Goal: Information Seeking & Learning: Learn about a topic

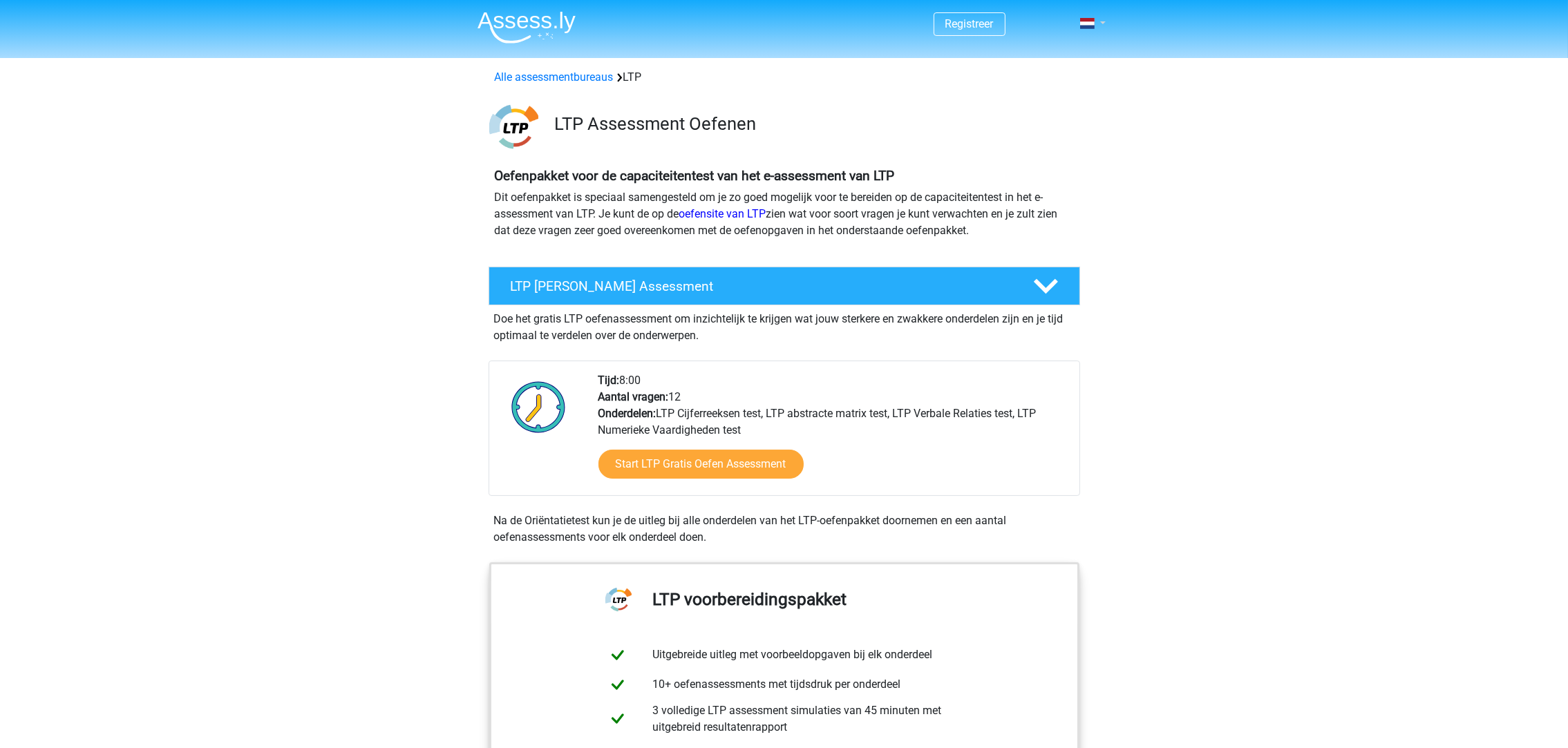
click at [1099, 20] on link at bounding box center [1089, 23] width 28 height 17
click at [1046, 75] on link "Login" at bounding box center [1052, 77] width 95 height 22
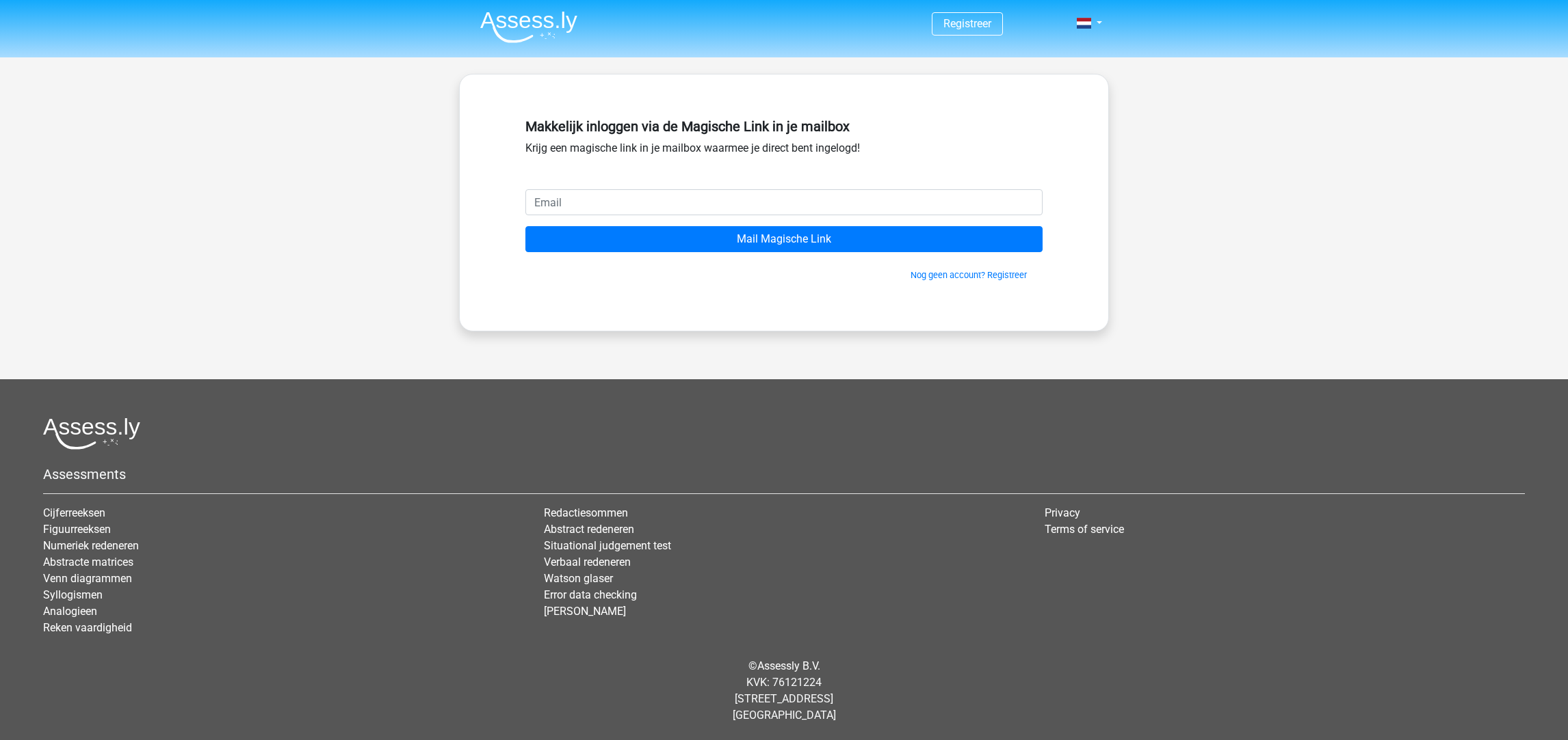
click at [828, 205] on input "email" at bounding box center [784, 202] width 517 height 26
type input "turkancitak@gmail.com"
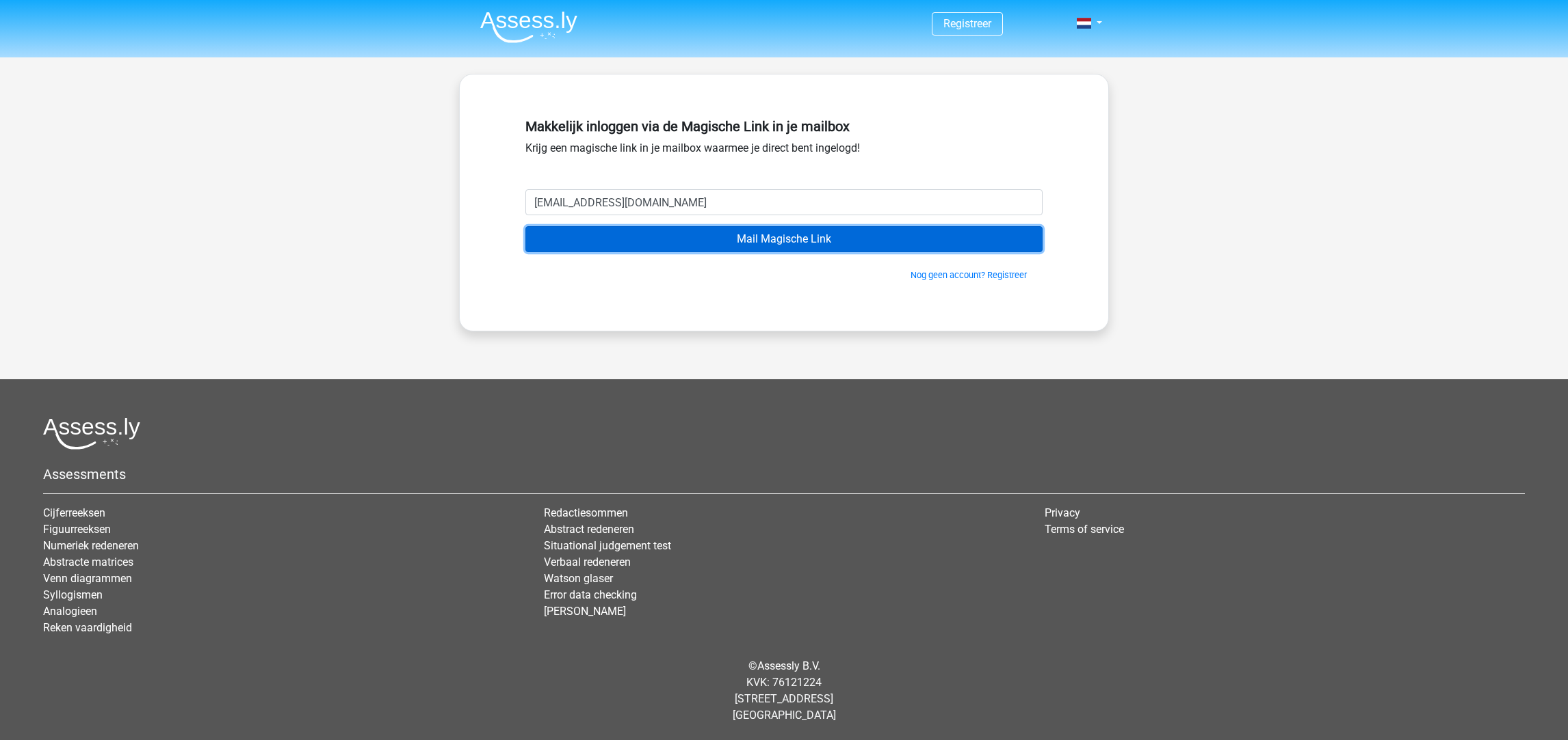
click at [910, 246] on input "Mail Magische Link" at bounding box center [784, 239] width 517 height 26
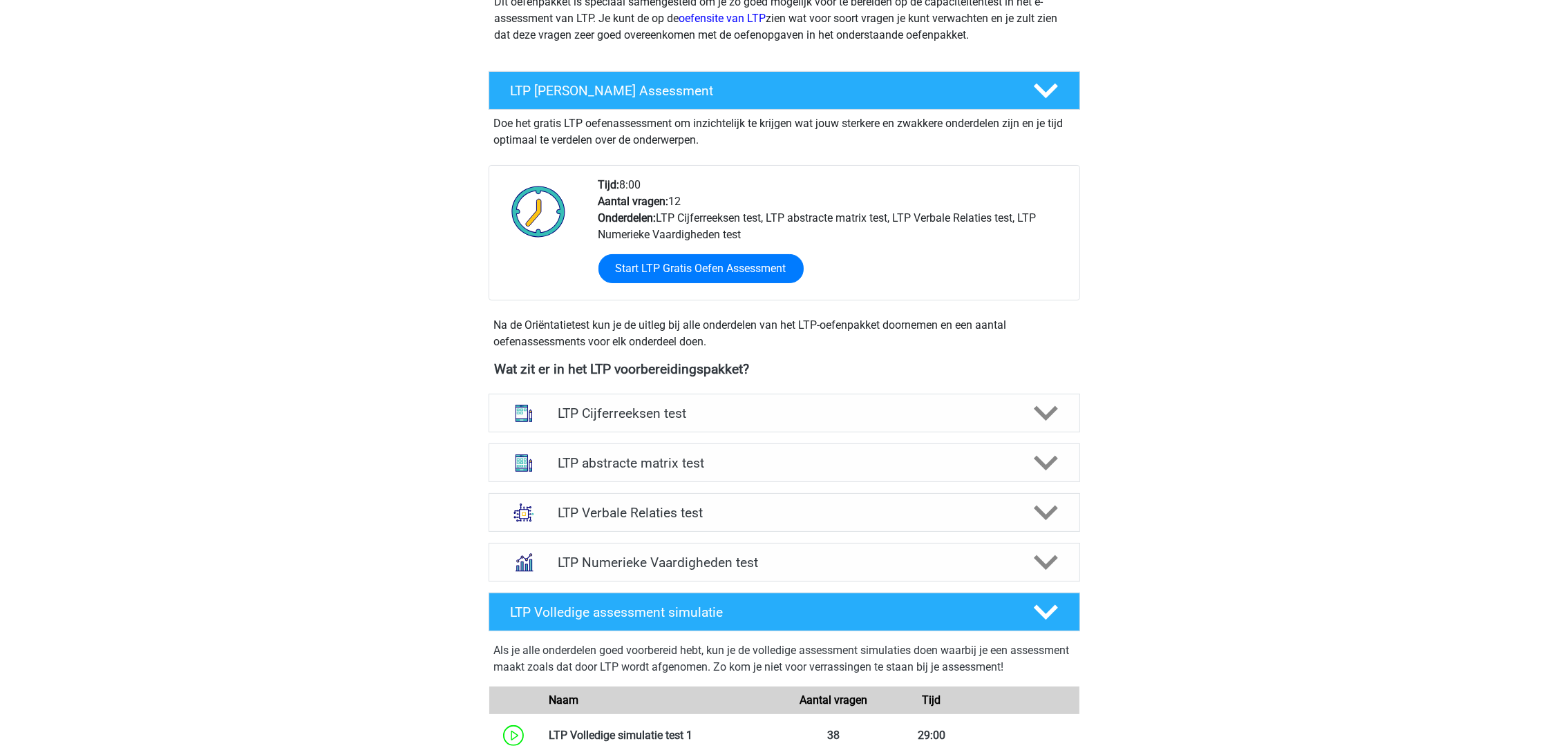
scroll to position [310, 0]
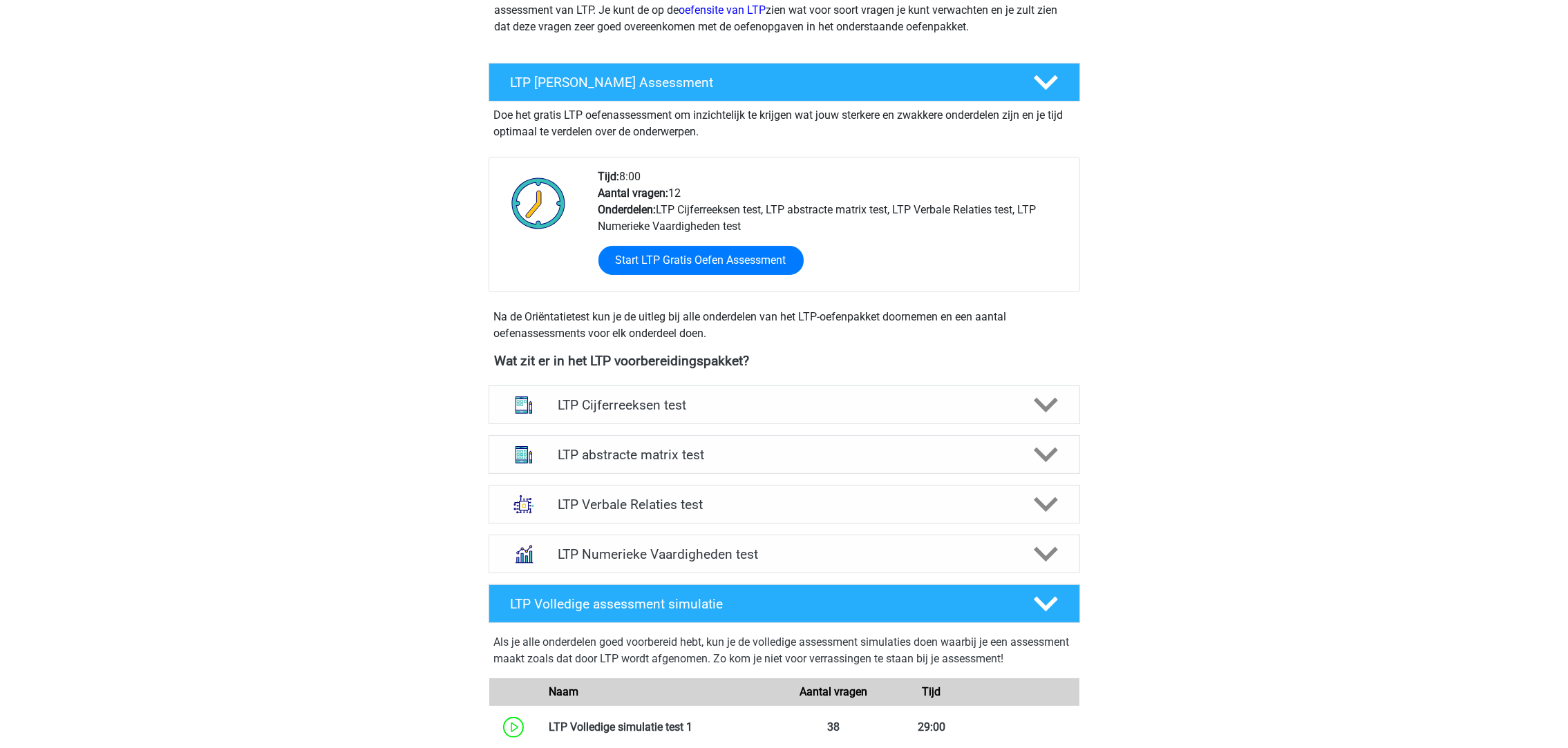
click at [869, 557] on h4 "LTP Numerieke Vaardigheden test" at bounding box center [784, 554] width 453 height 16
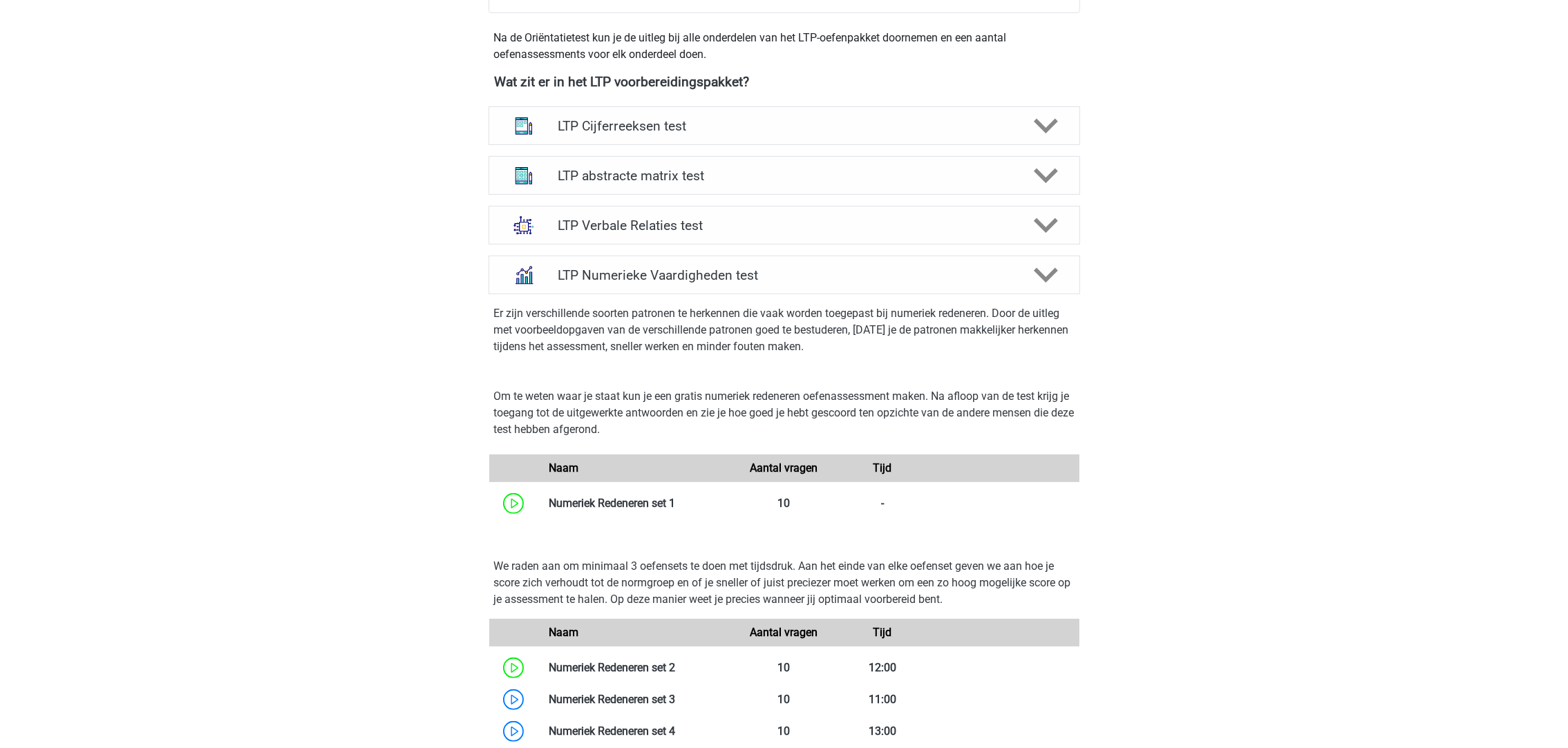
scroll to position [621, 0]
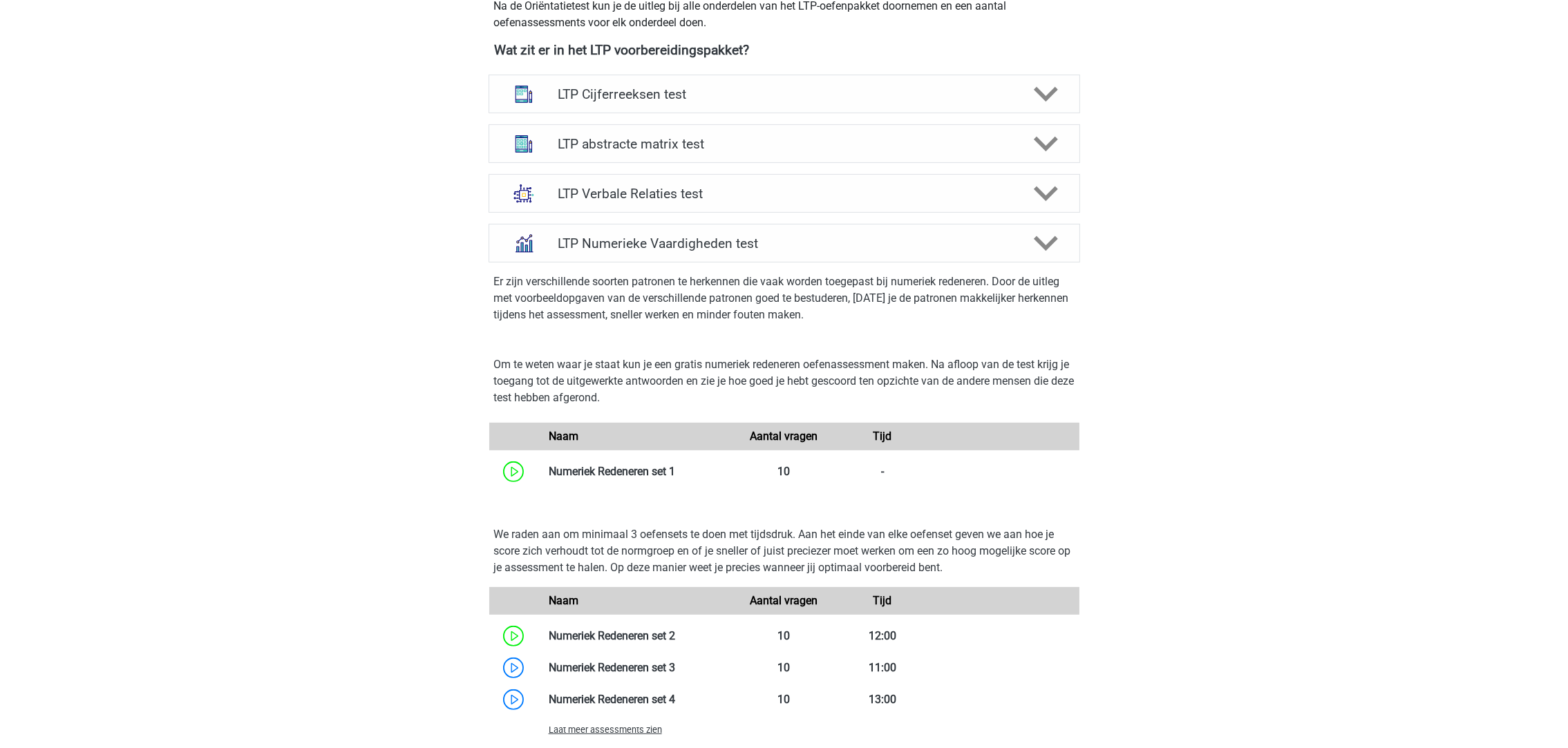
click at [675, 469] on link at bounding box center [675, 472] width 0 height 13
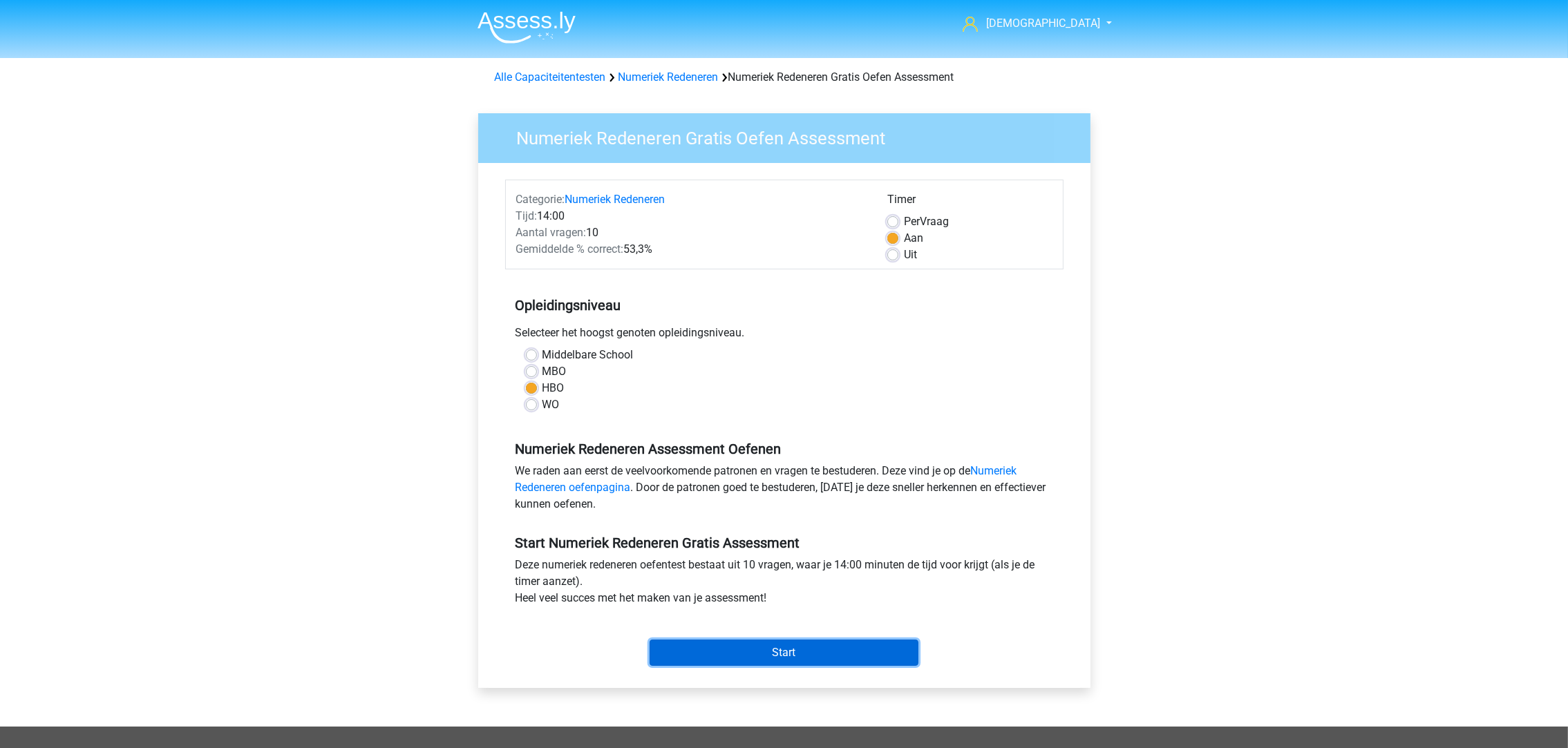
click at [840, 640] on input "Start" at bounding box center [784, 653] width 268 height 26
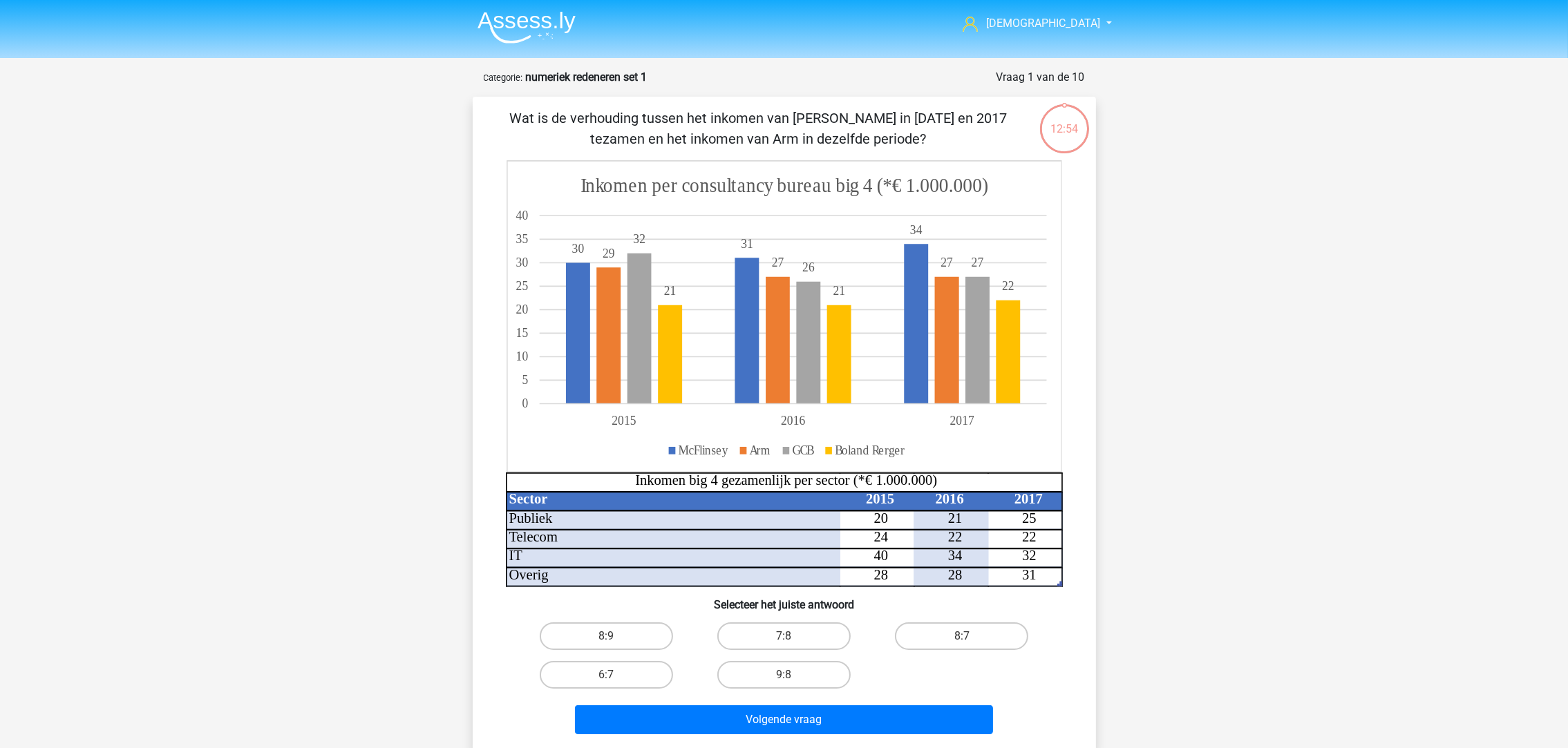
click at [939, 639] on label "8:7" at bounding box center [961, 637] width 133 height 28
click at [962, 639] on input "8:7" at bounding box center [966, 641] width 9 height 9
radio input "true"
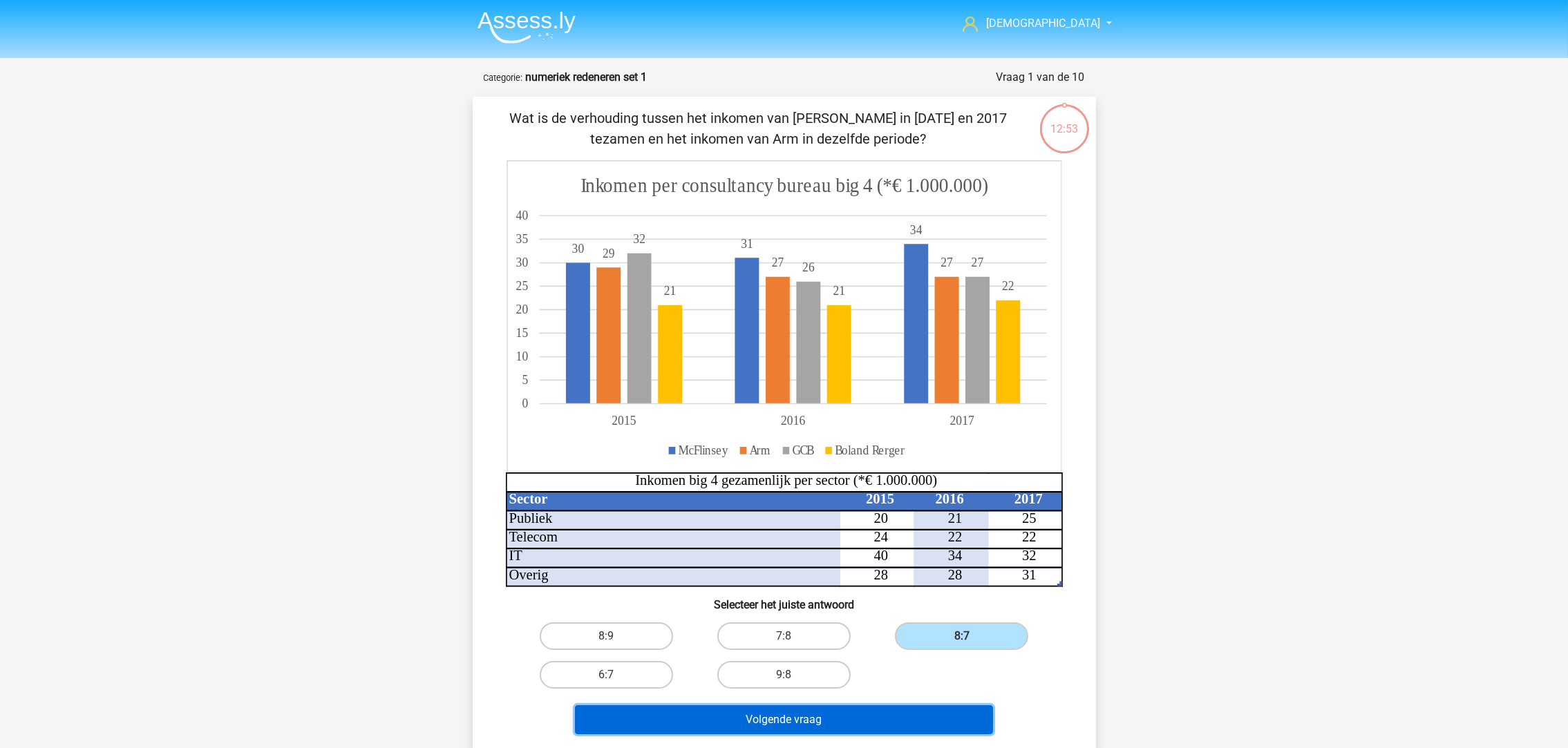
click at [907, 717] on button "Volgende vraag" at bounding box center [784, 720] width 418 height 29
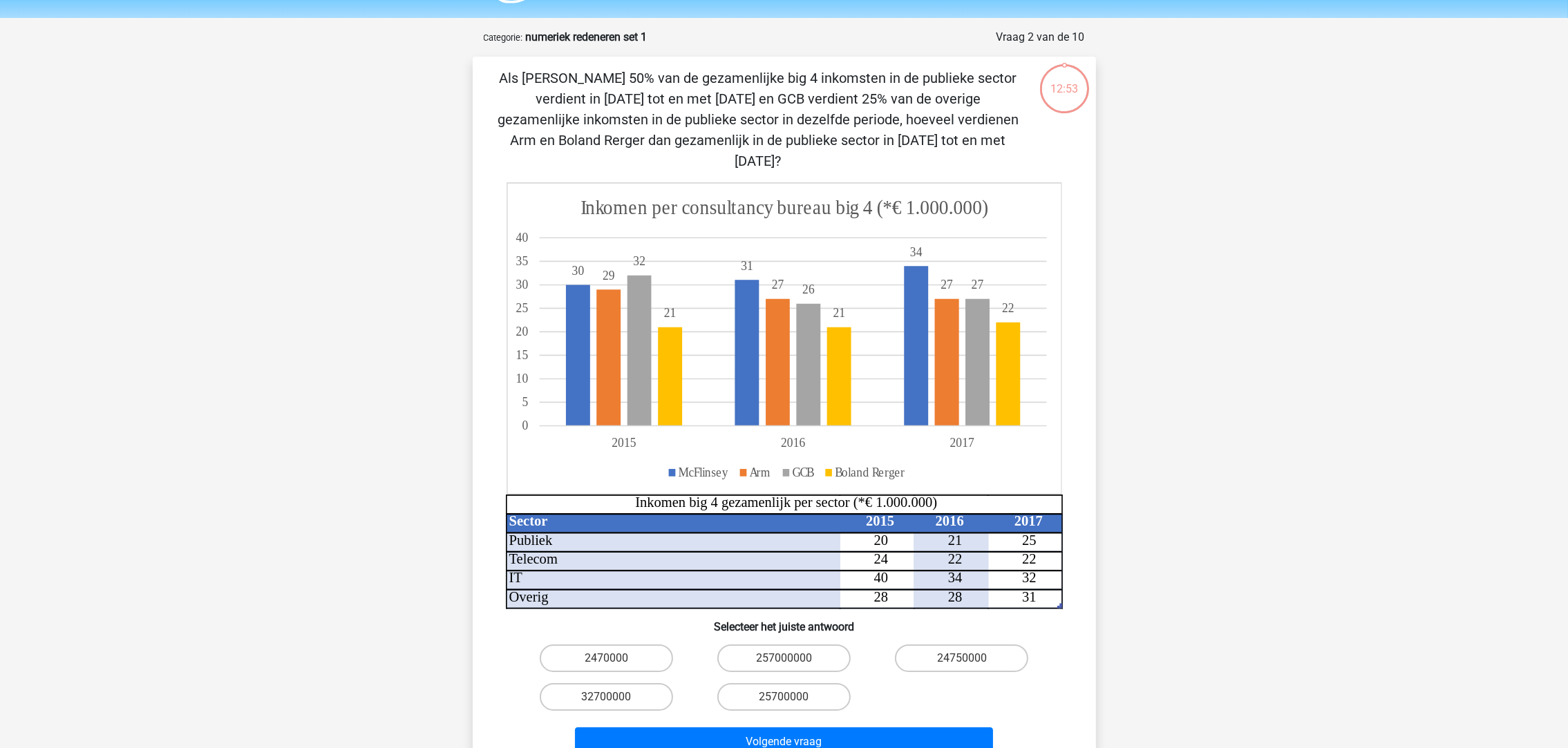
scroll to position [68, 0]
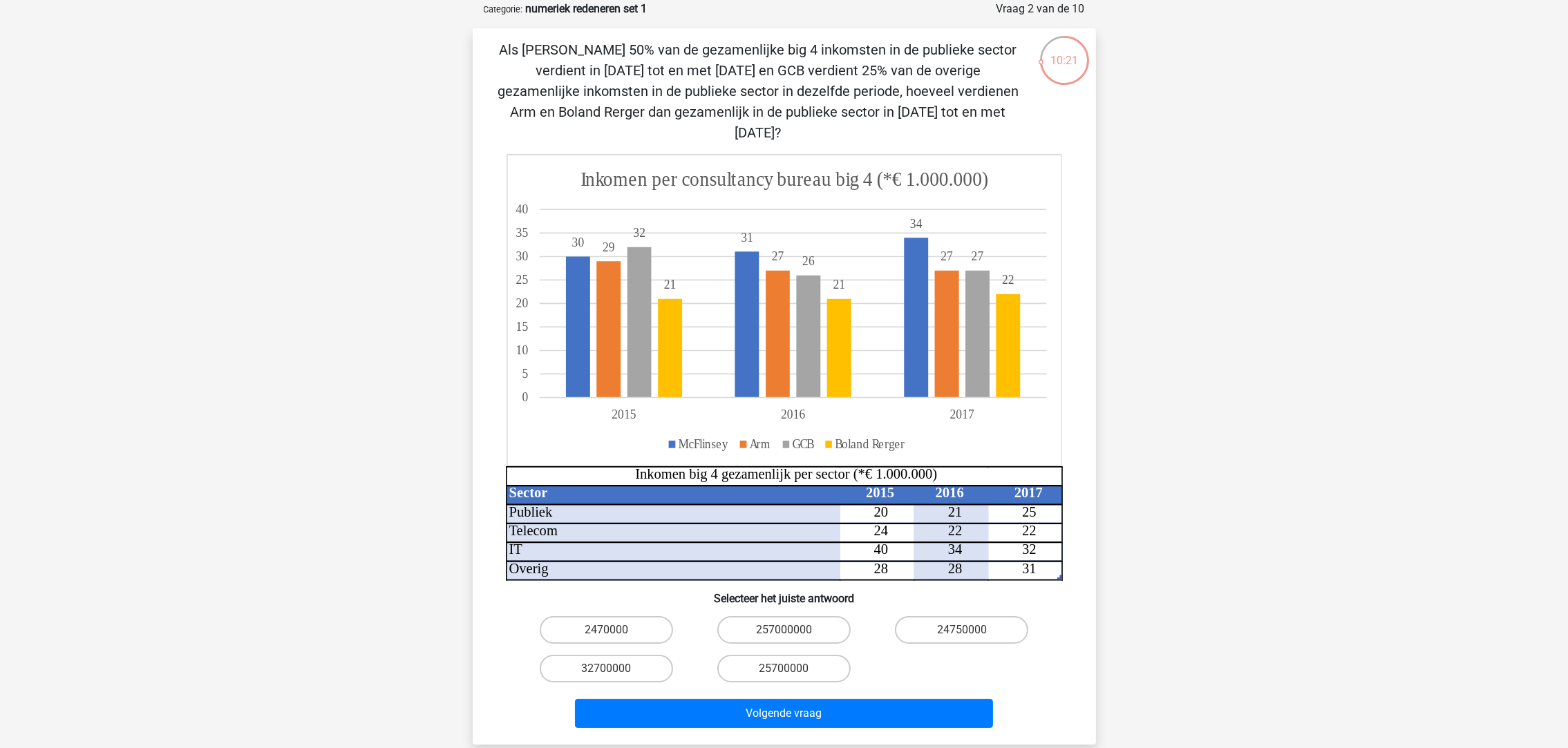
click at [947, 616] on label "24750000" at bounding box center [961, 630] width 133 height 28
click at [962, 630] on input "24750000" at bounding box center [966, 634] width 9 height 9
radio input "true"
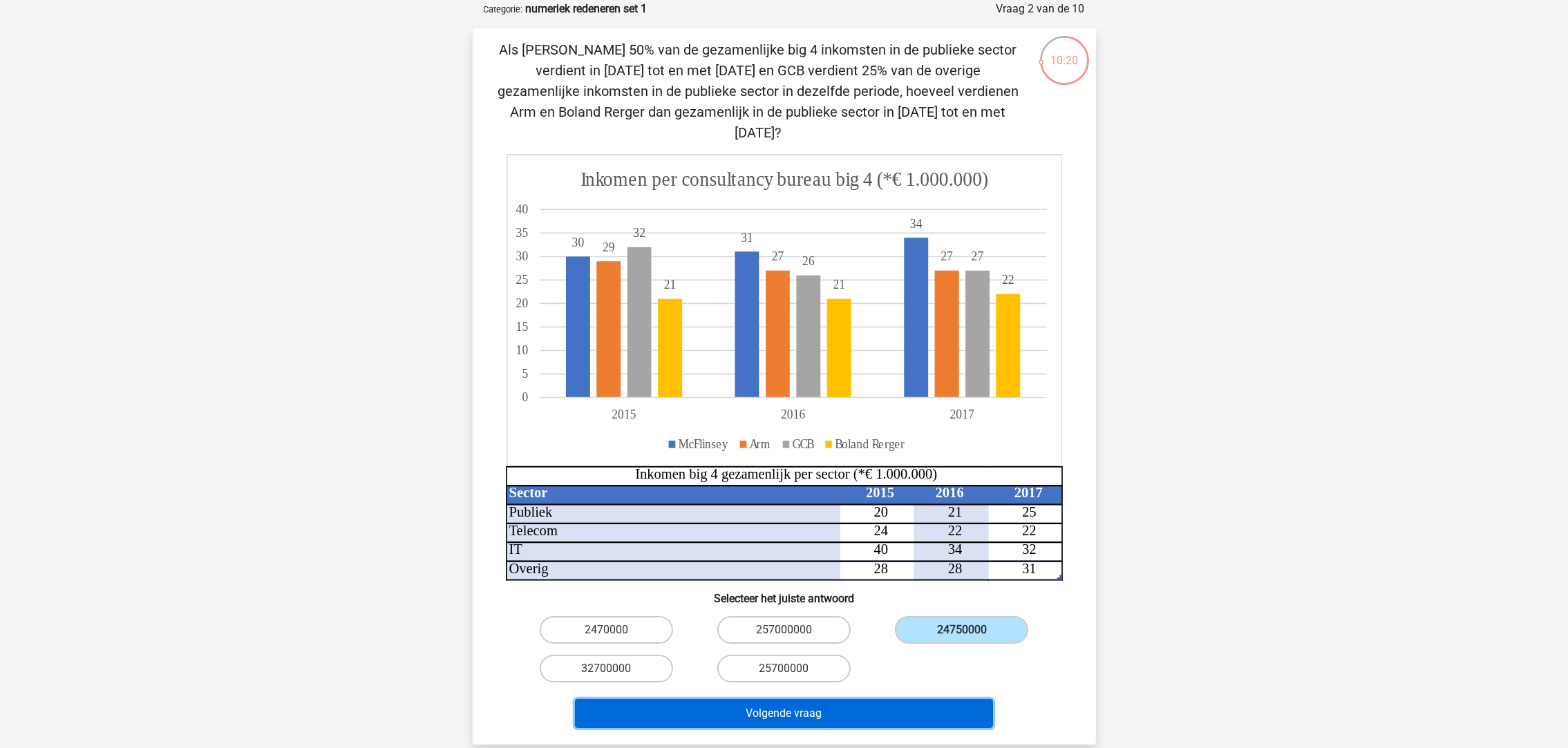
click at [874, 699] on button "Volgende vraag" at bounding box center [784, 714] width 418 height 29
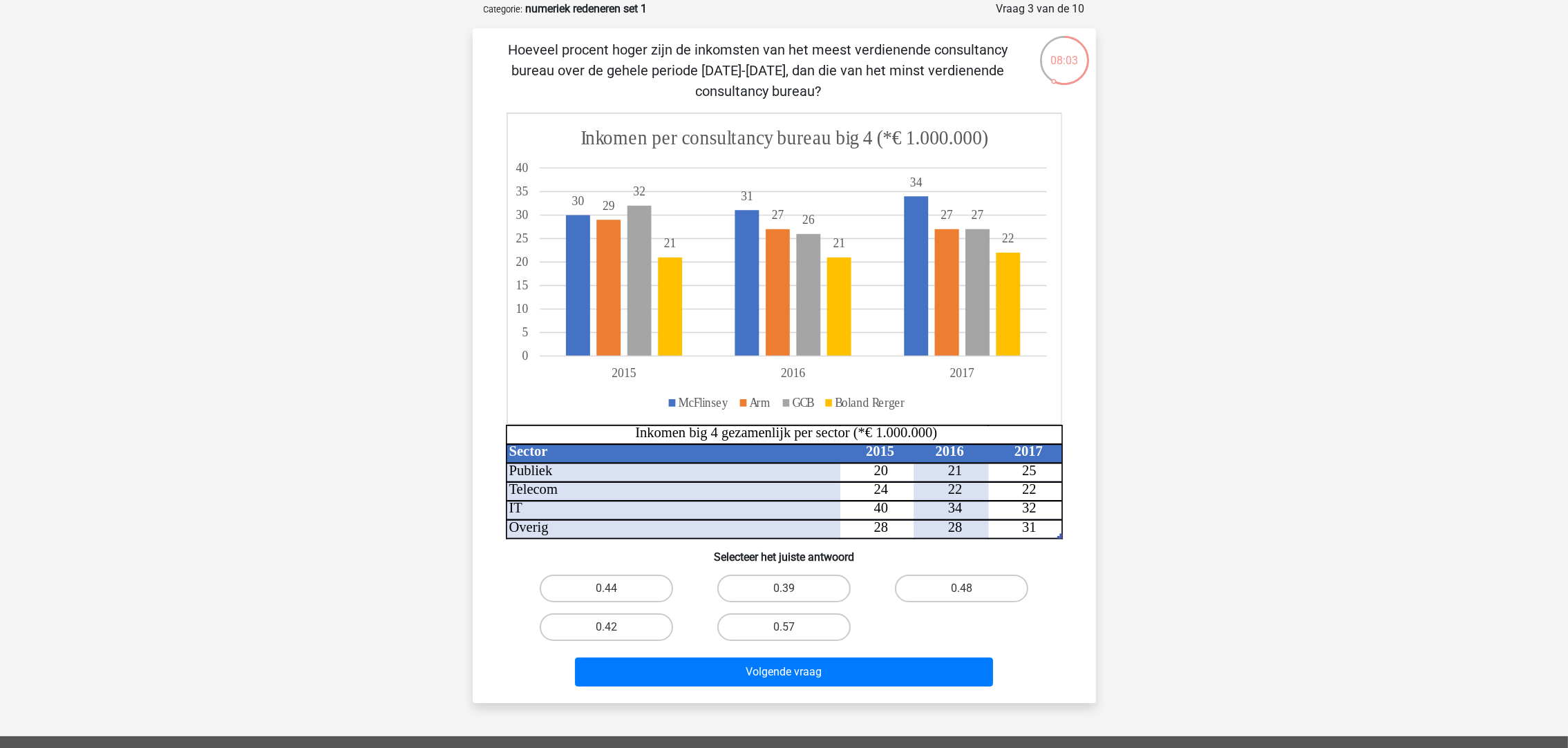
click at [972, 584] on label "0.48" at bounding box center [961, 589] width 133 height 28
click at [971, 589] on input "0.48" at bounding box center [966, 593] width 9 height 9
radio input "true"
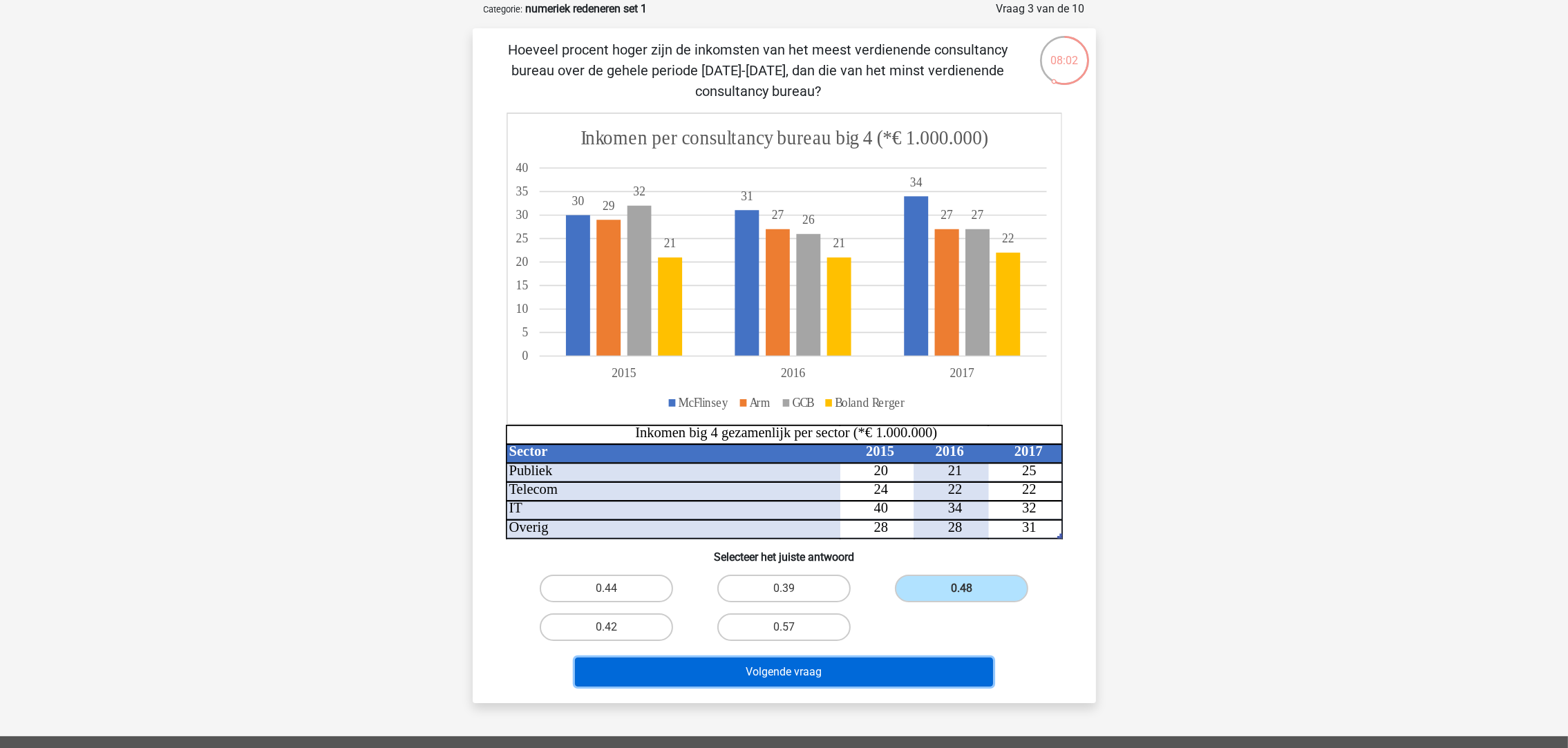
click at [876, 669] on button "Volgende vraag" at bounding box center [784, 672] width 418 height 29
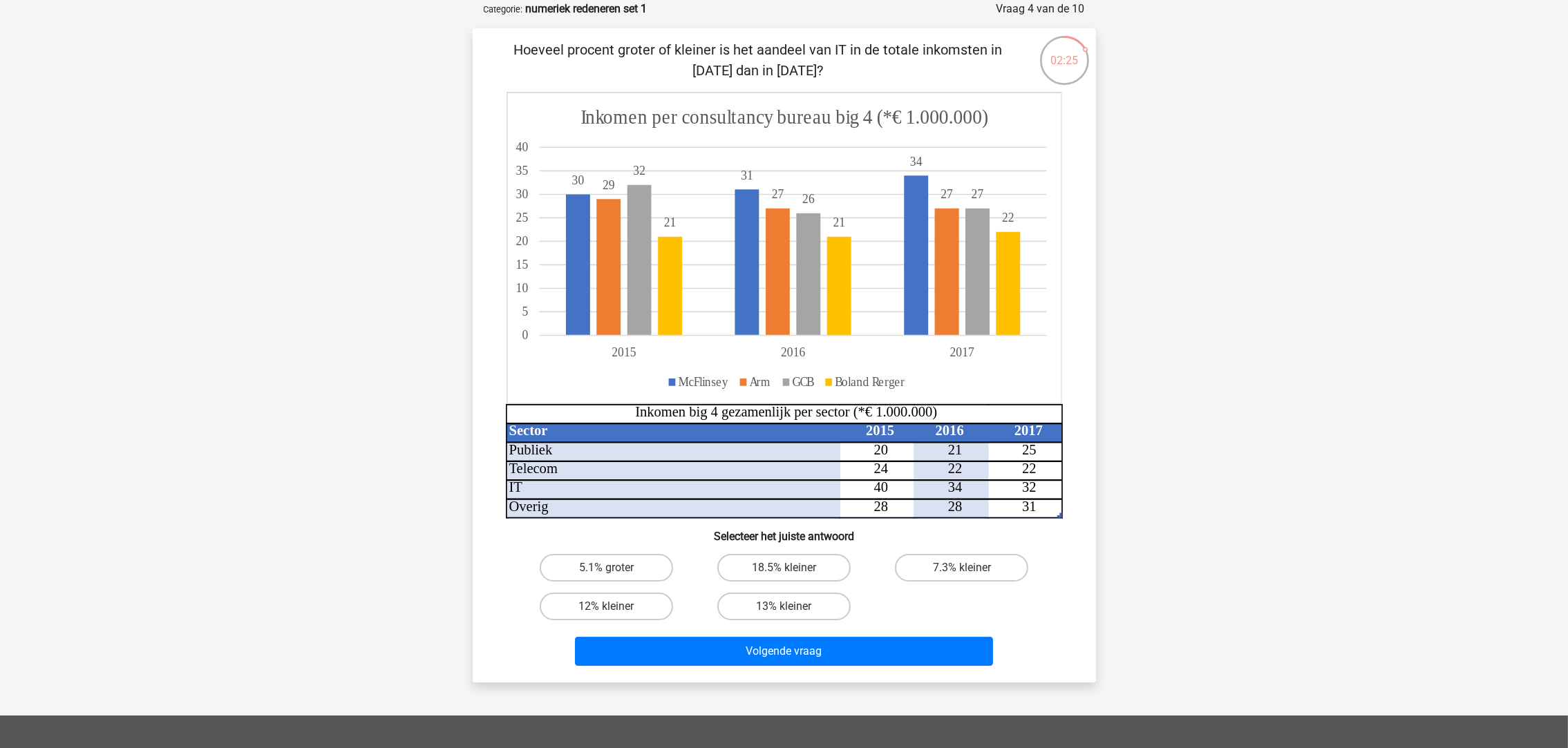
click at [650, 564] on label "5.1% groter" at bounding box center [606, 568] width 133 height 28
click at [615, 568] on input "5.1% groter" at bounding box center [610, 573] width 9 height 9
radio input "true"
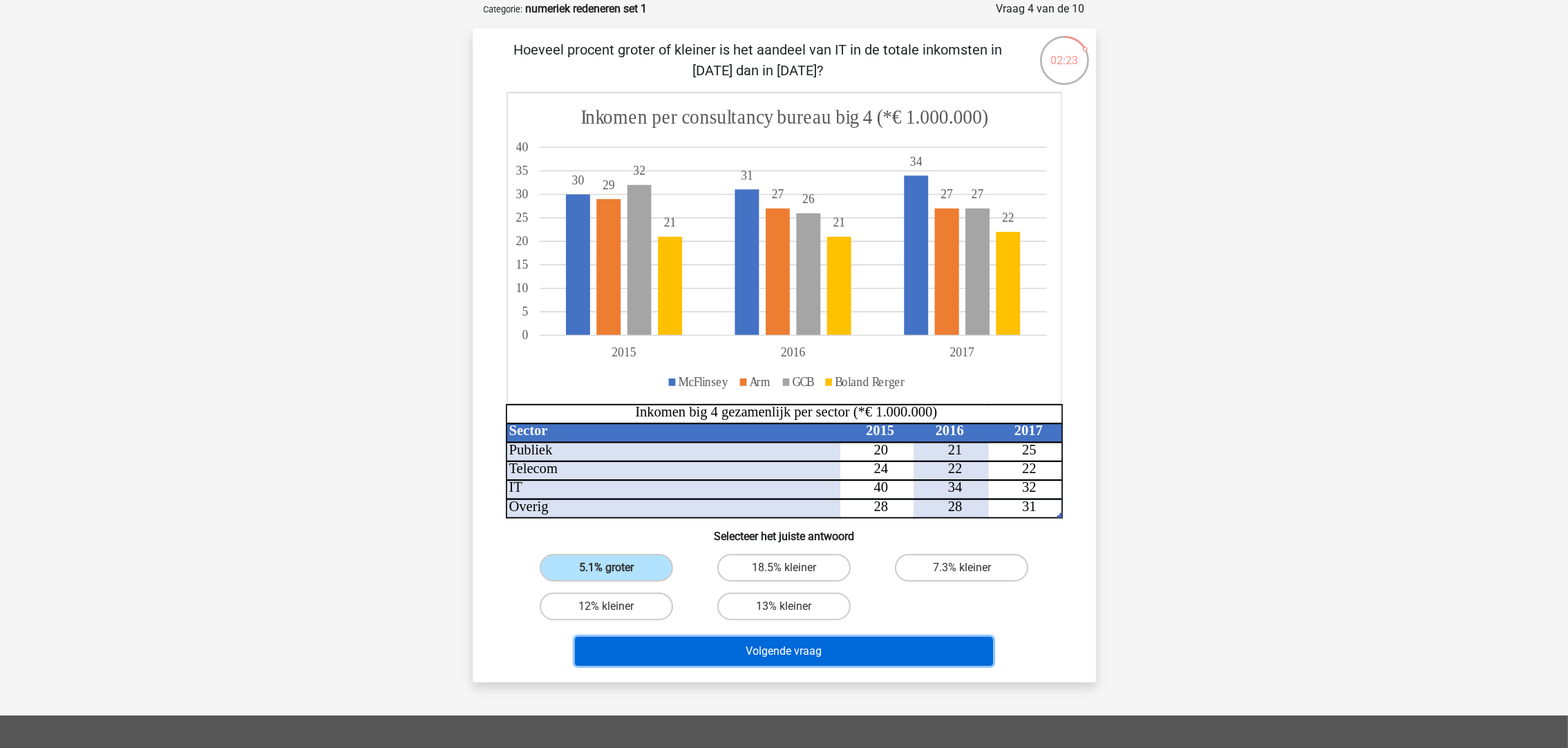
click at [764, 650] on button "Volgende vraag" at bounding box center [784, 652] width 418 height 29
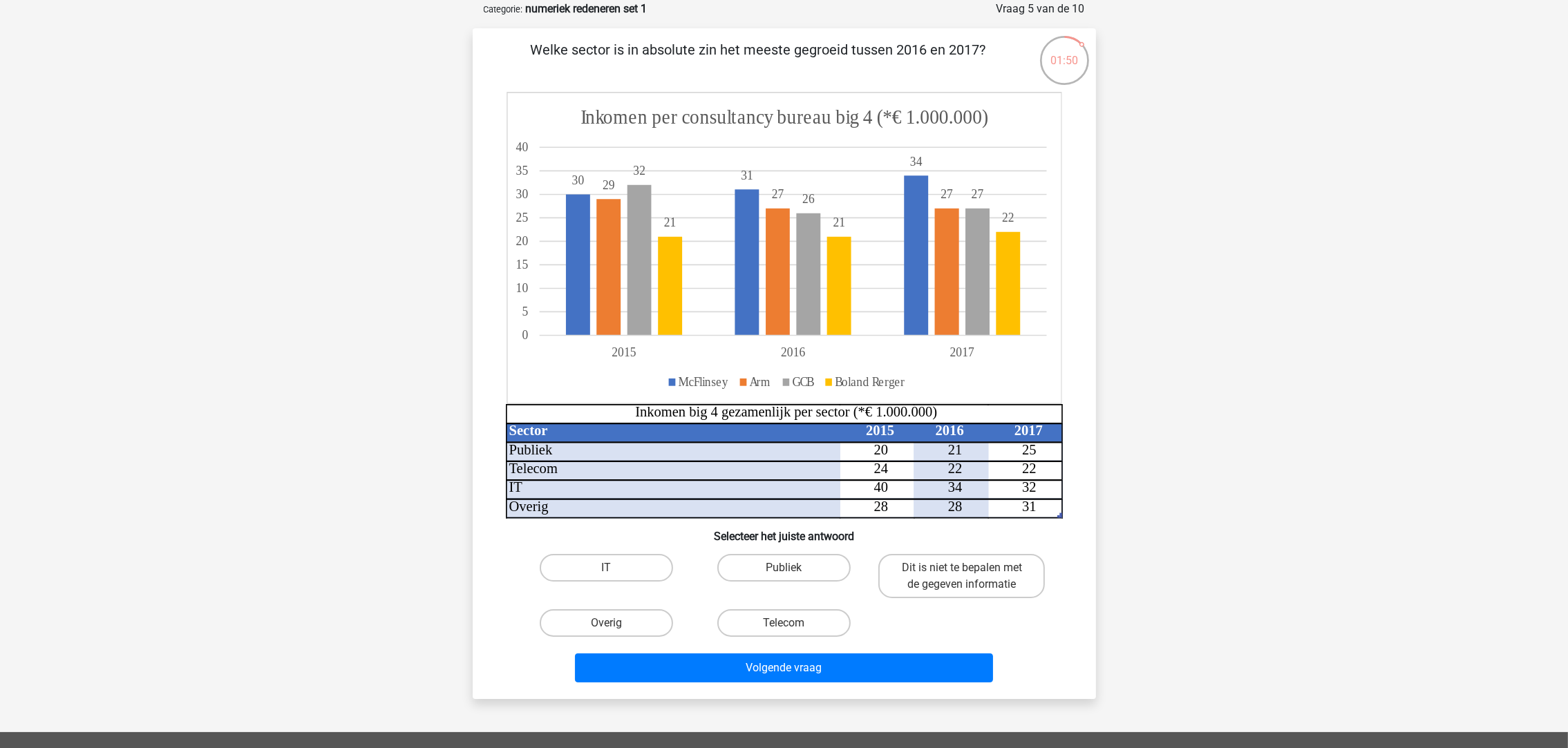
click at [797, 568] on label "Publiek" at bounding box center [784, 568] width 133 height 28
click at [792, 568] on input "Publiek" at bounding box center [788, 573] width 9 height 9
radio input "true"
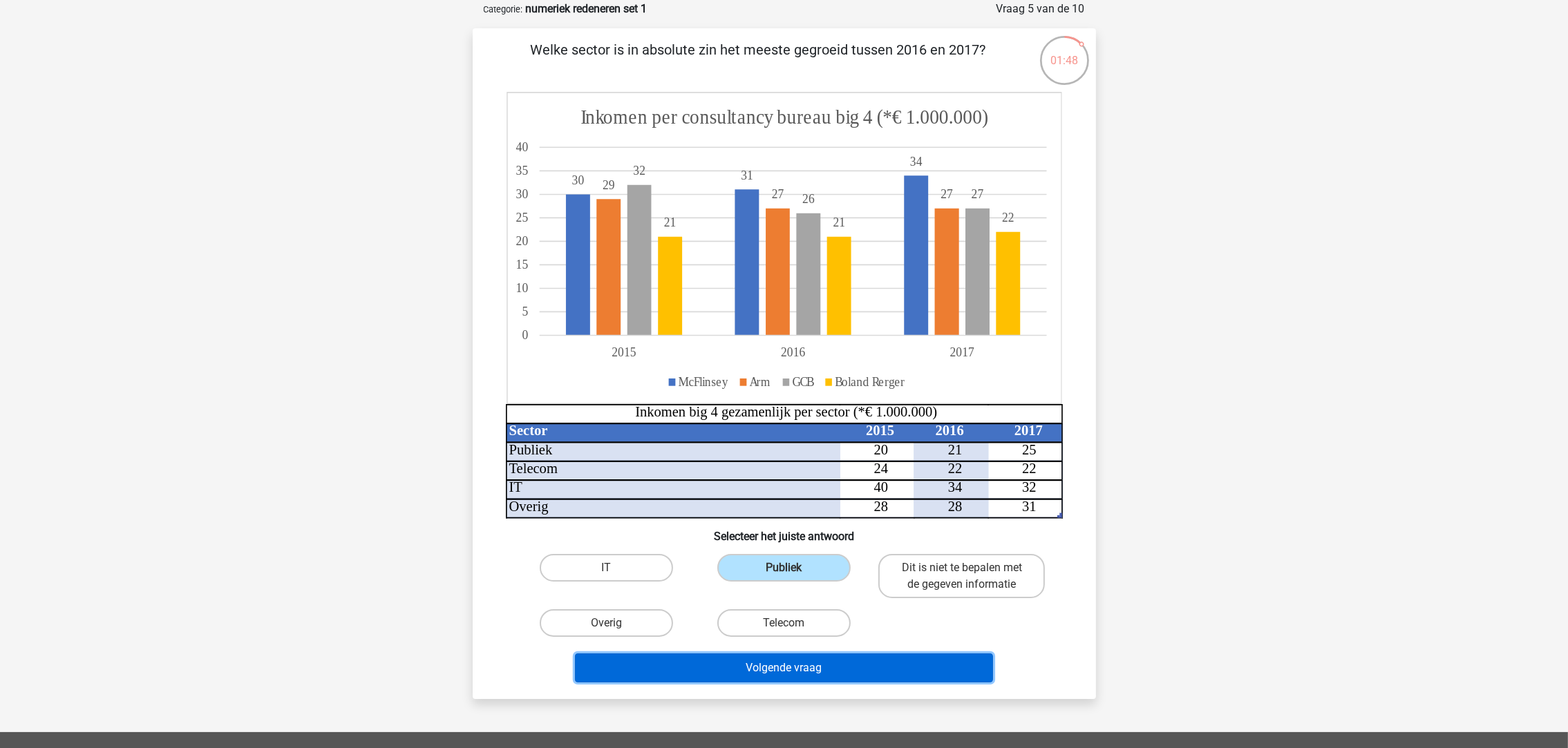
click at [818, 664] on button "Volgende vraag" at bounding box center [784, 668] width 418 height 29
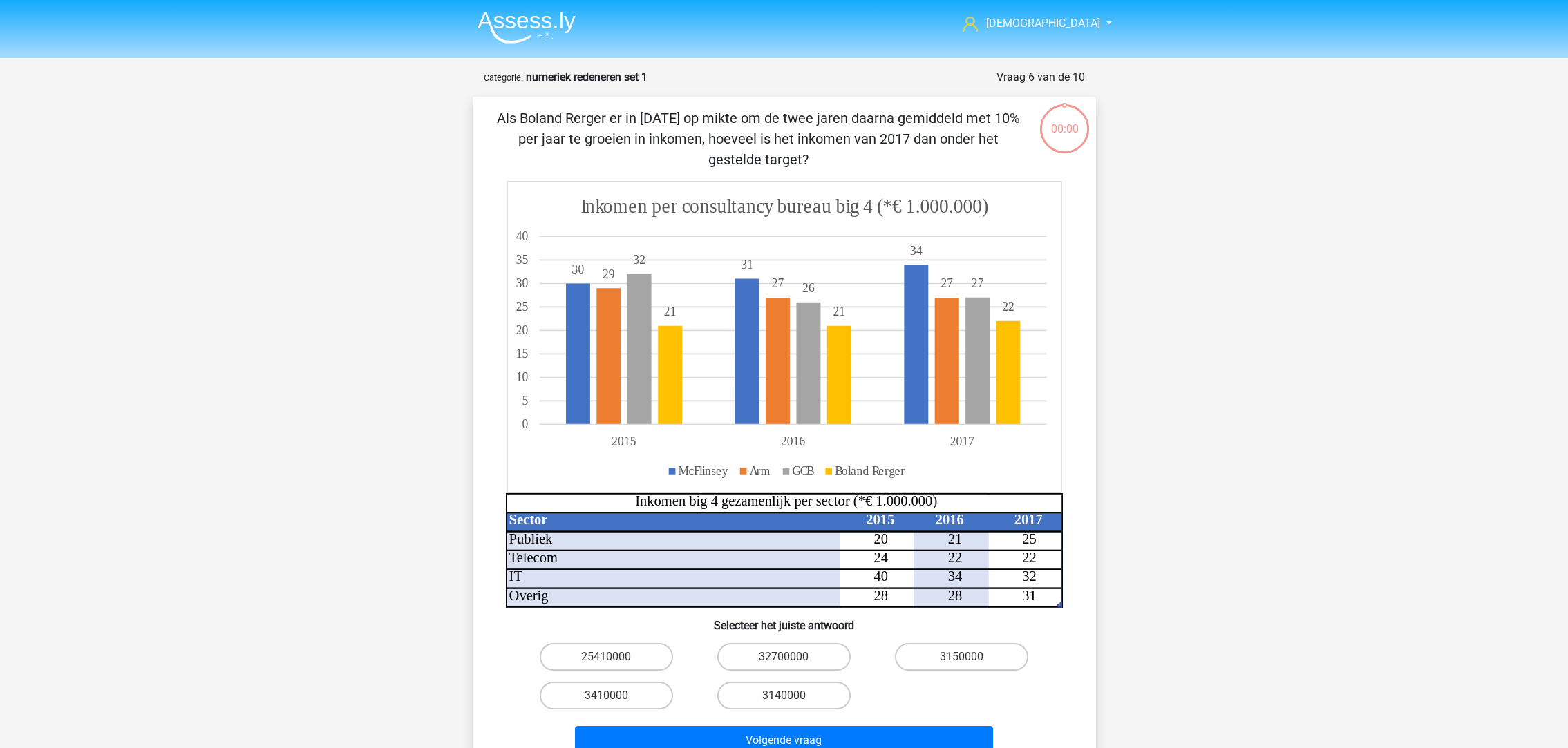
scroll to position [68, 0]
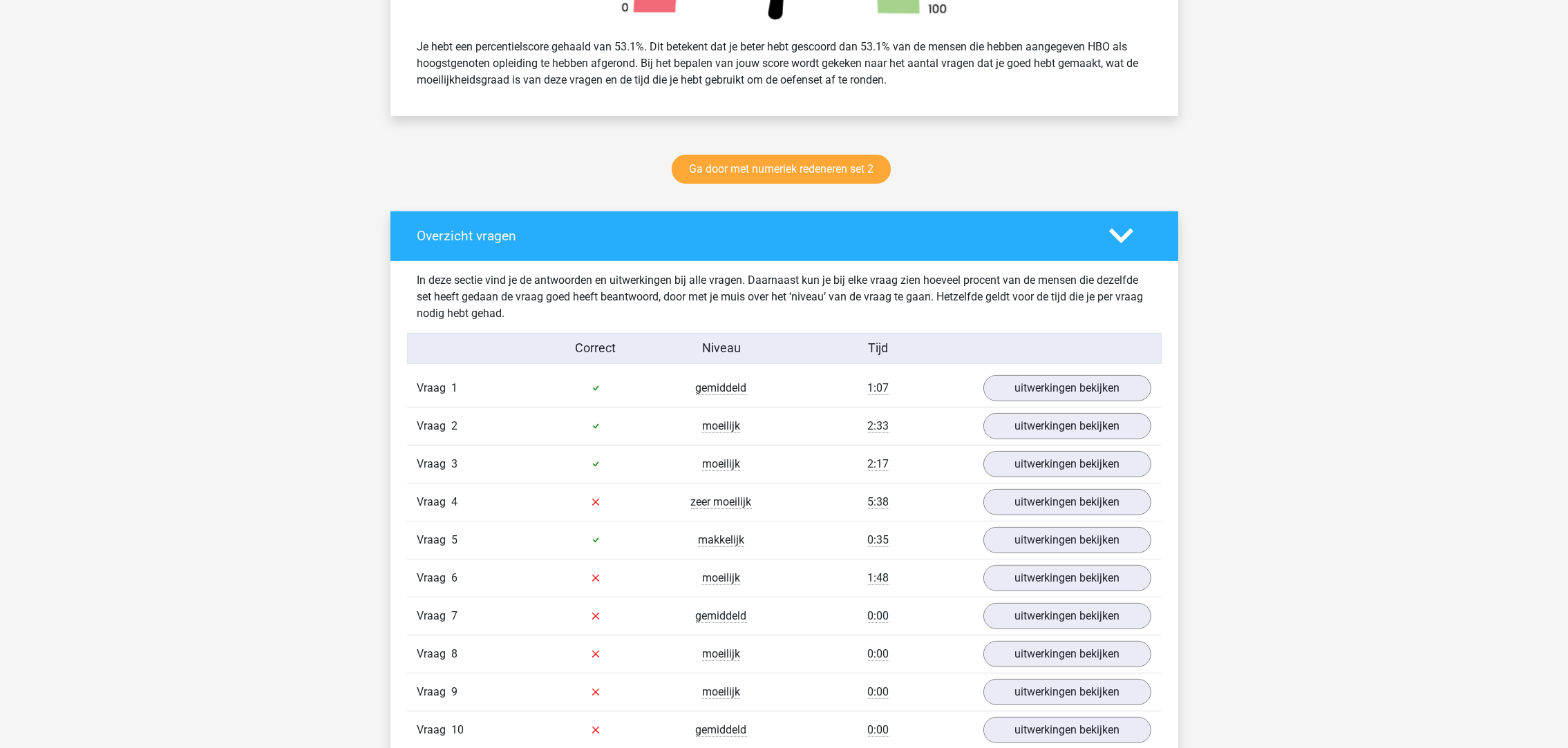
scroll to position [621, 0]
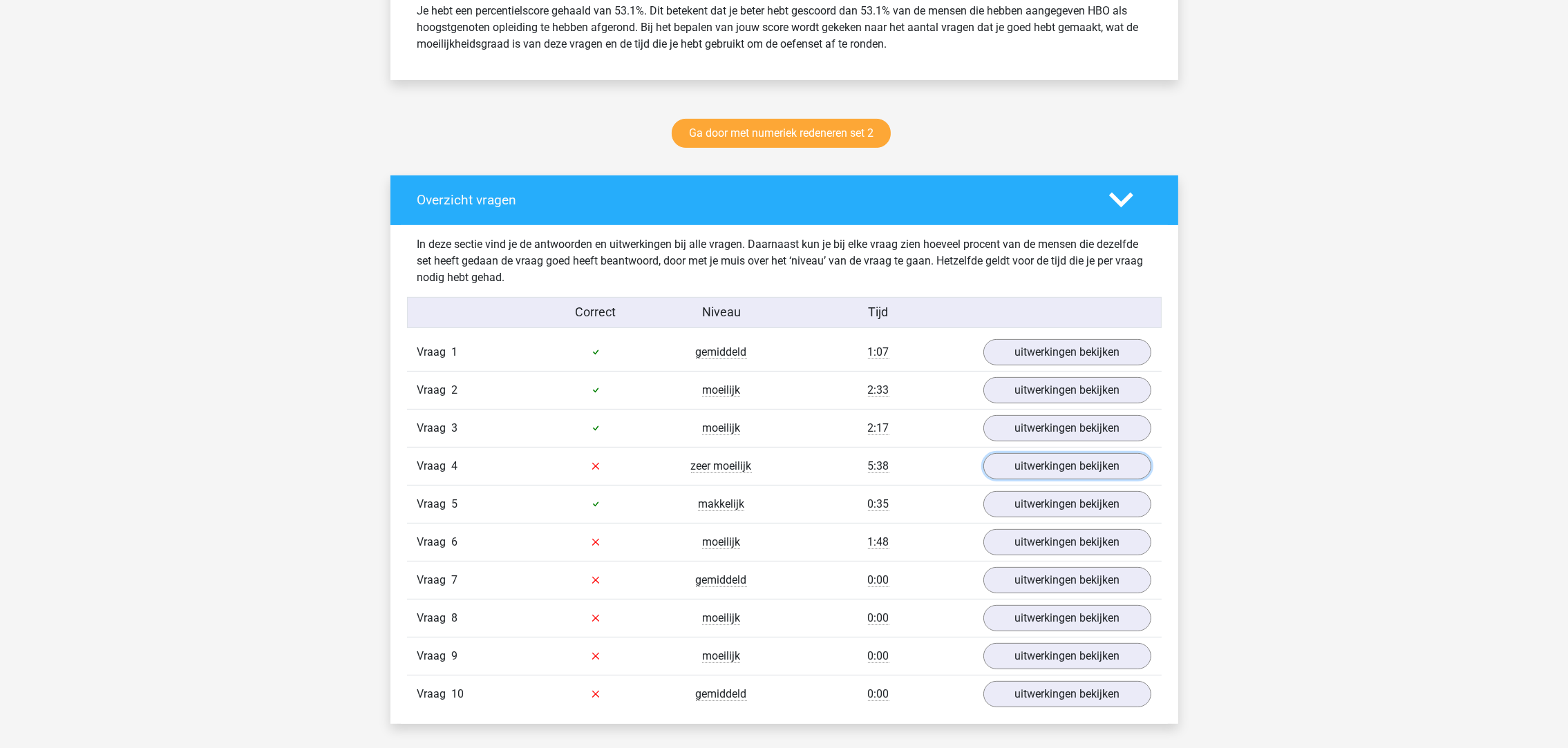
click at [1035, 470] on link "uitwerkingen bekijken" at bounding box center [1067, 466] width 168 height 26
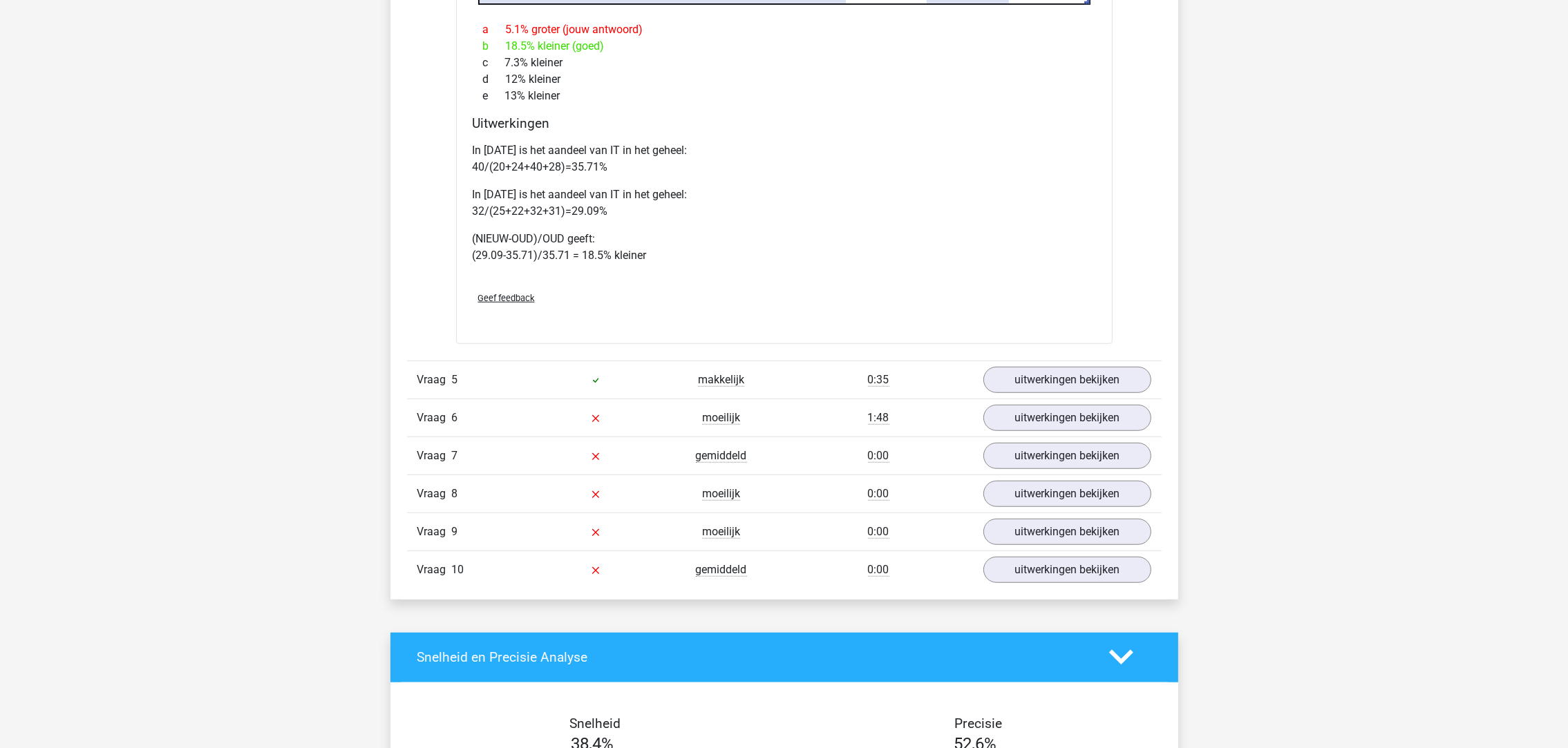
scroll to position [1762, 0]
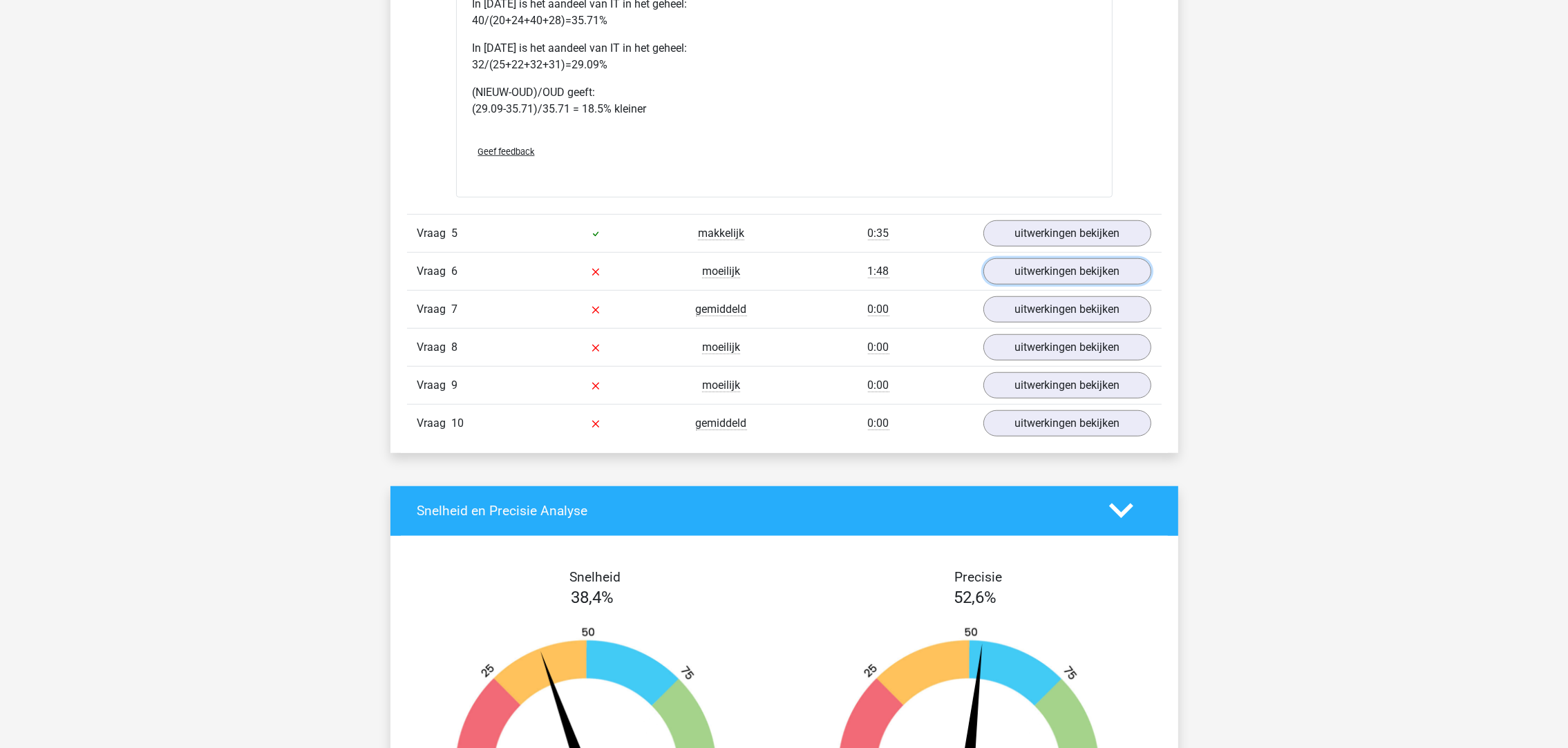
click at [1005, 275] on link "uitwerkingen bekijken" at bounding box center [1067, 271] width 168 height 26
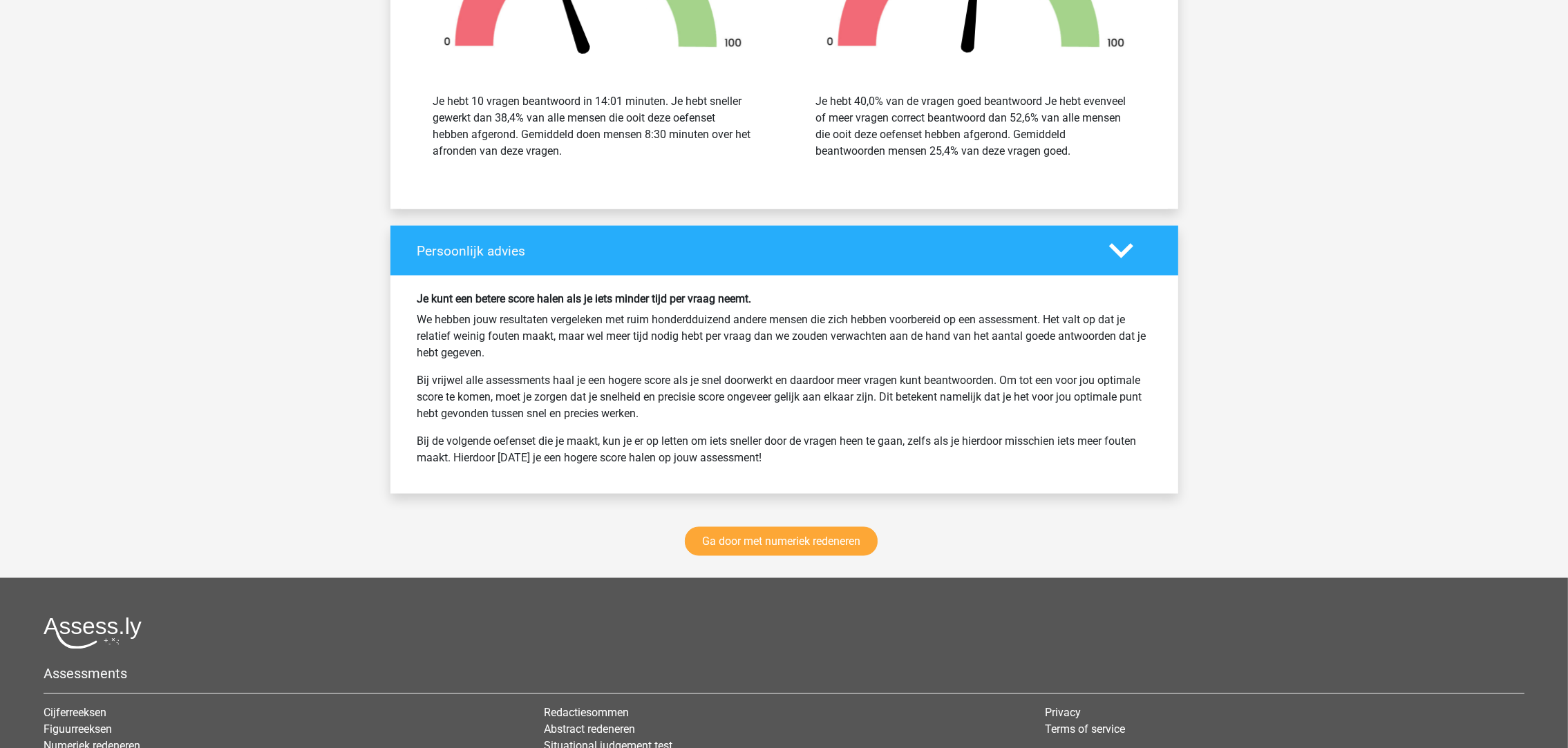
scroll to position [3317, 0]
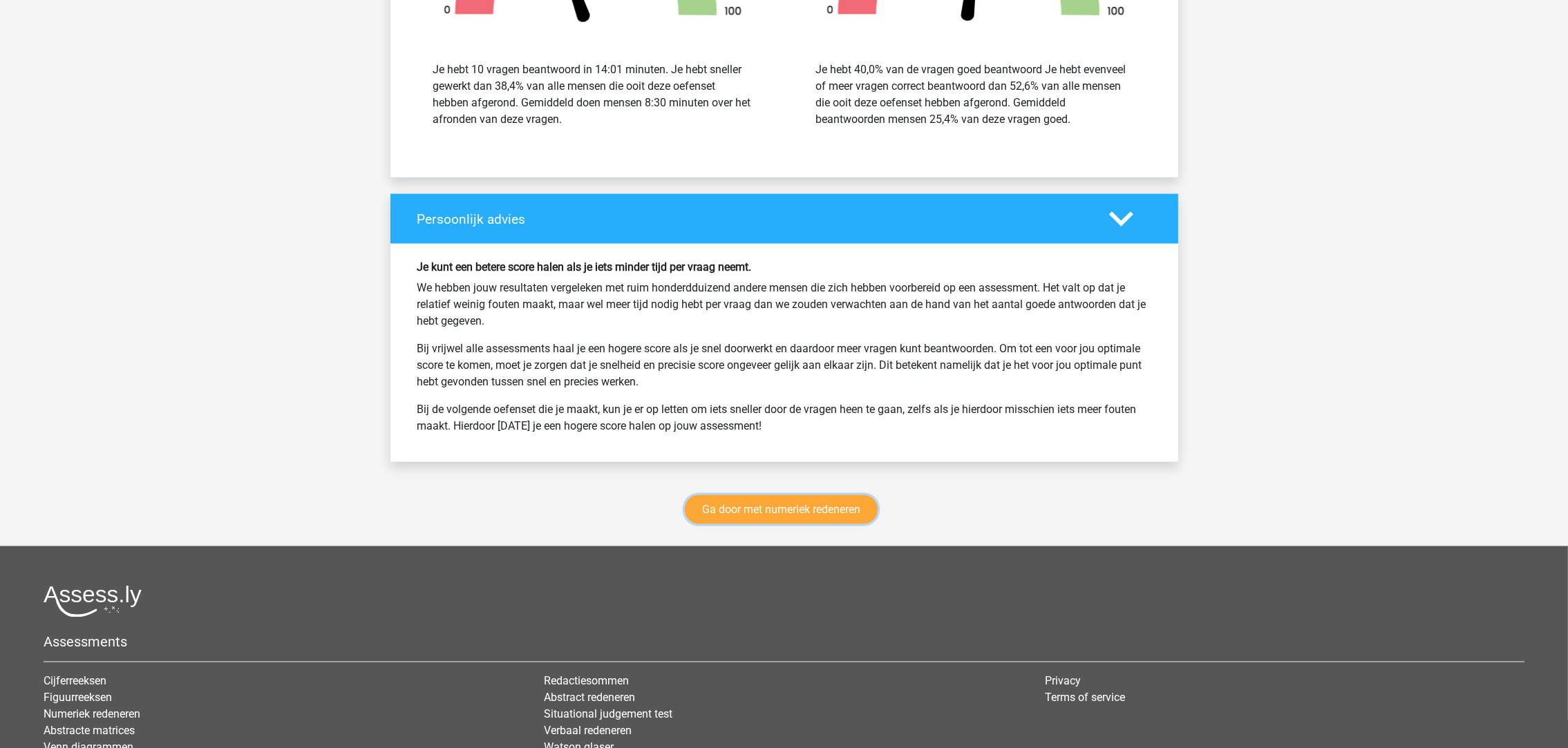
click at [685, 511] on link "Ga door met numeriek redeneren" at bounding box center [781, 510] width 193 height 29
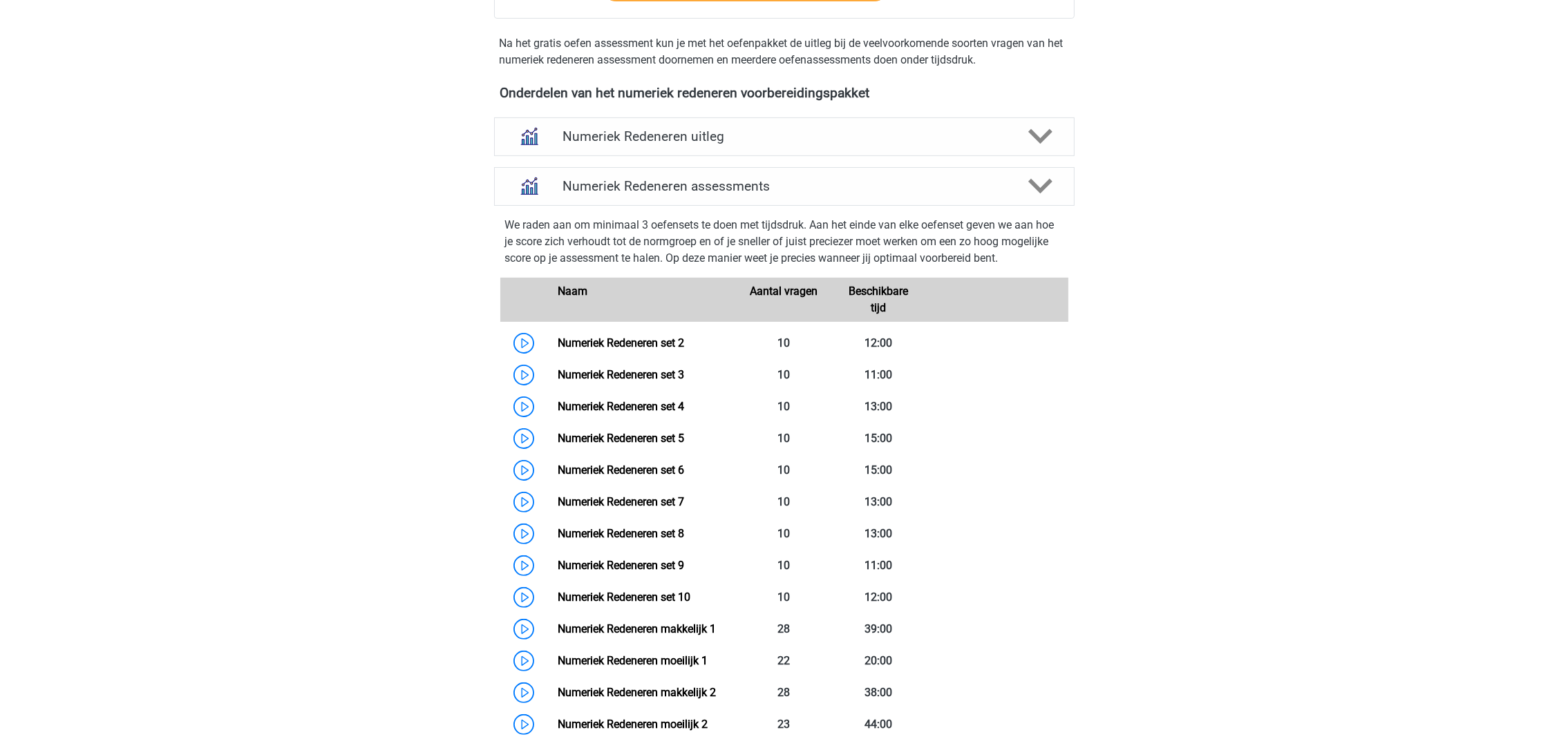
scroll to position [426, 0]
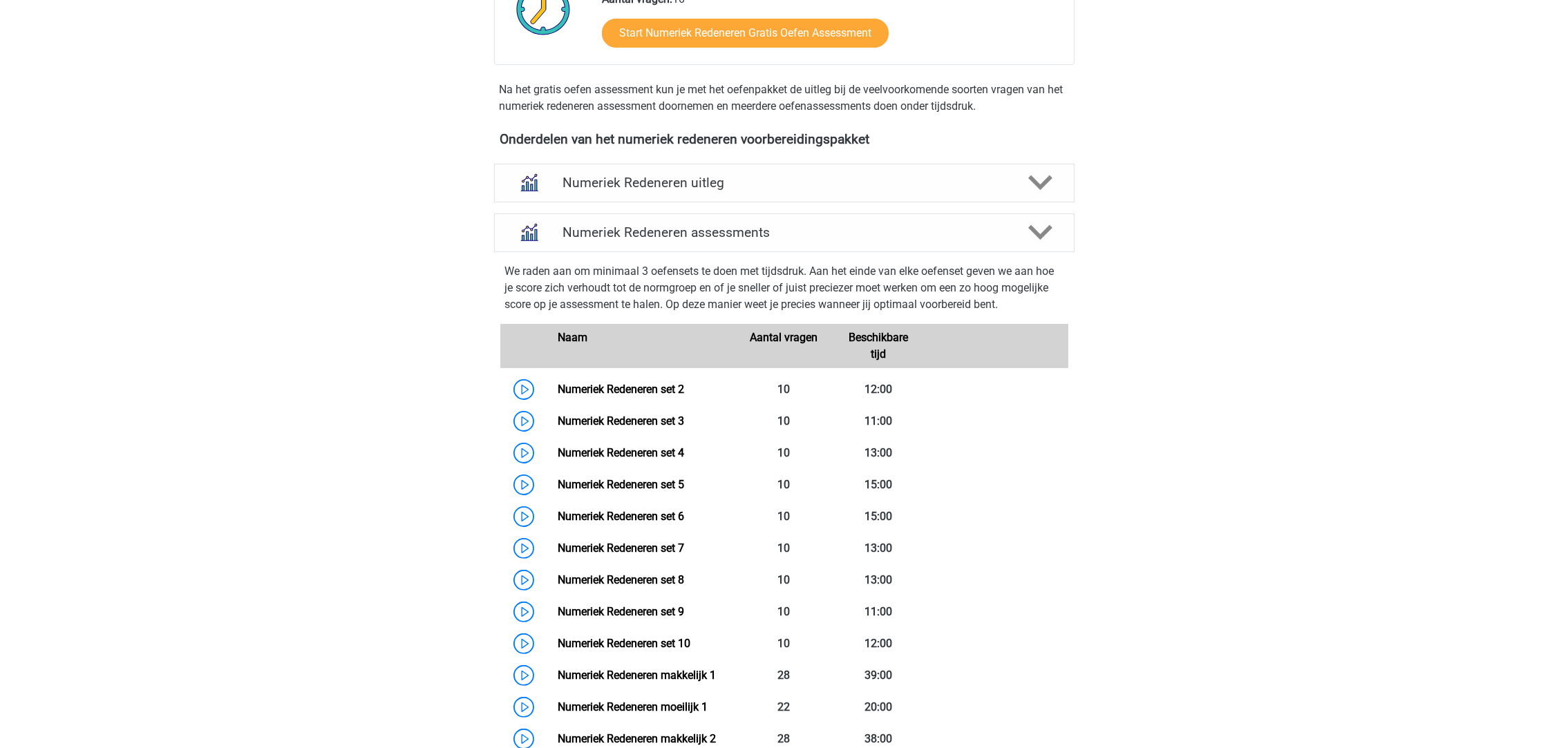
click at [844, 183] on h4 "Numeriek Redeneren uitleg" at bounding box center [784, 183] width 444 height 16
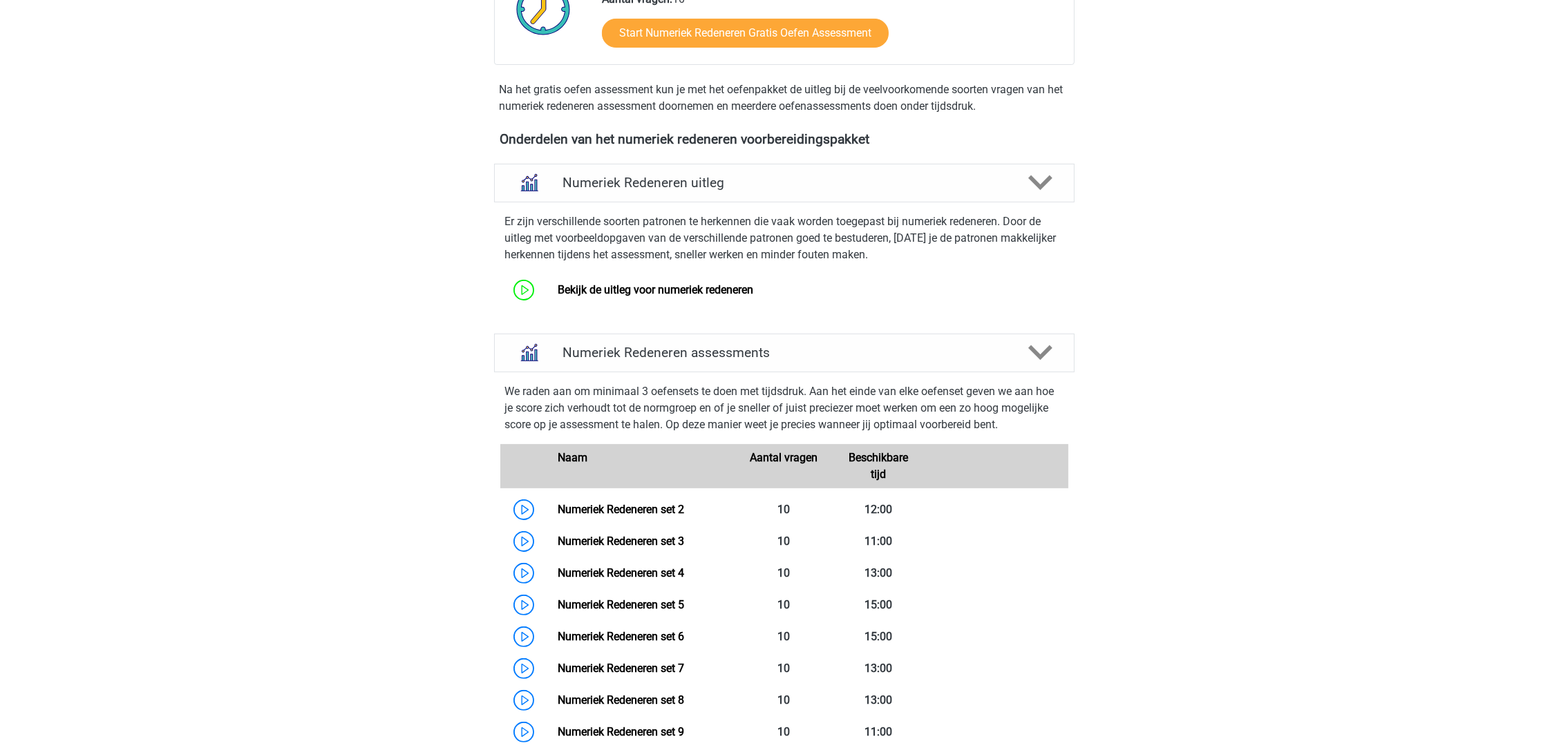
click at [731, 295] on link "Bekijk de uitleg voor numeriek redeneren" at bounding box center [655, 290] width 196 height 13
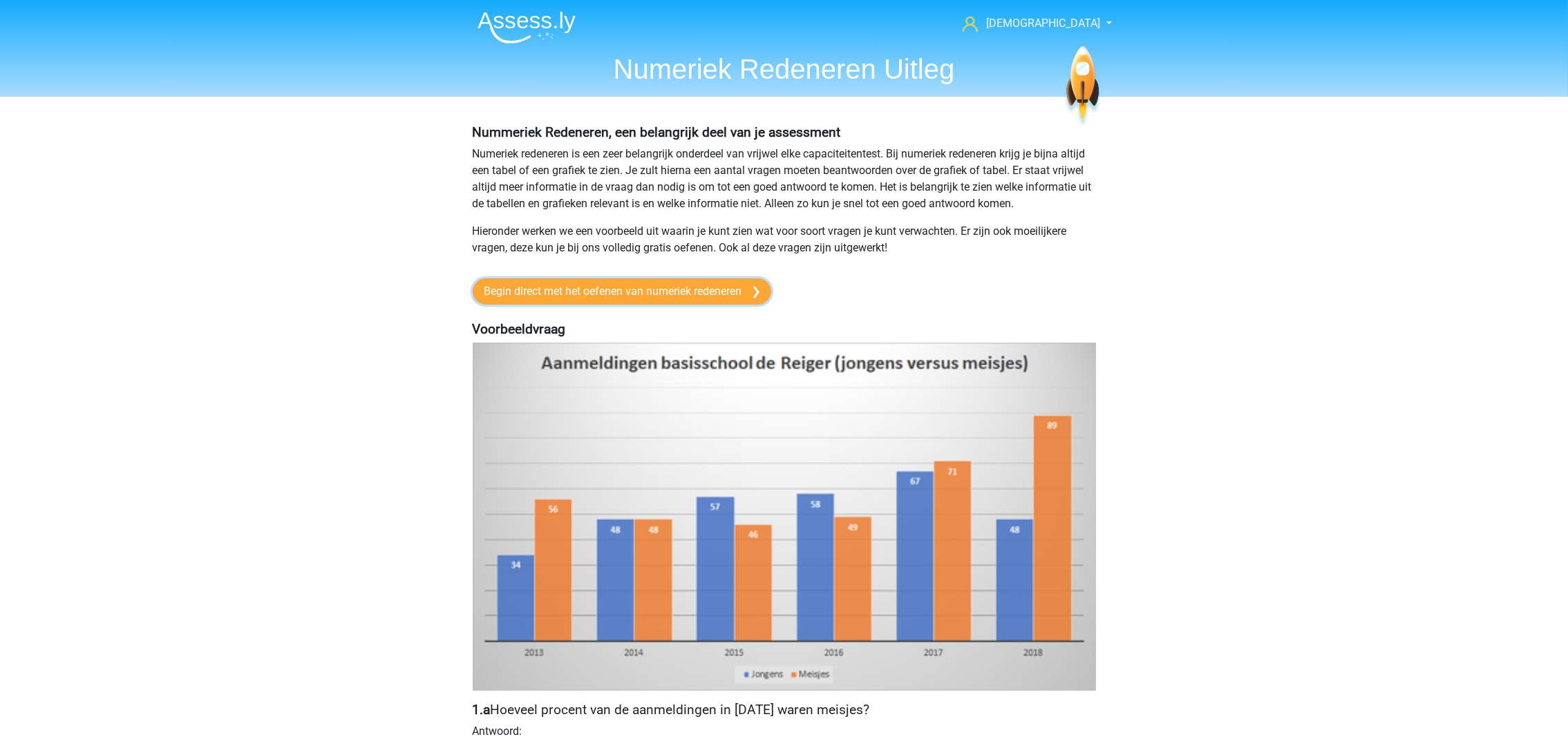
click at [721, 293] on link "Begin direct met het oefenen van numeriek redeneren" at bounding box center [622, 292] width 298 height 26
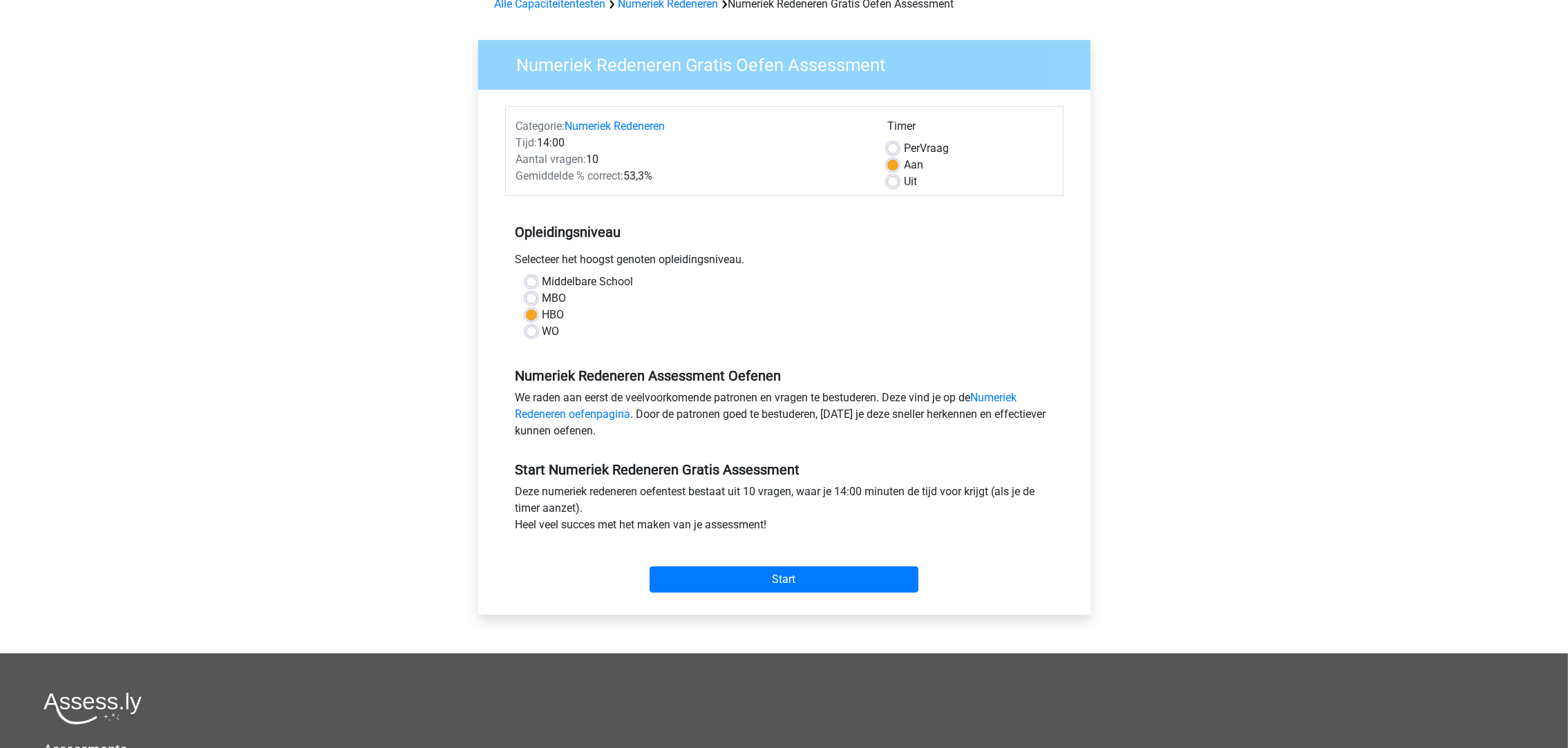
scroll to position [207, 0]
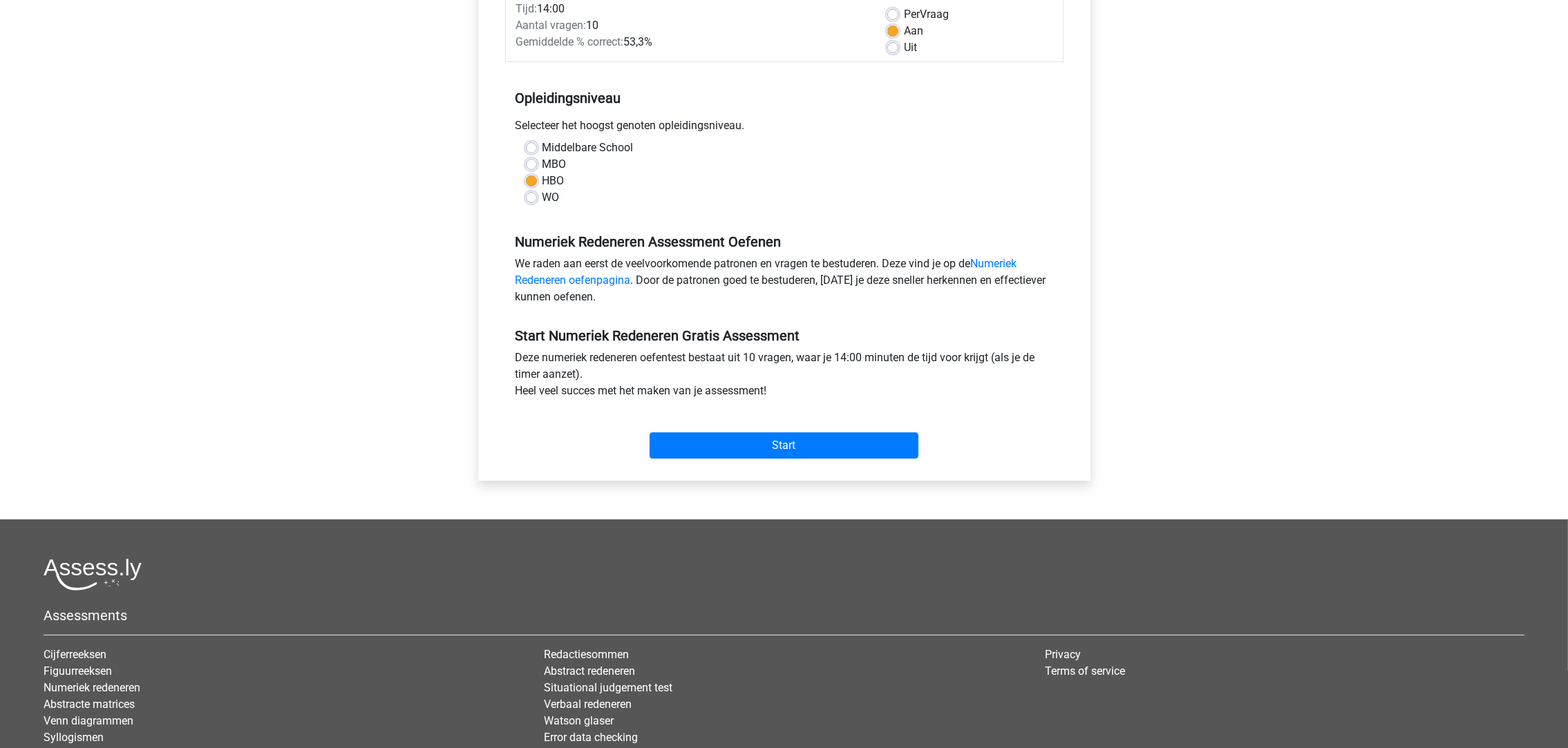
click at [897, 374] on div "Deze numeriek redeneren oefentest bestaat uit 10 vragen, waar je 14:00 minuten …" at bounding box center [784, 378] width 558 height 55
click at [844, 453] on input "Start" at bounding box center [784, 445] width 268 height 26
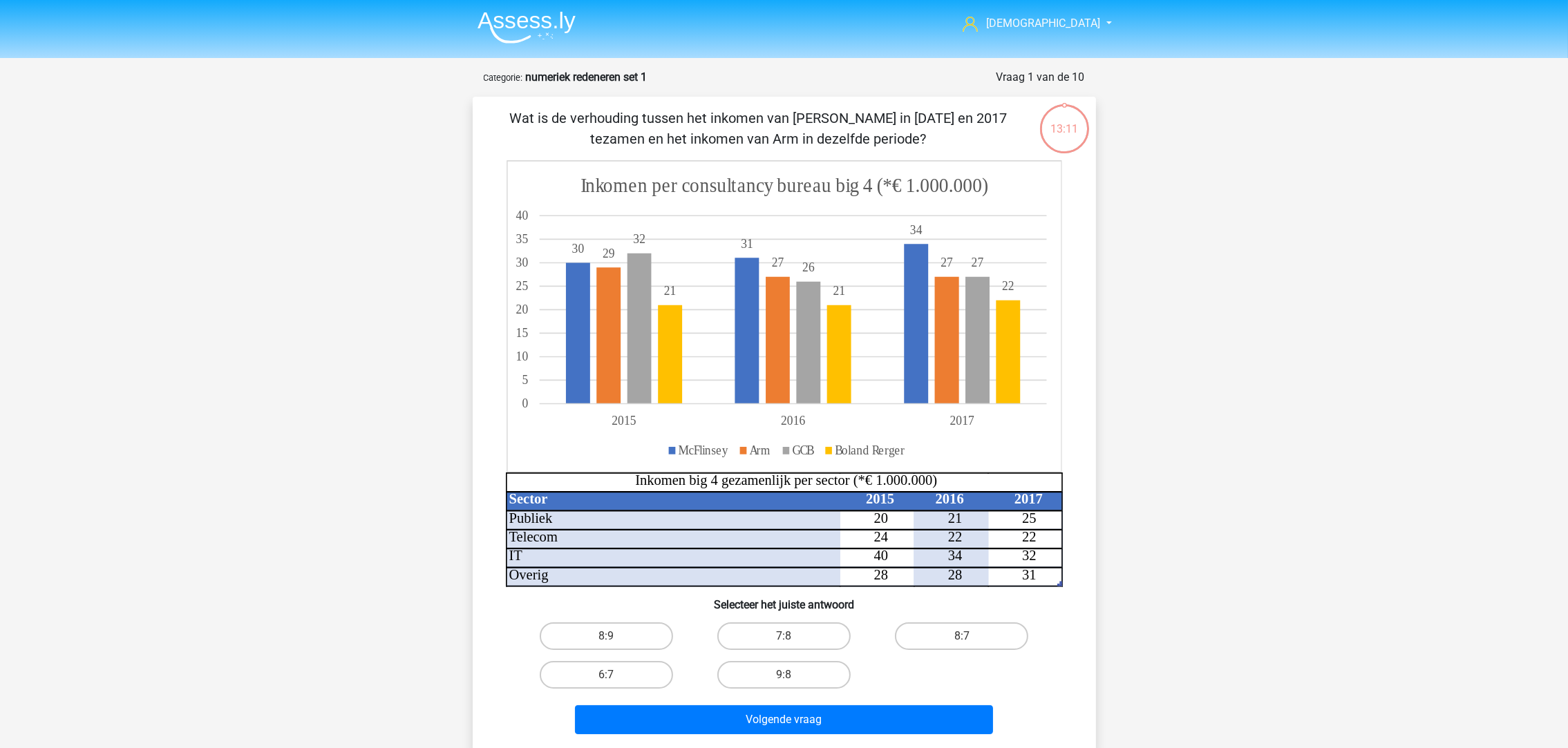
click at [969, 627] on label "8:7" at bounding box center [961, 637] width 133 height 28
click at [969, 637] on input "8:7" at bounding box center [966, 641] width 9 height 9
radio input "true"
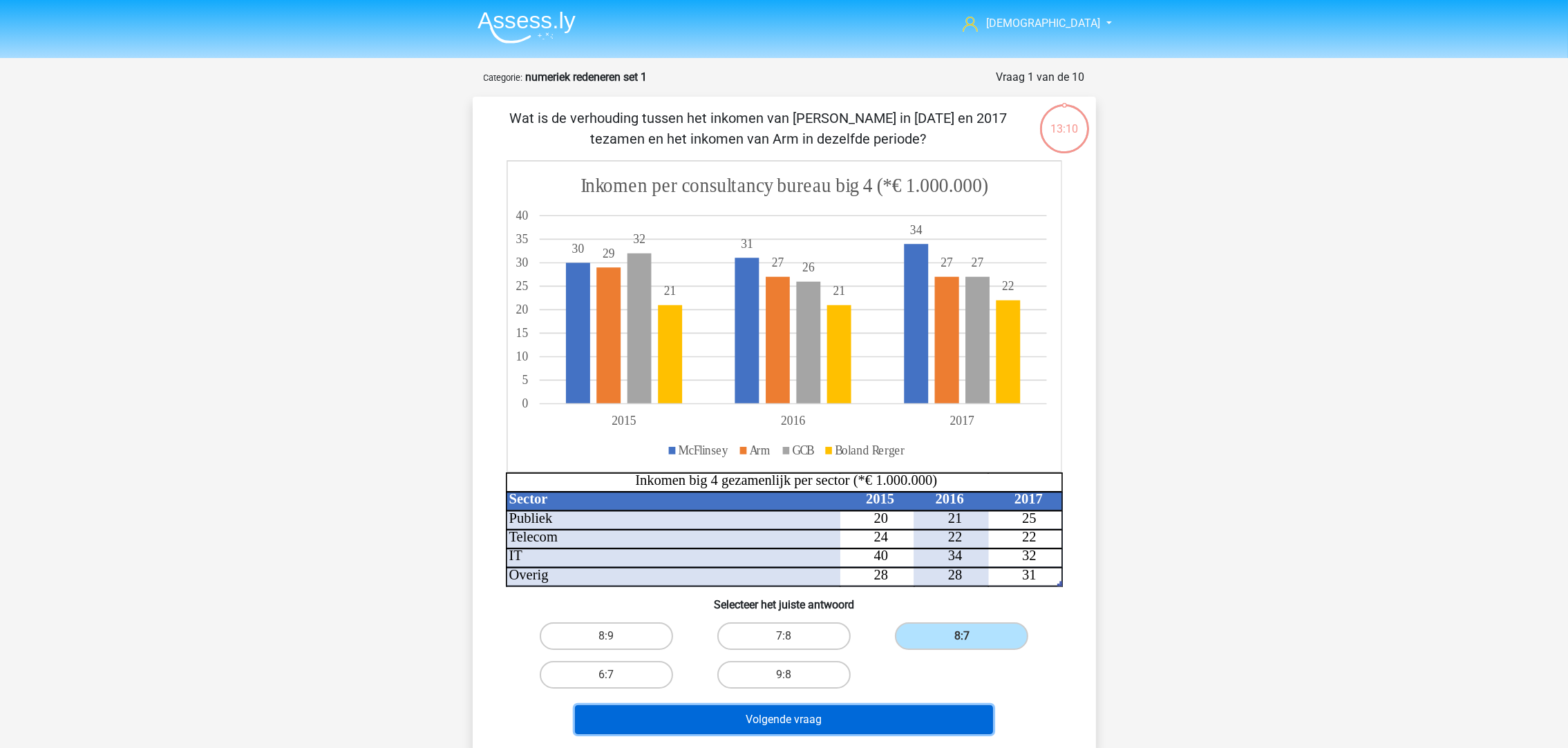
click at [920, 724] on button "Volgende vraag" at bounding box center [784, 720] width 418 height 29
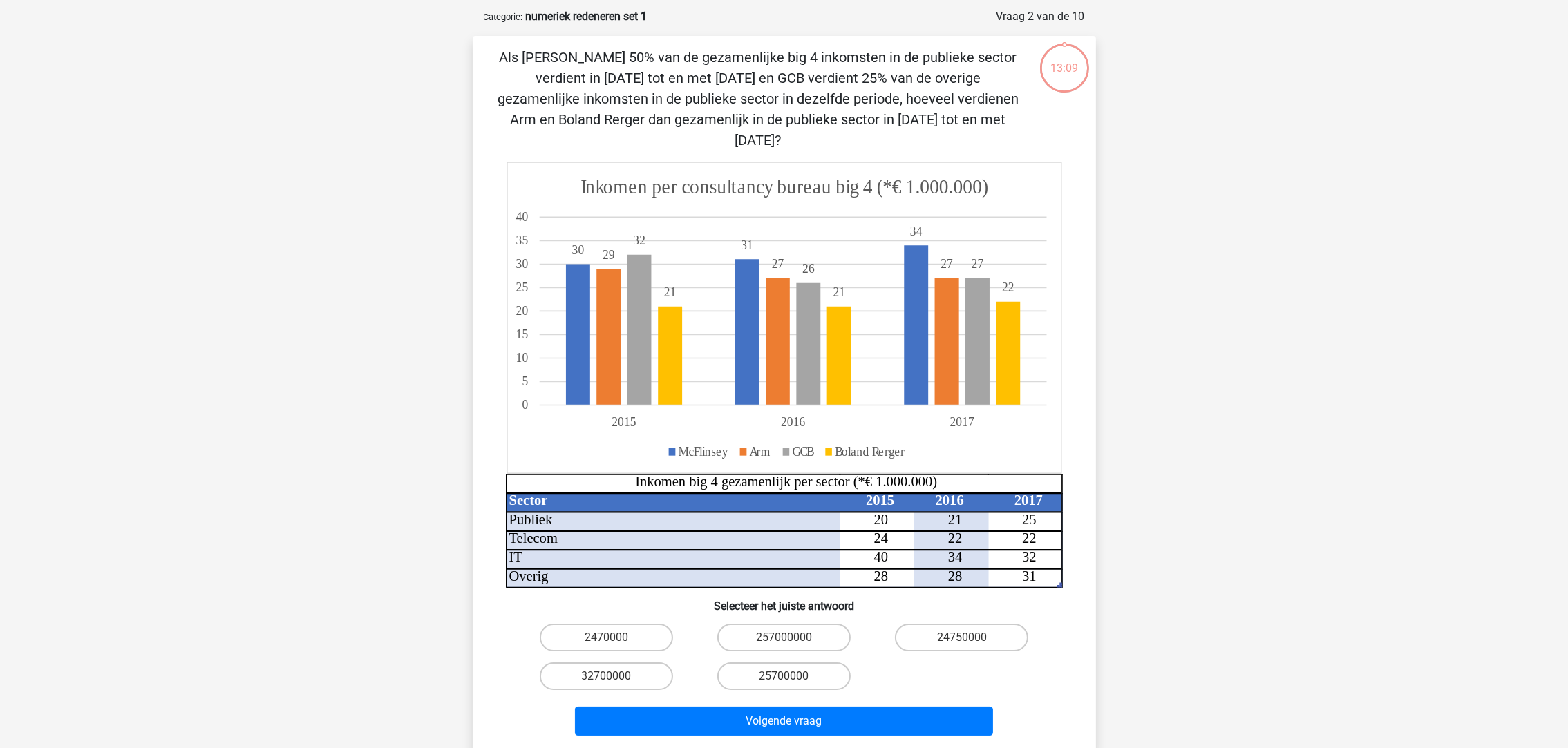
scroll to position [68, 0]
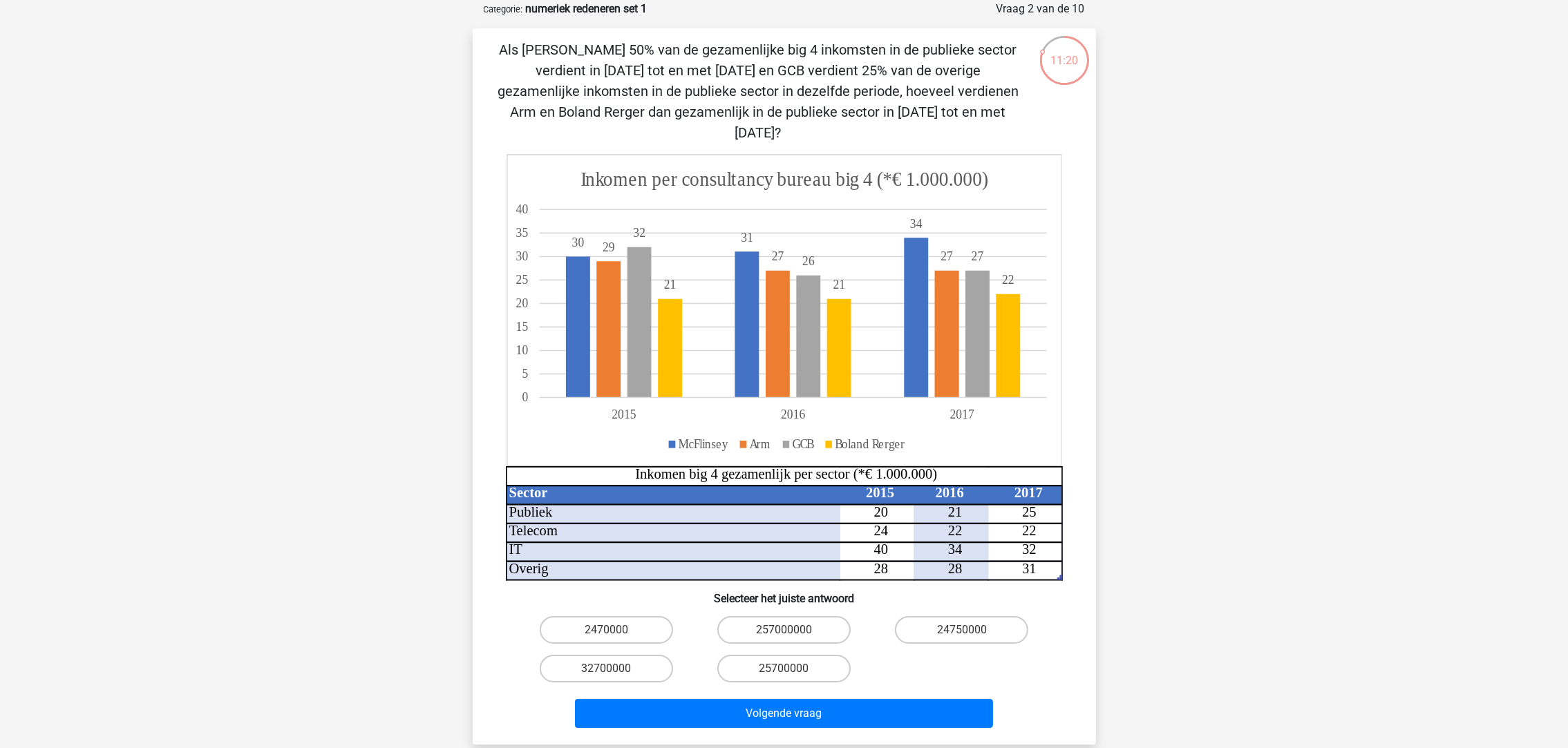
click at [956, 616] on label "24750000" at bounding box center [961, 630] width 133 height 28
click at [962, 630] on input "24750000" at bounding box center [966, 634] width 9 height 9
radio input "true"
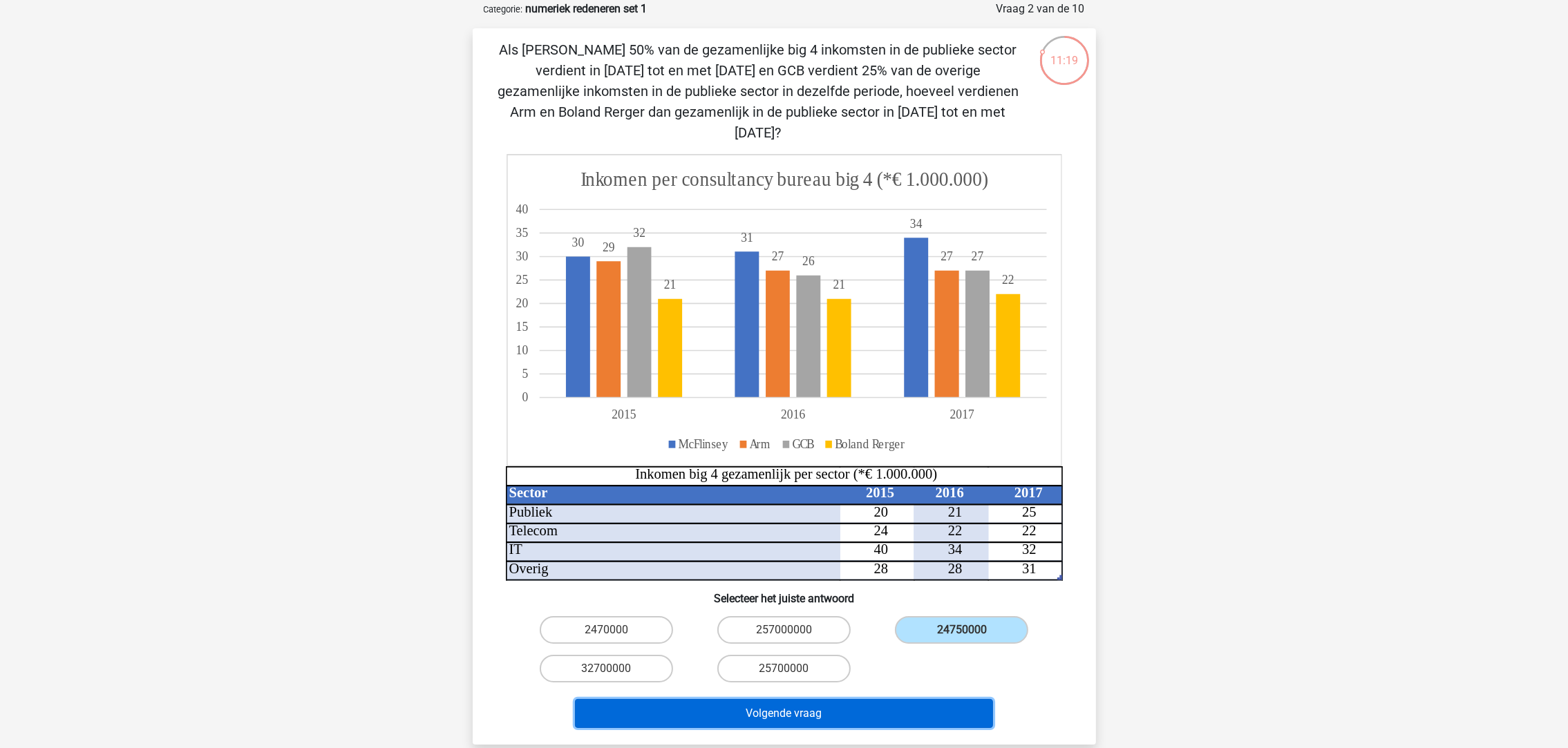
click at [900, 701] on button "Volgende vraag" at bounding box center [784, 714] width 418 height 29
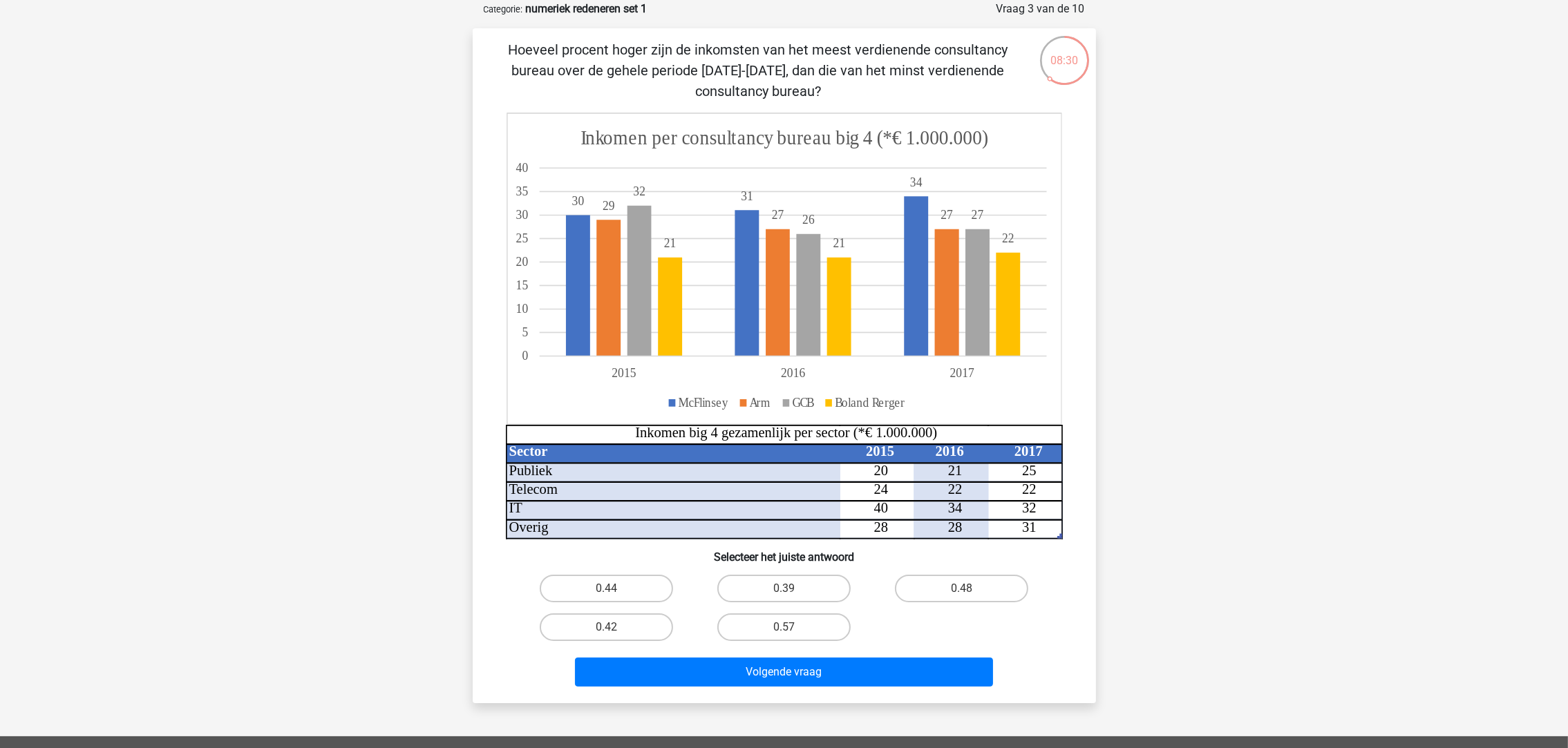
click at [943, 589] on label "0.48" at bounding box center [961, 589] width 133 height 28
click at [962, 589] on input "0.48" at bounding box center [966, 593] width 9 height 9
radio input "true"
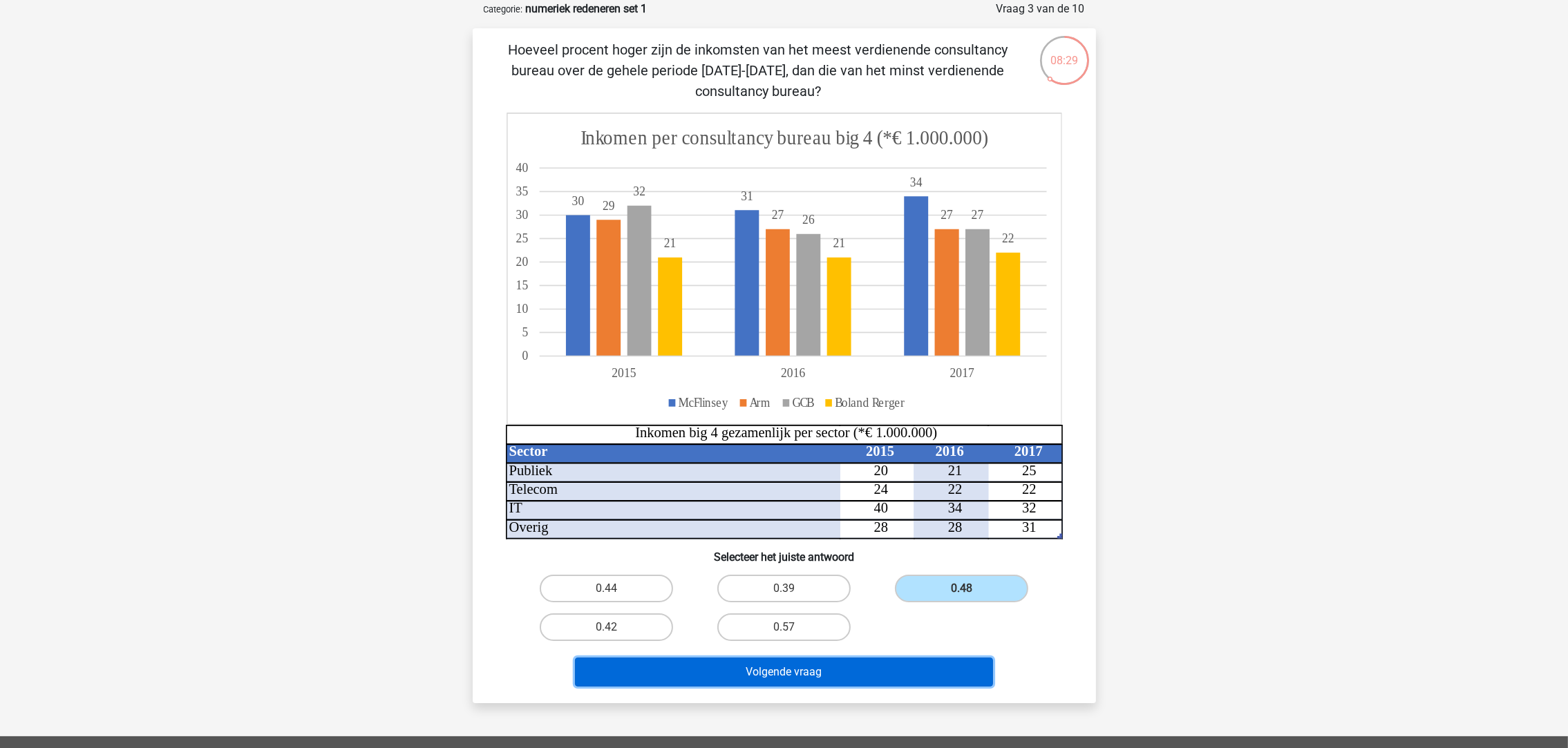
click at [870, 679] on button "Volgende vraag" at bounding box center [784, 672] width 418 height 29
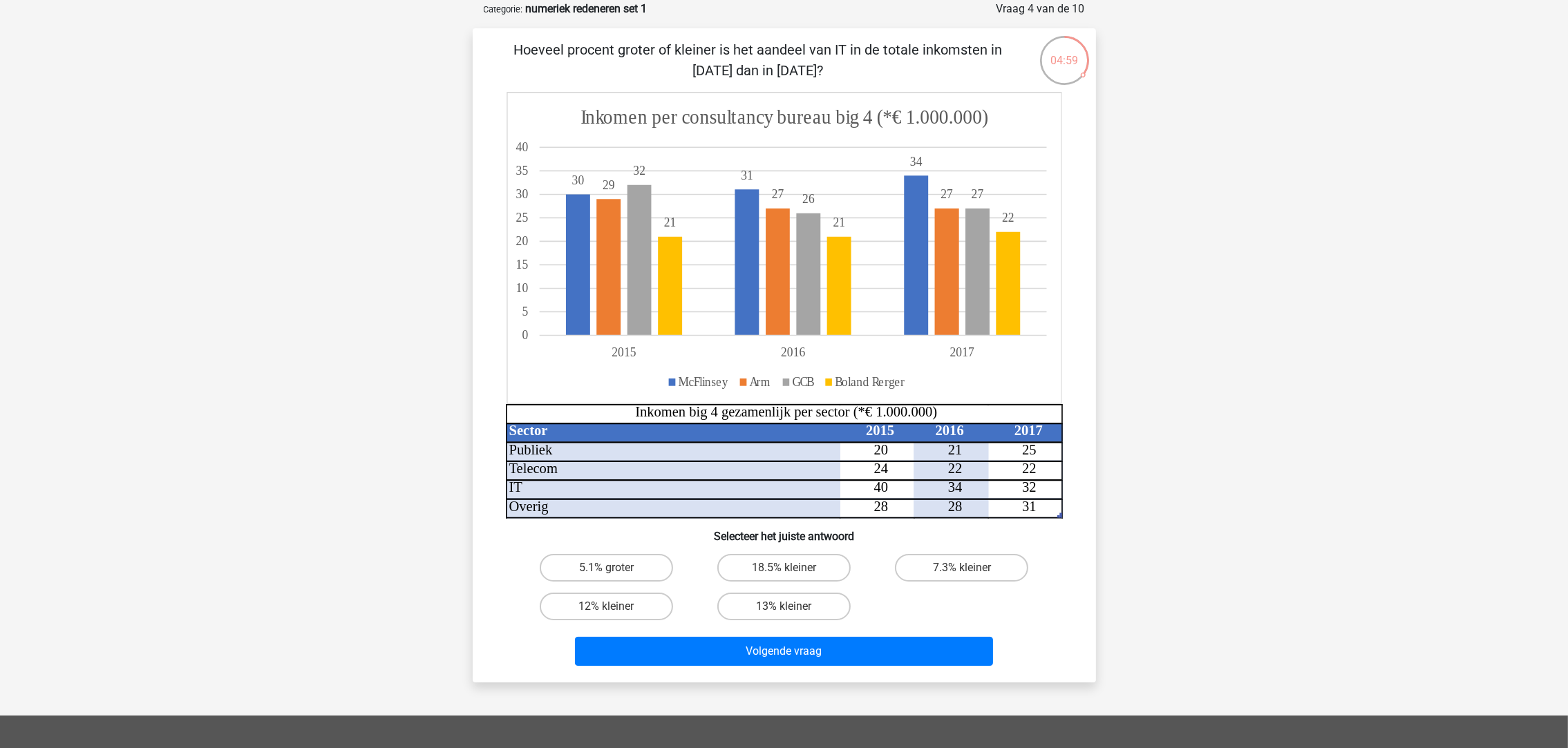
click at [814, 570] on label "18.5% kleiner" at bounding box center [784, 568] width 133 height 28
click at [792, 570] on input "18.5% kleiner" at bounding box center [788, 573] width 9 height 9
radio input "true"
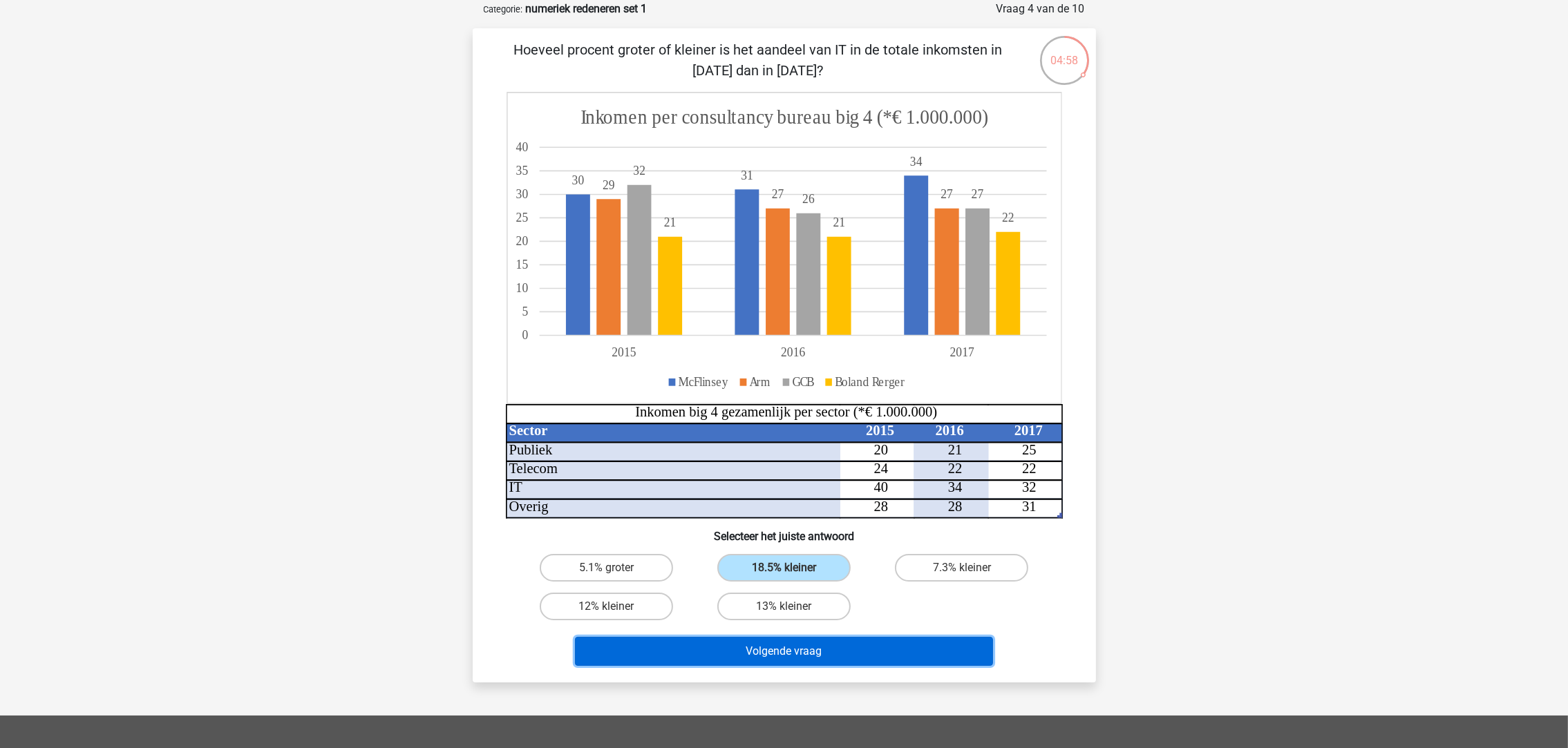
click at [758, 638] on button "Volgende vraag" at bounding box center [784, 652] width 418 height 29
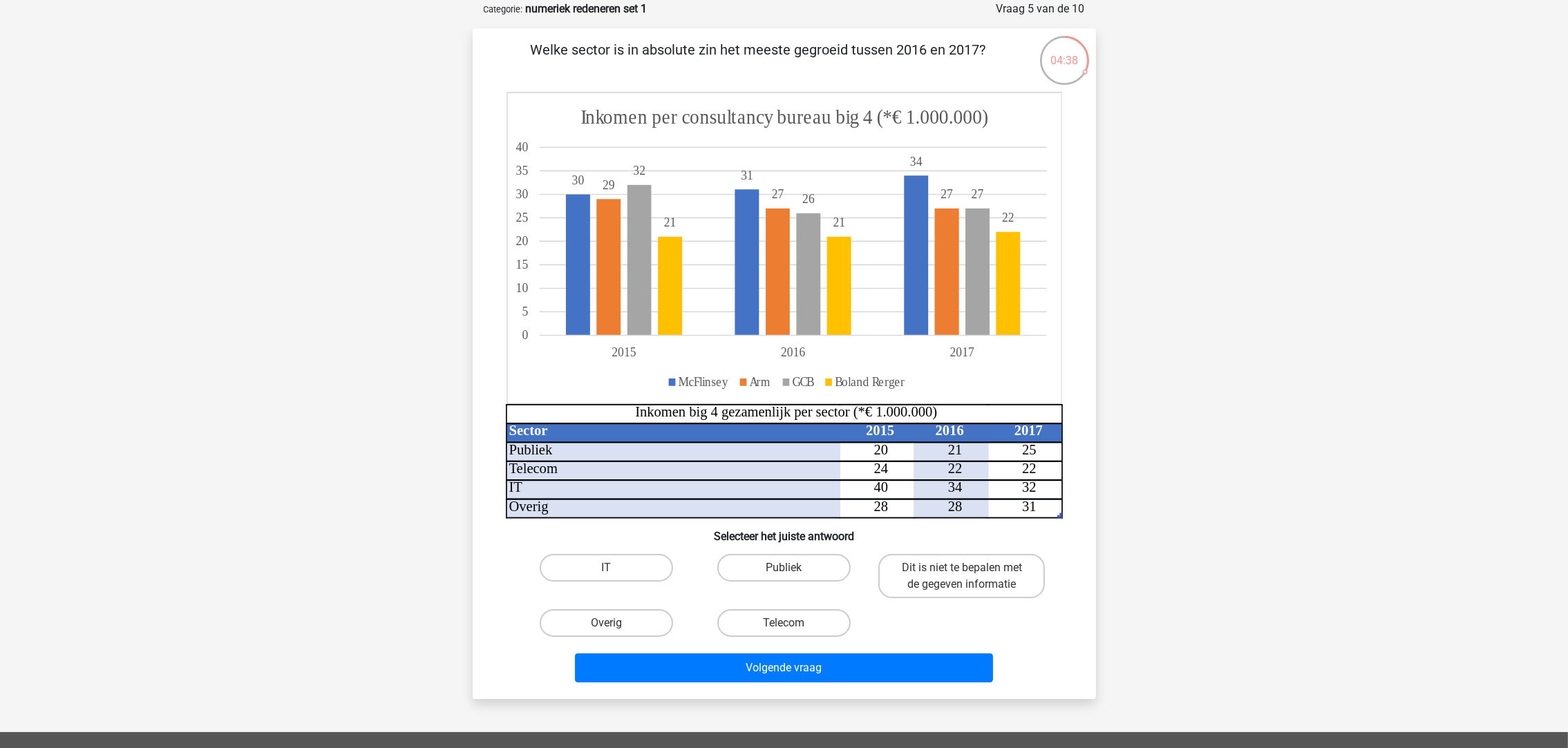
click at [808, 560] on label "Publiek" at bounding box center [784, 568] width 133 height 28
click at [792, 568] on input "Publiek" at bounding box center [788, 573] width 9 height 9
radio input "true"
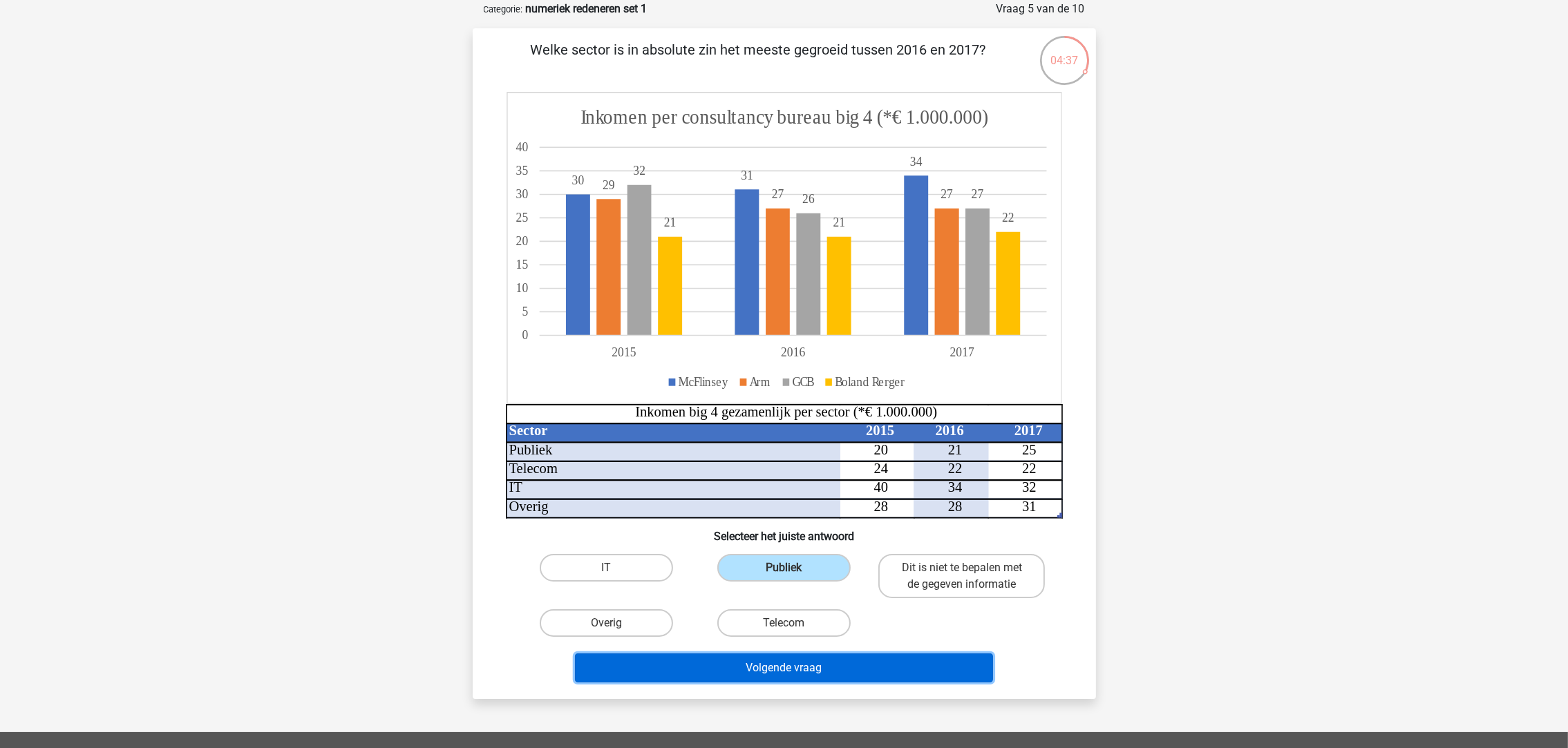
click at [818, 668] on button "Volgende vraag" at bounding box center [784, 668] width 418 height 29
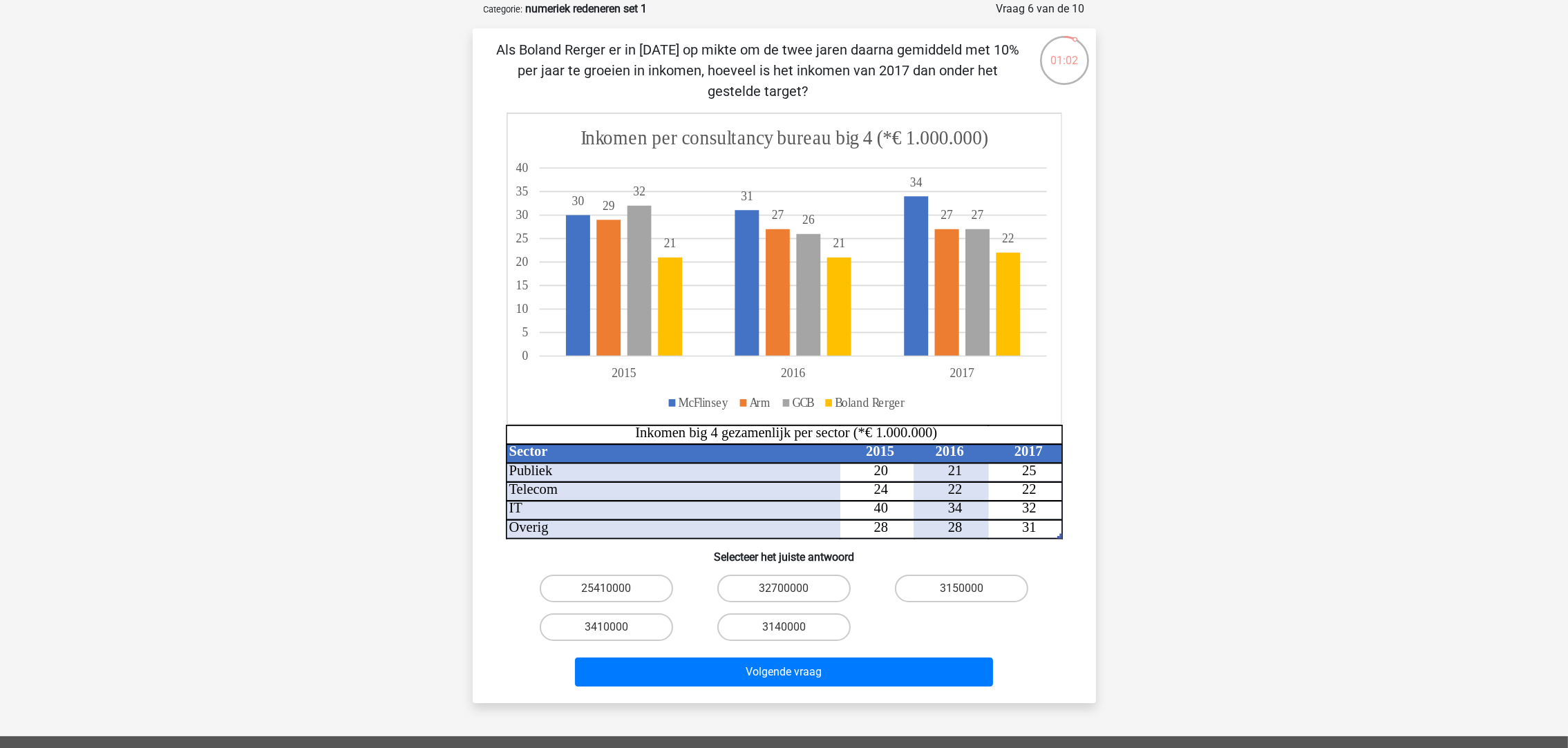
click at [618, 625] on label "3410000" at bounding box center [606, 627] width 133 height 28
click at [615, 627] on input "3410000" at bounding box center [610, 632] width 9 height 9
radio input "true"
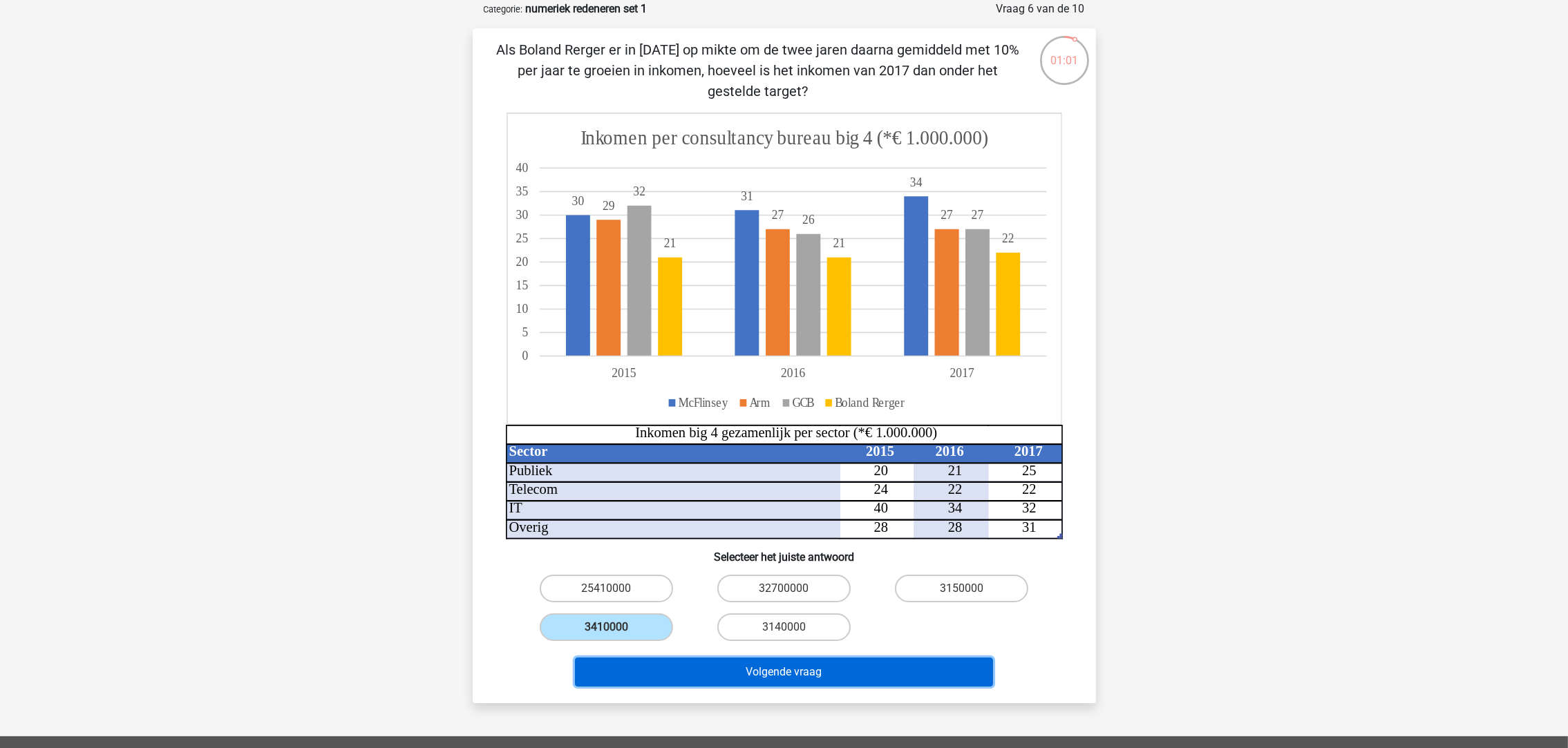
click at [692, 660] on button "Volgende vraag" at bounding box center [784, 672] width 418 height 29
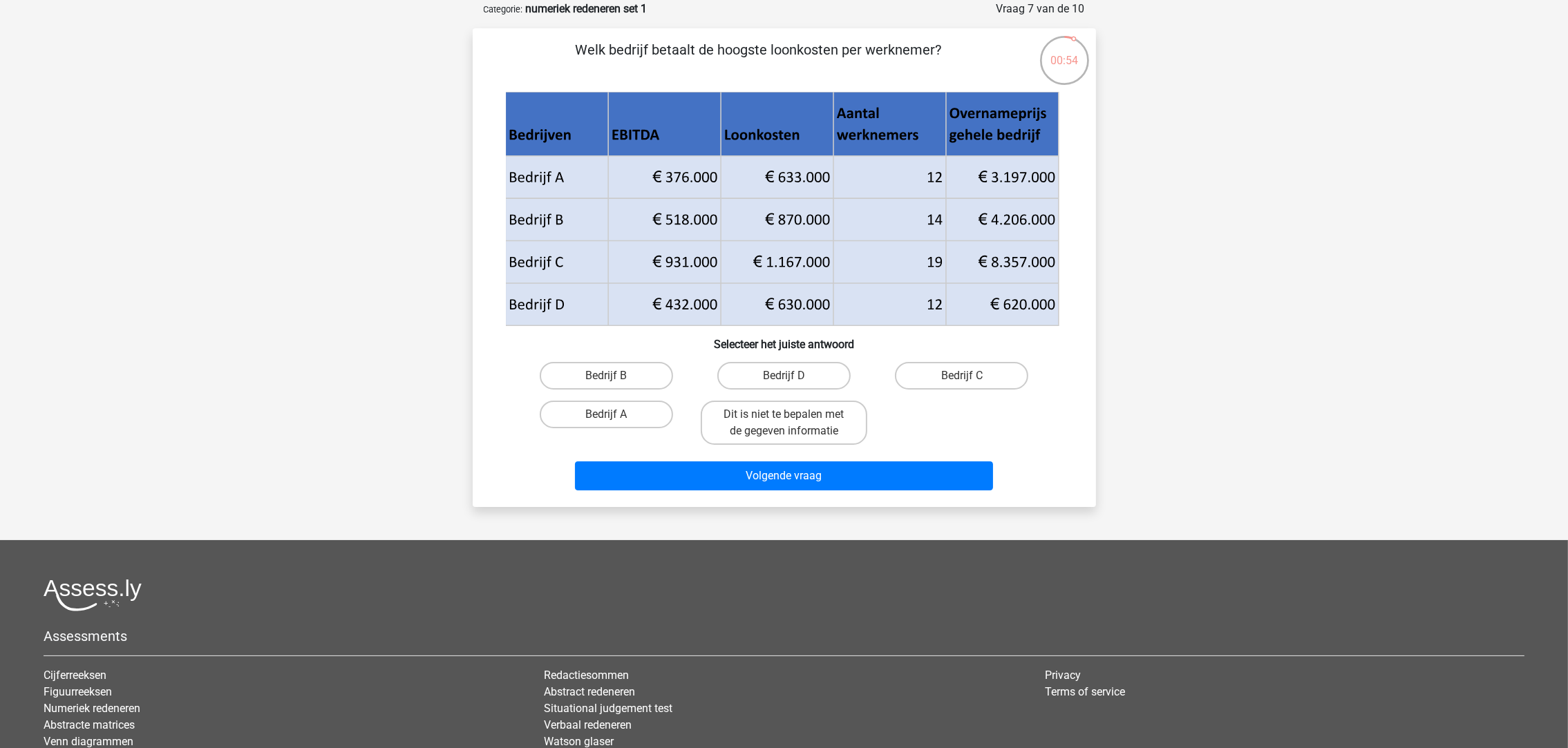
scroll to position [0, 0]
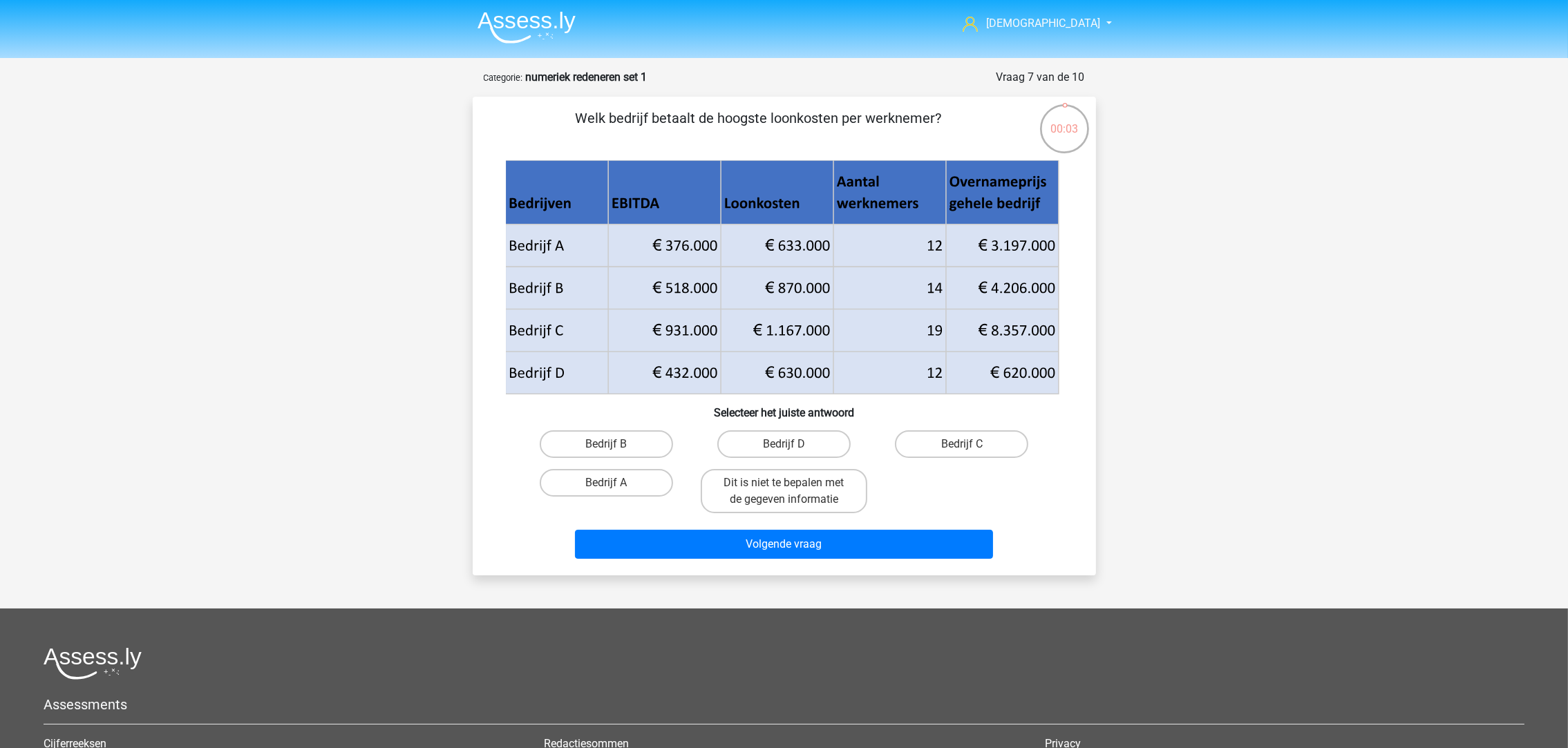
click at [794, 282] on icon at bounding box center [781, 267] width 554 height 85
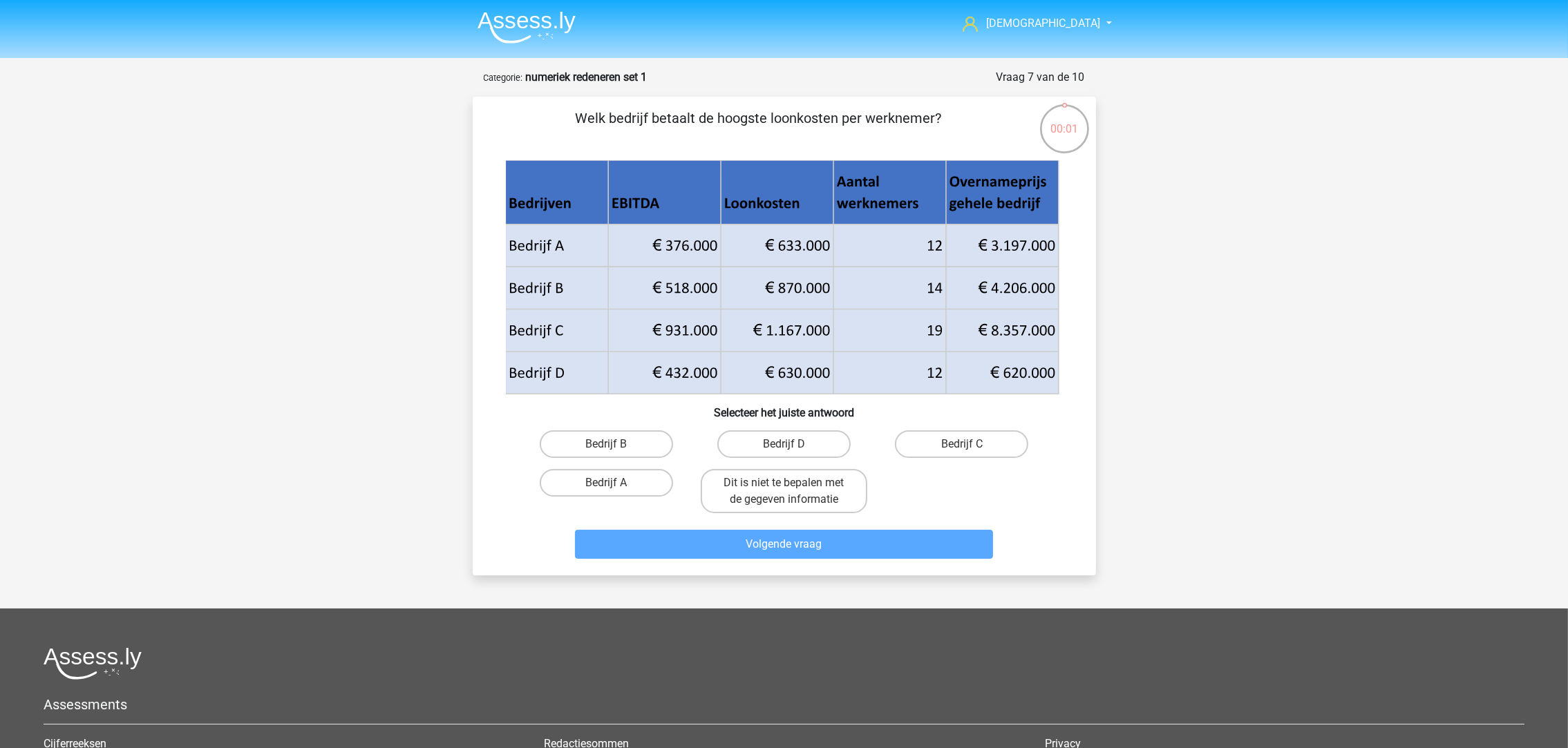
click at [641, 442] on label "Bedrijf B" at bounding box center [606, 445] width 133 height 28
click at [615, 445] on input "Bedrijf B" at bounding box center [610, 449] width 9 height 9
radio input "true"
drag, startPoint x: 637, startPoint y: 430, endPoint x: 640, endPoint y: 436, distance: 6.7
click at [640, 436] on label "Bedrijf B" at bounding box center [606, 445] width 133 height 28
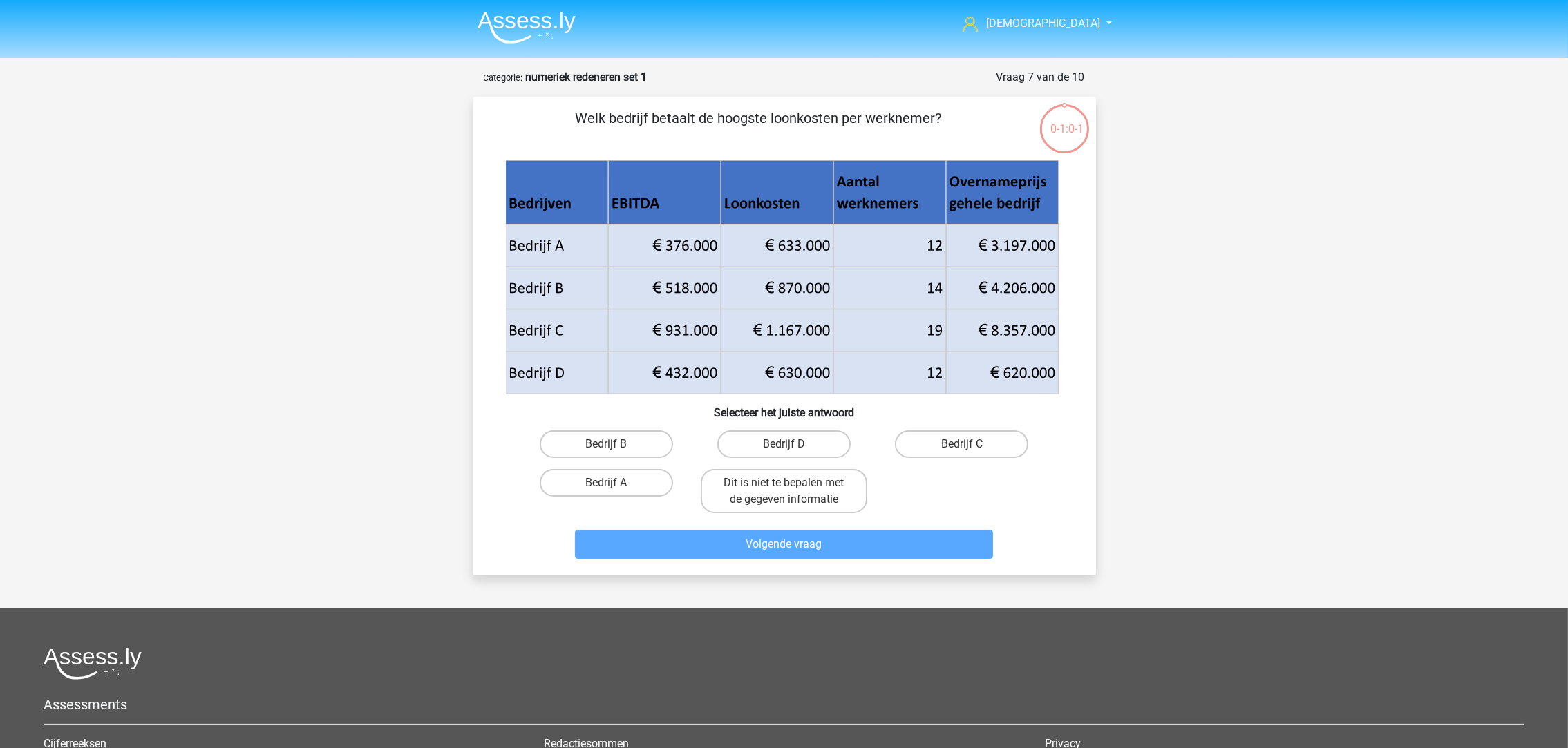
click at [615, 445] on input "Bedrijf B" at bounding box center [610, 449] width 9 height 9
radio input "true"
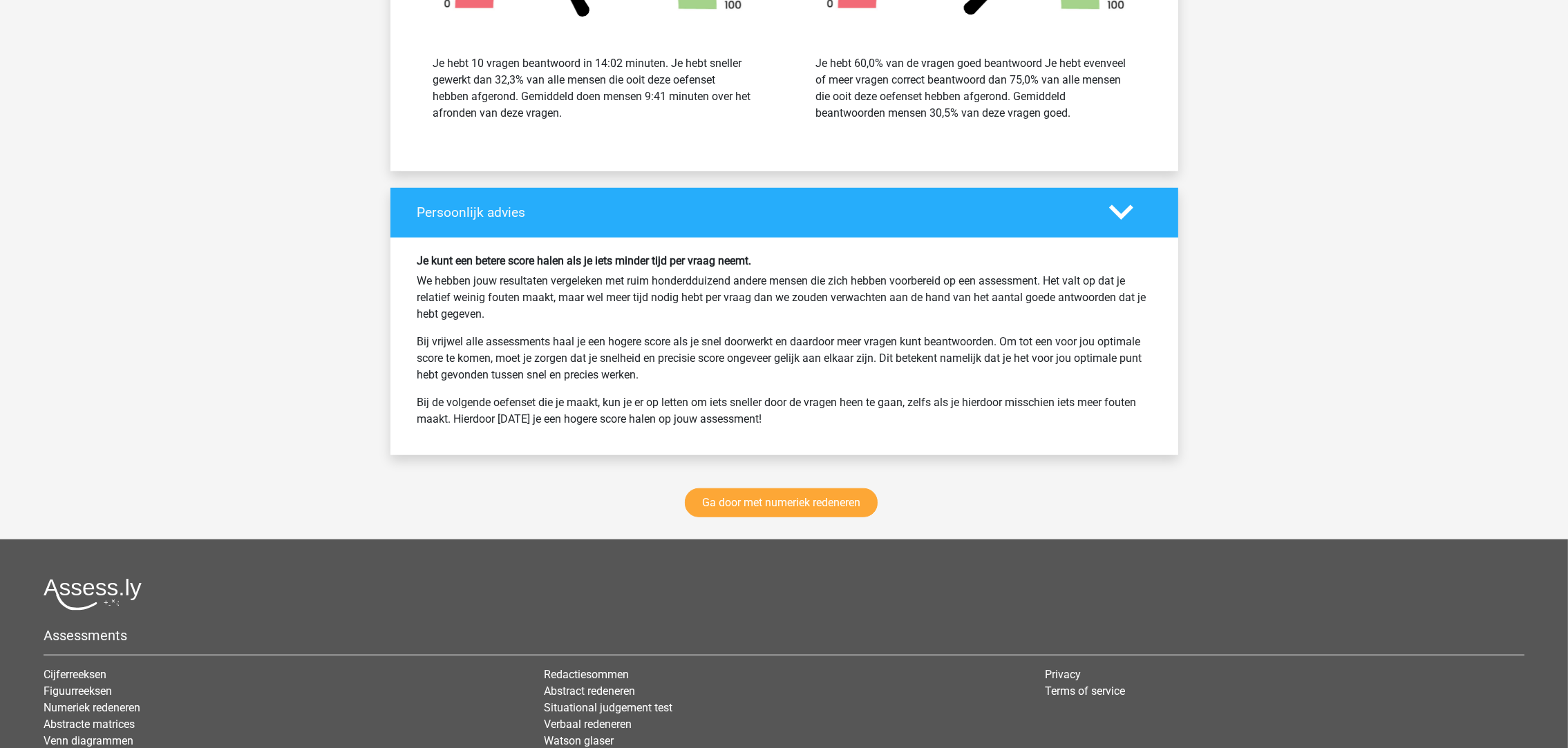
scroll to position [1658, 0]
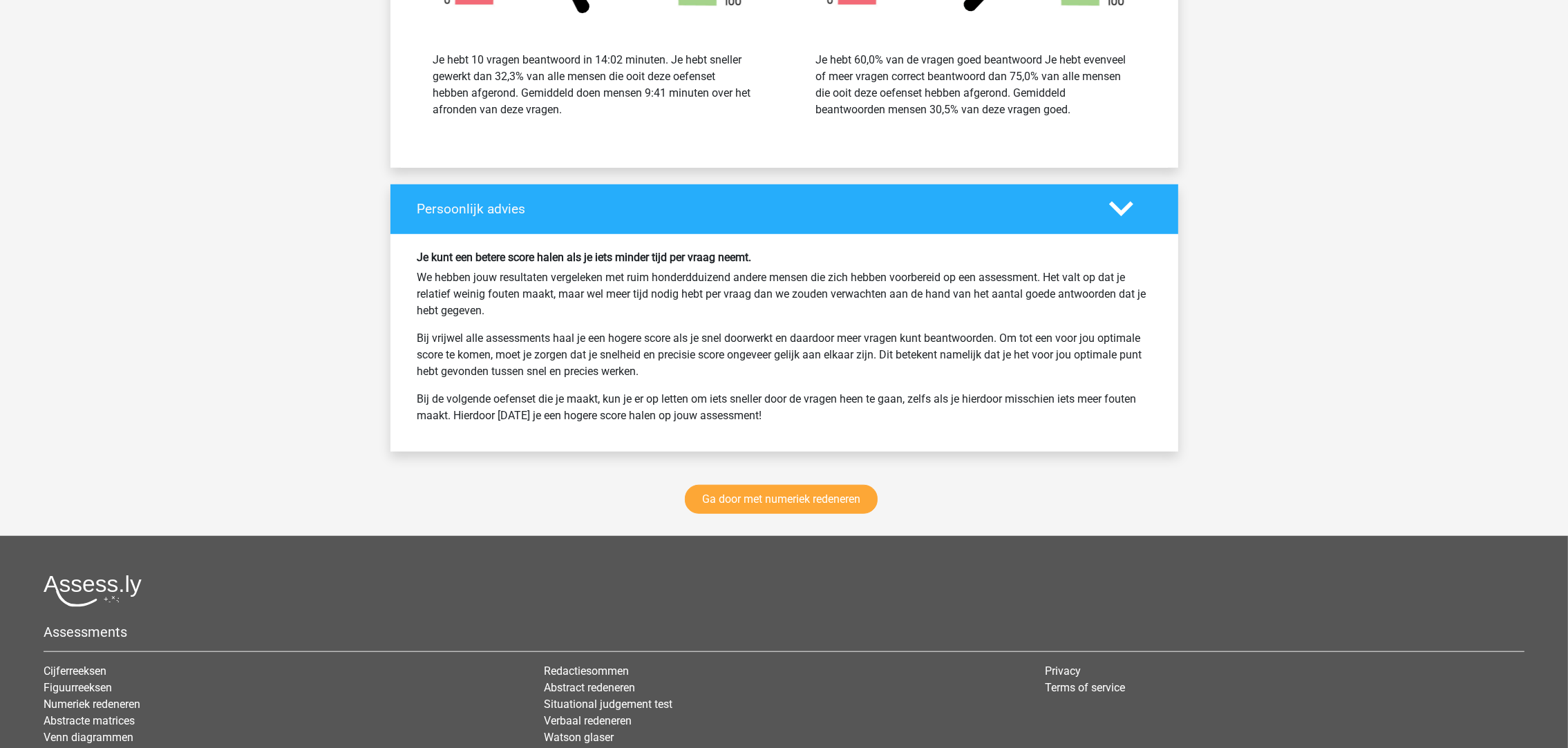
click at [789, 486] on div "Ga door met numeriek redeneren" at bounding box center [784, 502] width 788 height 68
click at [795, 499] on link "Ga door met numeriek redeneren" at bounding box center [781, 500] width 193 height 29
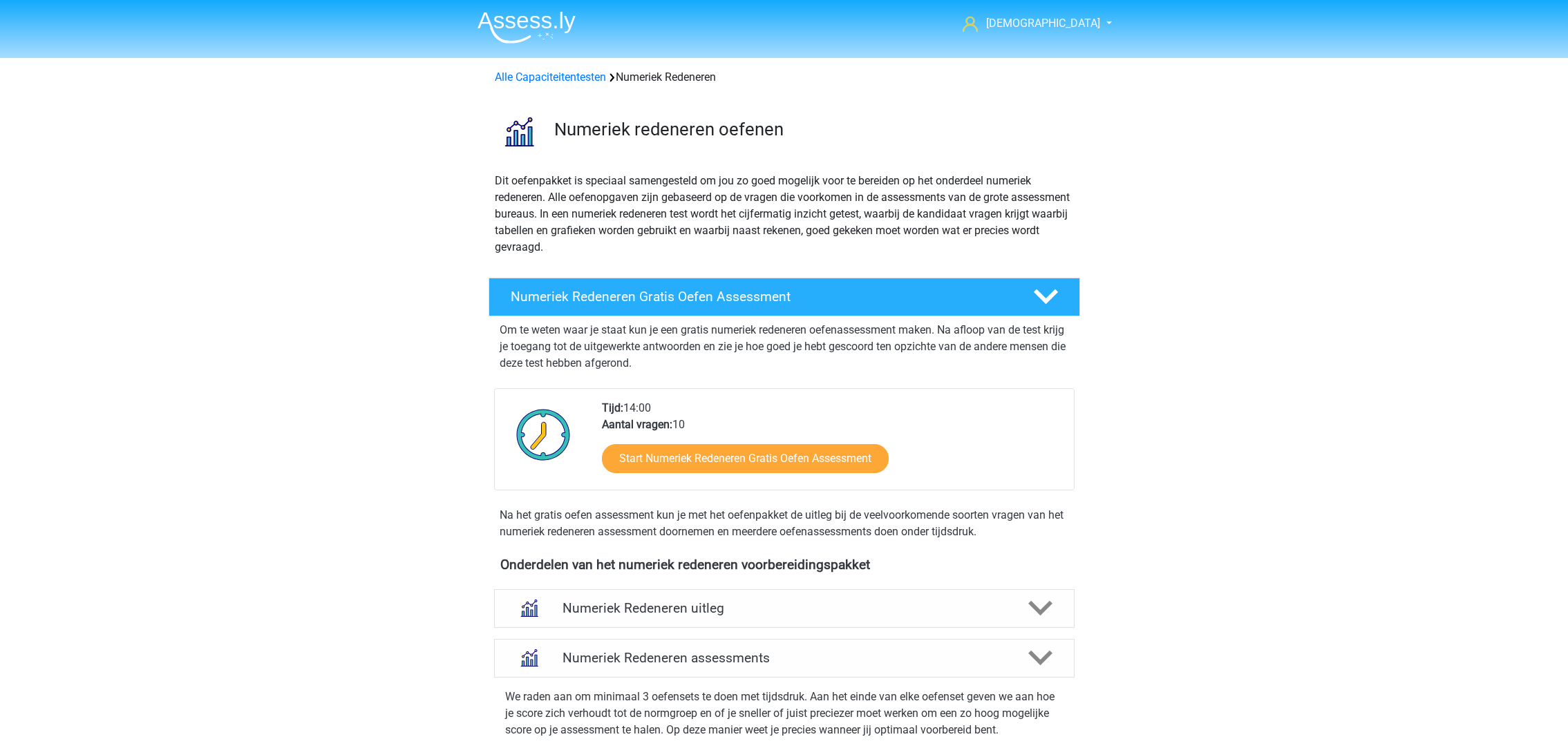
scroll to position [633, 0]
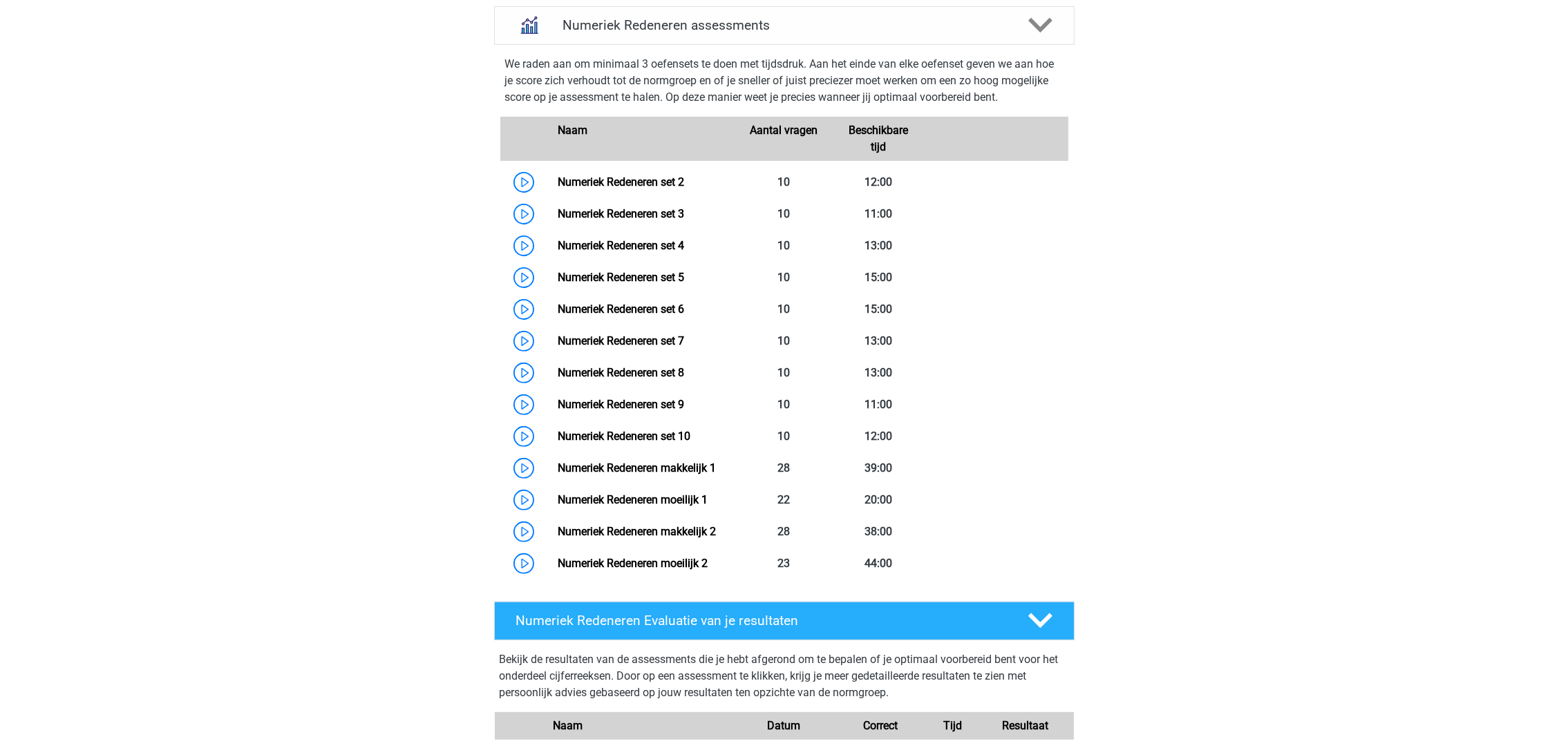
click at [632, 184] on link "Numeriek Redeneren set 2" at bounding box center [621, 182] width 127 height 13
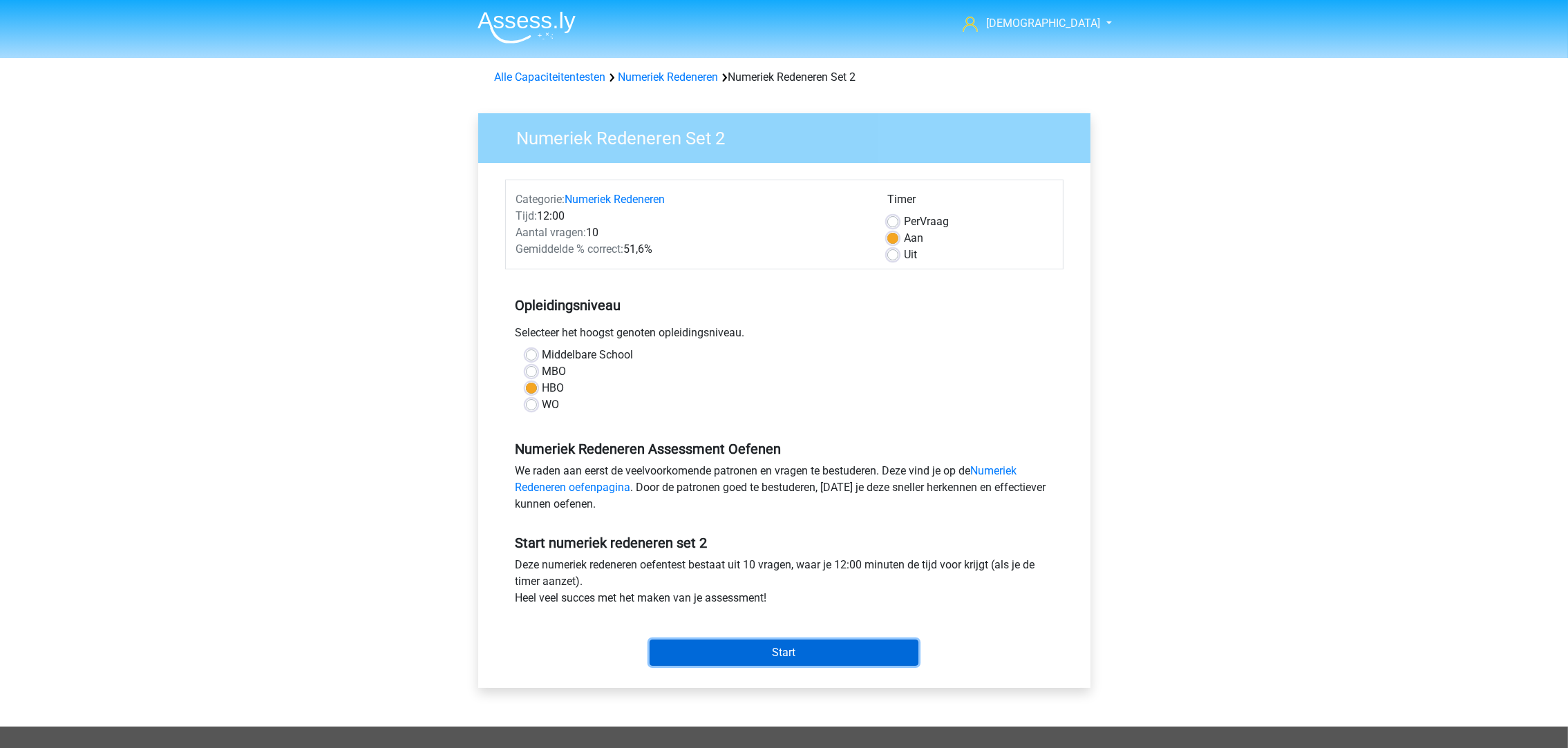
click at [856, 646] on input "Start" at bounding box center [784, 653] width 268 height 26
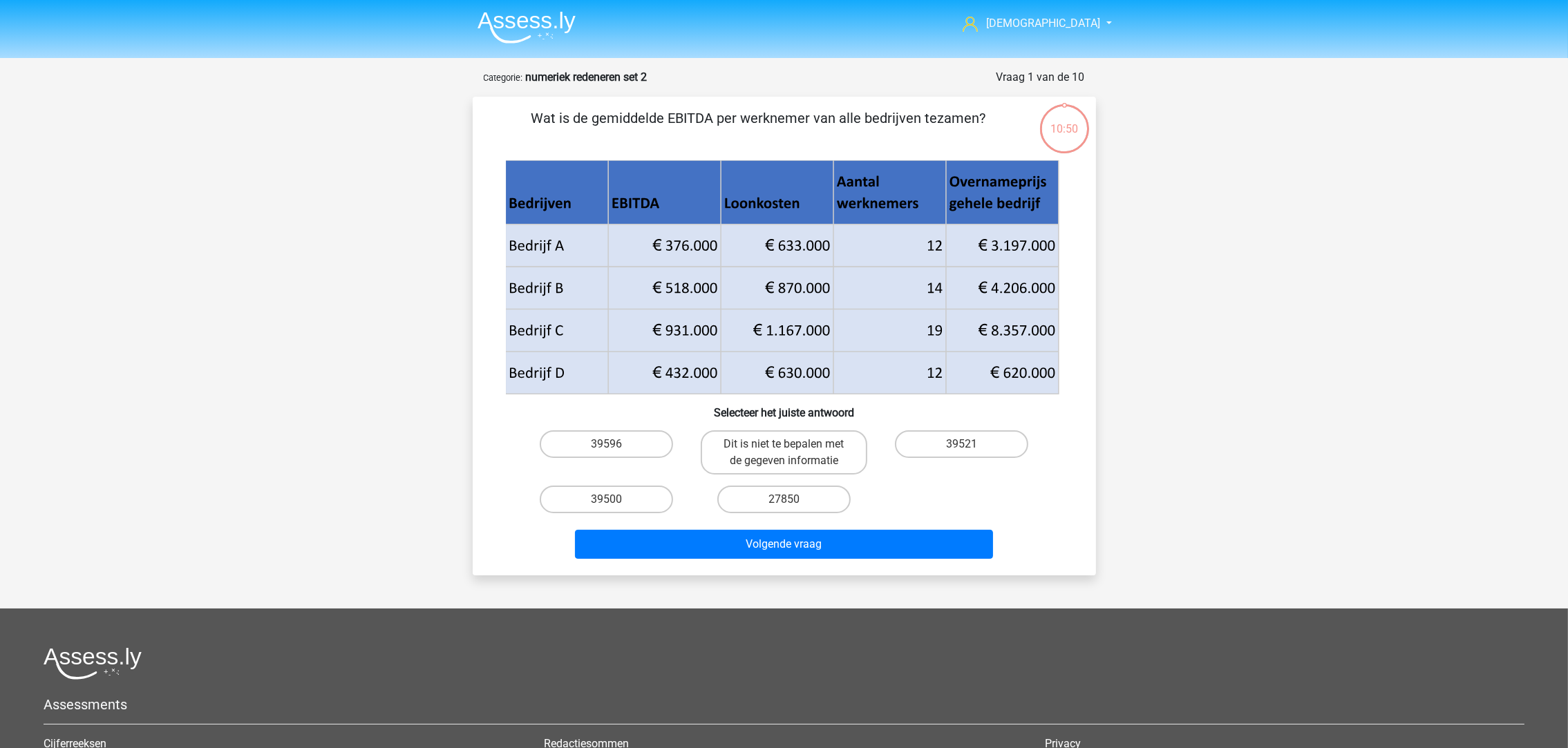
click at [603, 452] on label "39596" at bounding box center [606, 445] width 133 height 28
click at [606, 452] on input "39596" at bounding box center [610, 449] width 9 height 9
radio input "true"
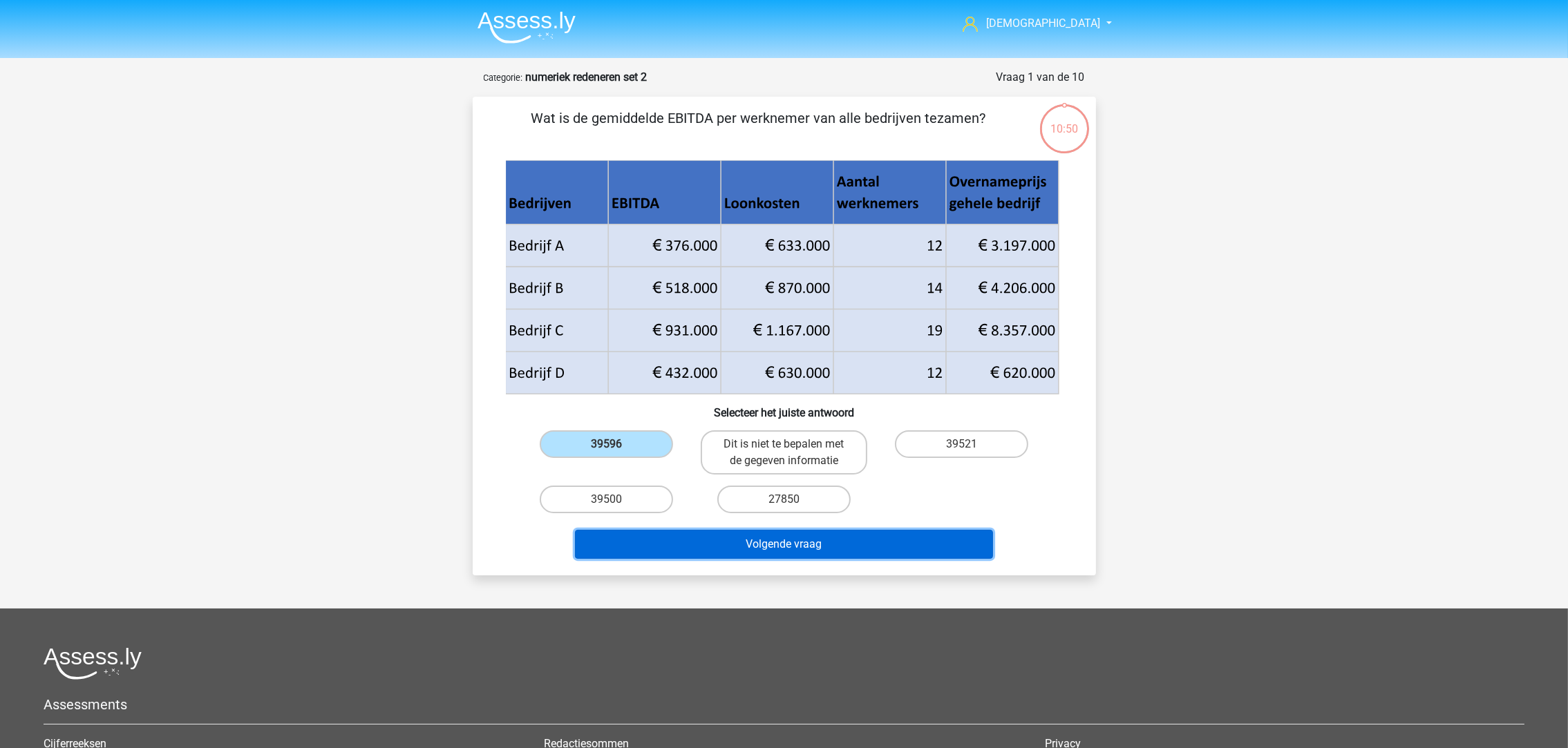
click at [699, 538] on button "Volgende vraag" at bounding box center [784, 544] width 418 height 29
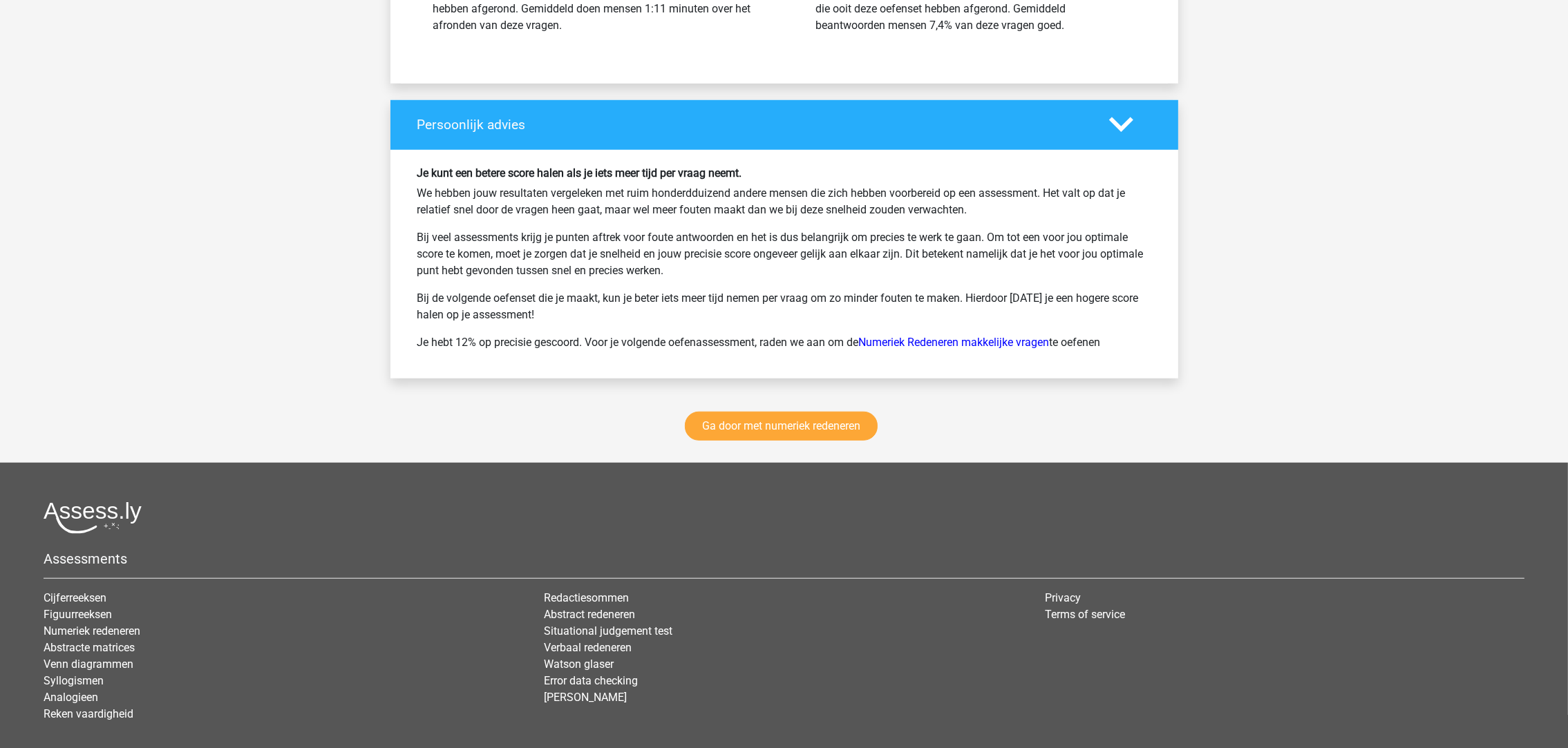
scroll to position [1762, 0]
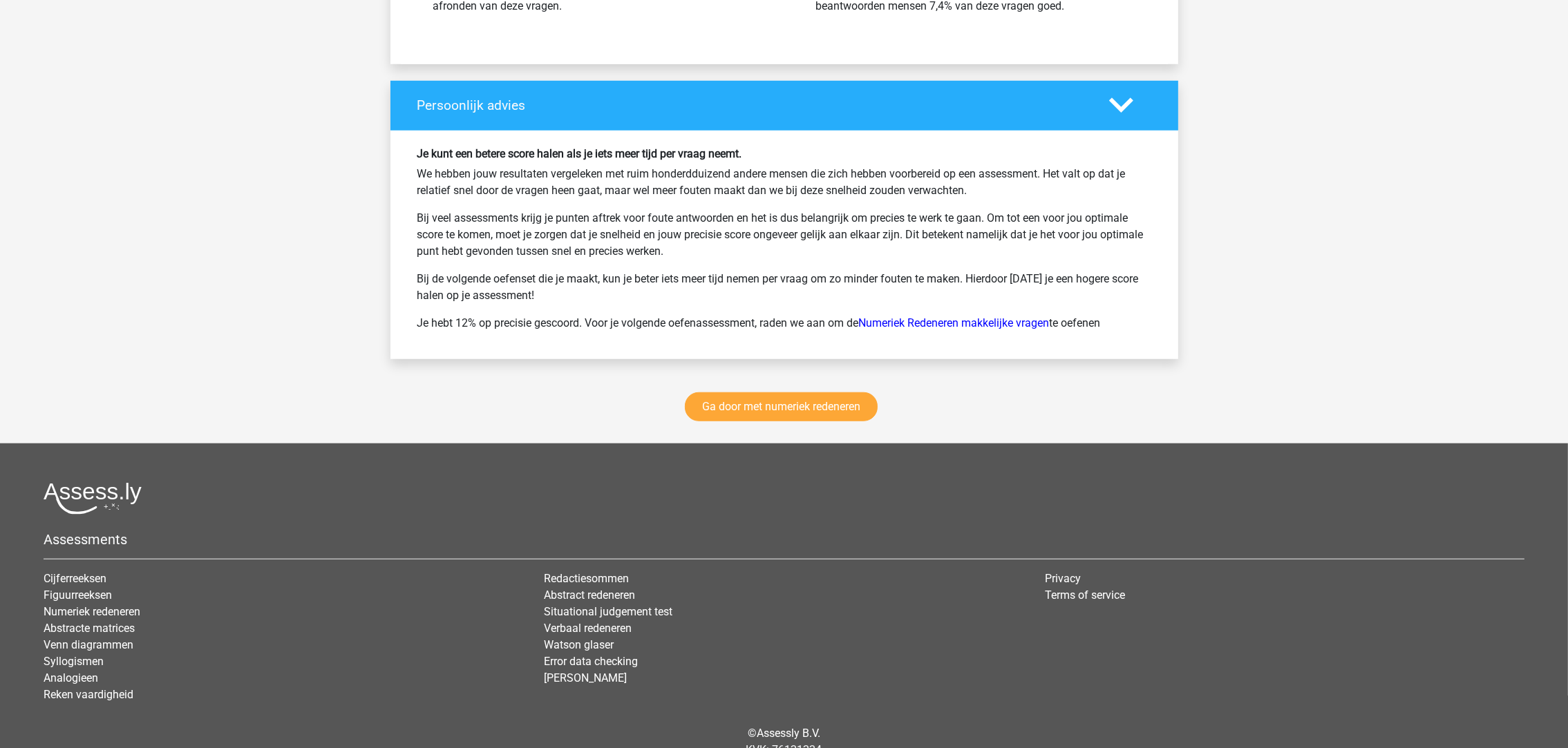
click at [111, 617] on link "Numeriek redeneren" at bounding box center [92, 612] width 97 height 13
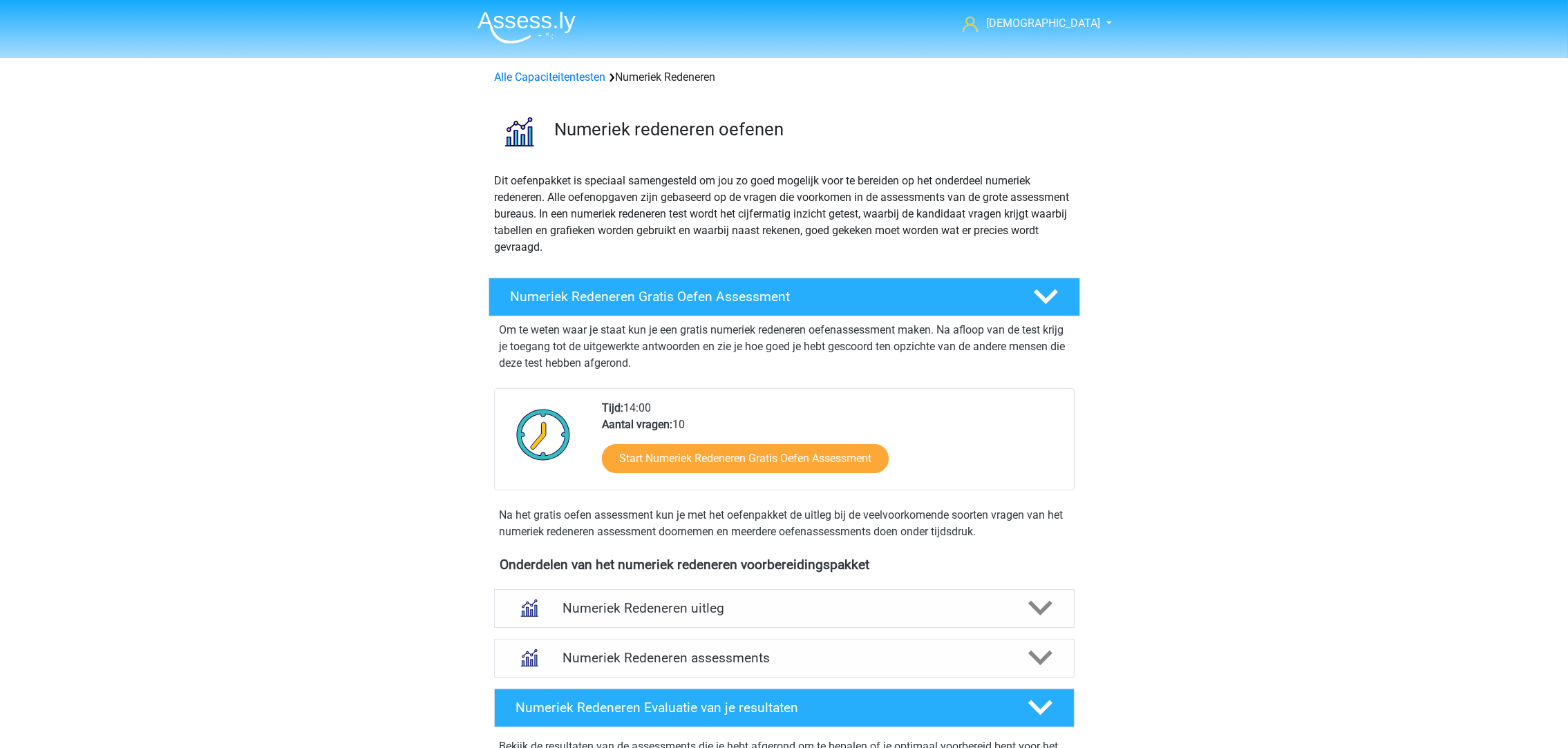
click at [551, 79] on link "Alle Capaciteitentesten" at bounding box center [550, 77] width 111 height 13
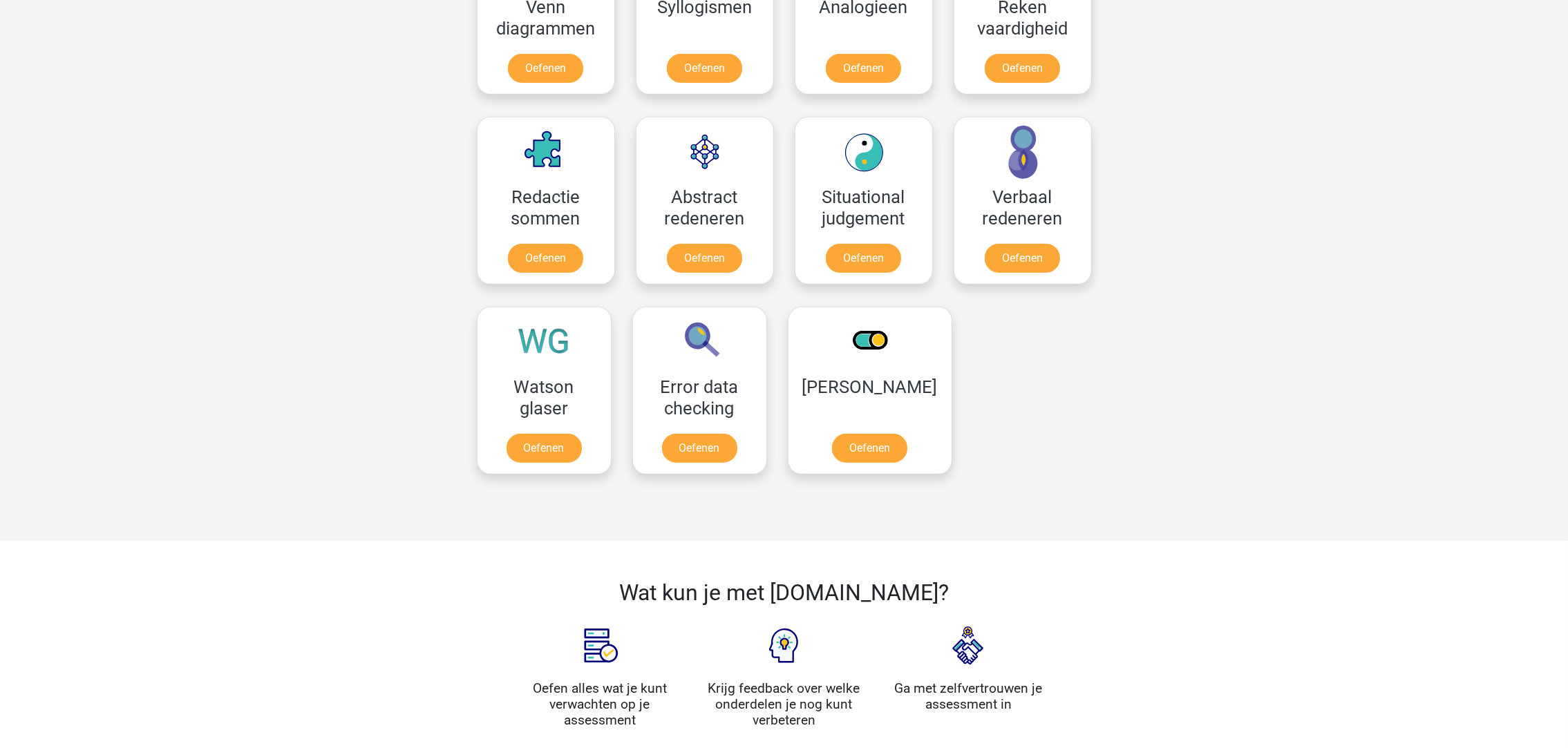
scroll to position [587, 0]
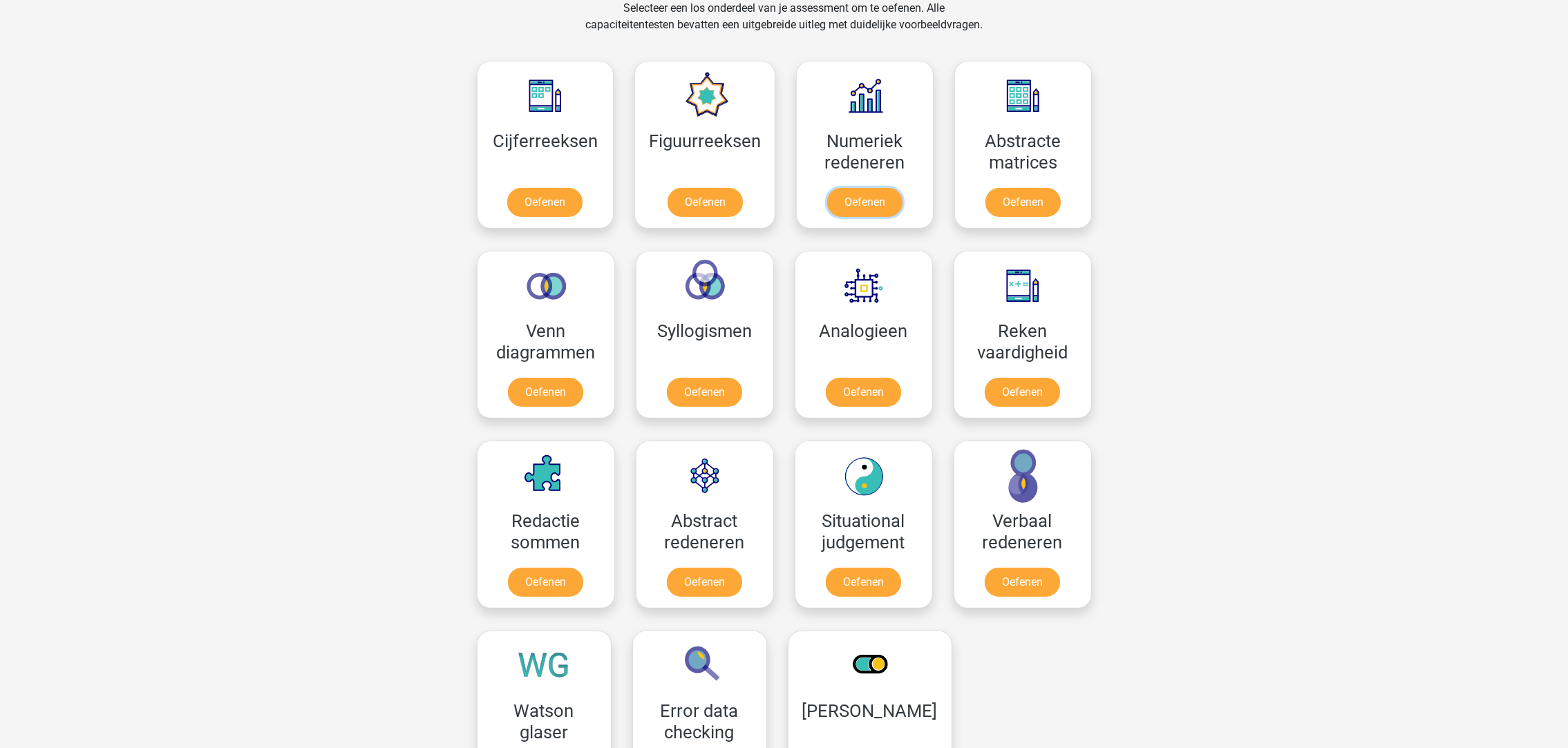
click at [877, 189] on link "Oefenen" at bounding box center [865, 202] width 76 height 29
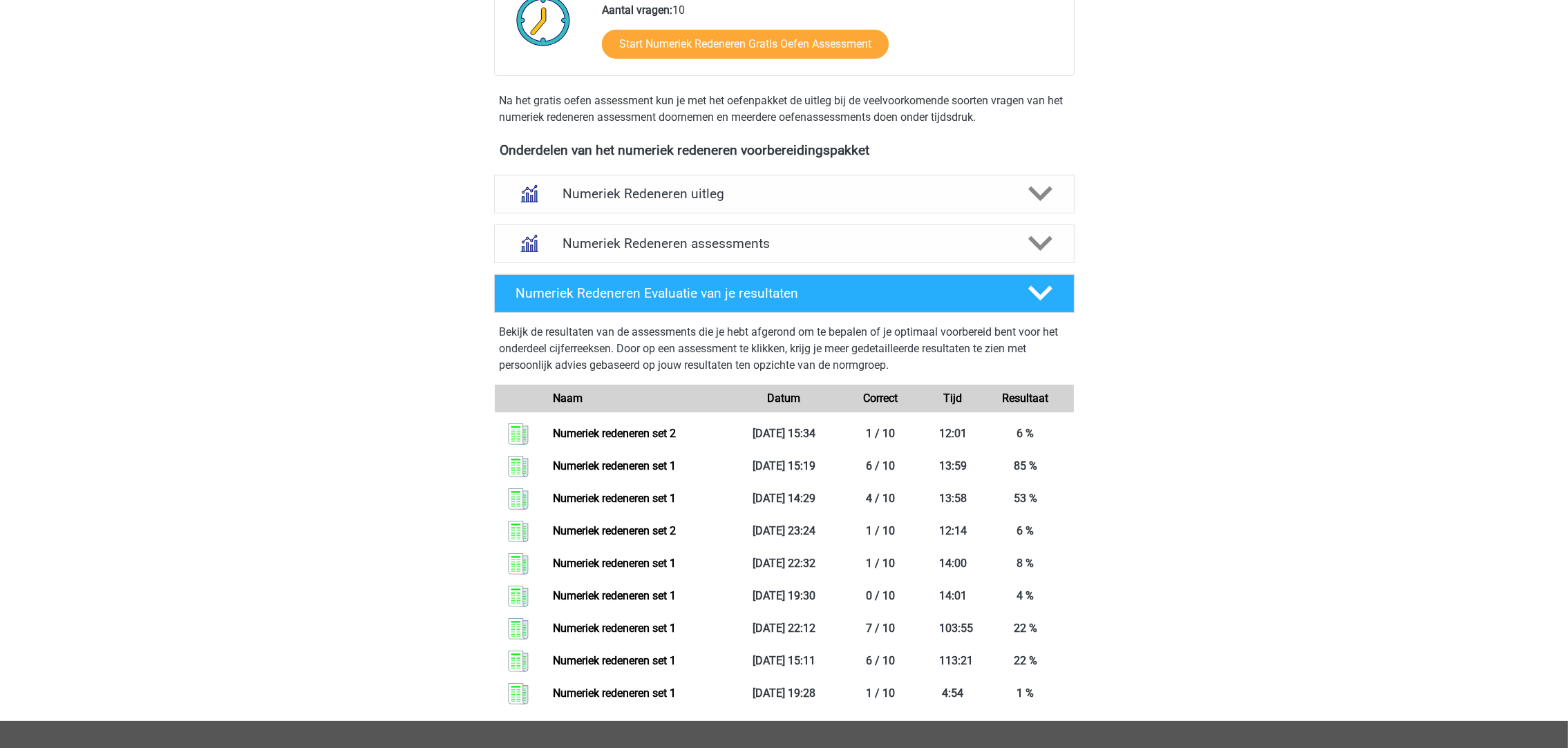
scroll to position [103, 0]
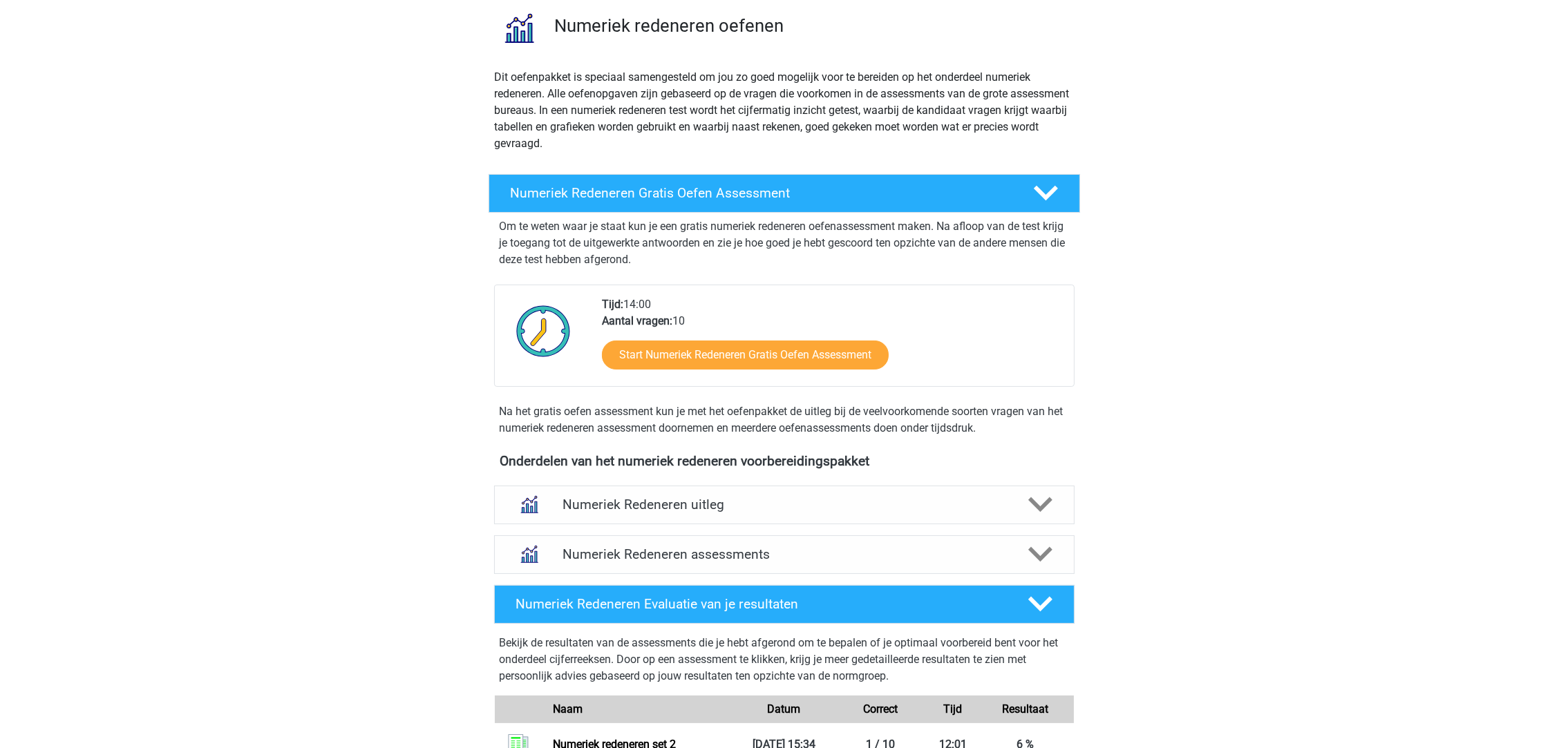
click at [822, 186] on h4 "Numeriek Redeneren Gratis Oefen Assessment" at bounding box center [761, 194] width 501 height 16
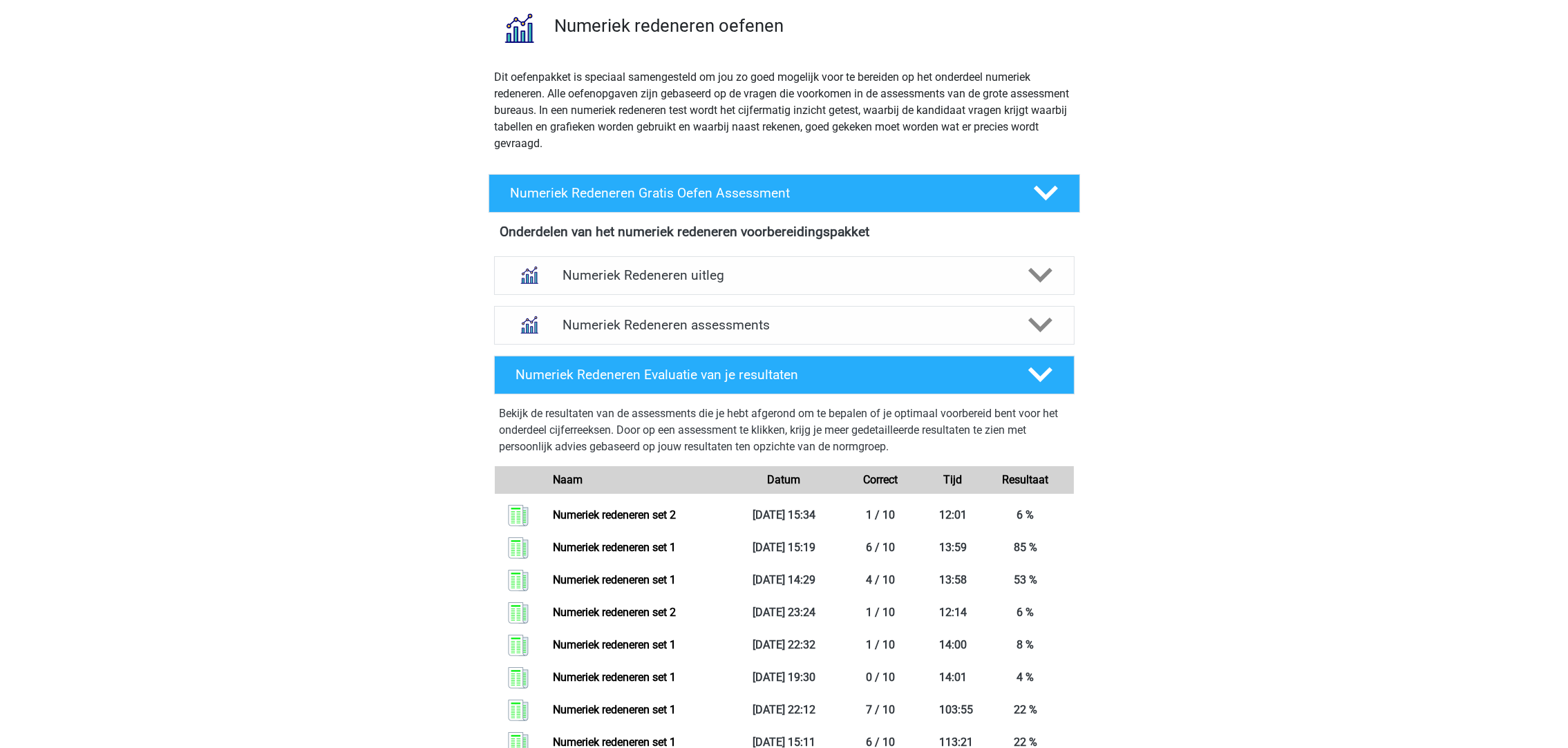
click at [831, 189] on h4 "Numeriek Redeneren Gratis Oefen Assessment" at bounding box center [761, 194] width 501 height 16
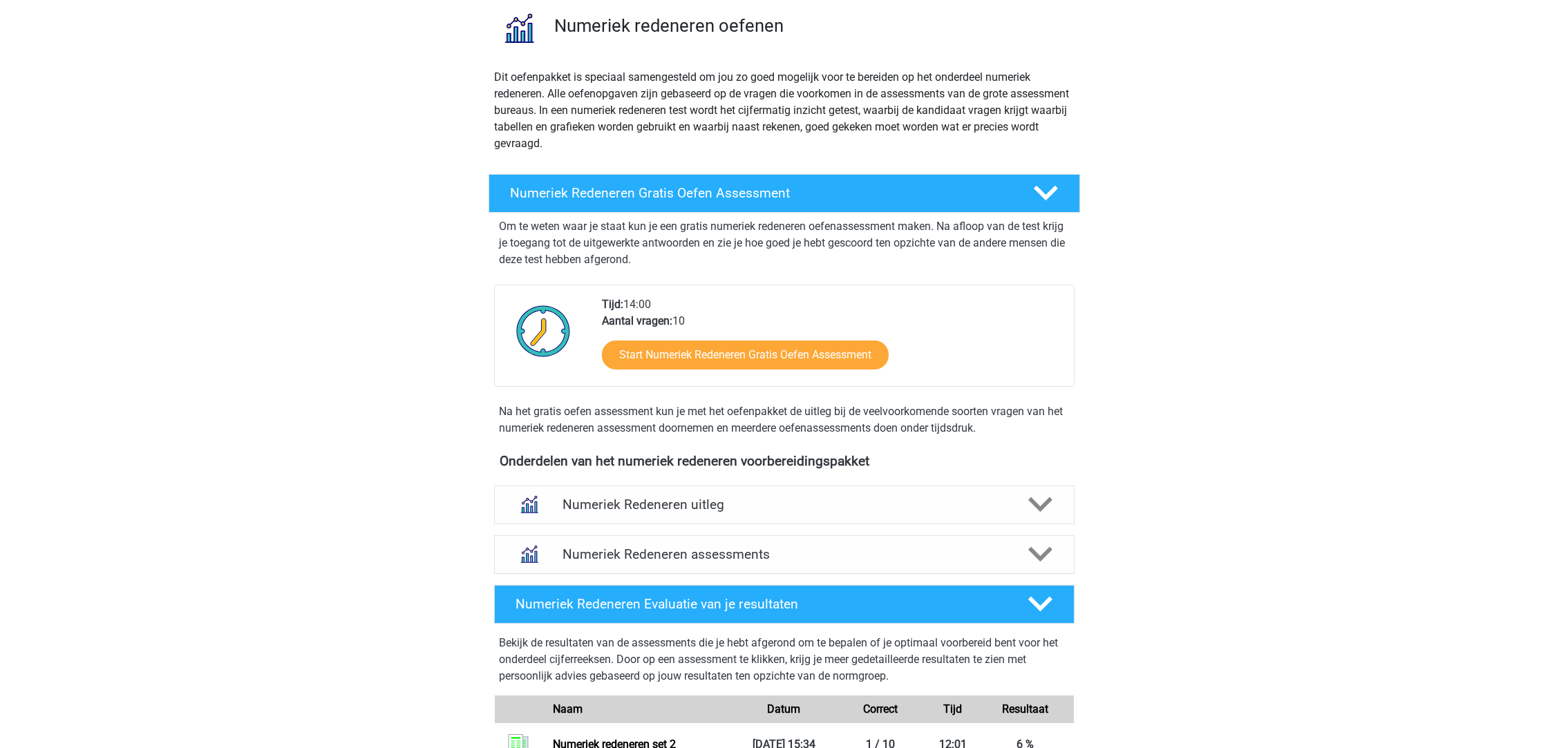
click at [1043, 555] on polygon at bounding box center [1040, 554] width 24 height 15
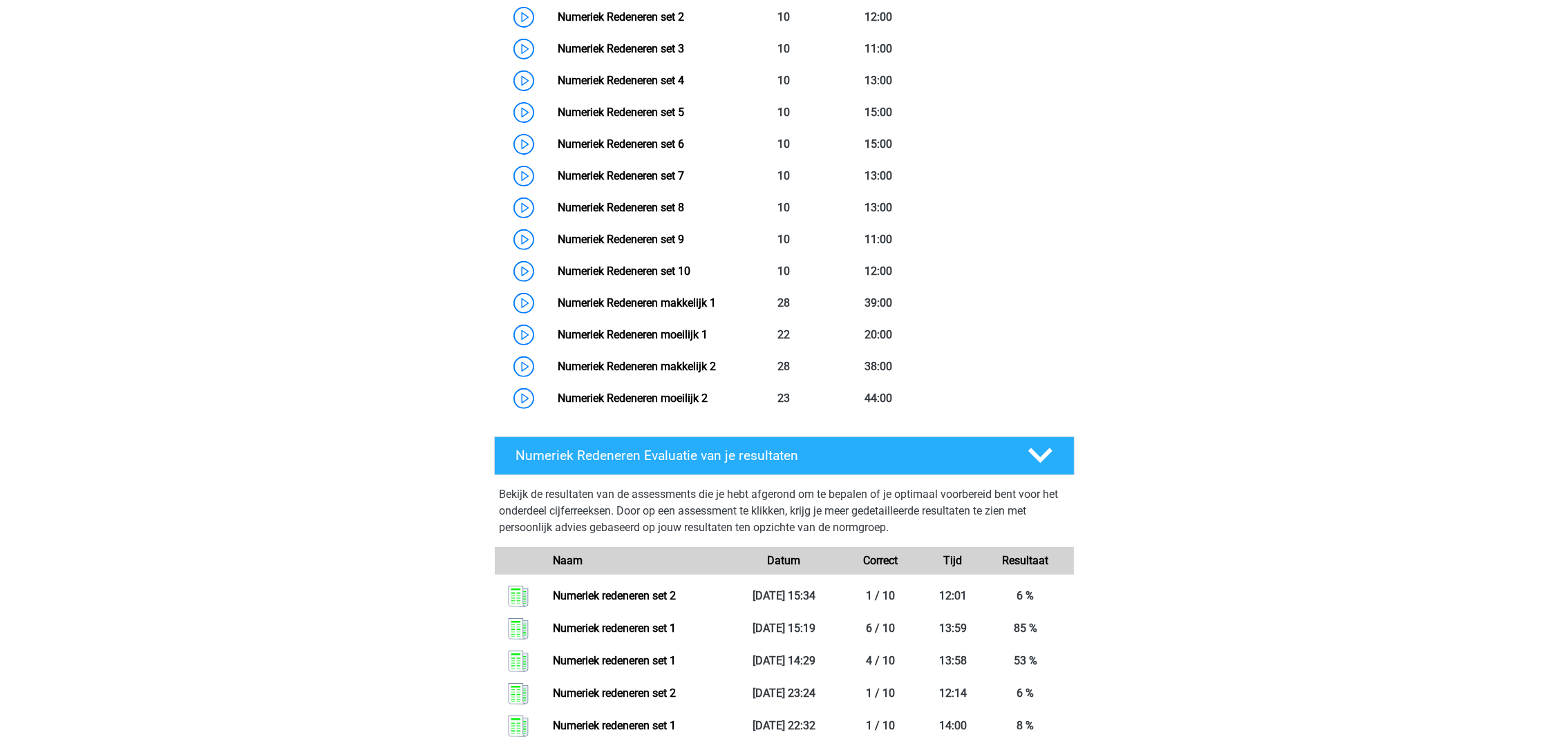
scroll to position [829, 0]
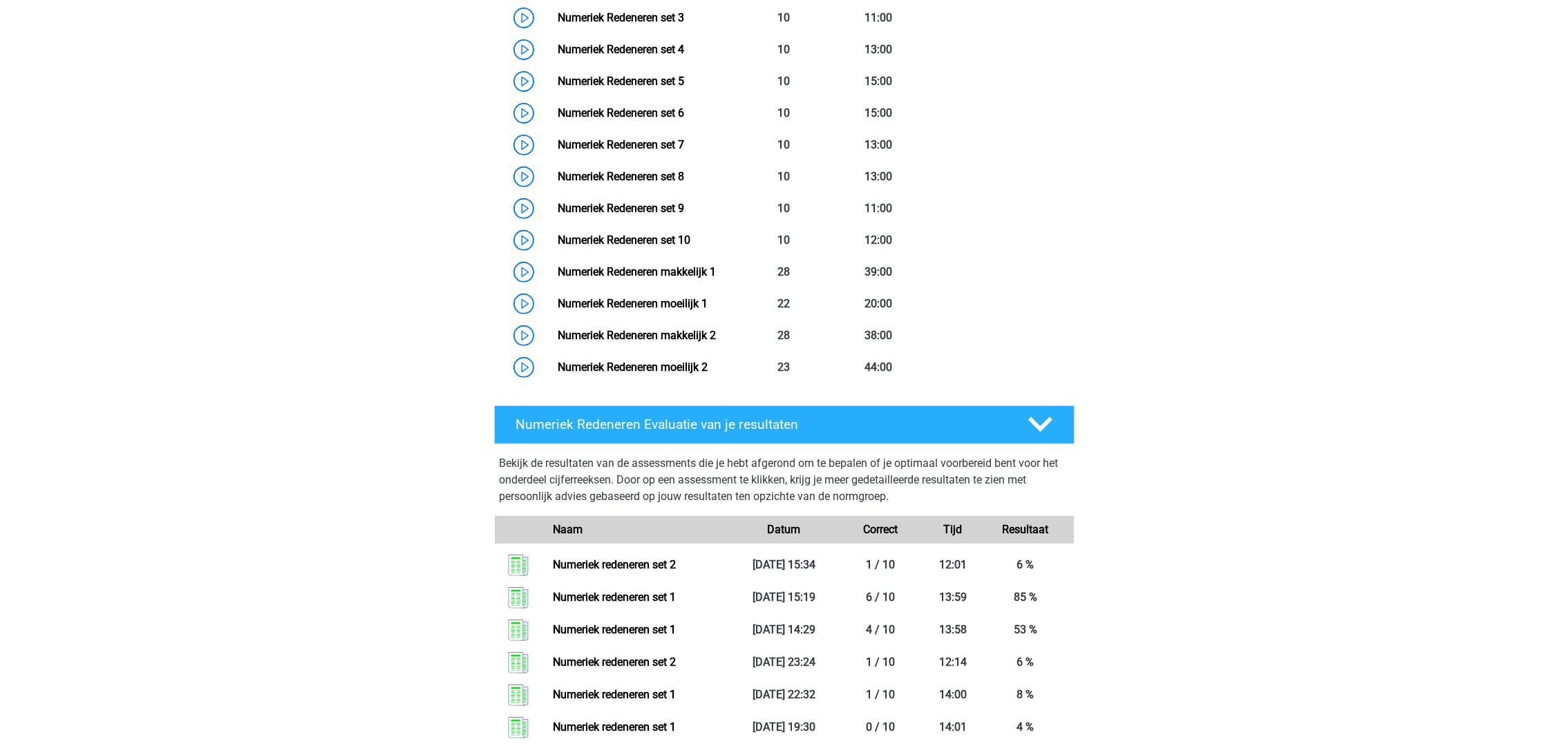
click at [600, 277] on link "Numeriek Redeneren makkelijk 1" at bounding box center [636, 272] width 158 height 13
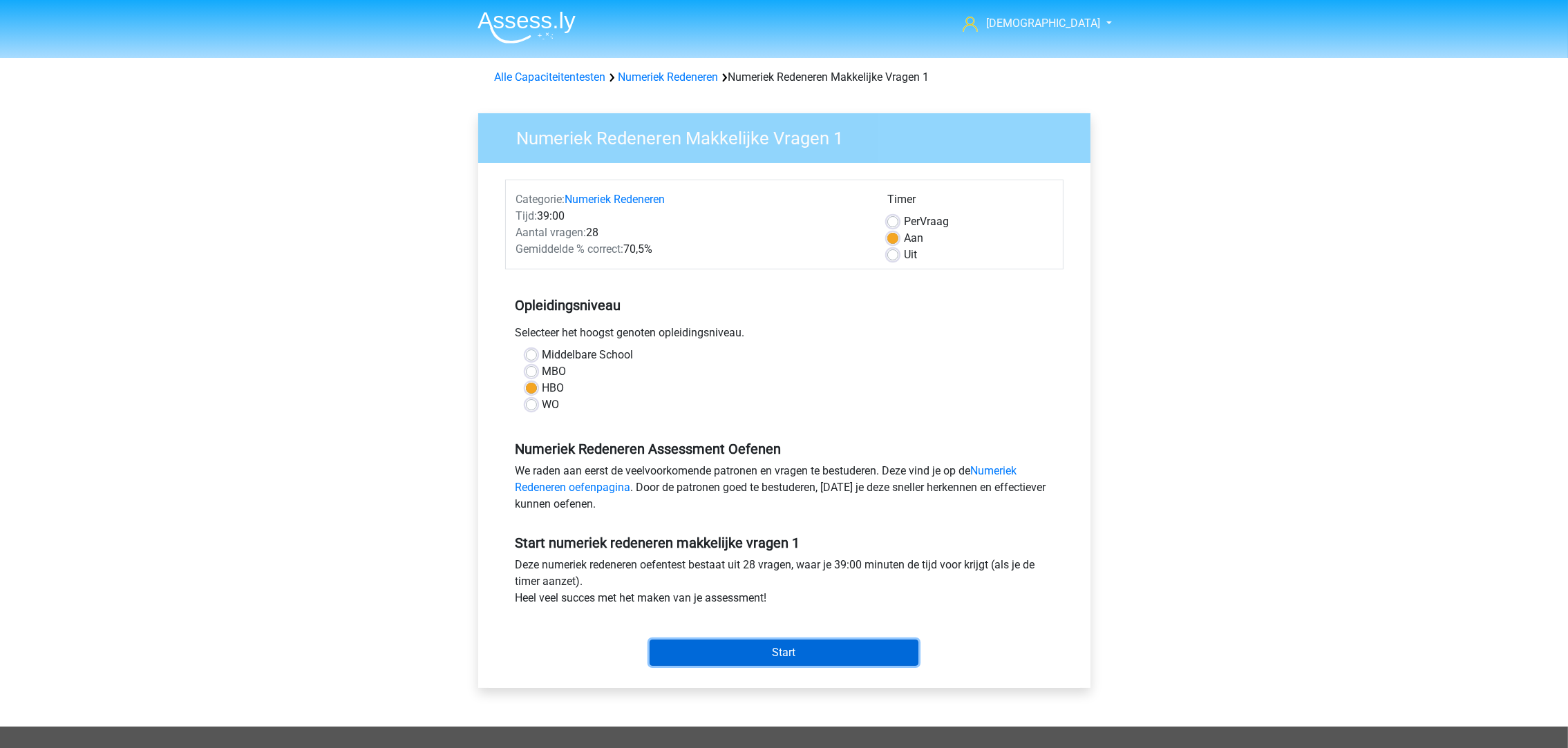
click at [748, 658] on input "Start" at bounding box center [784, 653] width 268 height 26
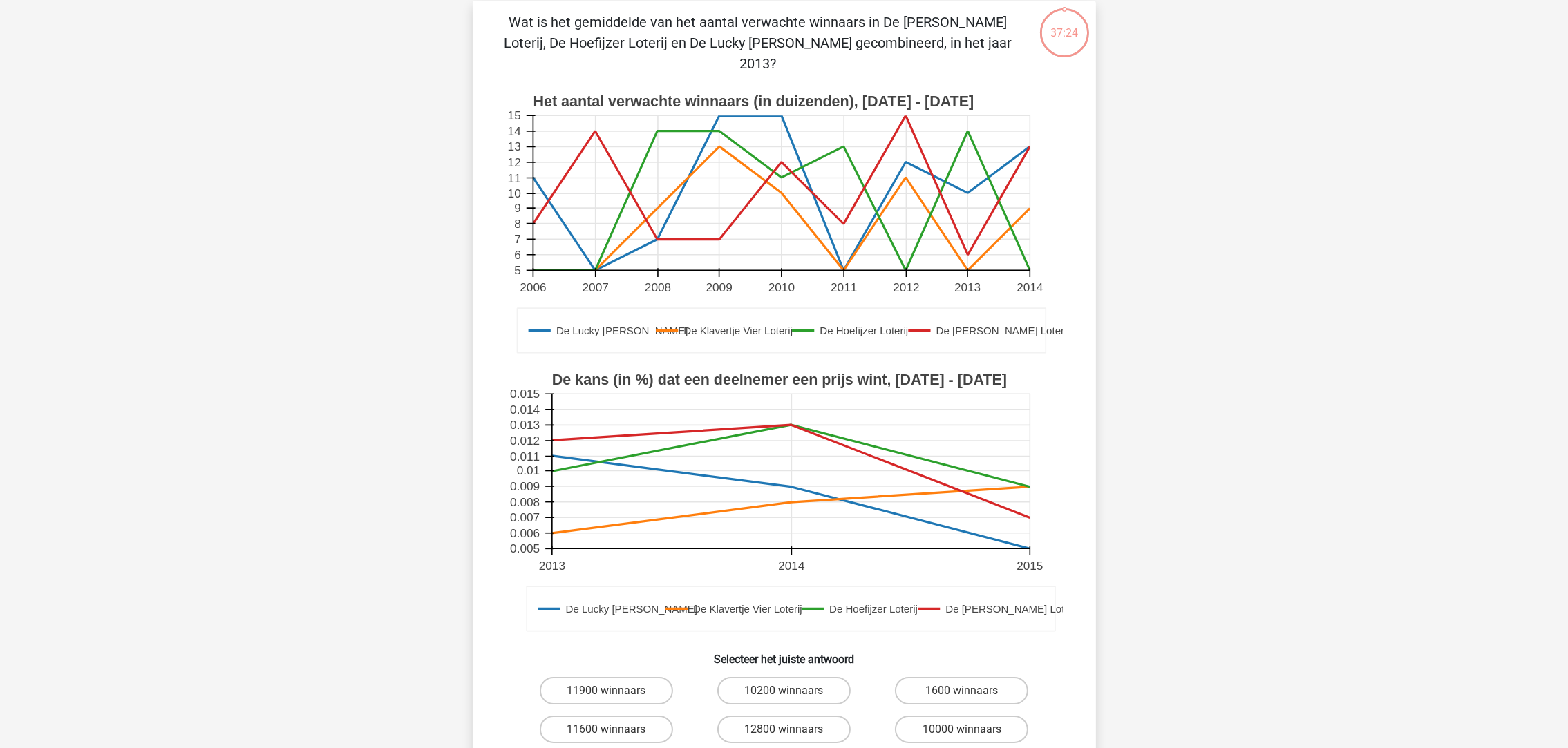
scroll to position [415, 0]
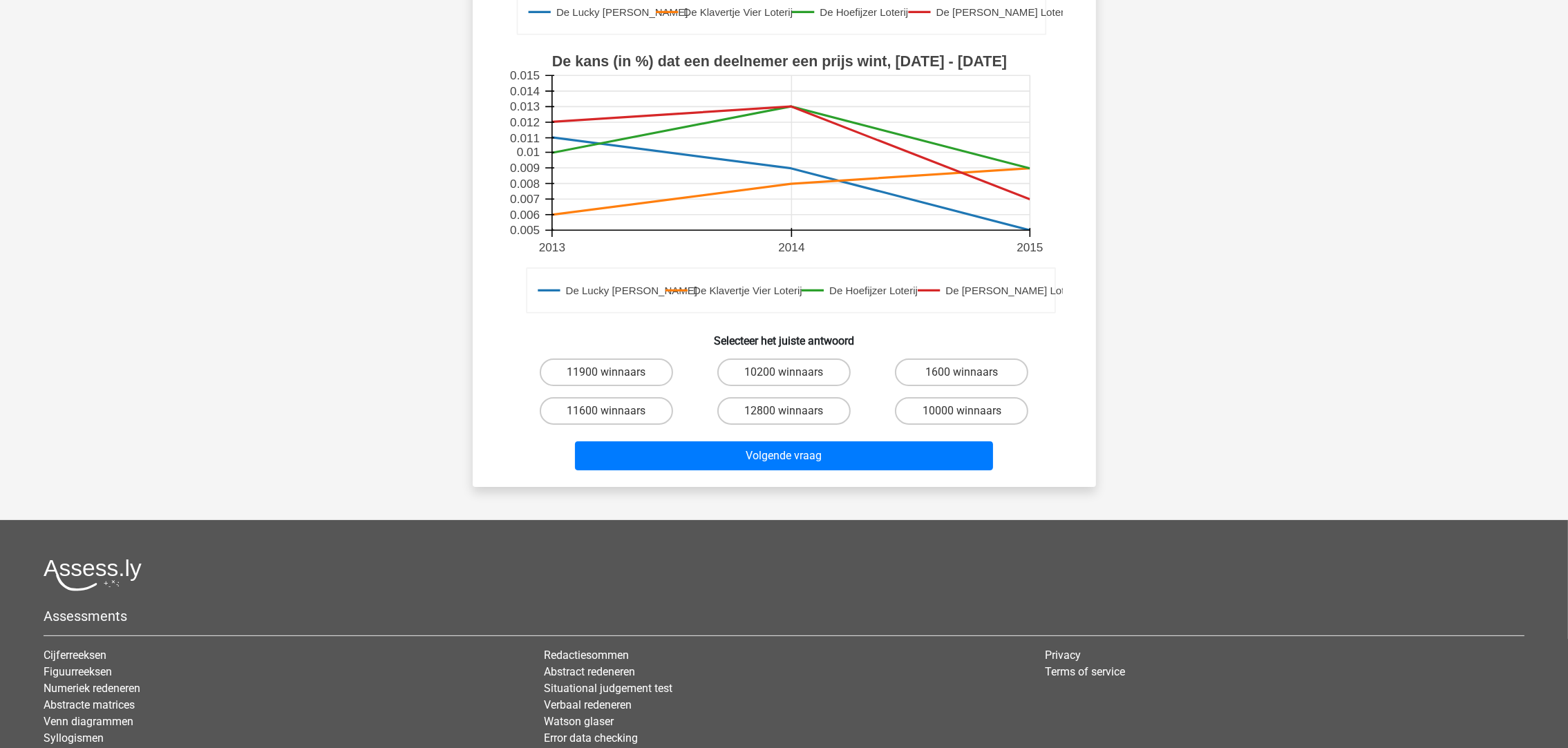
click at [940, 397] on label "10000 winnaars" at bounding box center [961, 411] width 133 height 28
click at [962, 411] on input "10000 winnaars" at bounding box center [966, 415] width 9 height 9
radio input "true"
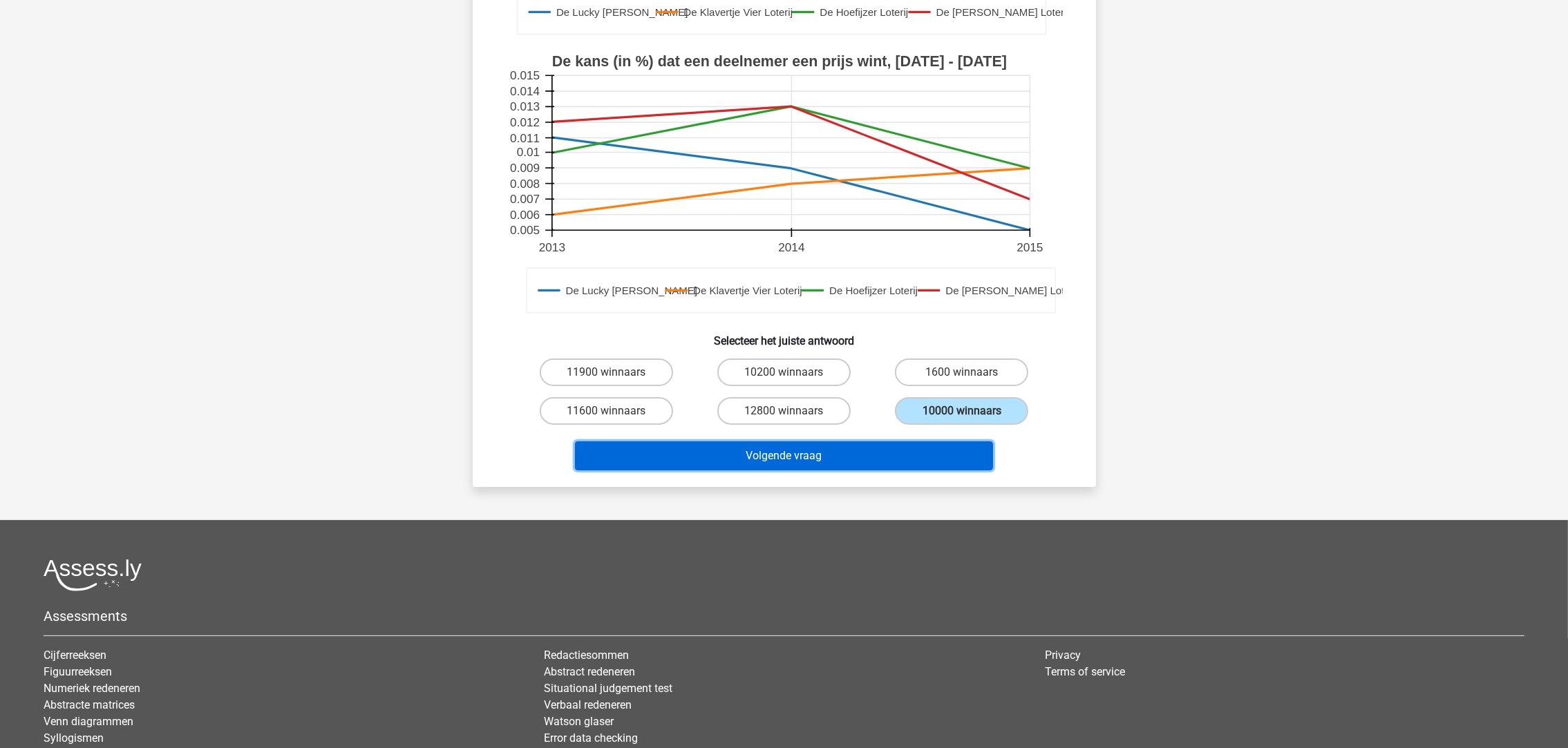
click at [880, 442] on button "Volgende vraag" at bounding box center [784, 456] width 418 height 29
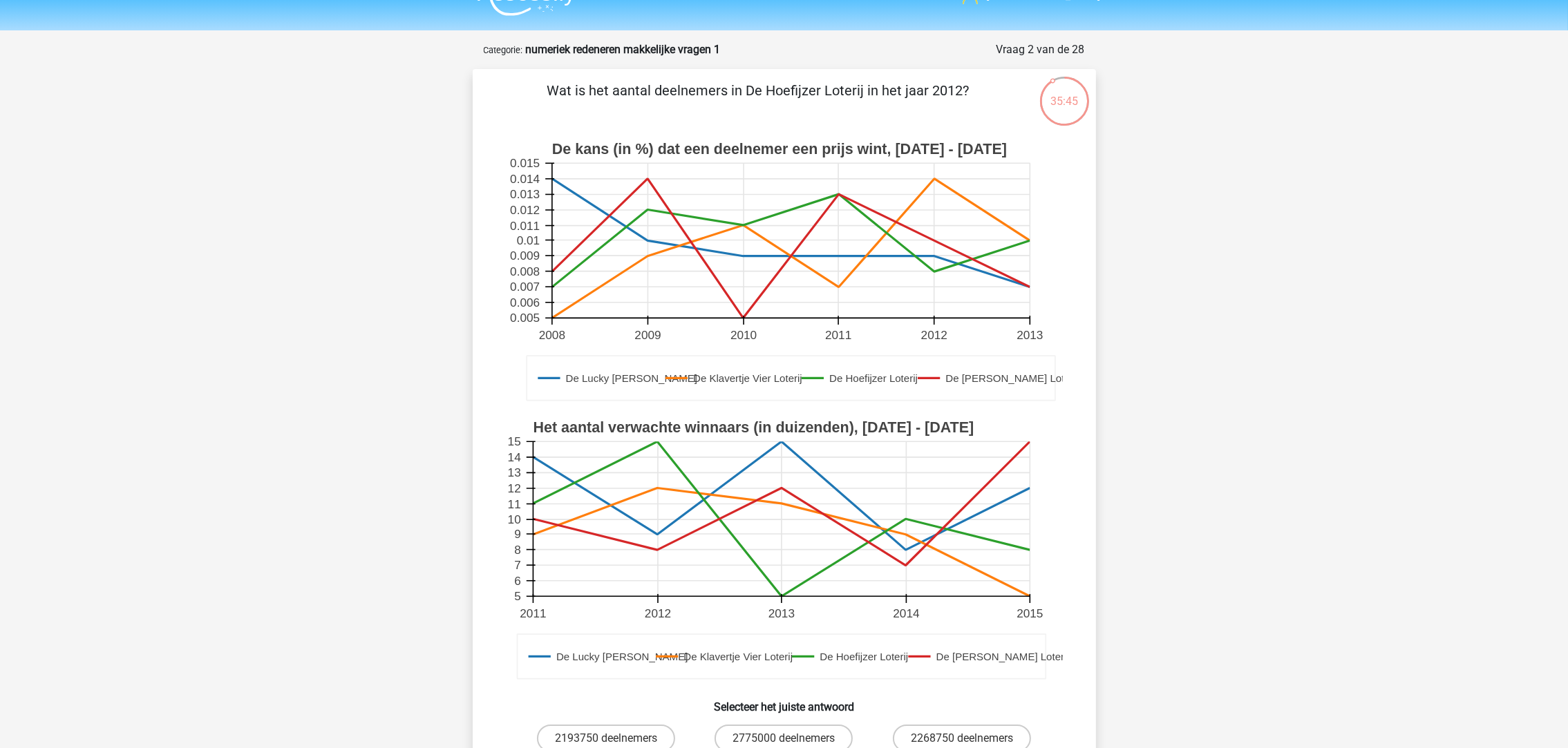
scroll to position [0, 0]
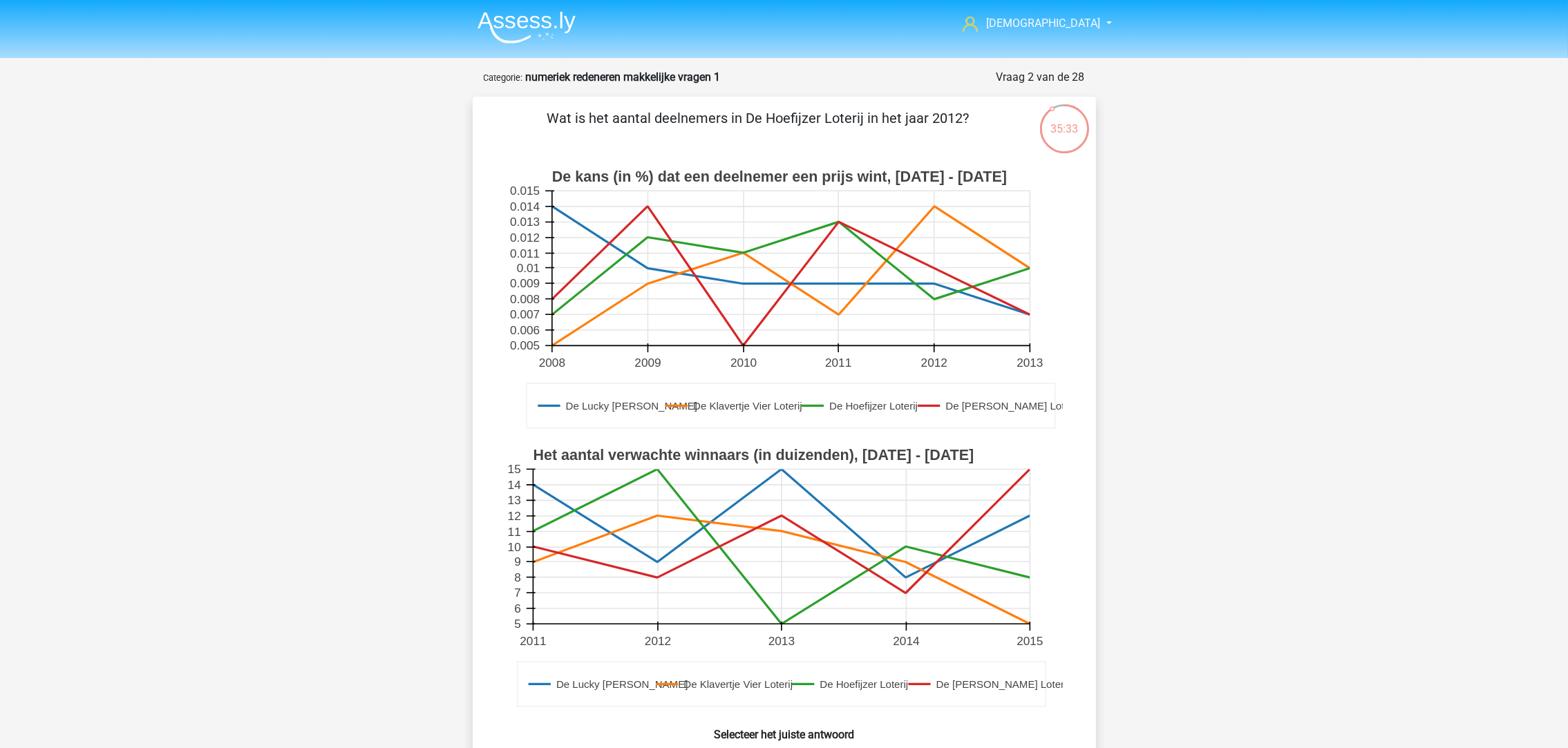
click at [934, 298] on icon at bounding box center [790, 268] width 478 height 92
click at [939, 285] on icon at bounding box center [790, 260] width 478 height 108
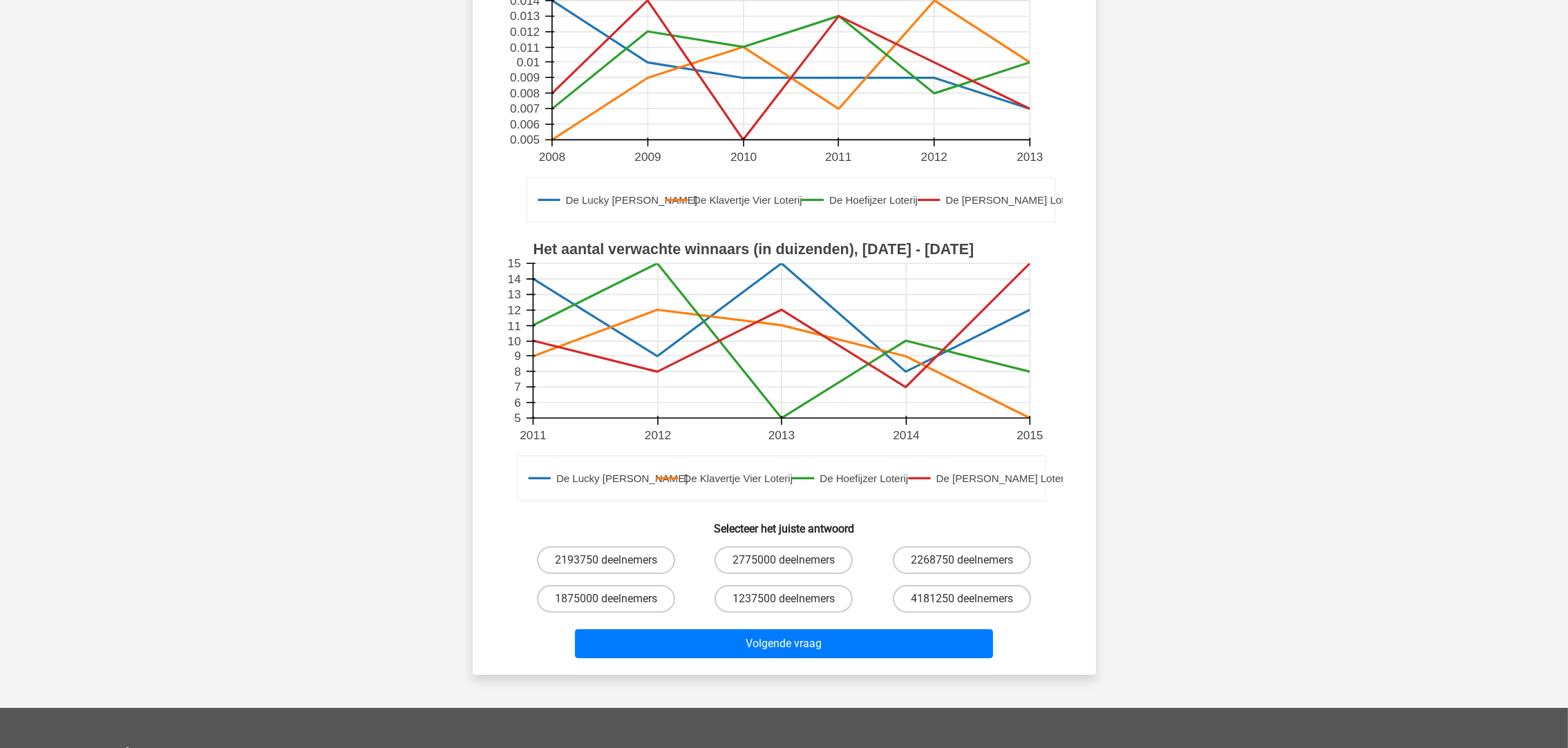
scroll to position [207, 0]
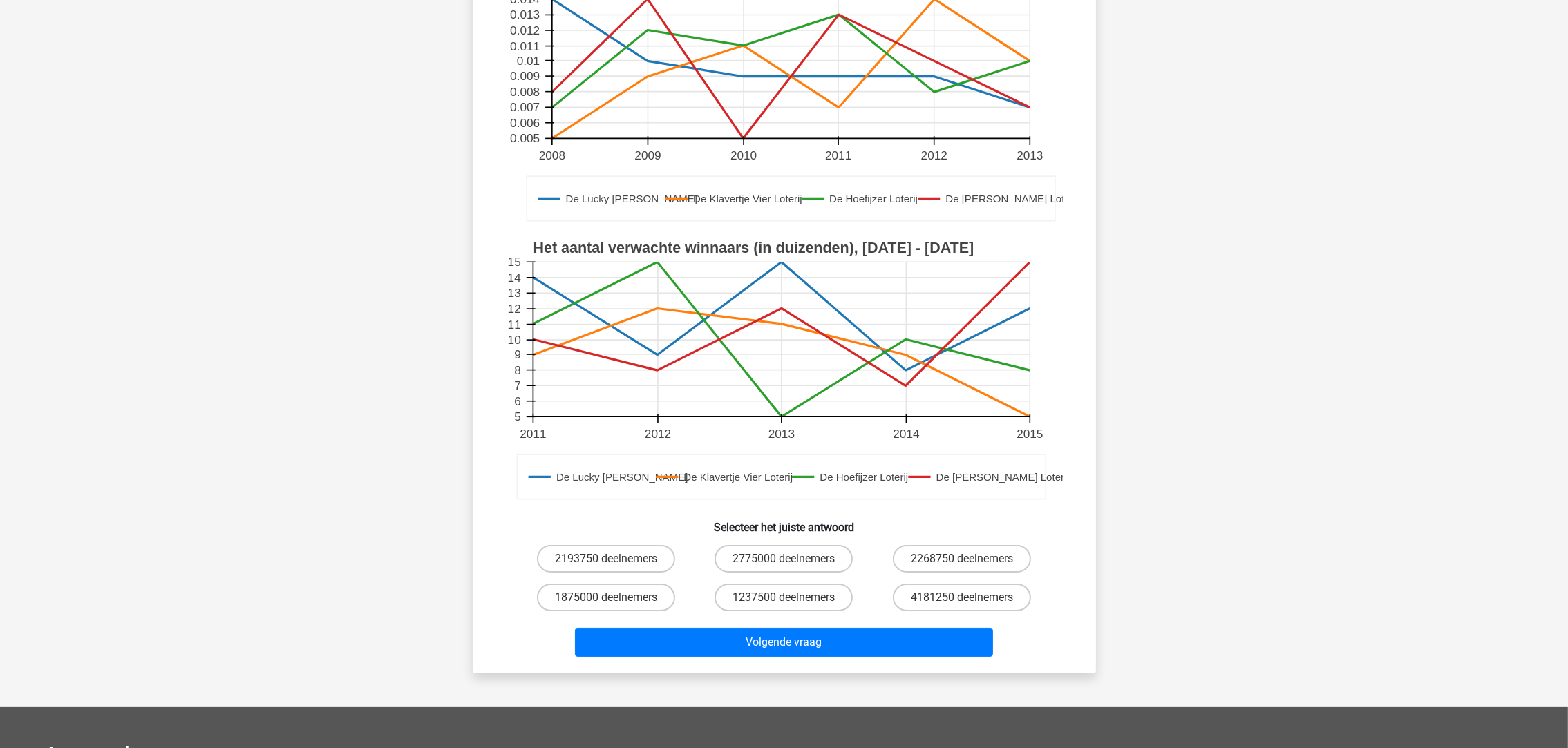
click at [640, 596] on label "1875000 deelnemers" at bounding box center [606, 597] width 138 height 28
click at [615, 597] on input "1875000 deelnemers" at bounding box center [610, 602] width 9 height 9
radio input "true"
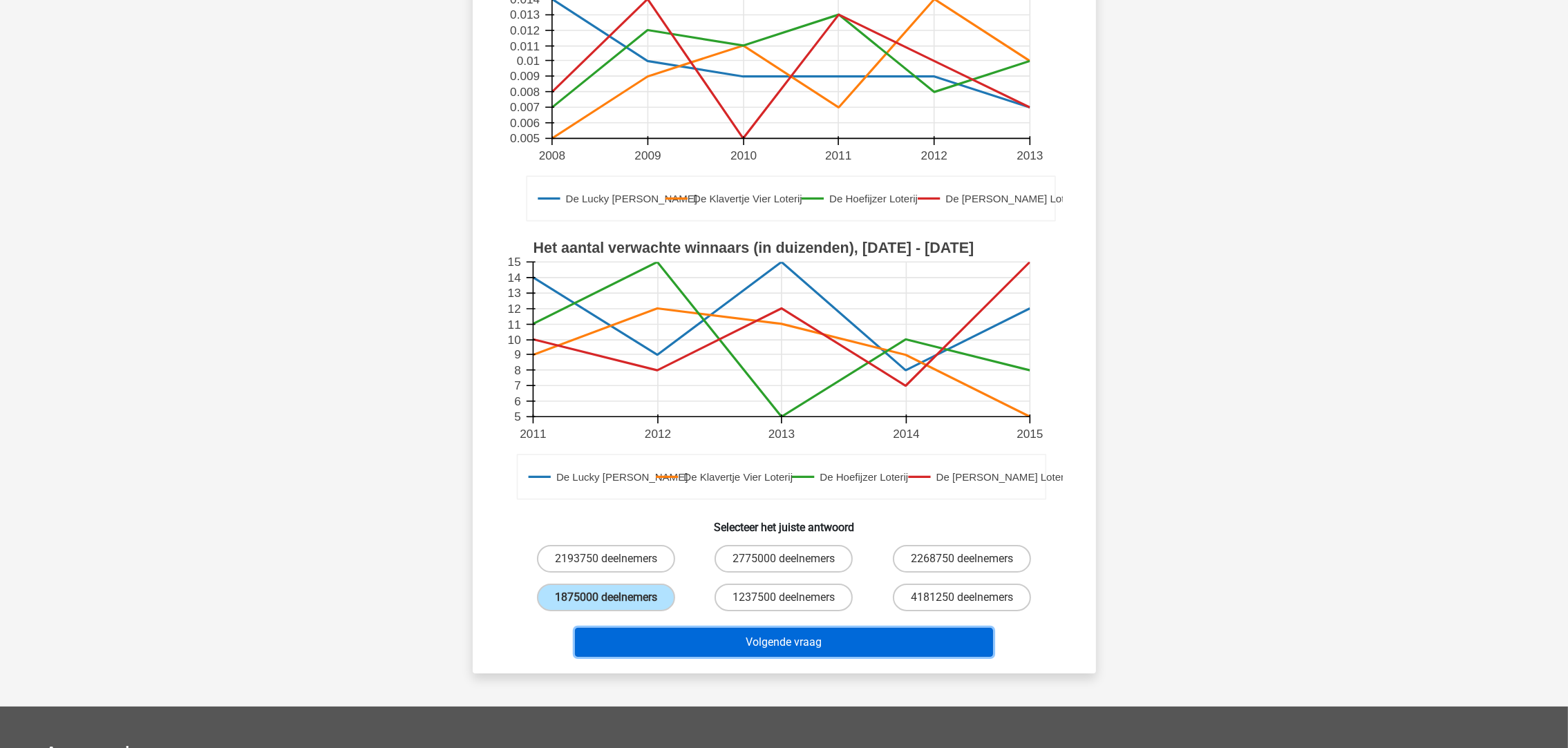
click at [740, 644] on button "Volgende vraag" at bounding box center [784, 642] width 418 height 29
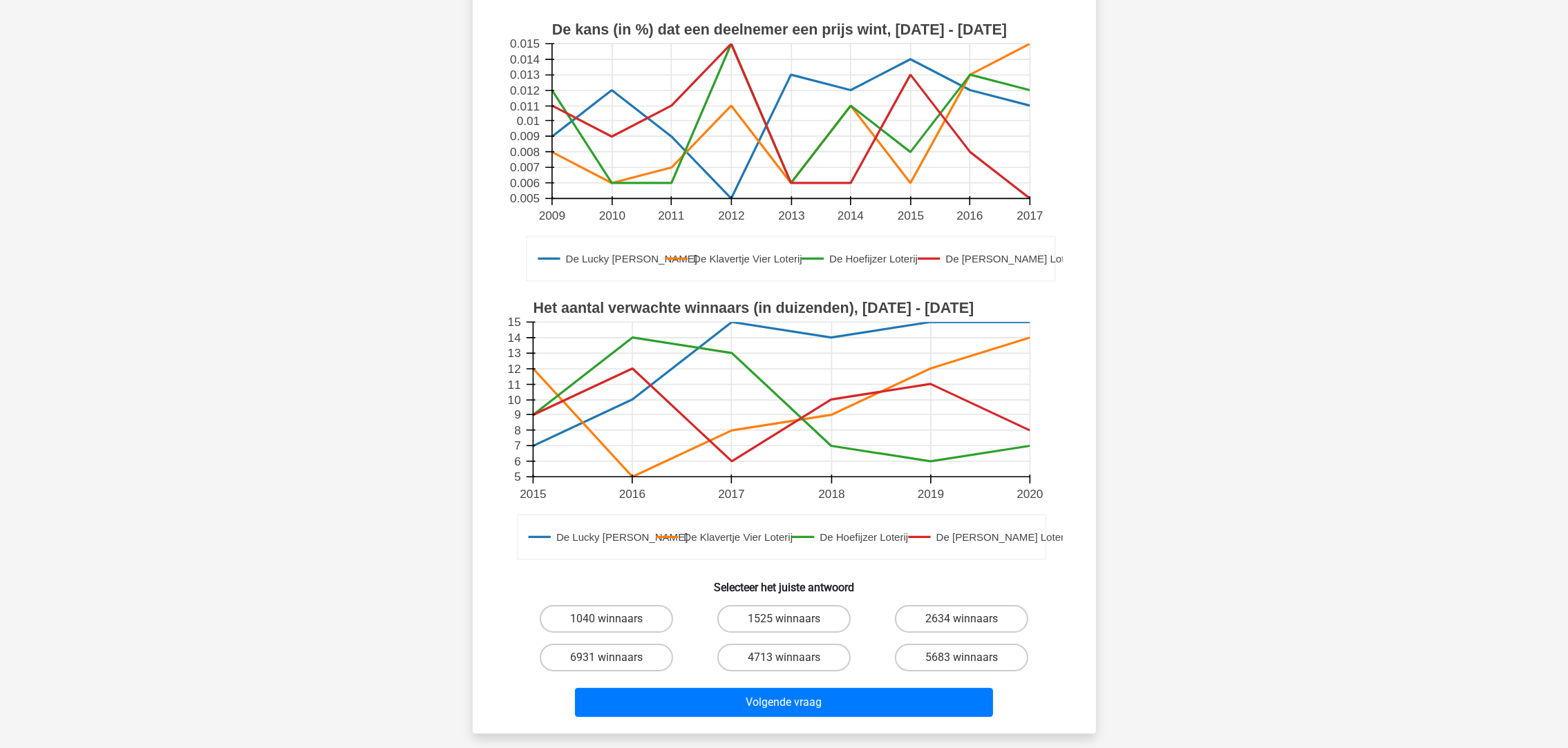
scroll to position [172, 0]
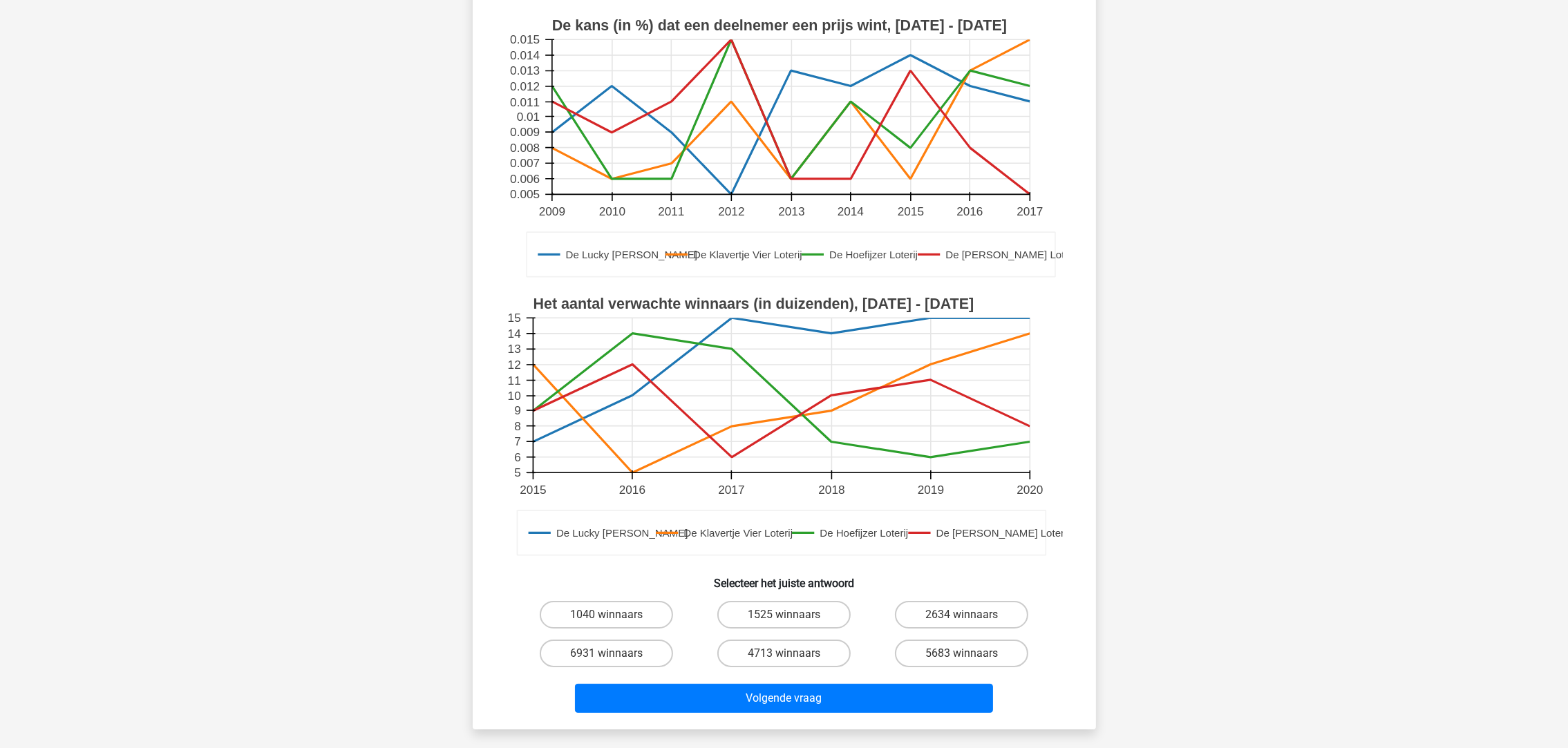
click at [636, 650] on label "6931 winnaars" at bounding box center [606, 653] width 133 height 28
click at [615, 653] on input "6931 winnaars" at bounding box center [610, 658] width 9 height 9
radio input "true"
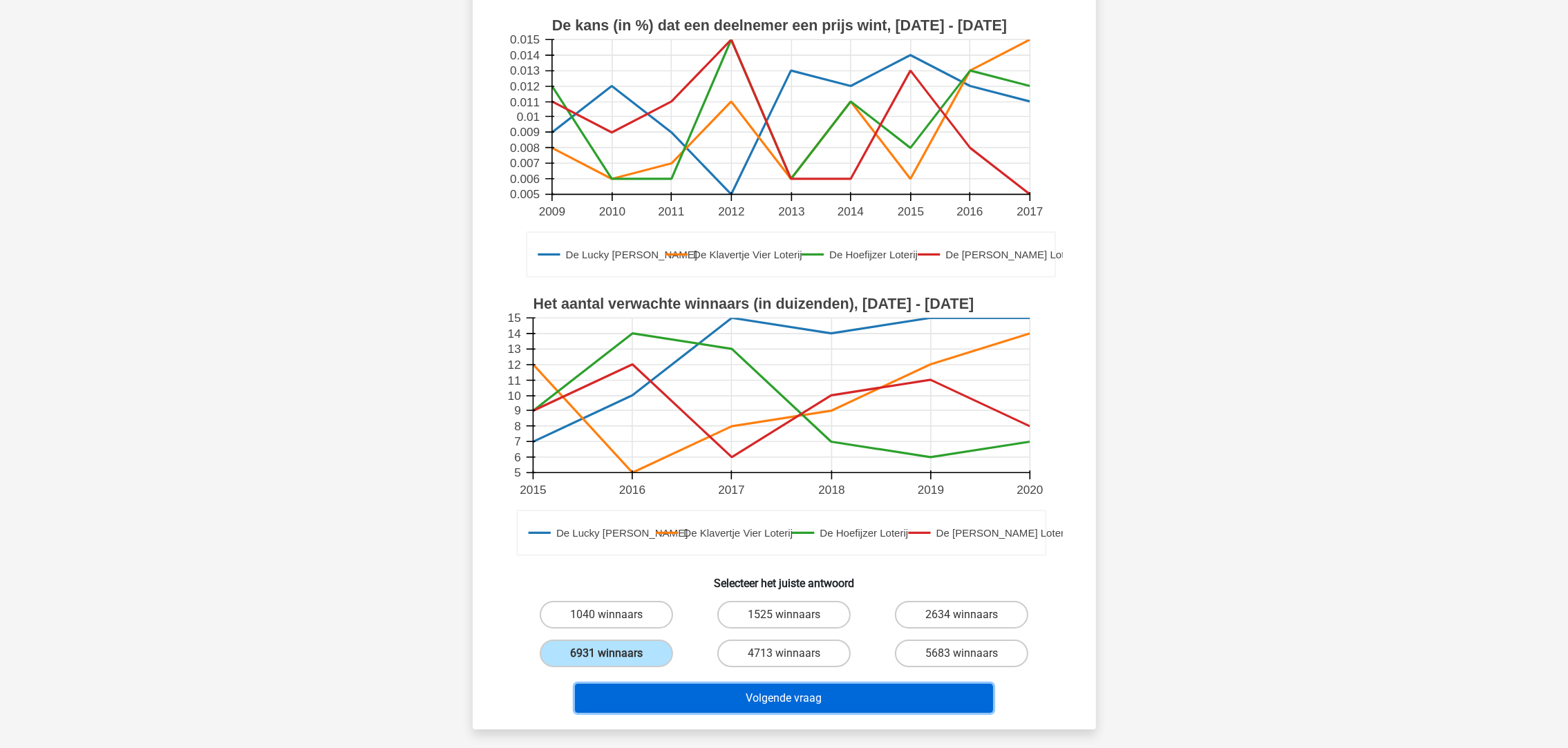
click at [707, 699] on button "Volgende vraag" at bounding box center [784, 699] width 418 height 29
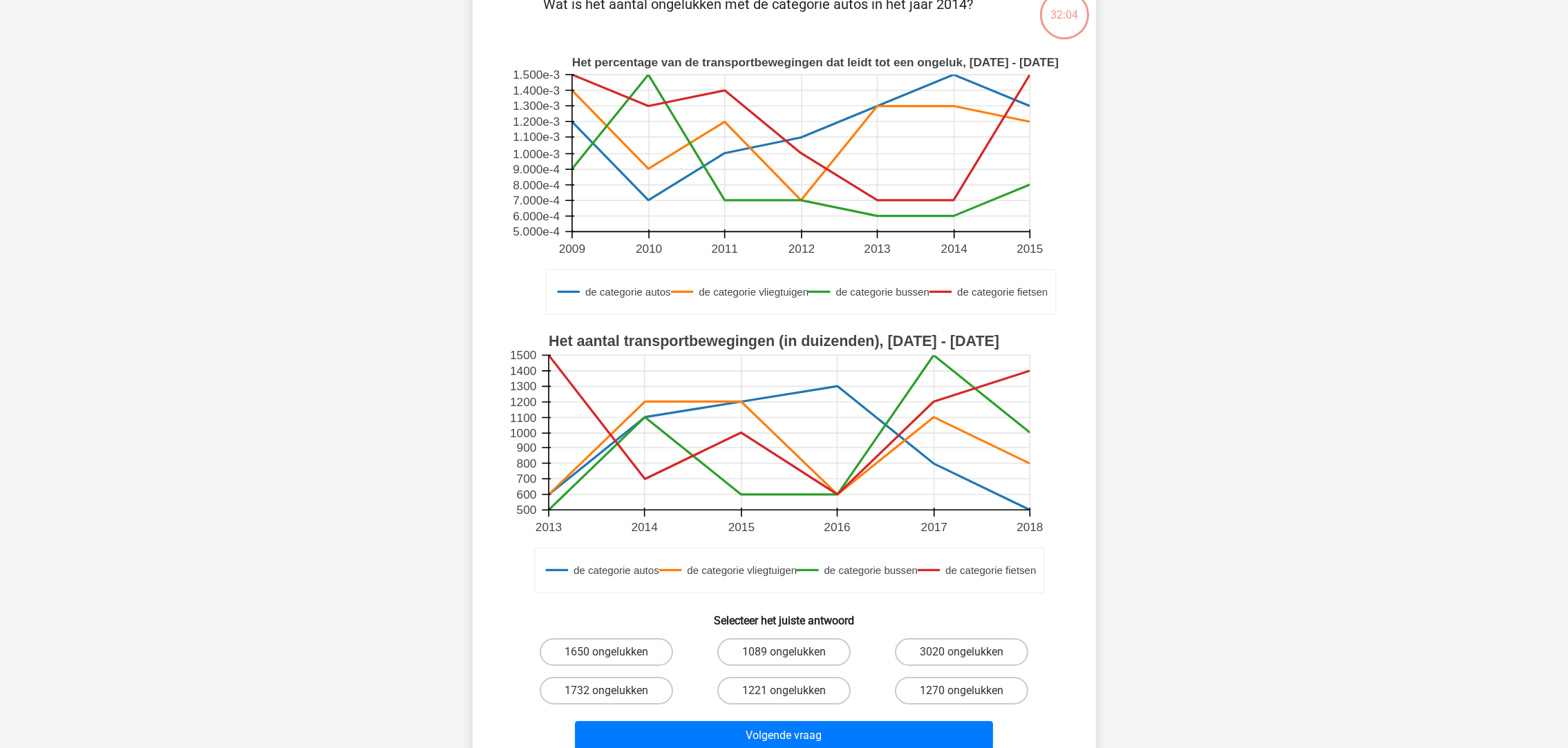
scroll to position [68, 0]
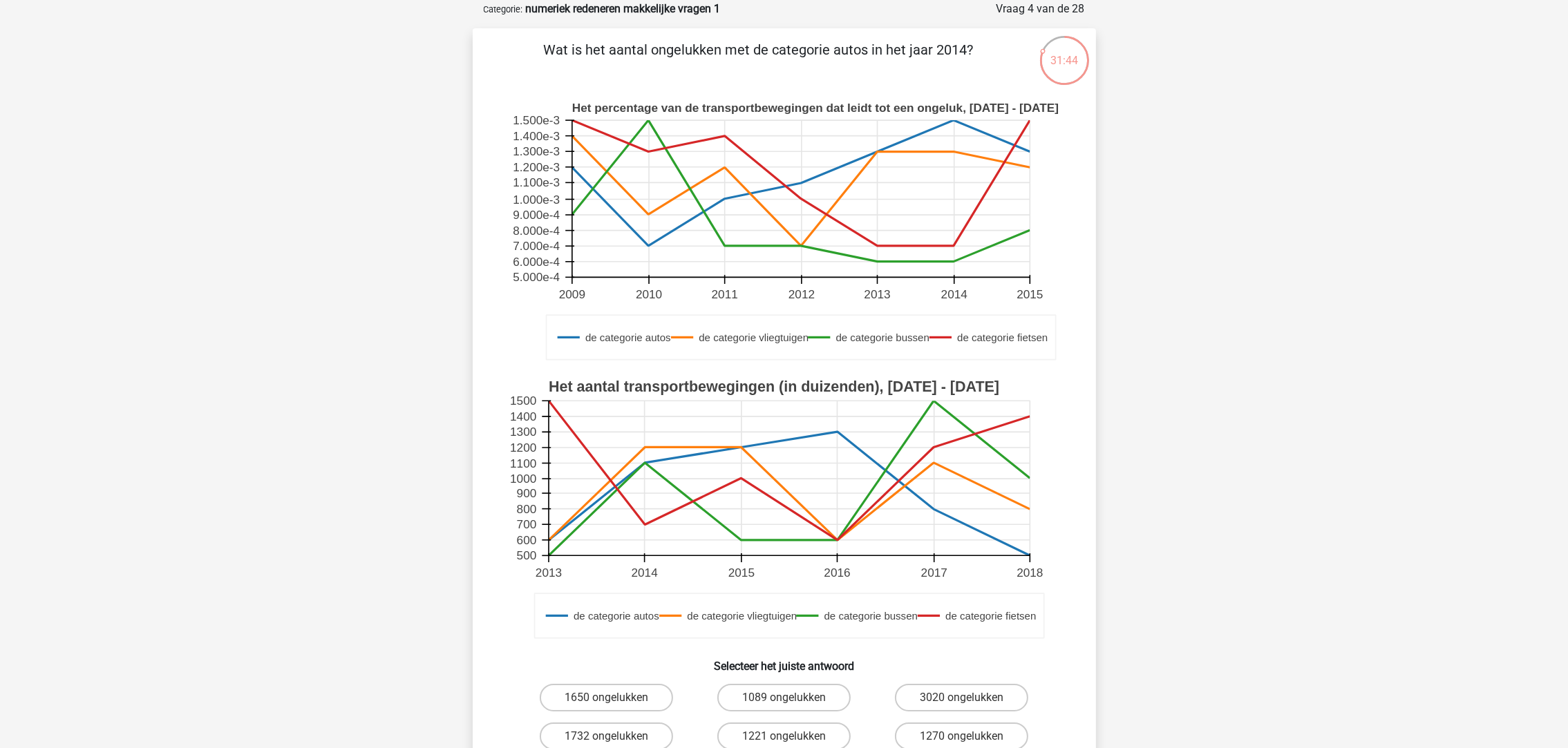
click at [956, 113] on text "Het percentage van de transportbewegingen dat leidt tot een ongeluk, 2009 - 2015" at bounding box center [814, 108] width 487 height 14
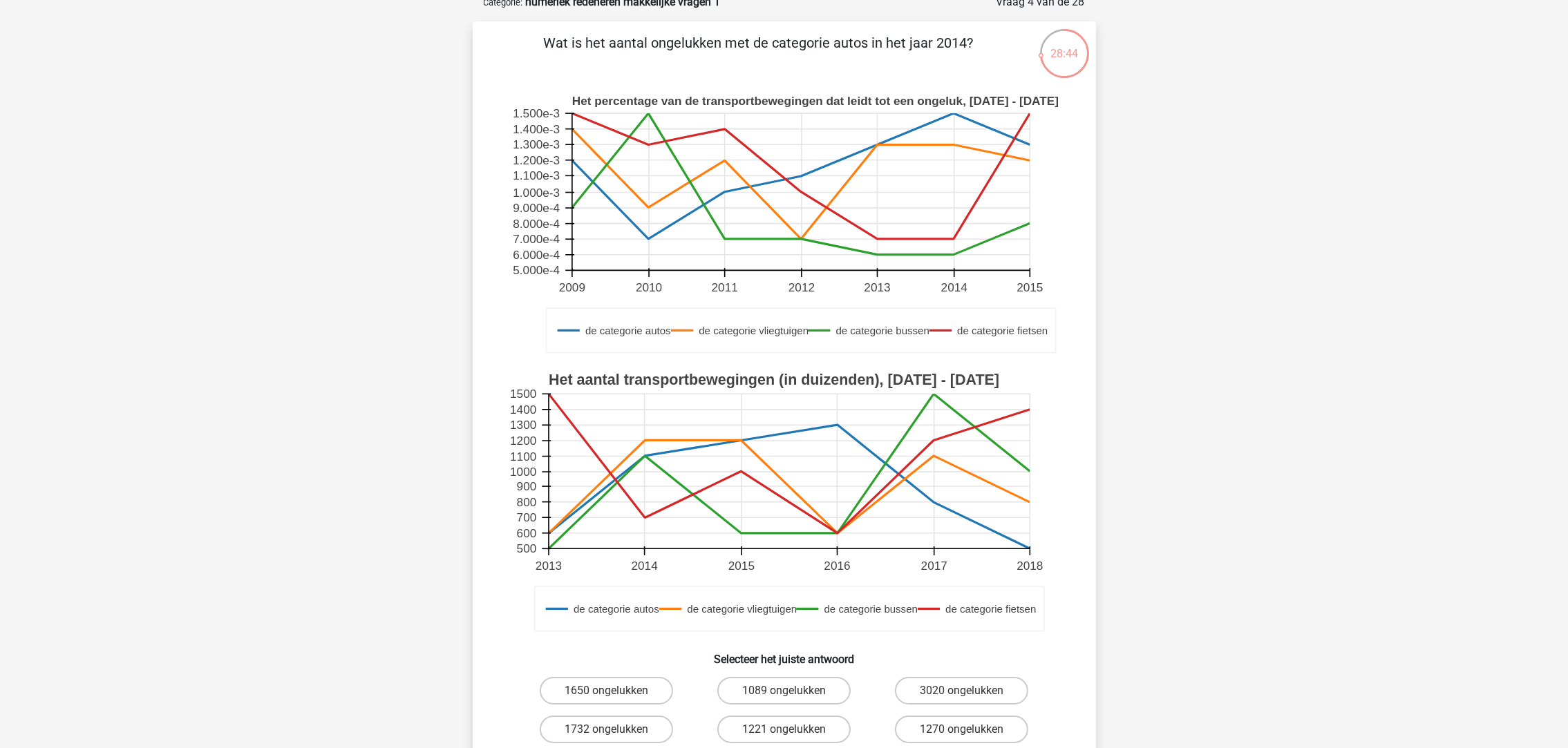
scroll to position [172, 0]
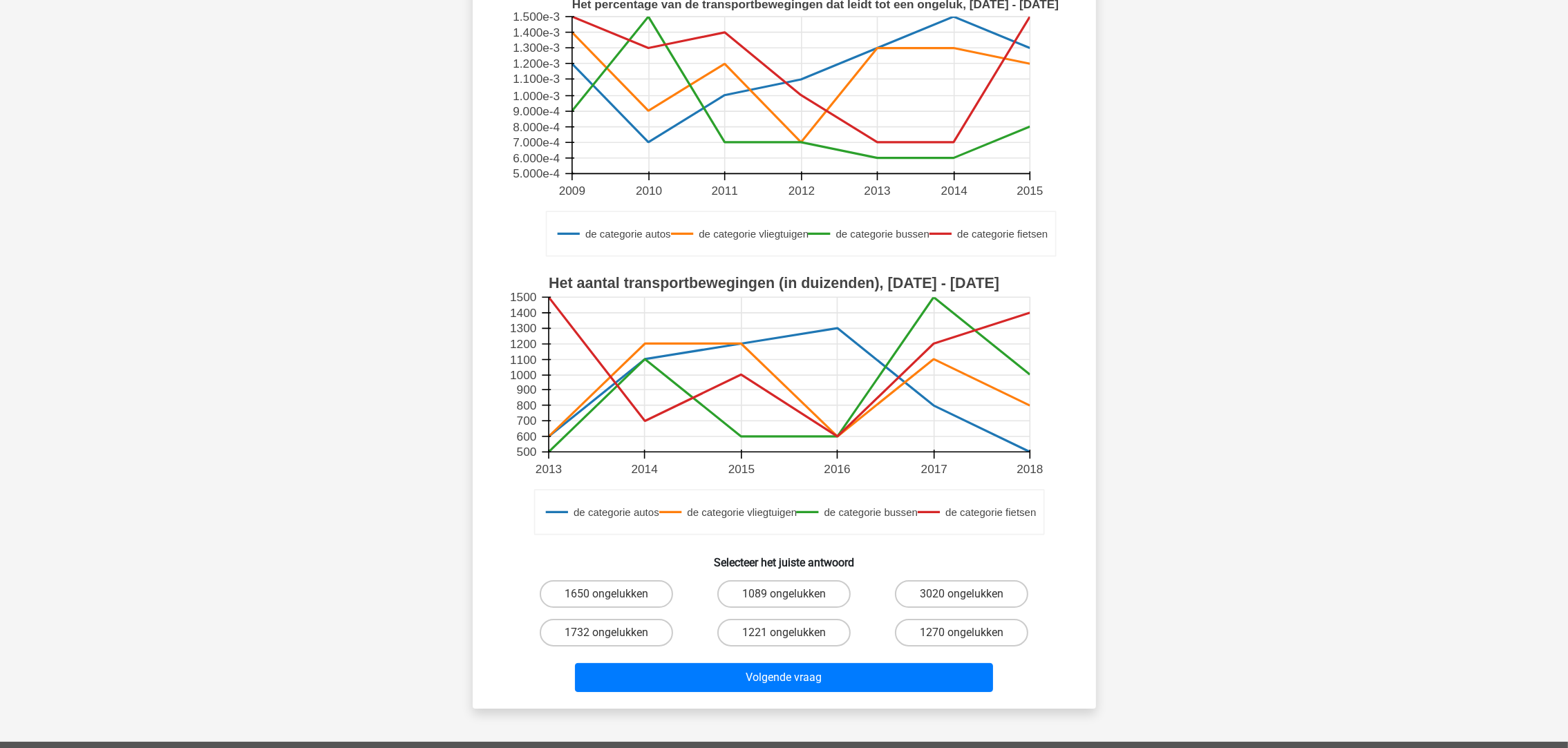
click at [652, 588] on label "1650 ongelukken" at bounding box center [606, 594] width 133 height 28
click at [615, 594] on input "1650 ongelukken" at bounding box center [610, 599] width 9 height 9
radio input "true"
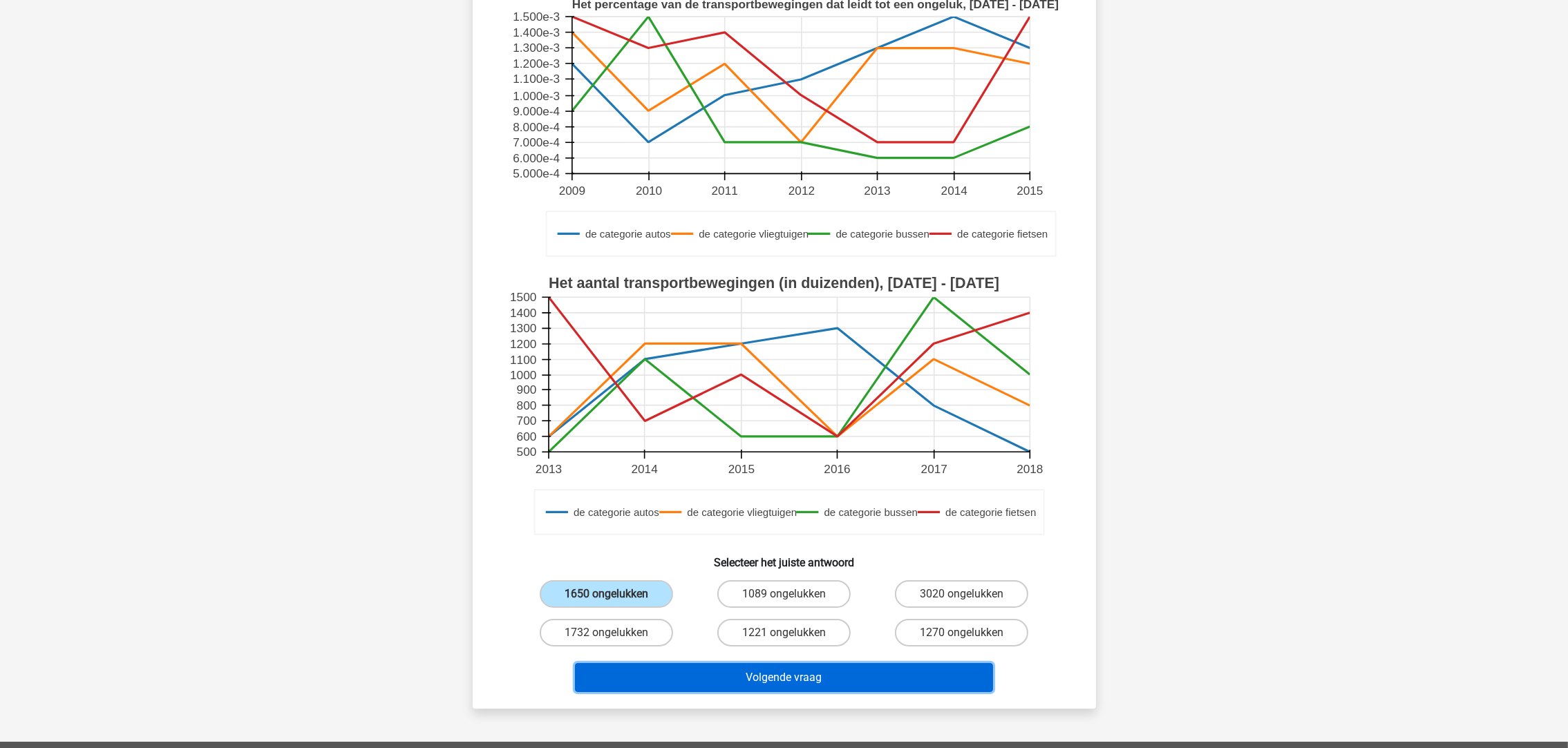
click at [762, 668] on button "Volgende vraag" at bounding box center [784, 678] width 418 height 29
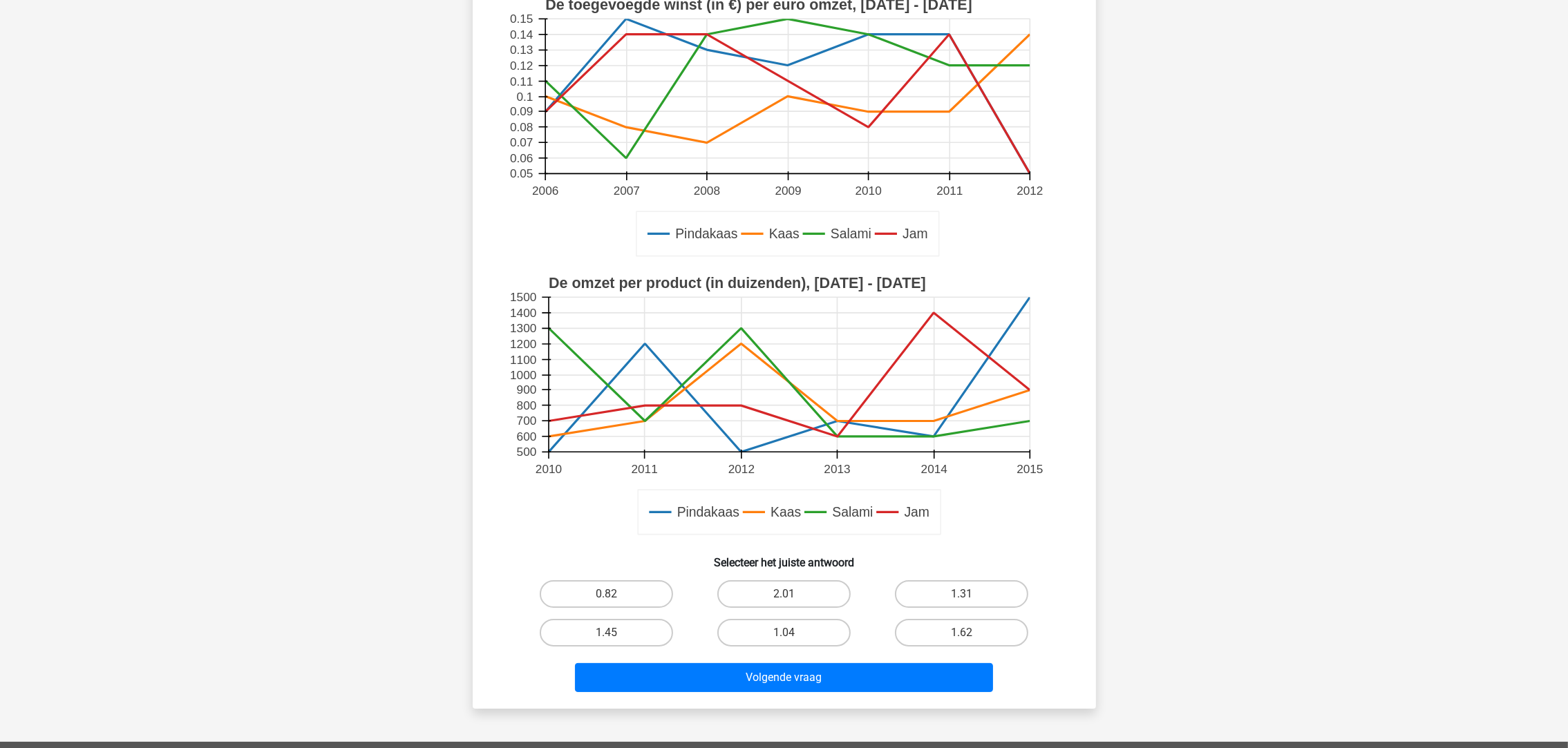
scroll to position [68, 0]
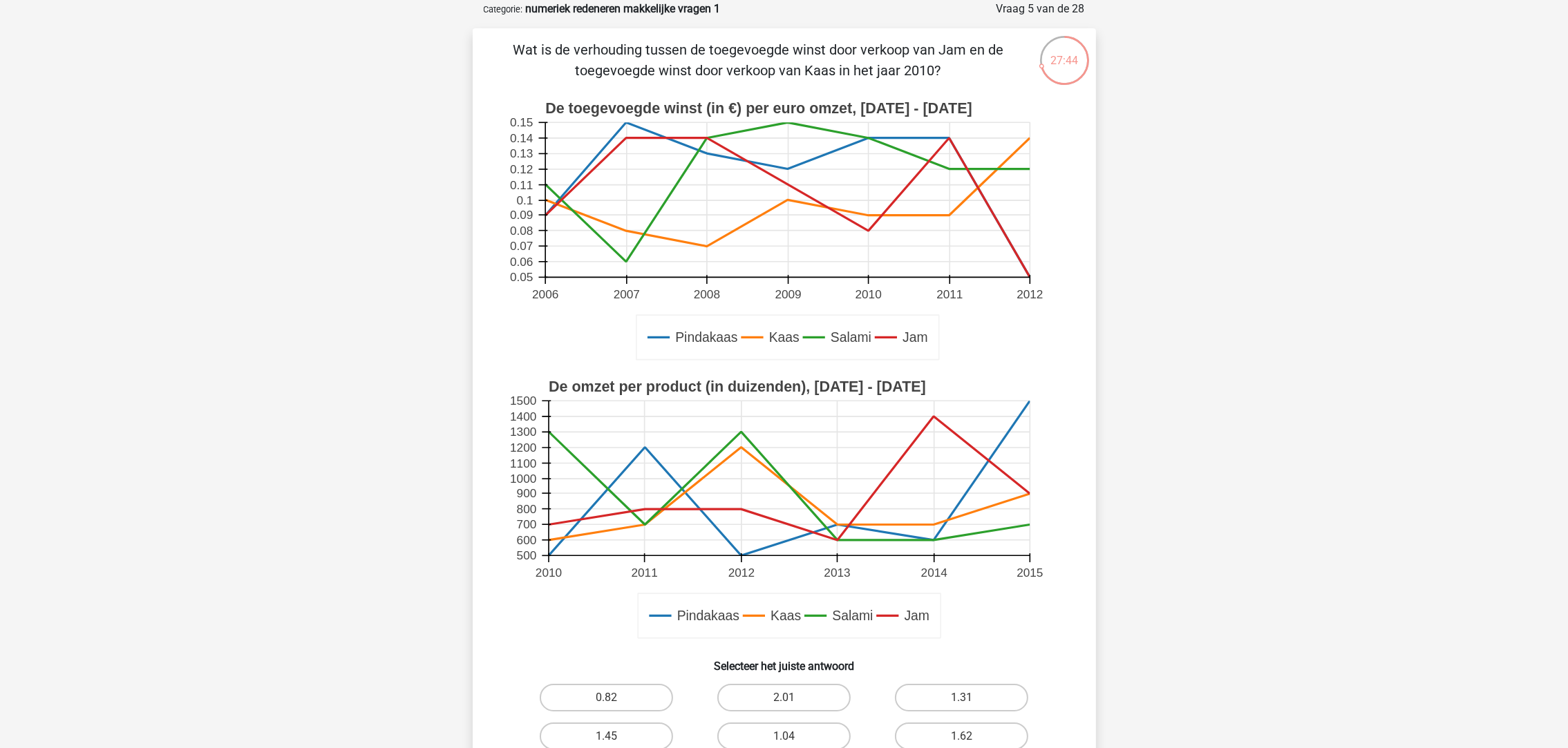
click at [875, 227] on rect at bounding box center [787, 200] width 485 height 155
click at [865, 217] on rect at bounding box center [787, 200] width 485 height 155
click at [863, 233] on rect at bounding box center [787, 200] width 485 height 155
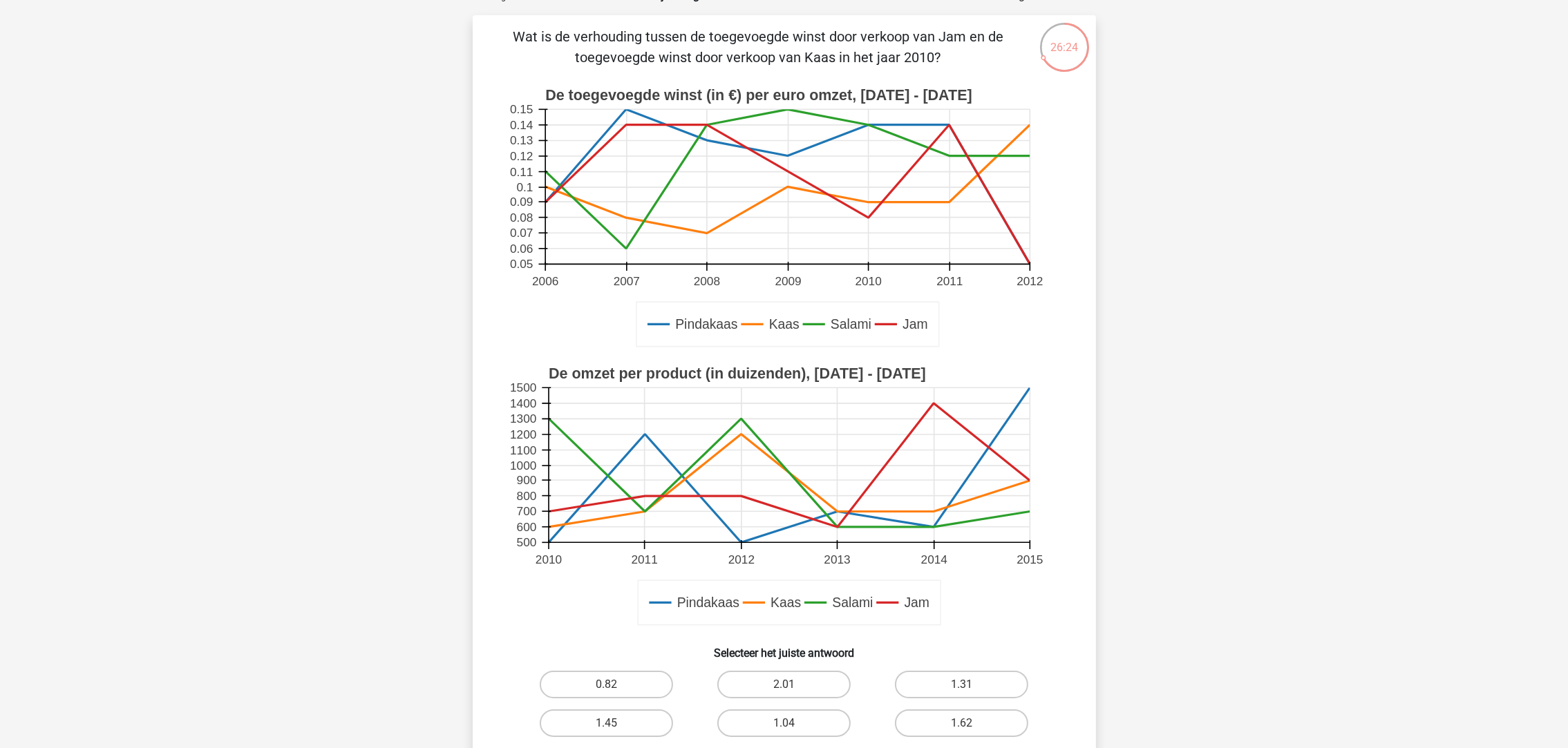
scroll to position [103, 0]
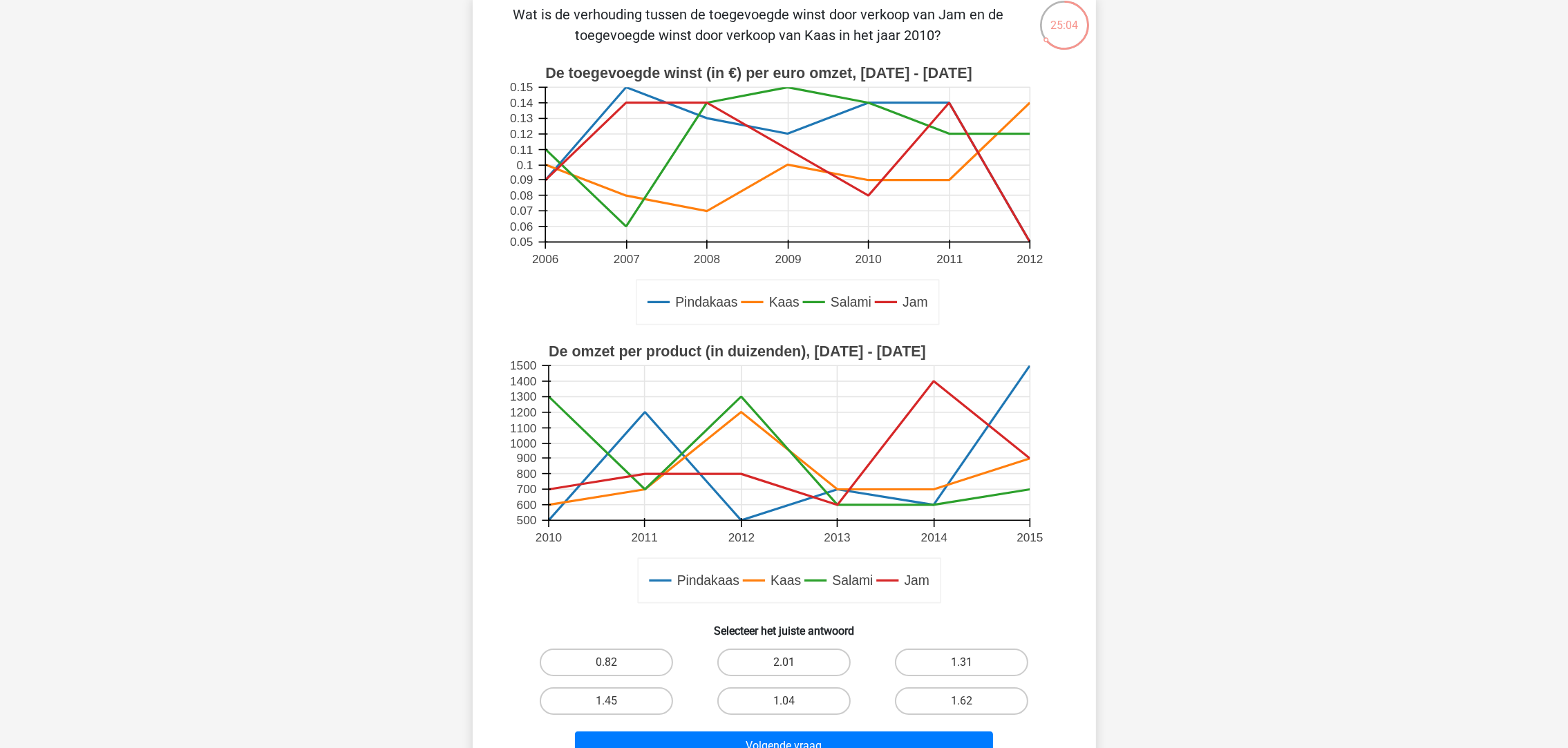
click at [968, 660] on label "1.31" at bounding box center [961, 663] width 133 height 28
click at [968, 663] on input "1.31" at bounding box center [966, 667] width 9 height 9
radio input "true"
click at [921, 728] on div "Volgende vraag" at bounding box center [784, 744] width 579 height 46
click at [921, 736] on button "Volgende vraag" at bounding box center [784, 747] width 418 height 29
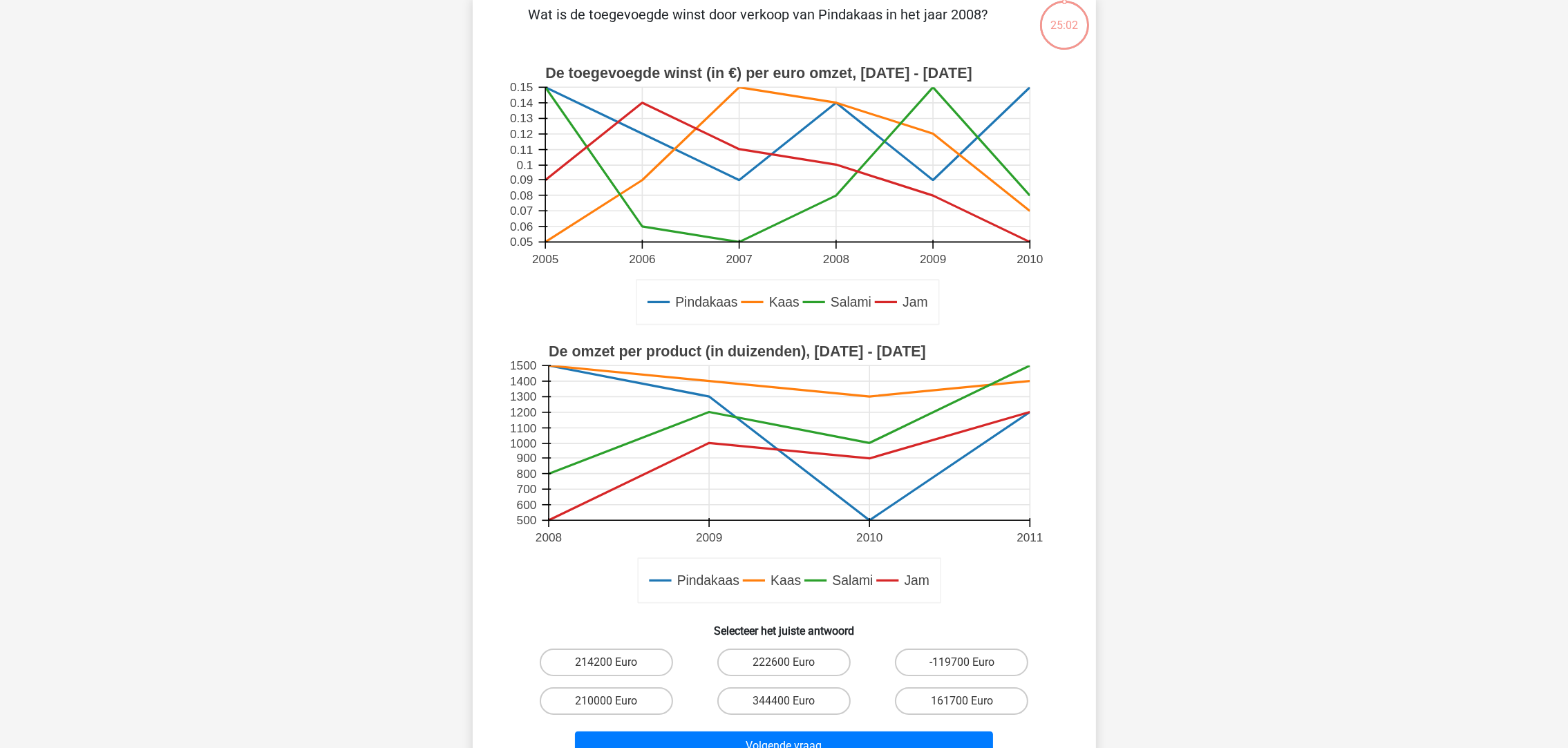
scroll to position [68, 0]
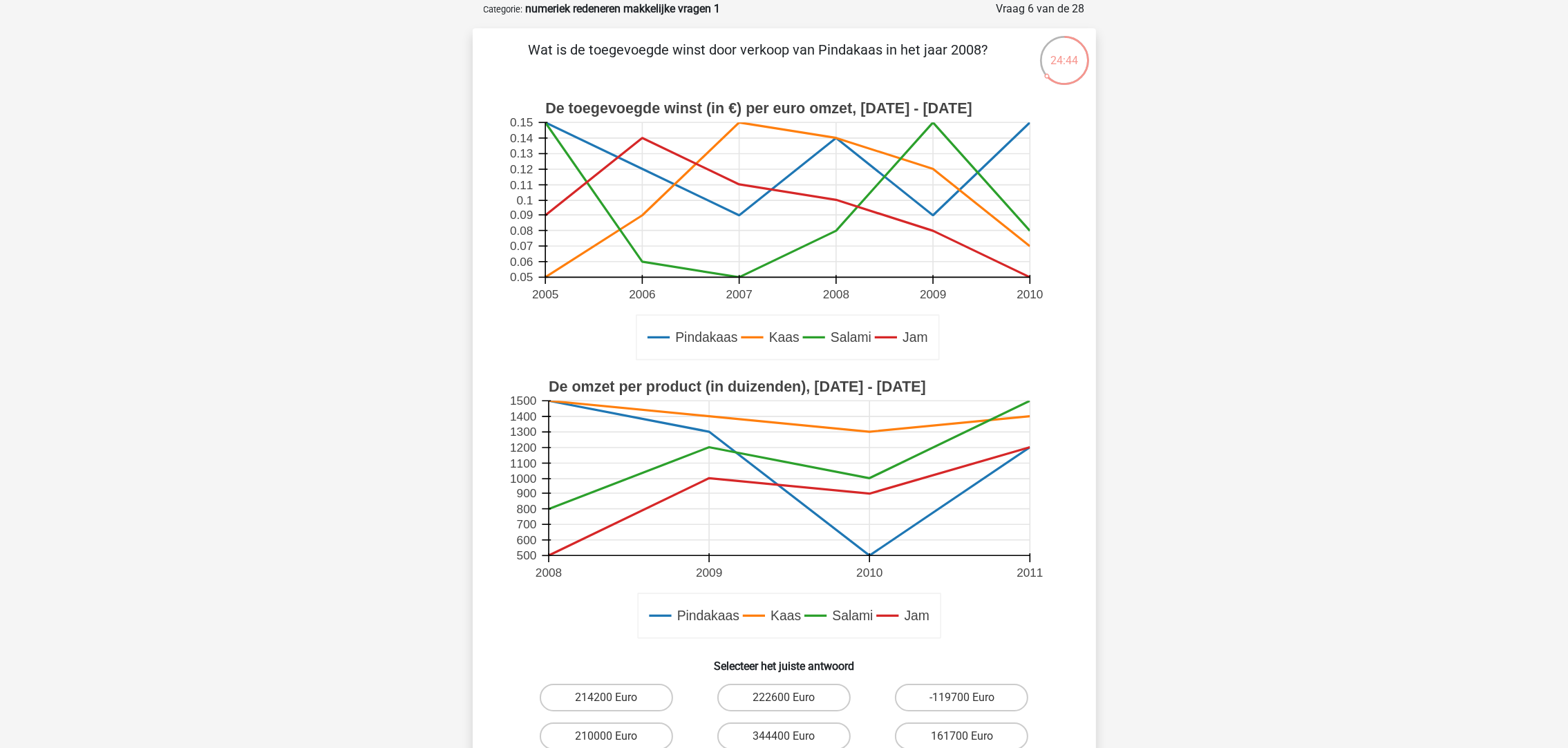
click at [838, 142] on rect at bounding box center [787, 200] width 485 height 155
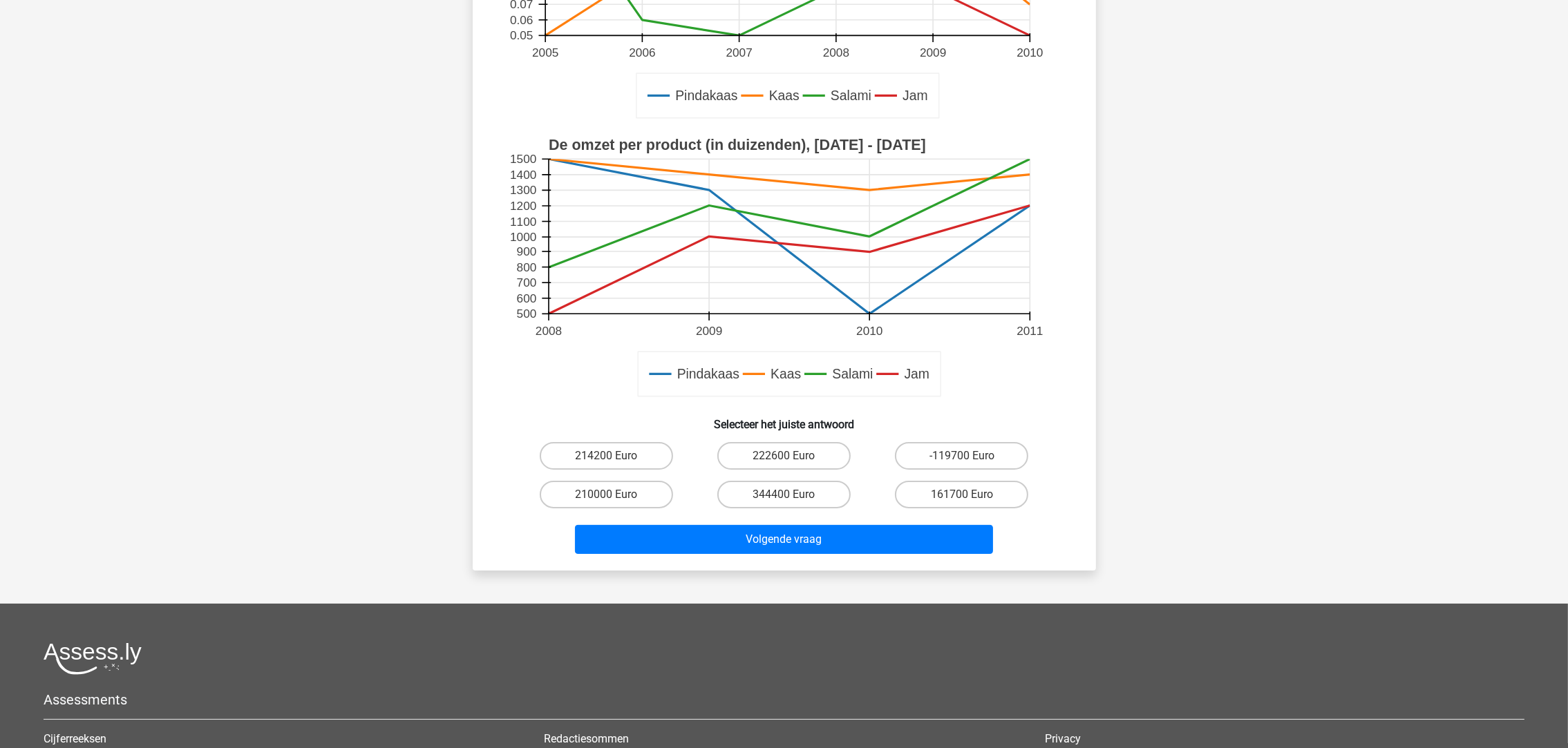
scroll to position [103, 0]
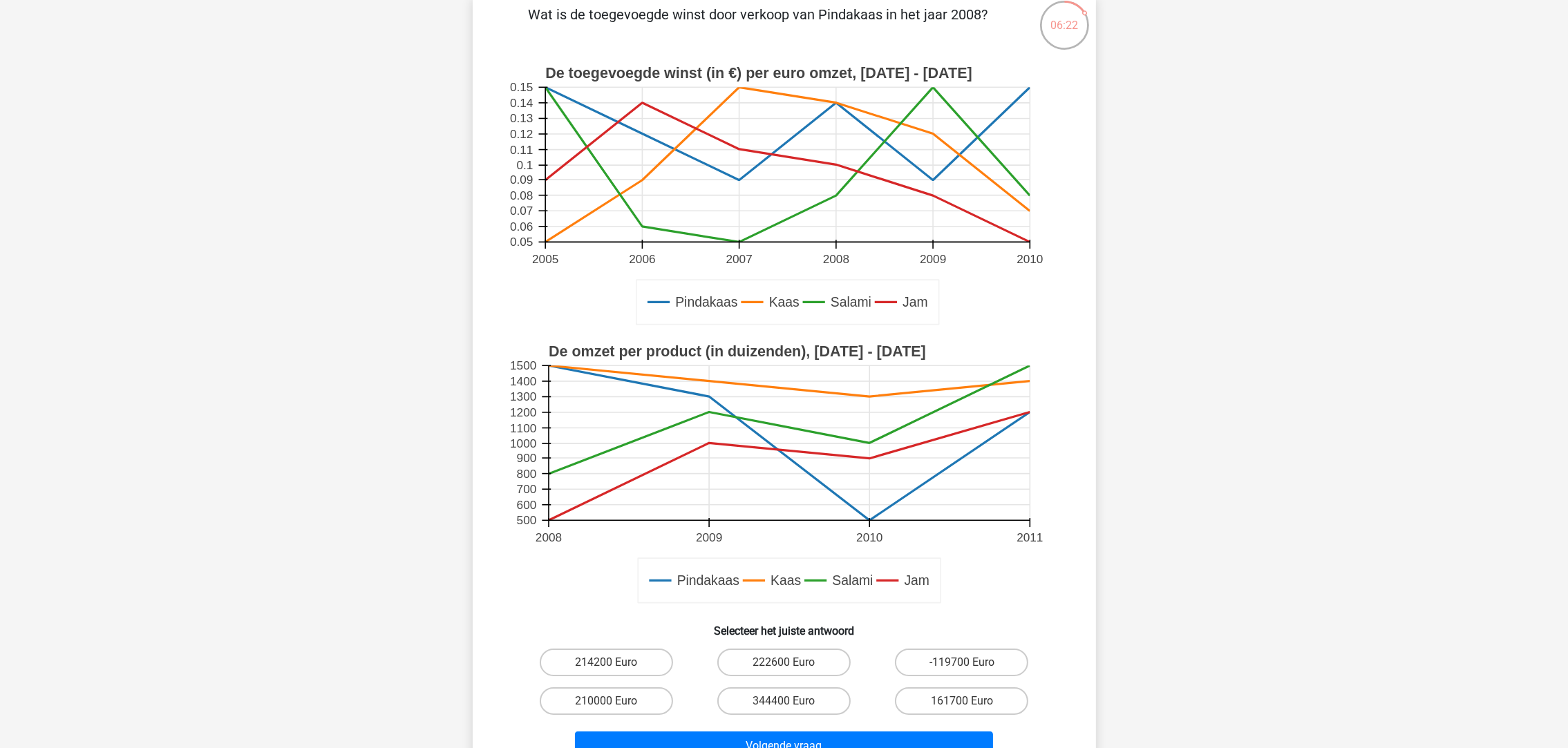
click at [584, 689] on label "210000 Euro" at bounding box center [606, 701] width 133 height 28
click at [606, 701] on input "210000 Euro" at bounding box center [610, 706] width 9 height 9
radio input "true"
click at [697, 736] on button "Volgende vraag" at bounding box center [784, 747] width 418 height 29
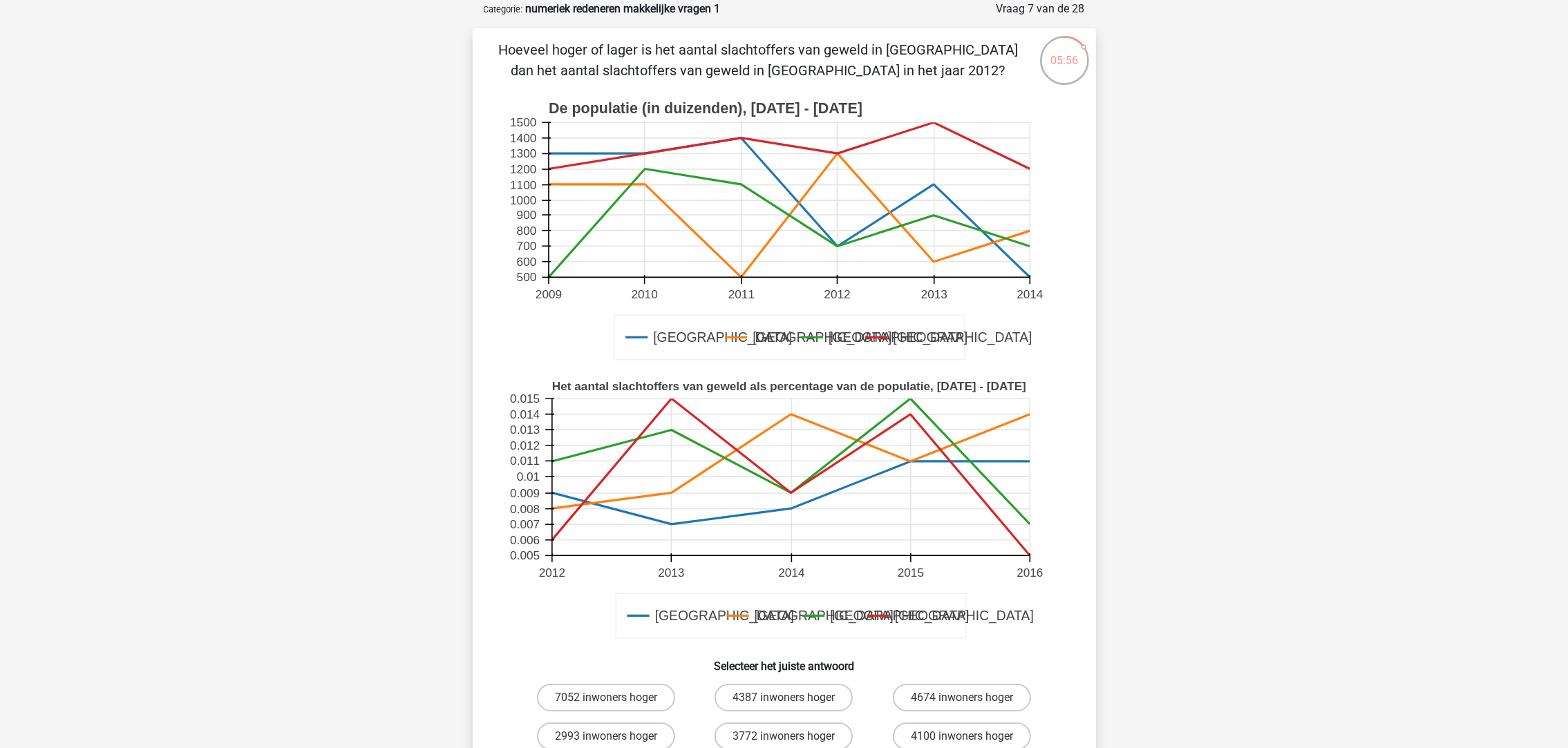
scroll to position [0, 0]
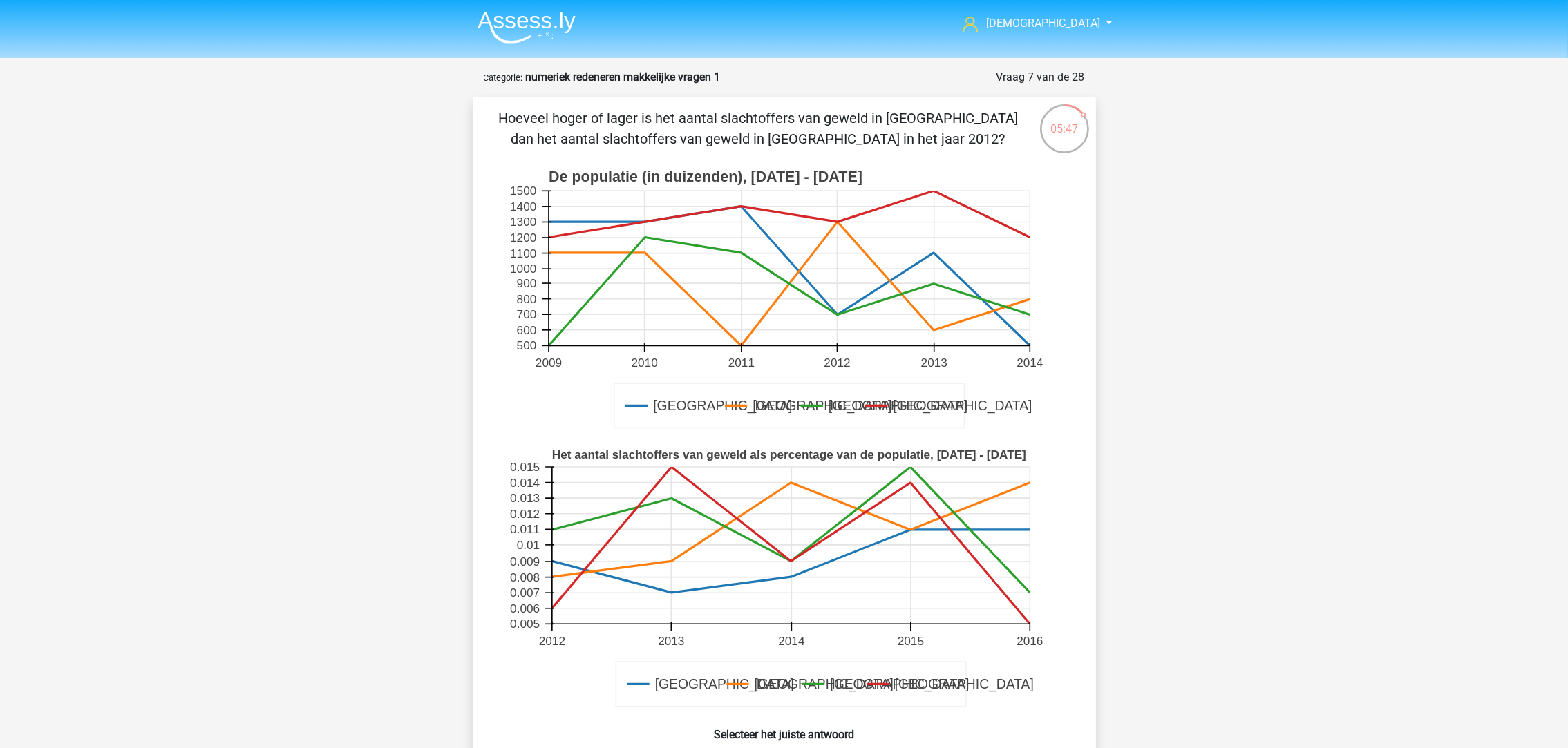
click at [225, 498] on div "turkn turkancitak@gmail.com Nederlands English" at bounding box center [784, 640] width 1568 height 1279
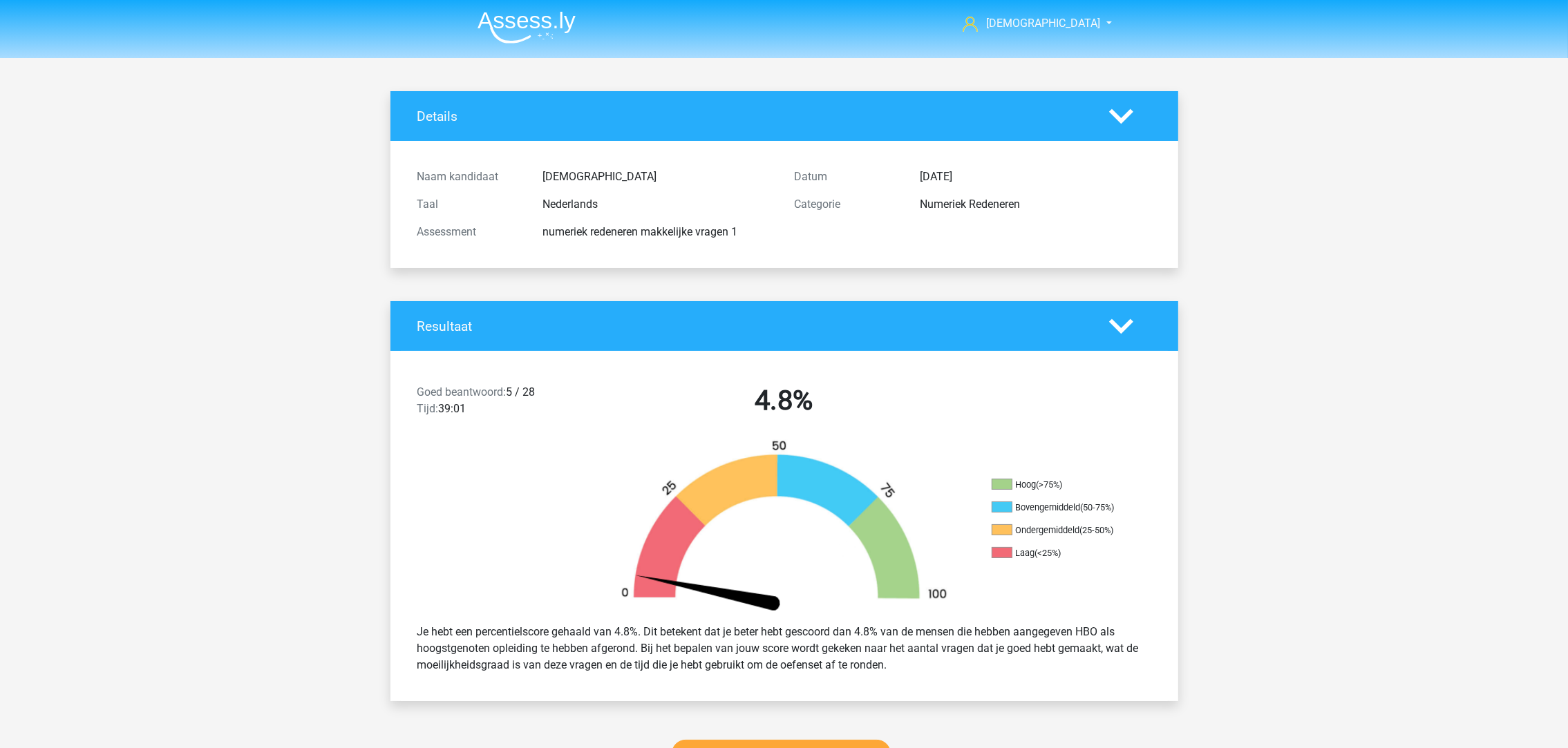
click at [544, 15] on img at bounding box center [526, 27] width 98 height 33
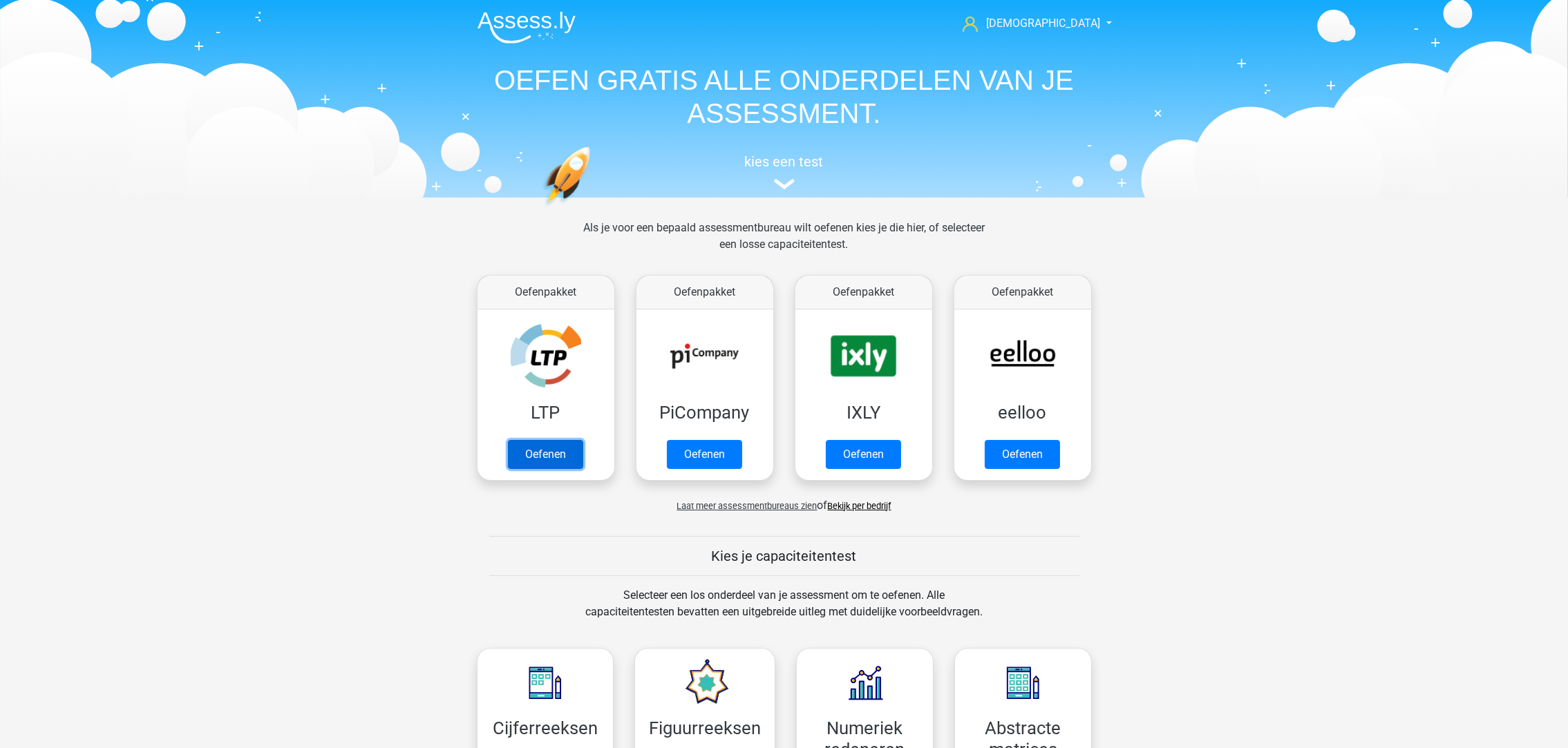
click at [529, 440] on link "Oefenen" at bounding box center [546, 455] width 76 height 29
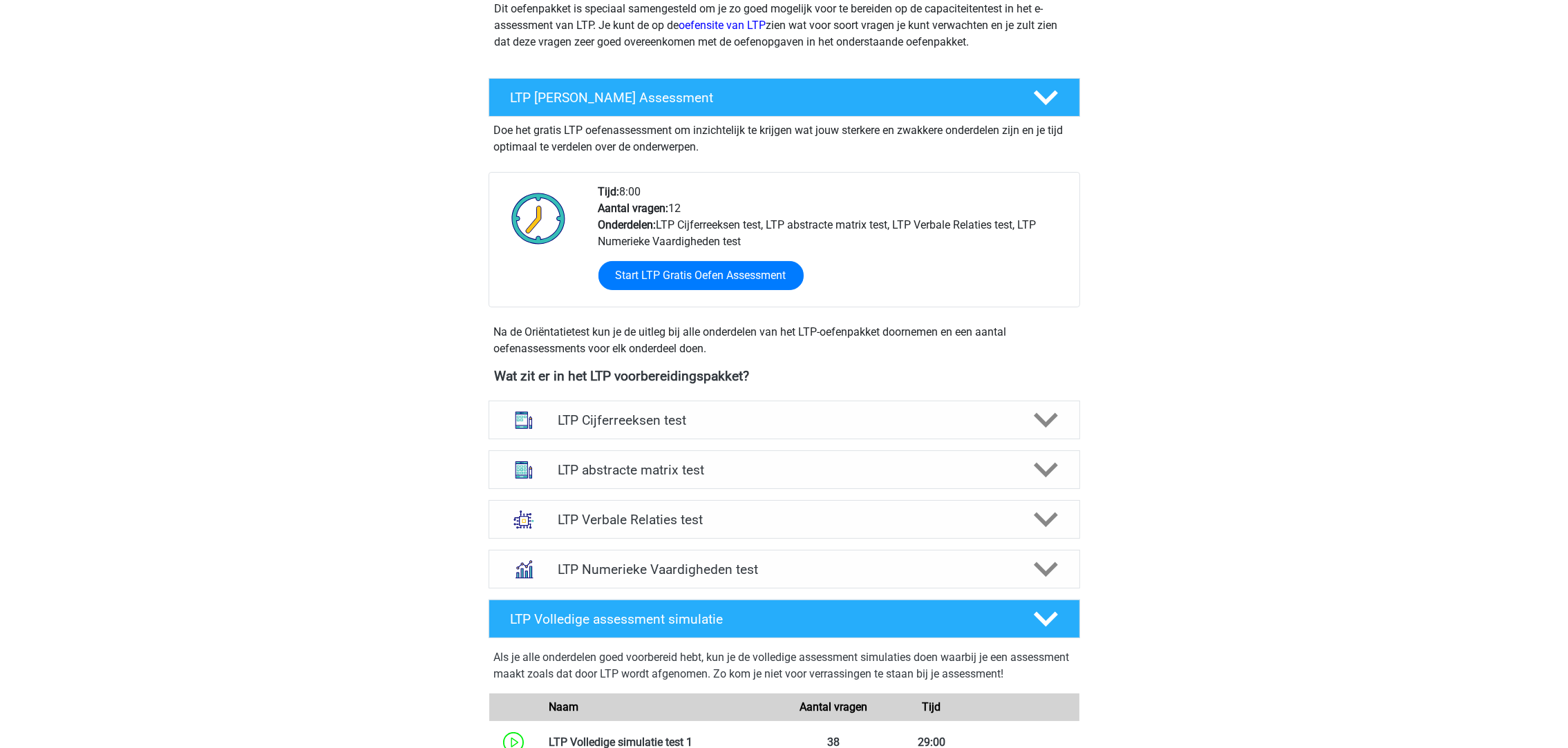
scroll to position [207, 0]
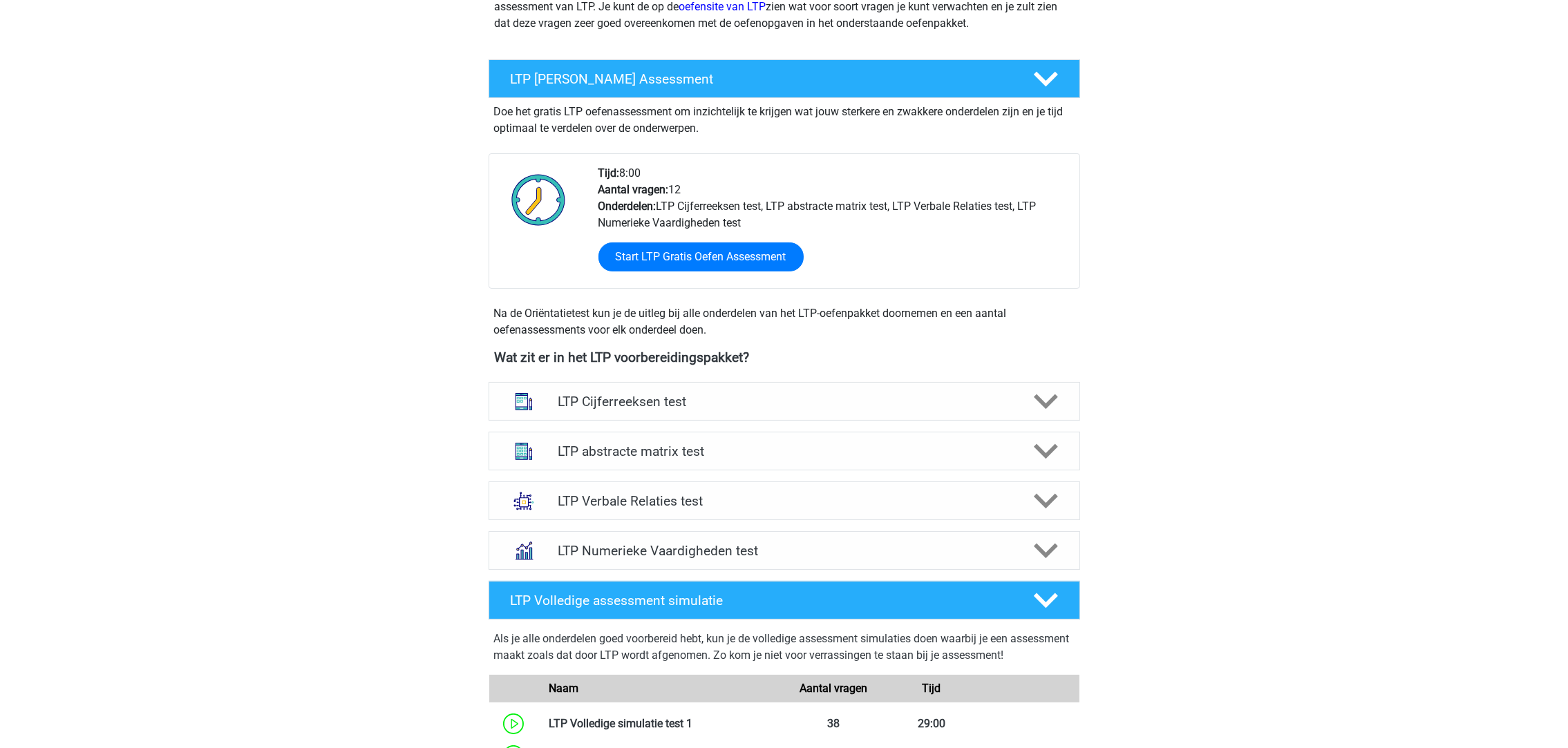
click at [707, 501] on h4 "LTP Verbale Relaties test" at bounding box center [784, 501] width 453 height 16
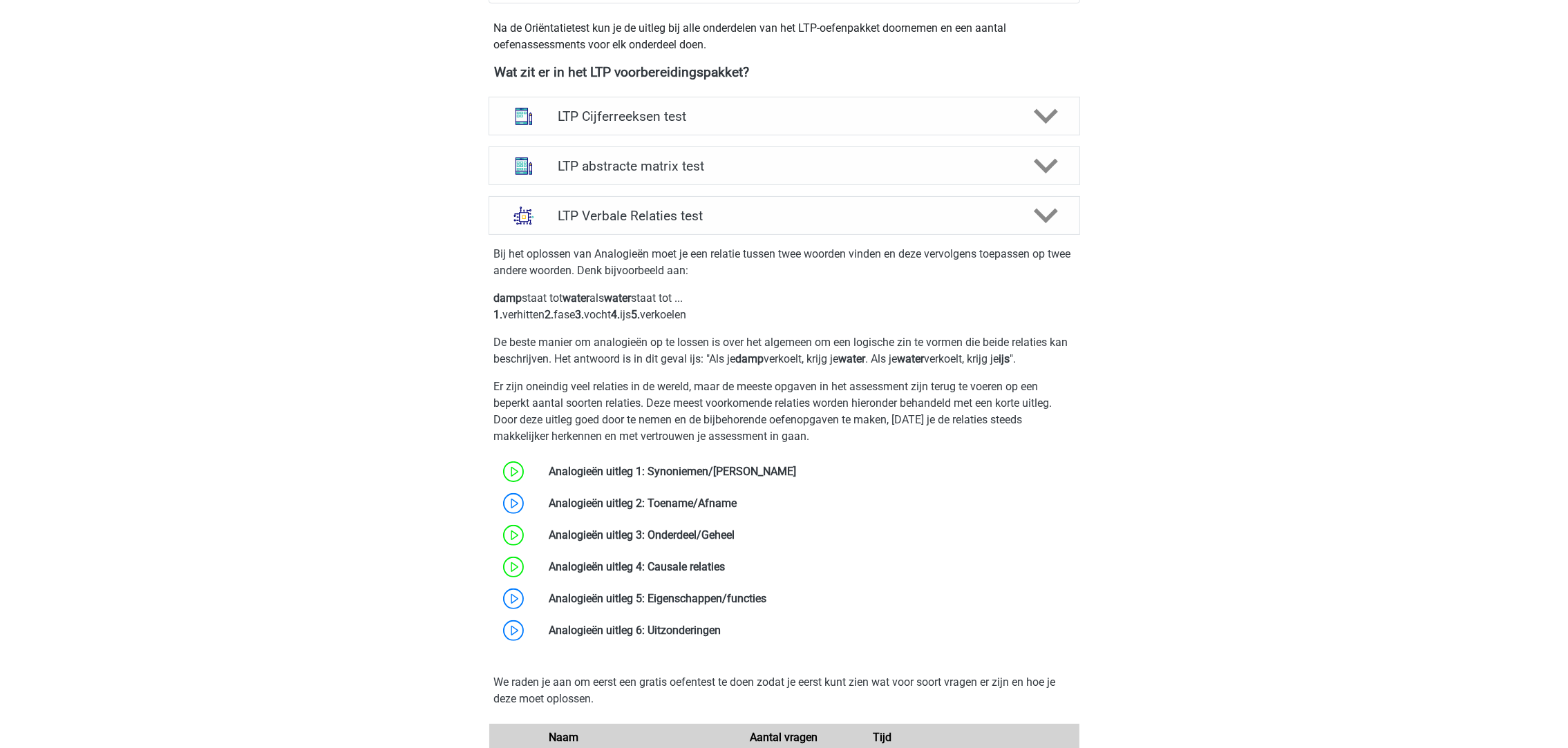
scroll to position [517, 0]
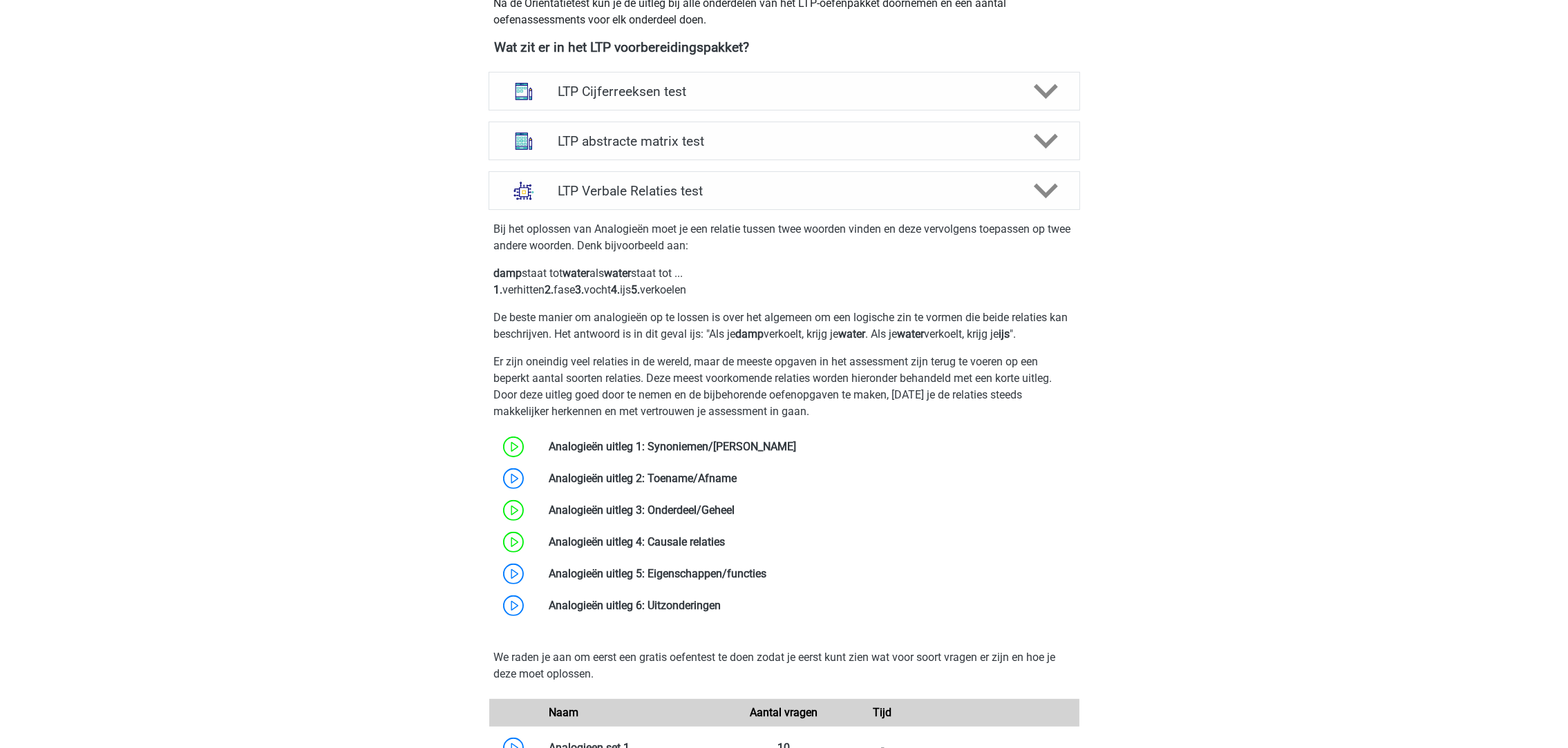
click at [796, 448] on link at bounding box center [796, 447] width 0 height 13
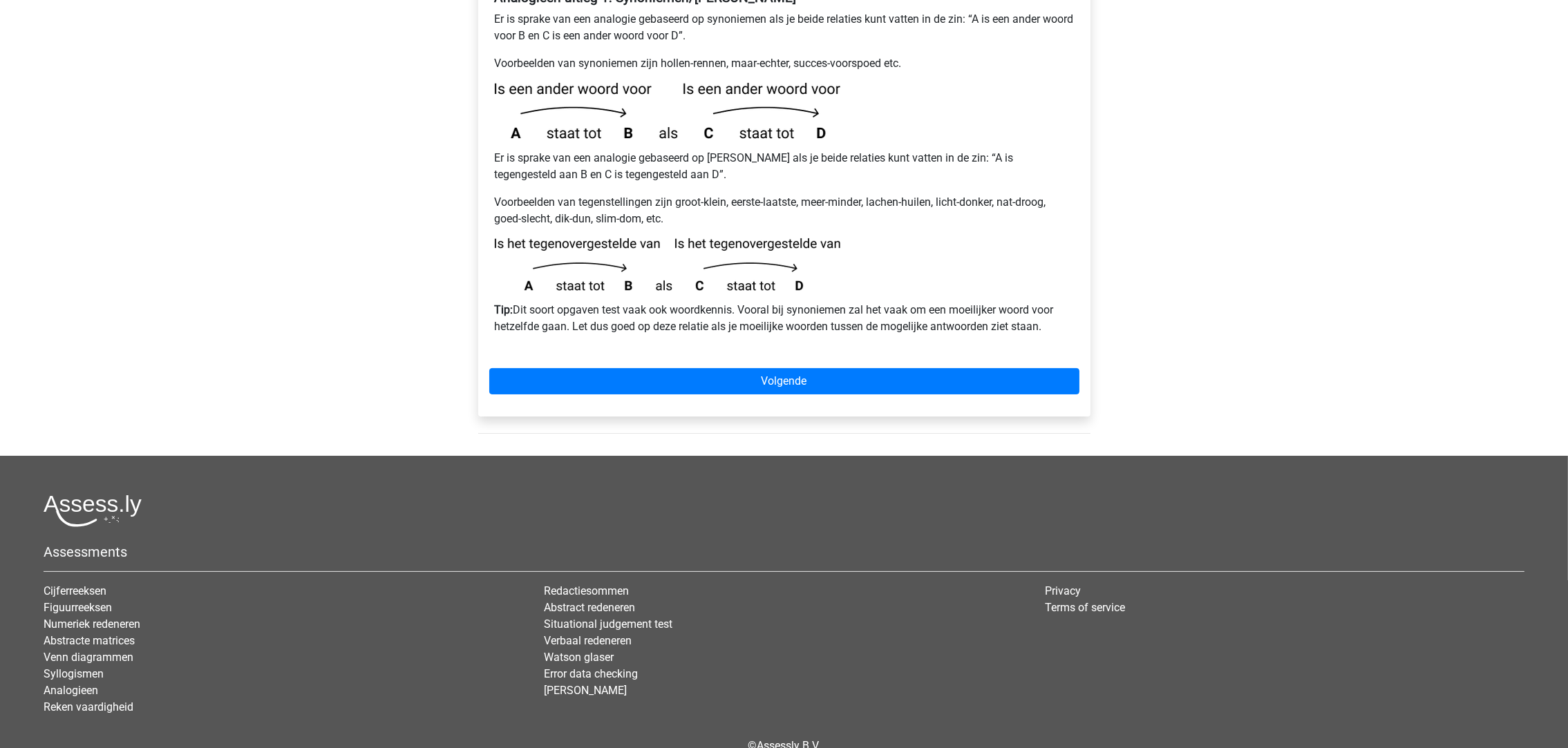
scroll to position [310, 0]
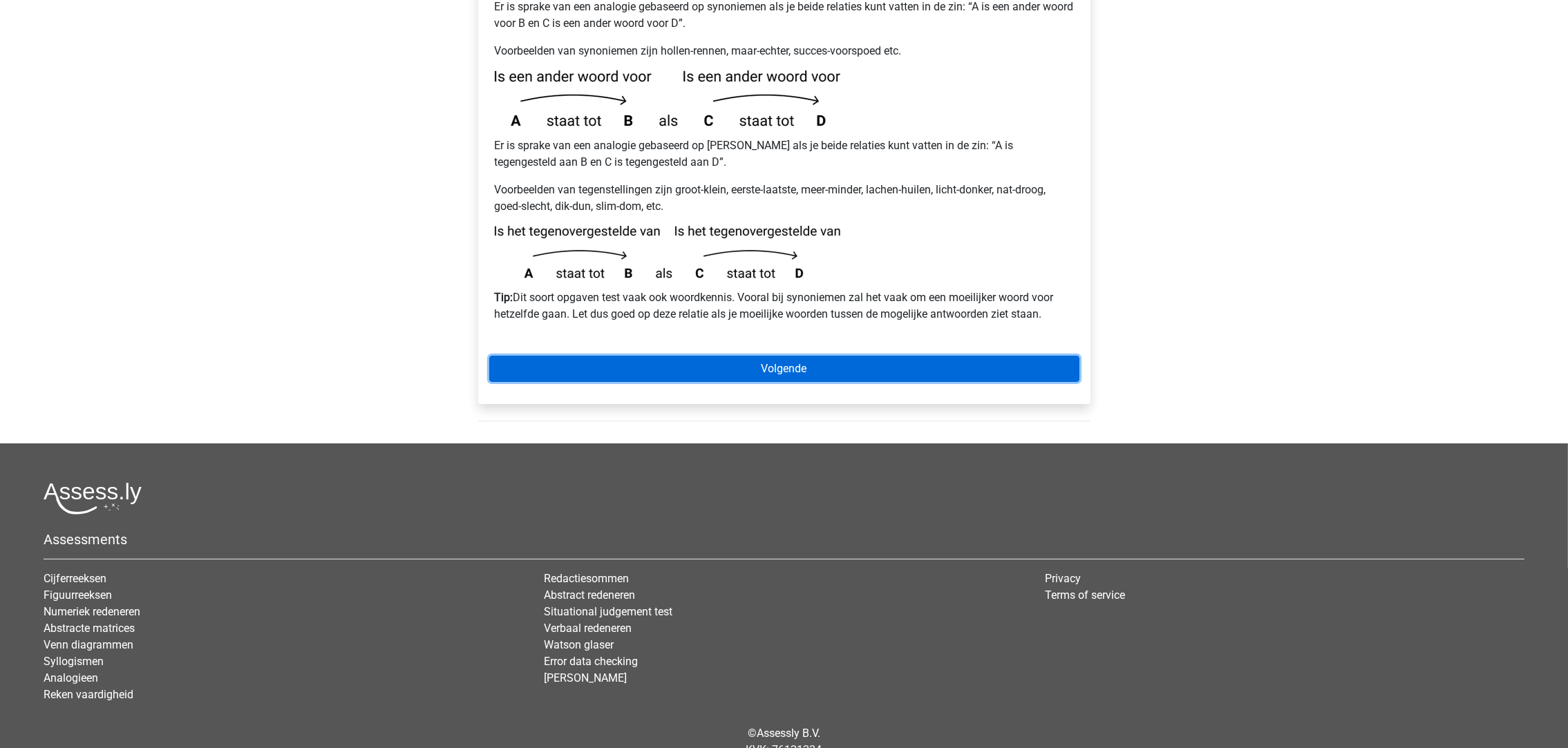
click at [763, 356] on link "Volgende" at bounding box center [784, 369] width 590 height 26
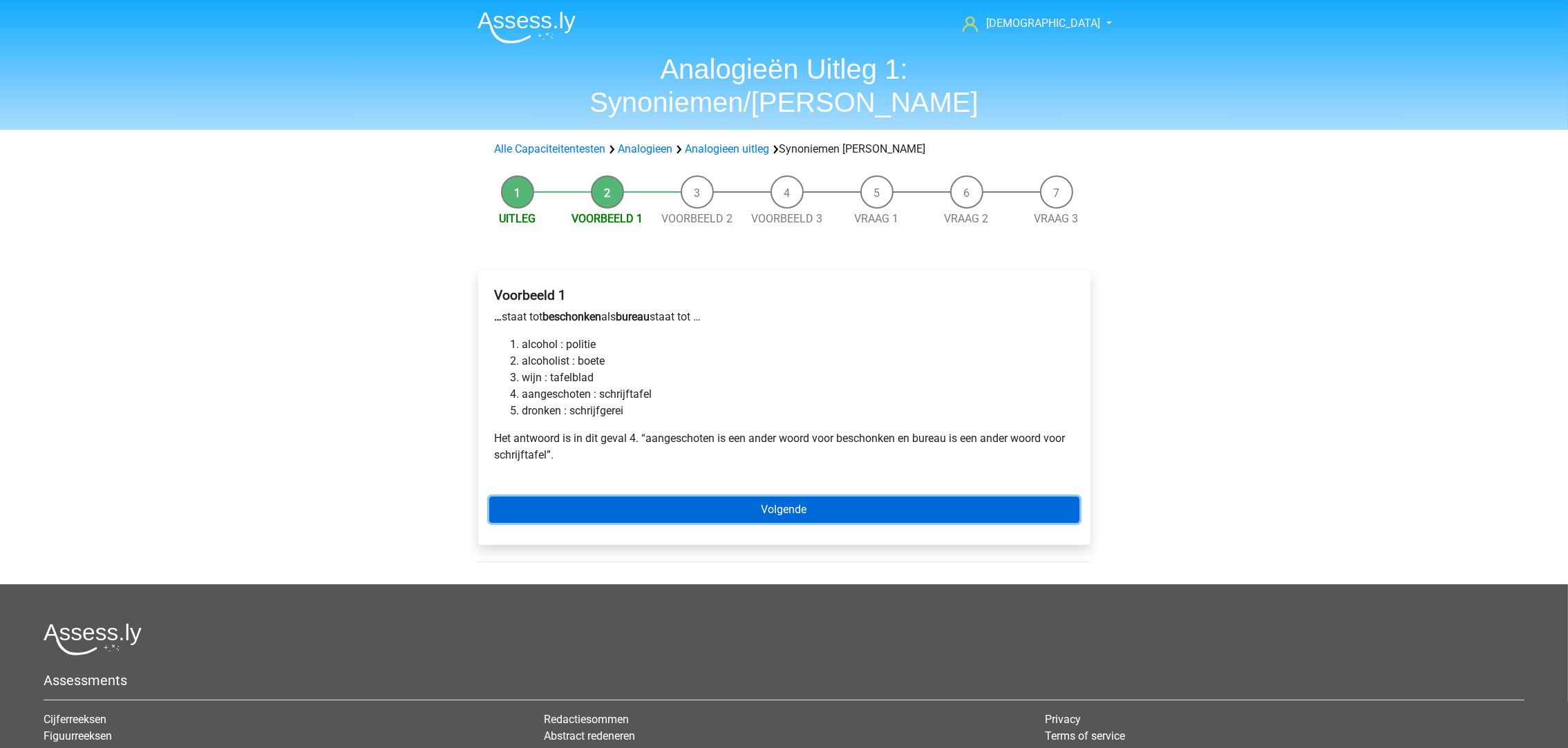
click at [694, 497] on link "Volgende" at bounding box center [784, 510] width 590 height 26
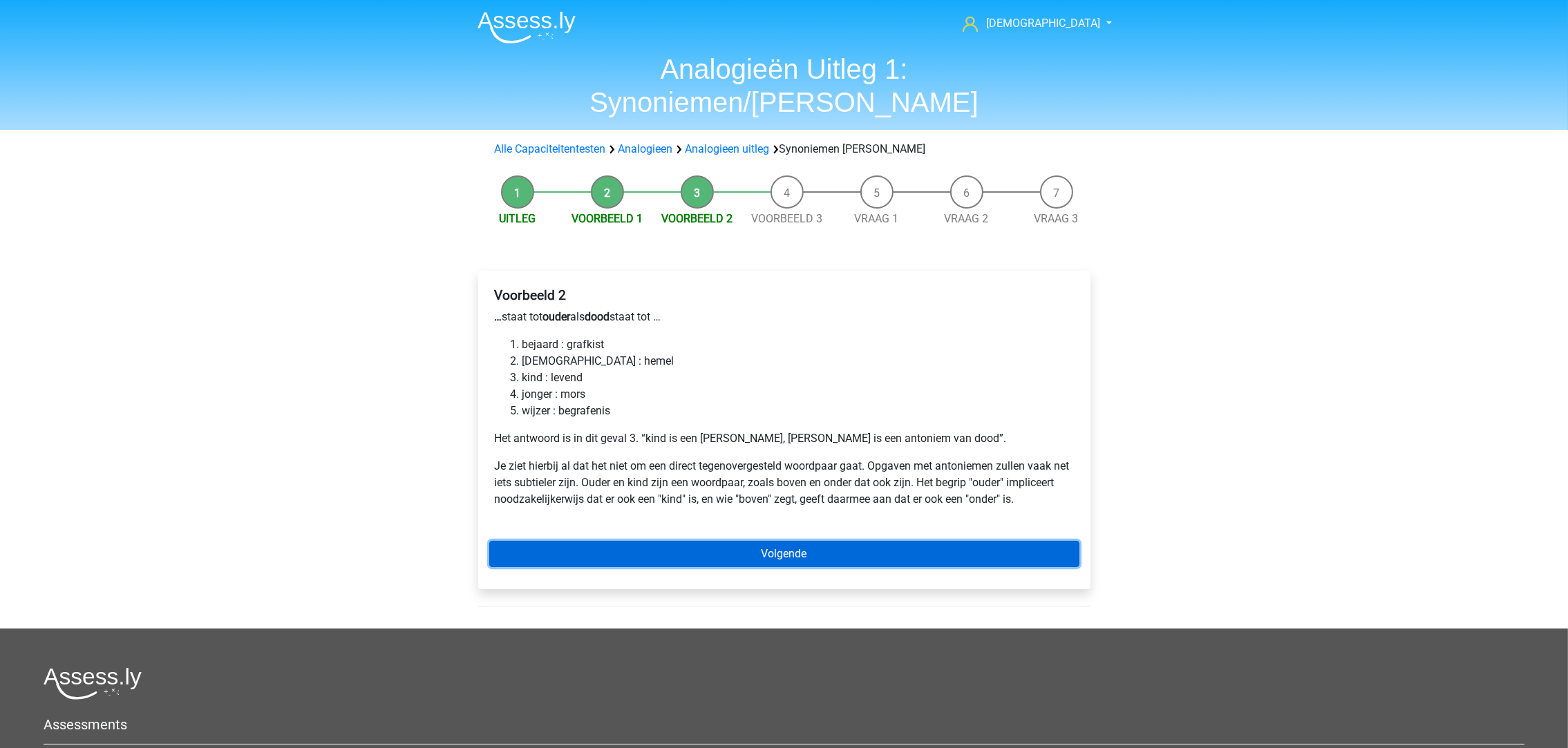
click at [661, 541] on link "Volgende" at bounding box center [784, 554] width 590 height 26
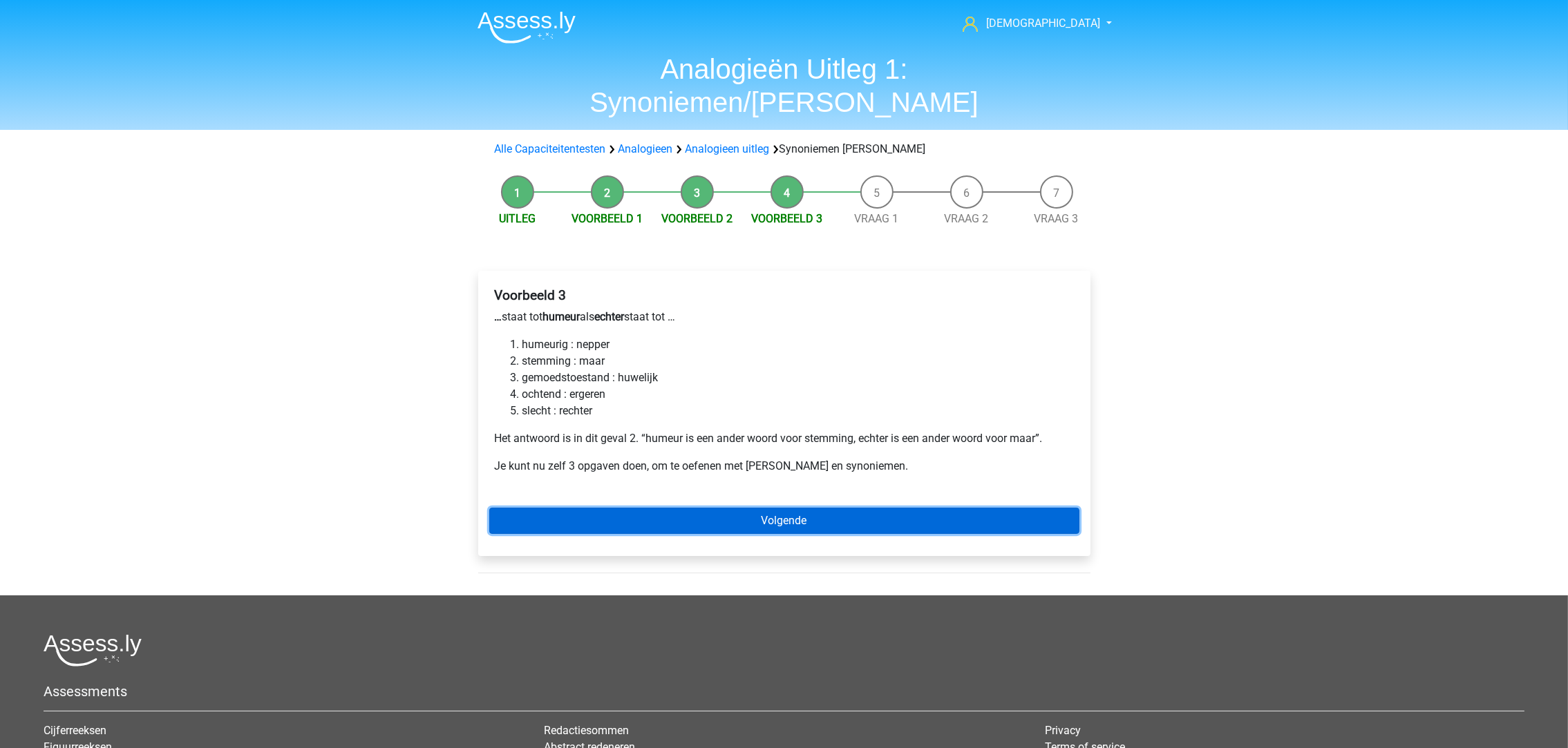
click at [712, 508] on link "Volgende" at bounding box center [784, 521] width 590 height 26
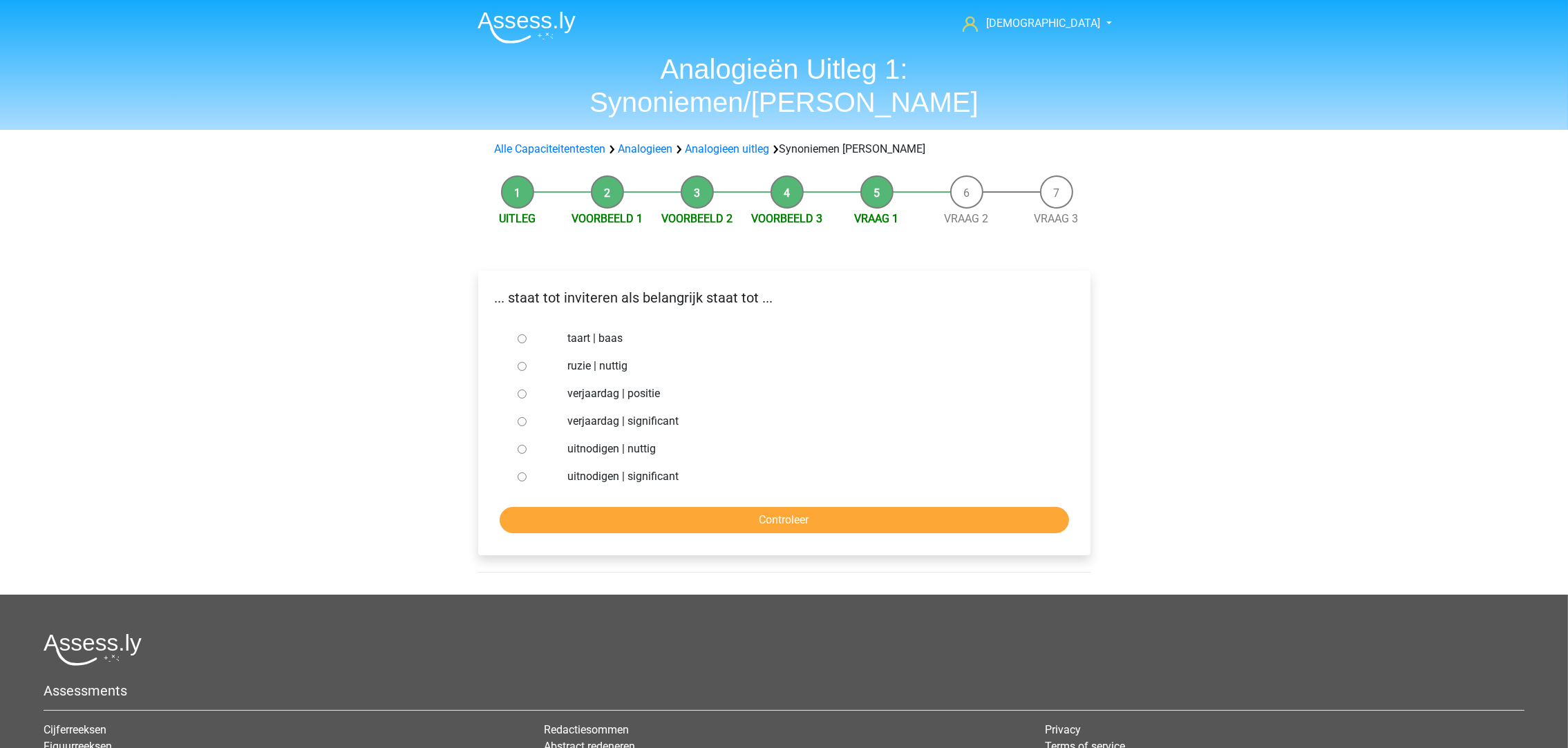
click at [606, 441] on label "uitnodigen | nuttig" at bounding box center [806, 449] width 478 height 17
click at [527, 445] on input "uitnodigen | nuttig" at bounding box center [522, 450] width 9 height 9
radio input "true"
click at [679, 507] on input "Controleer" at bounding box center [784, 520] width 570 height 26
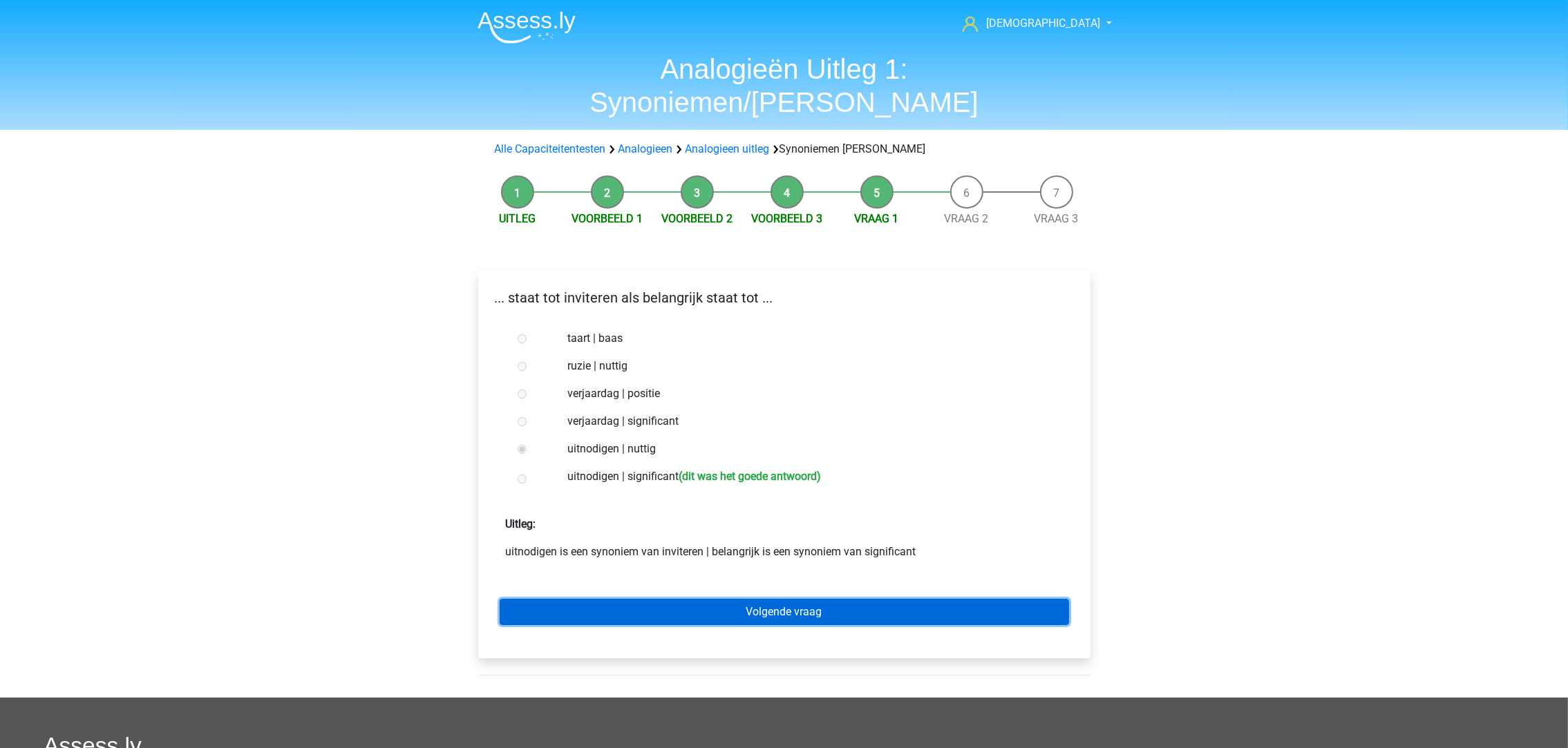
click at [748, 599] on link "Volgende vraag" at bounding box center [784, 612] width 570 height 26
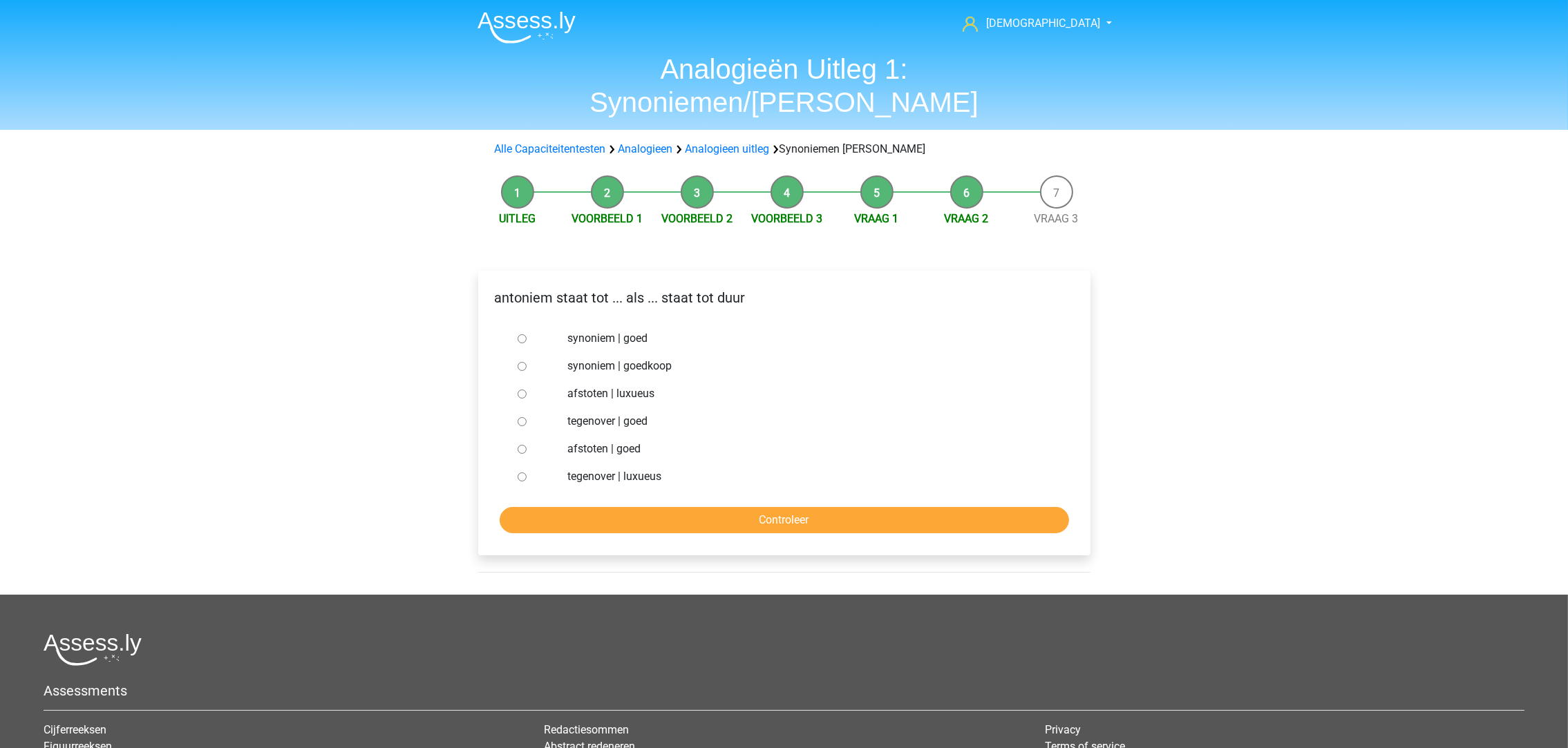
click at [591, 358] on label "synoniem | goedkoop" at bounding box center [806, 366] width 478 height 17
click at [527, 362] on input "synoniem | goedkoop" at bounding box center [522, 367] width 9 height 9
radio input "true"
click at [744, 507] on input "Controleer" at bounding box center [784, 520] width 570 height 26
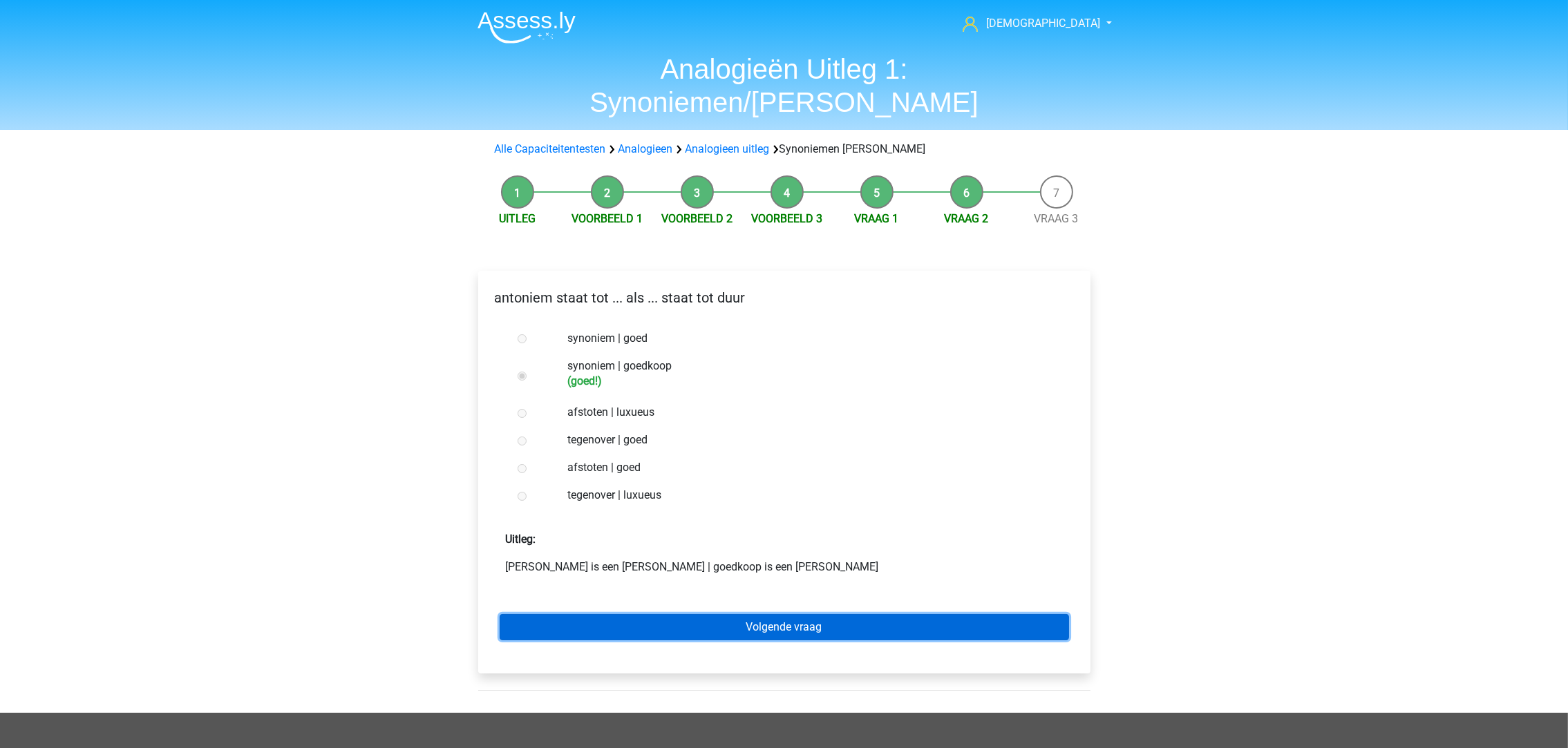
click at [789, 614] on link "Volgende vraag" at bounding box center [784, 627] width 570 height 26
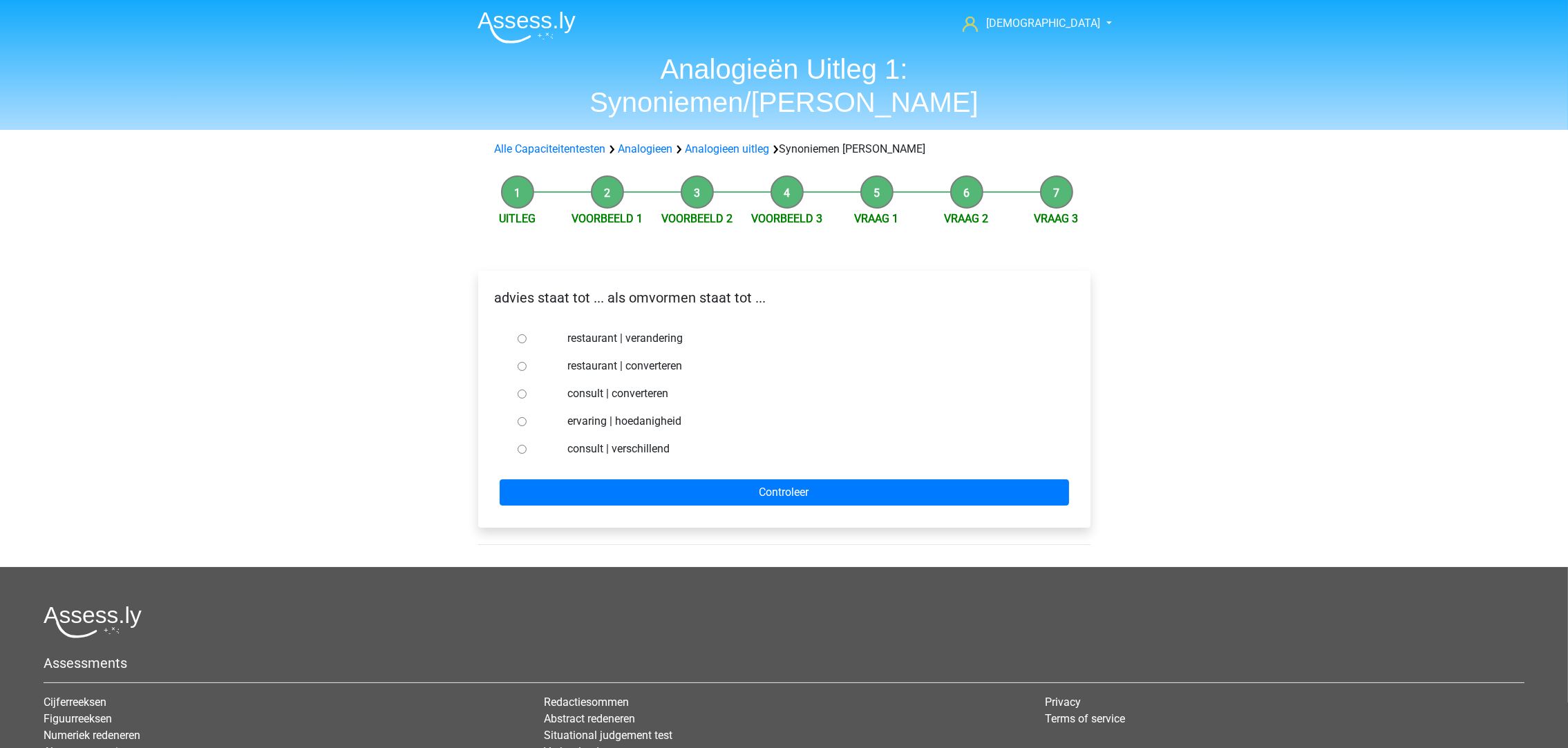
click at [603, 386] on label "consult | converteren" at bounding box center [806, 394] width 478 height 17
click at [527, 390] on input "consult | converteren" at bounding box center [522, 394] width 9 height 9
radio input "true"
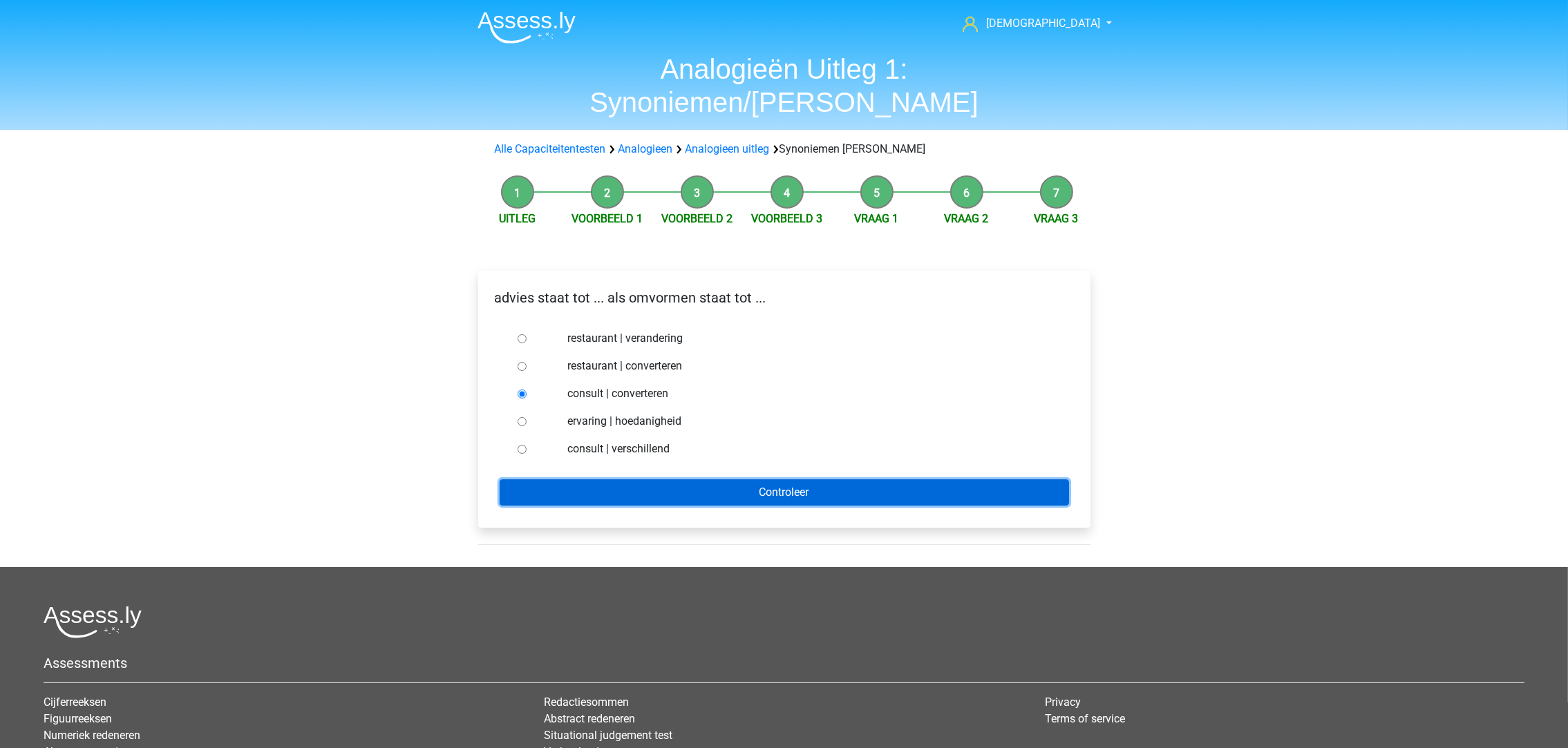
click at [646, 480] on input "Controleer" at bounding box center [784, 493] width 570 height 26
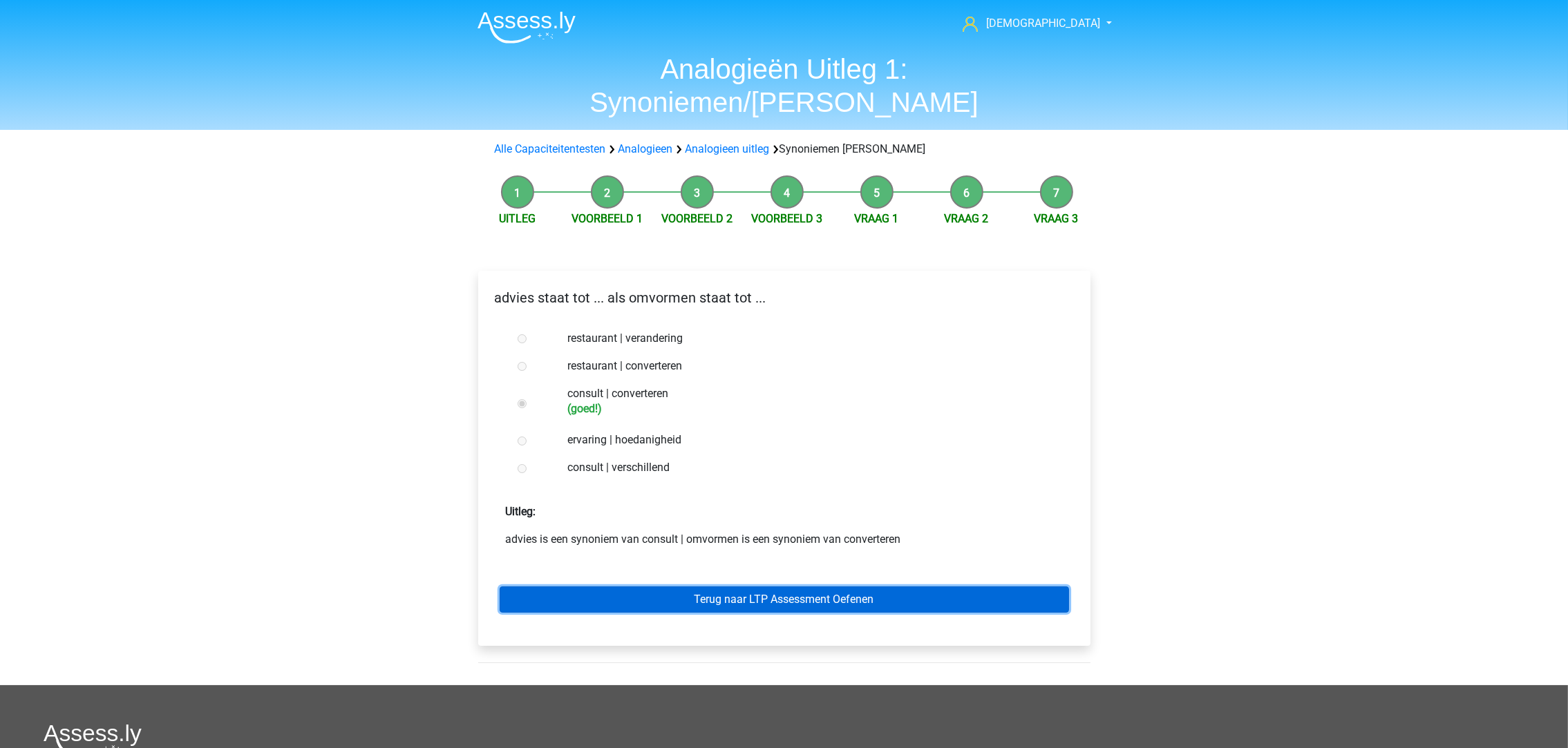
click at [733, 586] on link "Terug naar LTP Assessment Oefenen" at bounding box center [784, 600] width 570 height 26
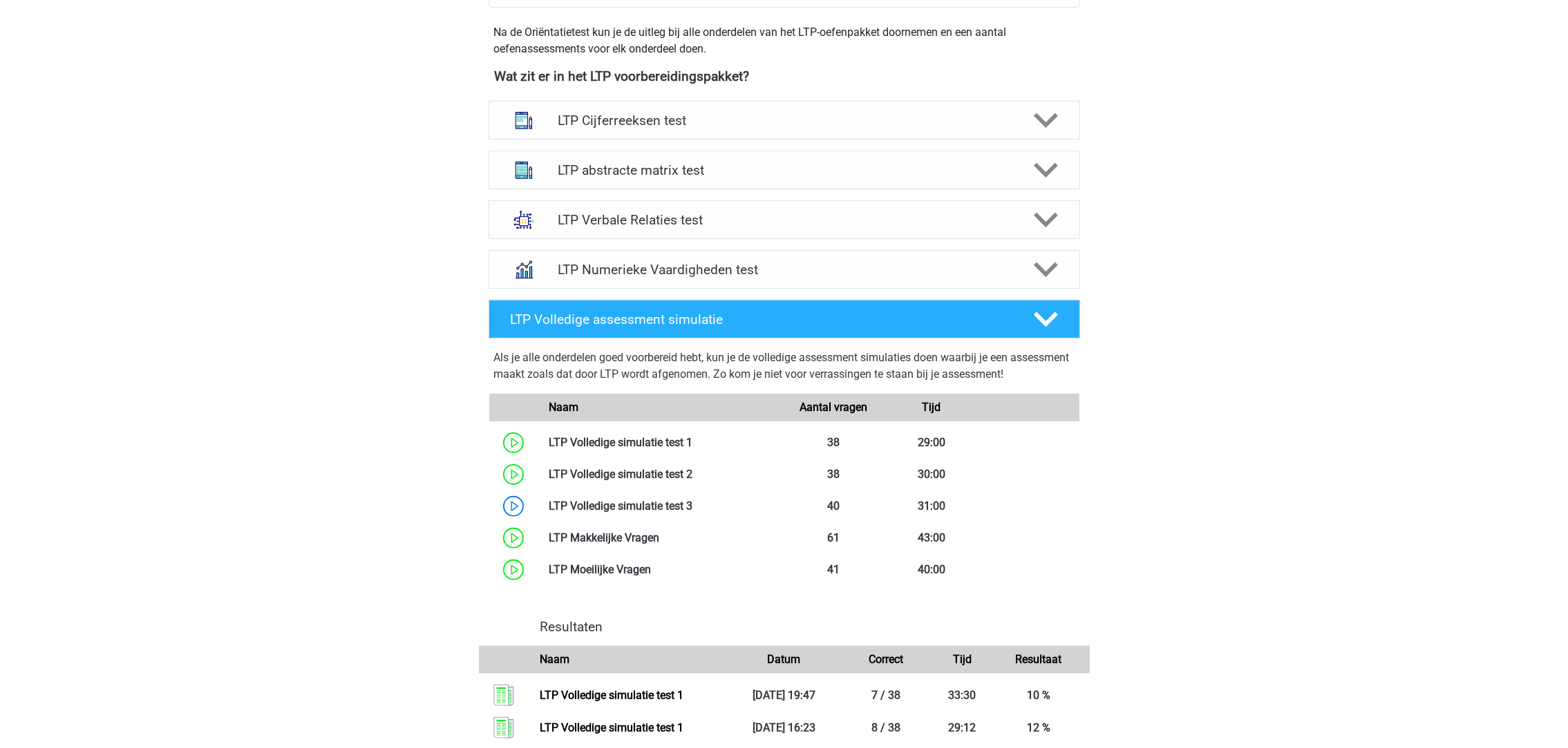
scroll to position [415, 0]
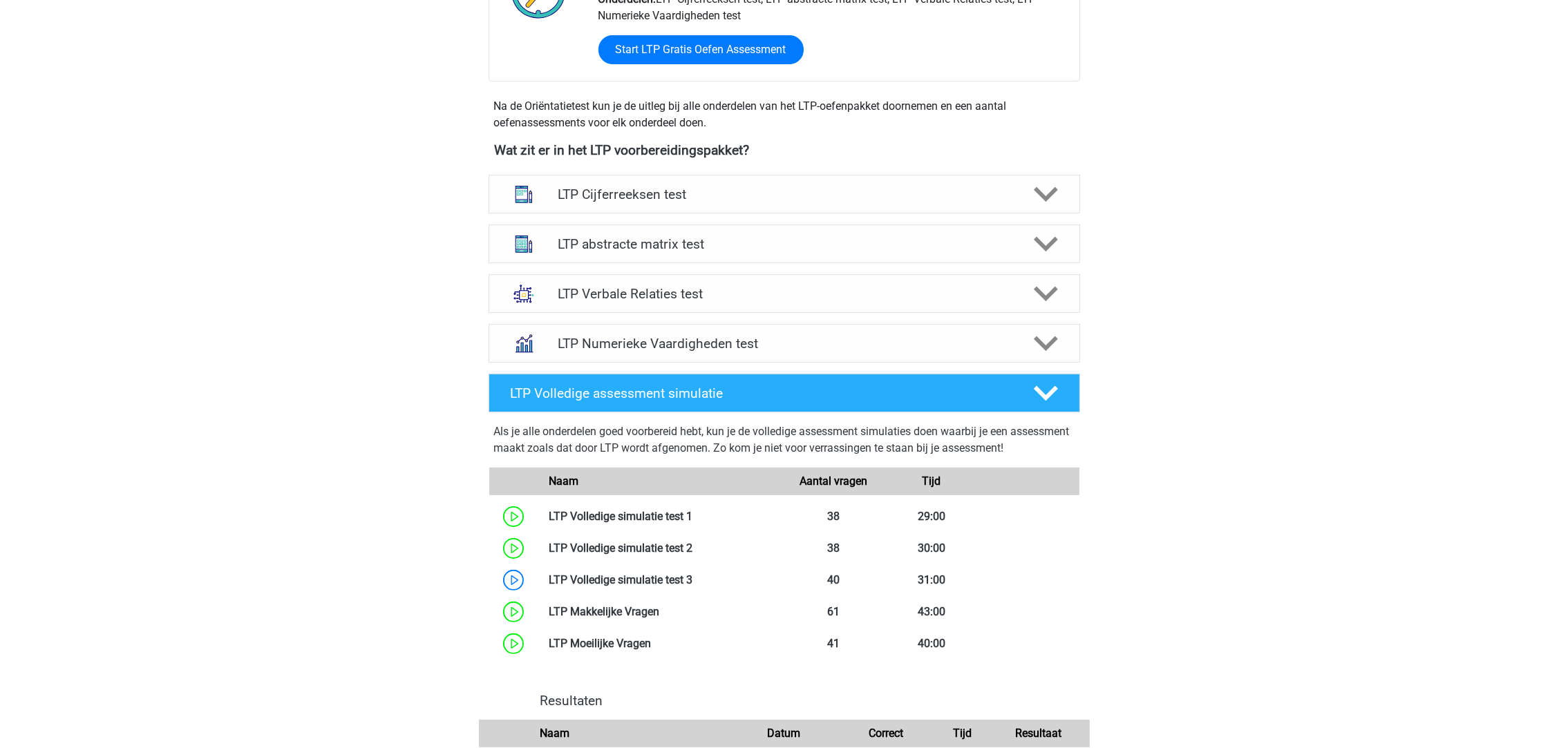
click at [1044, 290] on icon at bounding box center [1046, 293] width 24 height 24
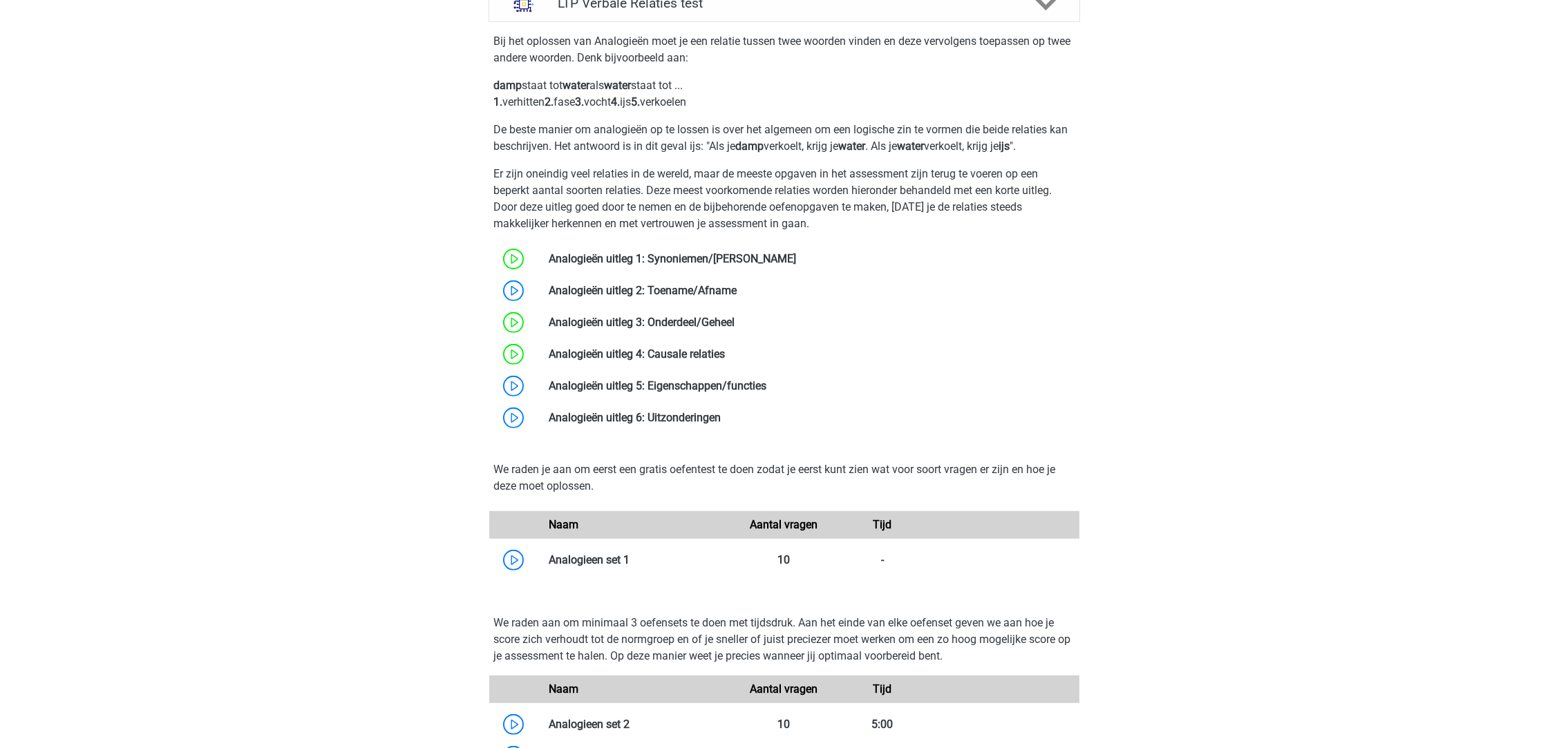
scroll to position [829, 0]
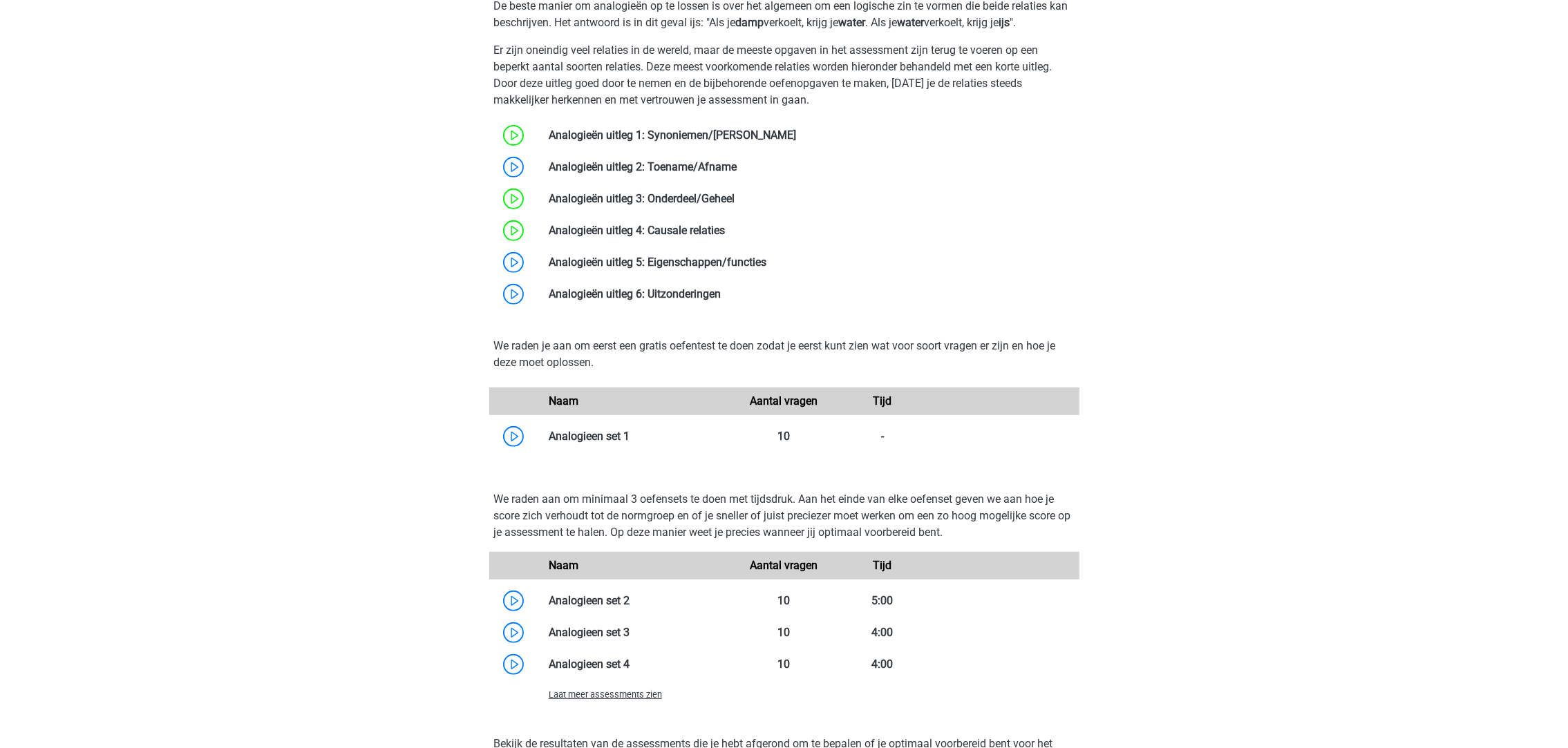
click at [629, 440] on link at bounding box center [629, 437] width 0 height 13
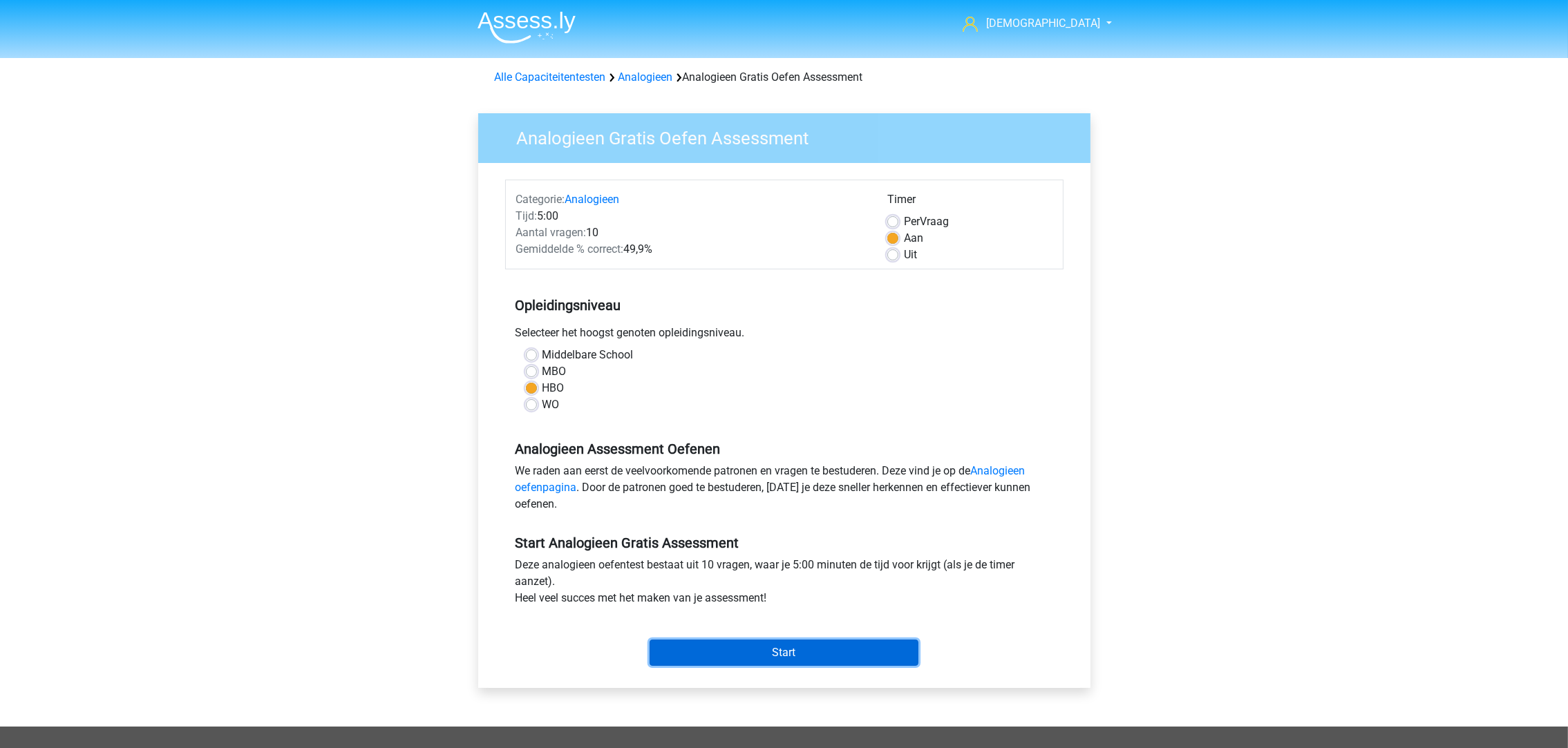
click at [761, 653] on input "Start" at bounding box center [784, 653] width 268 height 26
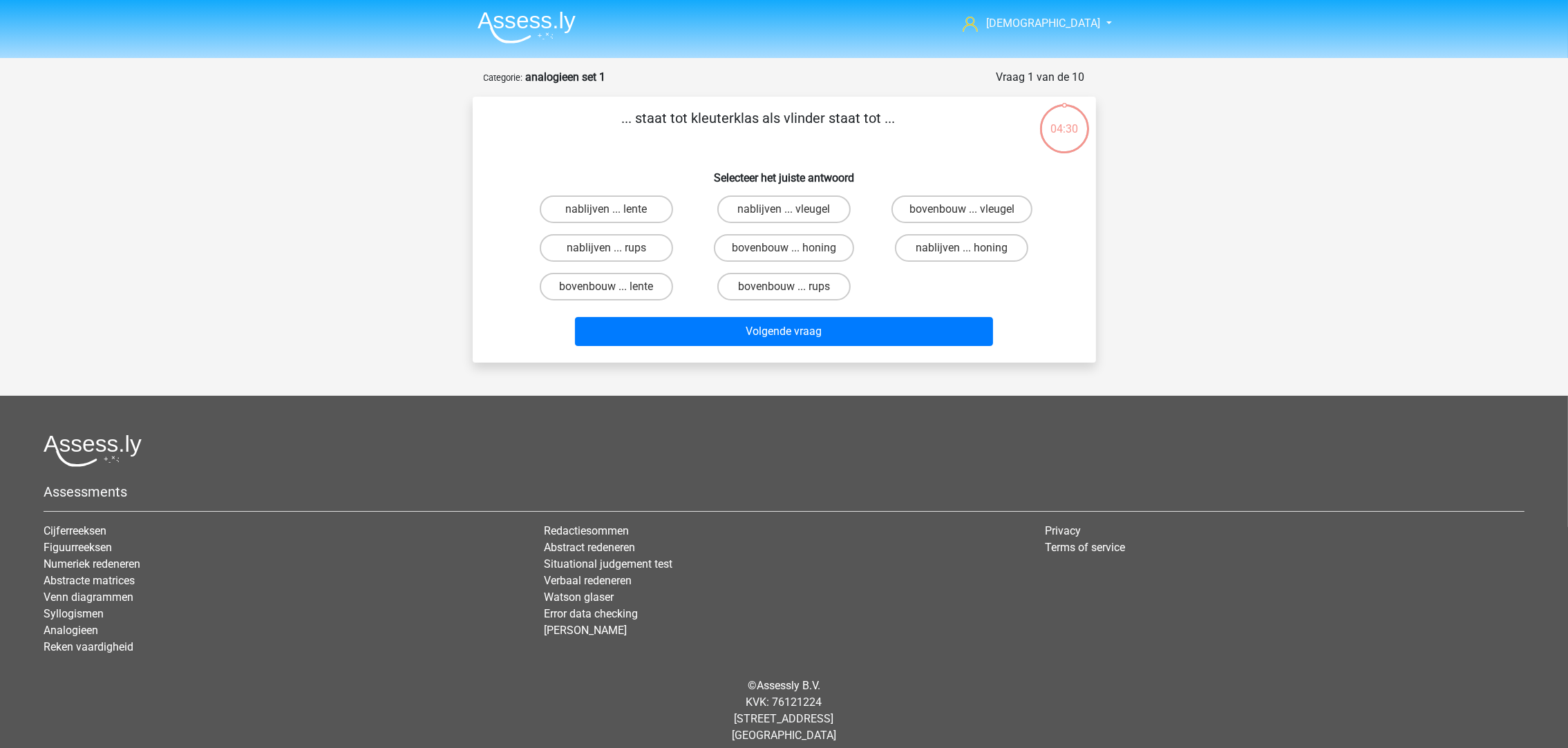
click at [805, 282] on label "bovenbouw ... rups" at bounding box center [784, 287] width 133 height 28
click at [792, 287] on input "bovenbouw ... rups" at bounding box center [788, 291] width 9 height 9
radio input "true"
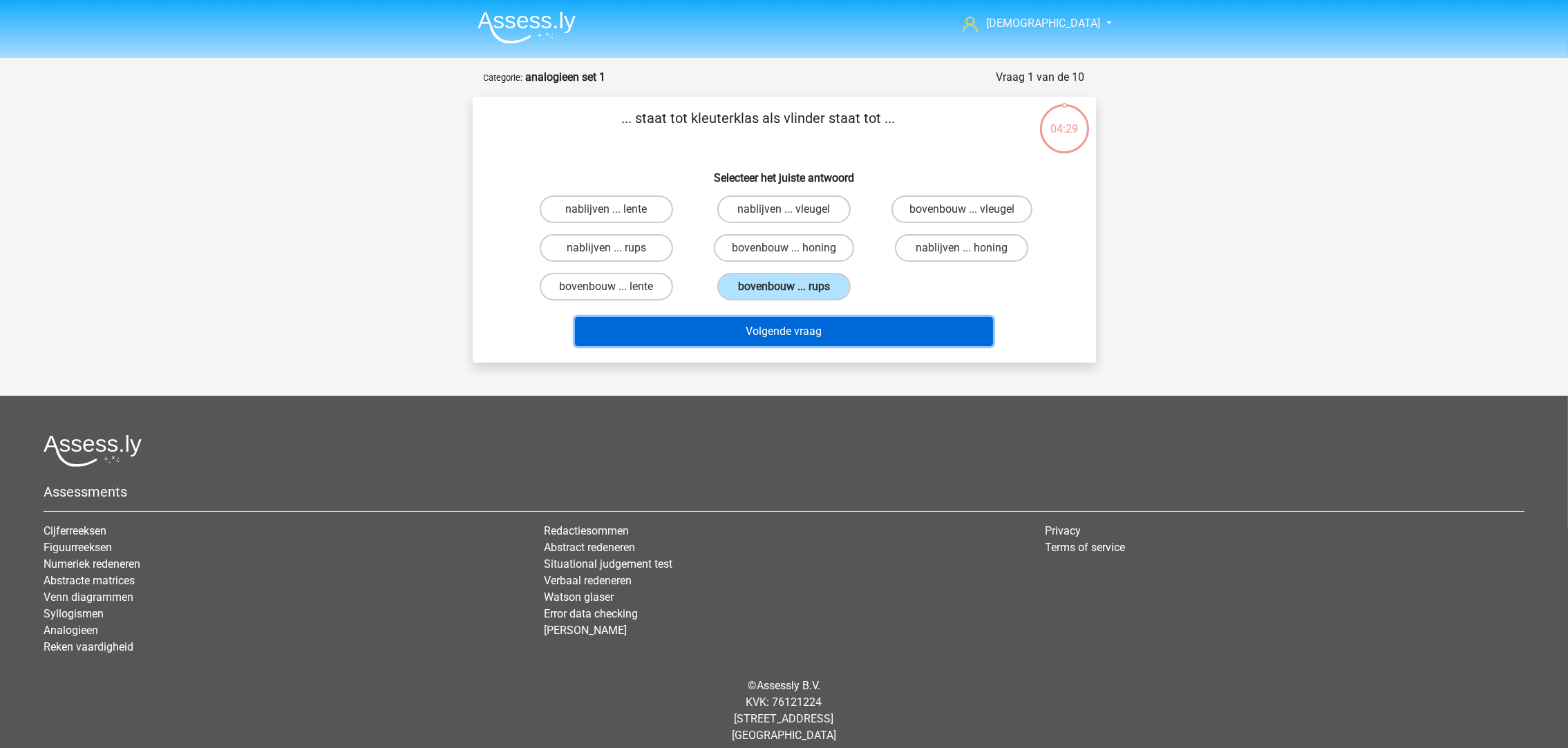
click at [816, 333] on button "Volgende vraag" at bounding box center [784, 332] width 418 height 29
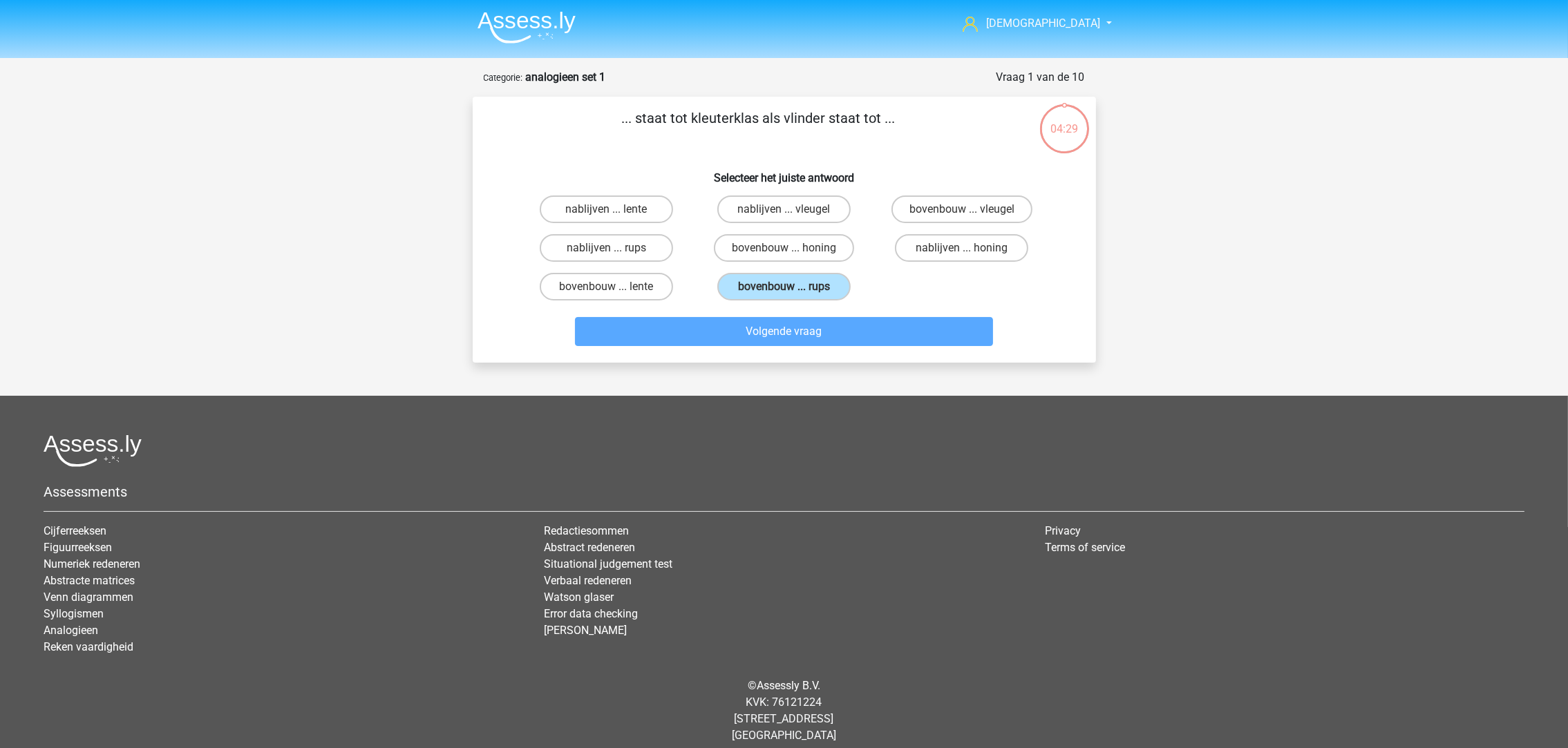
scroll to position [25, 0]
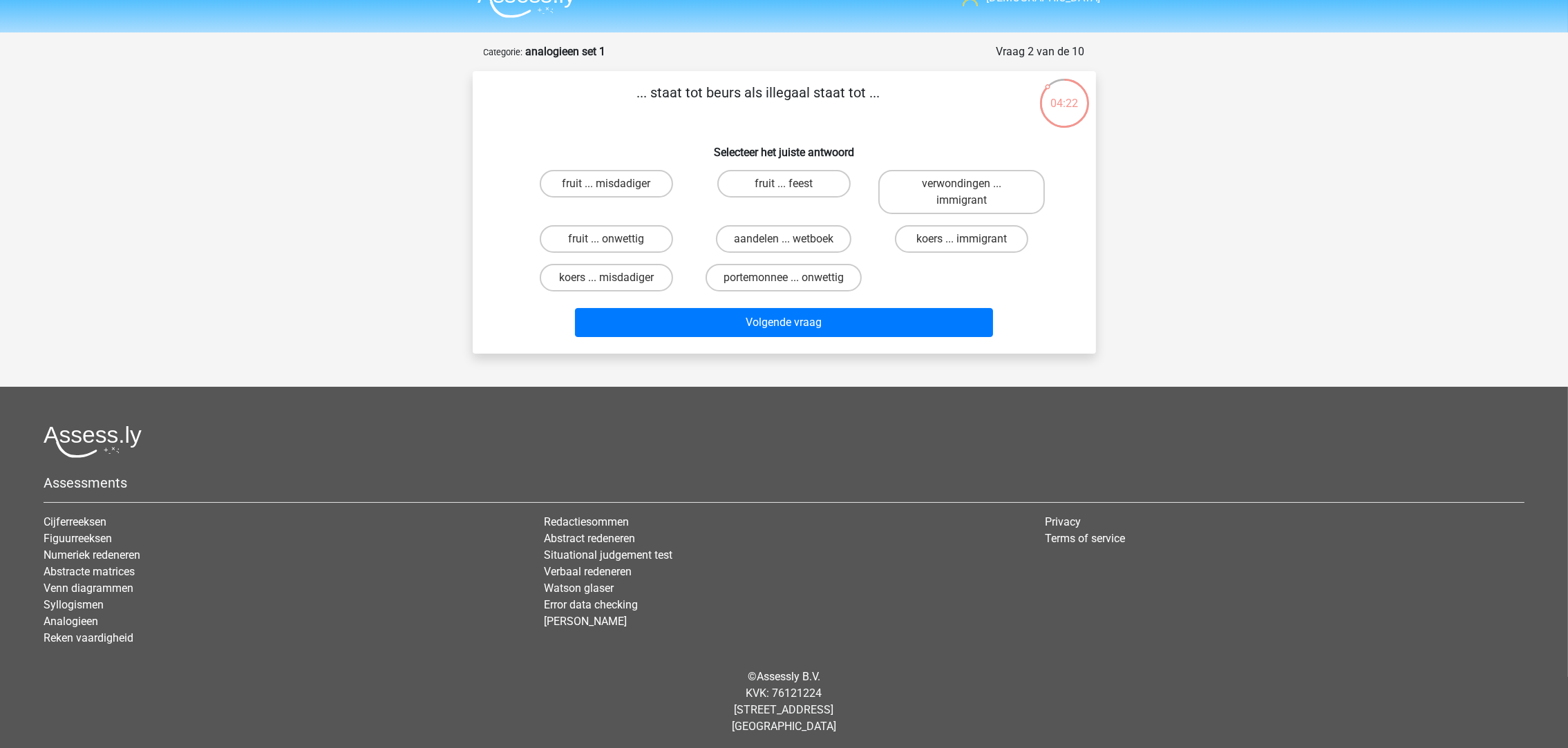
drag, startPoint x: 765, startPoint y: 273, endPoint x: 768, endPoint y: 282, distance: 9.5
click at [764, 274] on label "portemonnee ... onwettig" at bounding box center [784, 278] width 156 height 28
click at [784, 278] on input "portemonnee ... onwettig" at bounding box center [788, 282] width 9 height 9
radio input "true"
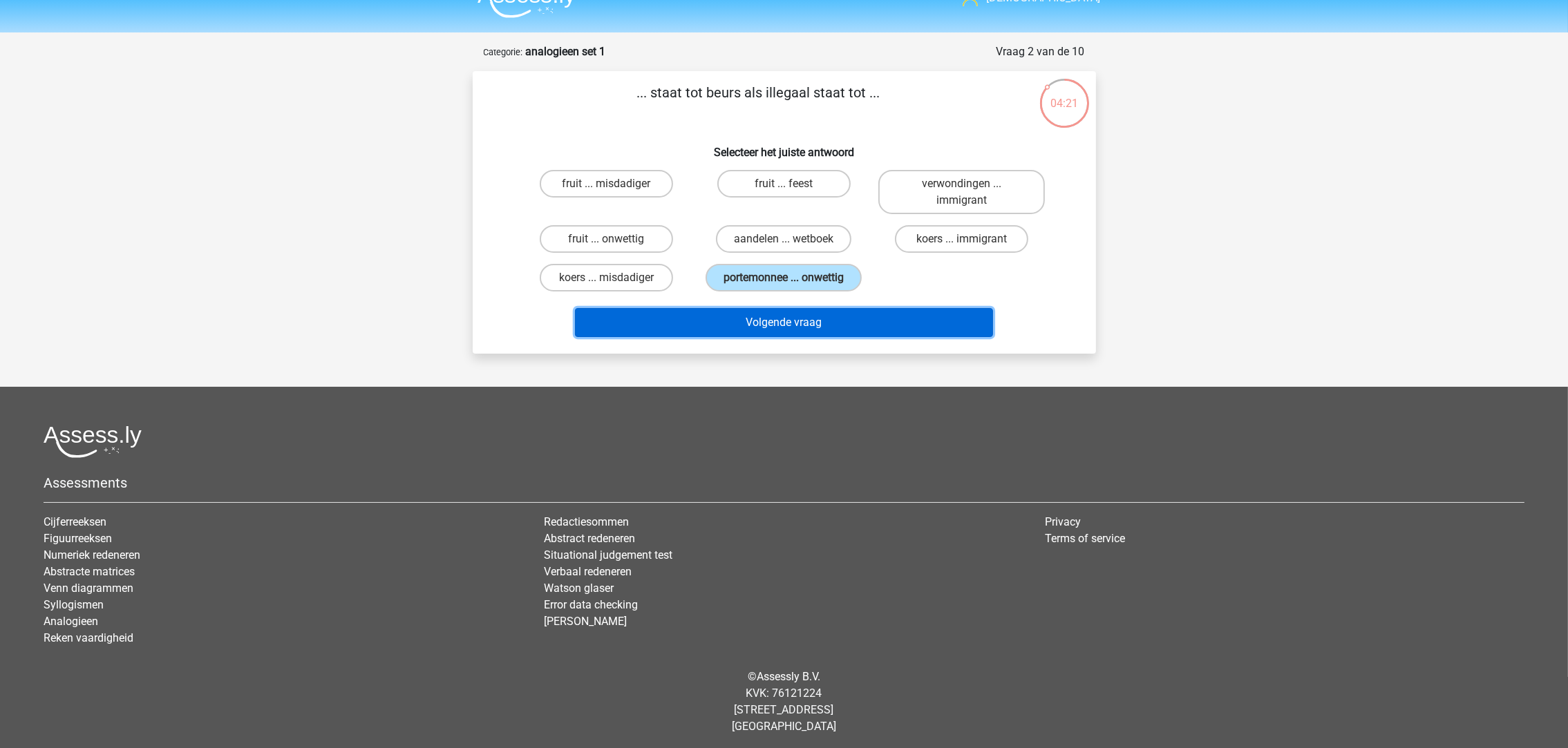
click at [781, 321] on button "Volgende vraag" at bounding box center [784, 323] width 418 height 29
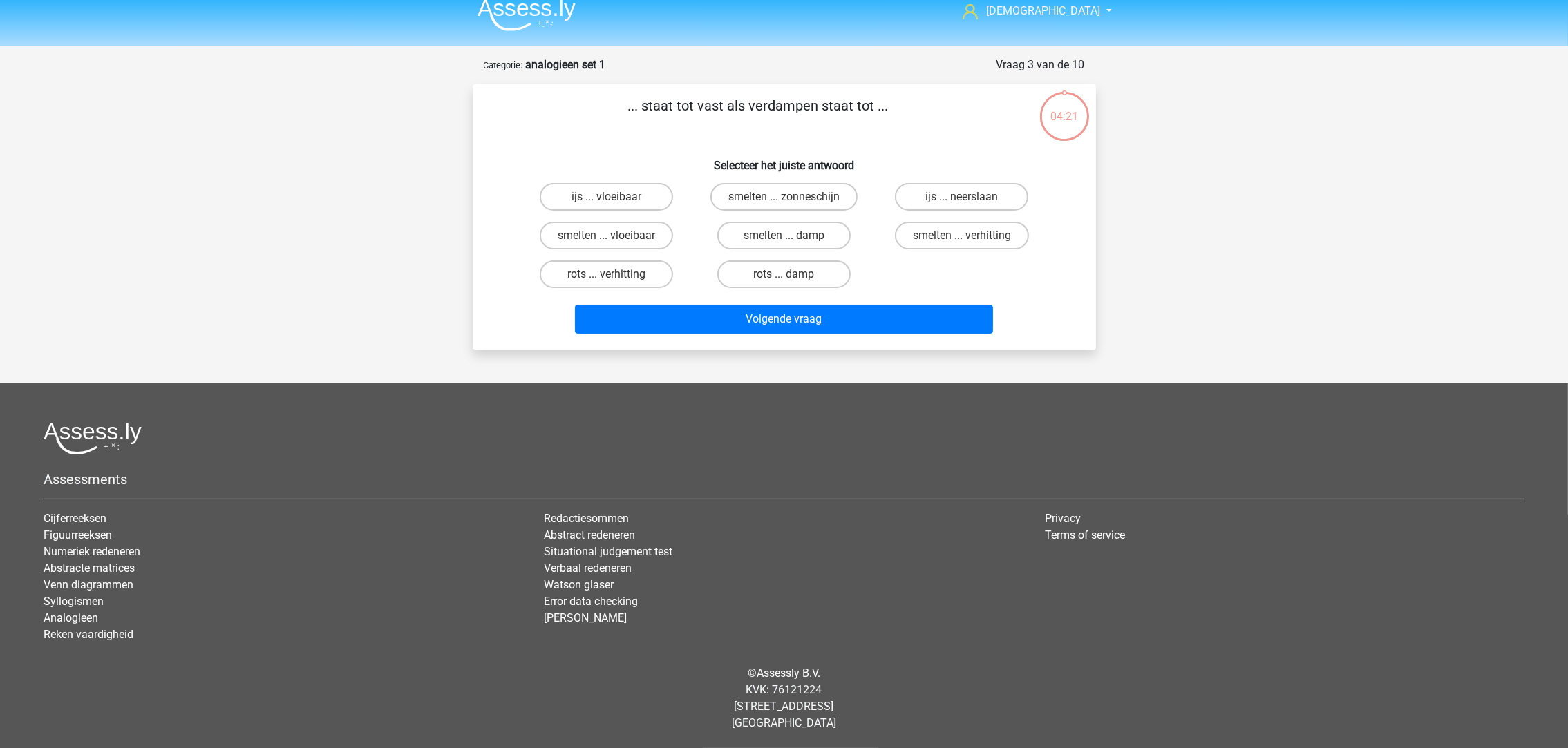
scroll to position [9, 0]
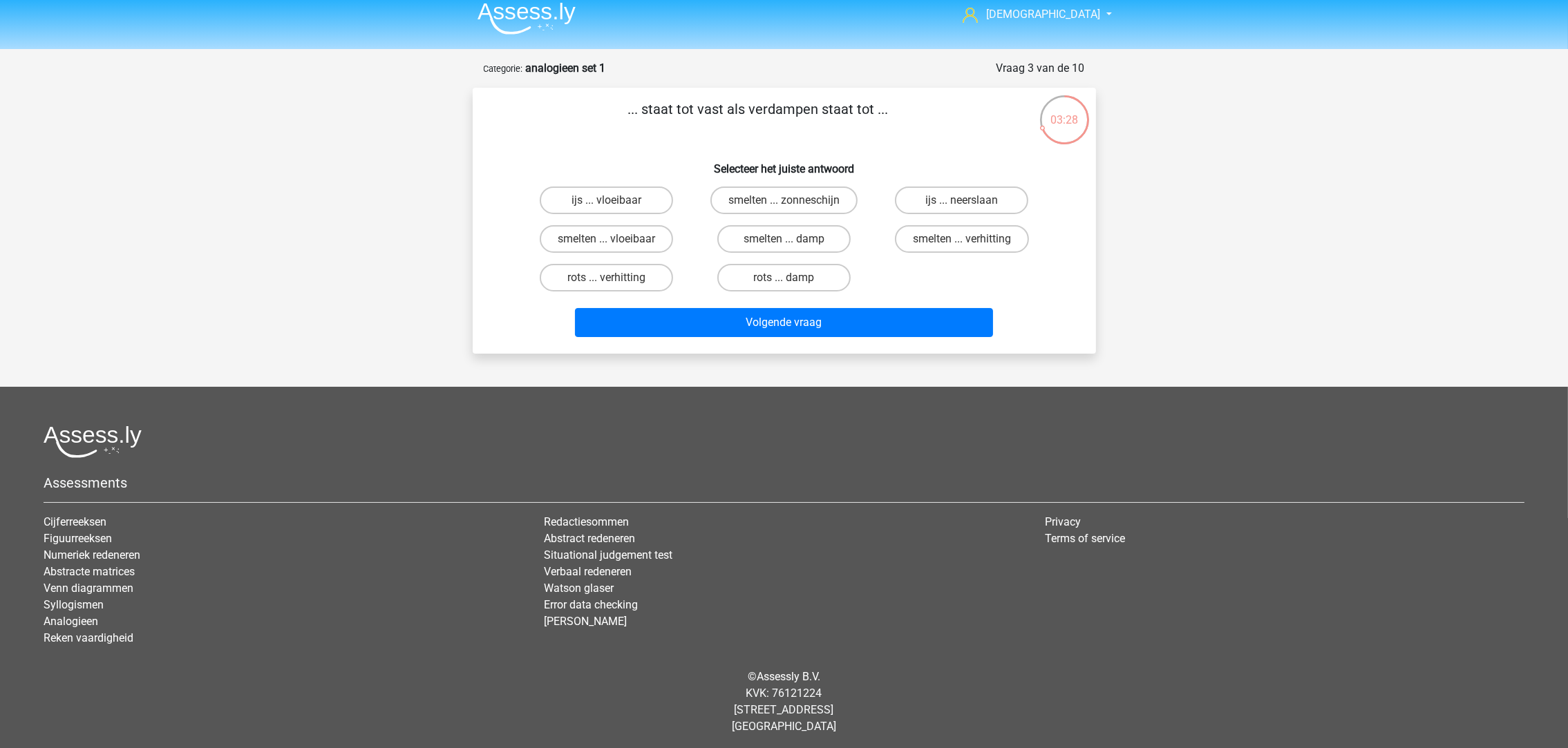
click at [955, 236] on label "smelten ... verhitting" at bounding box center [962, 239] width 134 height 28
click at [962, 239] on input "smelten ... verhitting" at bounding box center [966, 244] width 9 height 9
radio input "true"
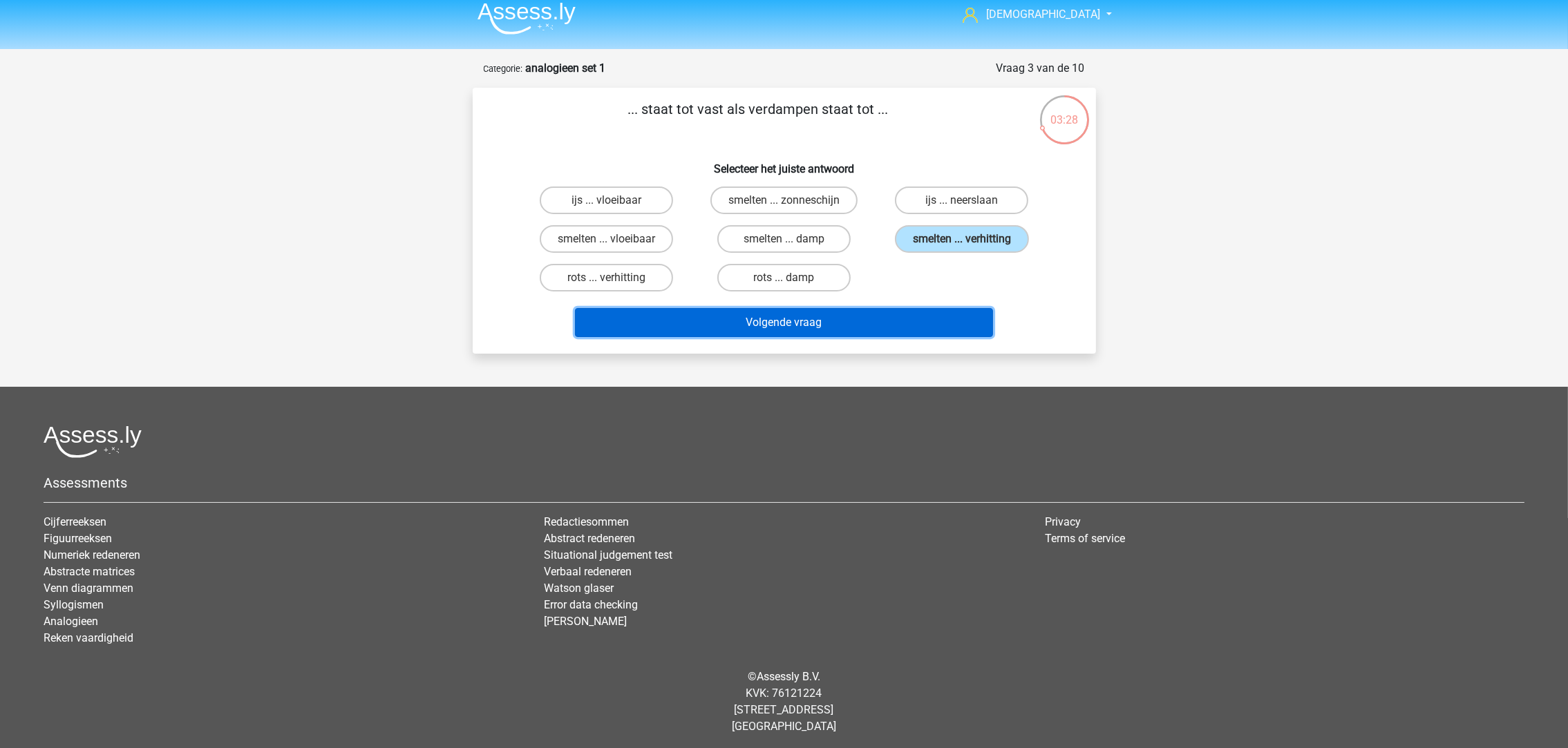
click at [902, 317] on button "Volgende vraag" at bounding box center [784, 323] width 418 height 29
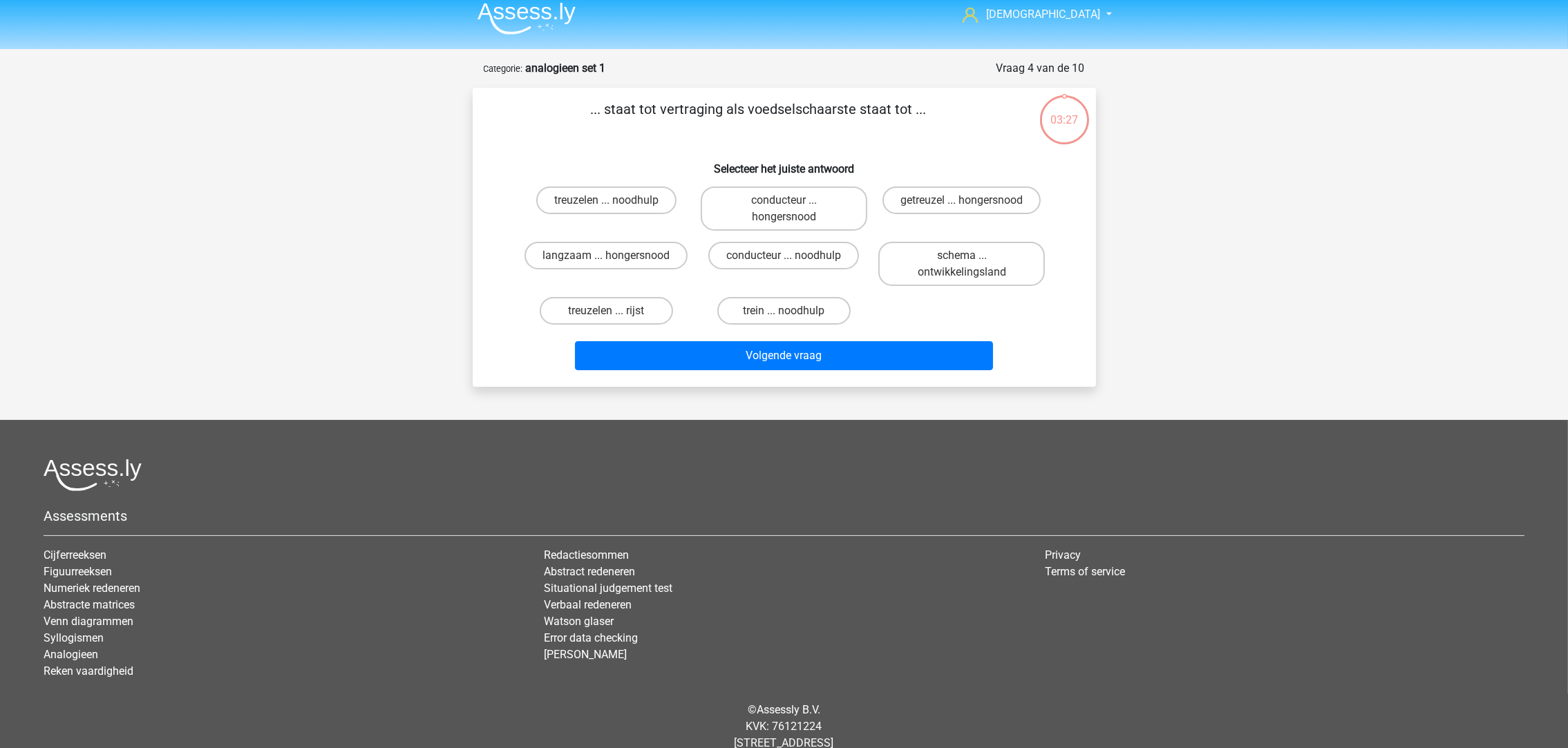
scroll to position [42, 0]
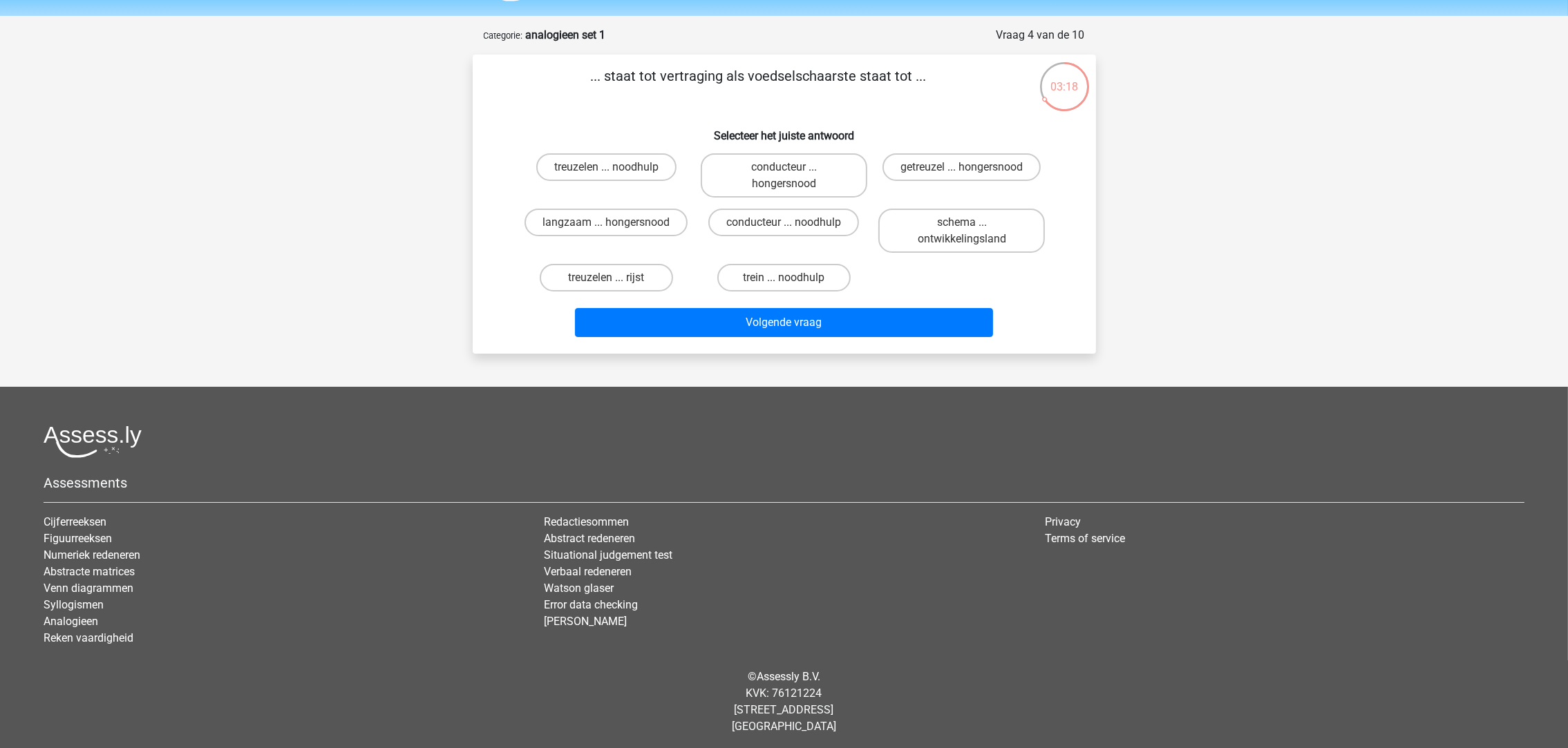
click at [646, 171] on label "treuzelen ... noodhulp" at bounding box center [606, 167] width 140 height 28
click at [615, 171] on input "treuzelen ... noodhulp" at bounding box center [610, 172] width 9 height 9
radio input "true"
click at [646, 171] on label "treuzelen ... noodhulp" at bounding box center [606, 167] width 140 height 28
click at [615, 171] on input "treuzelen ... noodhulp" at bounding box center [610, 172] width 9 height 9
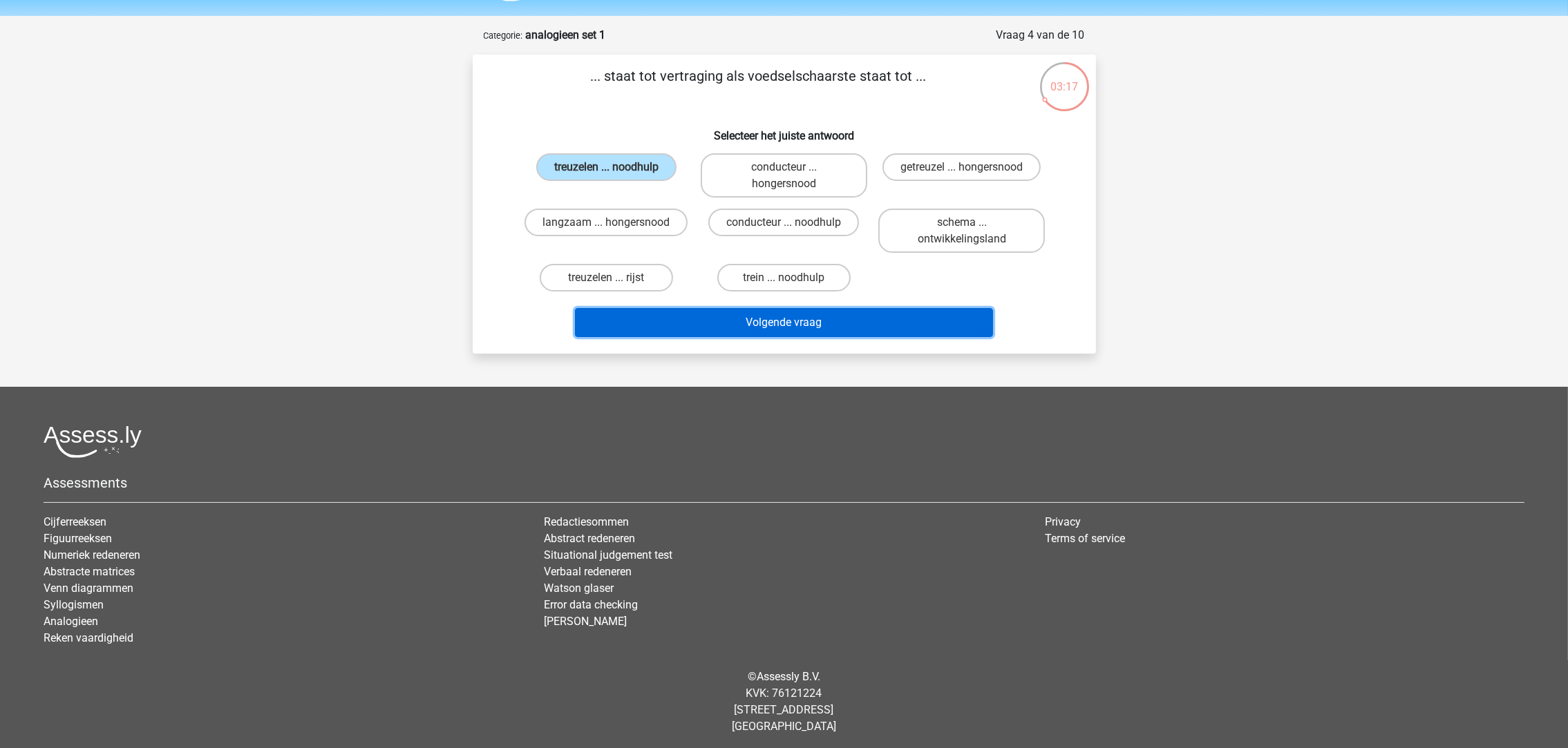
click at [751, 314] on button "Volgende vraag" at bounding box center [784, 323] width 418 height 29
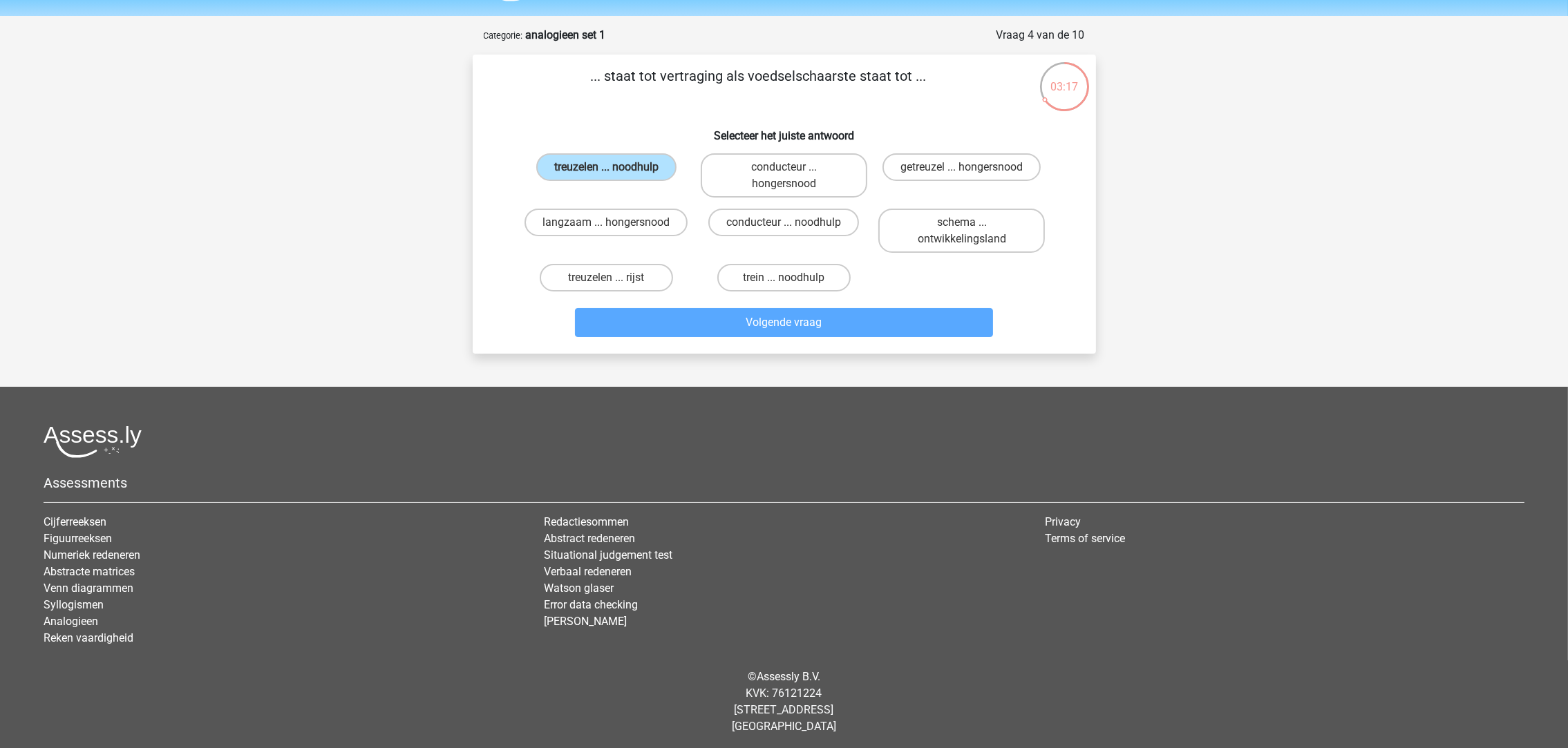
scroll to position [9, 0]
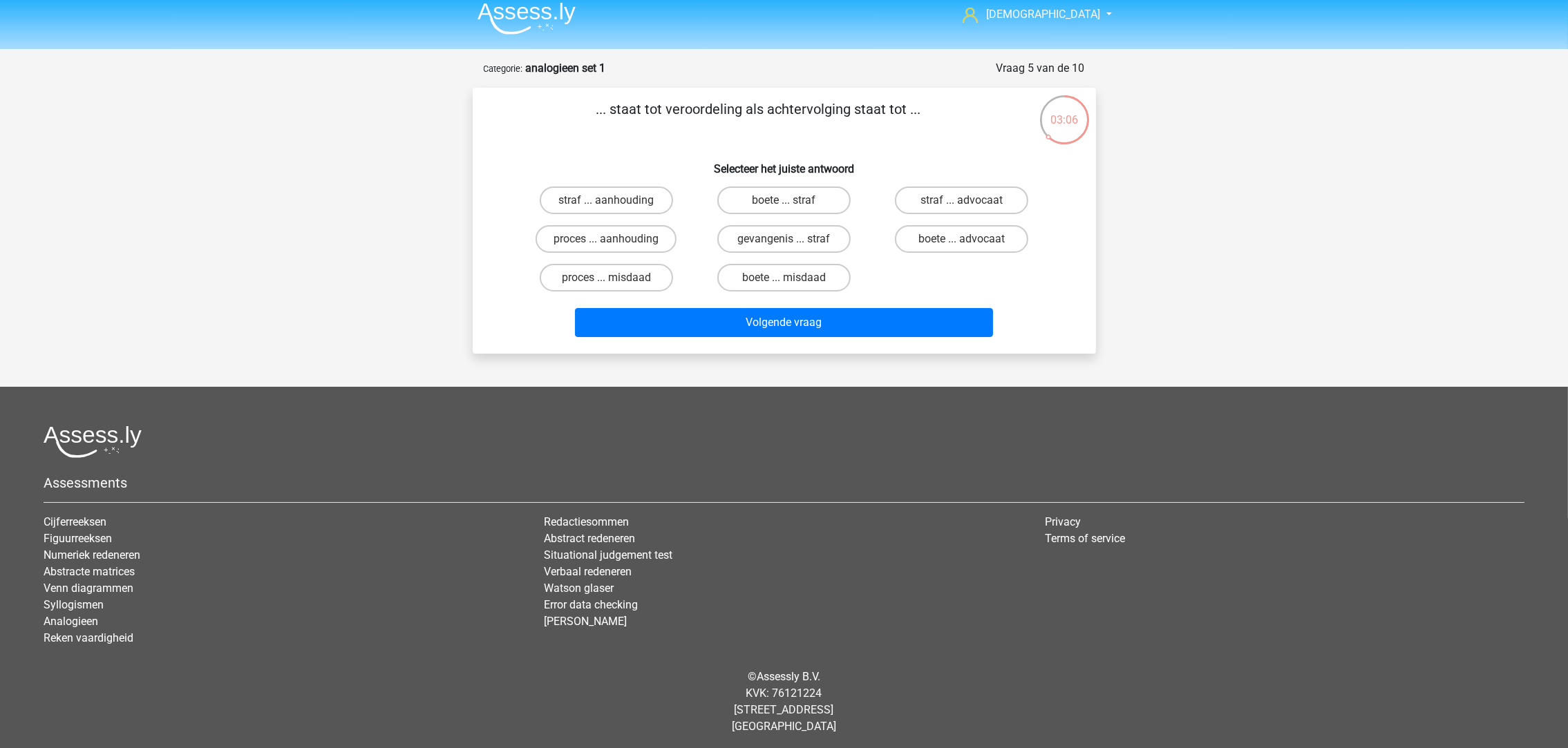
click at [639, 202] on label "straf ... aanhouding" at bounding box center [606, 200] width 133 height 28
click at [615, 202] on input "straf ... aanhouding" at bounding box center [610, 204] width 9 height 9
radio input "true"
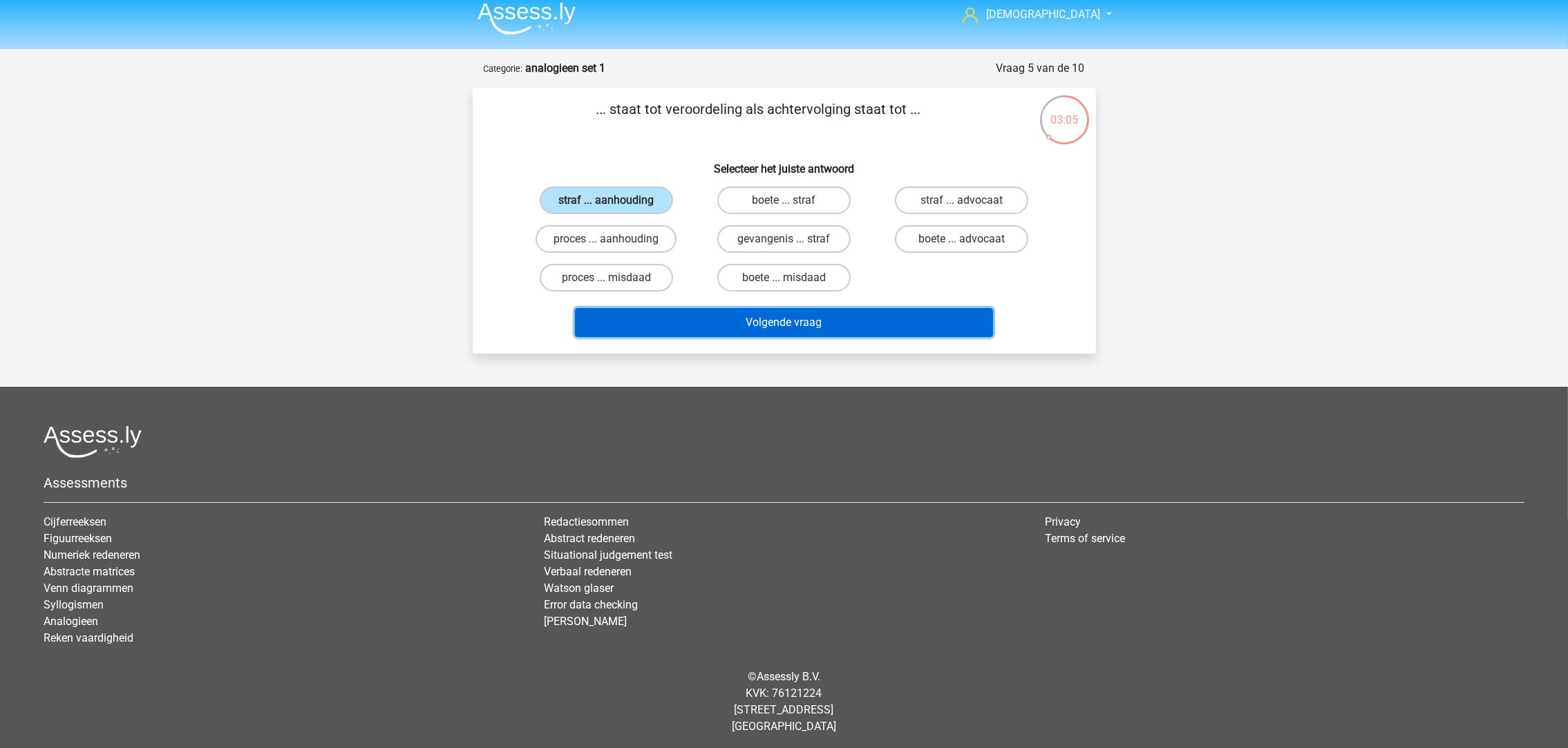
click at [740, 318] on button "Volgende vraag" at bounding box center [784, 323] width 418 height 29
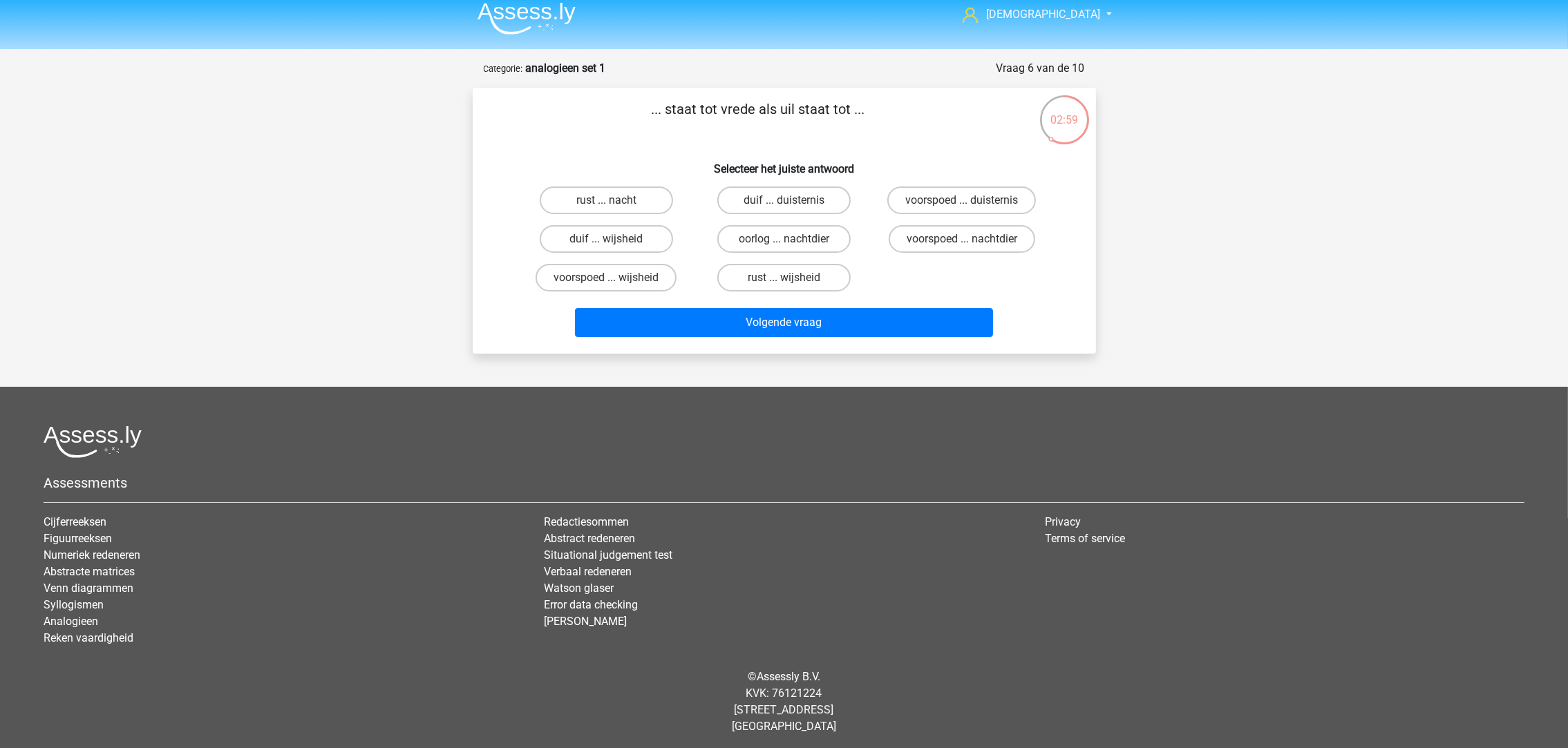
click at [644, 231] on label "duif ... wijsheid" at bounding box center [606, 239] width 133 height 28
click at [615, 239] on input "duif ... wijsheid" at bounding box center [610, 244] width 9 height 9
radio input "true"
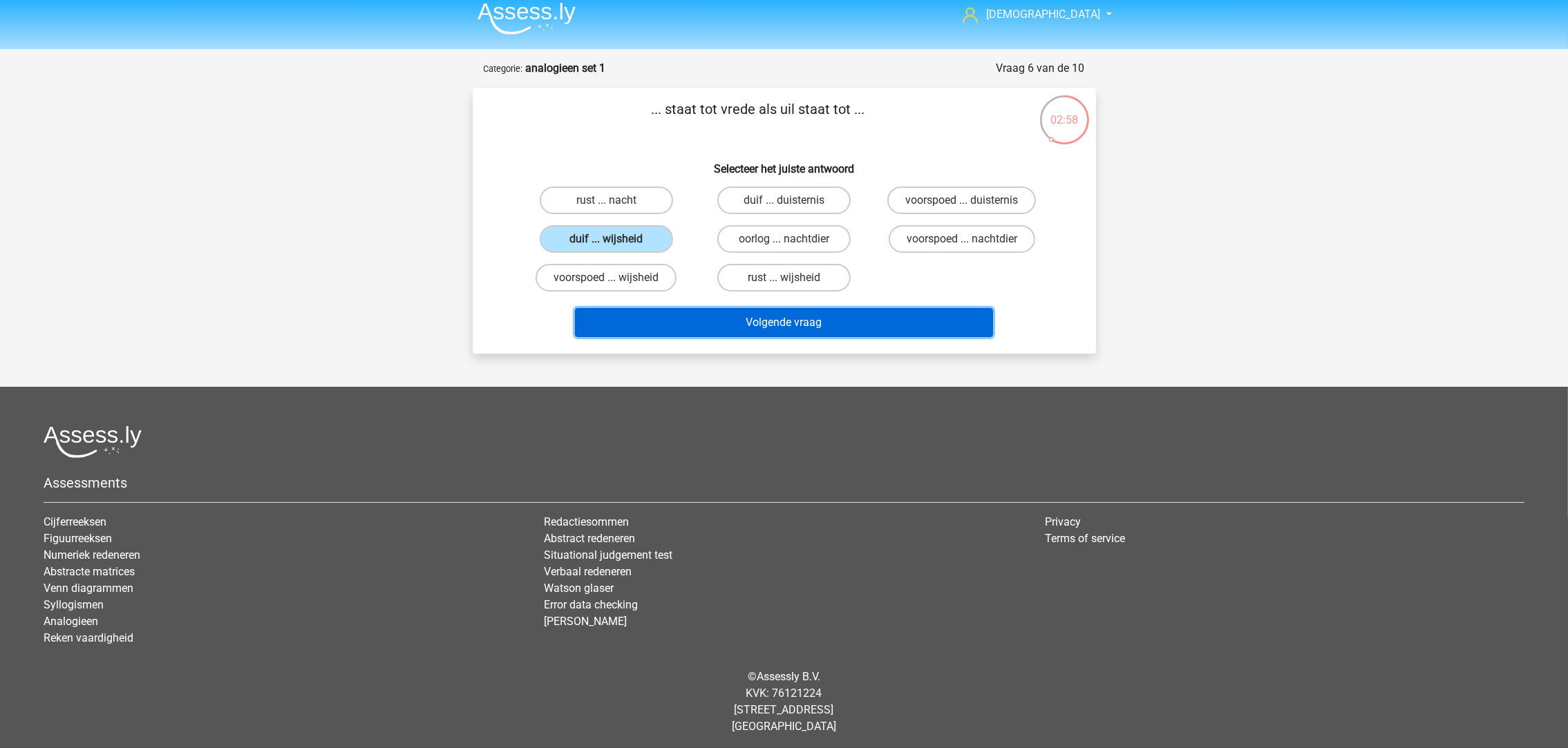
click at [744, 322] on button "Volgende vraag" at bounding box center [784, 323] width 418 height 29
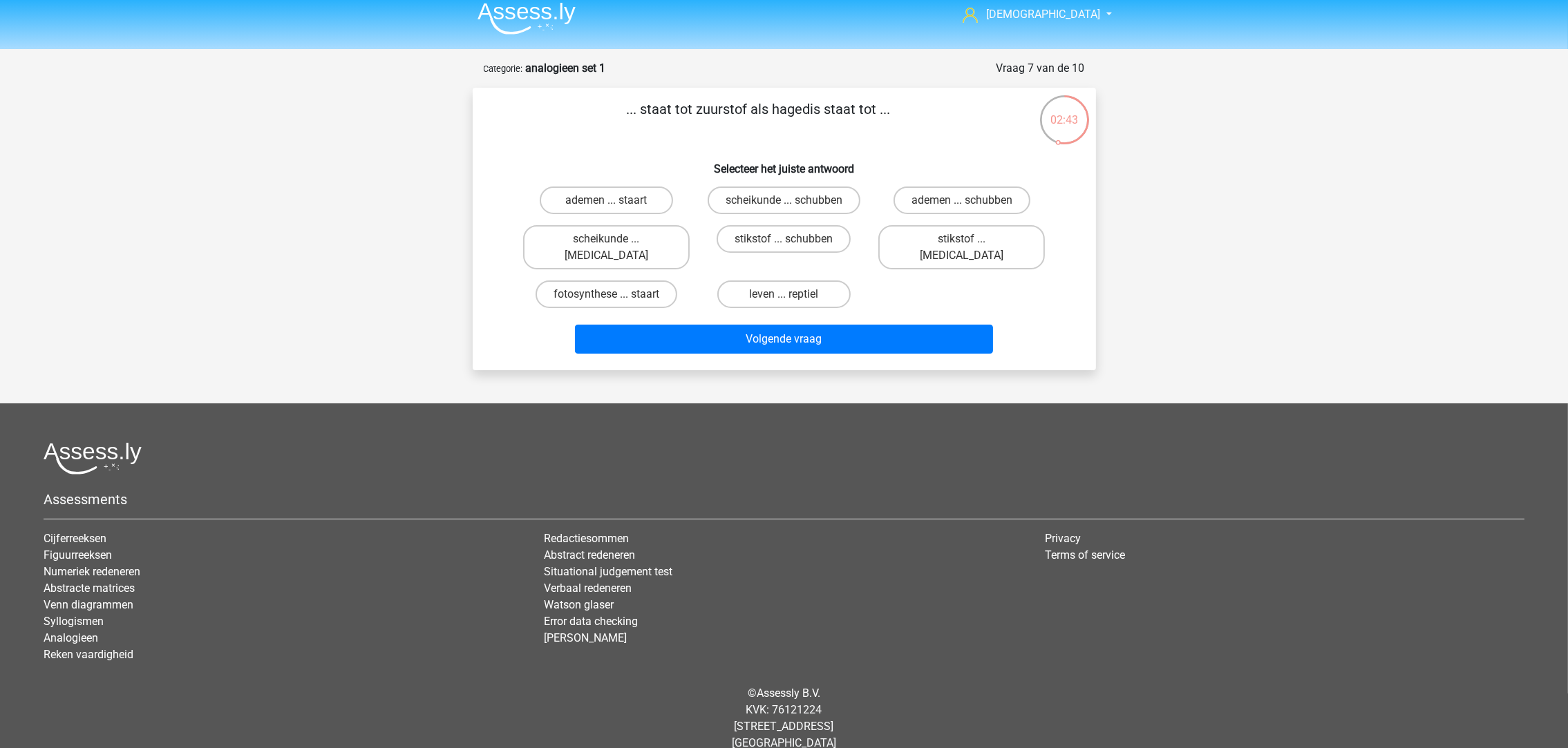
click at [931, 202] on label "ademen ... schubben" at bounding box center [962, 200] width 137 height 28
click at [962, 202] on input "ademen ... schubben" at bounding box center [966, 204] width 9 height 9
radio input "true"
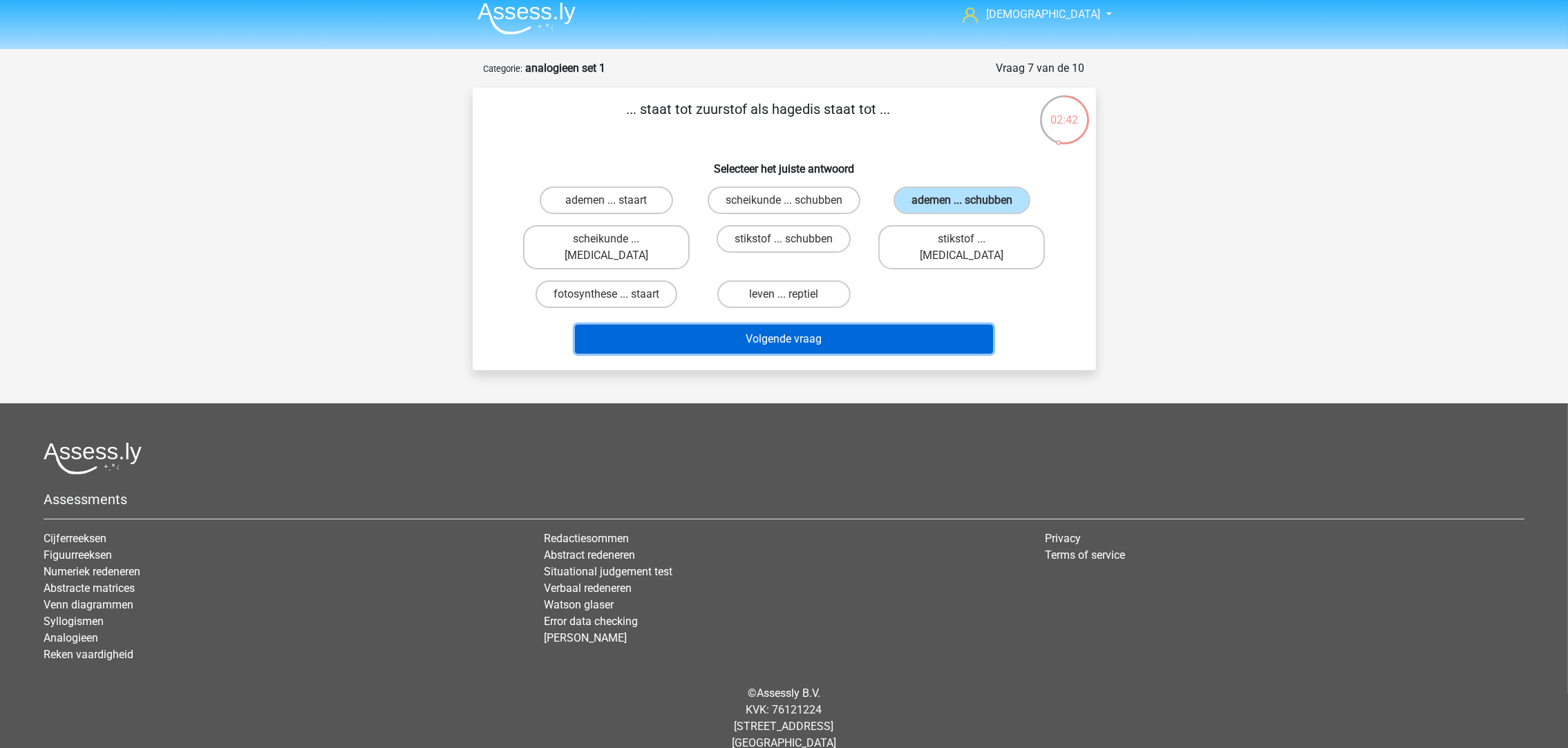
click at [870, 325] on button "Volgende vraag" at bounding box center [784, 339] width 418 height 29
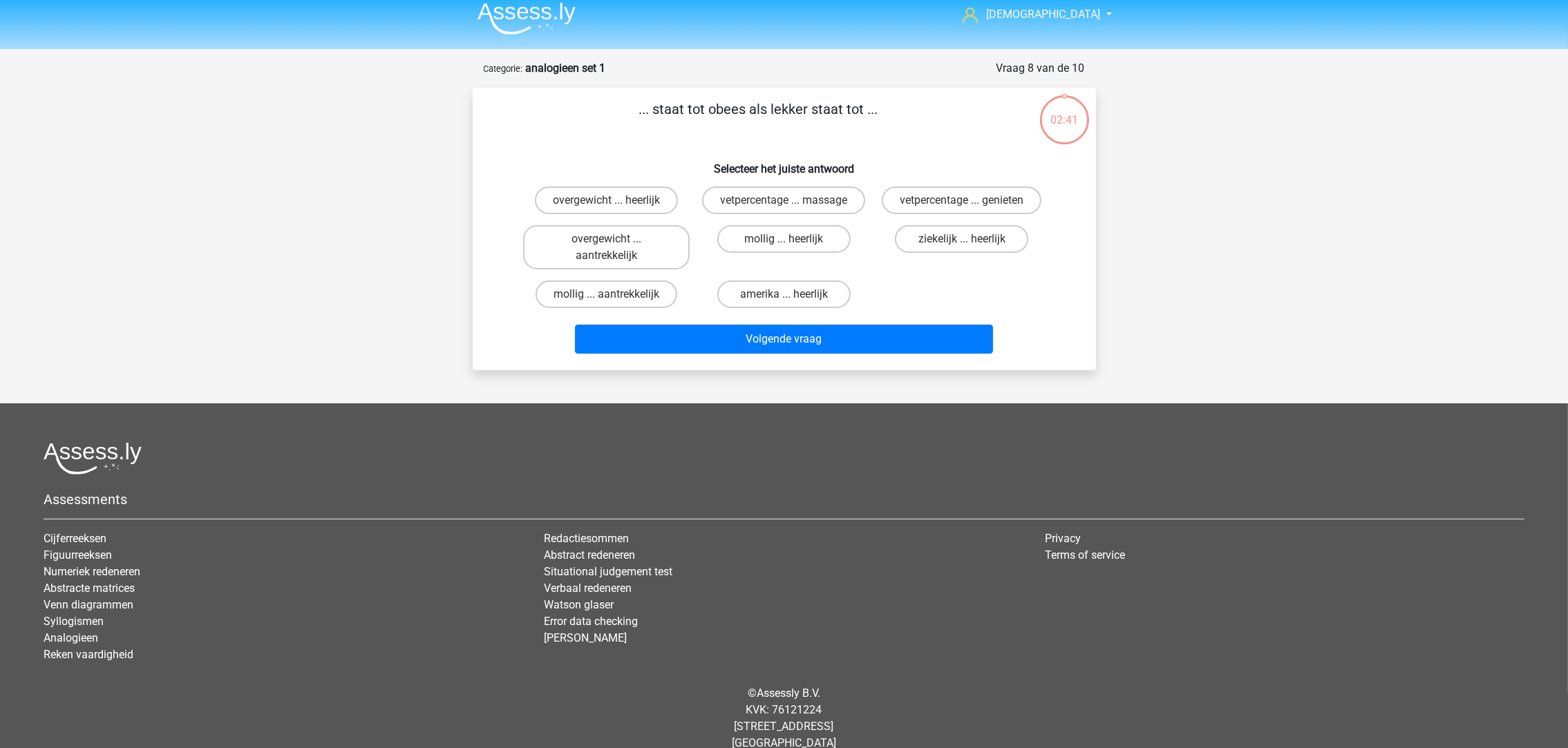
scroll to position [25, 0]
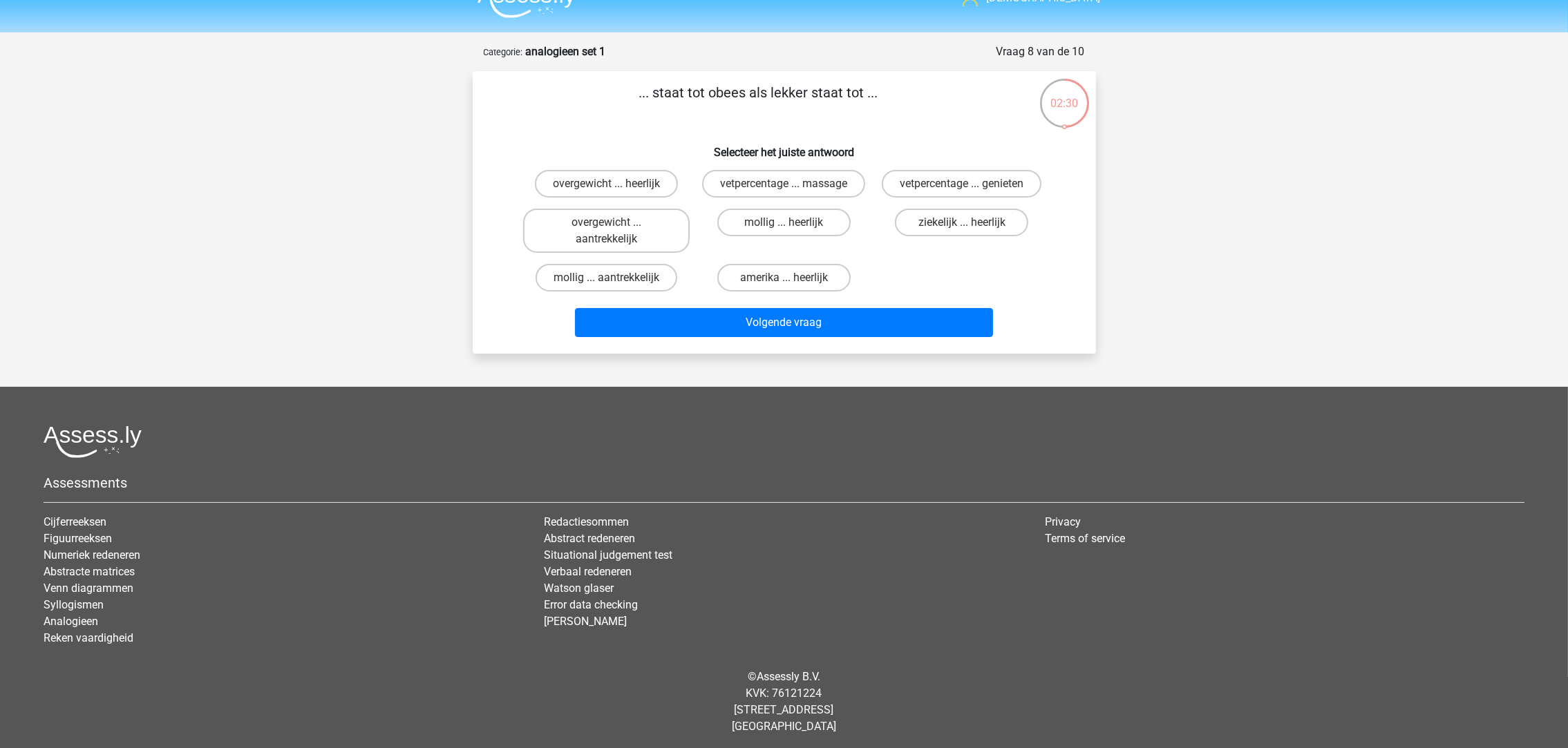
click at [656, 186] on label "overgewicht ... heerlijk" at bounding box center [606, 184] width 143 height 28
click at [615, 186] on input "overgewicht ... heerlijk" at bounding box center [610, 188] width 9 height 9
radio input "true"
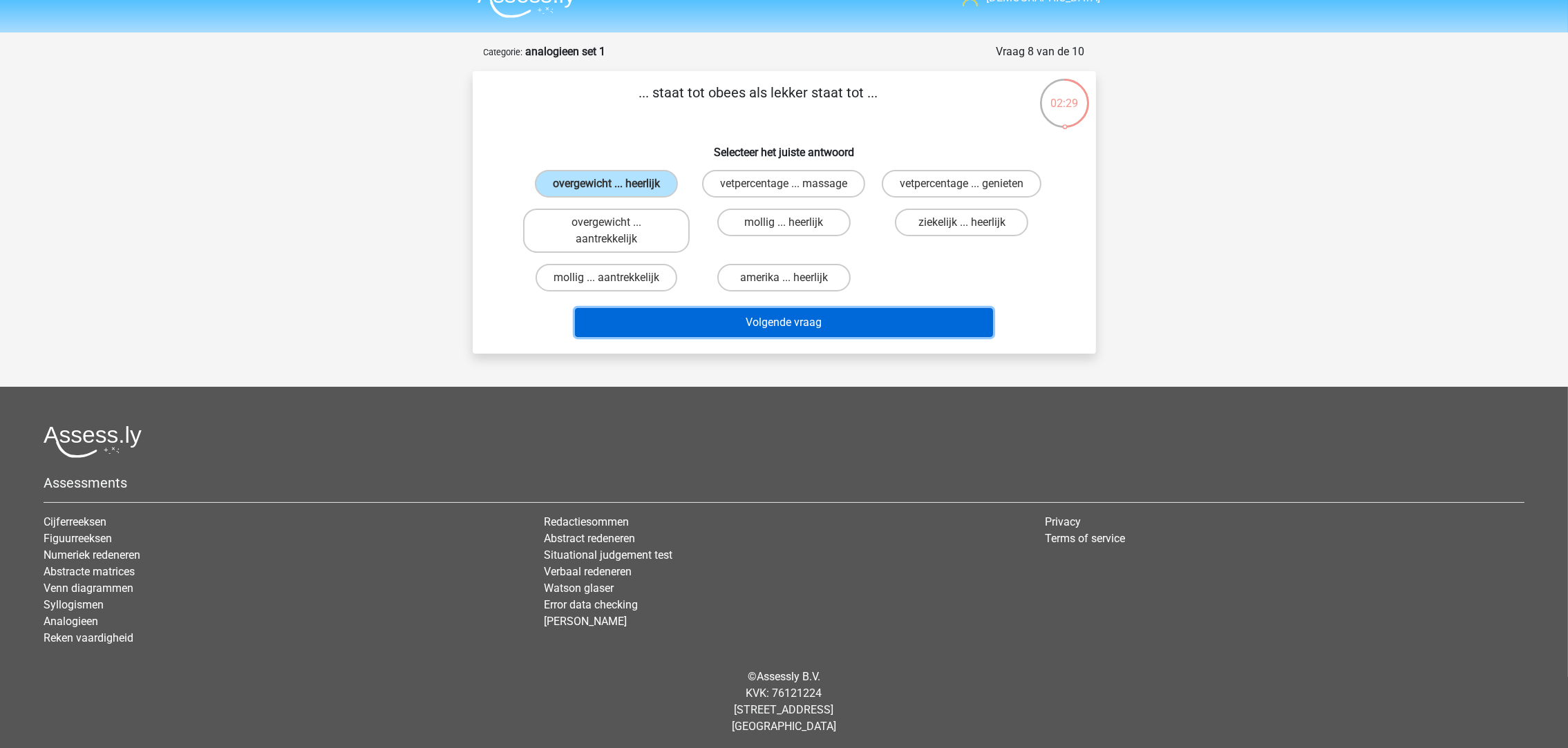
click at [754, 322] on button "Volgende vraag" at bounding box center [784, 323] width 418 height 29
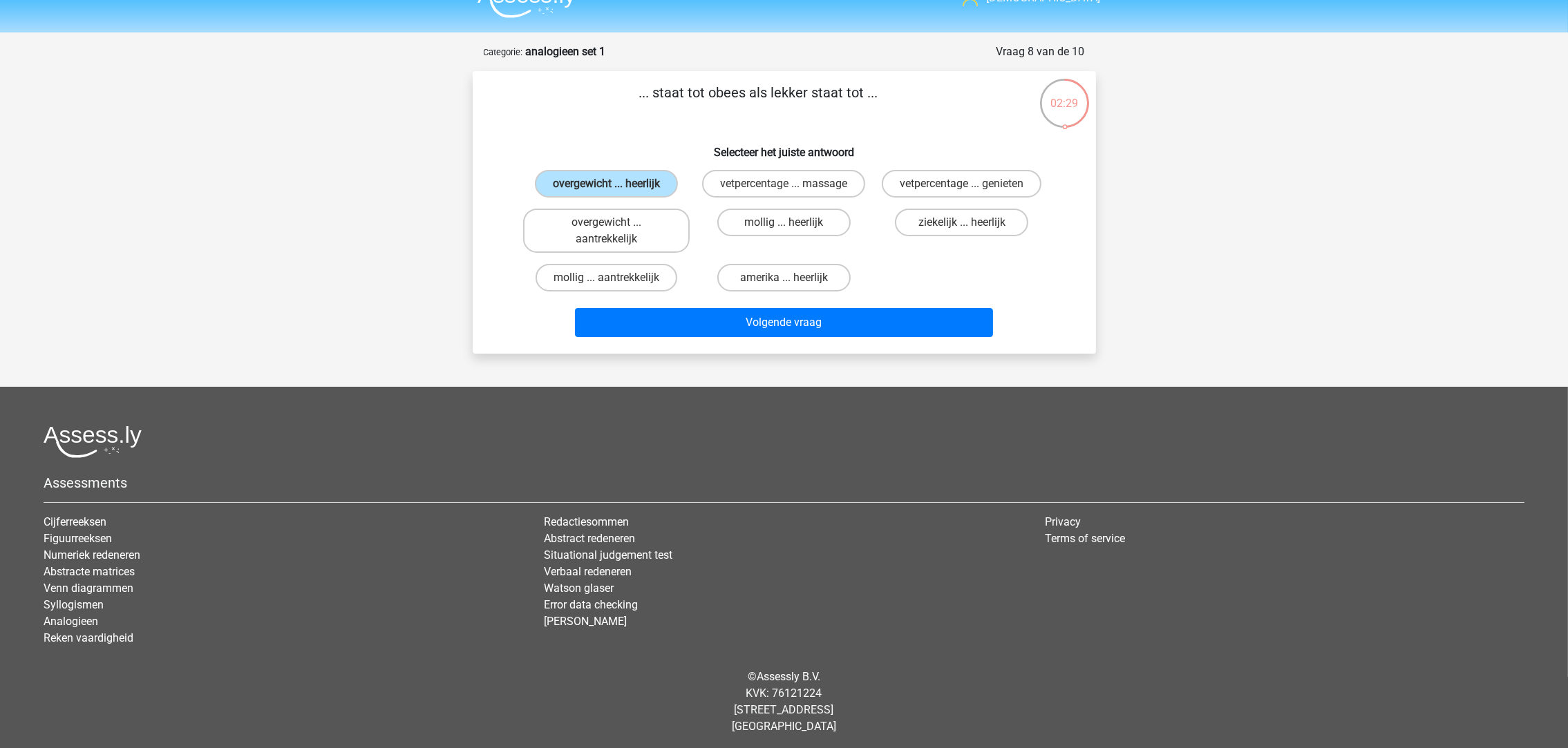
scroll to position [9, 0]
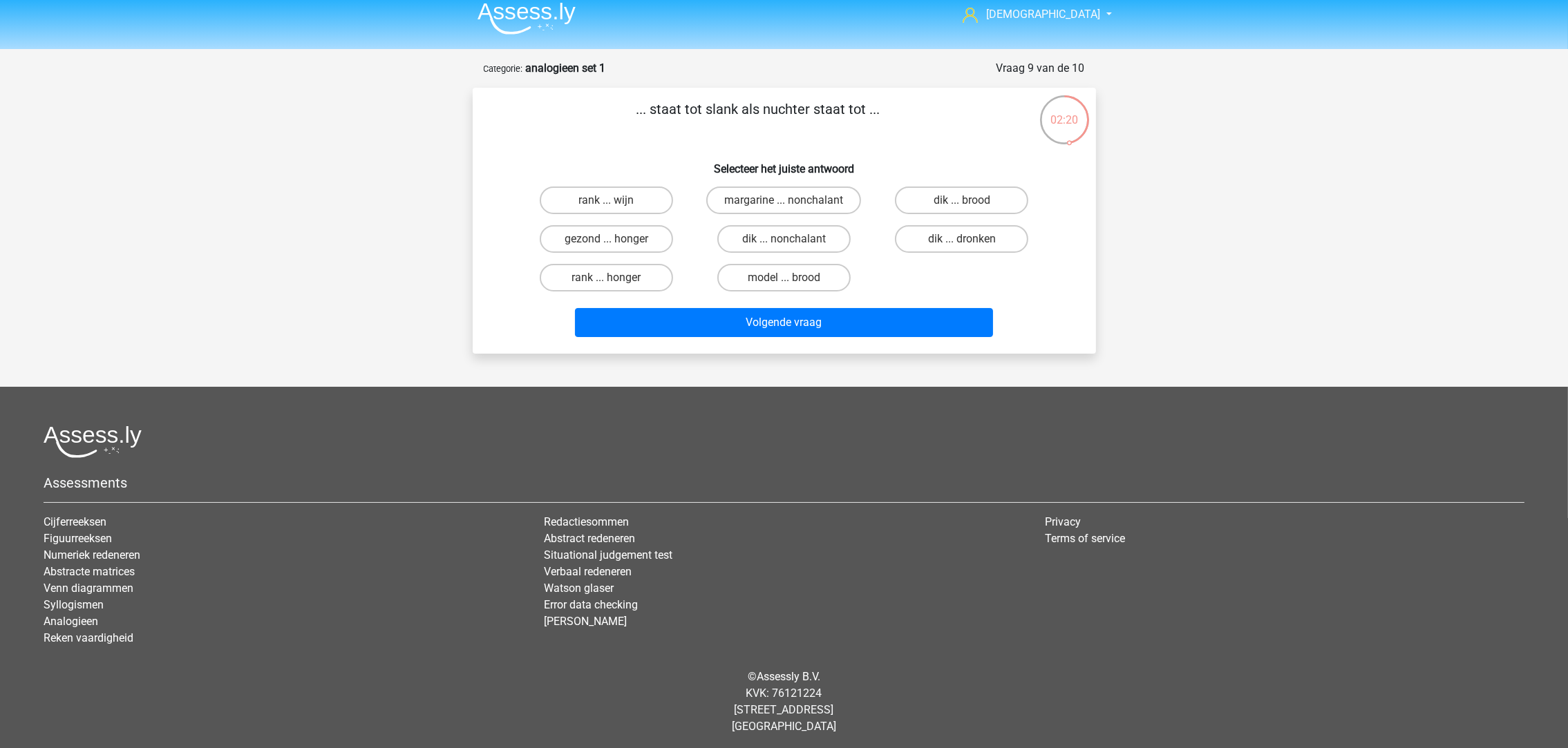
click at [927, 246] on label "dik ... dronken" at bounding box center [961, 239] width 133 height 28
click at [962, 246] on input "dik ... dronken" at bounding box center [966, 244] width 9 height 9
radio input "true"
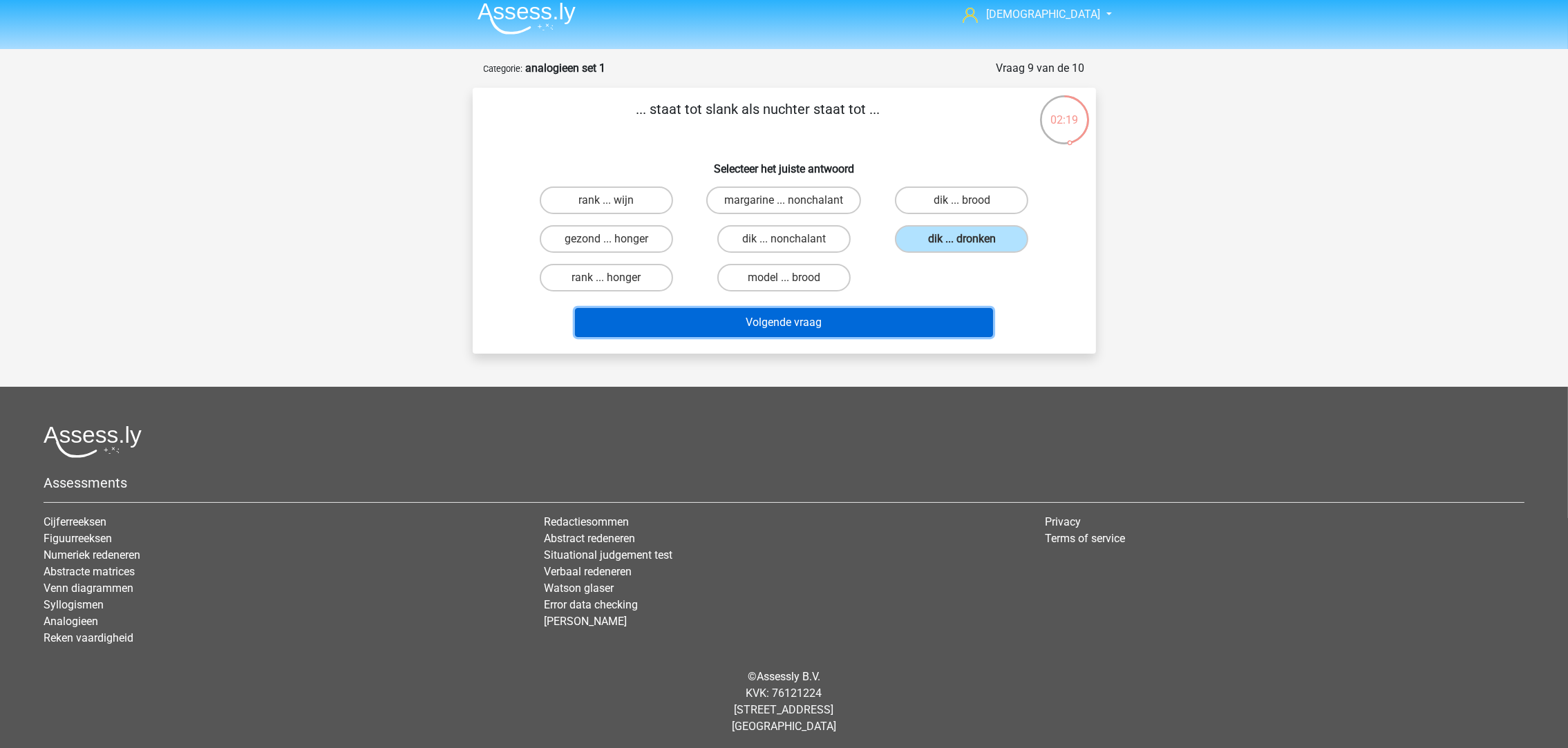
click at [861, 323] on button "Volgende vraag" at bounding box center [784, 323] width 418 height 29
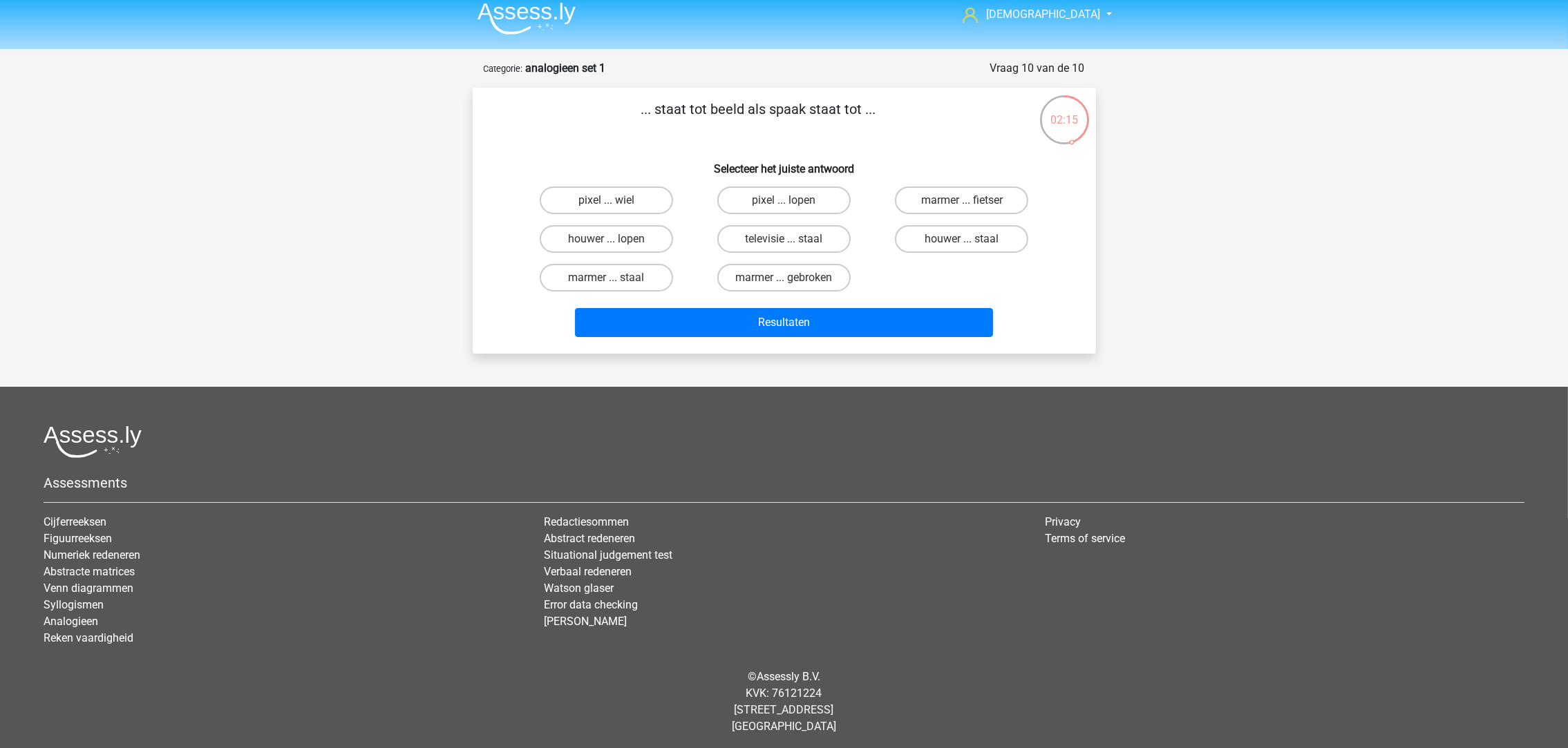
click at [637, 209] on label "pixel ... wiel" at bounding box center [606, 200] width 133 height 28
click at [615, 209] on input "pixel ... wiel" at bounding box center [610, 204] width 9 height 9
radio input "true"
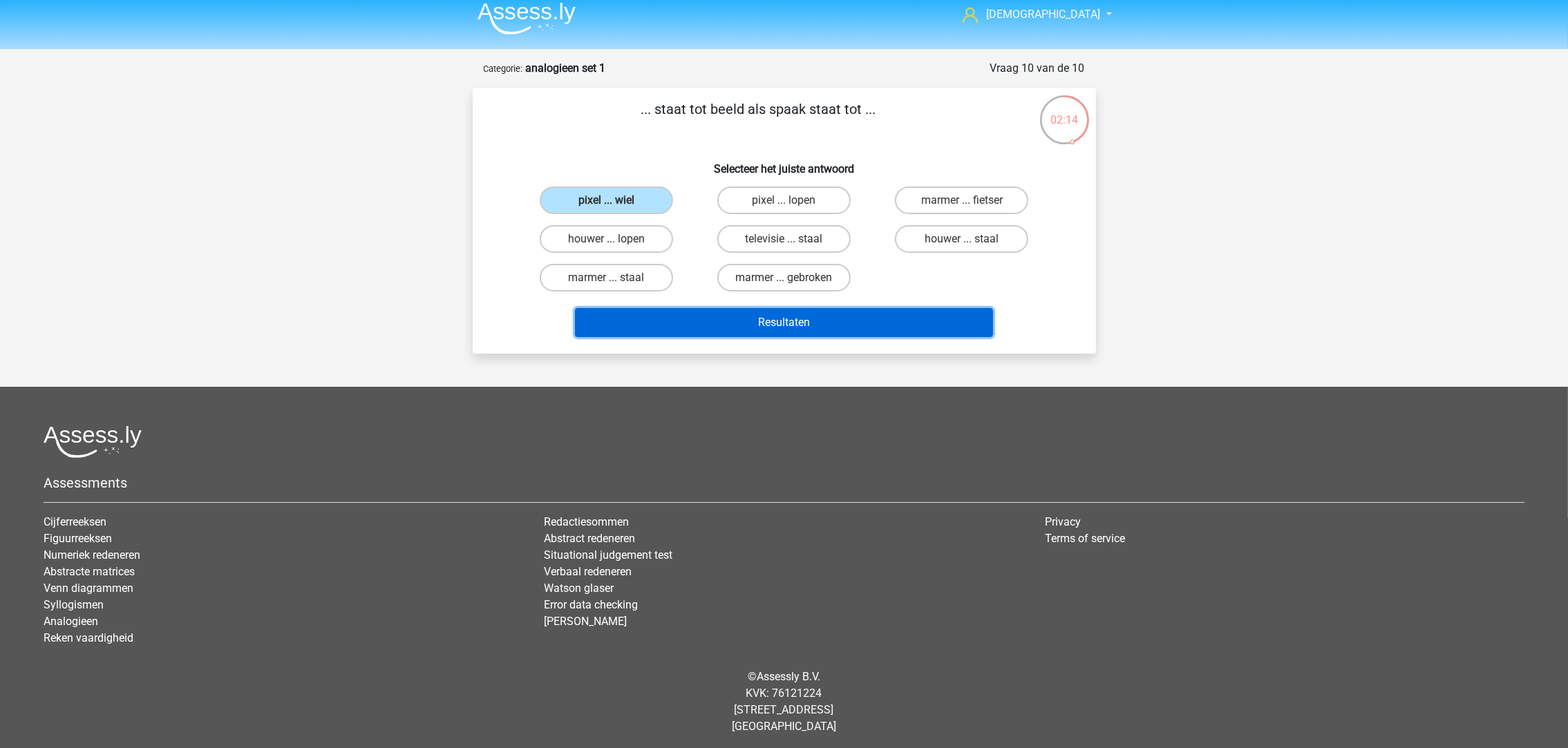
click at [723, 321] on button "Resultaten" at bounding box center [784, 323] width 418 height 29
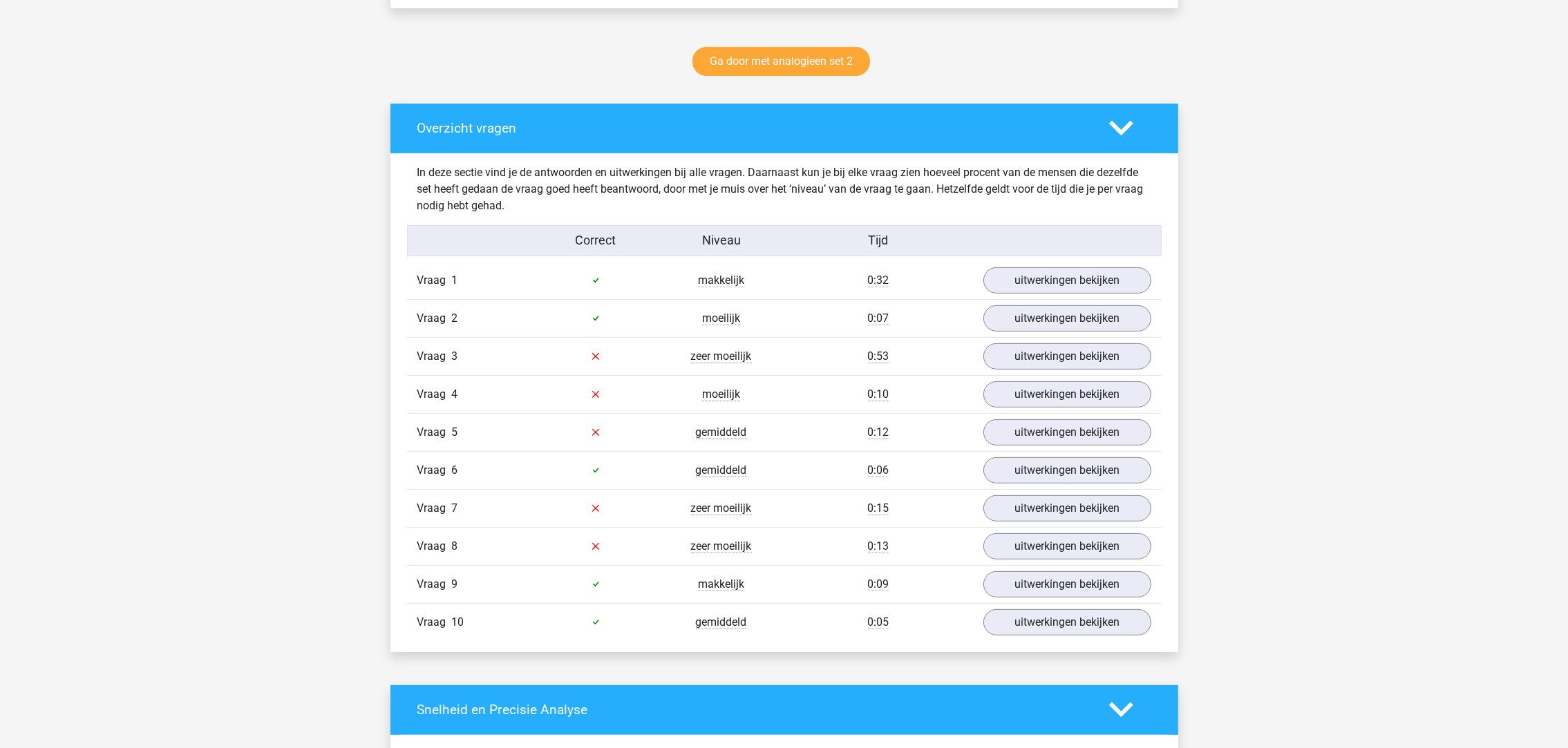
scroll to position [725, 0]
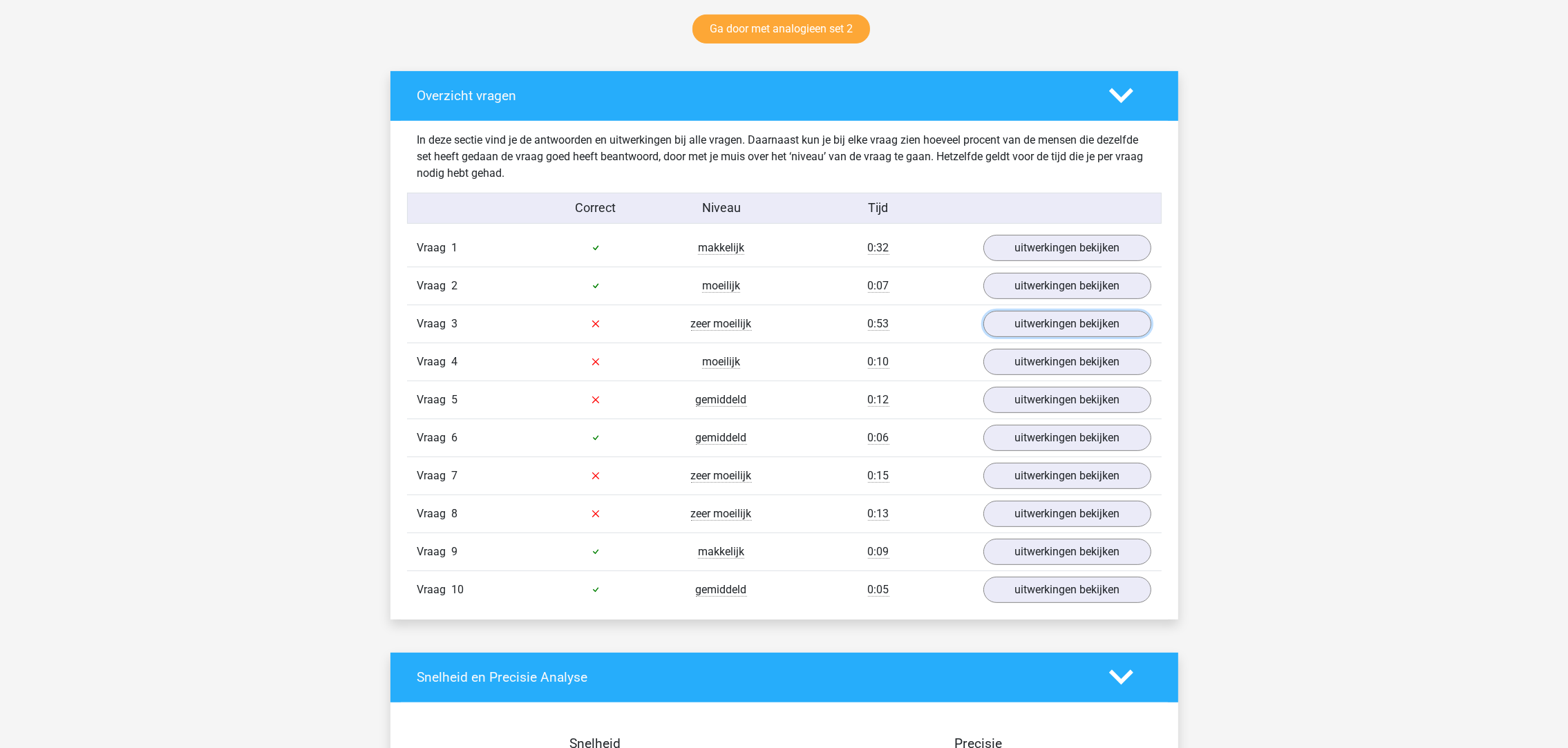
click at [1034, 333] on link "uitwerkingen bekijken" at bounding box center [1067, 324] width 168 height 26
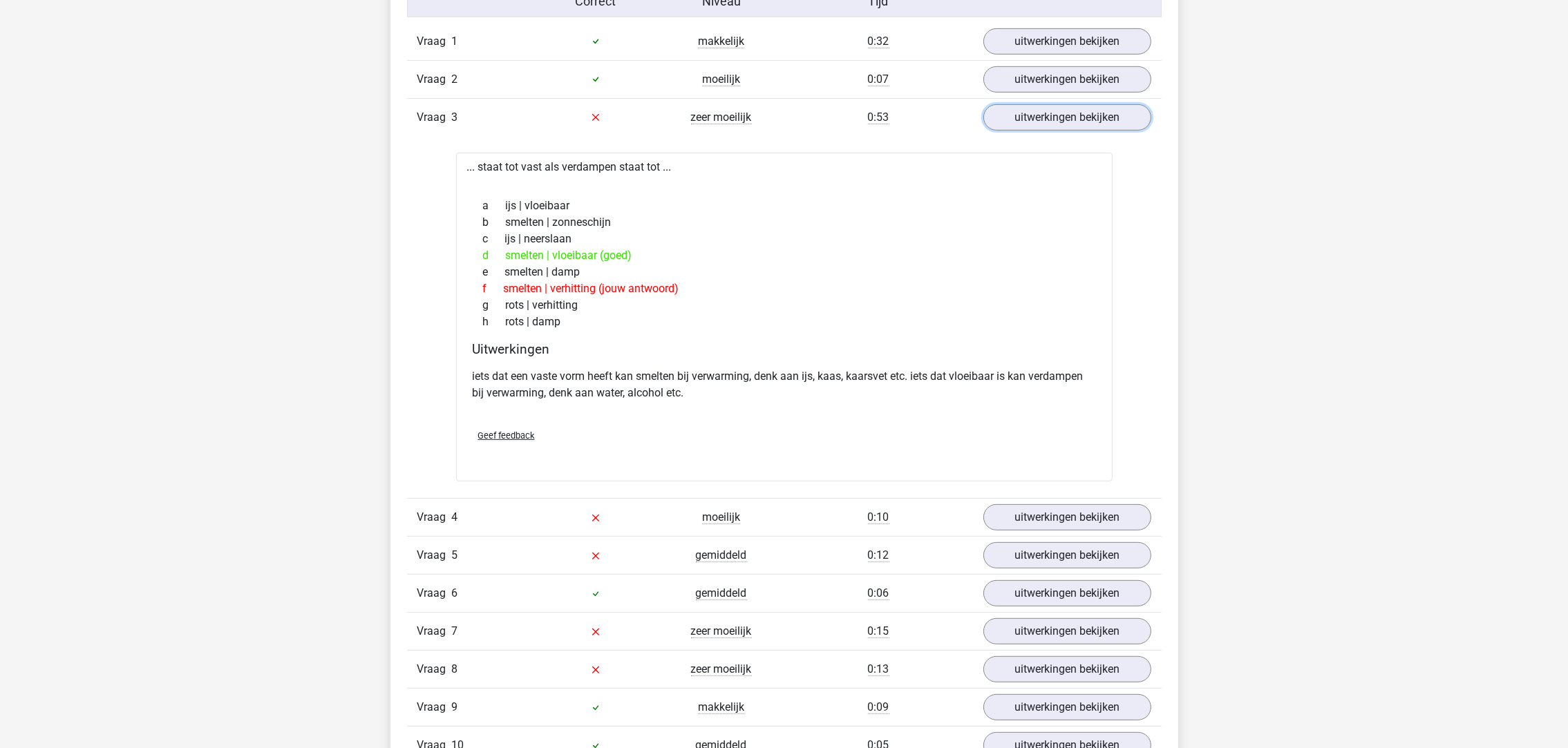
scroll to position [1036, 0]
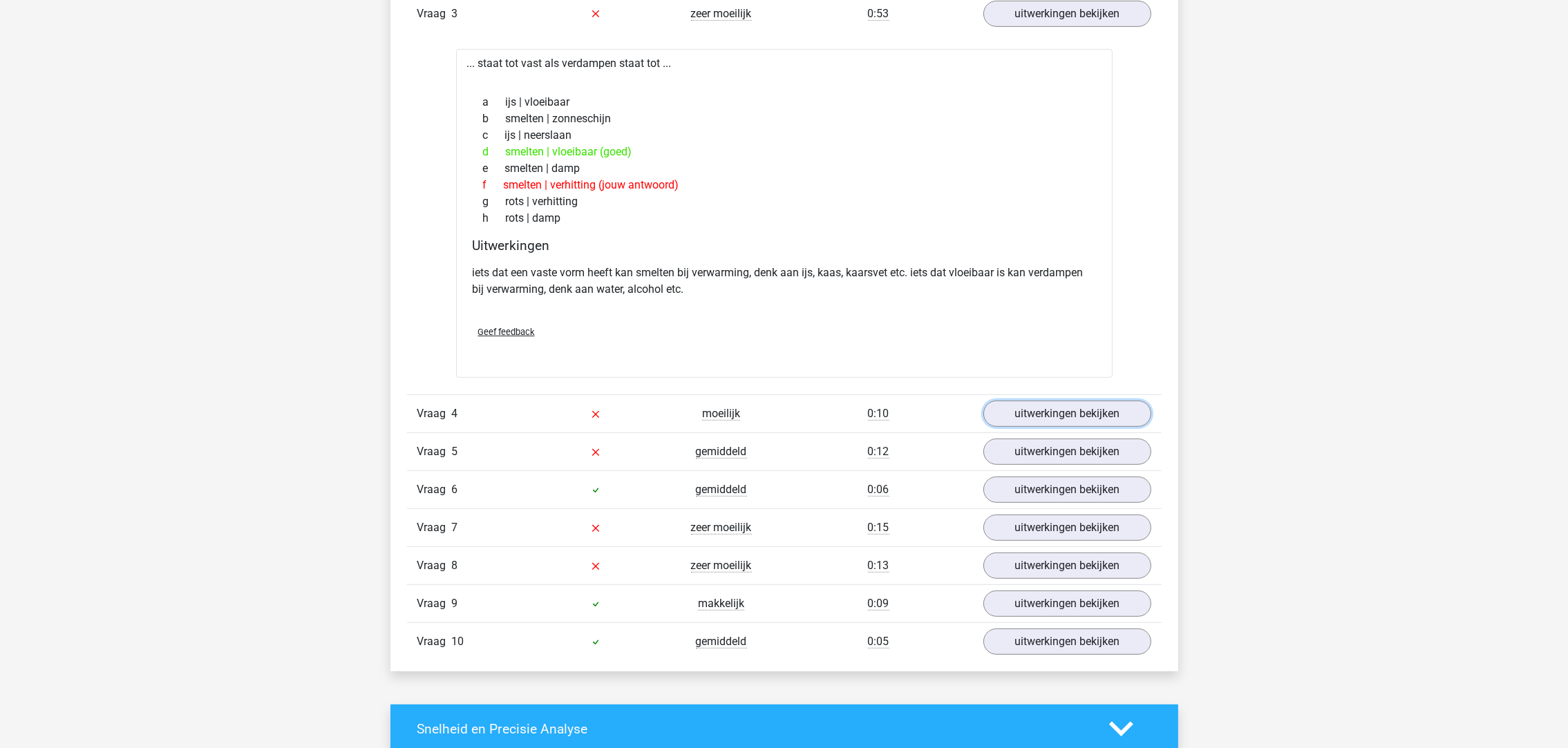
click at [1051, 415] on link "uitwerkingen bekijken" at bounding box center [1067, 414] width 168 height 26
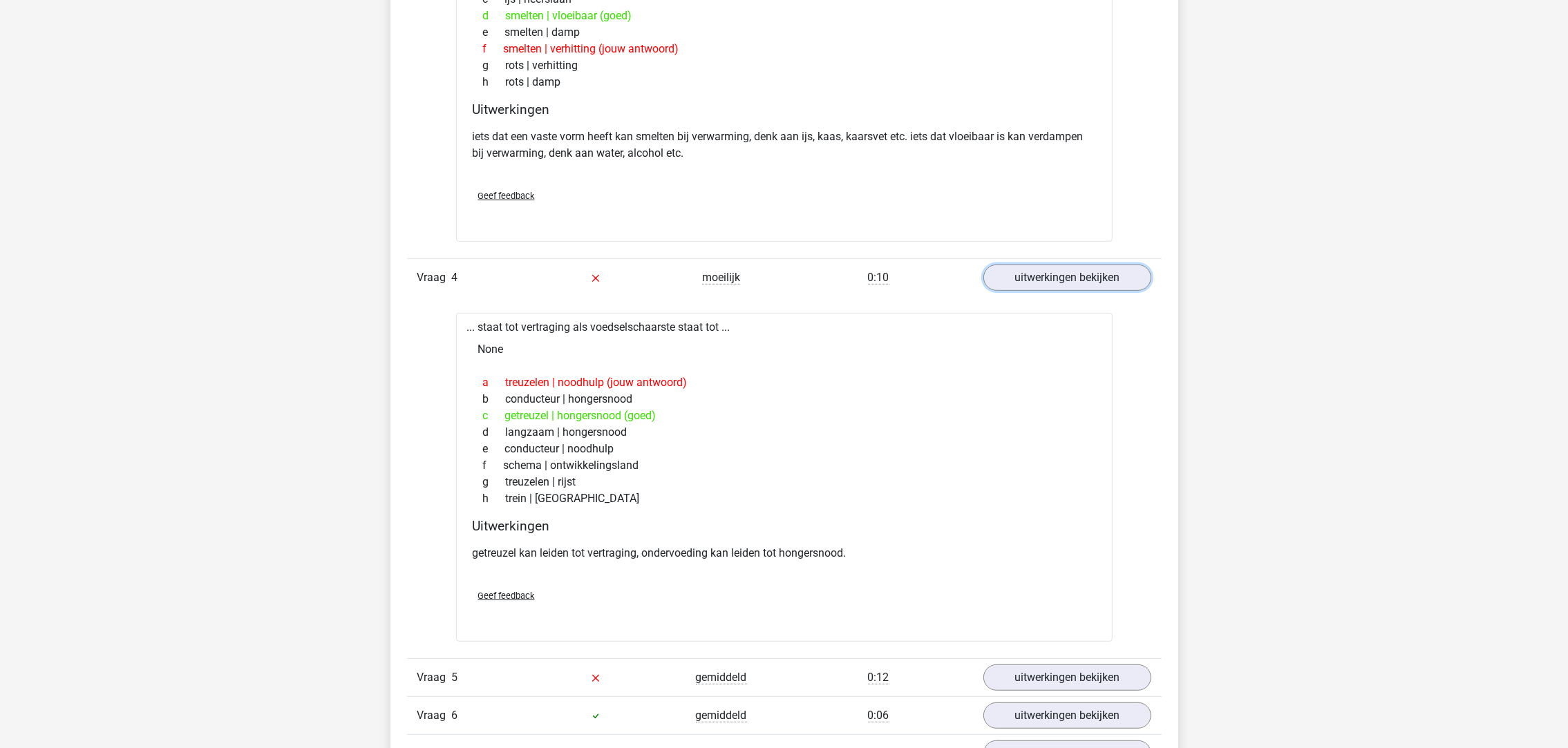
scroll to position [1243, 0]
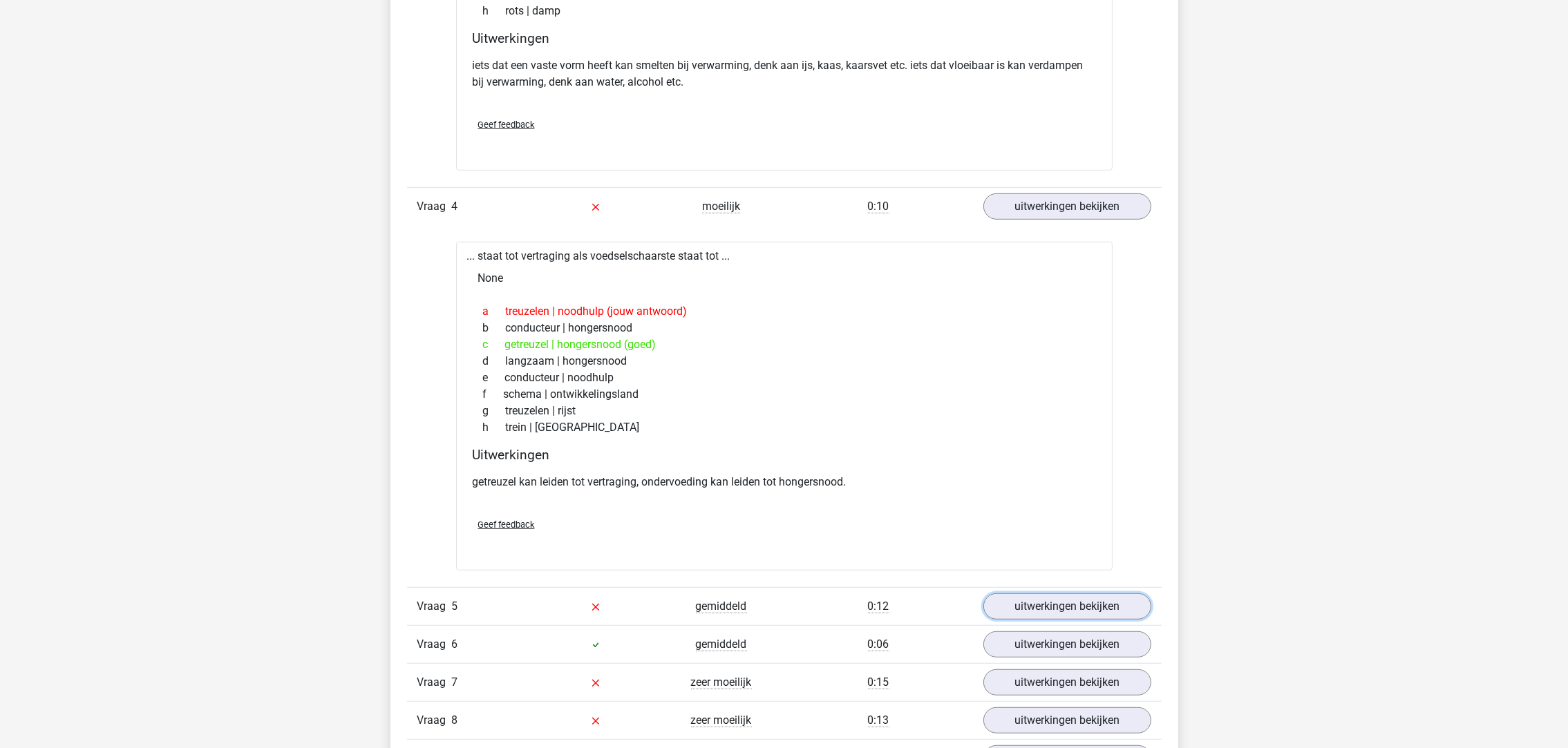
click at [1036, 613] on link "uitwerkingen bekijken" at bounding box center [1067, 607] width 168 height 26
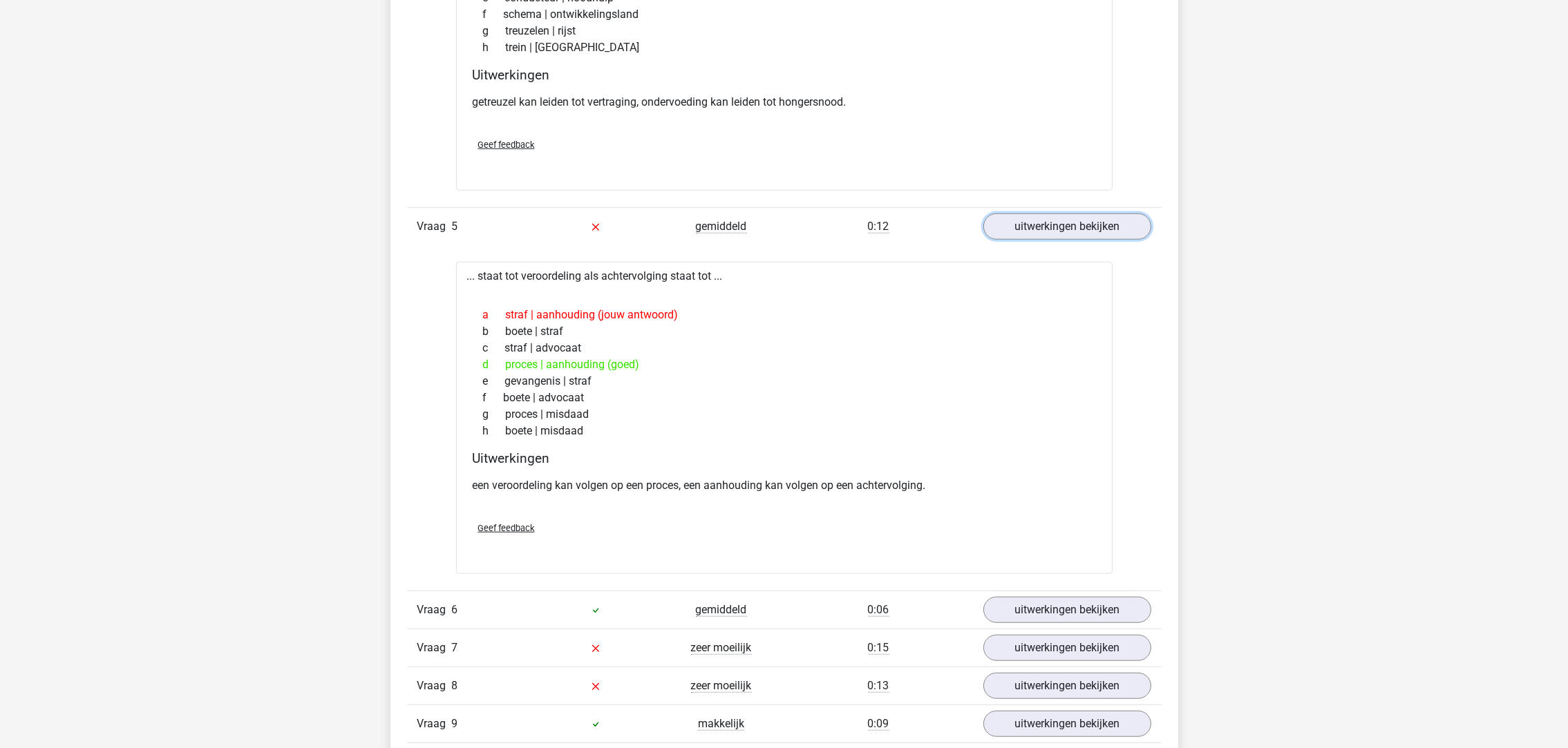
scroll to position [1658, 0]
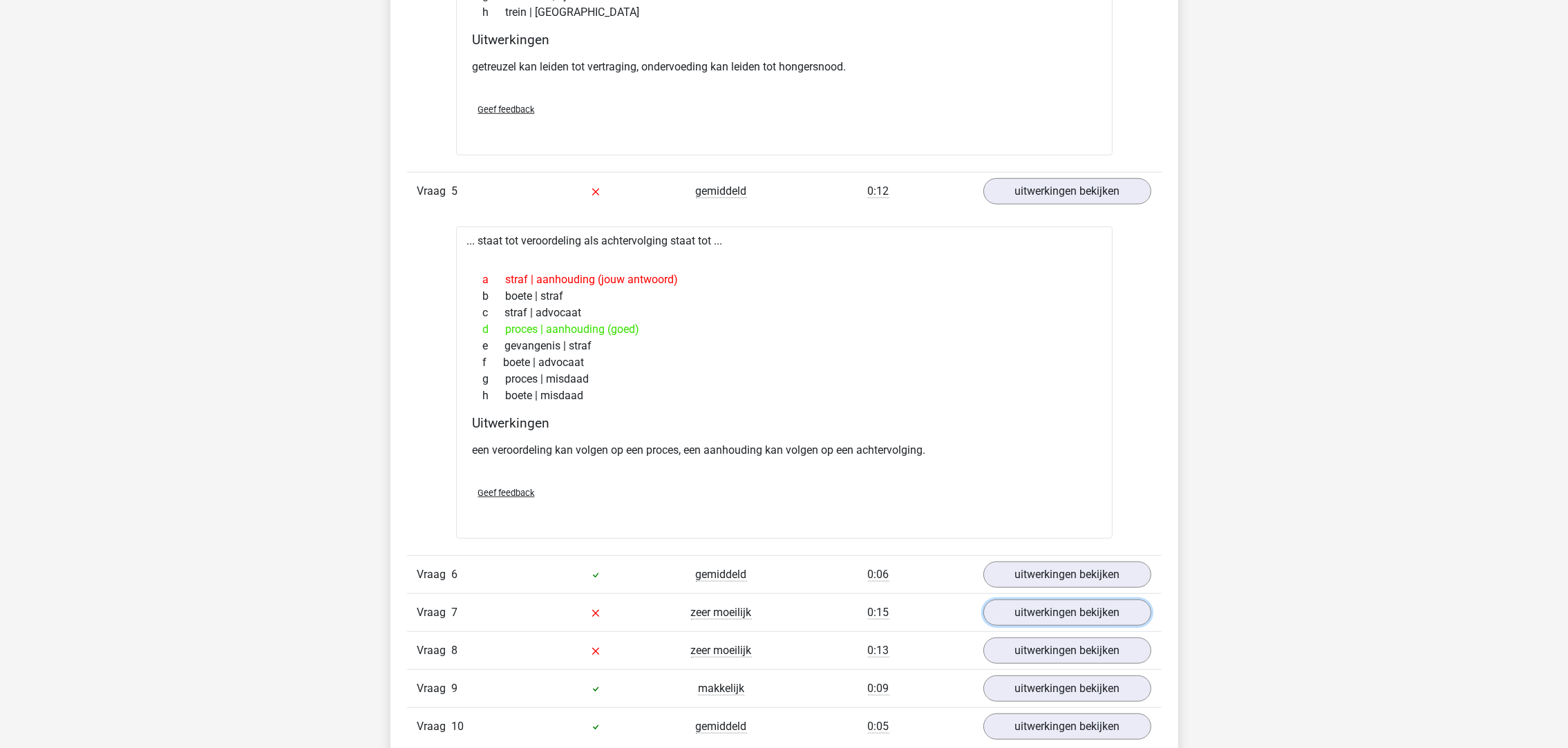
click at [1042, 623] on link "uitwerkingen bekijken" at bounding box center [1067, 613] width 168 height 26
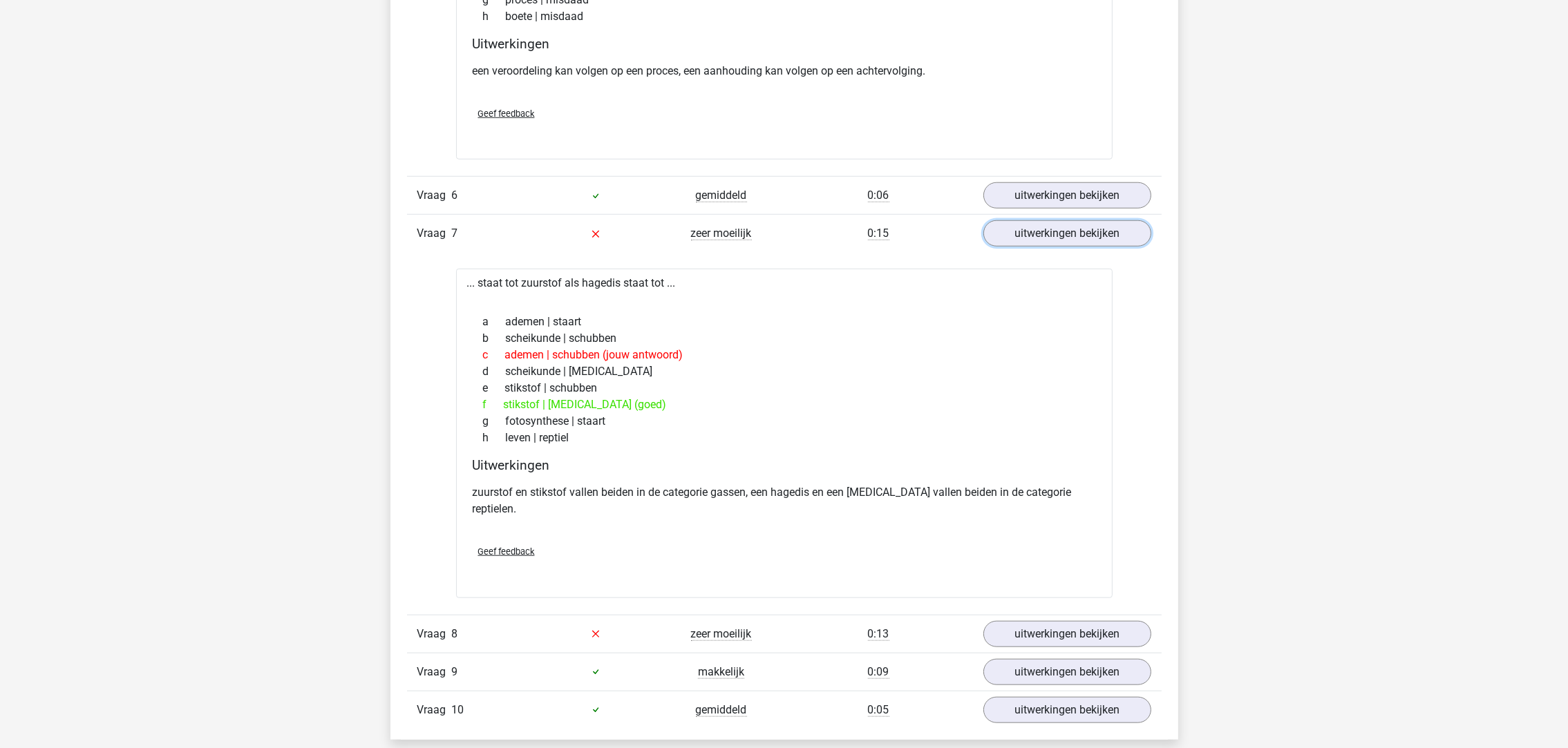
scroll to position [2072, 0]
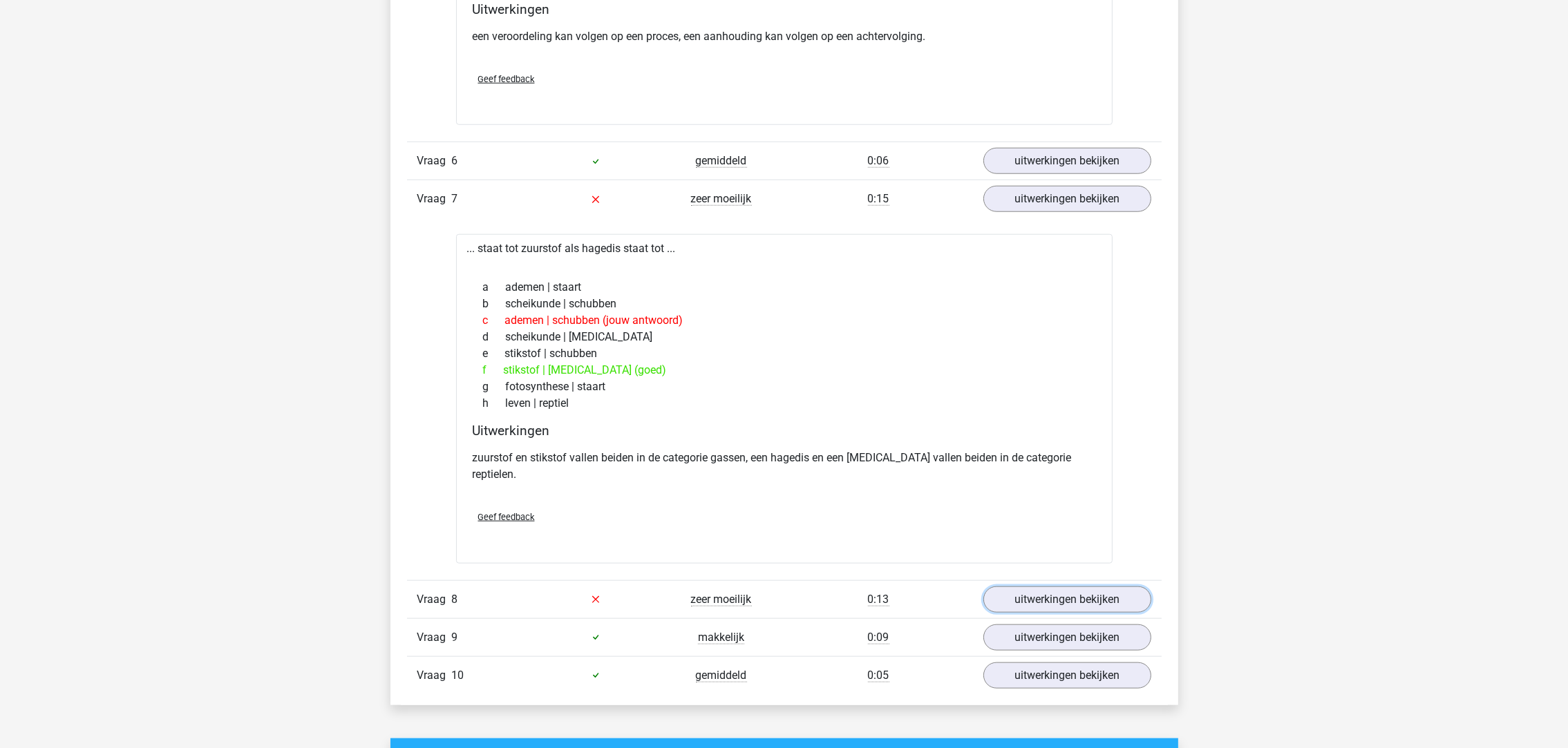
click at [1021, 586] on link "uitwerkingen bekijken" at bounding box center [1067, 600] width 168 height 26
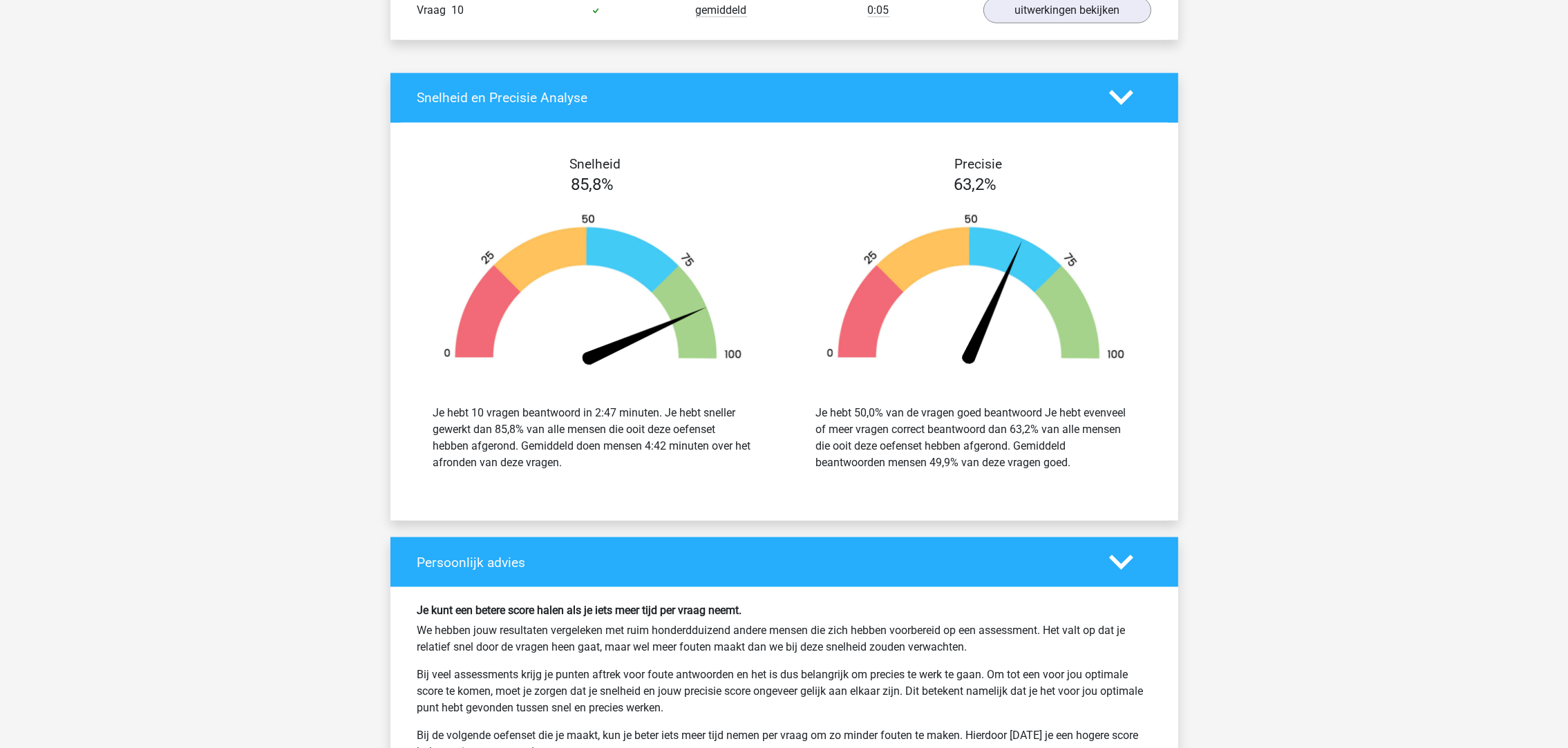
scroll to position [3317, 0]
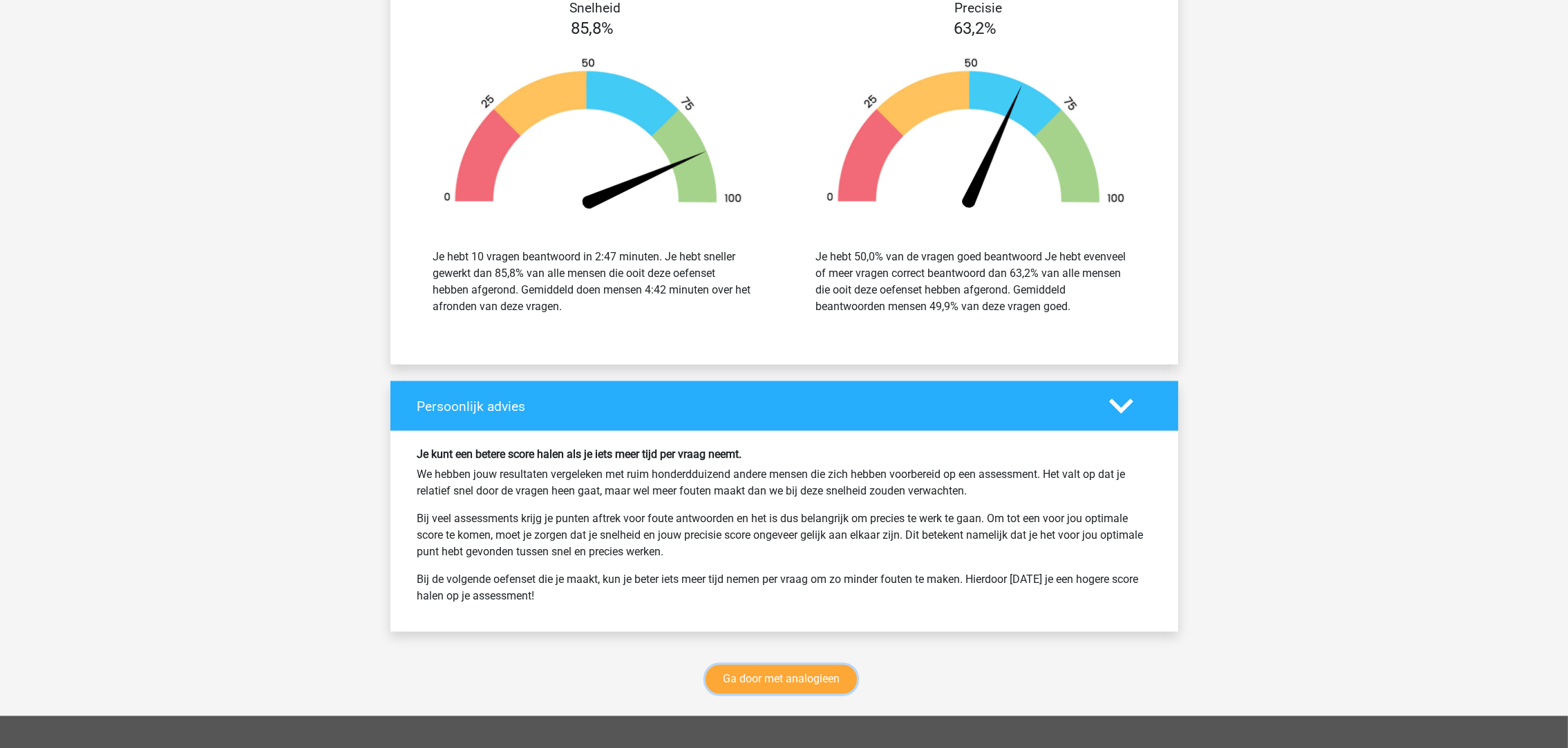
click at [816, 666] on link "Ga door met analogieen" at bounding box center [781, 680] width 151 height 29
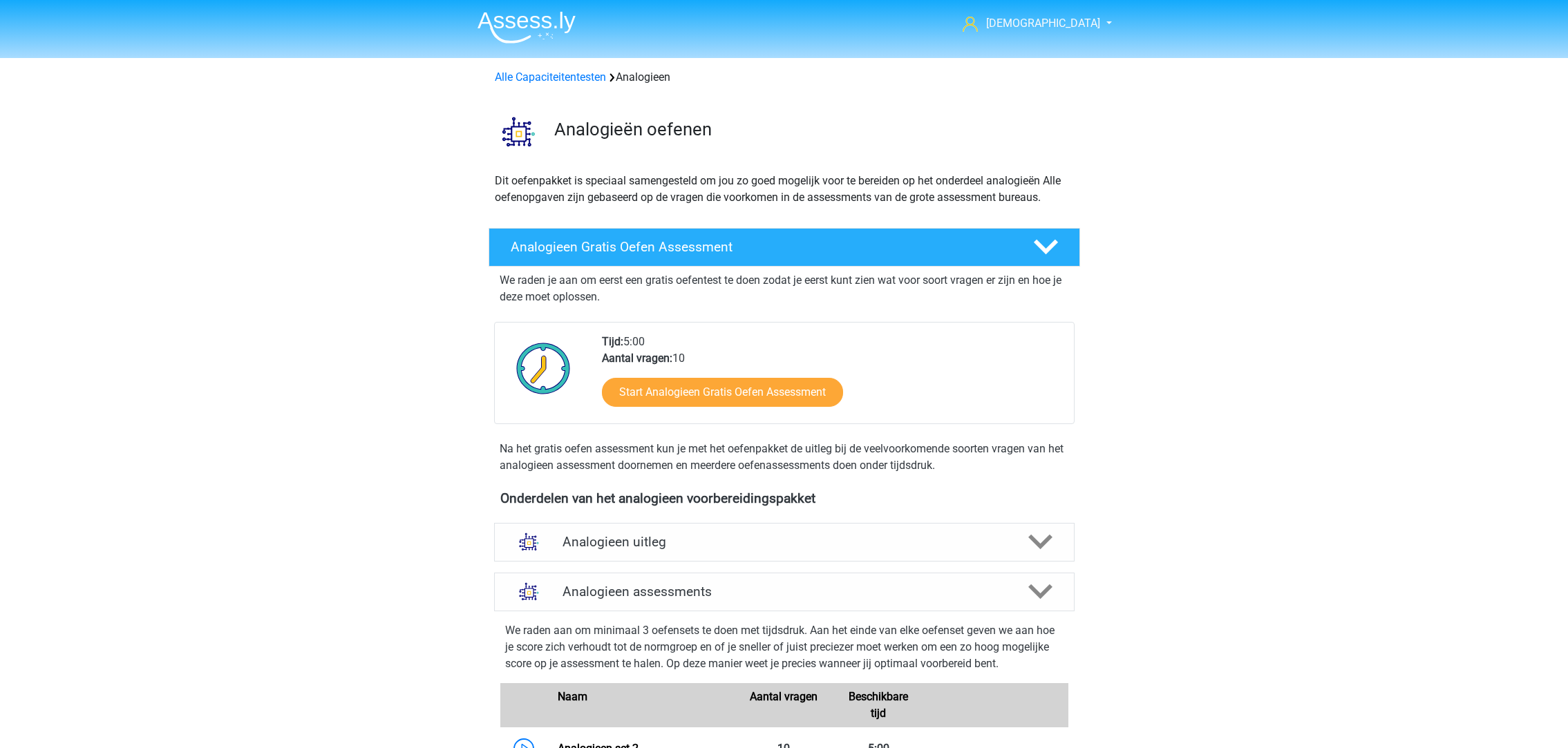
scroll to position [567, 0]
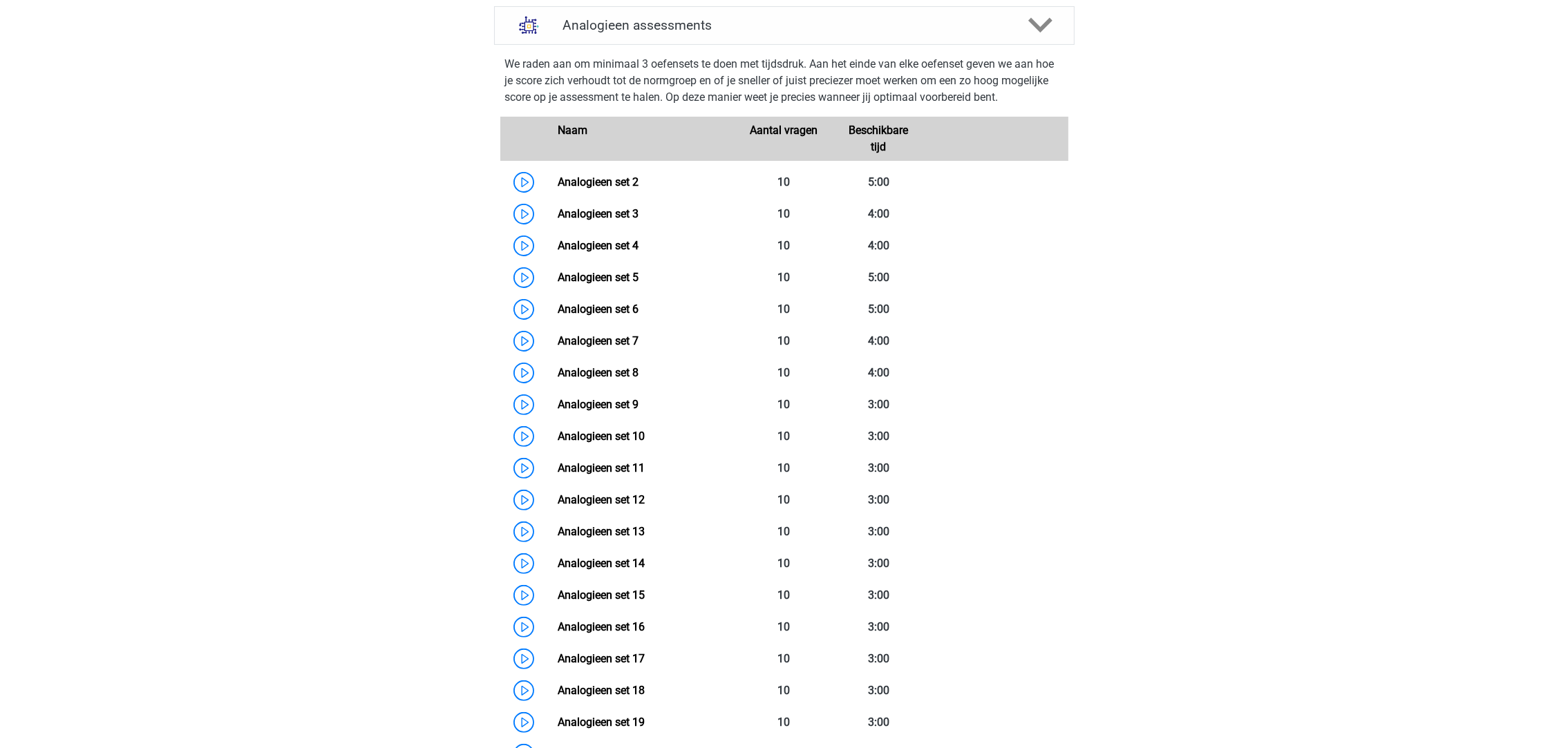
click at [609, 181] on link "Analogieen set 2" at bounding box center [597, 182] width 81 height 13
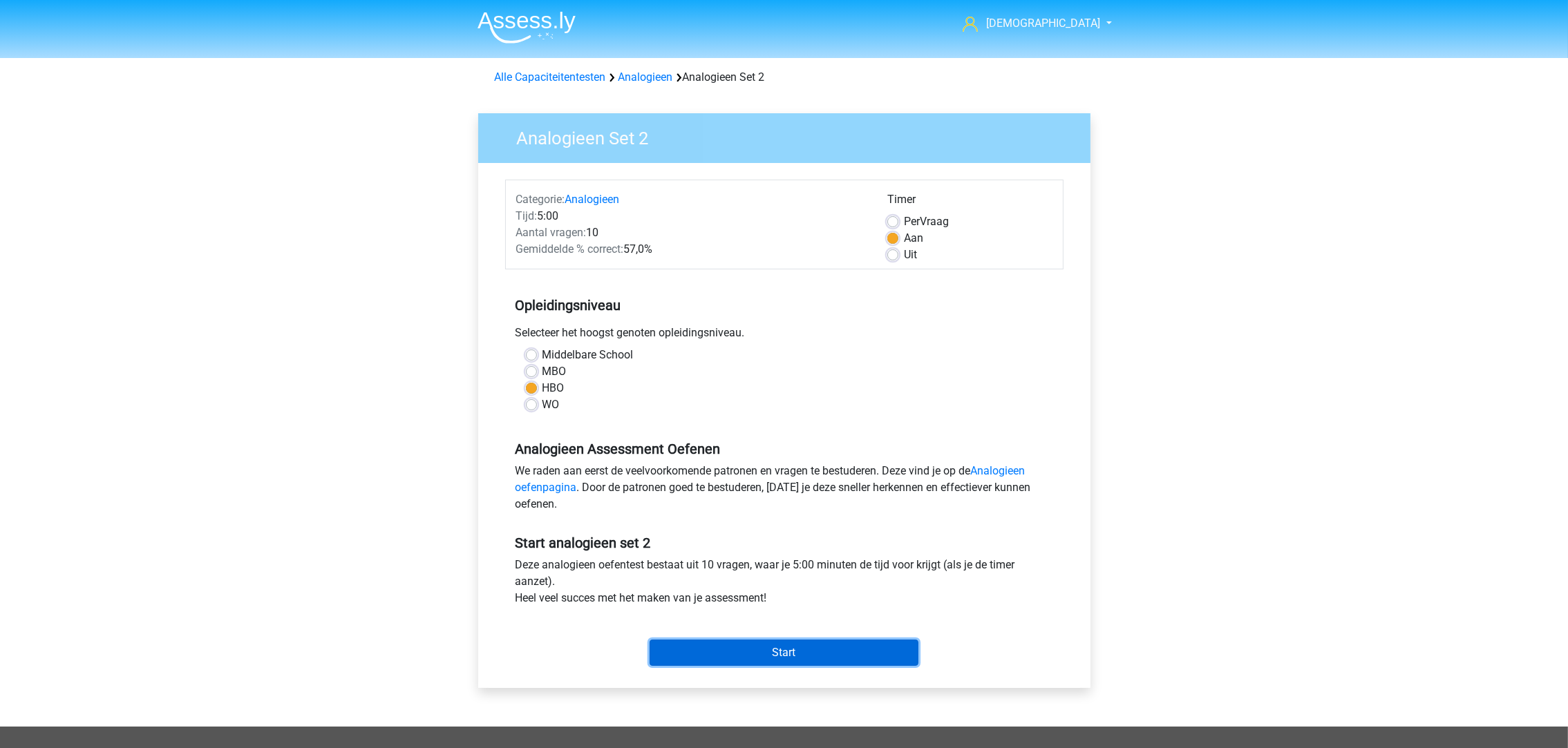
click at [872, 650] on input "Start" at bounding box center [784, 653] width 268 height 26
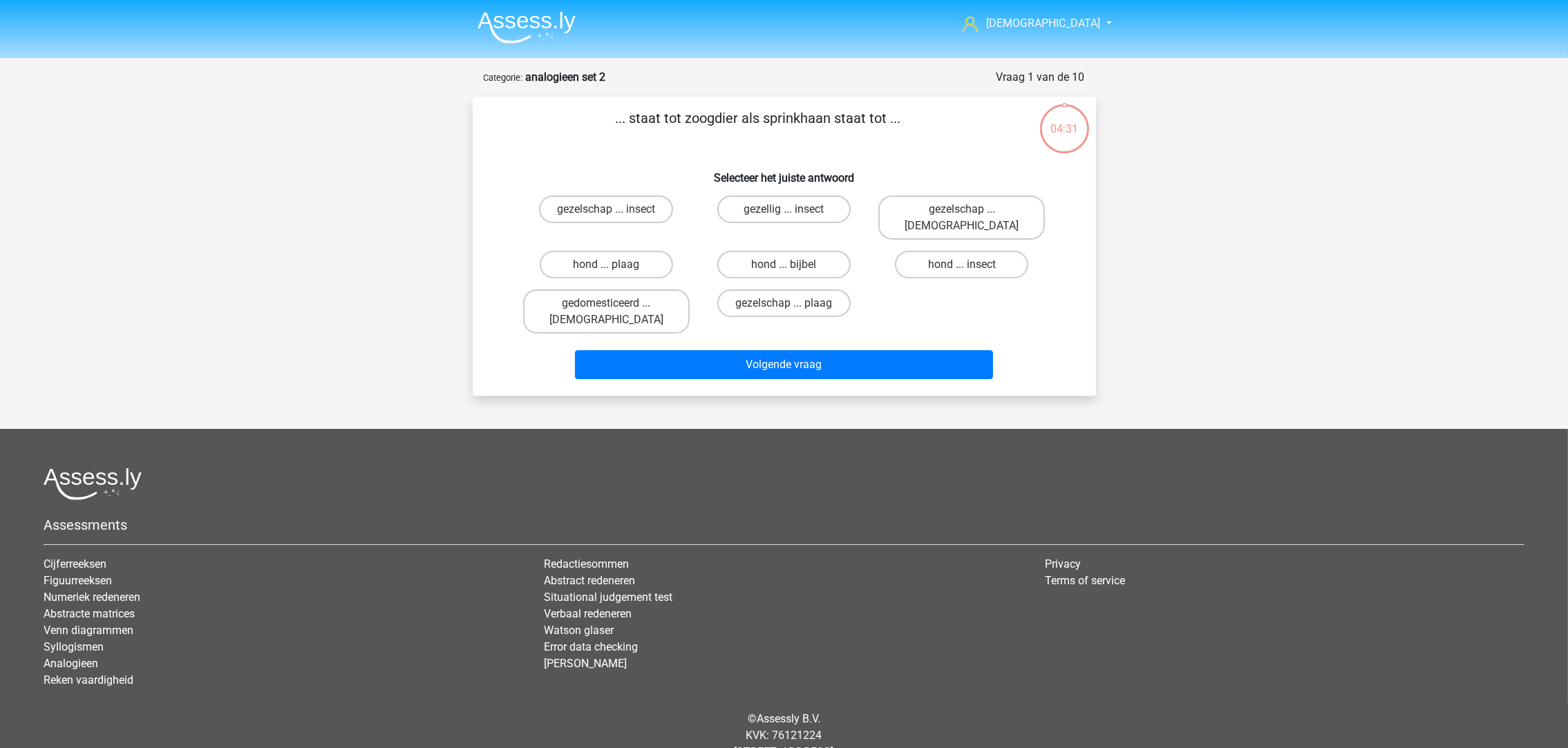
click at [940, 251] on label "hond ... insect" at bounding box center [961, 265] width 133 height 28
click at [962, 265] on input "hond ... insect" at bounding box center [966, 269] width 9 height 9
radio input "true"
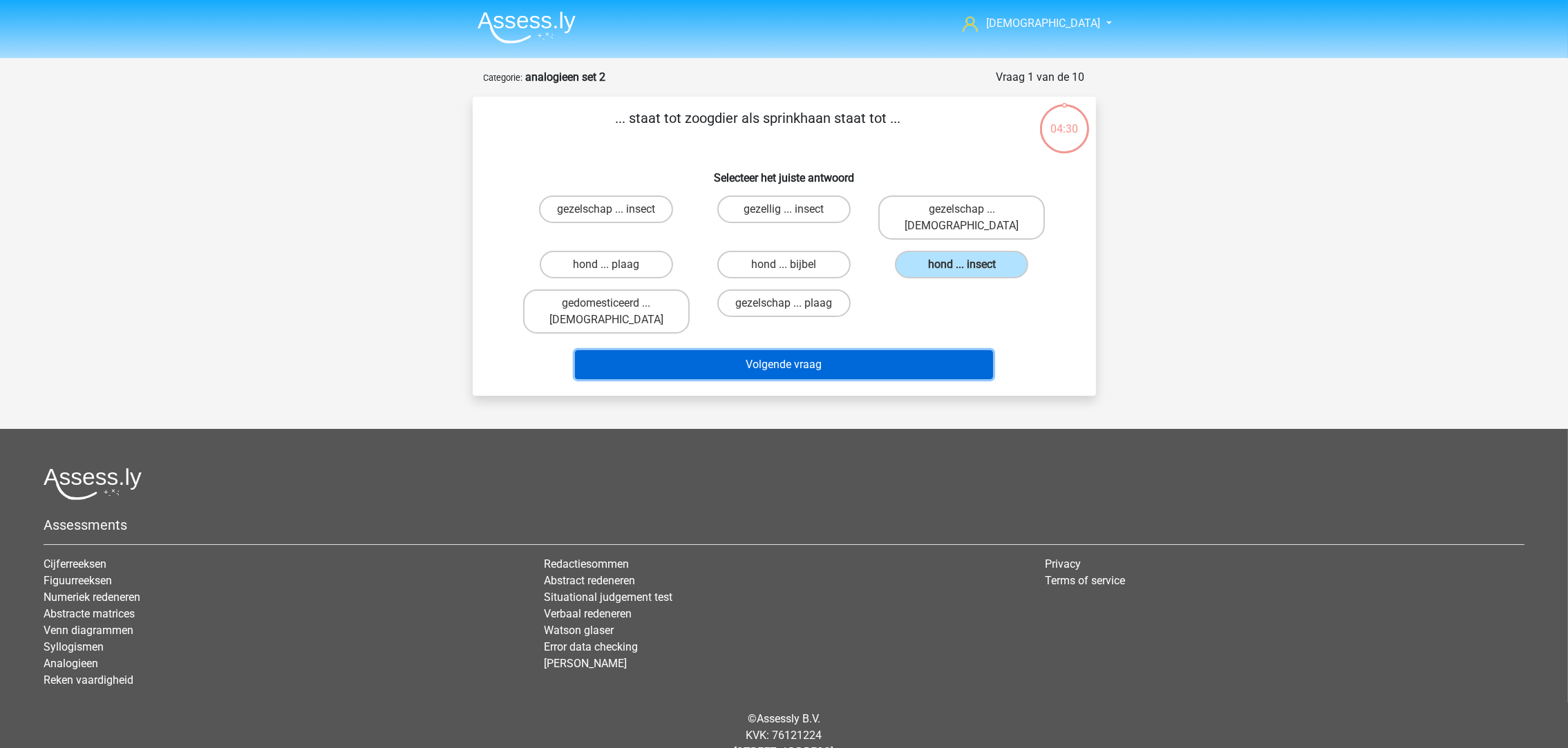
click at [872, 350] on button "Volgende vraag" at bounding box center [784, 365] width 418 height 29
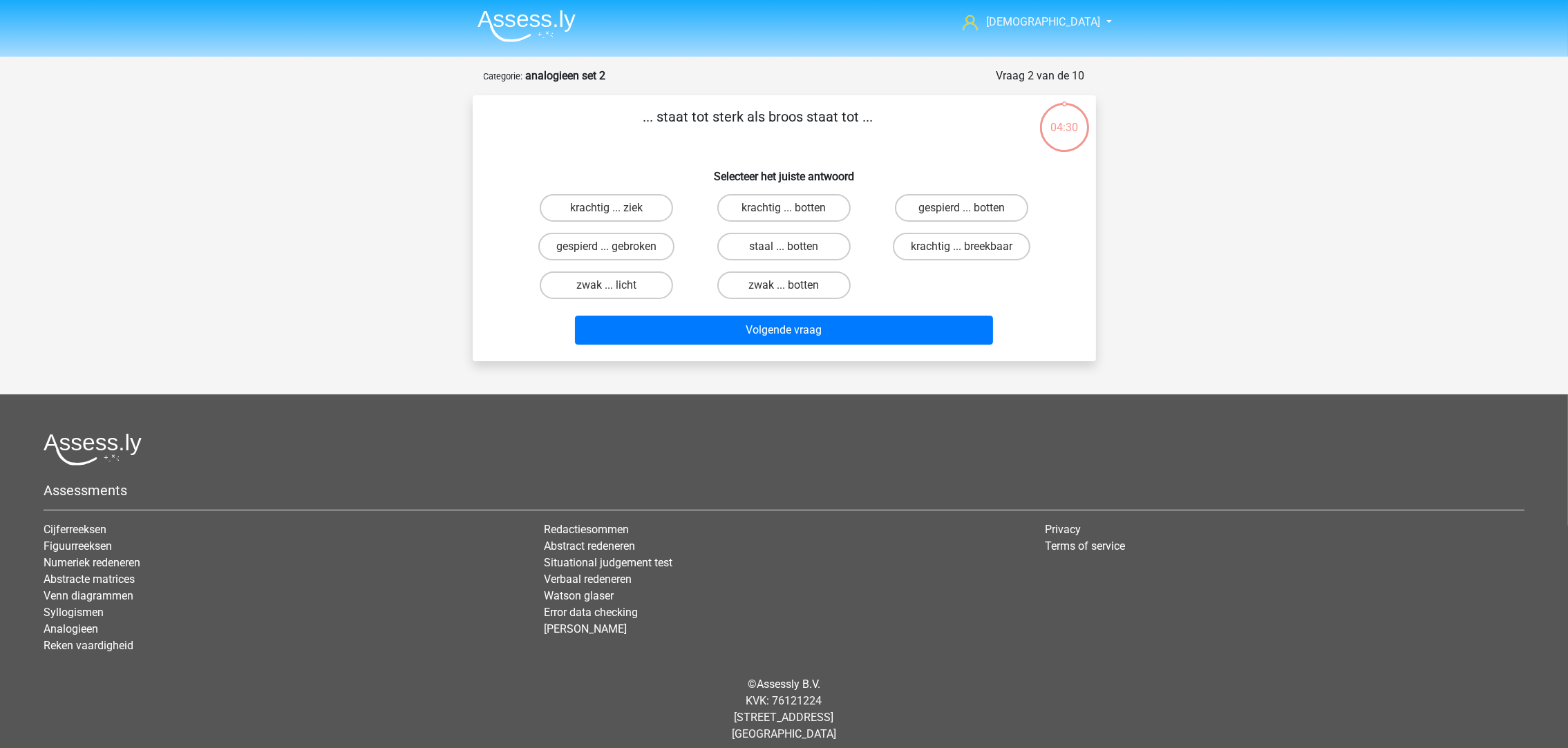
scroll to position [9, 0]
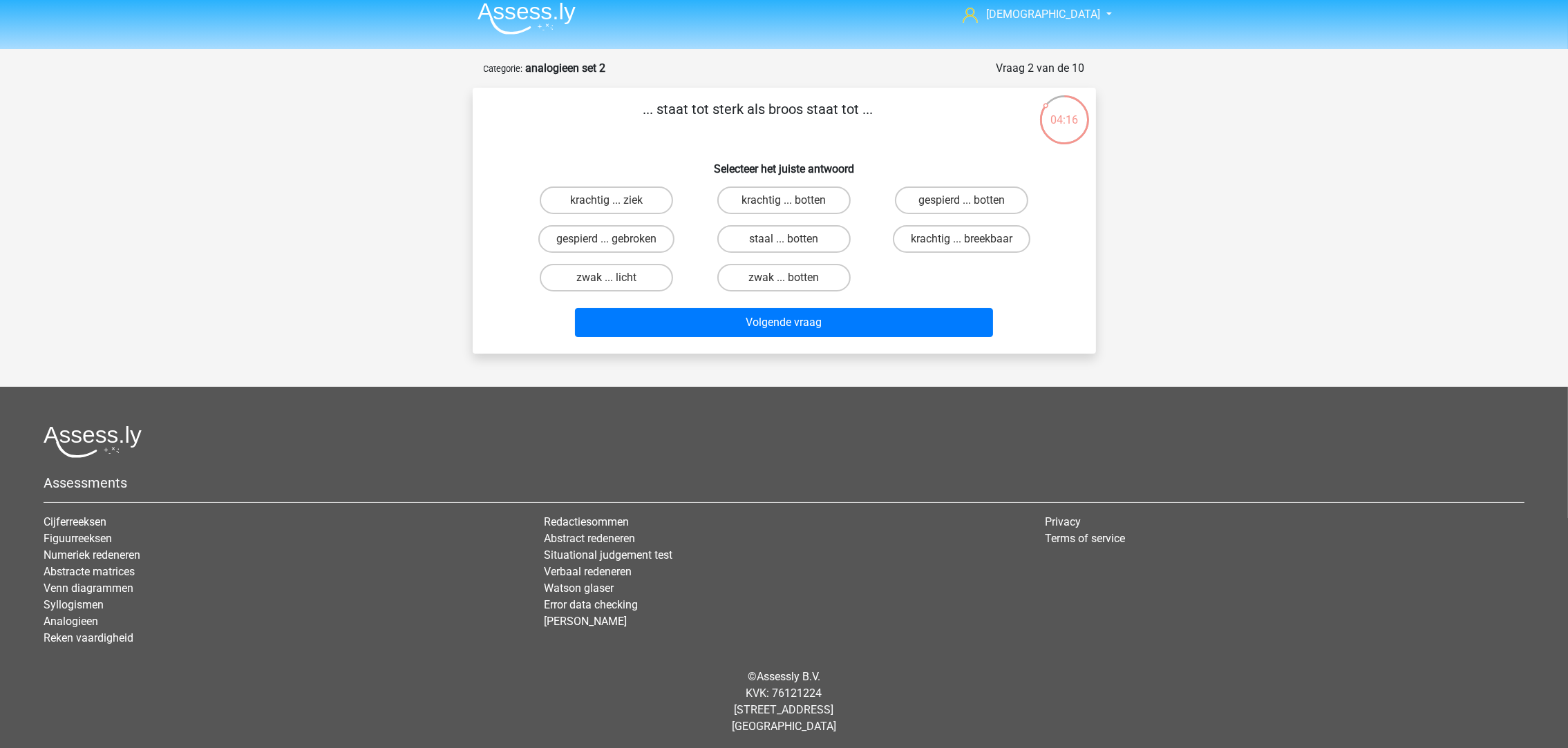
click at [912, 236] on label "krachtig ... breekbaar" at bounding box center [961, 239] width 138 height 28
click at [962, 239] on input "krachtig ... breekbaar" at bounding box center [966, 244] width 9 height 9
radio input "true"
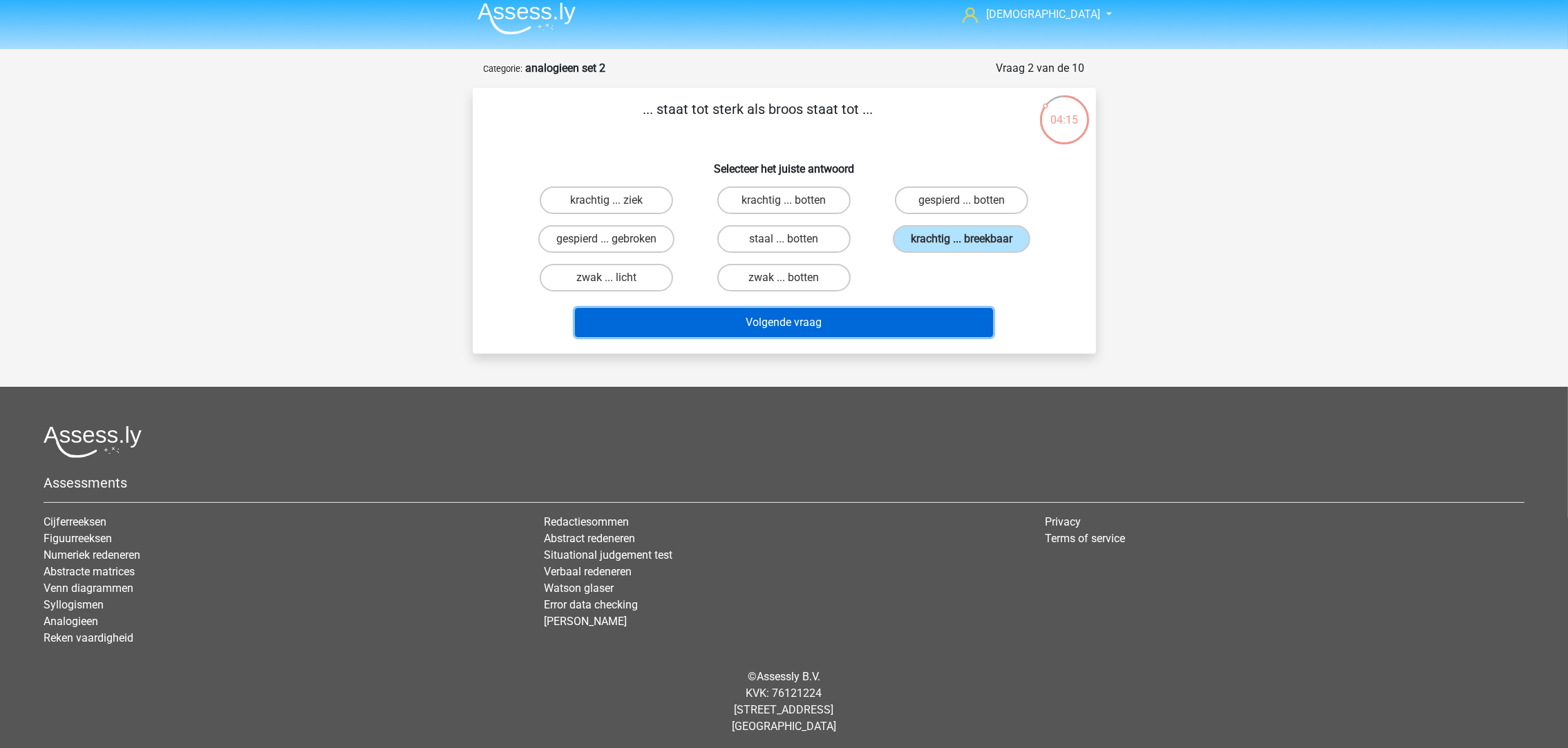
click at [866, 319] on button "Volgende vraag" at bounding box center [784, 323] width 418 height 29
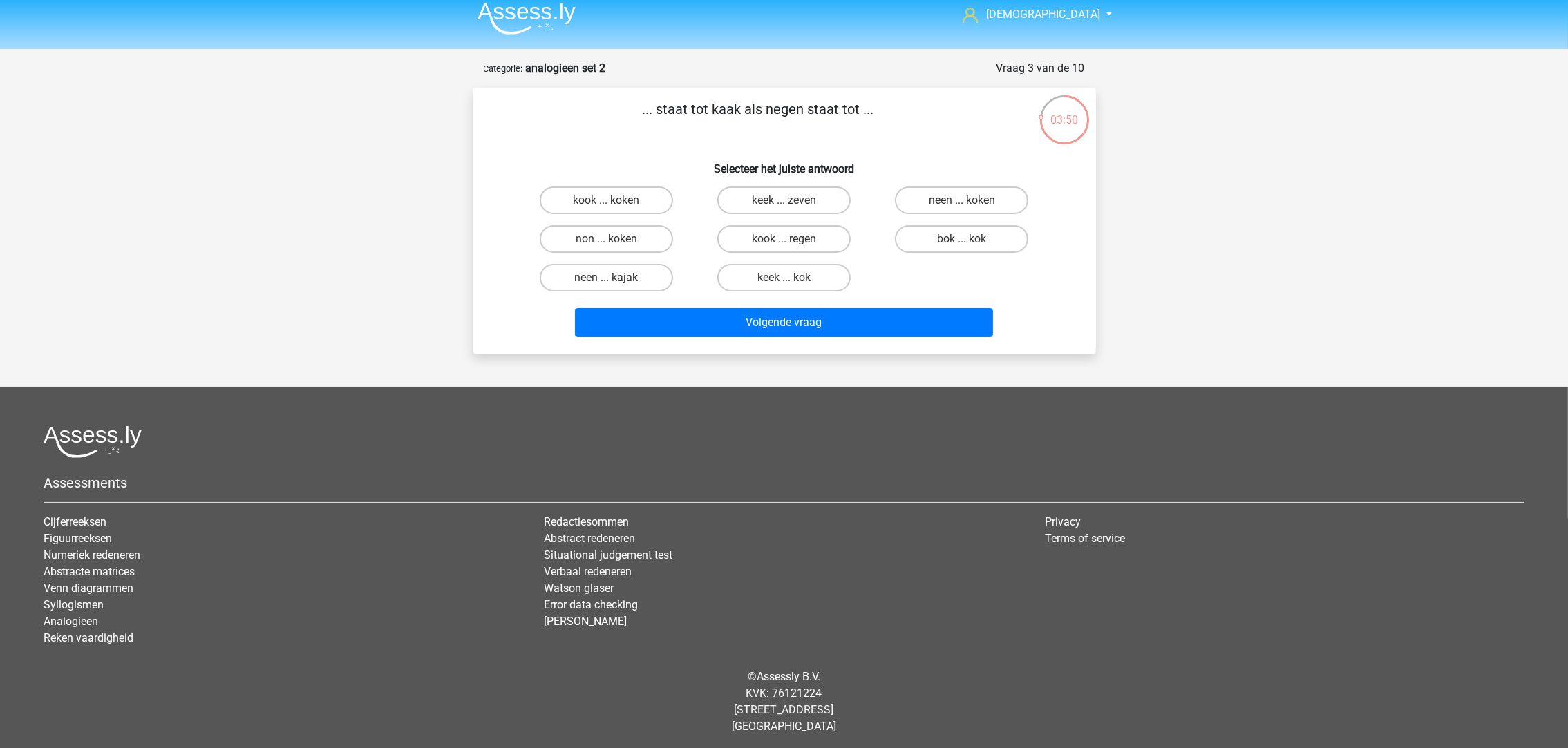
click at [963, 206] on input "neen ... koken" at bounding box center [966, 204] width 9 height 9
radio input "true"
click at [948, 196] on label "neen ... koken" at bounding box center [961, 200] width 133 height 28
click at [962, 200] on input "neen ... koken" at bounding box center [966, 204] width 9 height 9
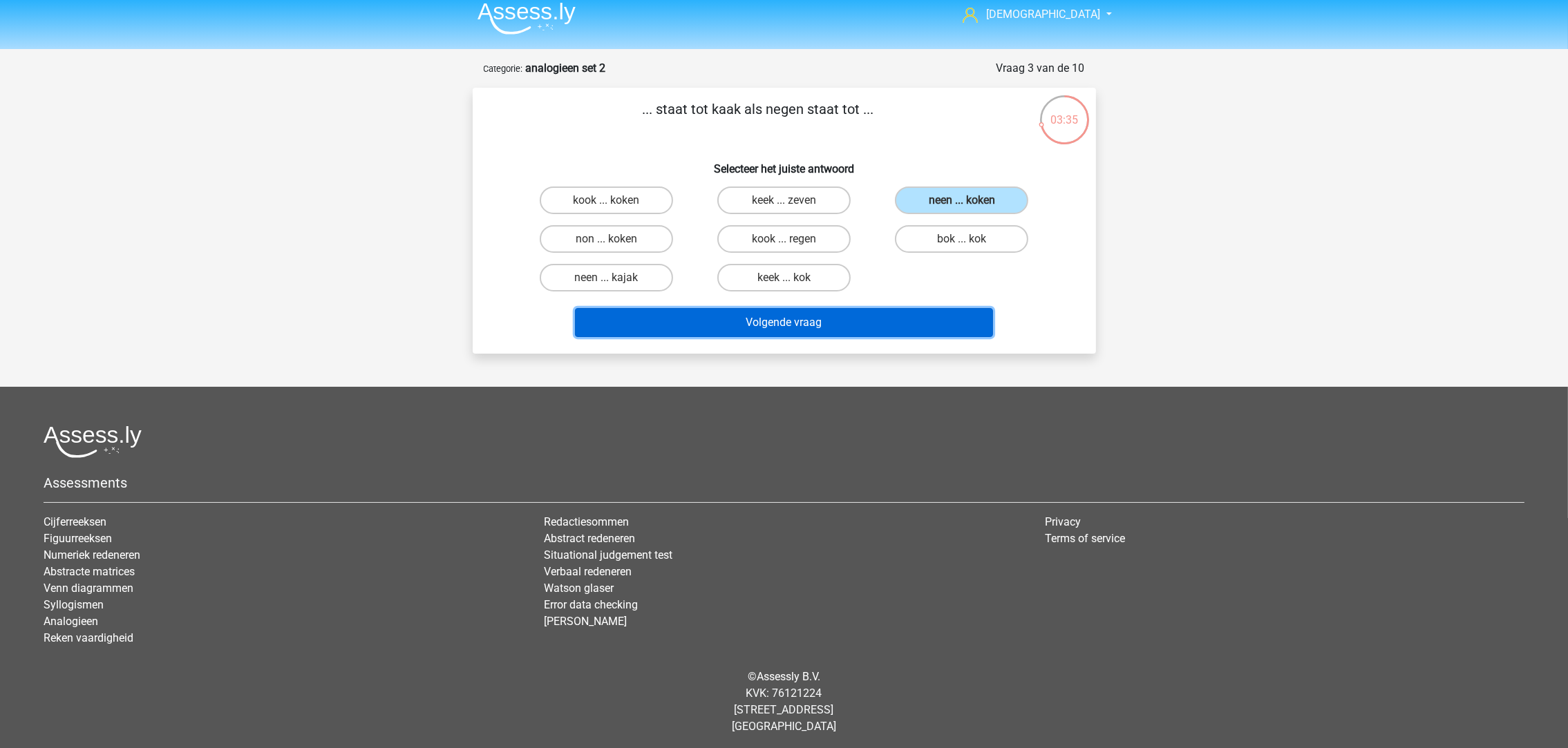
click at [847, 325] on button "Volgende vraag" at bounding box center [784, 323] width 418 height 29
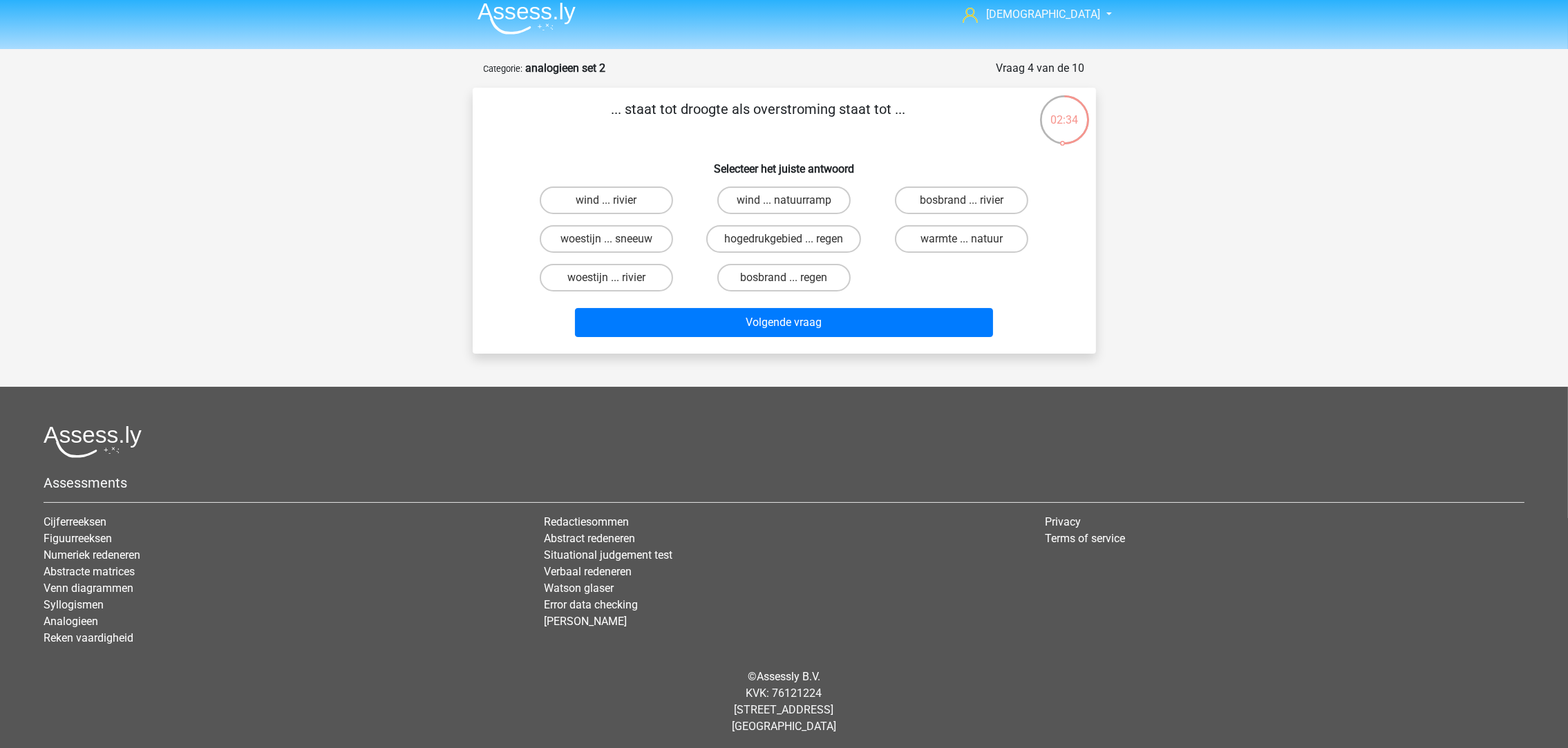
click at [639, 272] on label "woestijn ... rivier" at bounding box center [606, 278] width 133 height 28
click at [615, 278] on input "woestijn ... rivier" at bounding box center [610, 282] width 9 height 9
radio input "true"
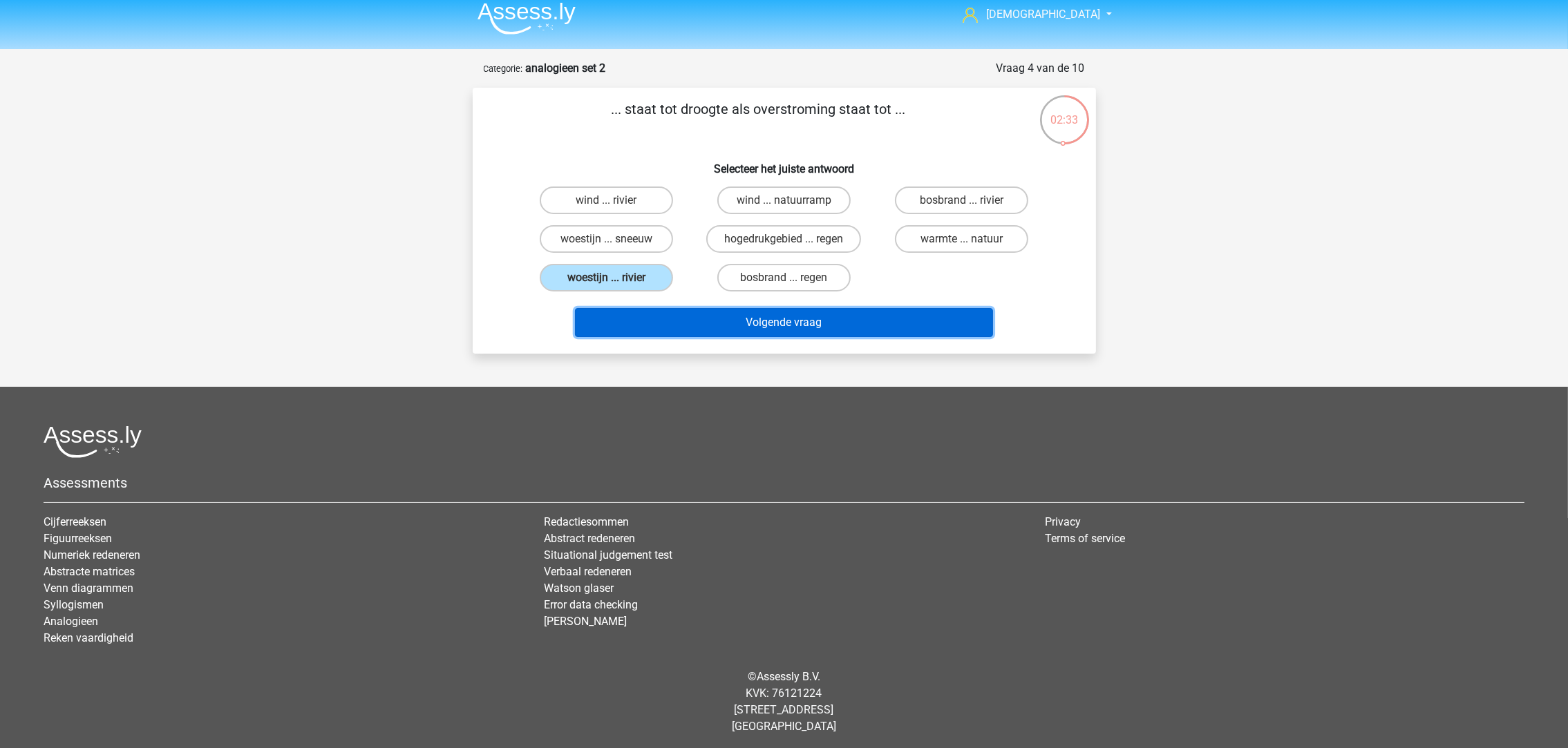
click at [728, 327] on button "Volgende vraag" at bounding box center [784, 323] width 418 height 29
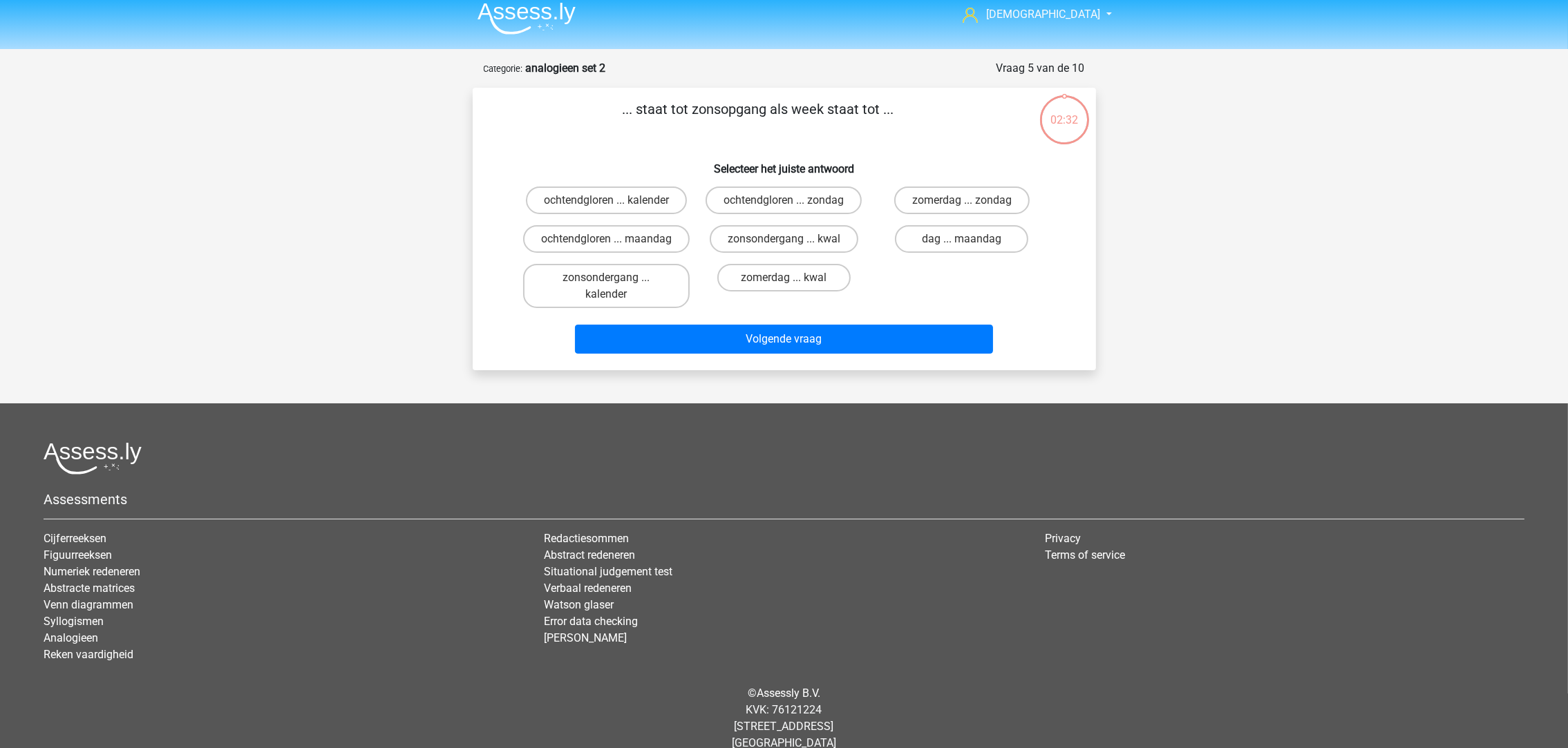
scroll to position [25, 0]
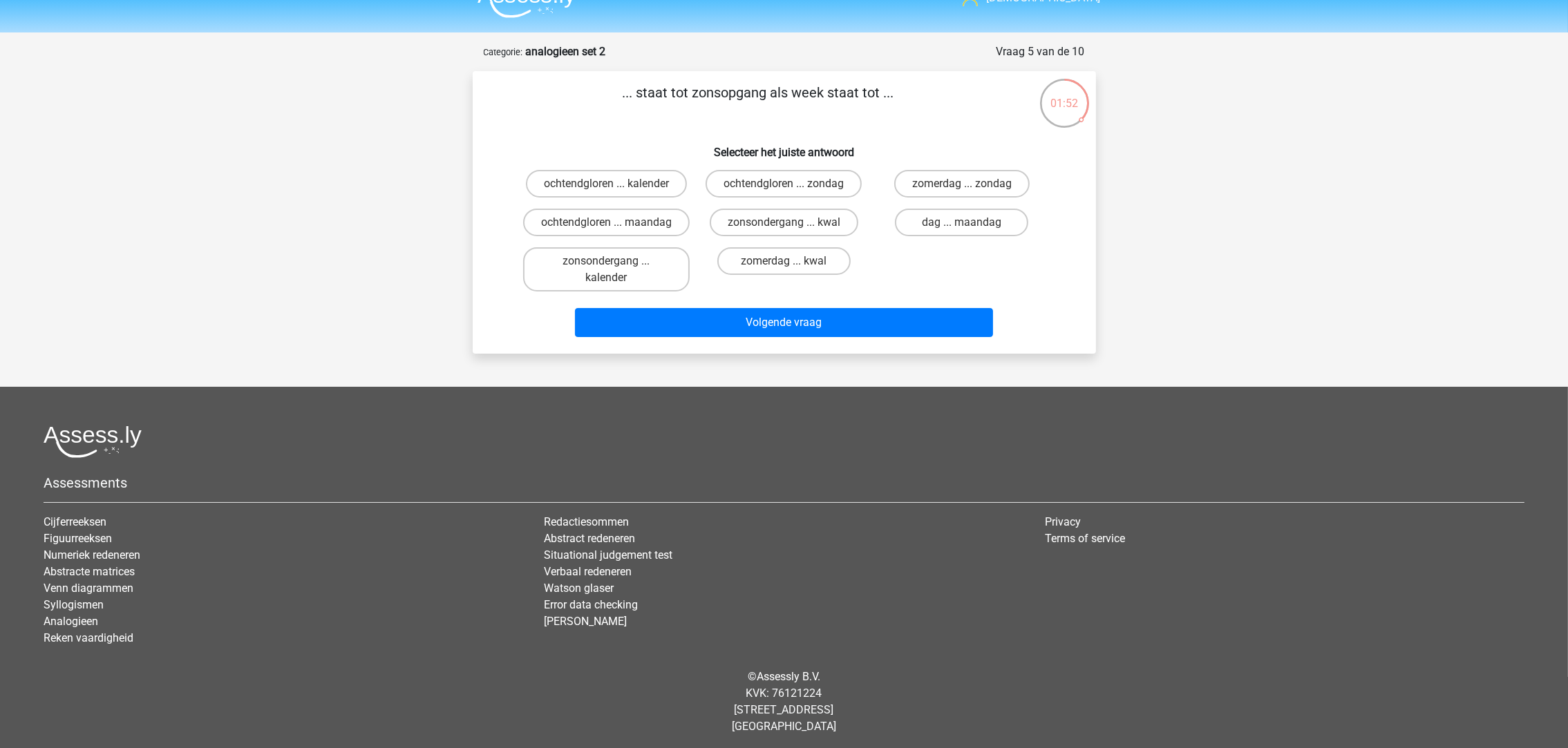
click at [641, 184] on label "ochtendgloren ... kalender" at bounding box center [606, 184] width 161 height 28
click at [615, 184] on input "ochtendgloren ... kalender" at bounding box center [610, 188] width 9 height 9
radio input "true"
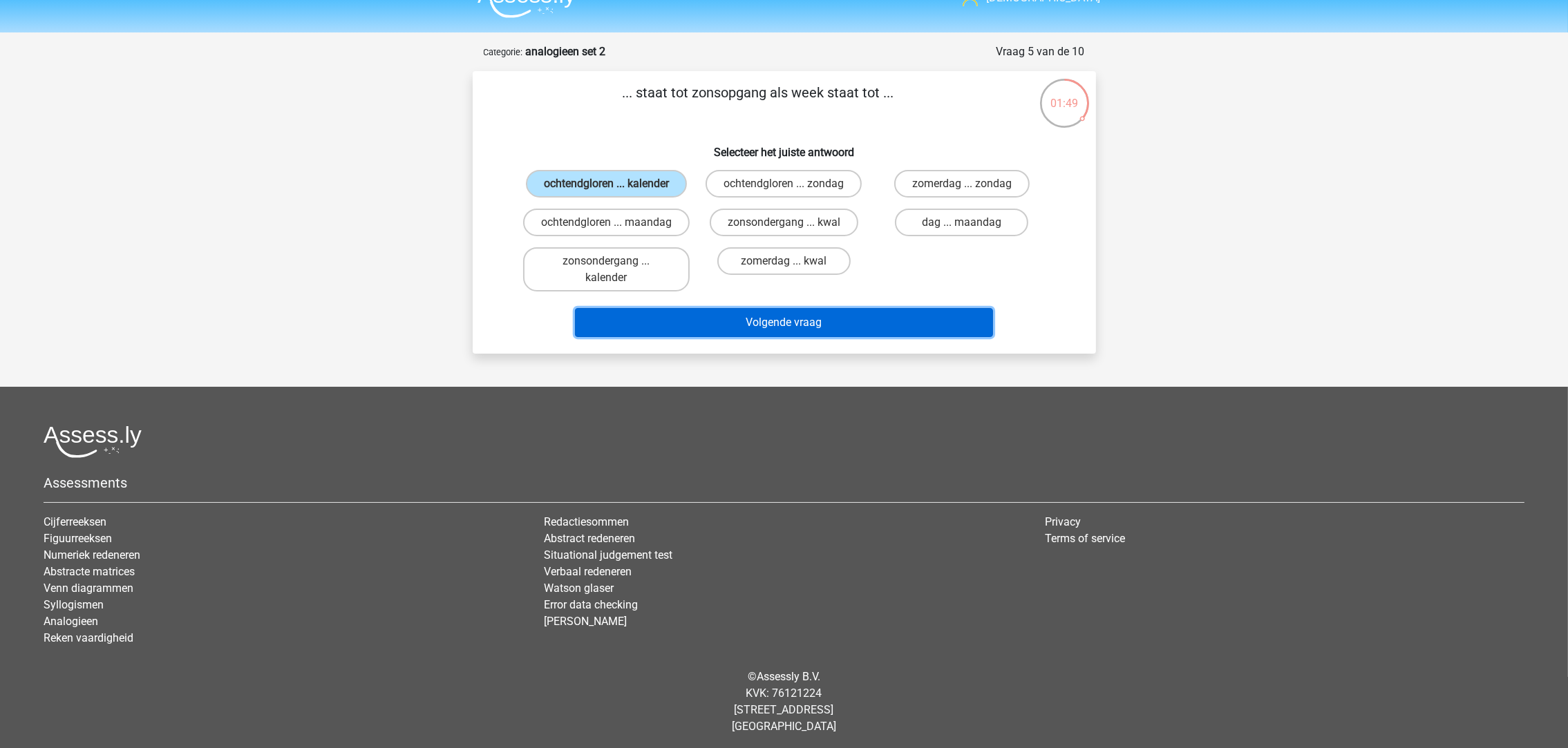
click at [707, 317] on button "Volgende vraag" at bounding box center [784, 323] width 418 height 29
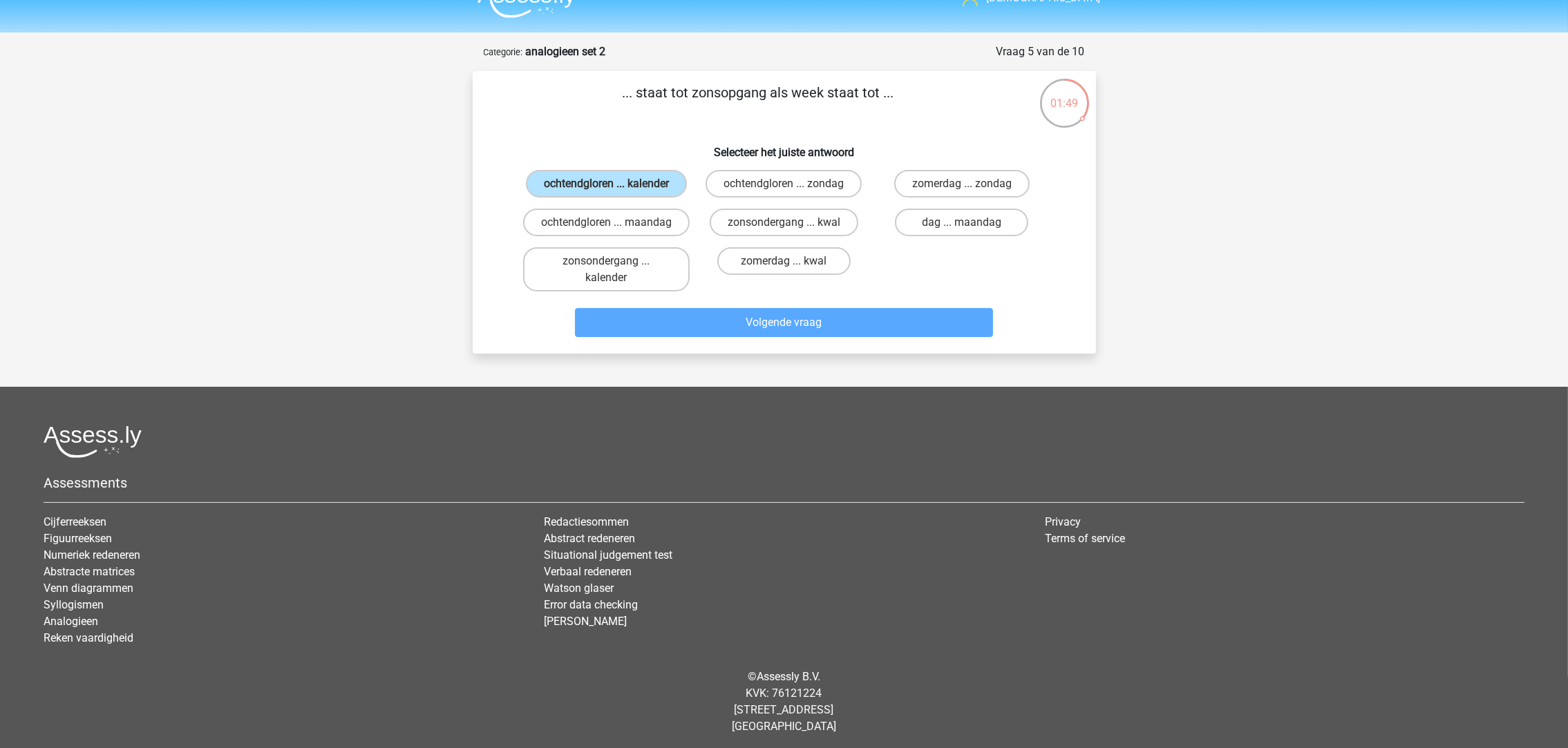
scroll to position [9, 0]
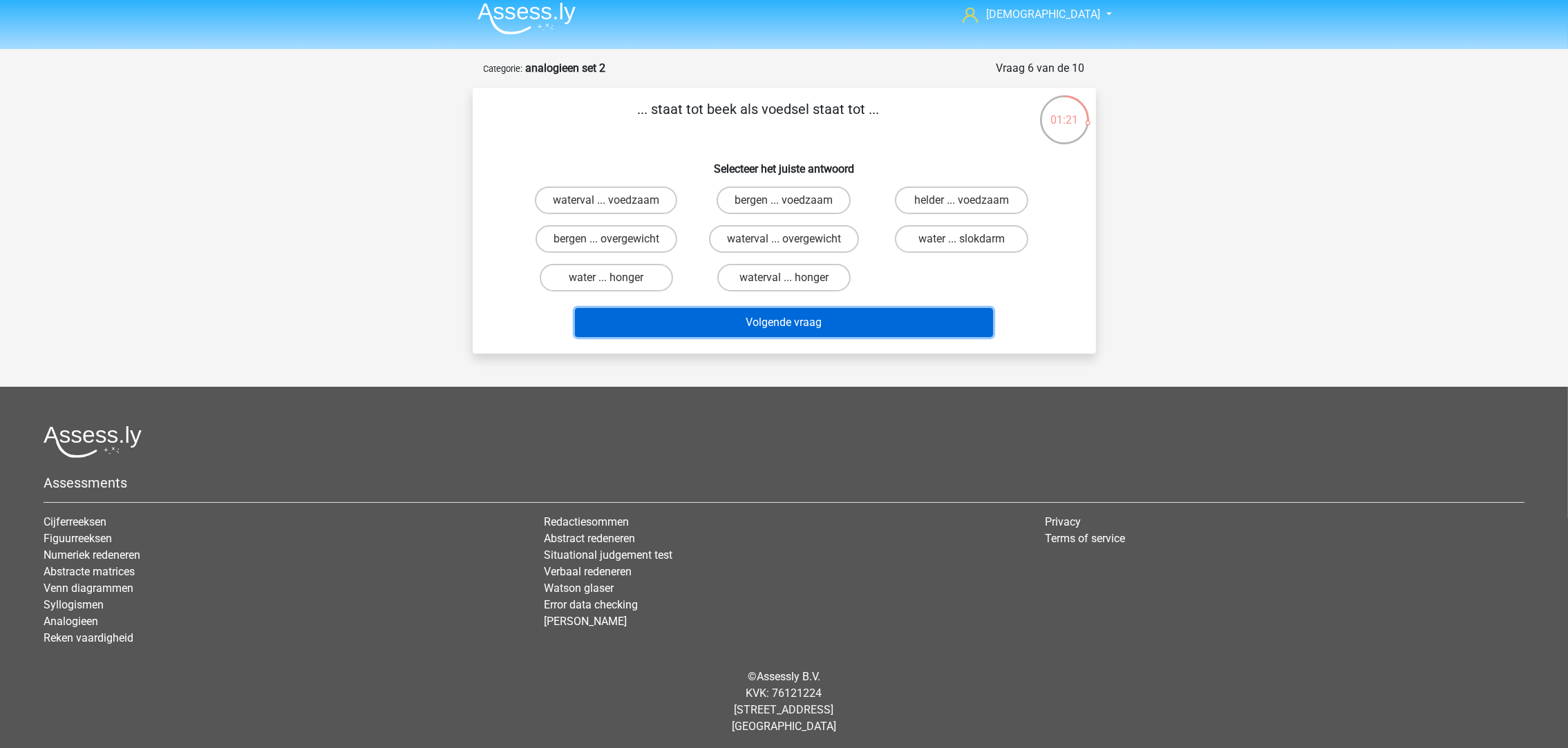
click at [799, 318] on button "Volgende vraag" at bounding box center [784, 323] width 418 height 29
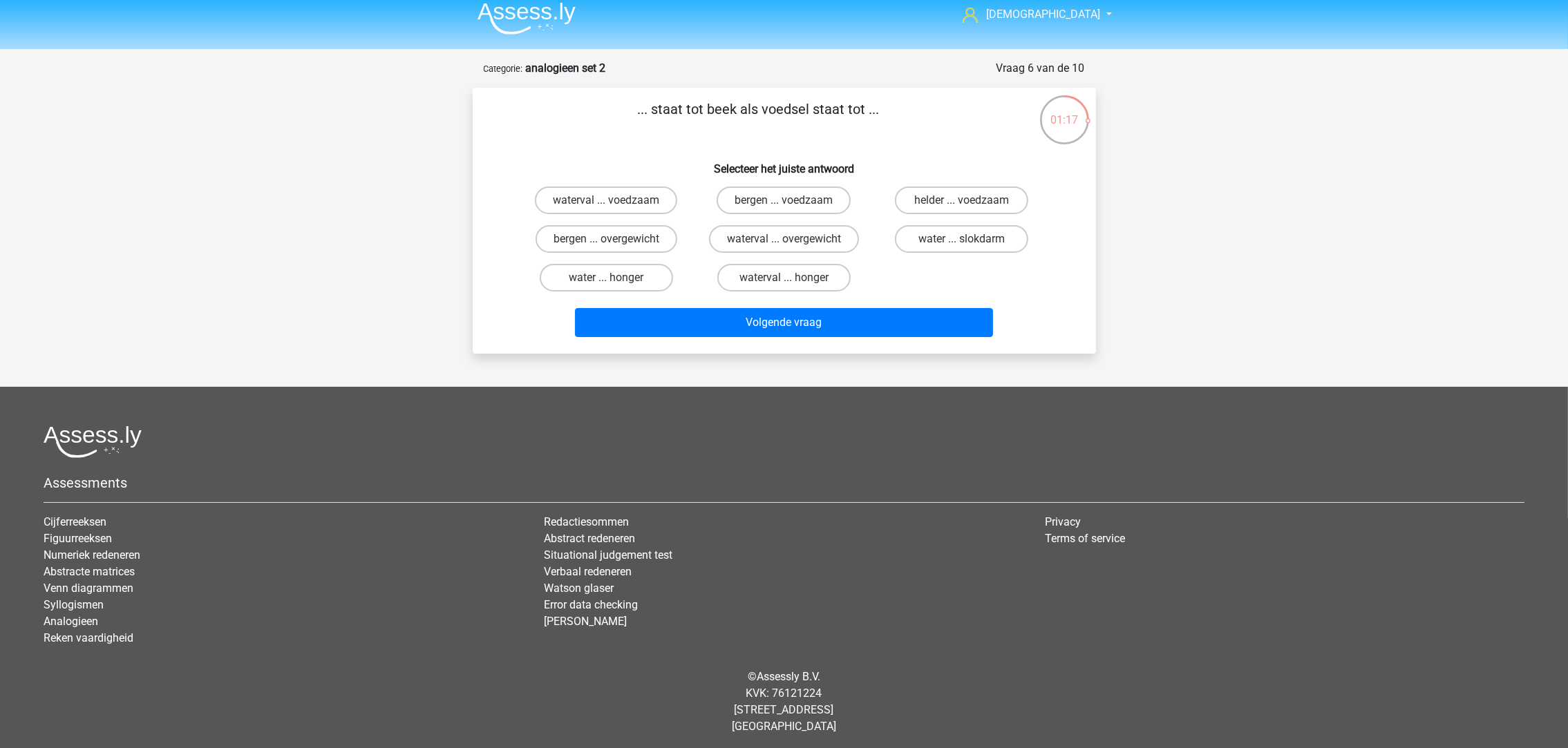
click at [959, 242] on label "water ... slokdarm" at bounding box center [961, 239] width 133 height 28
click at [962, 242] on input "water ... slokdarm" at bounding box center [966, 244] width 9 height 9
radio input "true"
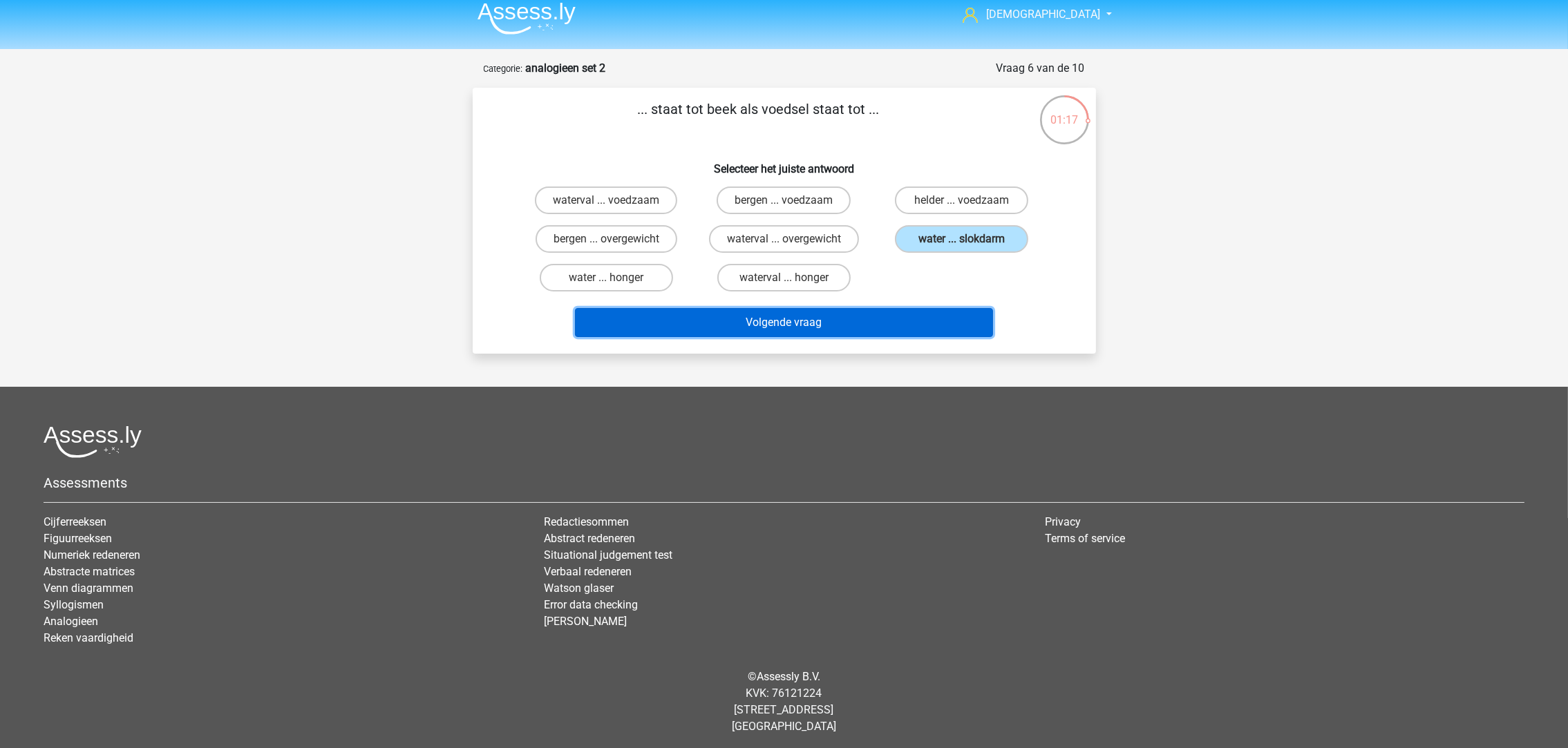
click at [935, 320] on button "Volgende vraag" at bounding box center [784, 323] width 418 height 29
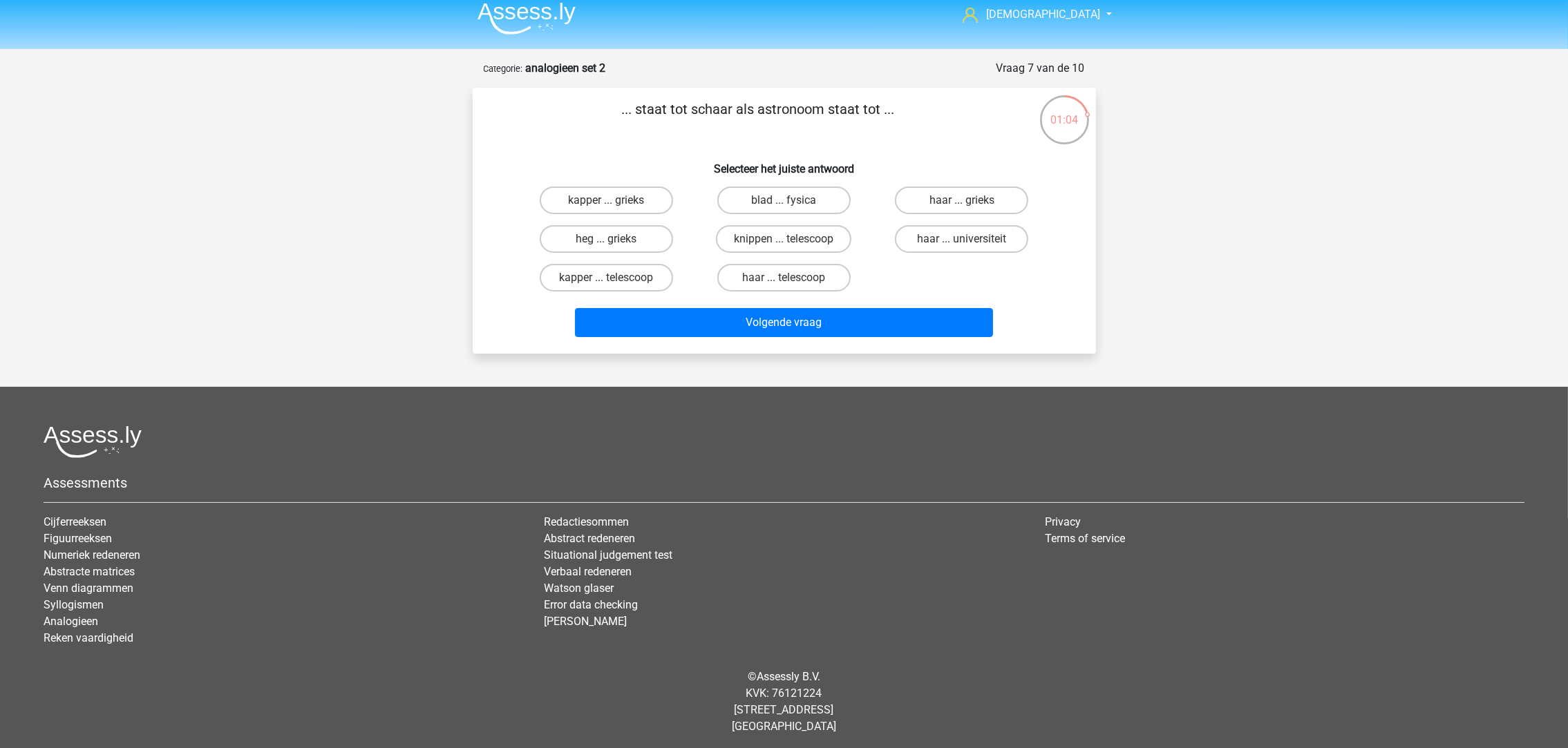
click at [646, 275] on label "kapper ... telescoop" at bounding box center [606, 278] width 133 height 28
click at [615, 278] on input "kapper ... telescoop" at bounding box center [610, 282] width 9 height 9
radio input "true"
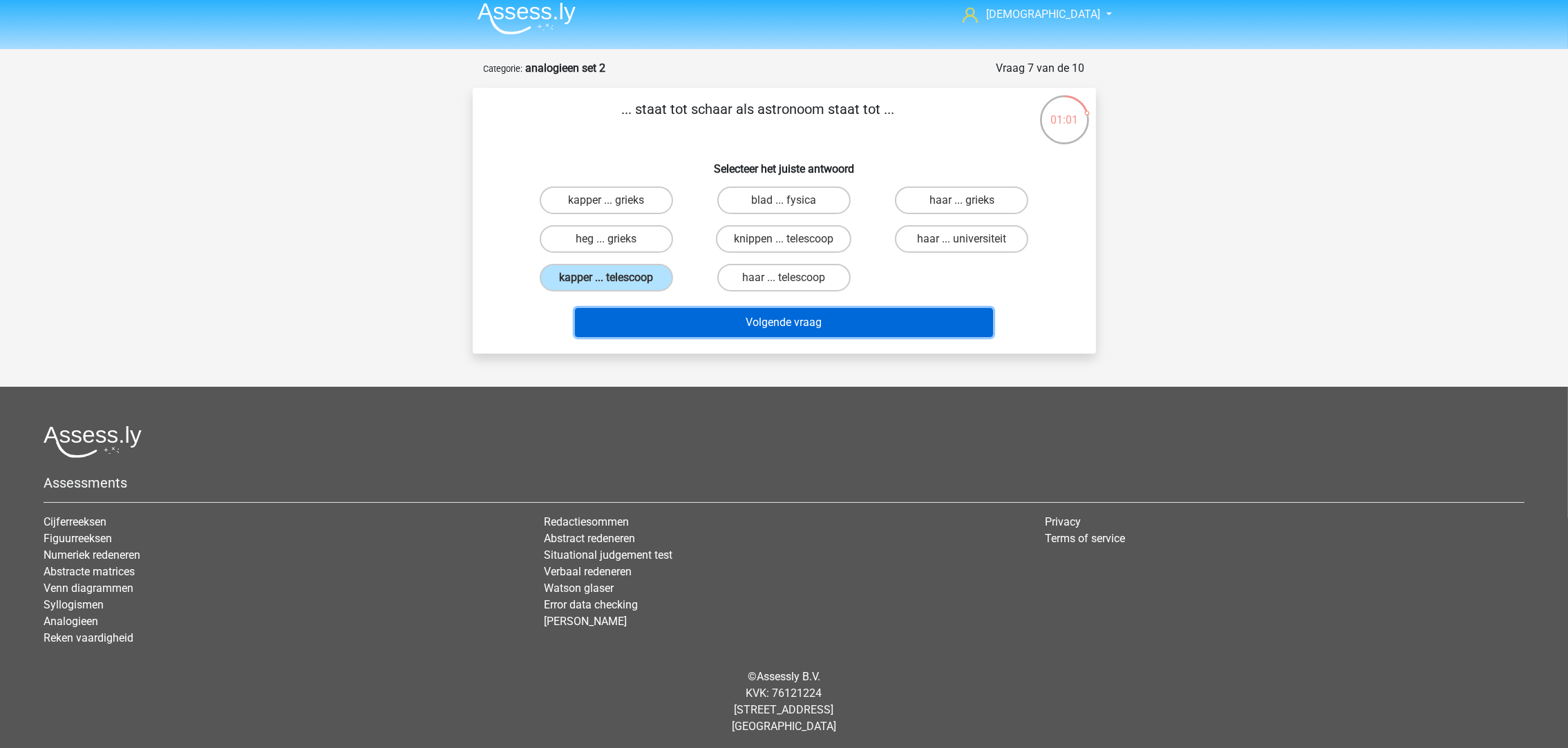
click at [712, 321] on button "Volgende vraag" at bounding box center [784, 323] width 418 height 29
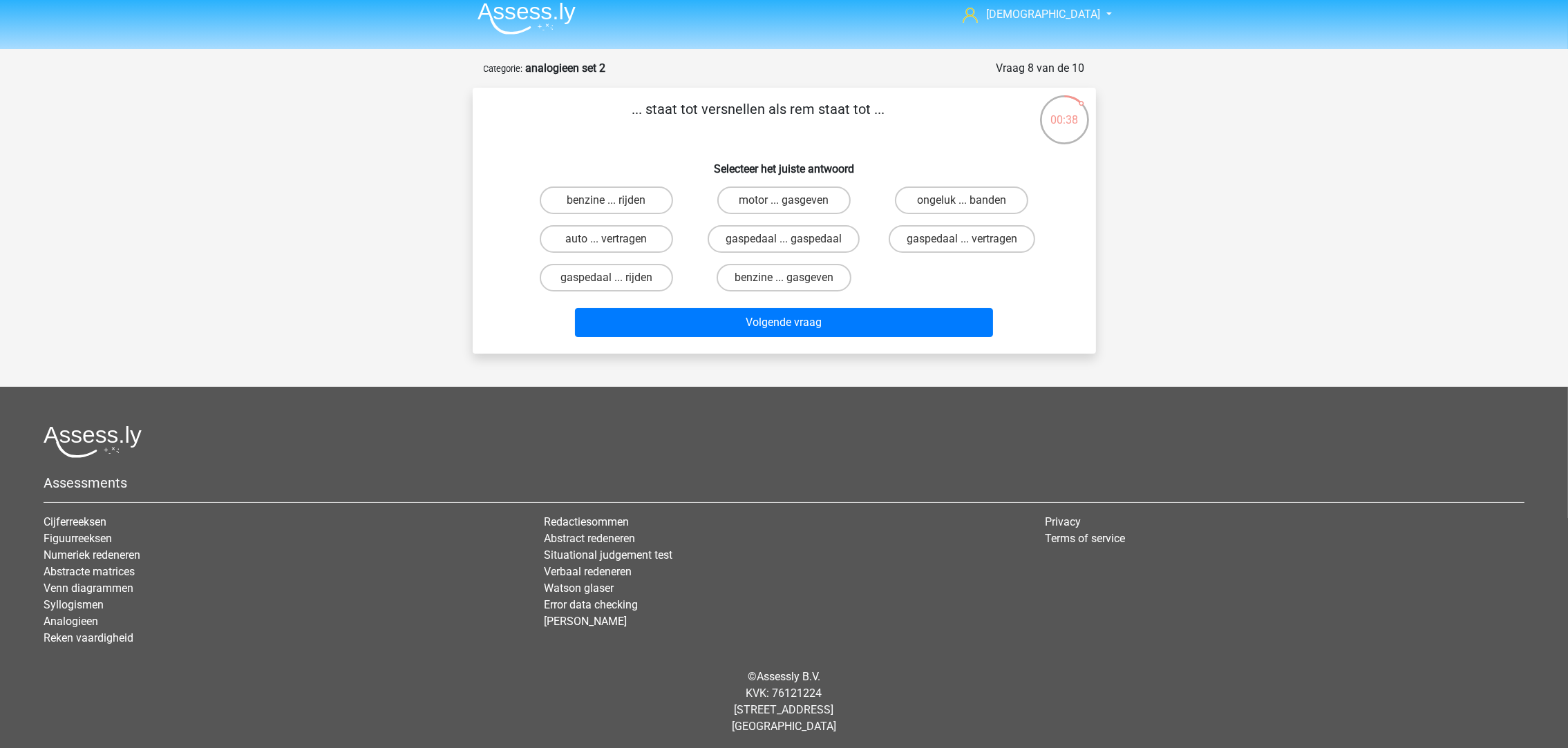
drag, startPoint x: 952, startPoint y: 240, endPoint x: 923, endPoint y: 247, distance: 29.8
click at [952, 239] on label "gaspedaal ... vertragen" at bounding box center [961, 239] width 146 height 28
click at [962, 239] on input "gaspedaal ... vertragen" at bounding box center [966, 244] width 9 height 9
radio input "true"
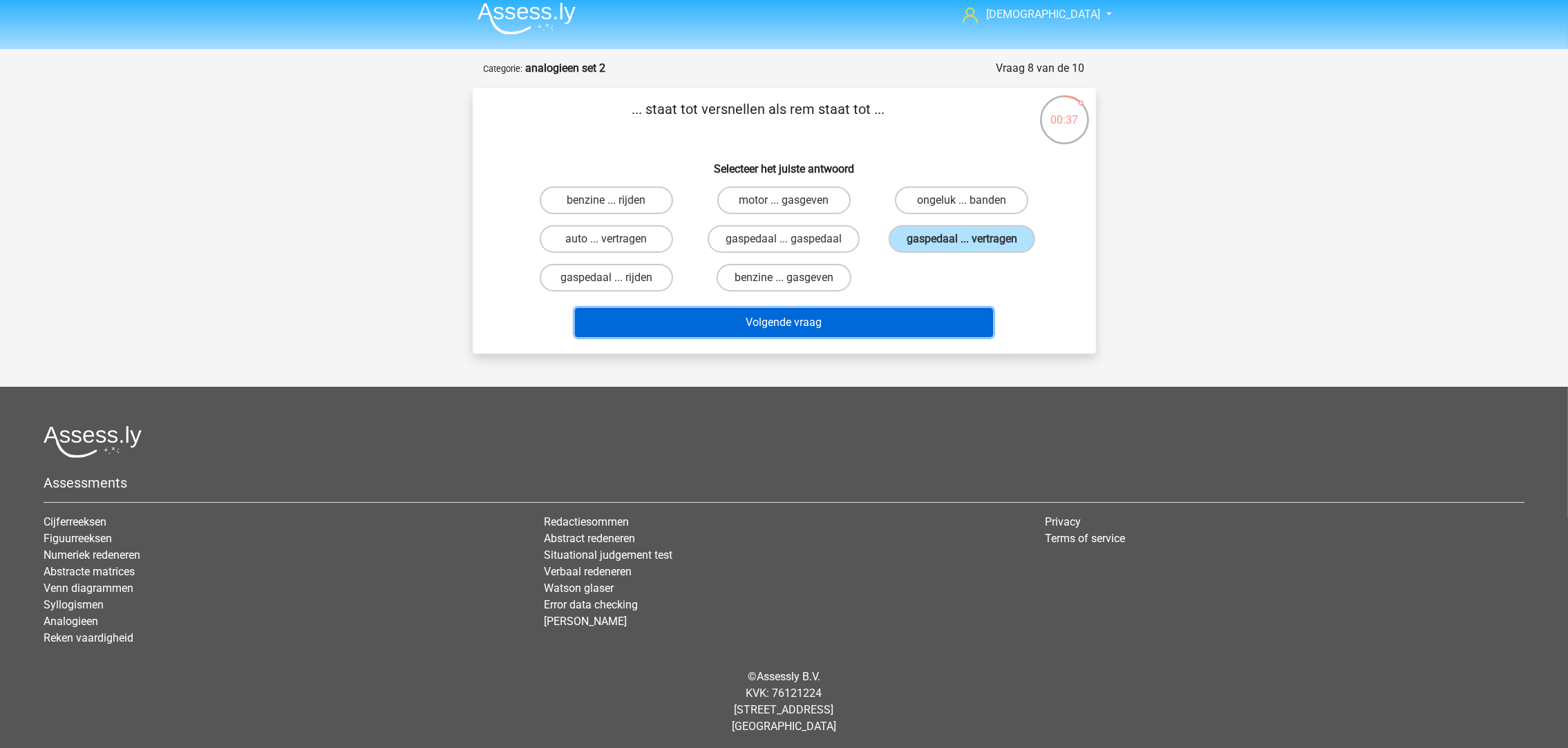
click at [901, 317] on button "Volgende vraag" at bounding box center [784, 323] width 418 height 29
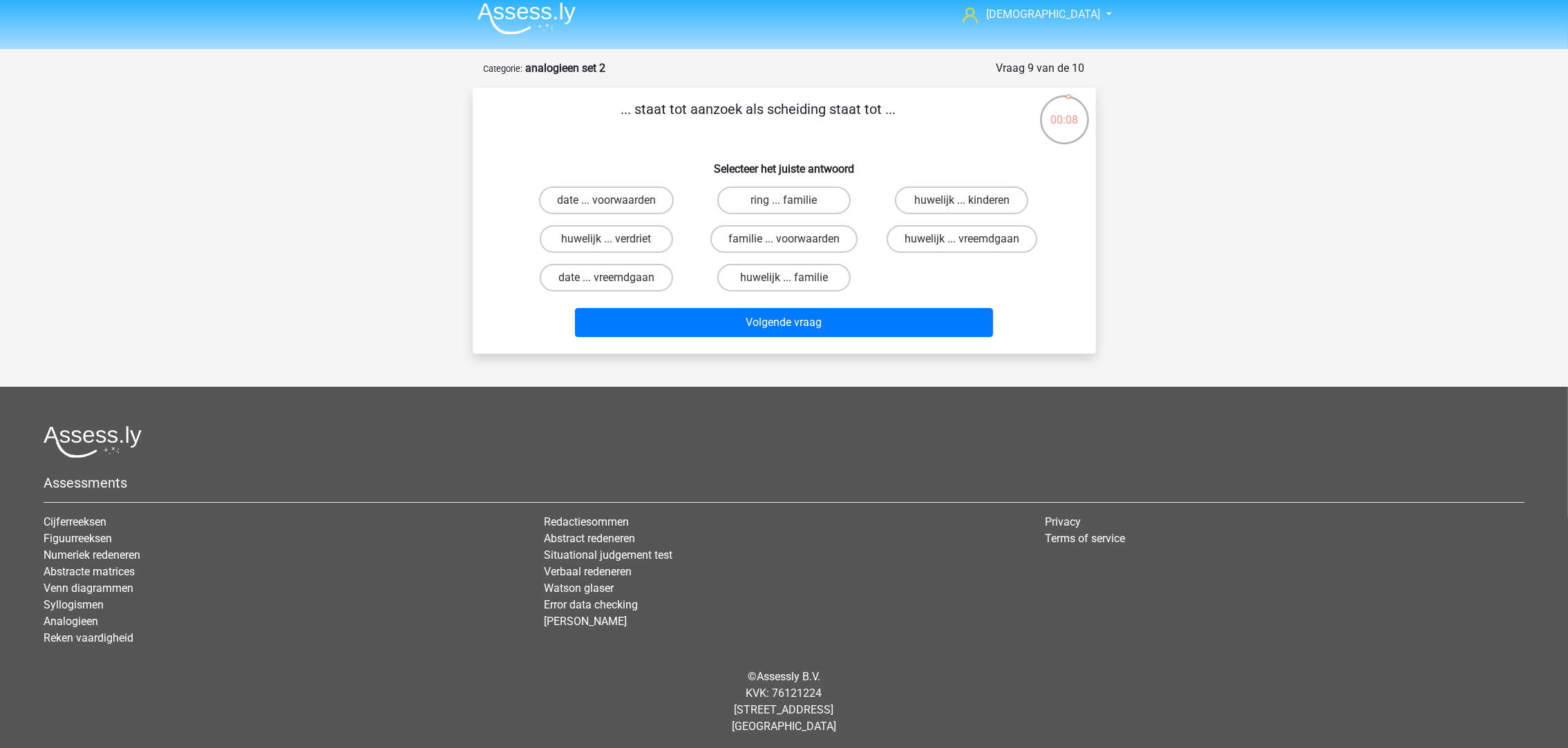
click at [640, 204] on label "date ... voorwaarden" at bounding box center [606, 200] width 135 height 28
click at [615, 204] on input "date ... voorwaarden" at bounding box center [610, 204] width 9 height 9
radio input "true"
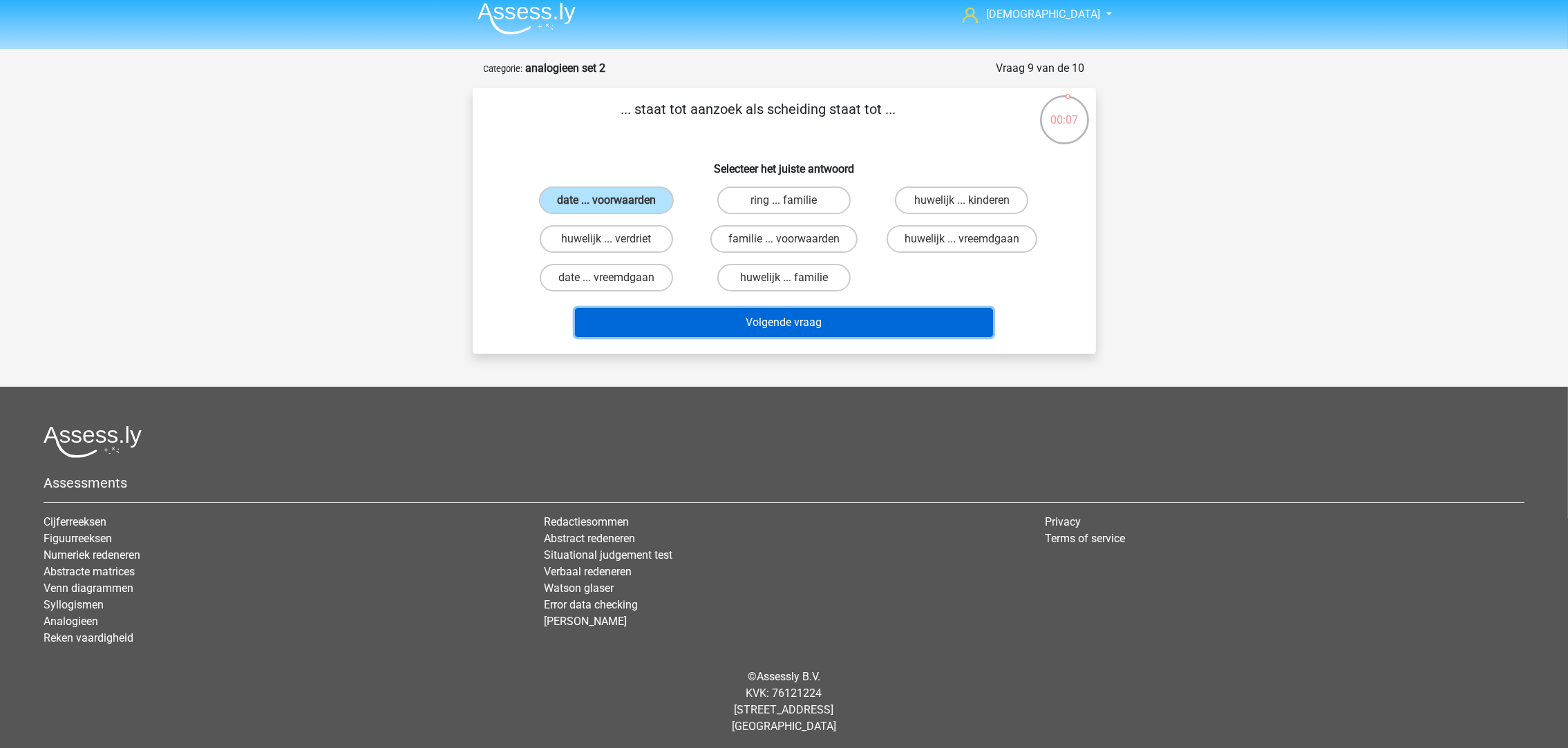
click at [731, 316] on button "Volgende vraag" at bounding box center [784, 323] width 418 height 29
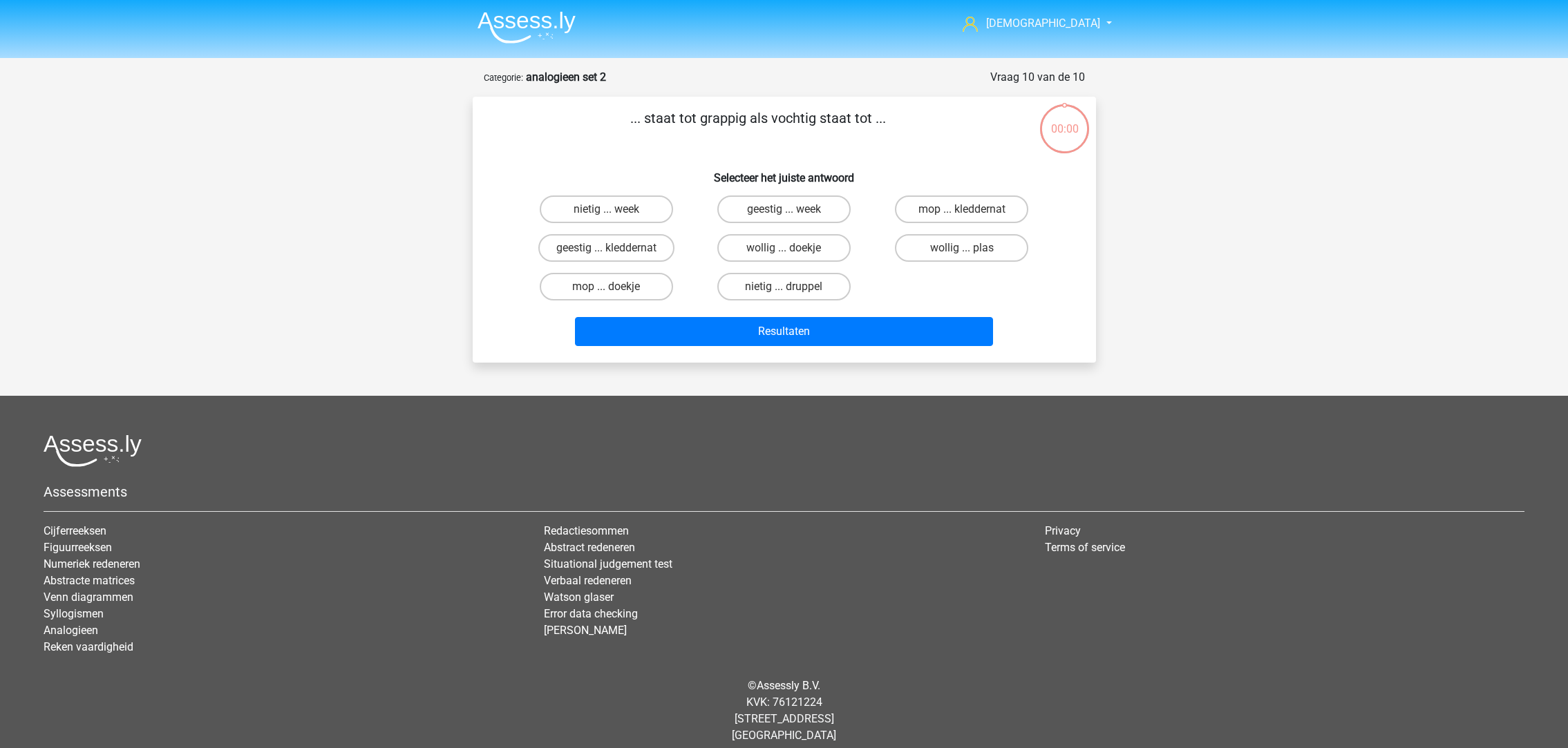
scroll to position [9, 0]
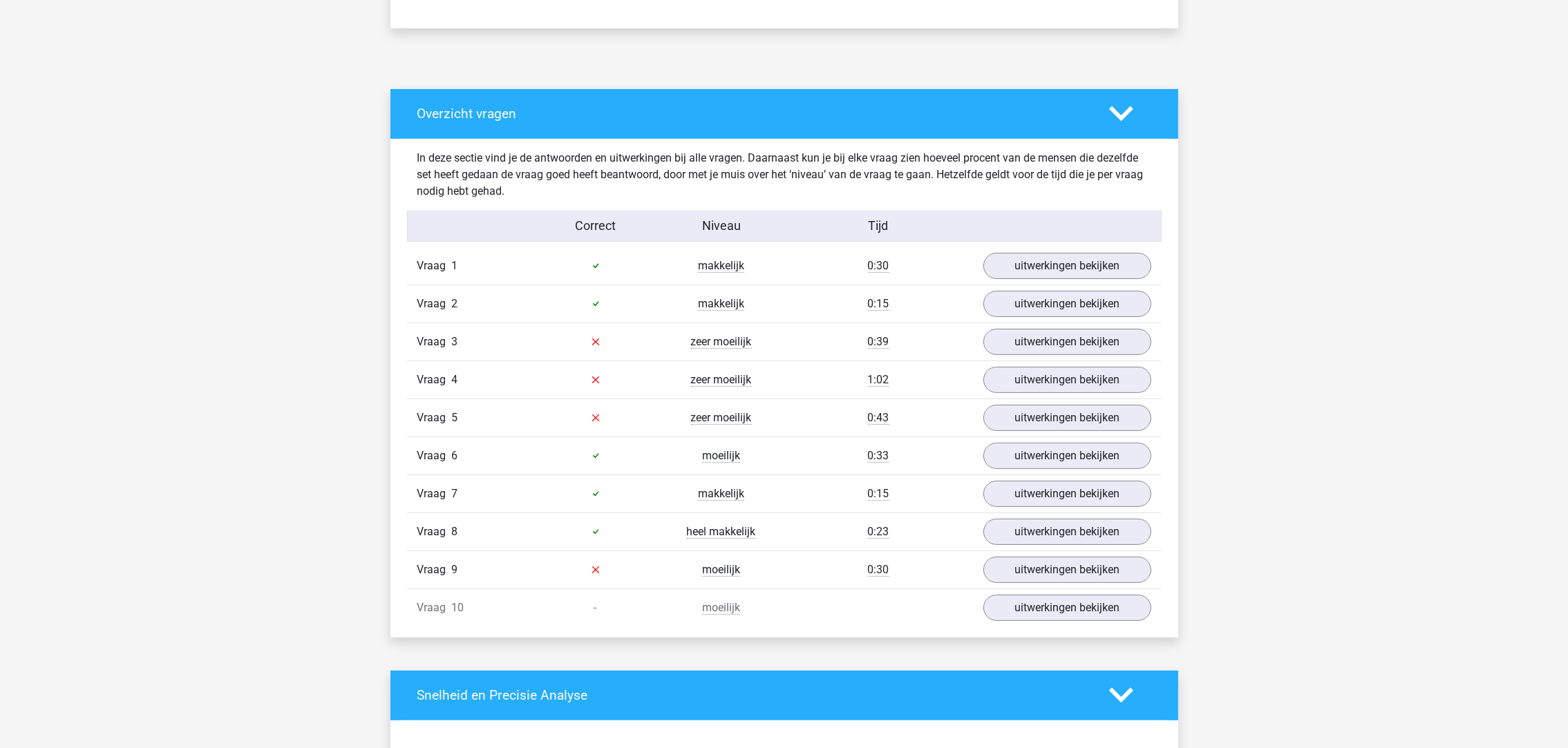
scroll to position [725, 0]
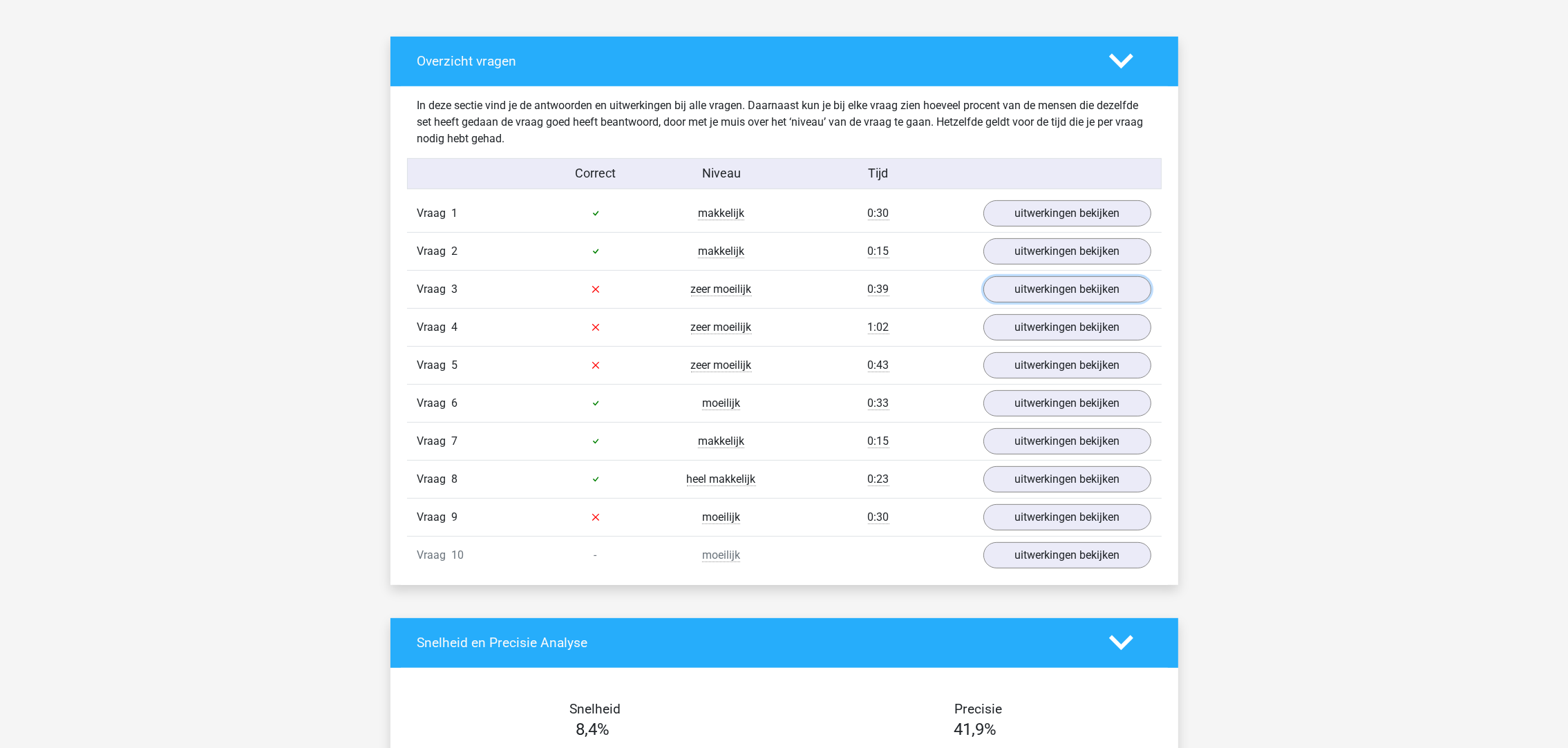
click at [1026, 292] on link "uitwerkingen bekijken" at bounding box center [1067, 290] width 168 height 26
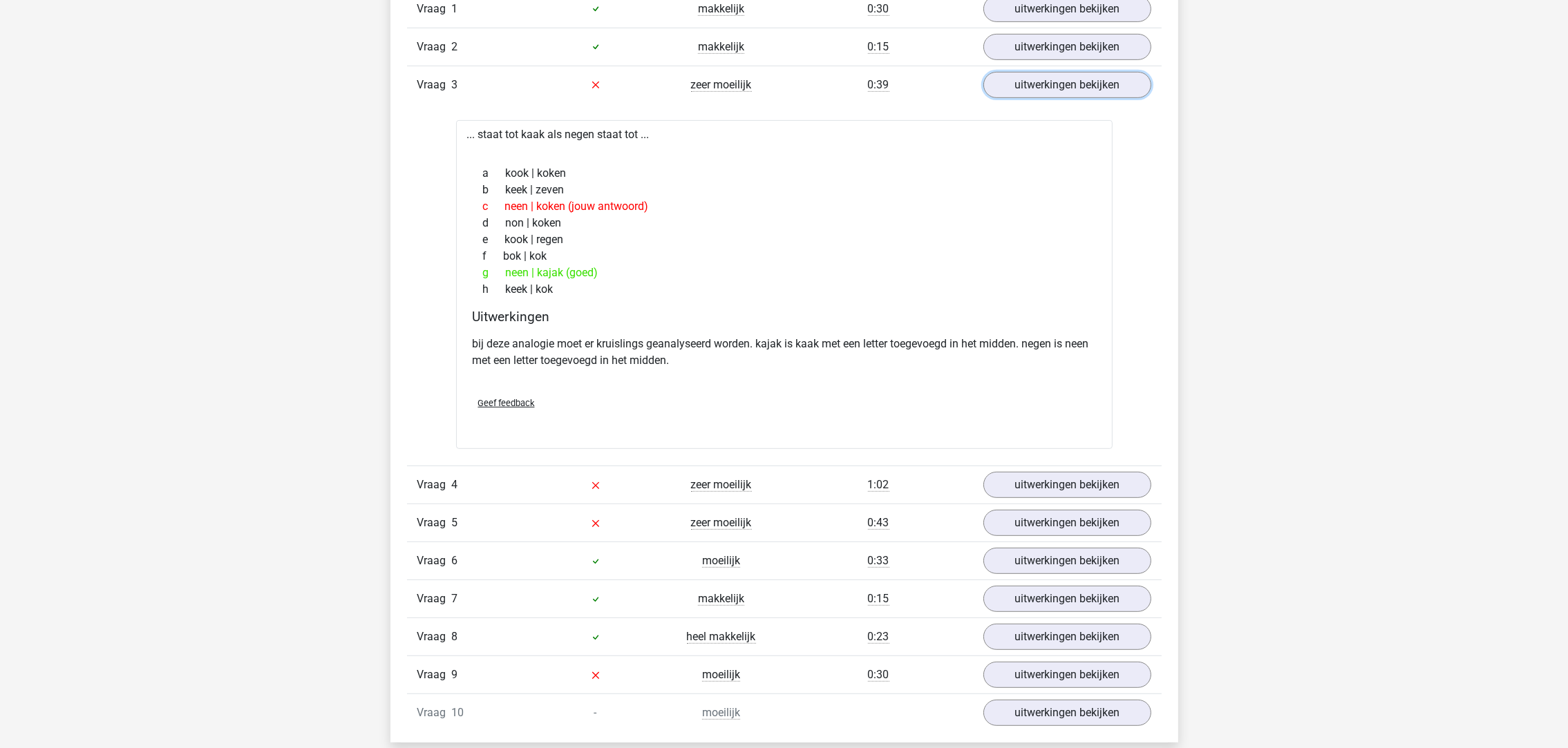
scroll to position [932, 0]
click at [1024, 477] on link "uitwerkingen bekijken" at bounding box center [1067, 483] width 168 height 26
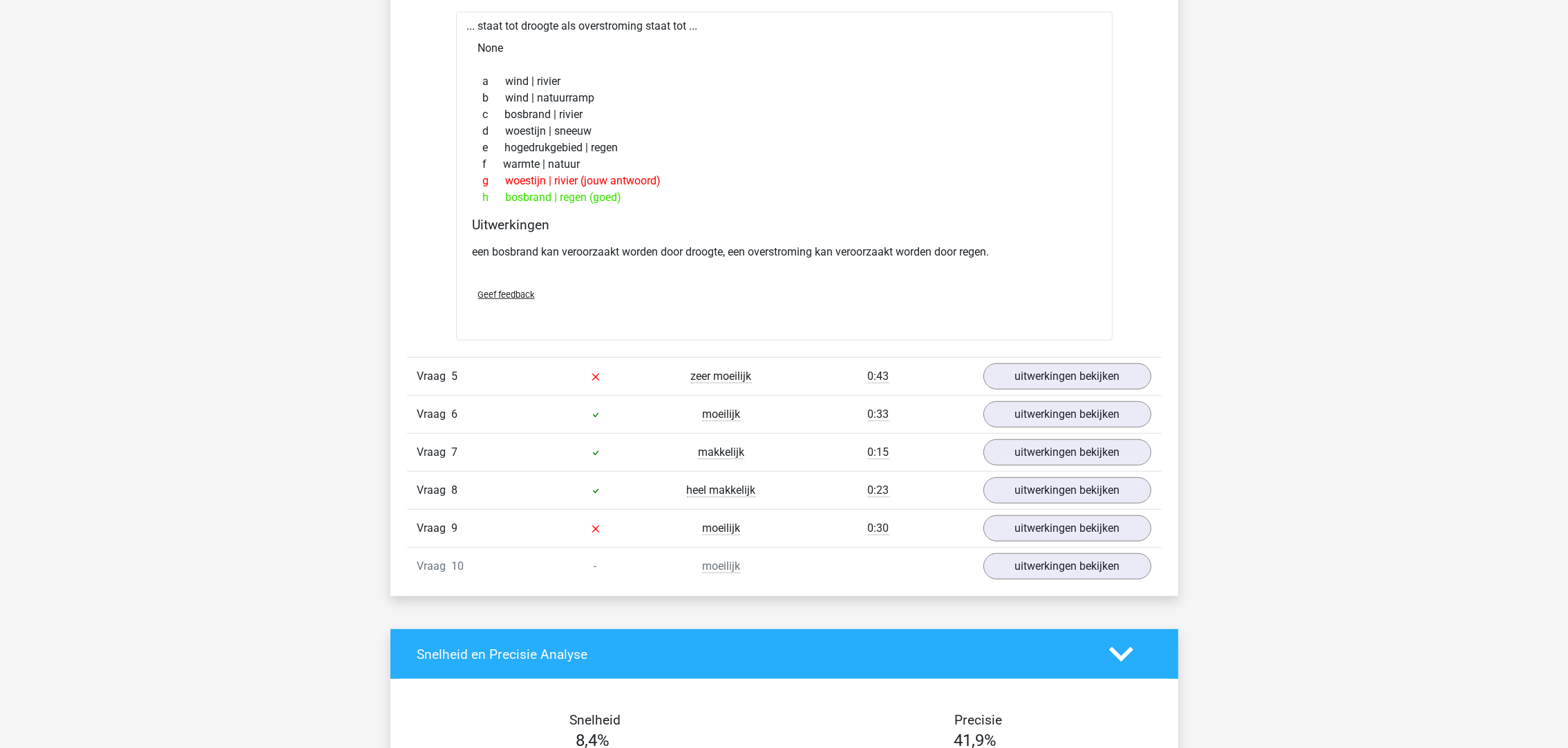
scroll to position [1451, 0]
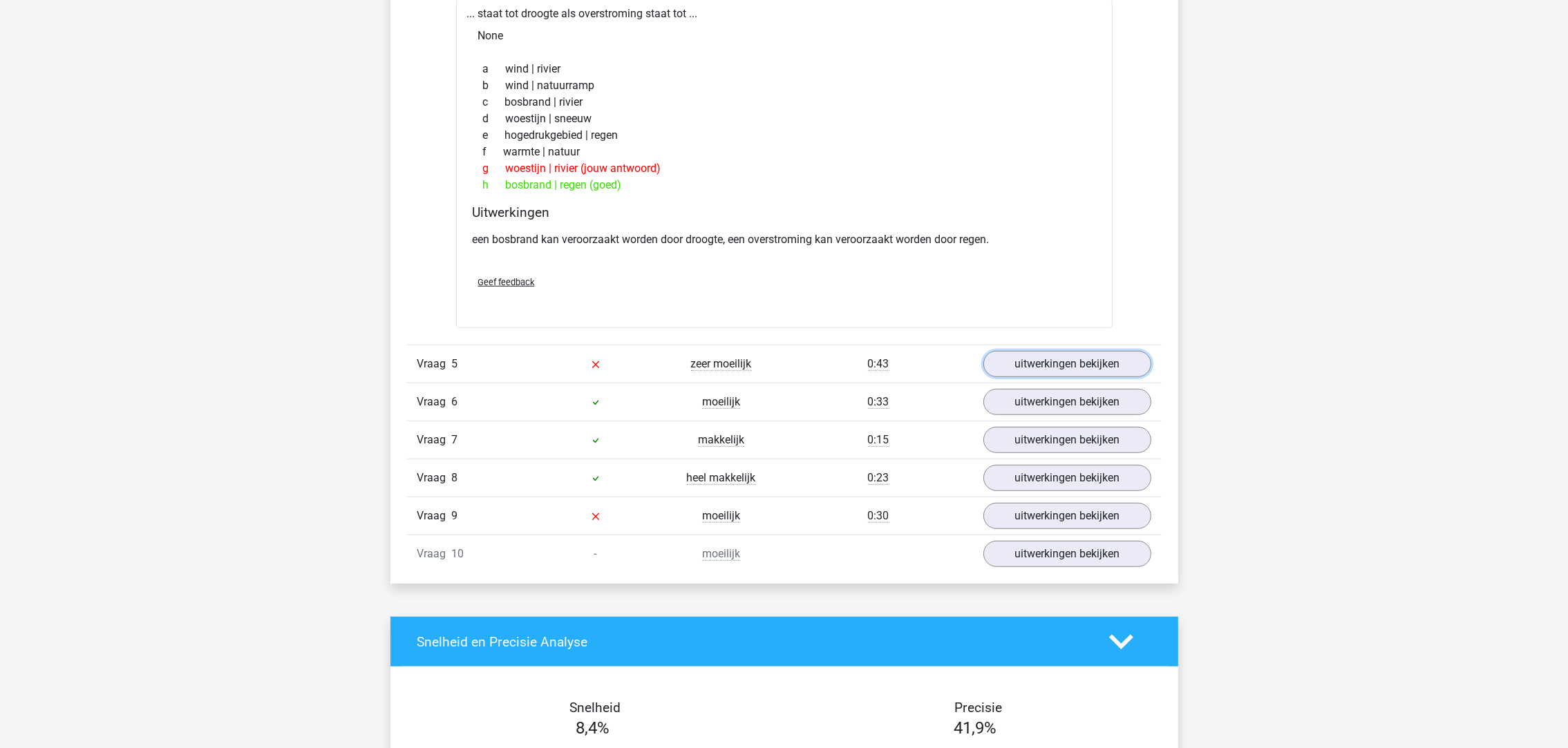
click at [1025, 375] on link "uitwerkingen bekijken" at bounding box center [1067, 364] width 168 height 26
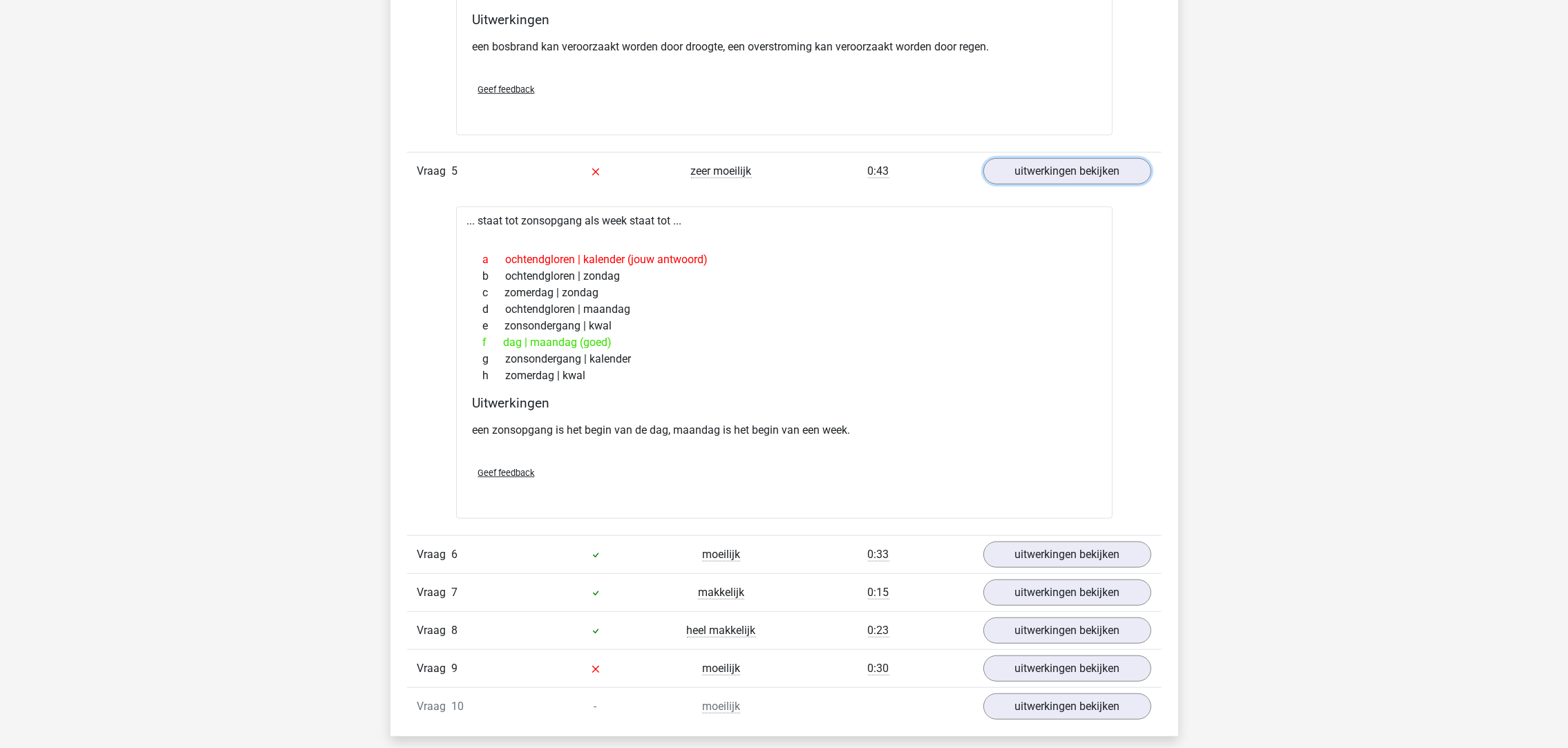
scroll to position [1658, 0]
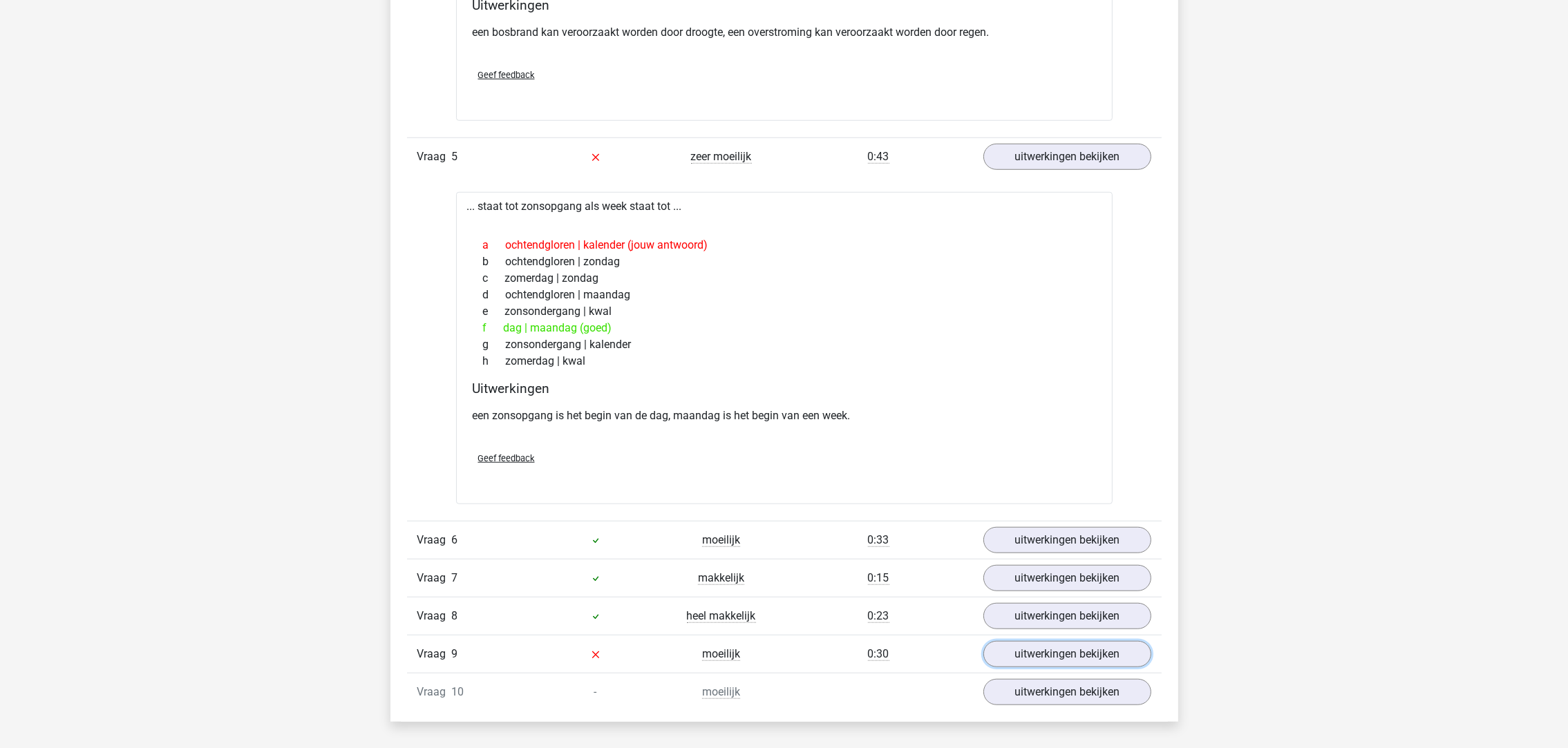
click at [1029, 656] on link "uitwerkingen bekijken" at bounding box center [1067, 654] width 168 height 26
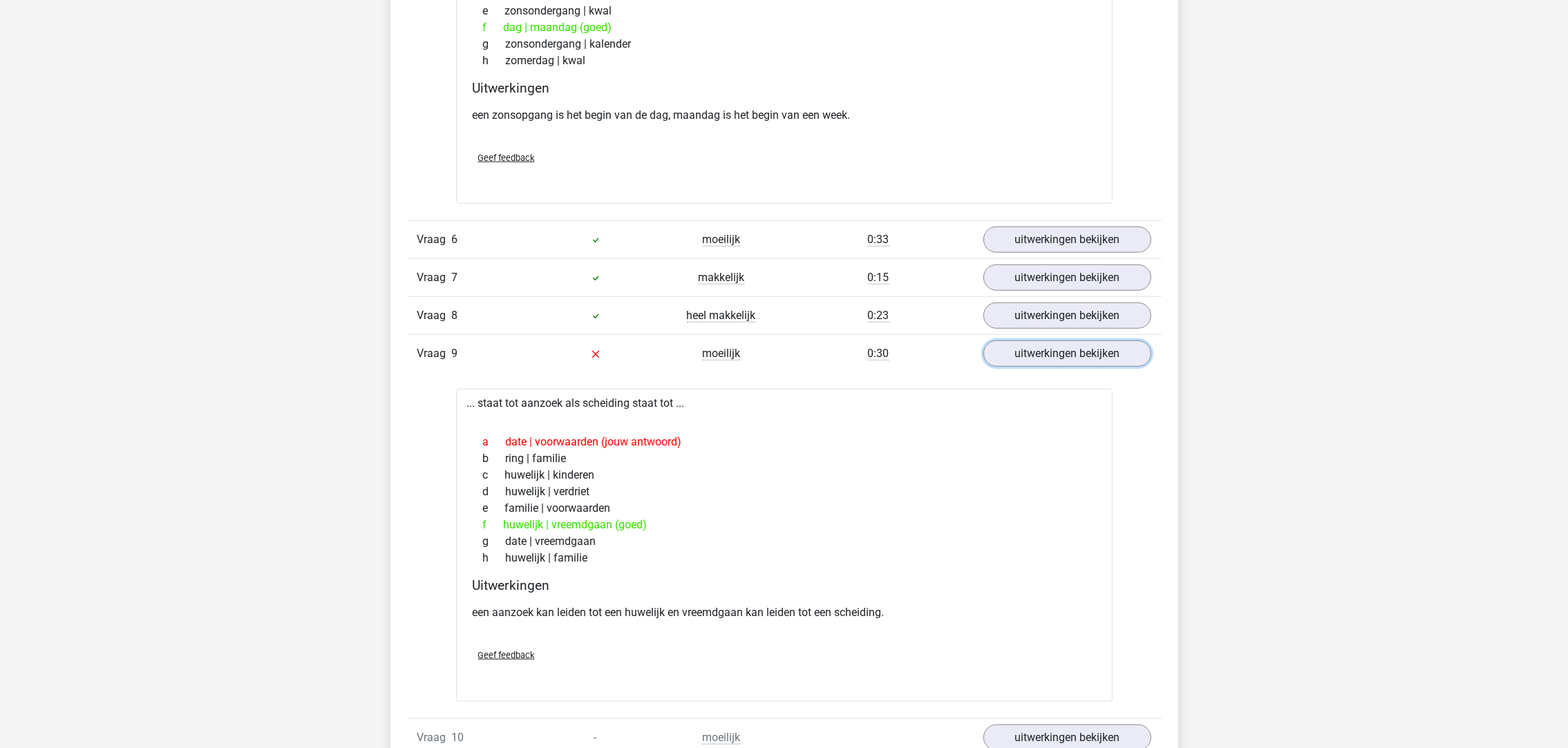
scroll to position [1969, 0]
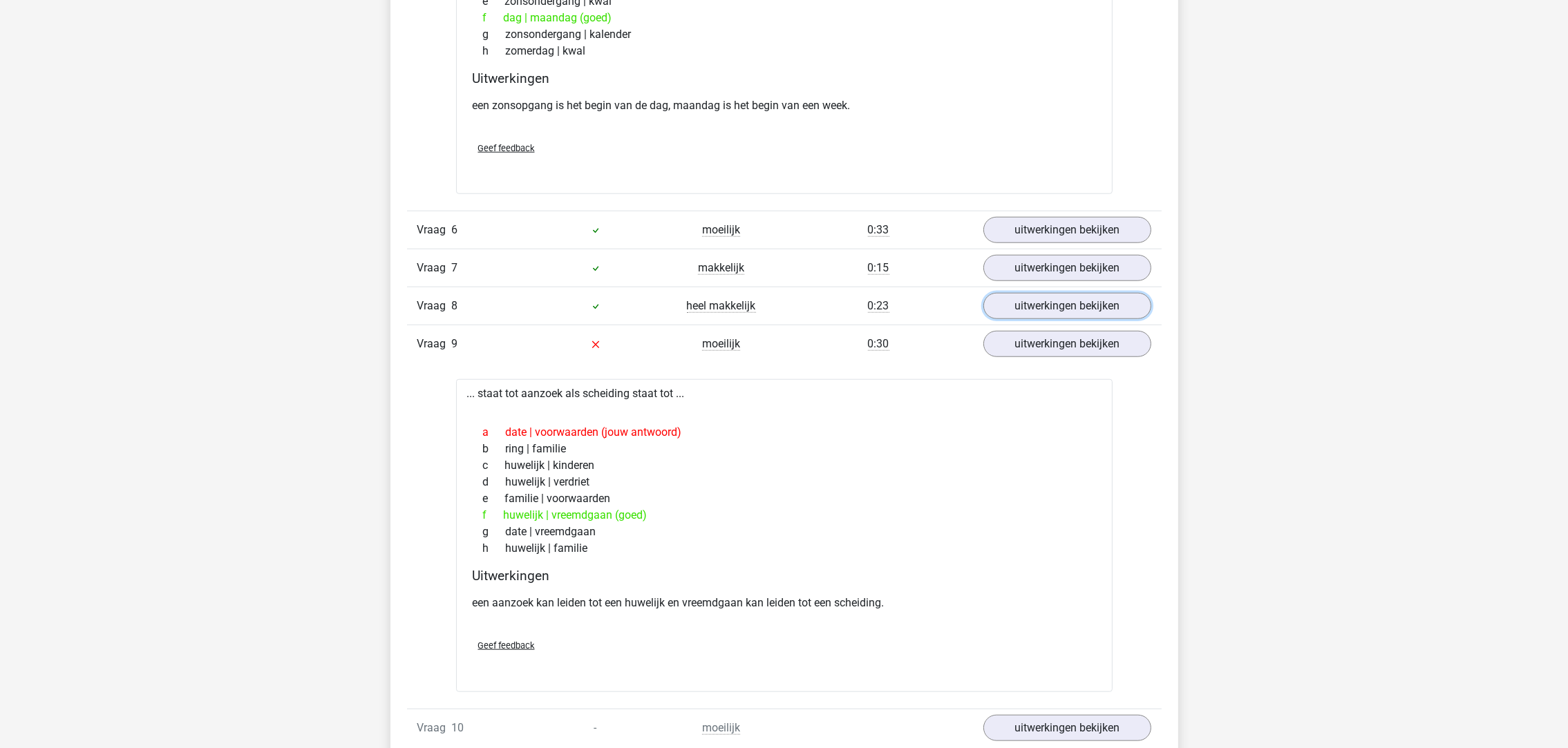
click at [1037, 309] on link "uitwerkingen bekijken" at bounding box center [1067, 306] width 168 height 26
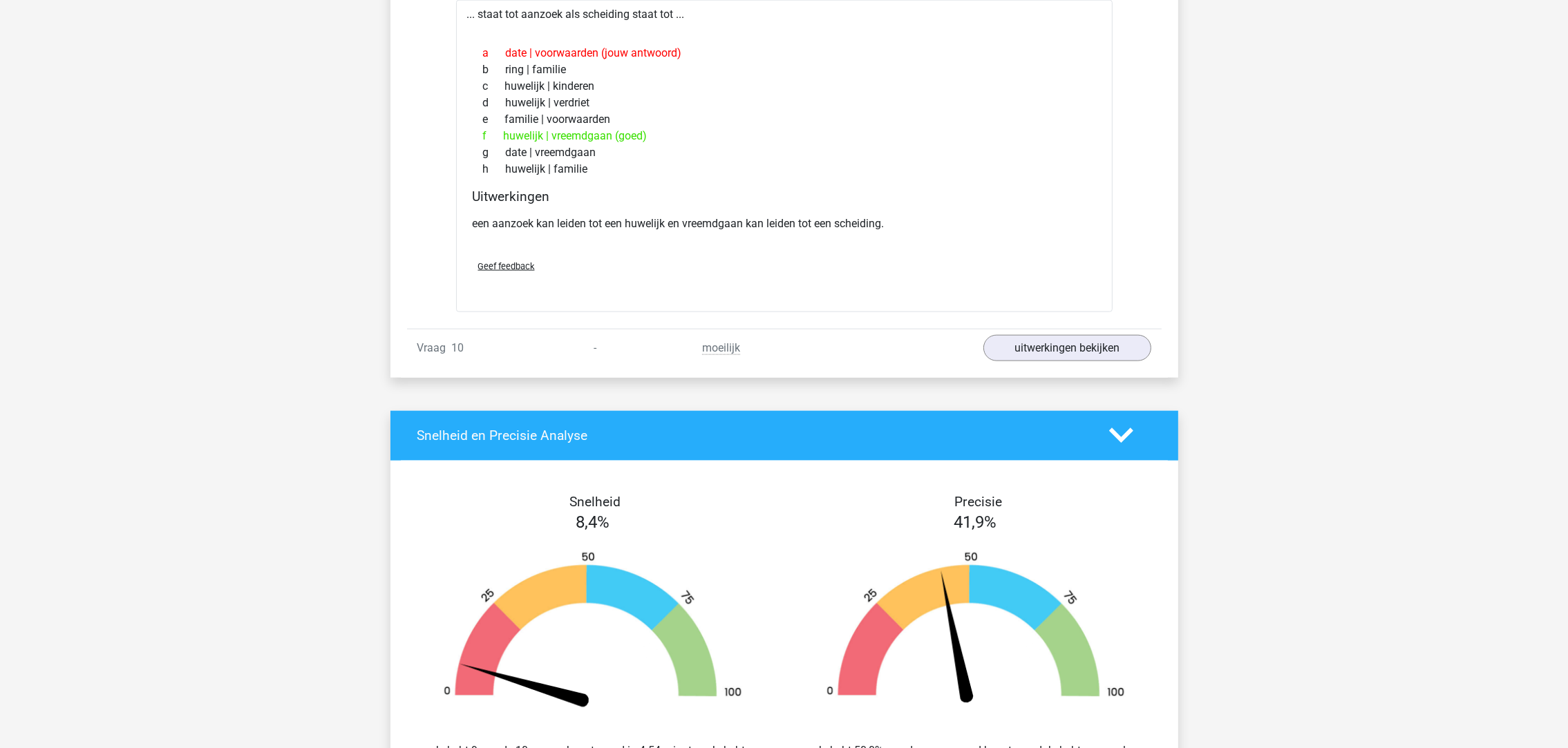
scroll to position [2798, 0]
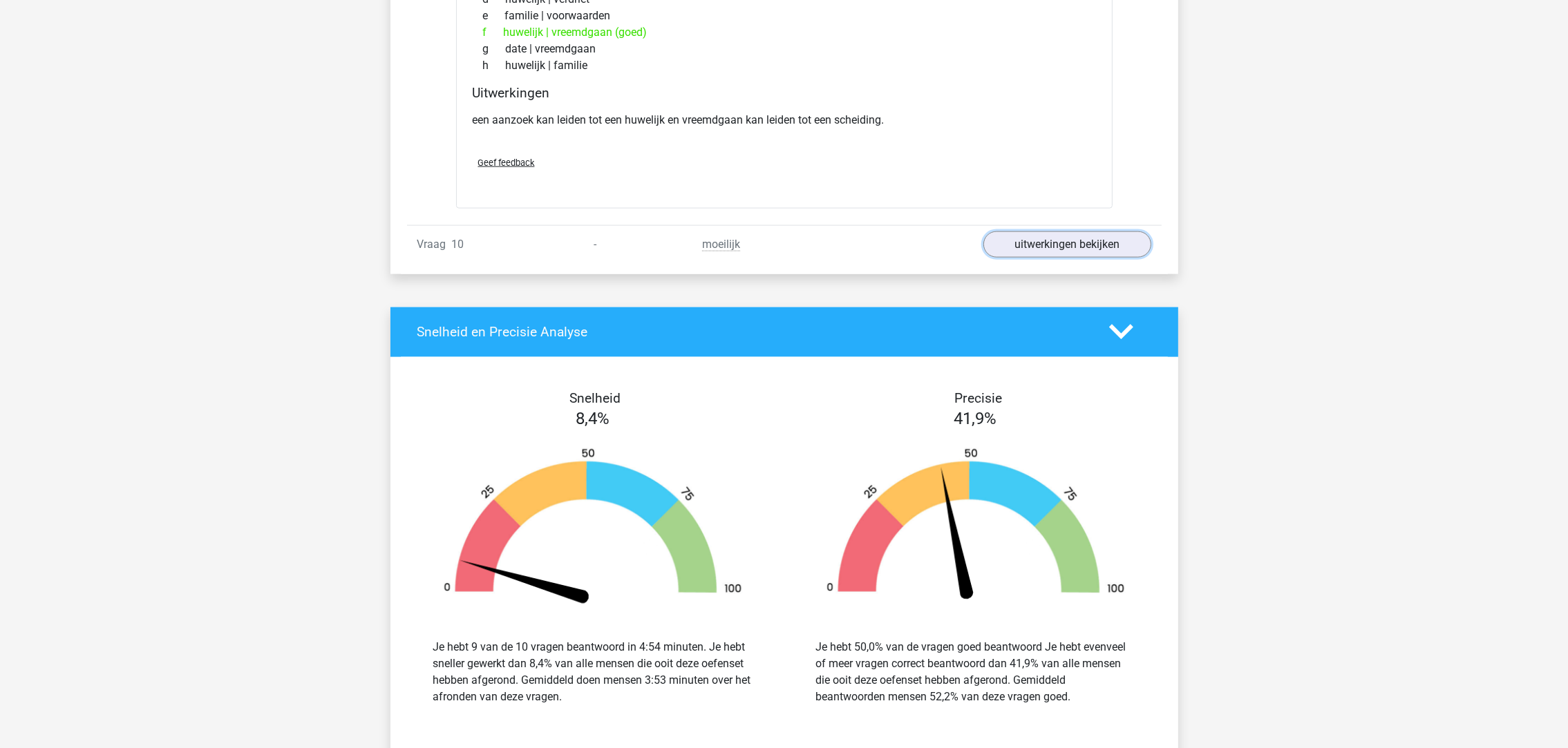
click at [1068, 252] on link "uitwerkingen bekijken" at bounding box center [1067, 244] width 168 height 26
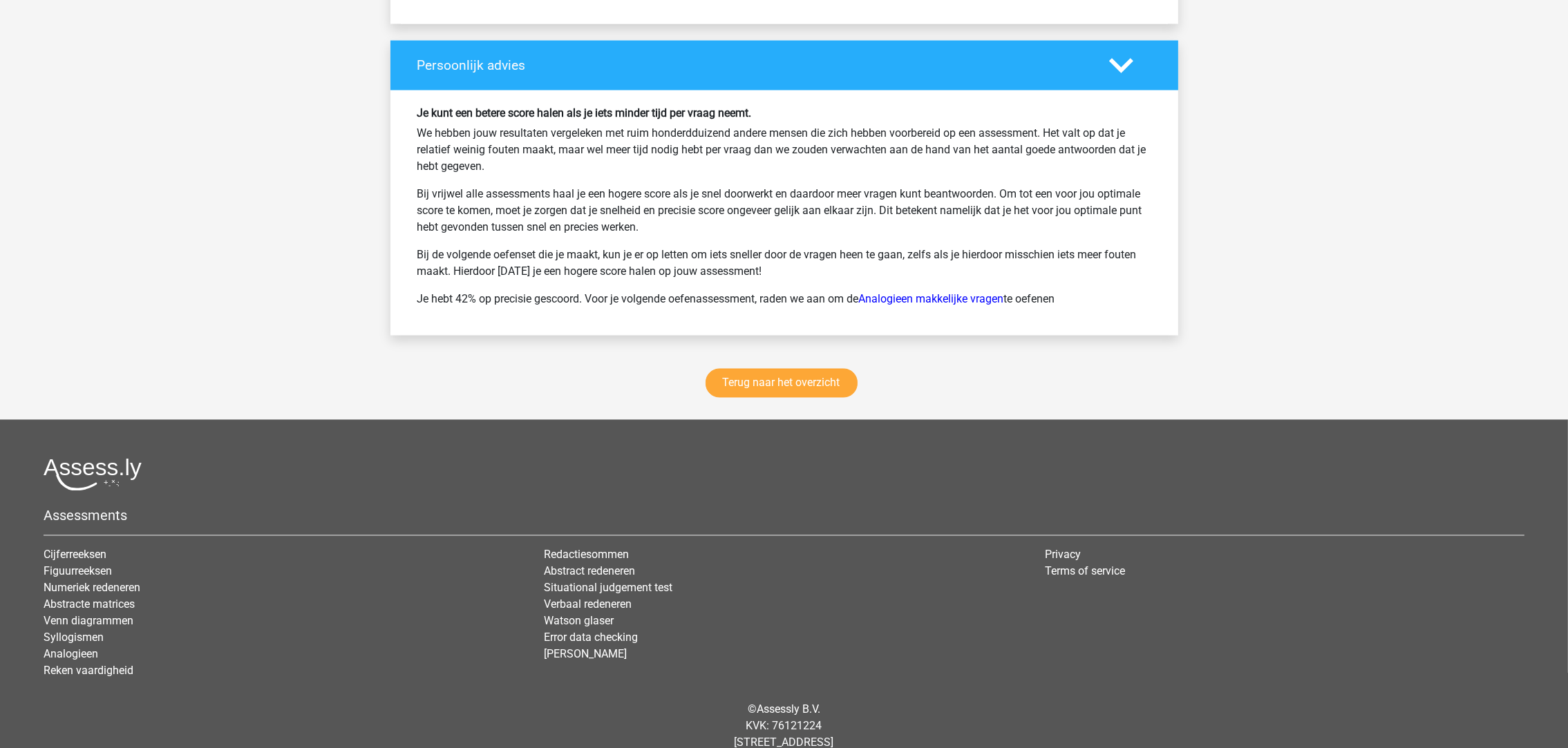
scroll to position [3931, 0]
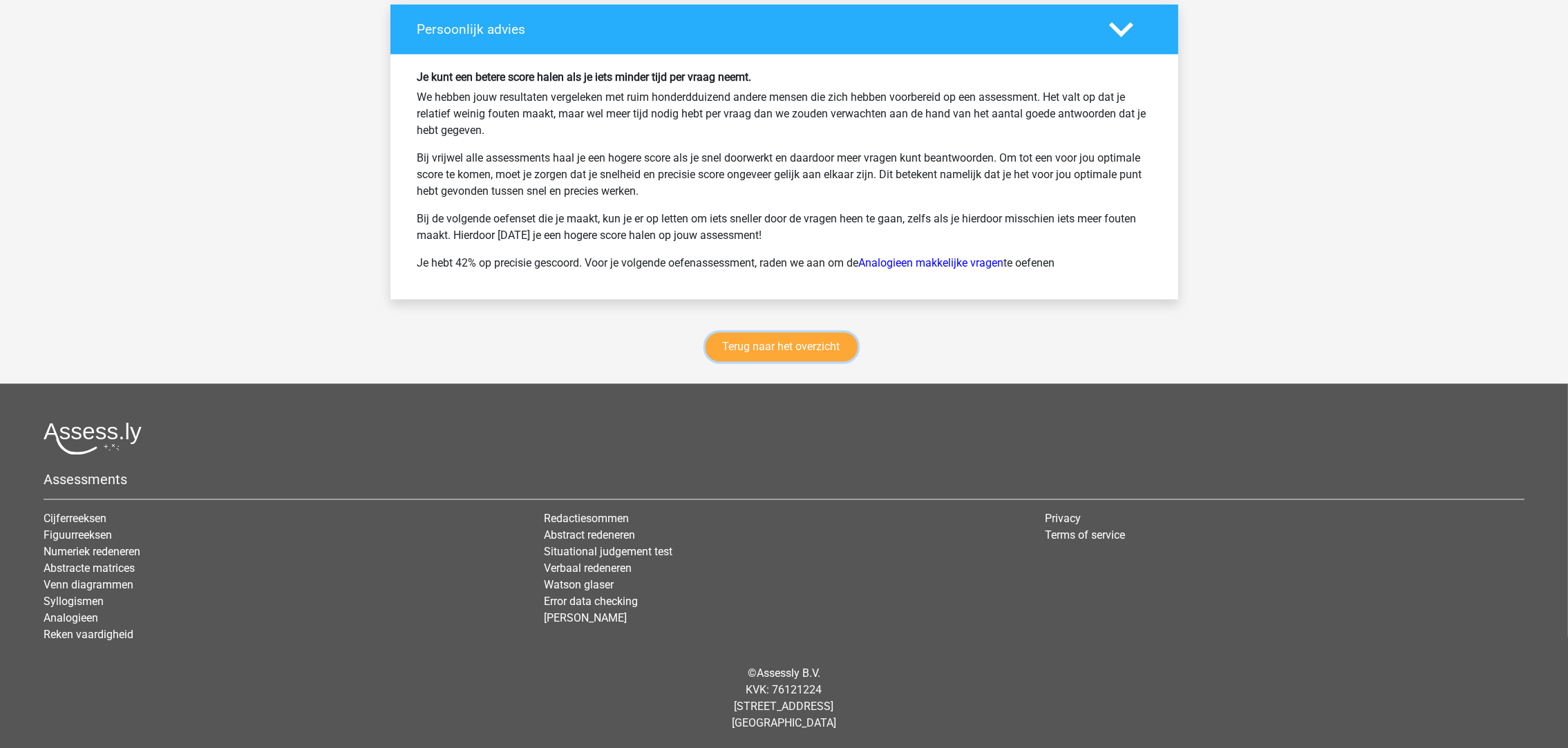
click at [781, 352] on link "Terug naar het overzicht" at bounding box center [781, 347] width 152 height 29
click at [929, 262] on link "Analogieen makkelijke vragen" at bounding box center [931, 263] width 145 height 13
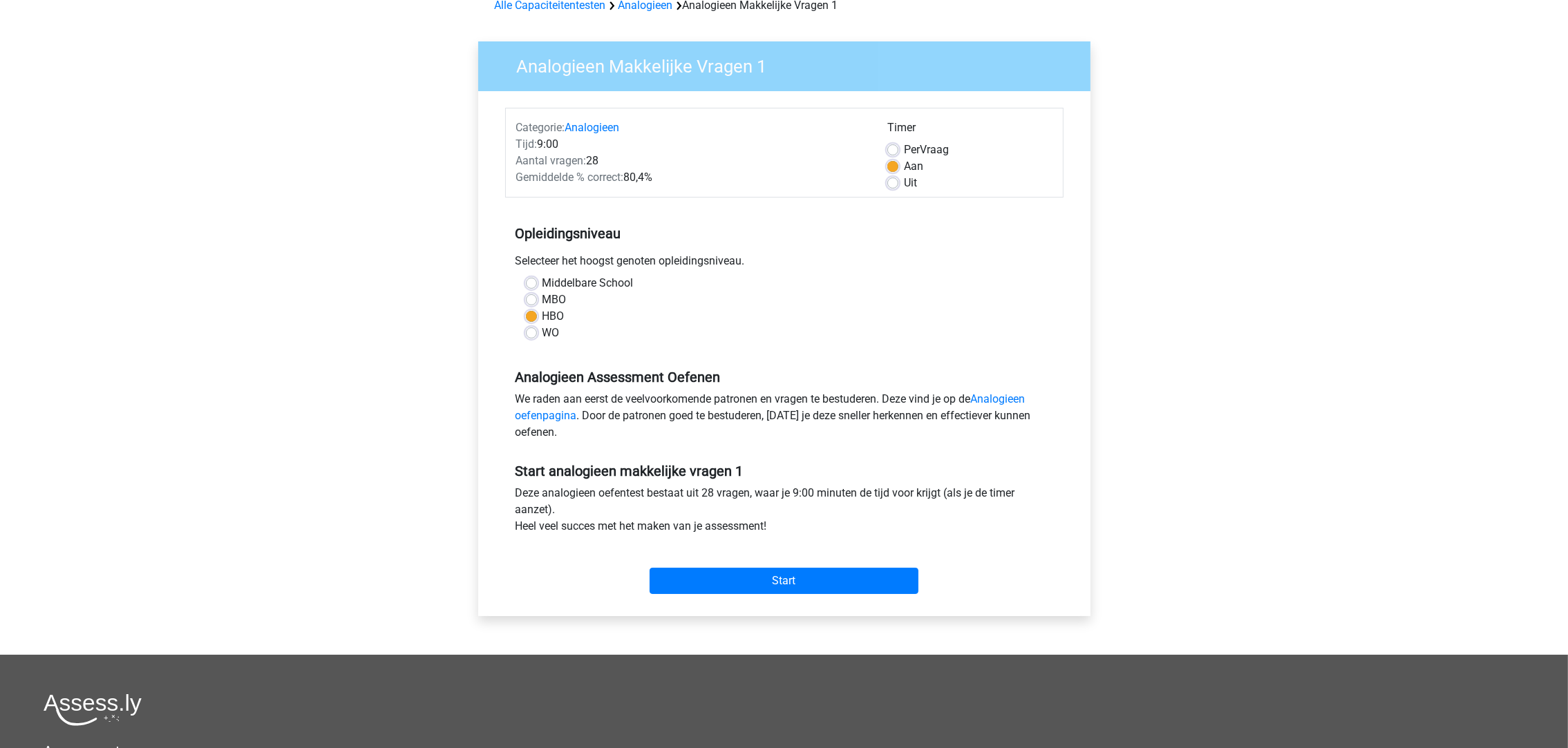
scroll to position [207, 0]
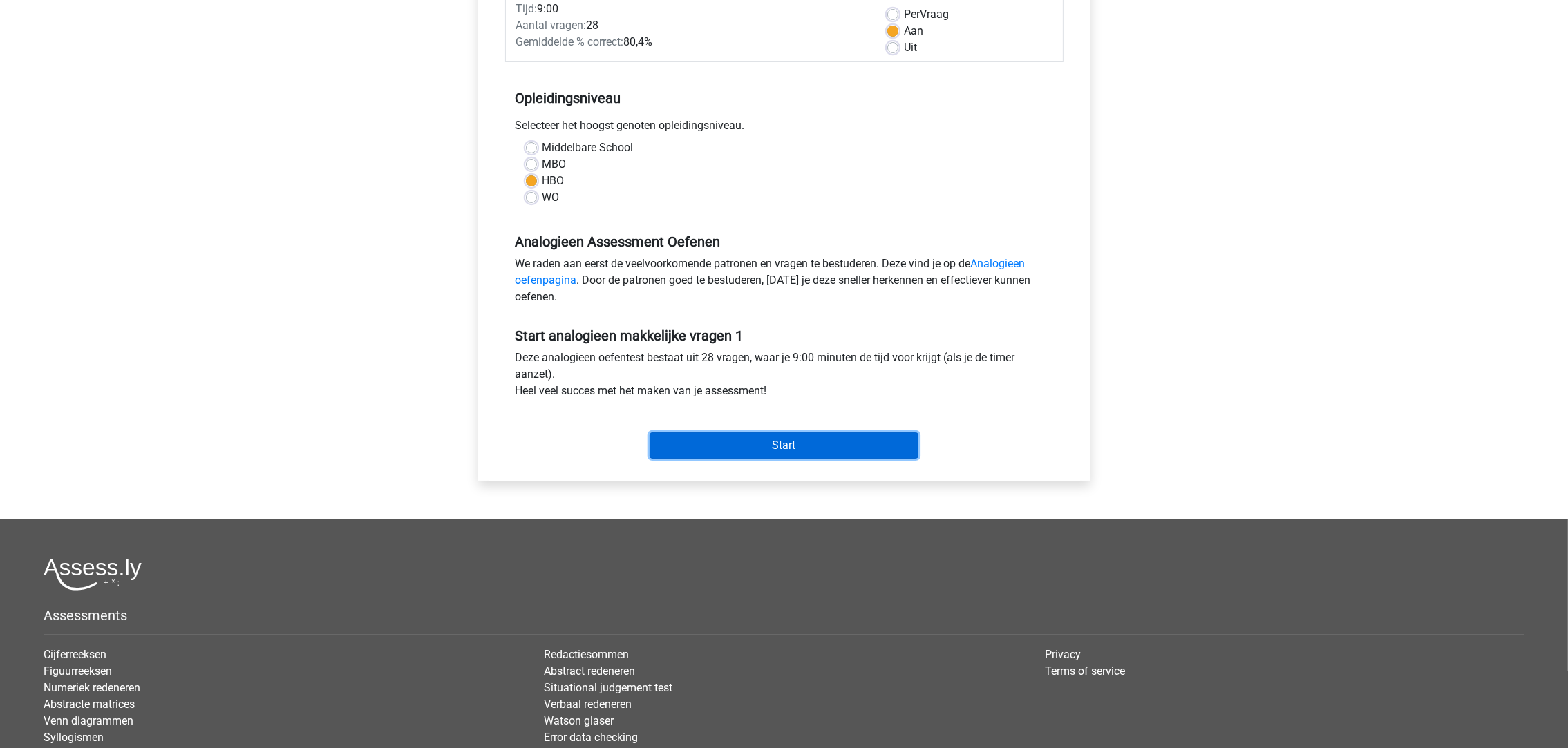
click at [745, 449] on input "Start" at bounding box center [784, 445] width 268 height 26
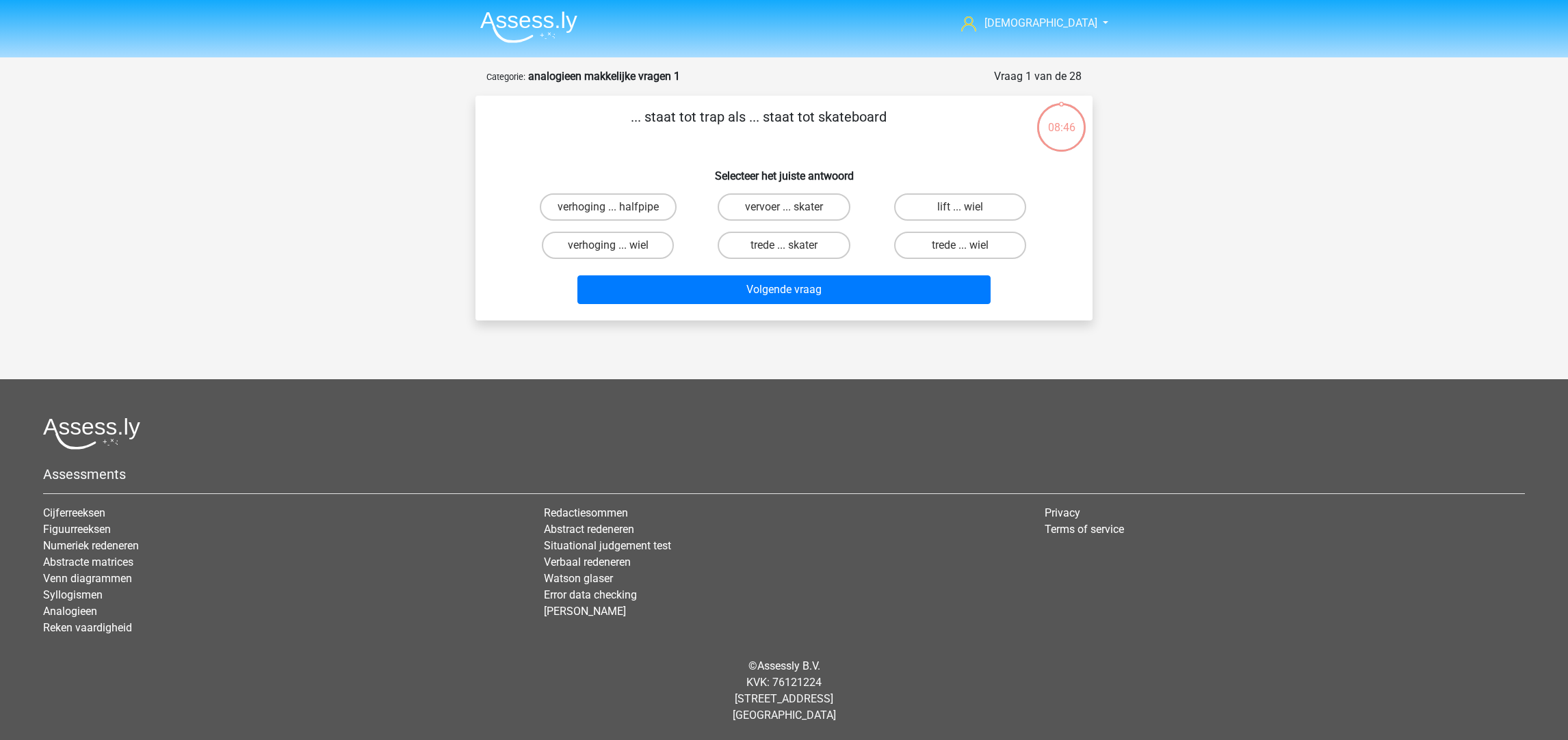
click at [969, 245] on label "trede ... wiel" at bounding box center [959, 245] width 132 height 27
click at [969, 245] on input "trede ... wiel" at bounding box center [964, 250] width 9 height 9
radio input "true"
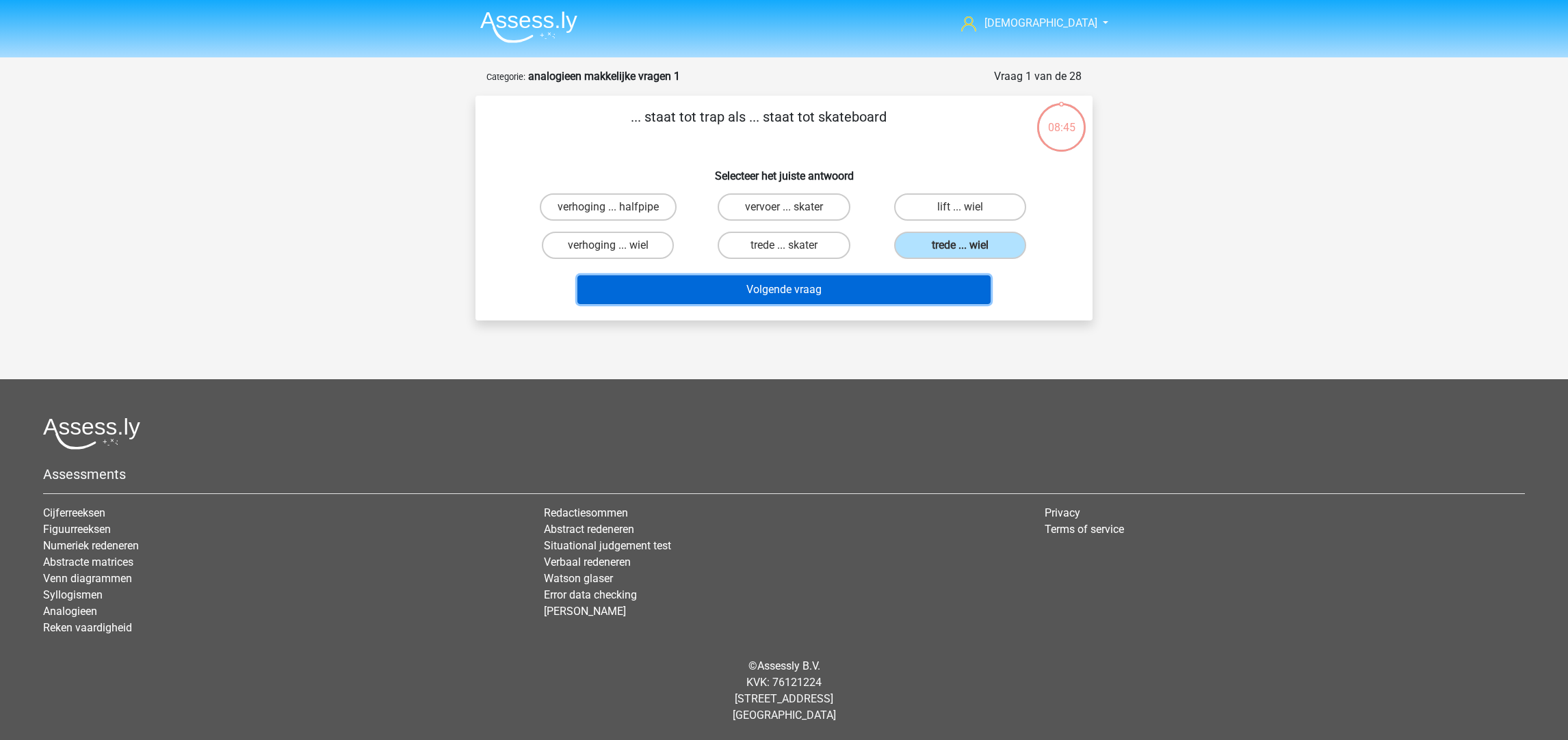
click at [904, 292] on button "Volgende vraag" at bounding box center [784, 290] width 414 height 29
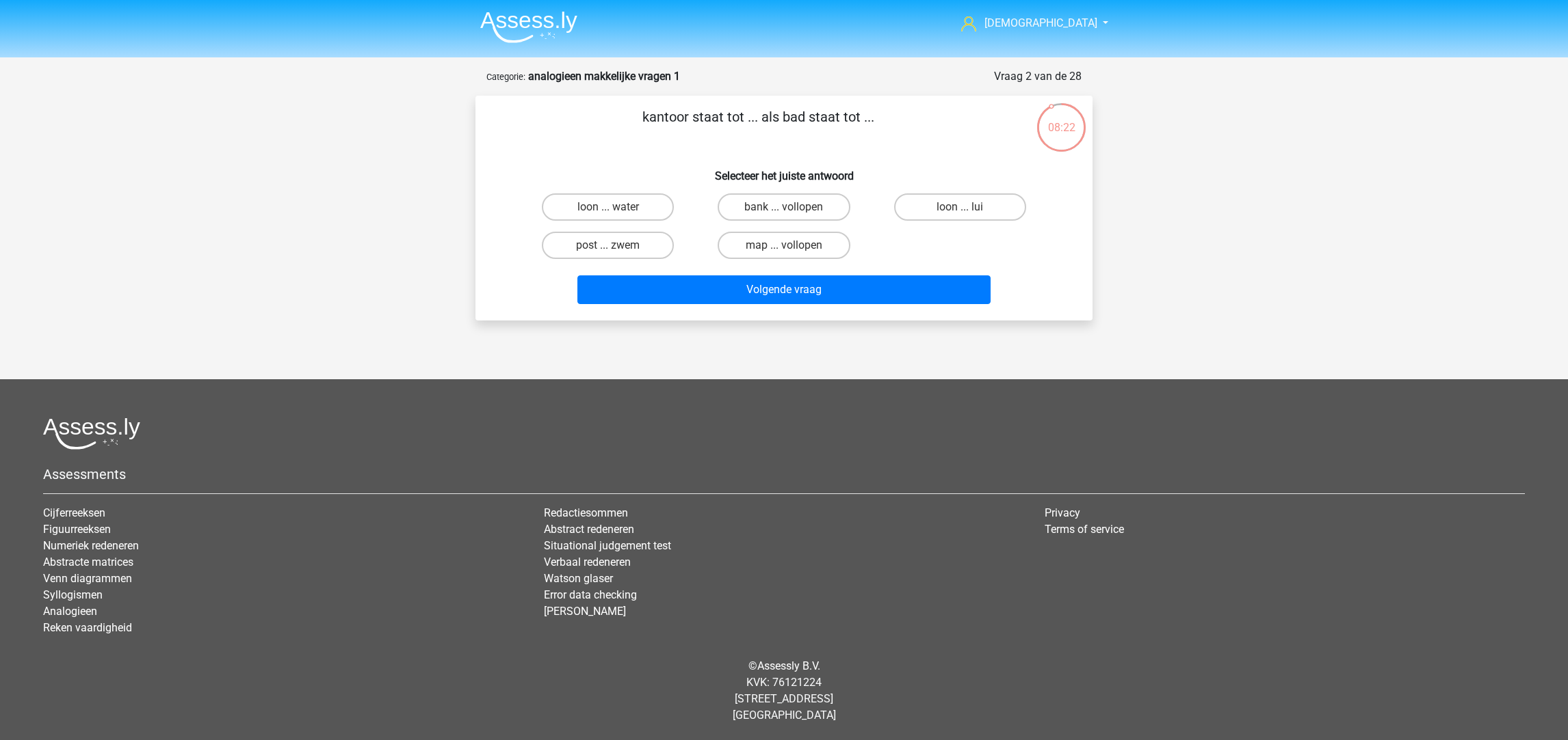
click at [640, 243] on label "post ... zwem" at bounding box center [607, 245] width 132 height 27
click at [617, 245] on input "post ... zwem" at bounding box center [612, 250] width 9 height 9
radio input "true"
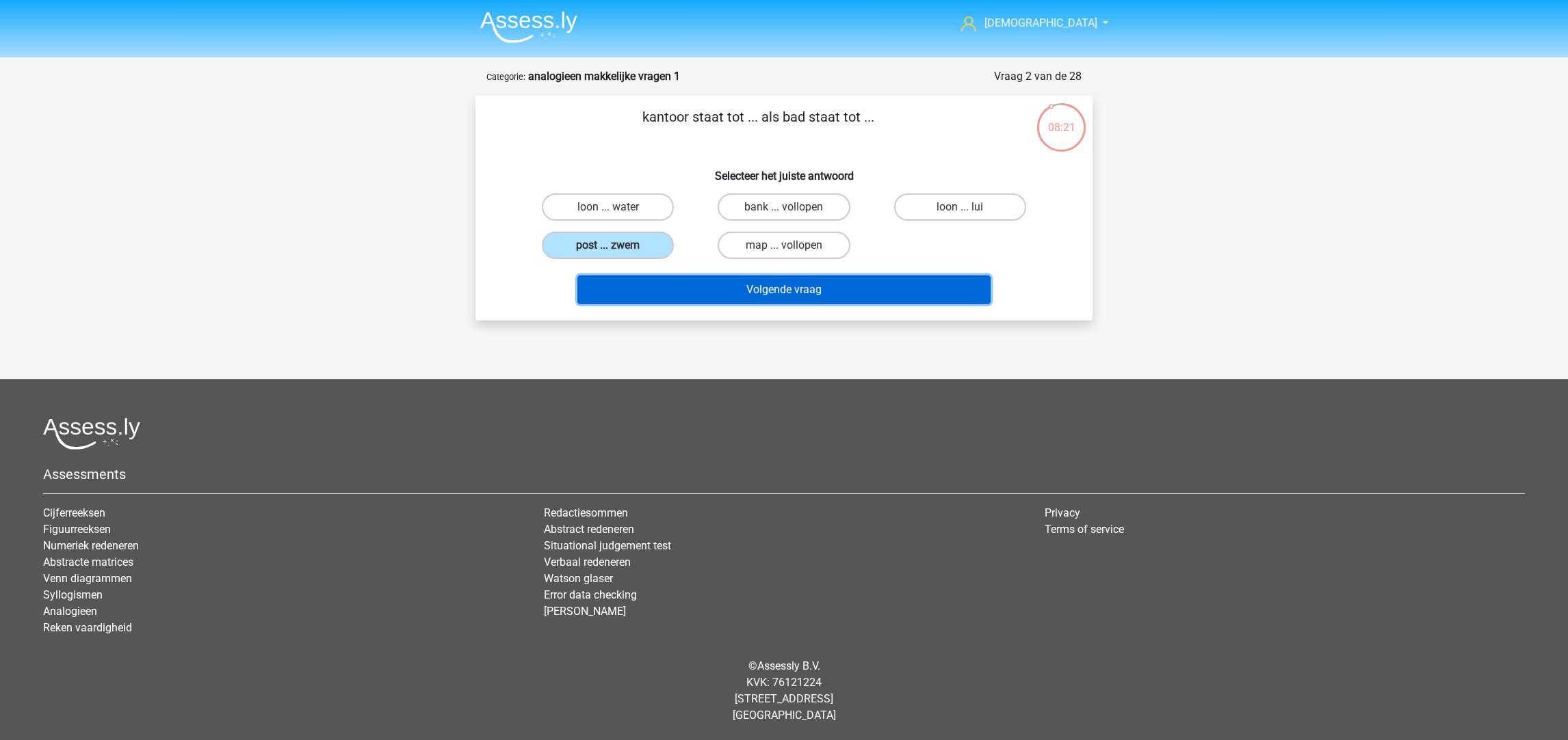
click at [733, 296] on button "Volgende vraag" at bounding box center [784, 290] width 414 height 29
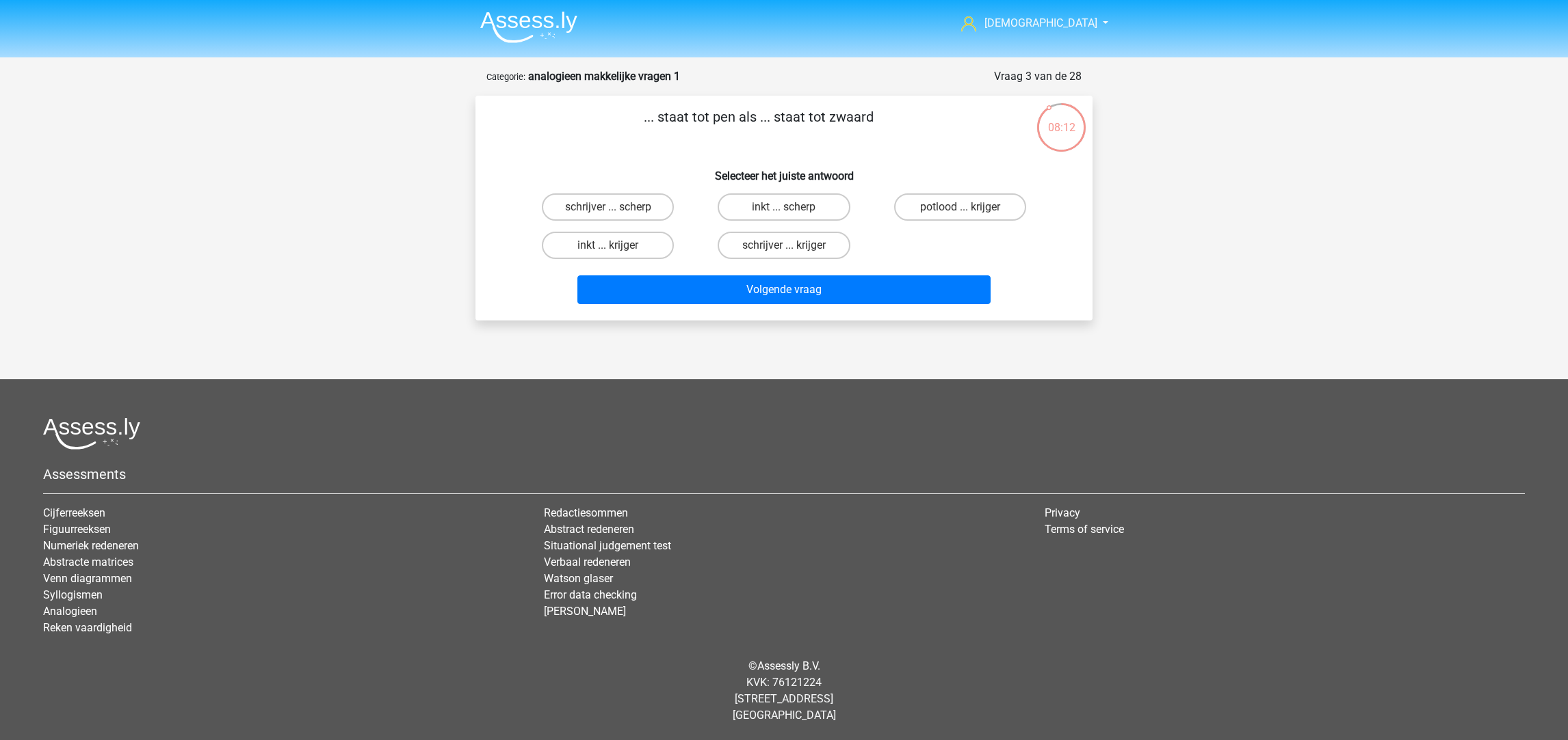
click at [807, 239] on label "schrijver ... krijger" at bounding box center [783, 245] width 132 height 27
click at [793, 245] on input "schrijver ... krijger" at bounding box center [788, 250] width 9 height 9
radio input "true"
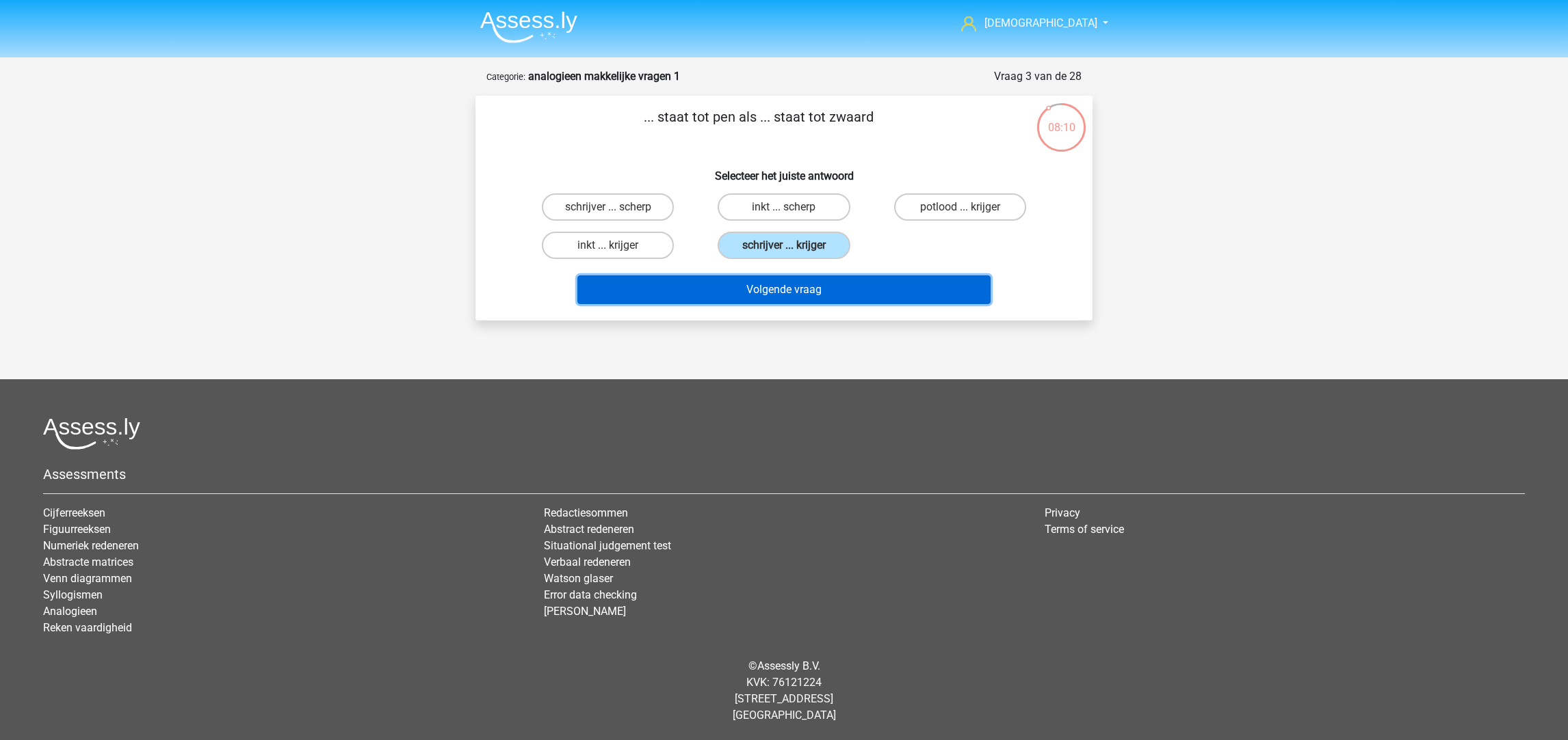
click at [828, 290] on button "Volgende vraag" at bounding box center [784, 290] width 414 height 29
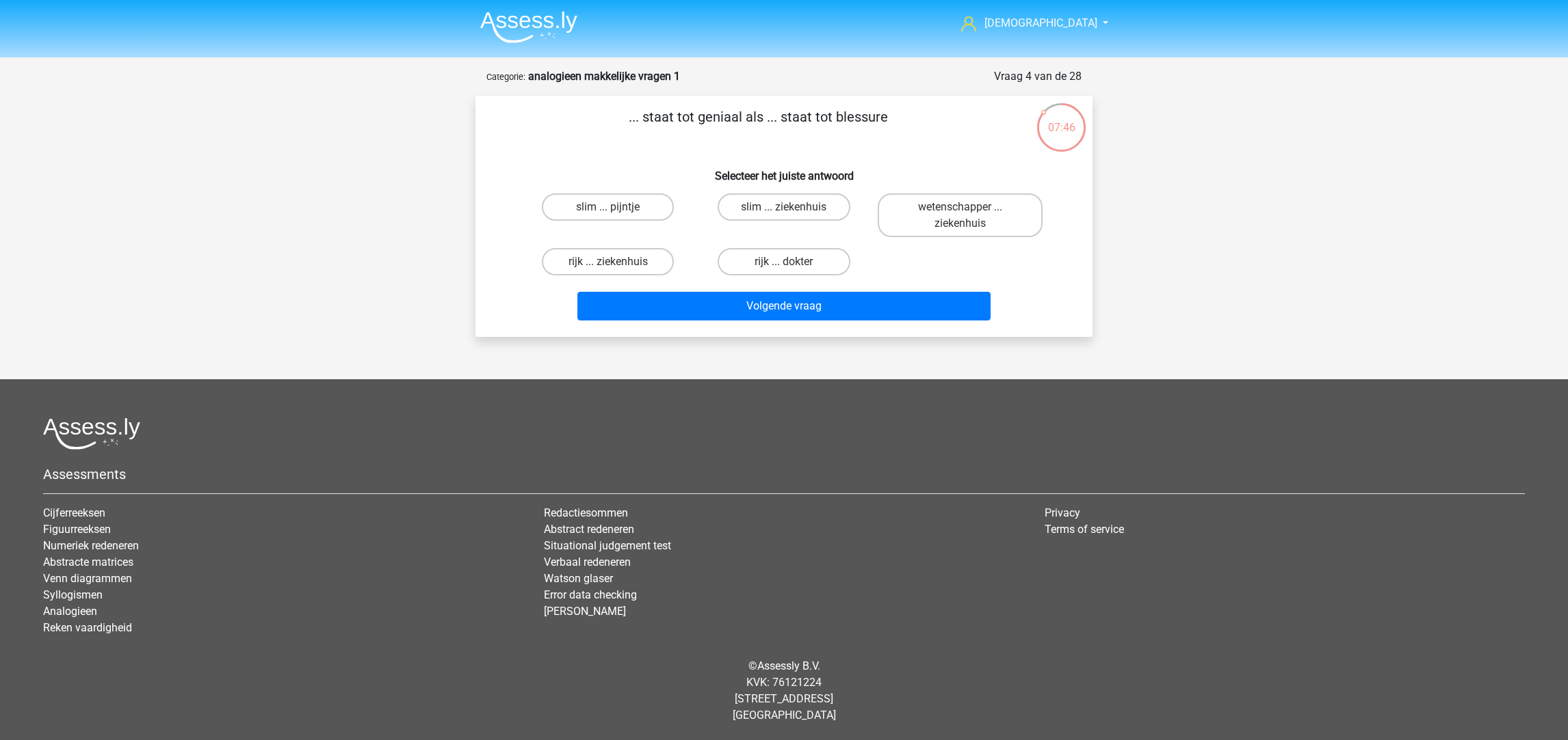
click at [645, 209] on label "slim ... pijntje" at bounding box center [607, 207] width 132 height 27
click at [617, 209] on input "slim ... pijntje" at bounding box center [612, 212] width 9 height 9
radio input "true"
click at [737, 320] on div "Volgende vraag" at bounding box center [784, 309] width 528 height 34
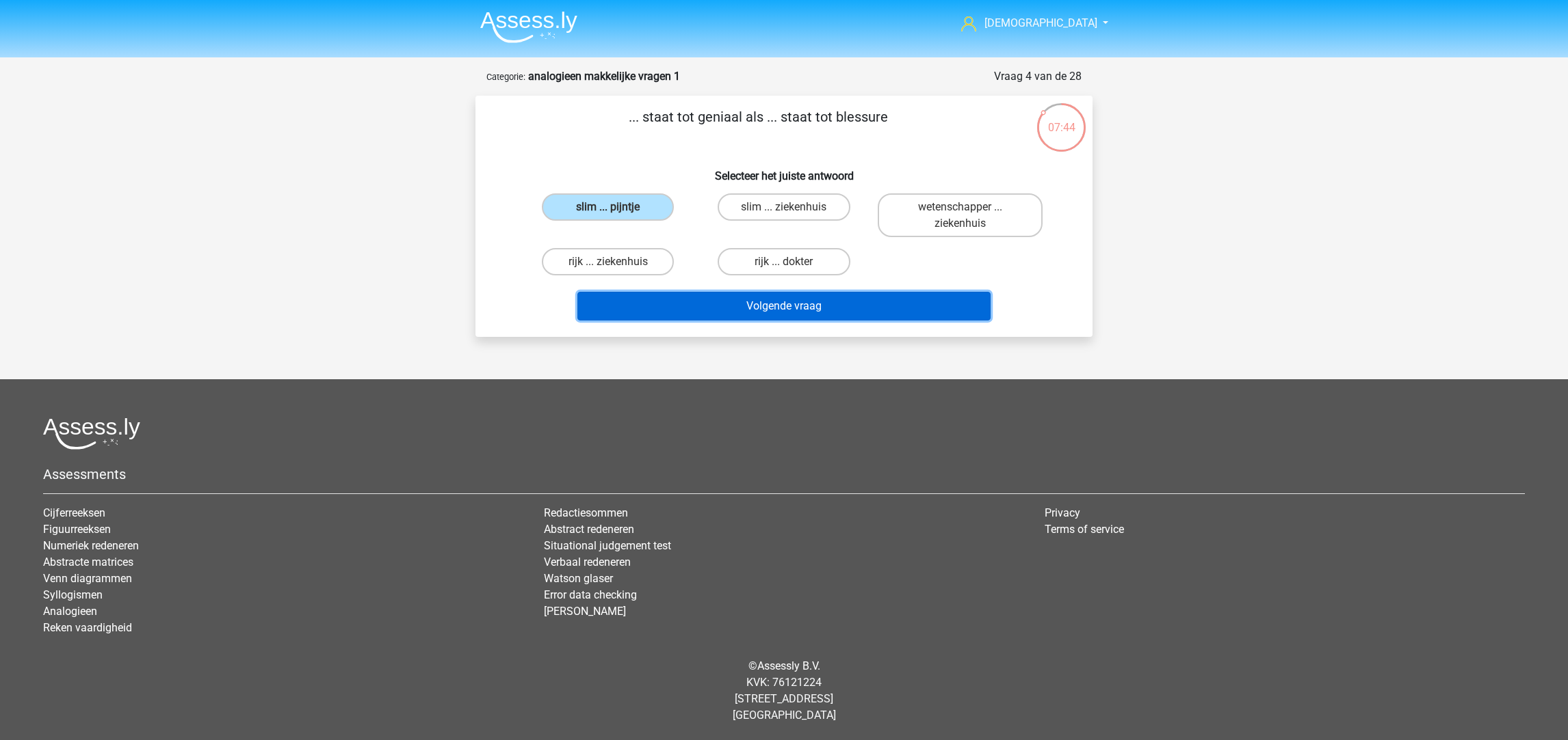
click at [748, 308] on button "Volgende vraag" at bounding box center [784, 307] width 414 height 29
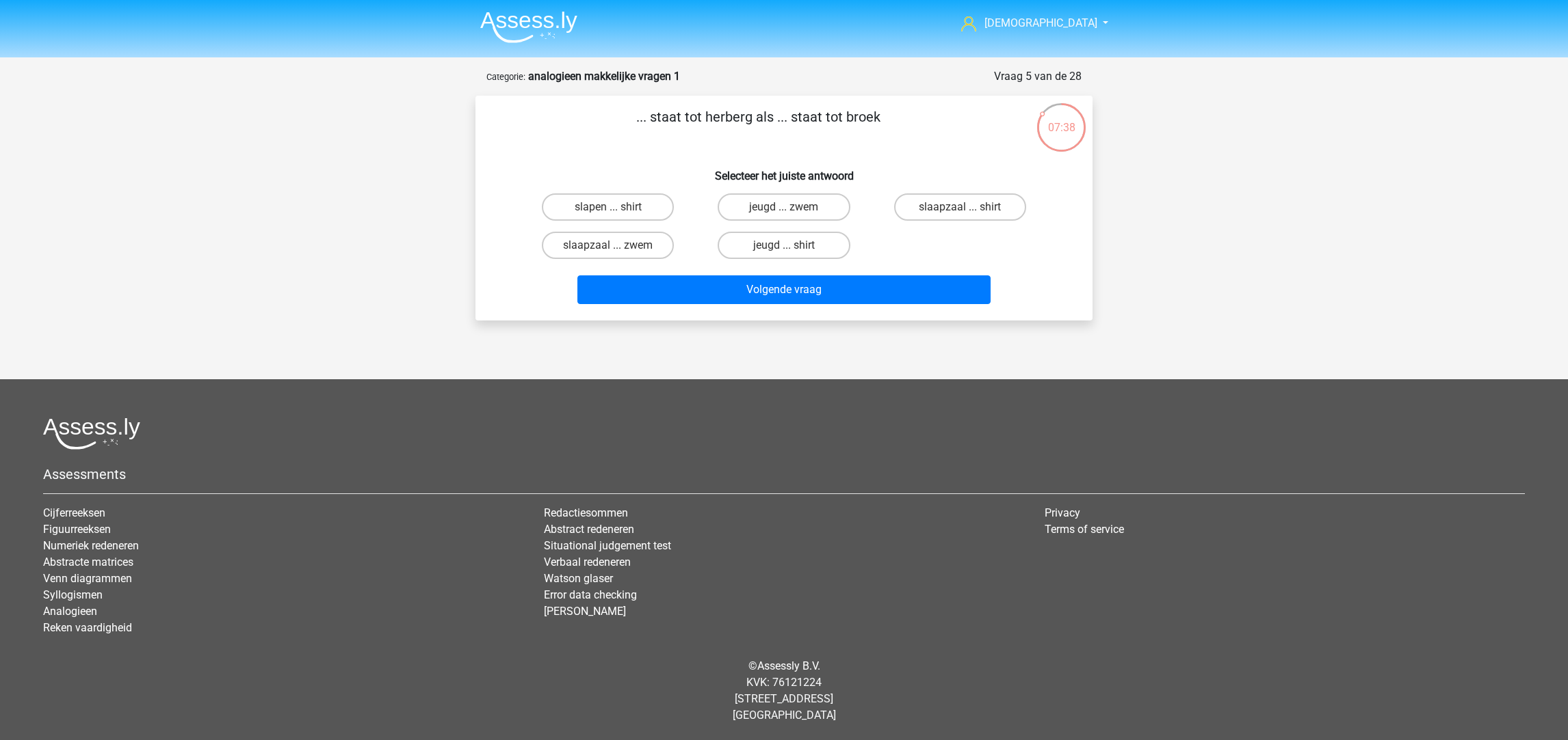
click at [738, 207] on label "jeugd ... zwem" at bounding box center [783, 207] width 132 height 27
click at [784, 207] on input "jeugd ... zwem" at bounding box center [788, 212] width 9 height 9
radio input "true"
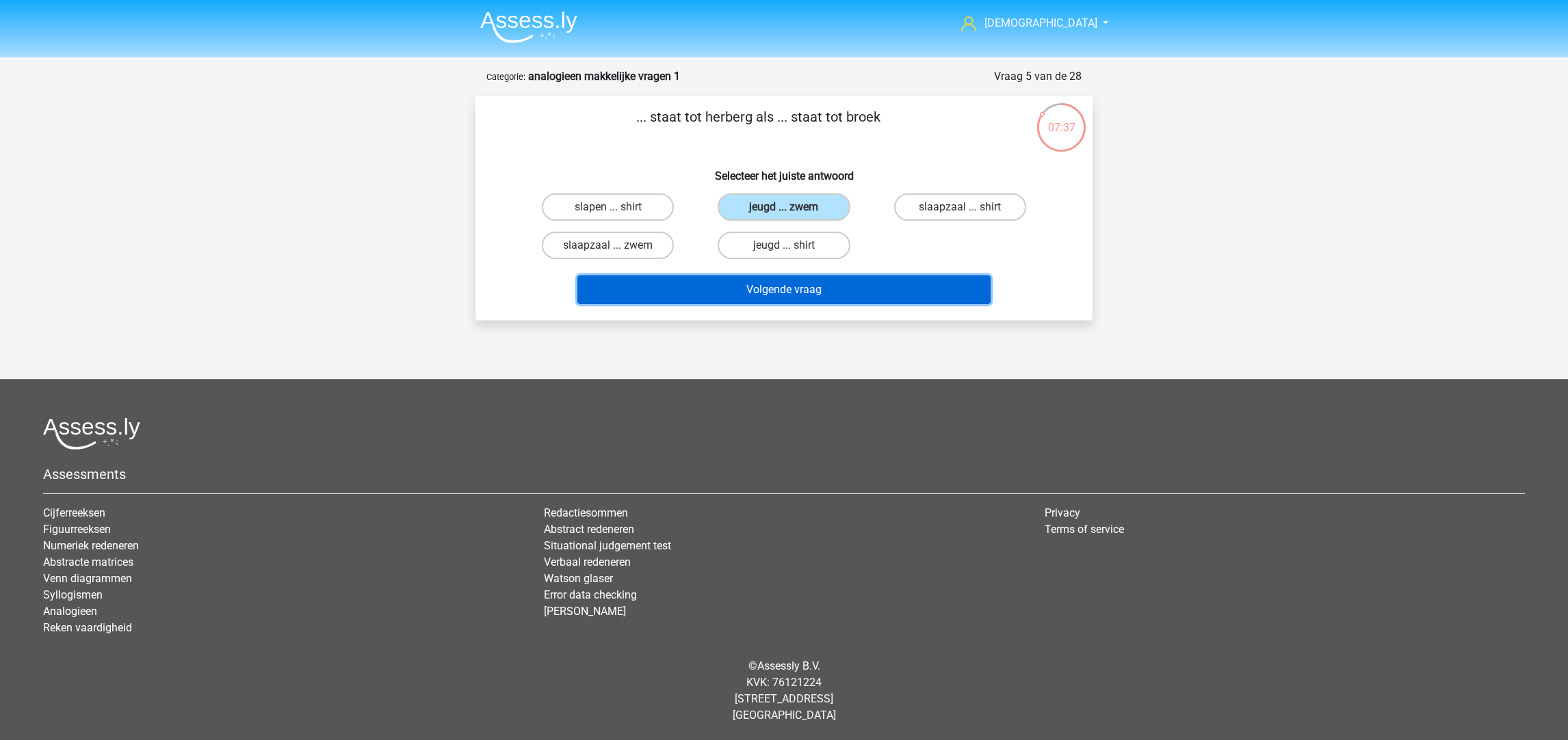
click at [749, 284] on button "Volgende vraag" at bounding box center [784, 290] width 414 height 29
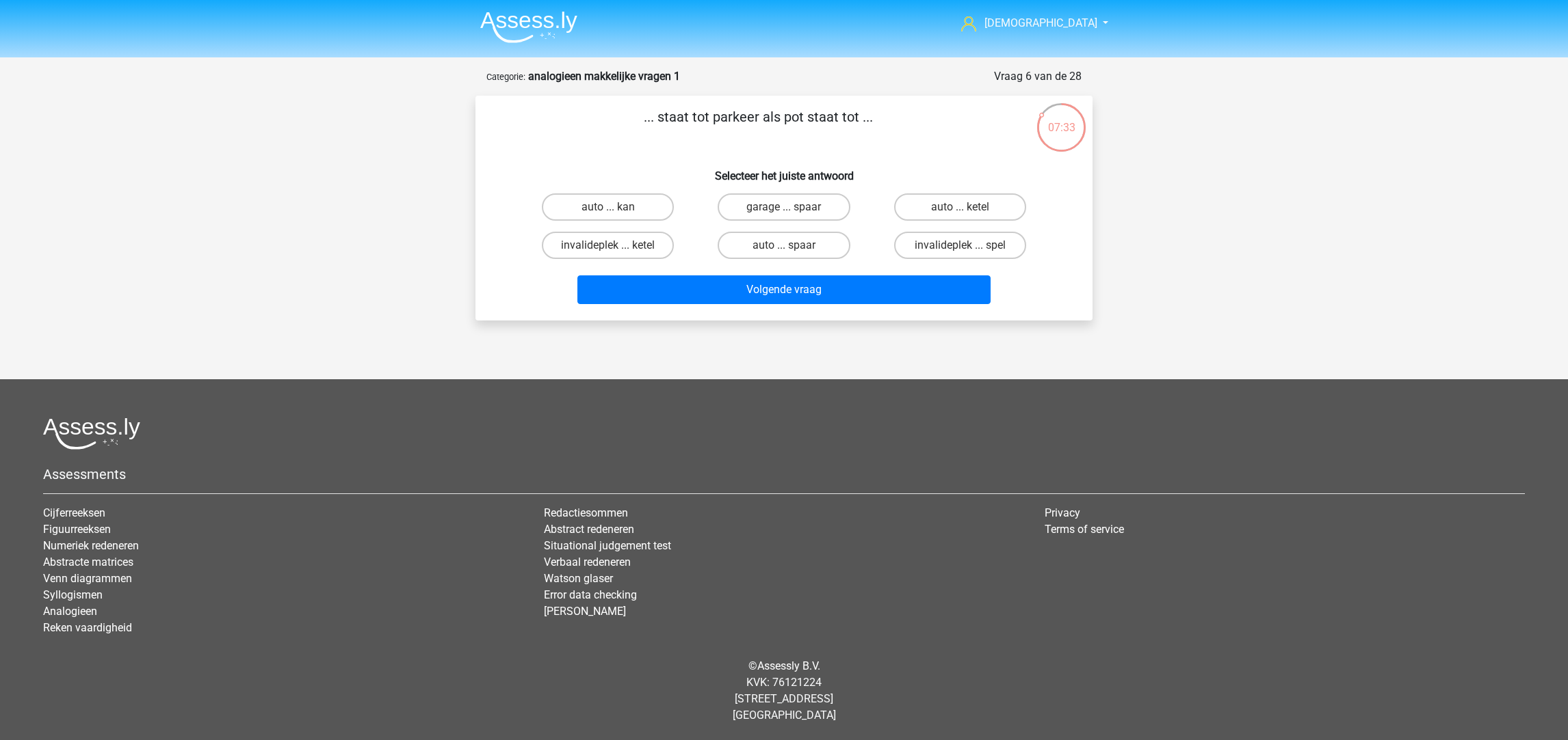
click at [745, 201] on label "garage ... spaar" at bounding box center [783, 207] width 132 height 27
click at [784, 207] on input "garage ... spaar" at bounding box center [788, 212] width 9 height 9
radio input "true"
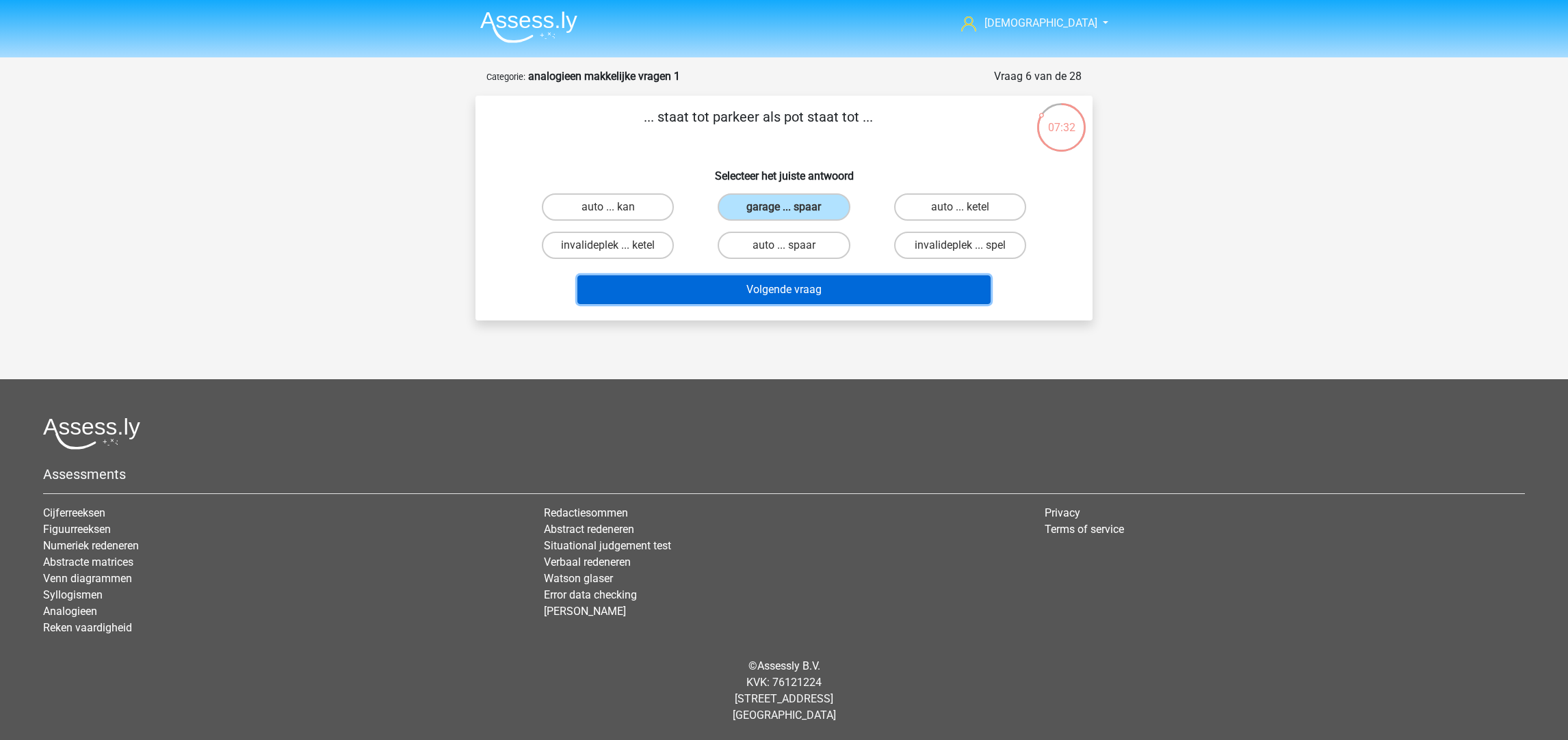
click at [774, 286] on button "Volgende vraag" at bounding box center [784, 290] width 414 height 29
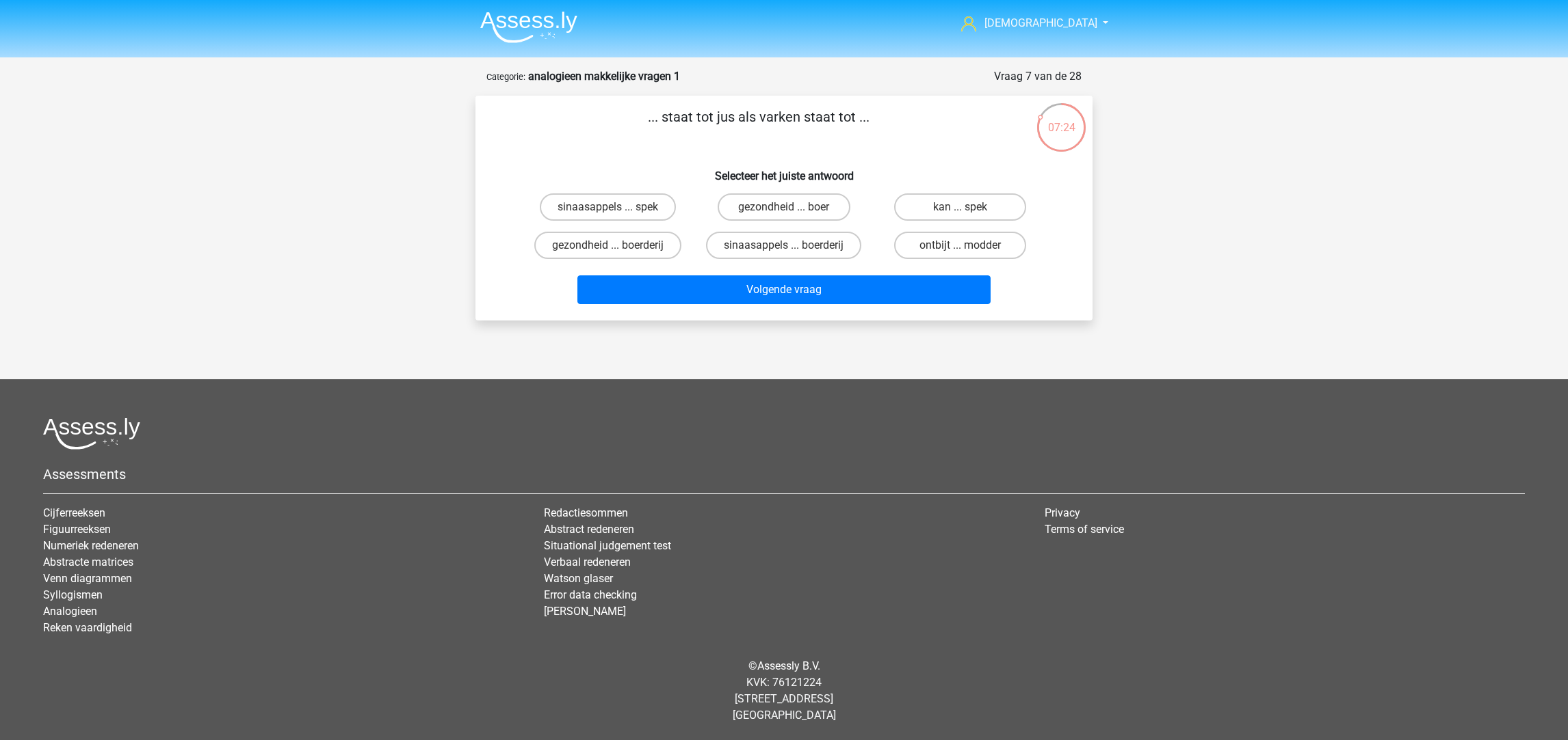
click at [644, 206] on label "sinaasappels ... spek" at bounding box center [607, 207] width 136 height 27
click at [617, 207] on input "sinaasappels ... spek" at bounding box center [612, 212] width 9 height 9
radio input "true"
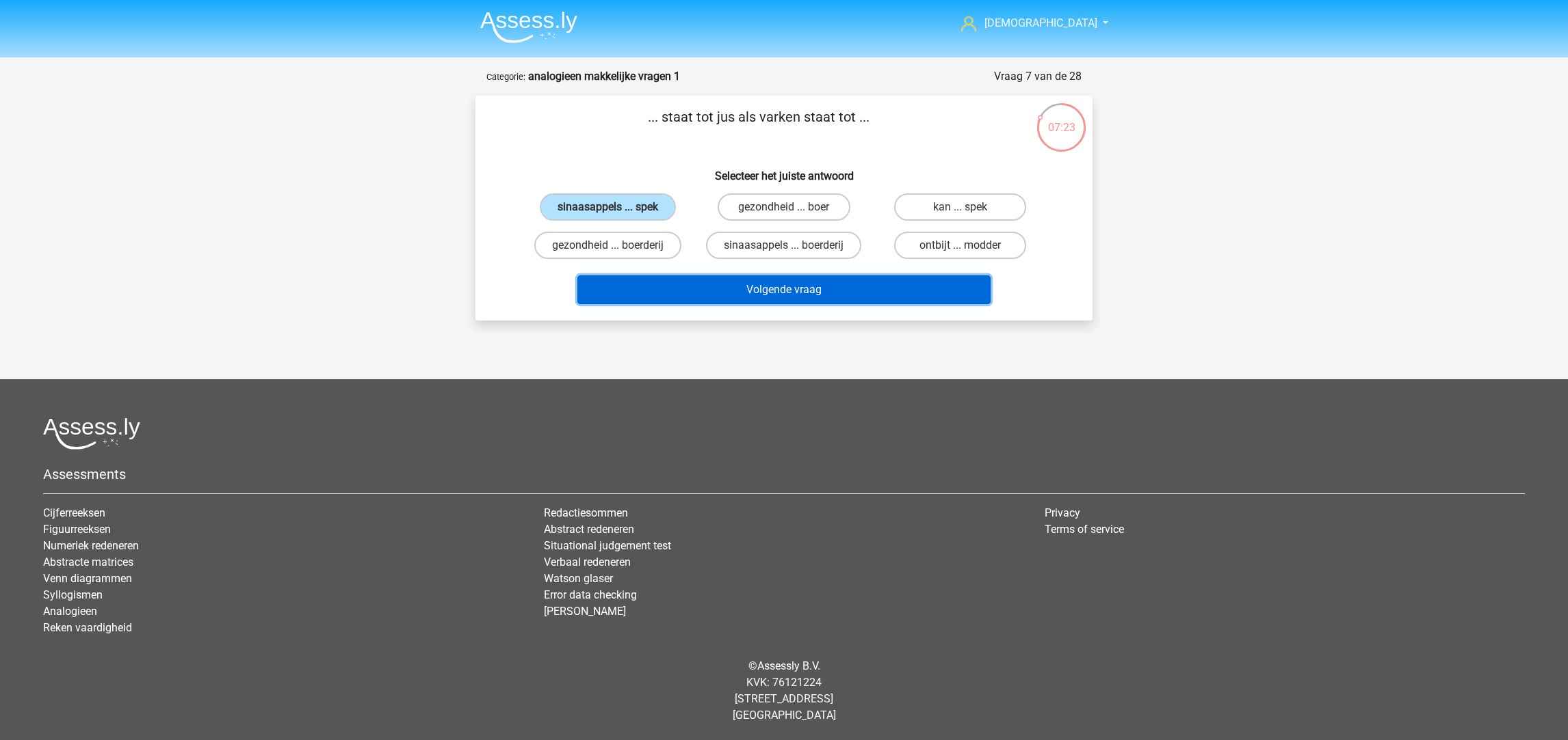
click at [731, 282] on button "Volgende vraag" at bounding box center [784, 290] width 414 height 29
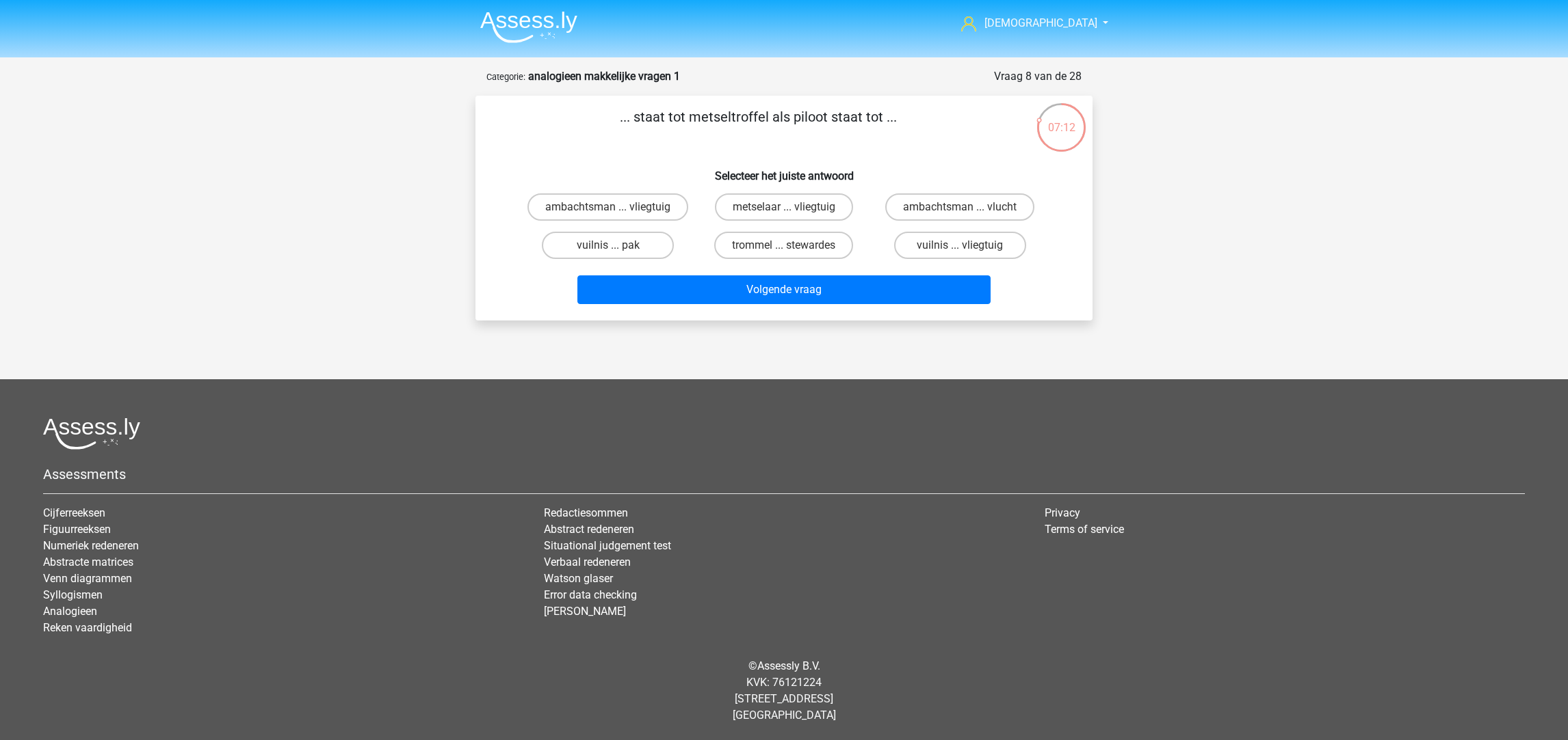
click at [659, 206] on label "ambachtsman ... vliegtuig" at bounding box center [607, 207] width 161 height 27
click at [617, 207] on input "ambachtsman ... vliegtuig" at bounding box center [612, 212] width 9 height 9
radio input "true"
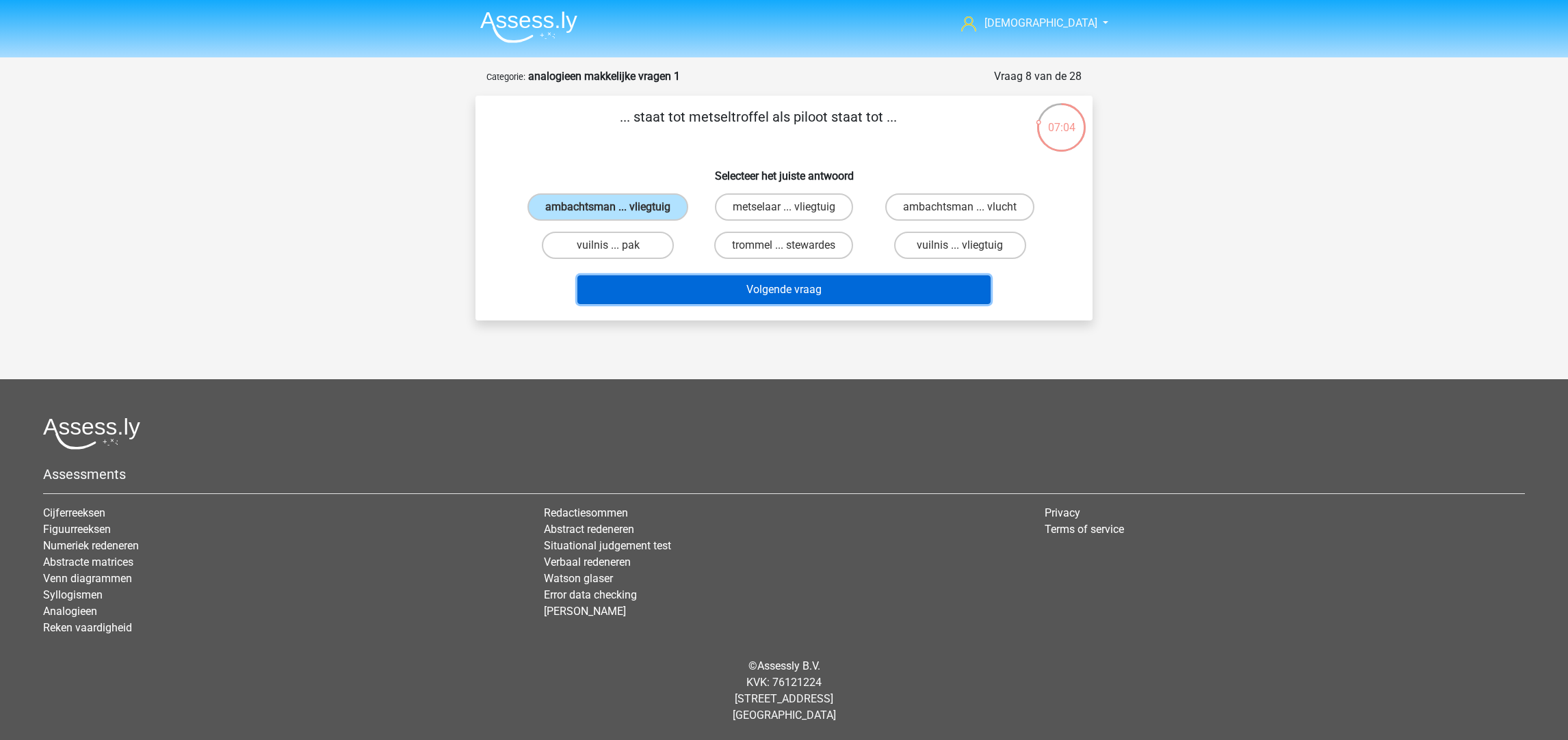
click at [803, 290] on button "Volgende vraag" at bounding box center [784, 290] width 414 height 29
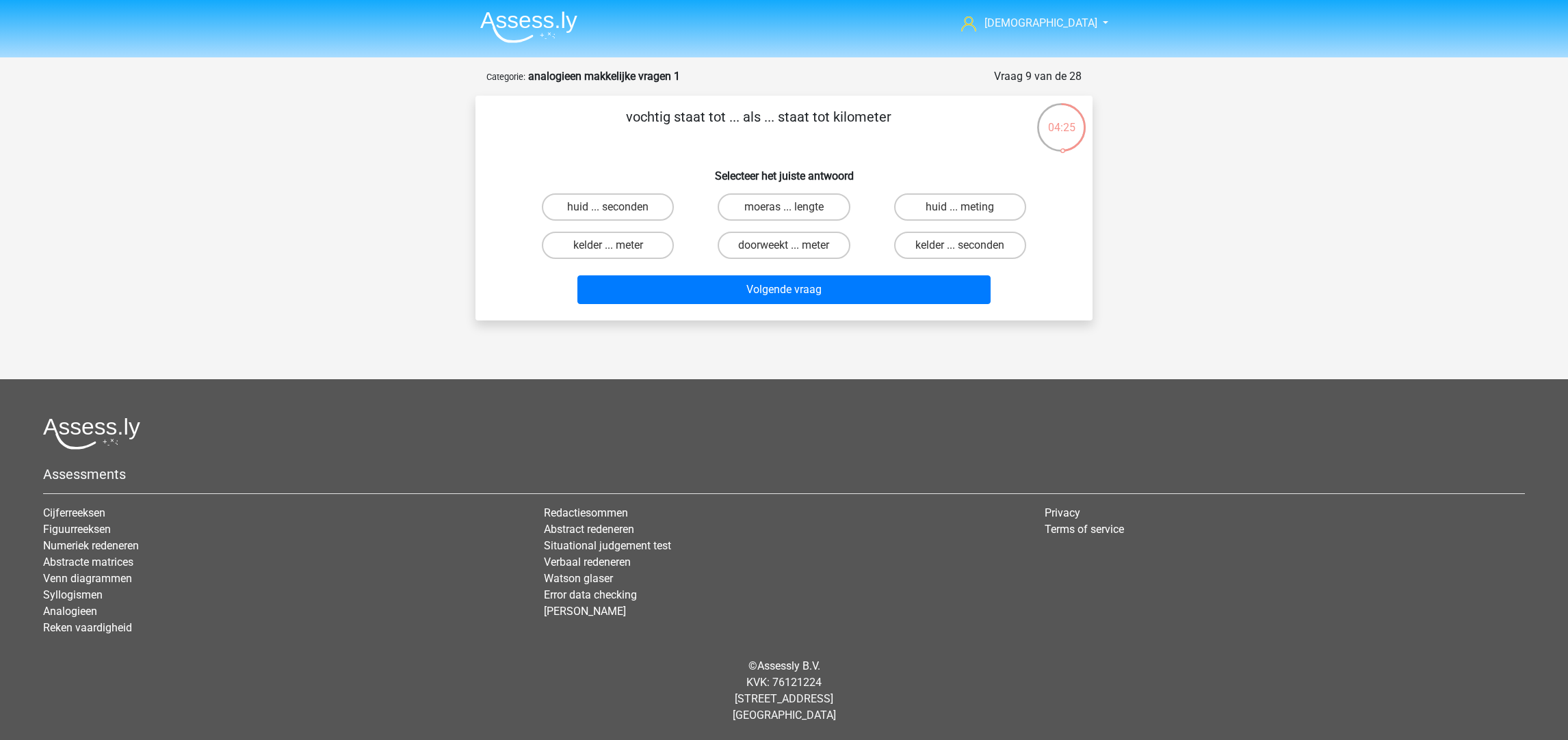
click at [768, 243] on label "doorweekt ... meter" at bounding box center [783, 245] width 132 height 27
click at [784, 245] on input "doorweekt ... meter" at bounding box center [788, 250] width 9 height 9
radio input "true"
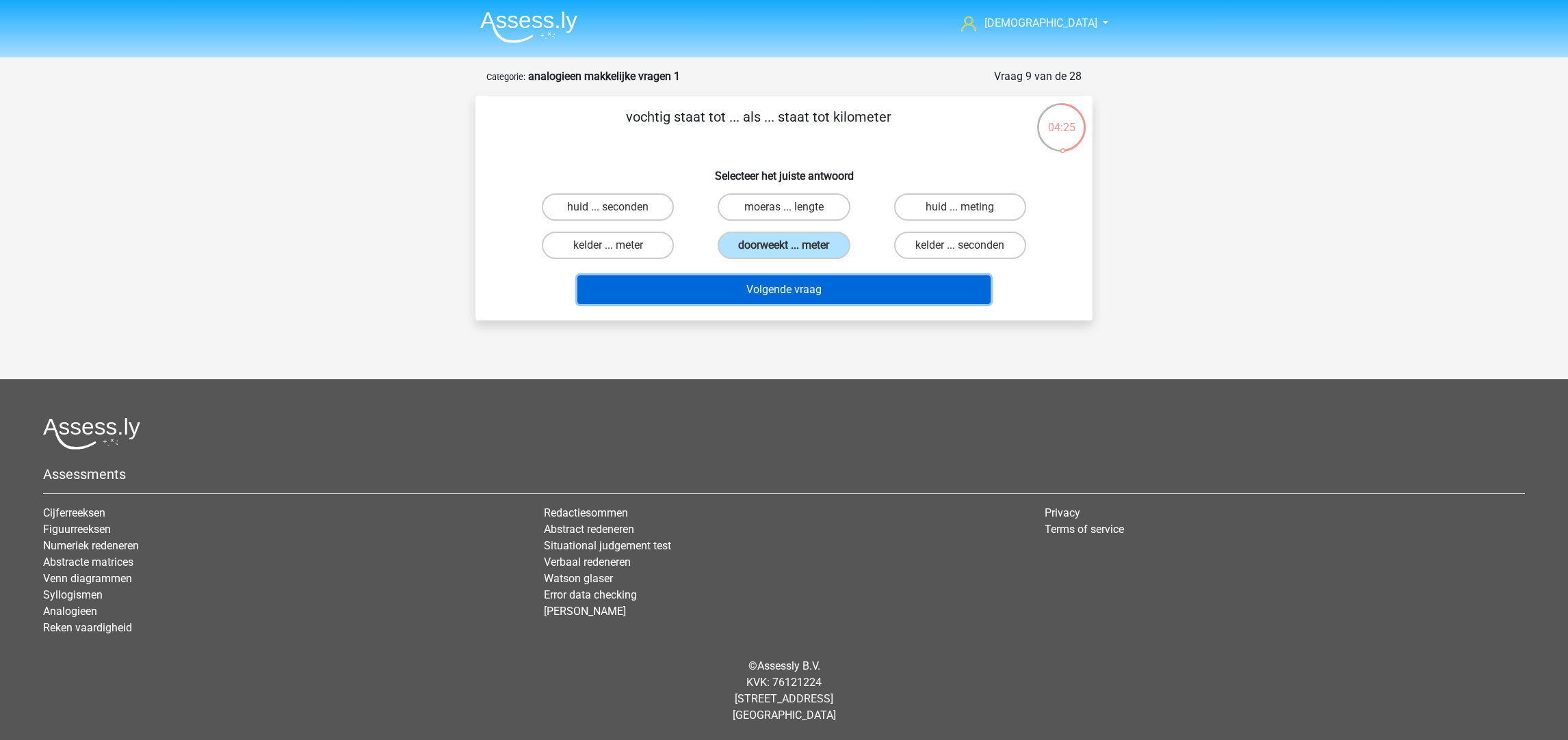
click at [798, 297] on button "Volgende vraag" at bounding box center [784, 290] width 414 height 29
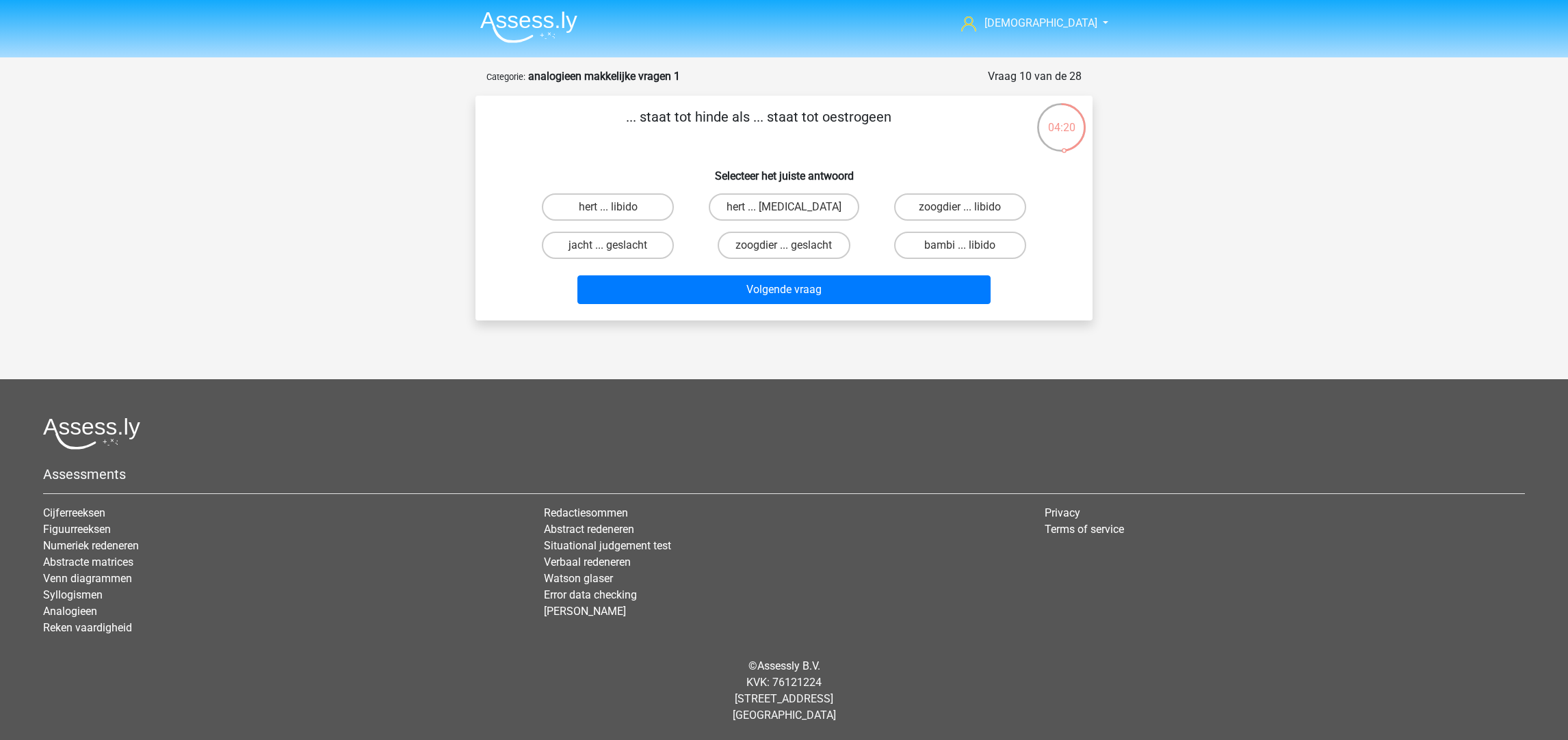
click at [640, 209] on label "hert ... libido" at bounding box center [607, 207] width 132 height 27
click at [617, 209] on input "hert ... libido" at bounding box center [612, 212] width 9 height 9
radio input "true"
click at [632, 199] on label "hert ... libido" at bounding box center [607, 207] width 132 height 27
click at [617, 207] on input "hert ... libido" at bounding box center [612, 212] width 9 height 9
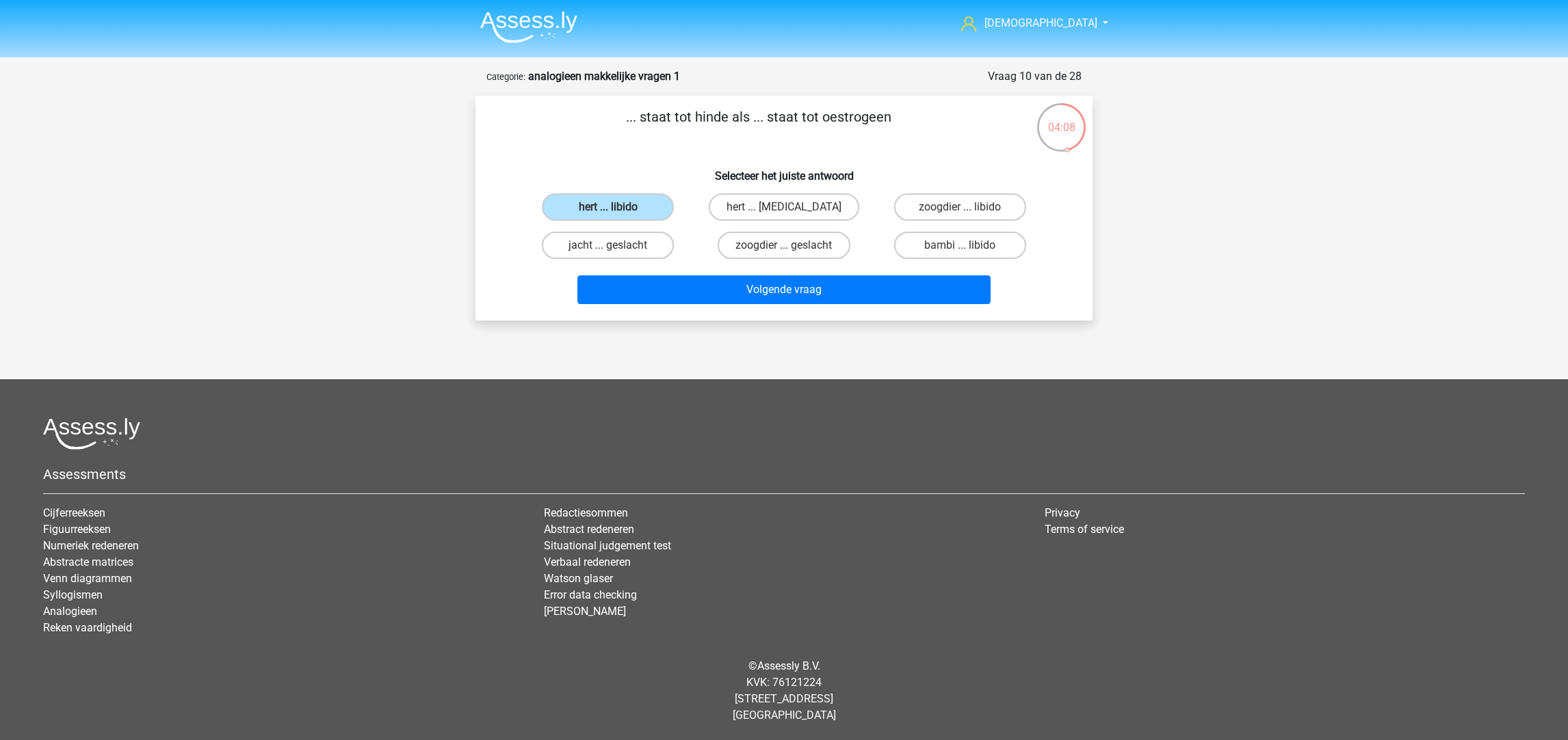
click at [804, 205] on label "hert ... testosteron" at bounding box center [784, 207] width 151 height 27
click at [793, 207] on input "hert ... testosteron" at bounding box center [788, 212] width 9 height 9
radio input "true"
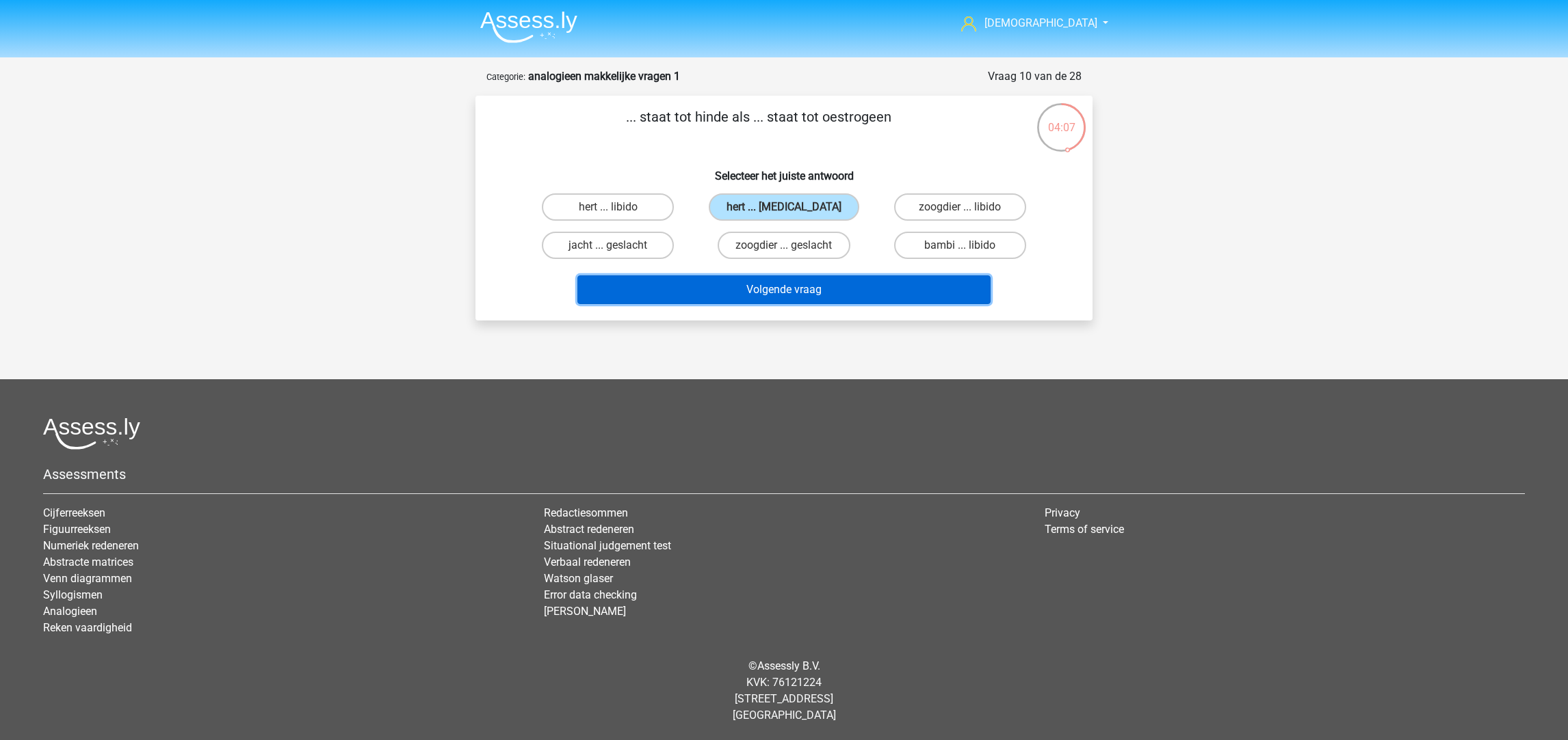
click at [823, 282] on button "Volgende vraag" at bounding box center [784, 290] width 414 height 29
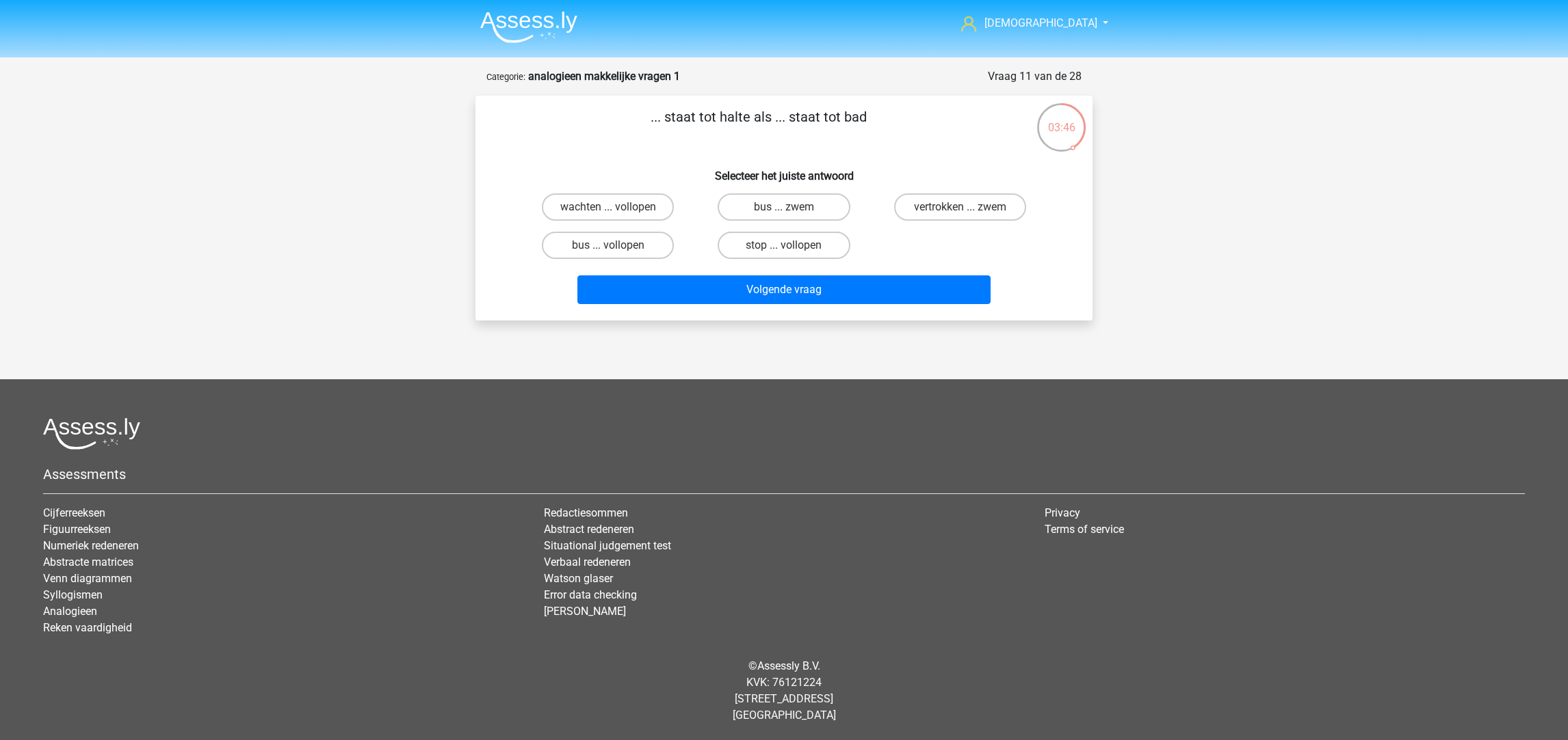
click at [630, 204] on label "wachten ... vollopen" at bounding box center [607, 207] width 132 height 27
click at [617, 207] on input "wachten ... vollopen" at bounding box center [612, 212] width 9 height 9
radio input "true"
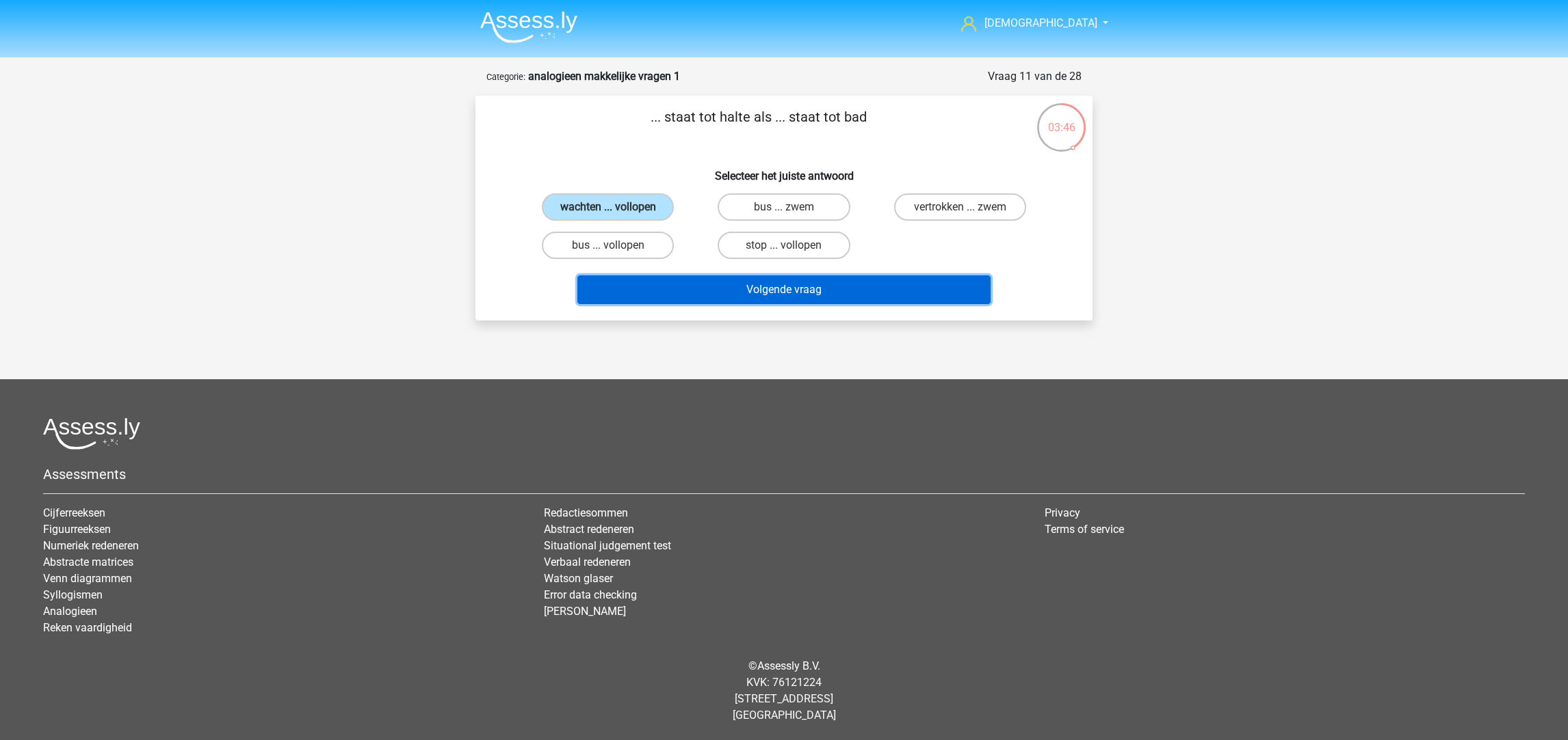
click at [802, 281] on button "Volgende vraag" at bounding box center [784, 290] width 414 height 29
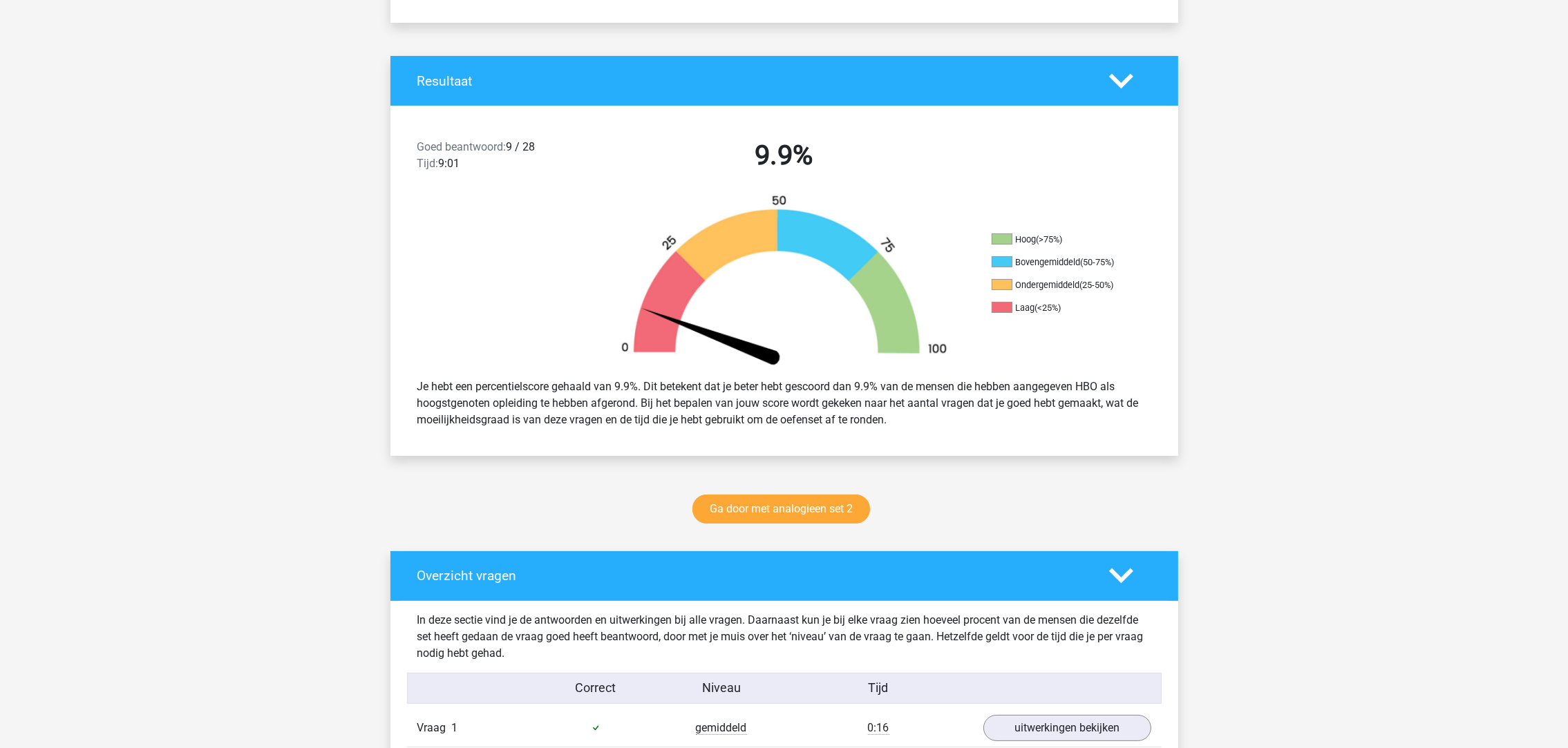
scroll to position [415, 0]
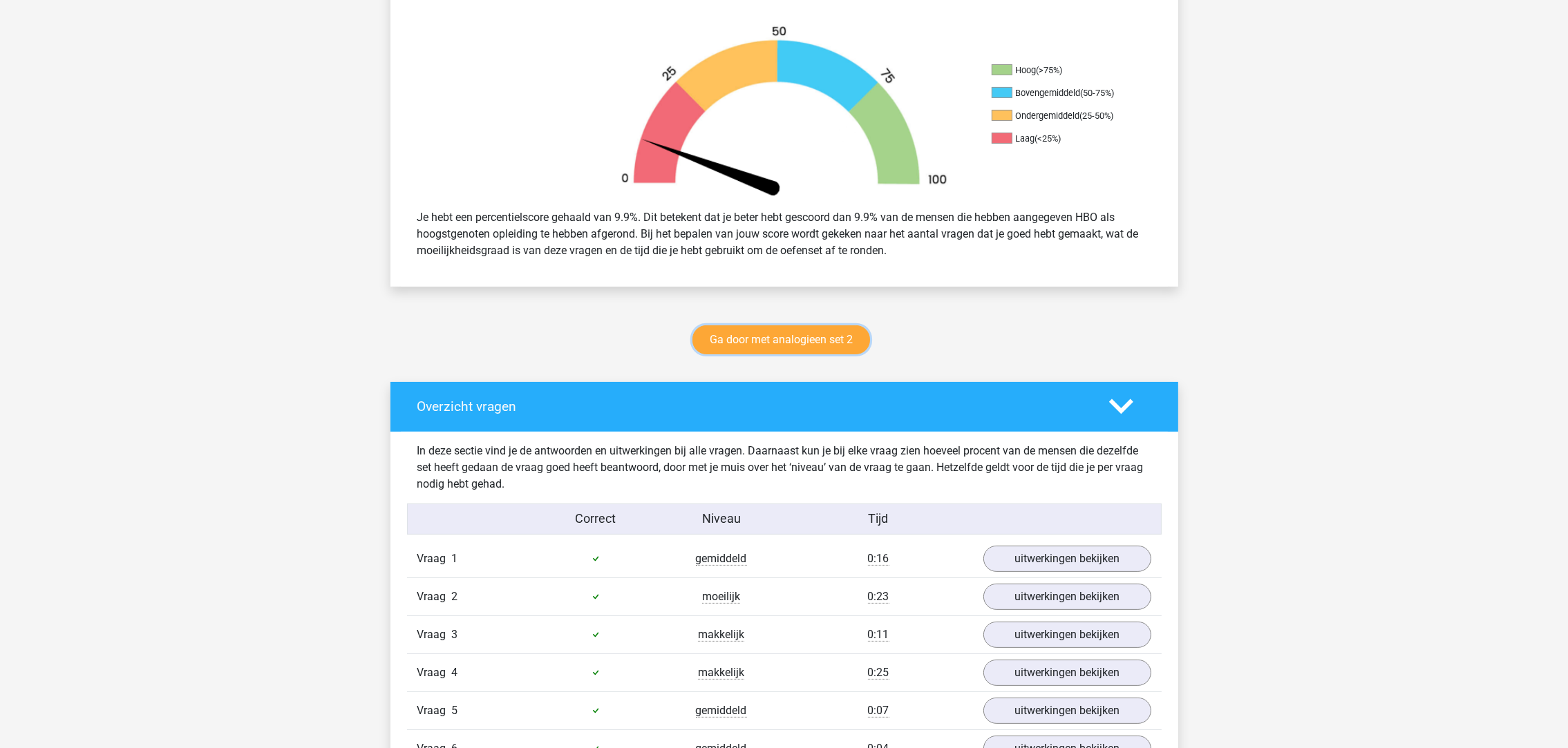
click at [798, 346] on link "Ga door met analogieen set 2" at bounding box center [781, 340] width 178 height 29
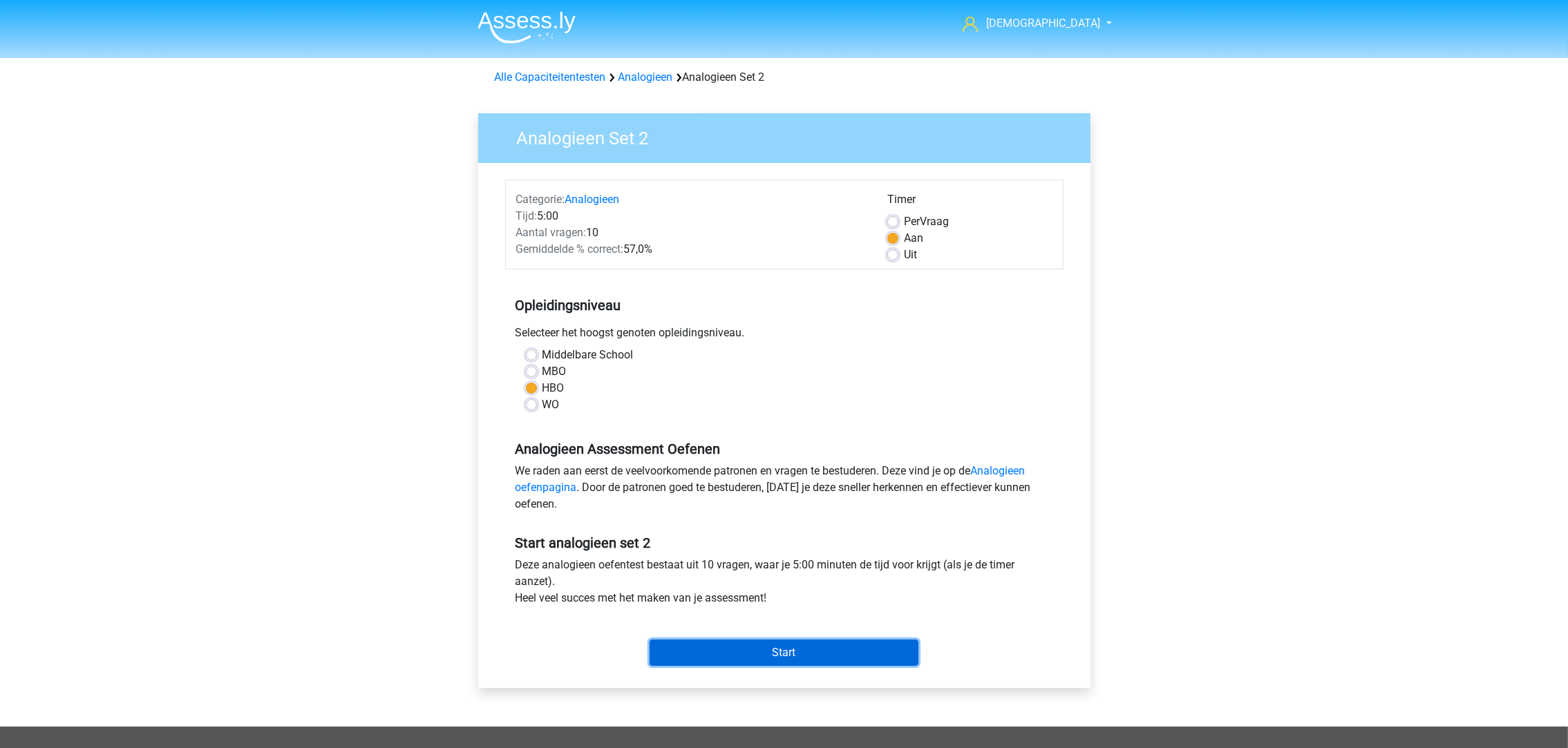
click at [785, 648] on input "Start" at bounding box center [784, 653] width 268 height 26
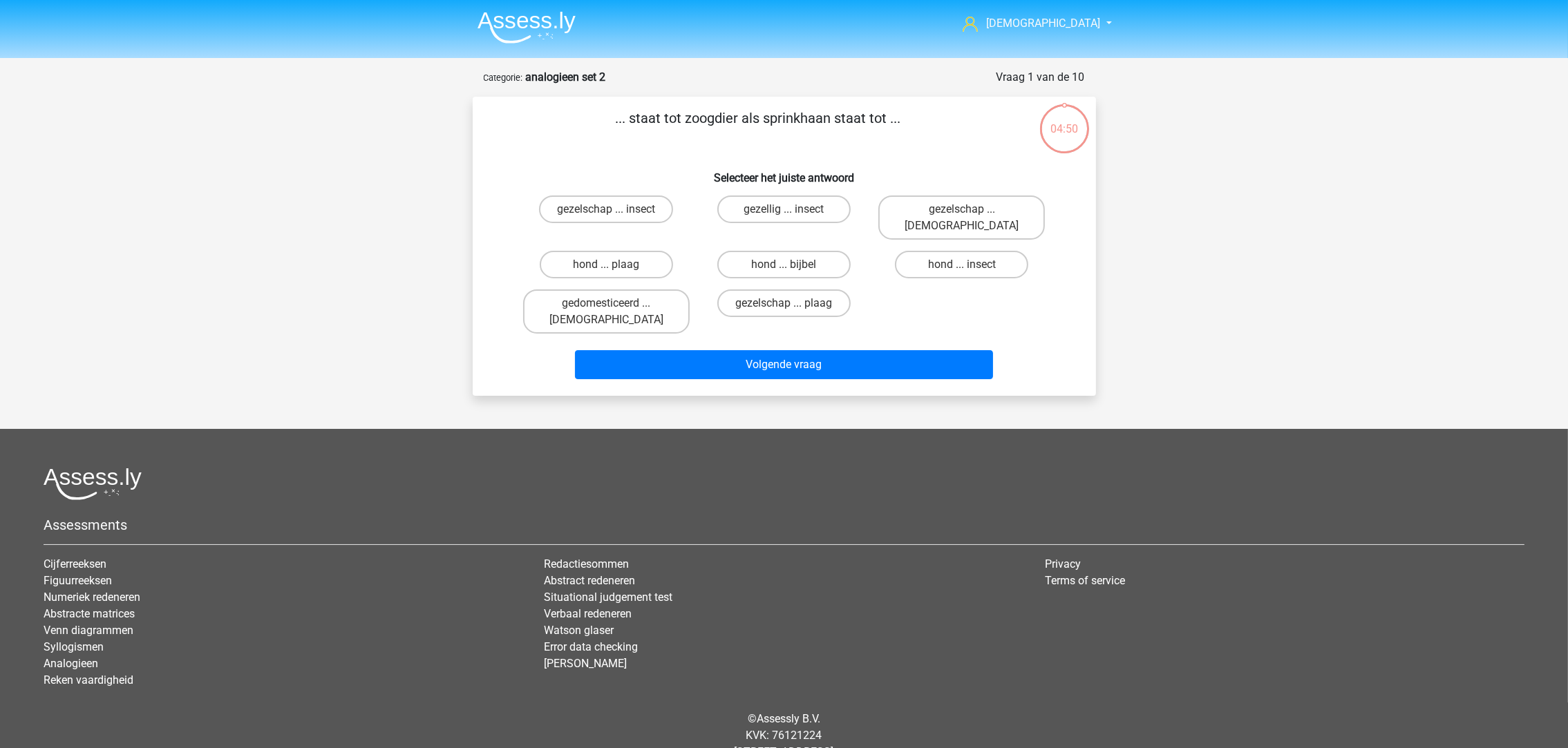
click at [947, 251] on label "hond ... insect" at bounding box center [961, 265] width 133 height 28
click at [962, 265] on input "hond ... insect" at bounding box center [966, 269] width 9 height 9
radio input "true"
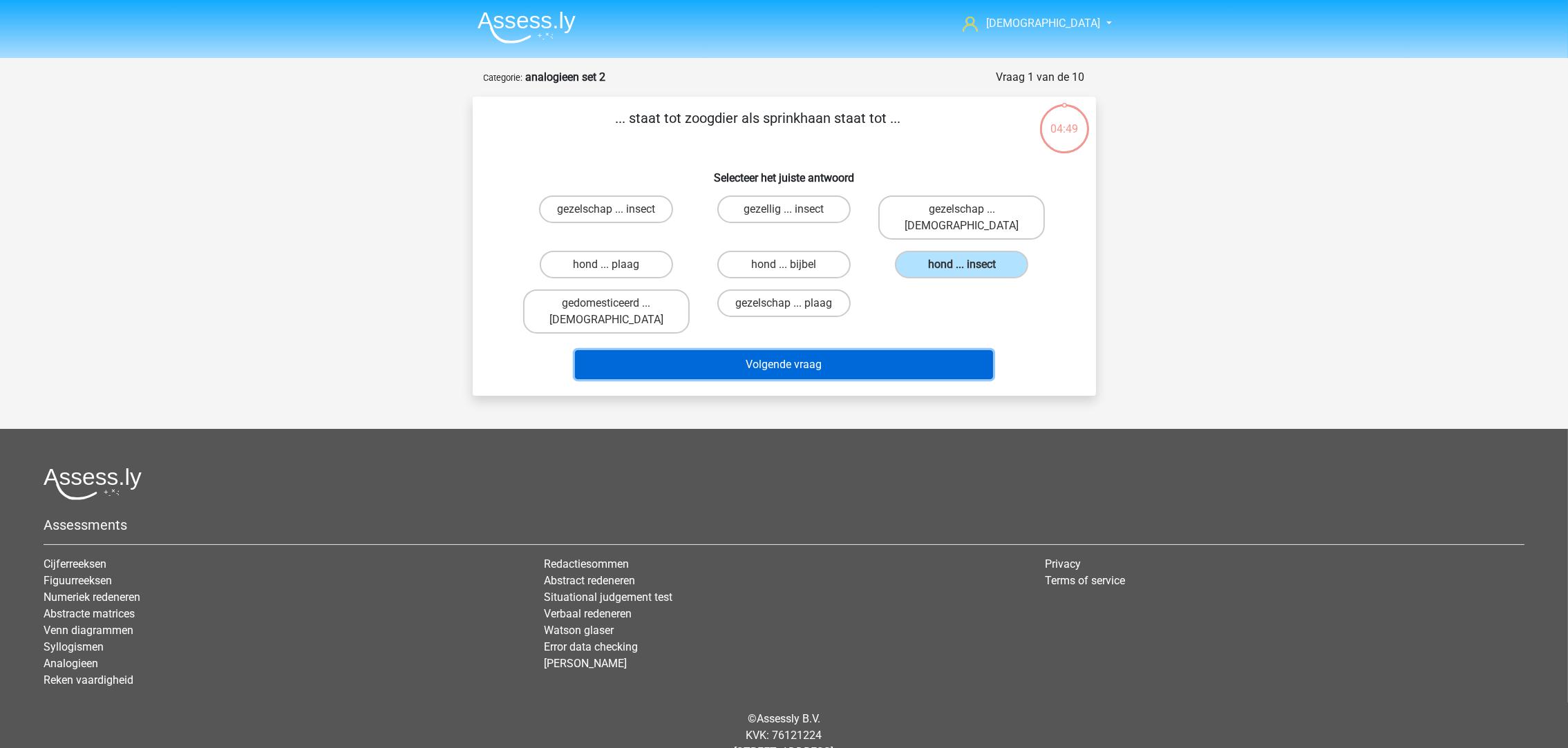
click at [869, 350] on button "Volgende vraag" at bounding box center [784, 365] width 418 height 29
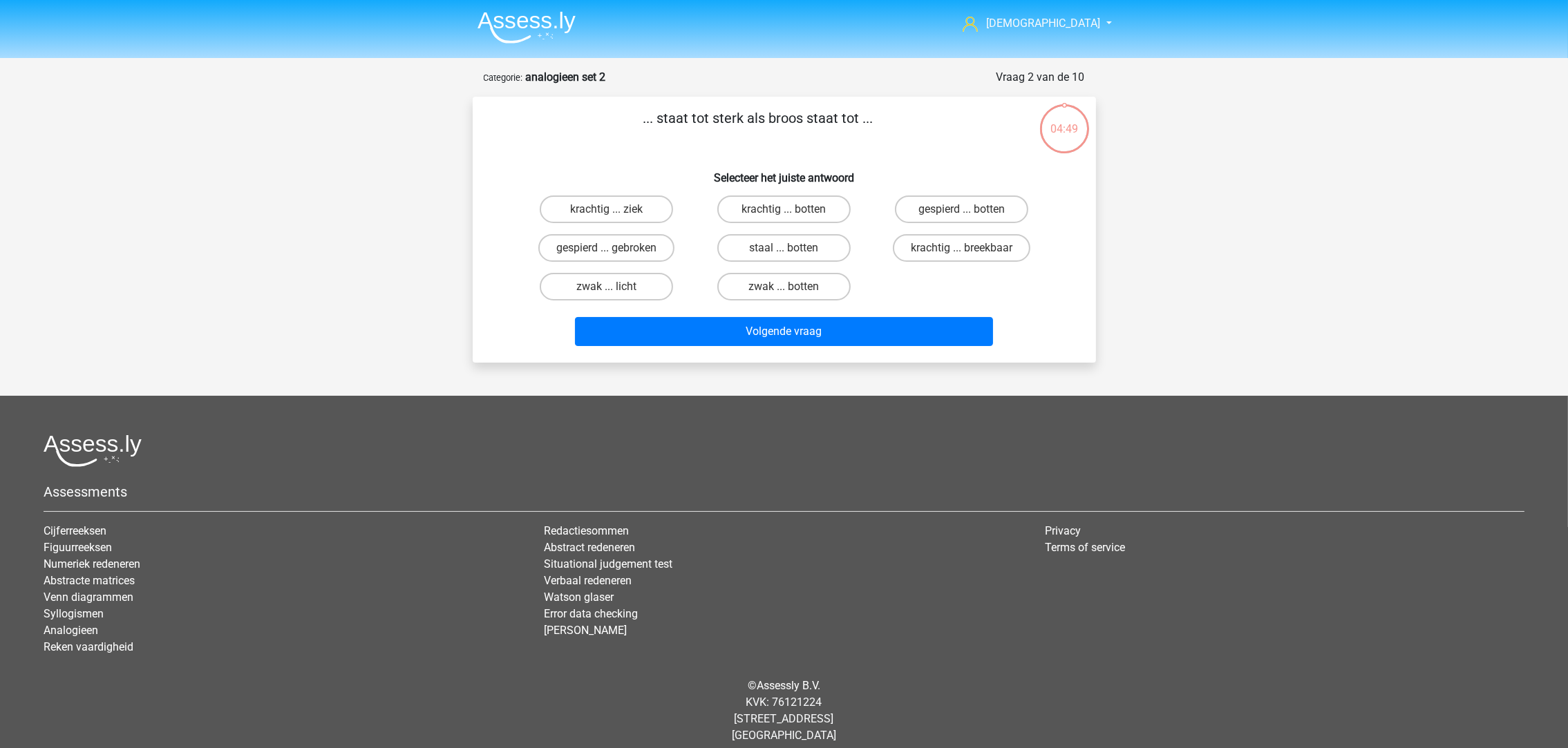
scroll to position [9, 0]
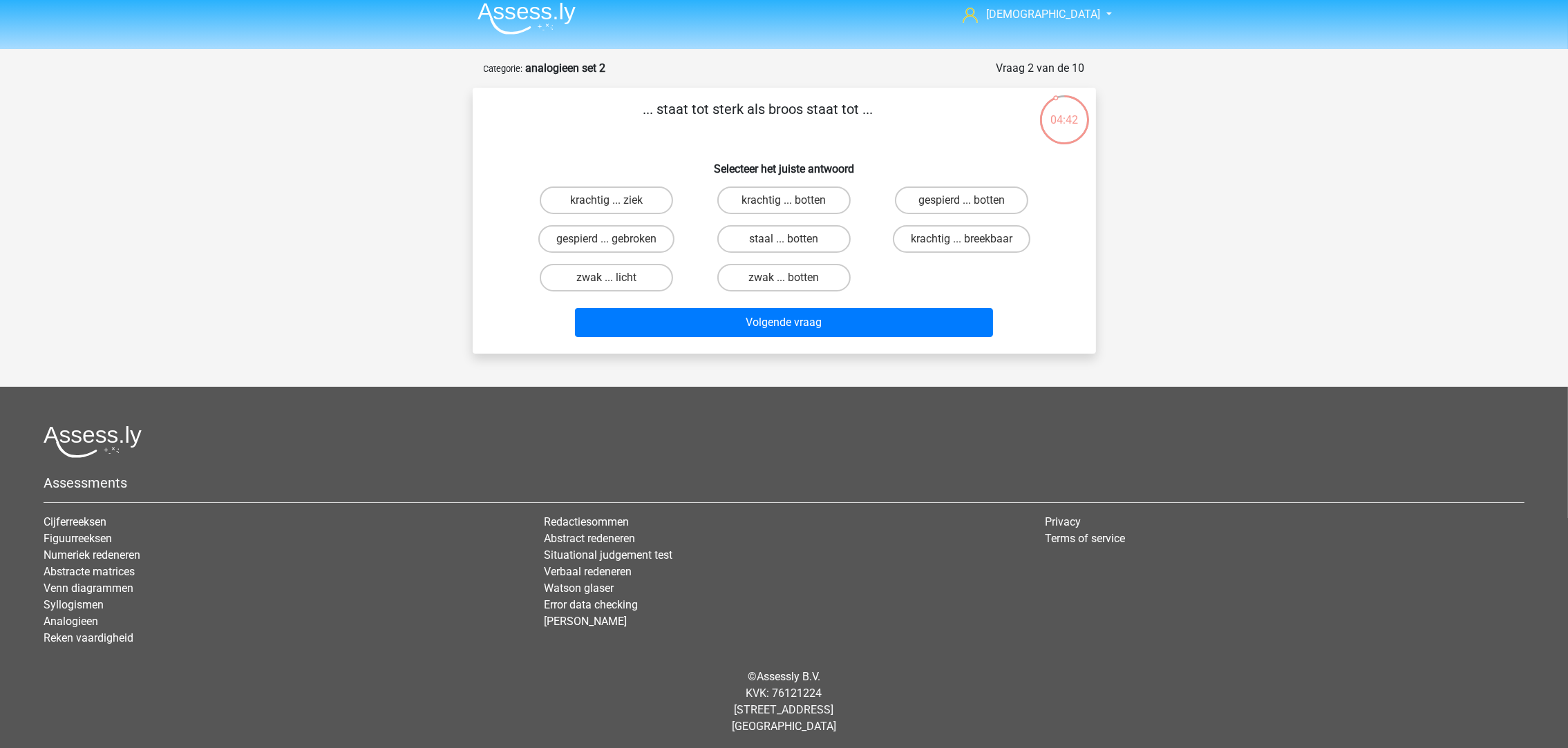
click at [926, 234] on label "krachtig ... breekbaar" at bounding box center [961, 239] width 138 height 28
click at [962, 239] on input "krachtig ... breekbaar" at bounding box center [966, 244] width 9 height 9
radio input "true"
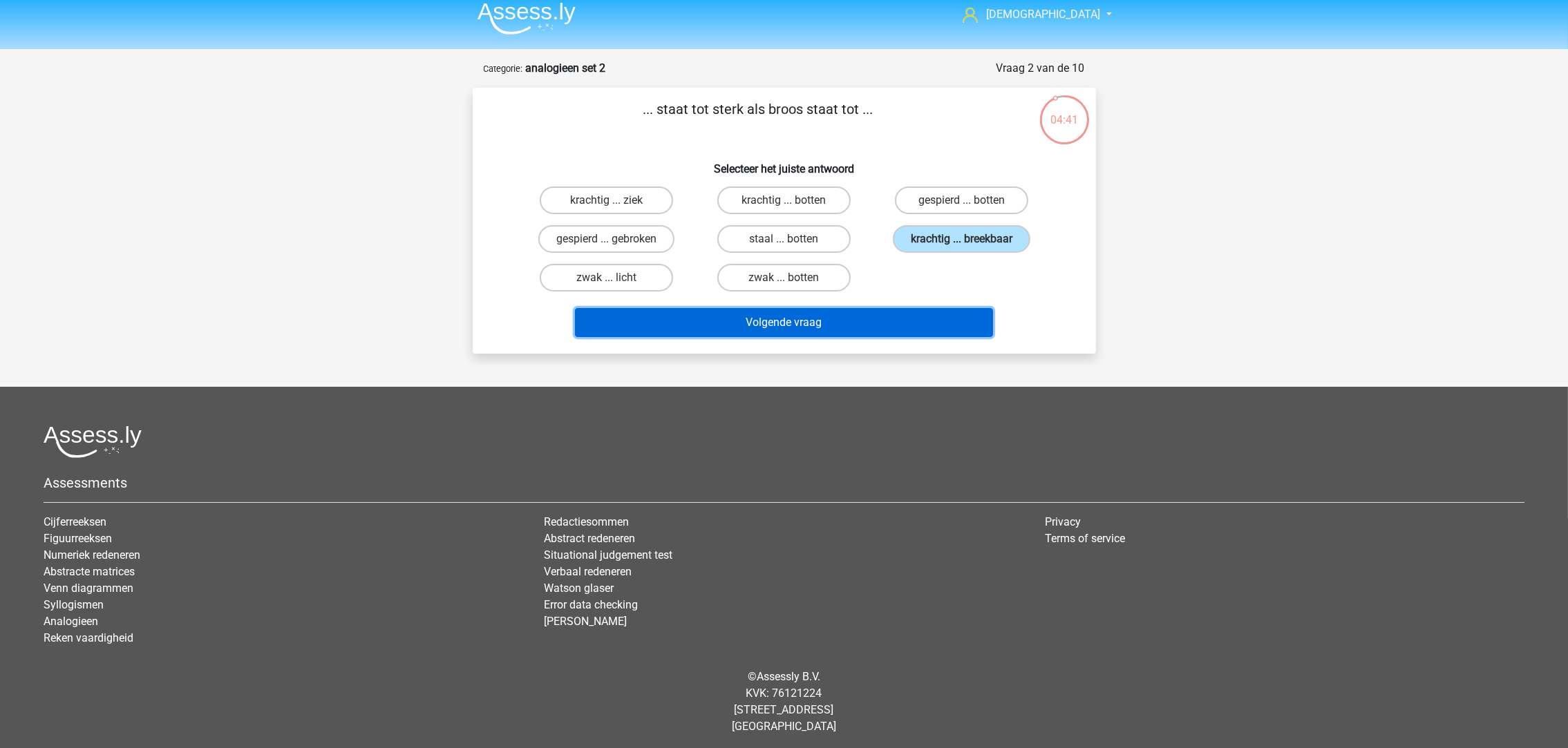
click at [805, 311] on button "Volgende vraag" at bounding box center [784, 323] width 418 height 29
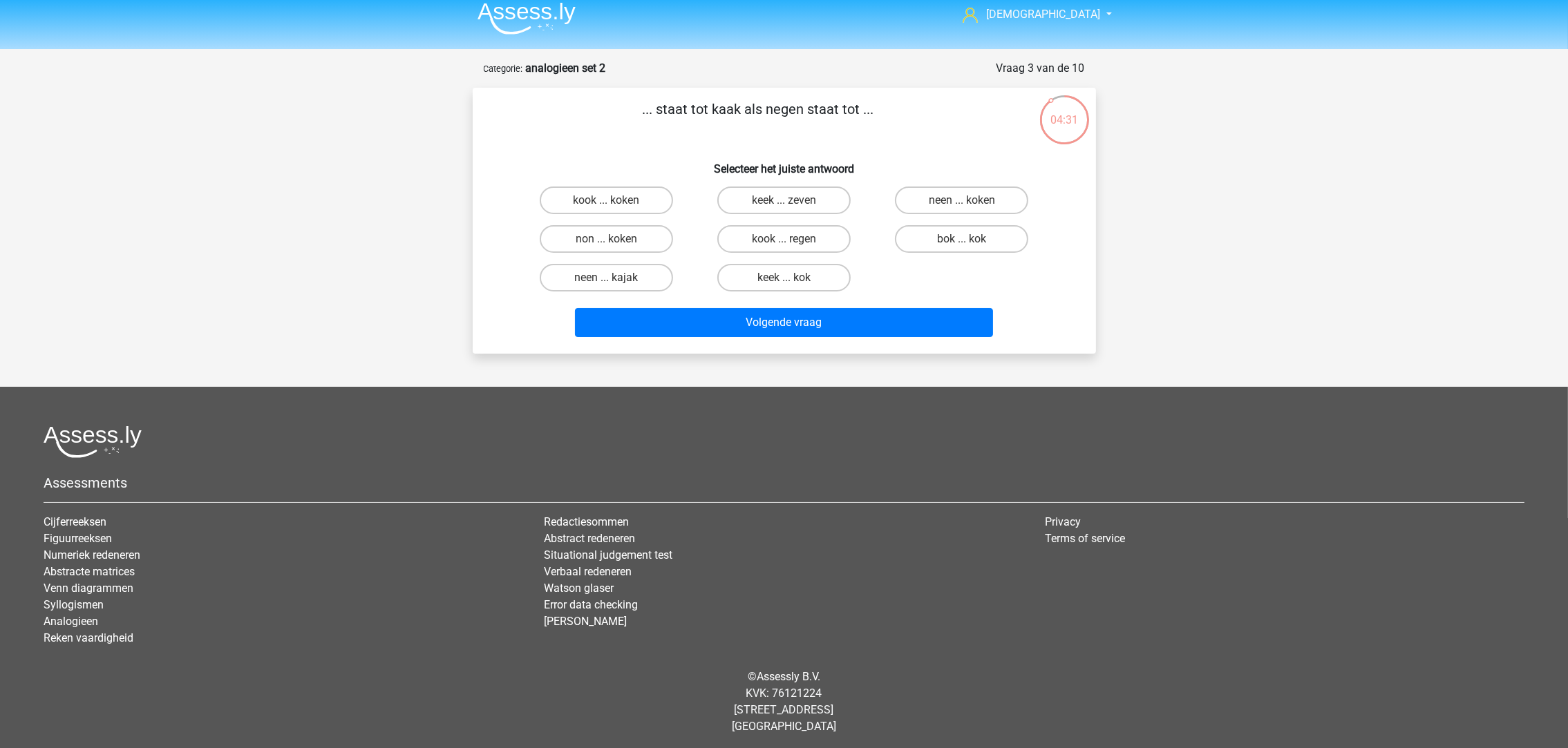
click at [646, 270] on label "neen ... kajak" at bounding box center [606, 278] width 133 height 28
click at [615, 278] on input "neen ... kajak" at bounding box center [610, 282] width 9 height 9
radio input "true"
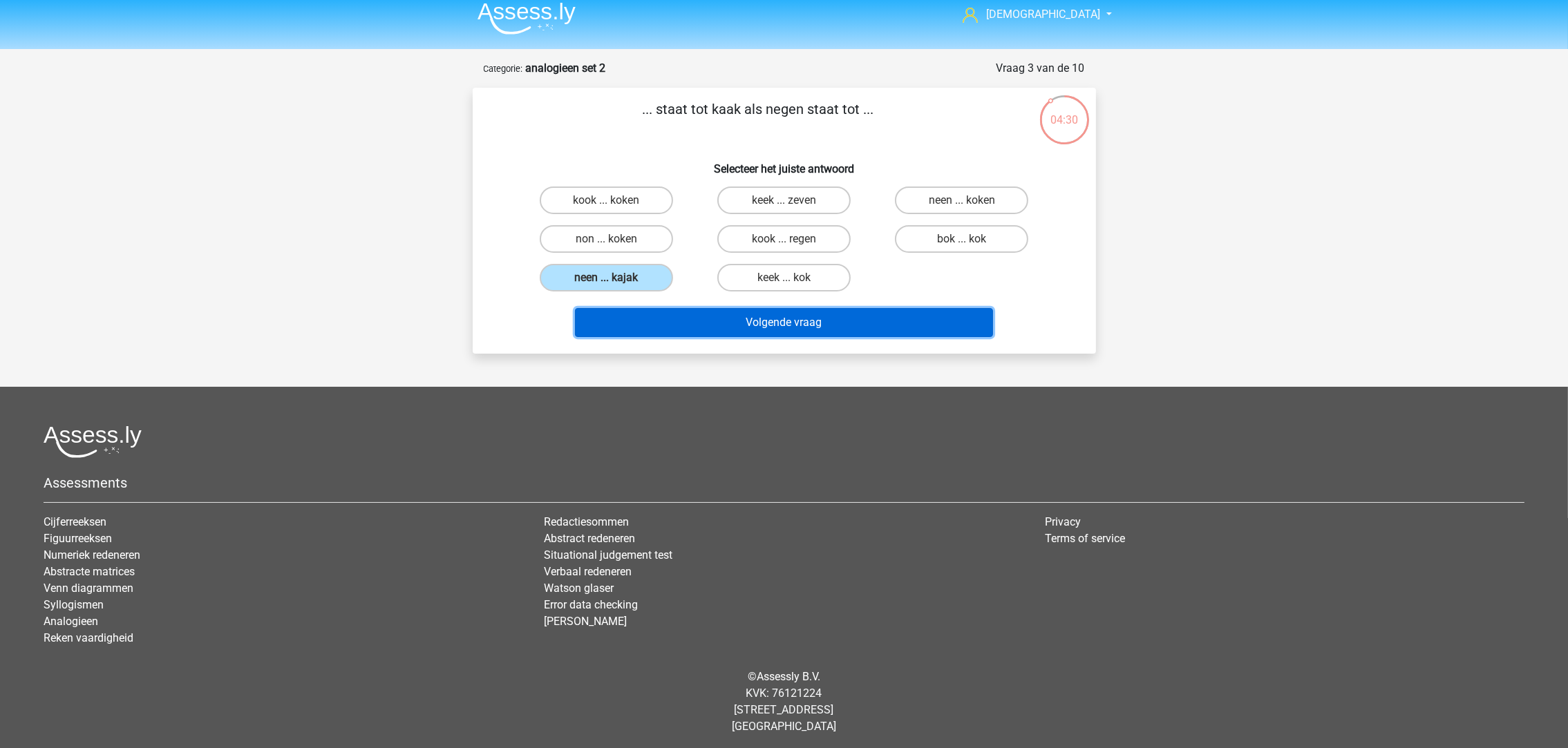
click at [727, 315] on button "Volgende vraag" at bounding box center [784, 323] width 418 height 29
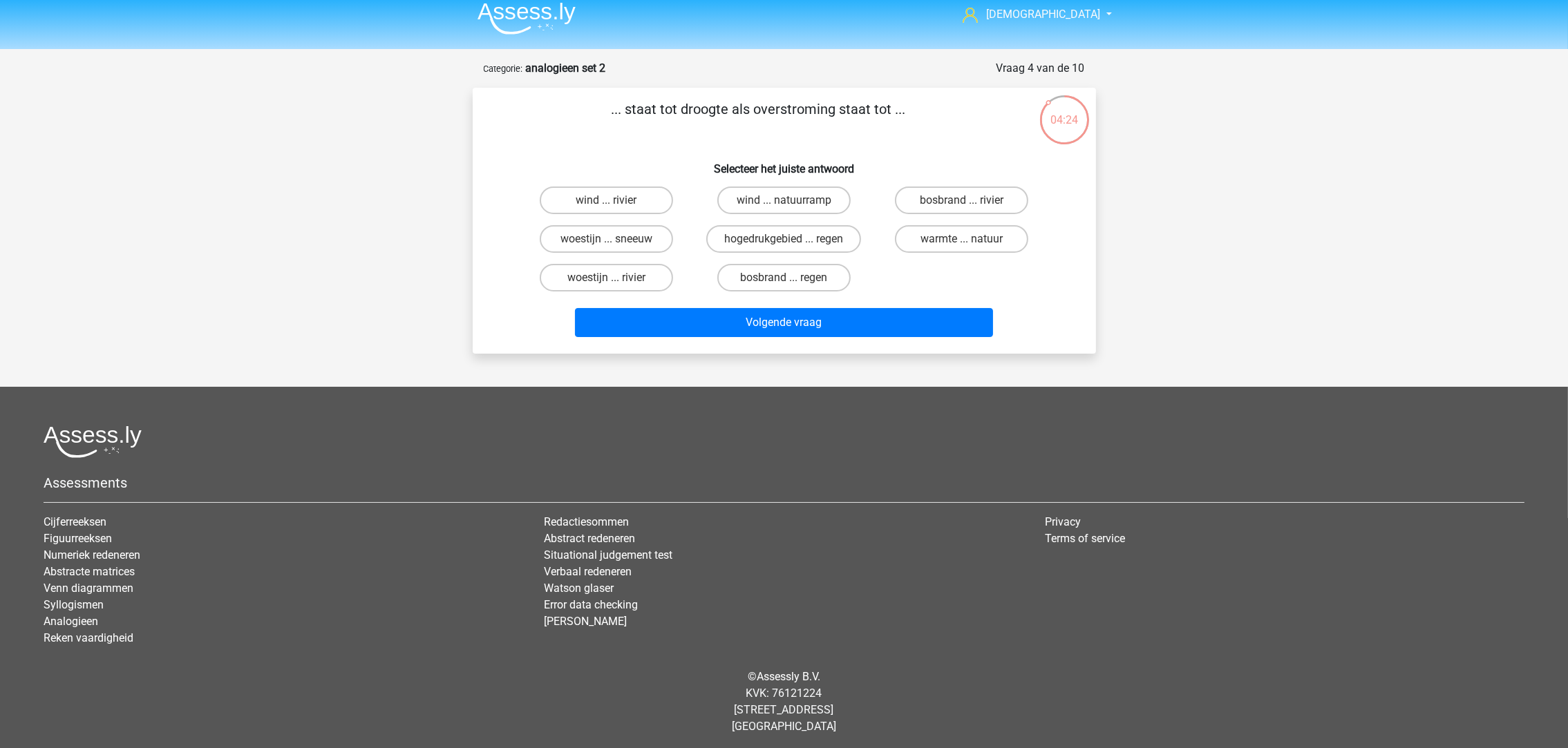
click at [745, 276] on label "bosbrand ... regen" at bounding box center [784, 278] width 133 height 28
click at [784, 278] on input "bosbrand ... regen" at bounding box center [788, 282] width 9 height 9
radio input "true"
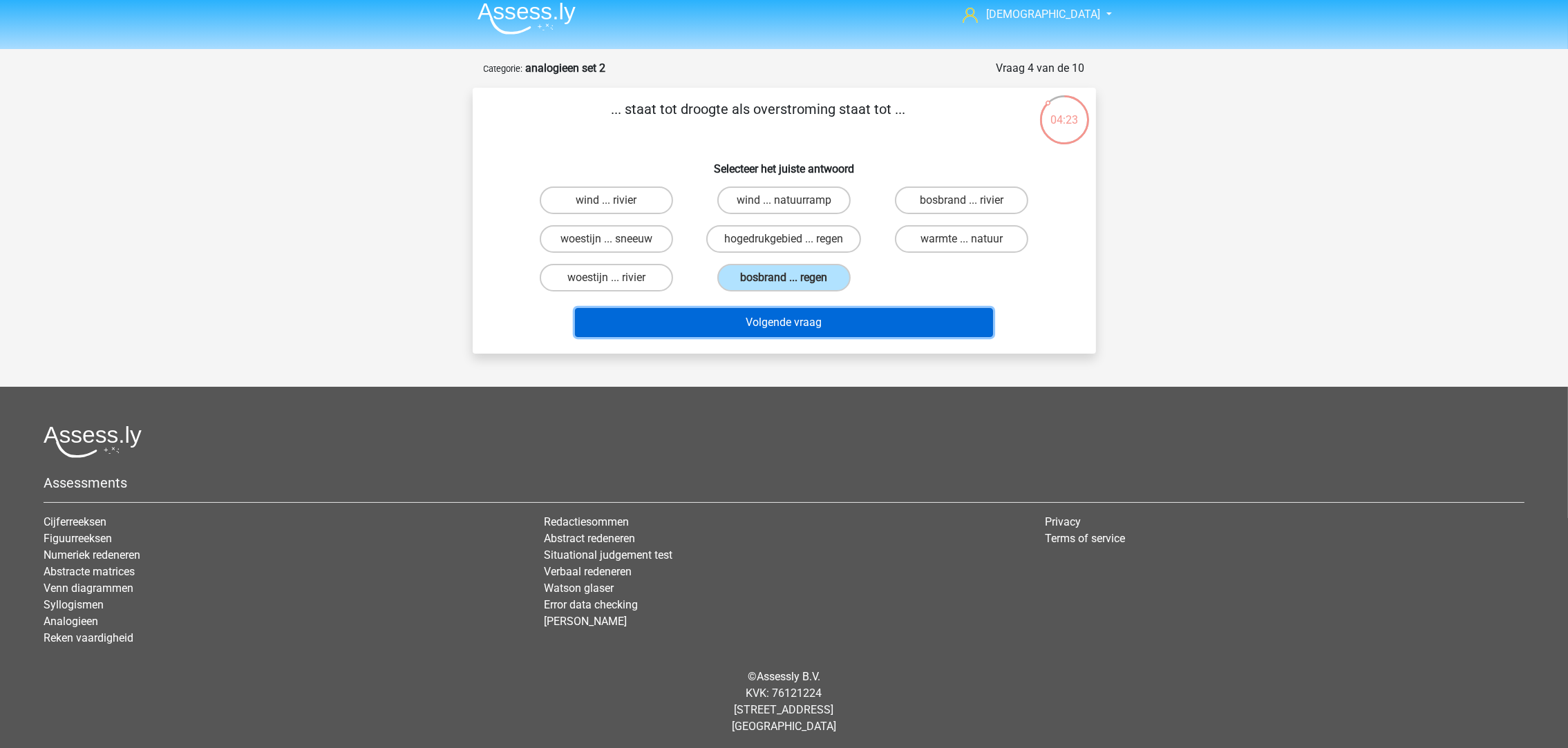
click at [775, 330] on button "Volgende vraag" at bounding box center [784, 323] width 418 height 29
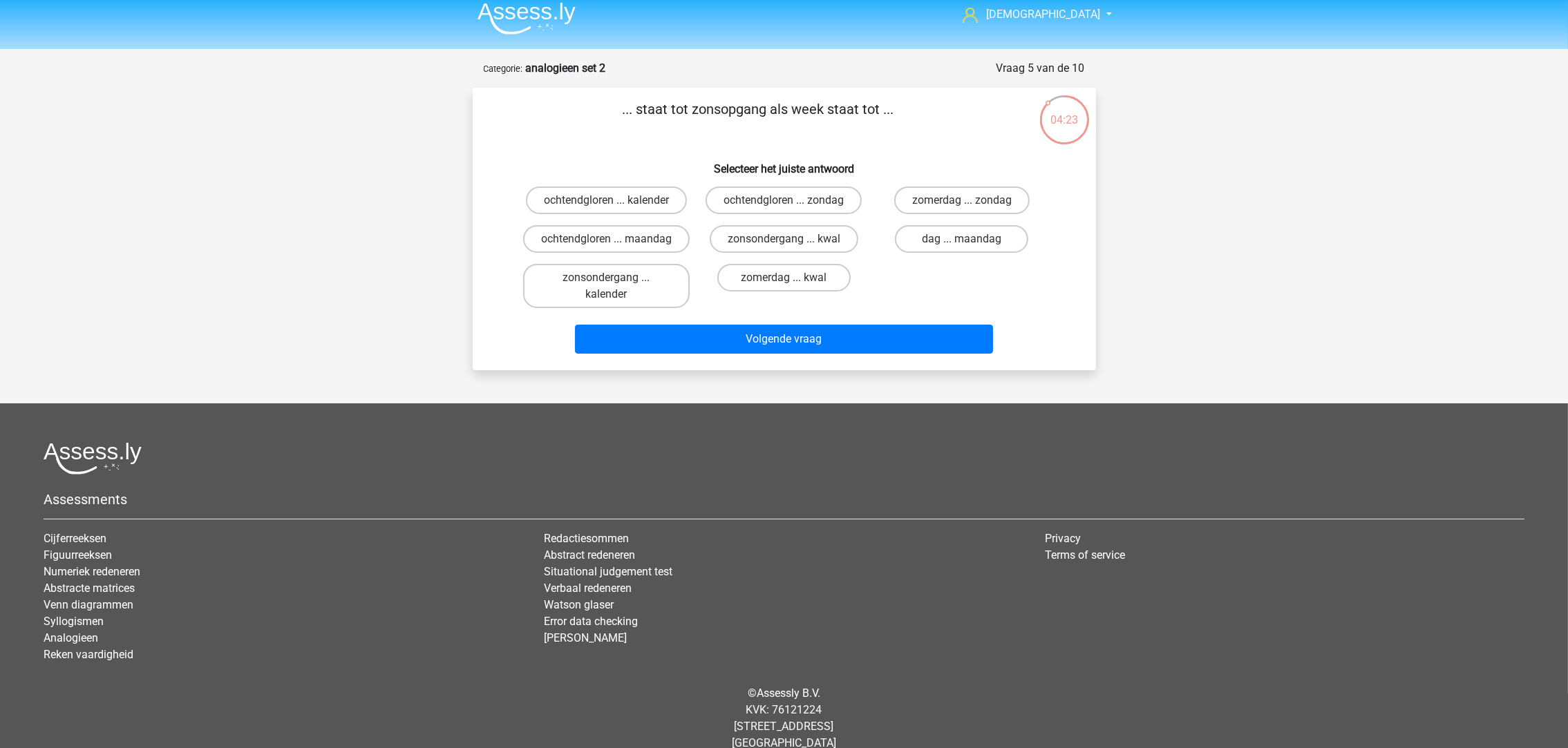
scroll to position [25, 0]
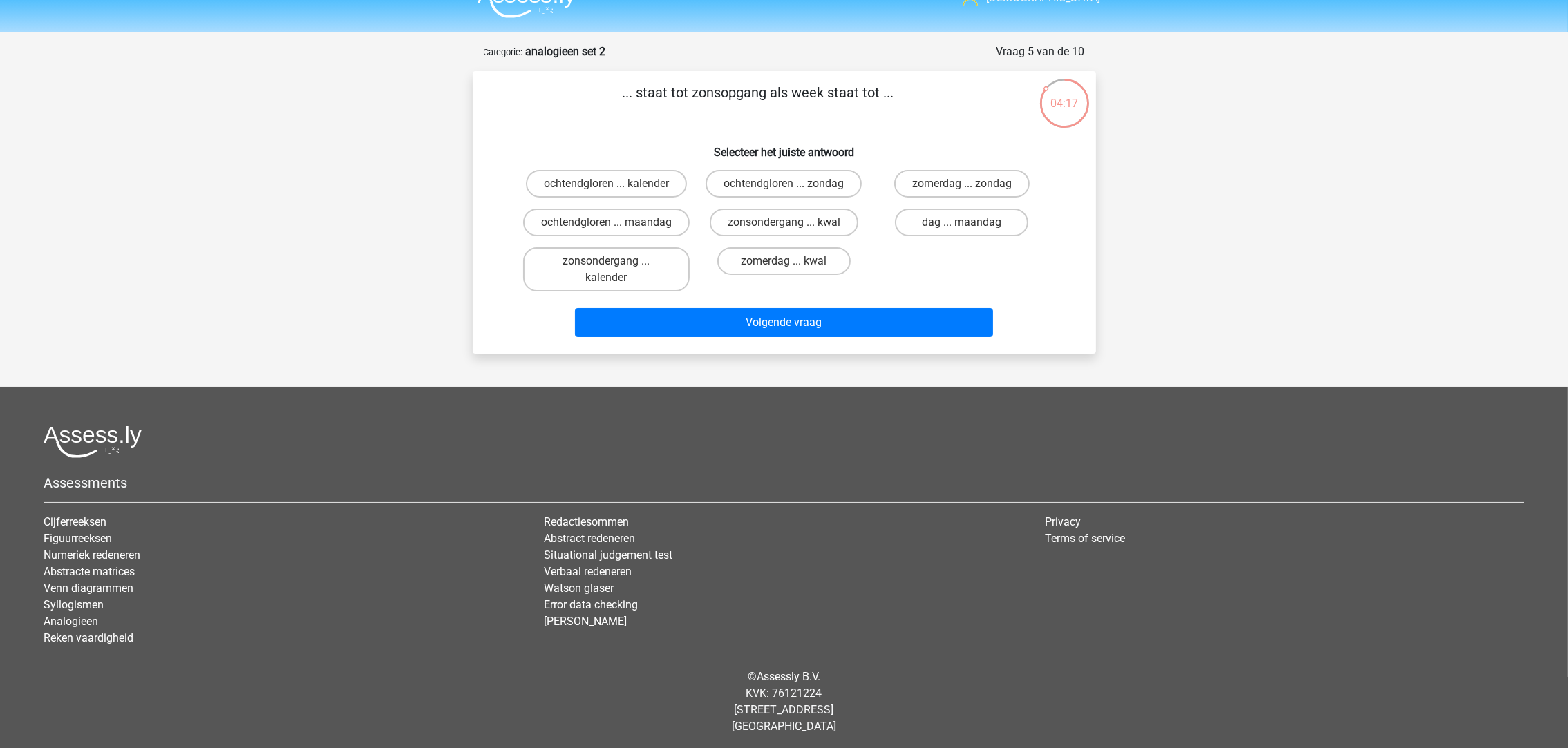
click at [920, 215] on label "dag ... maandag" at bounding box center [961, 223] width 133 height 28
click at [962, 223] on input "dag ... maandag" at bounding box center [966, 227] width 9 height 9
radio input "true"
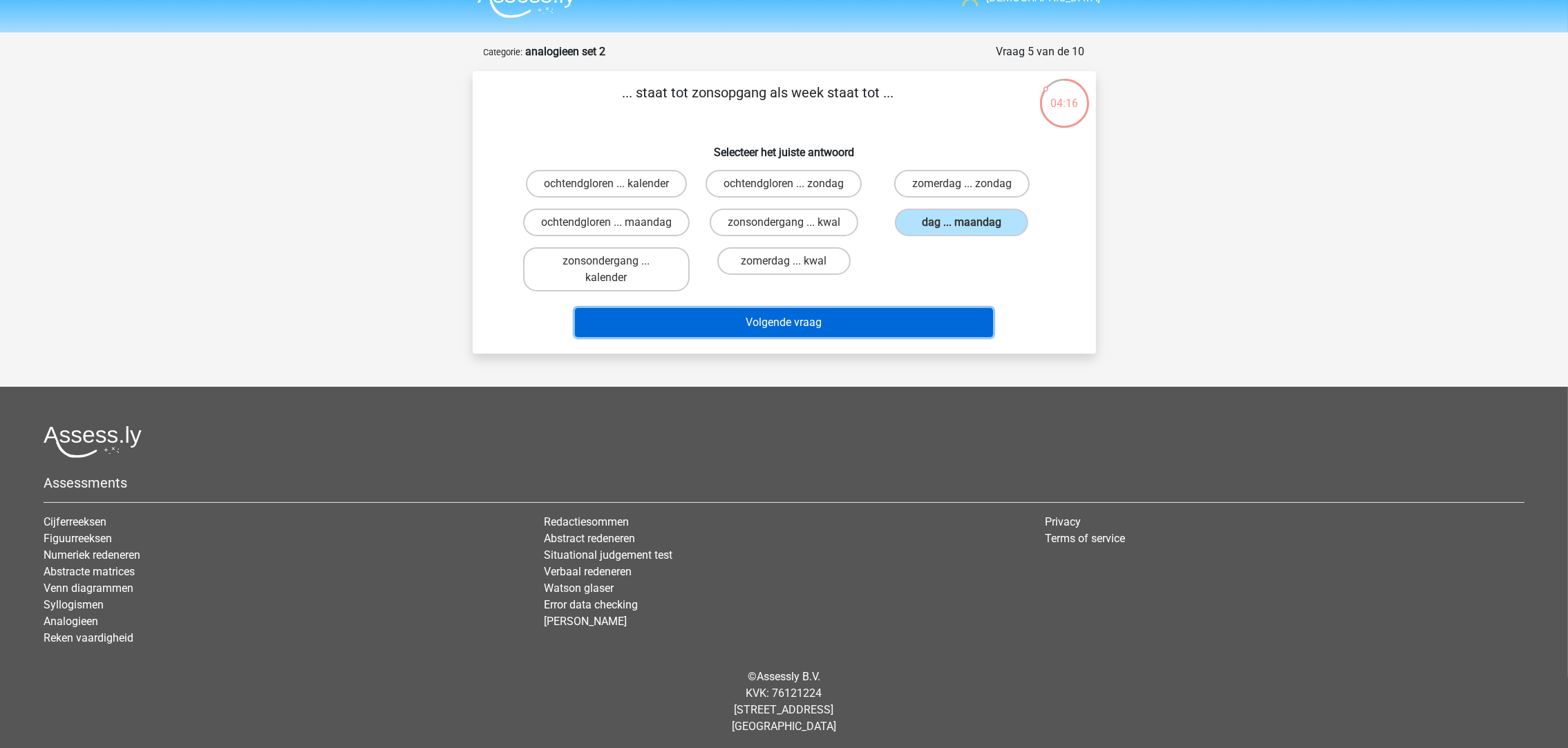
click at [876, 310] on button "Volgende vraag" at bounding box center [784, 323] width 418 height 29
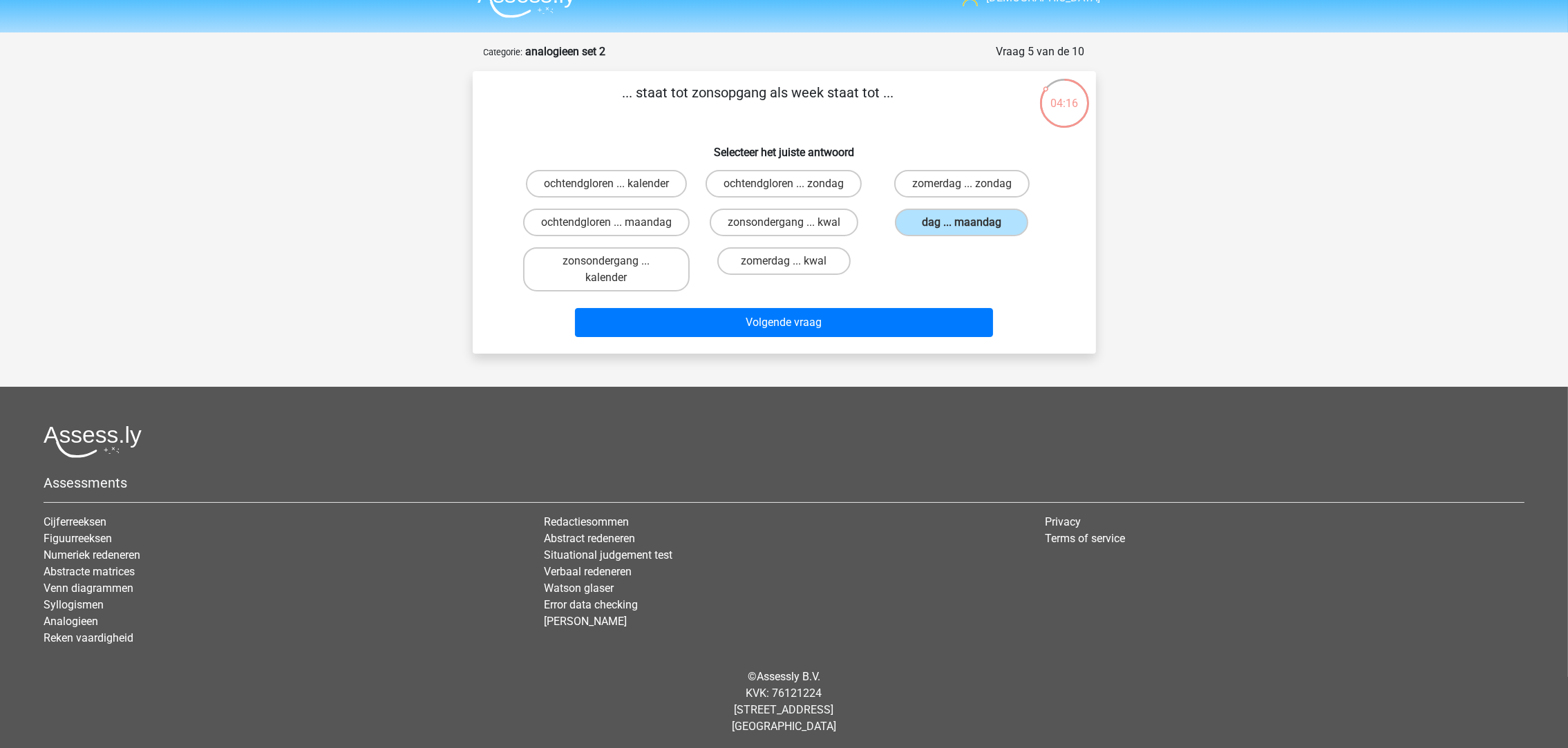
scroll to position [9, 0]
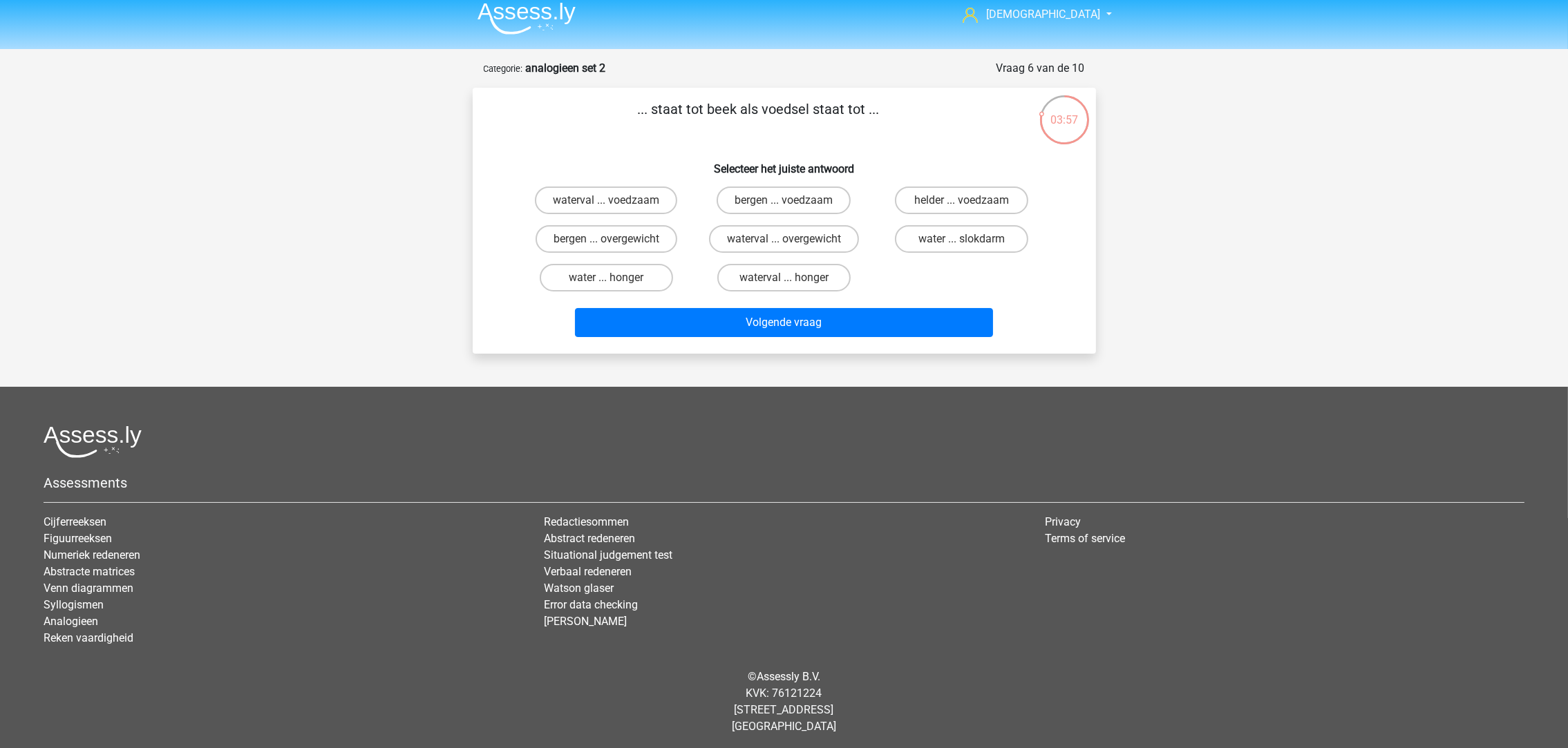
click at [946, 236] on label "water ... slokdarm" at bounding box center [961, 239] width 133 height 28
click at [962, 239] on input "water ... slokdarm" at bounding box center [966, 244] width 9 height 9
radio input "true"
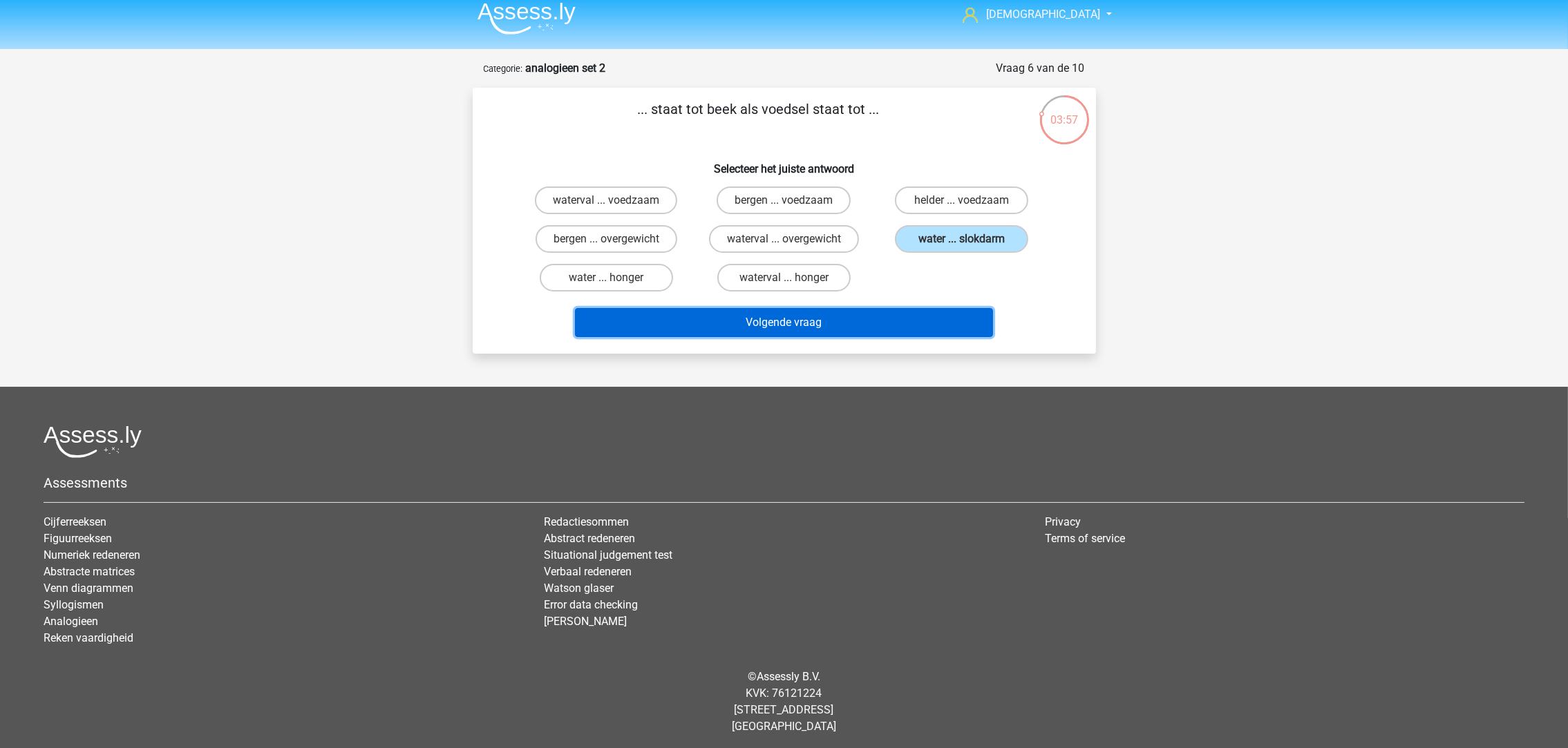
click at [874, 324] on button "Volgende vraag" at bounding box center [784, 323] width 418 height 29
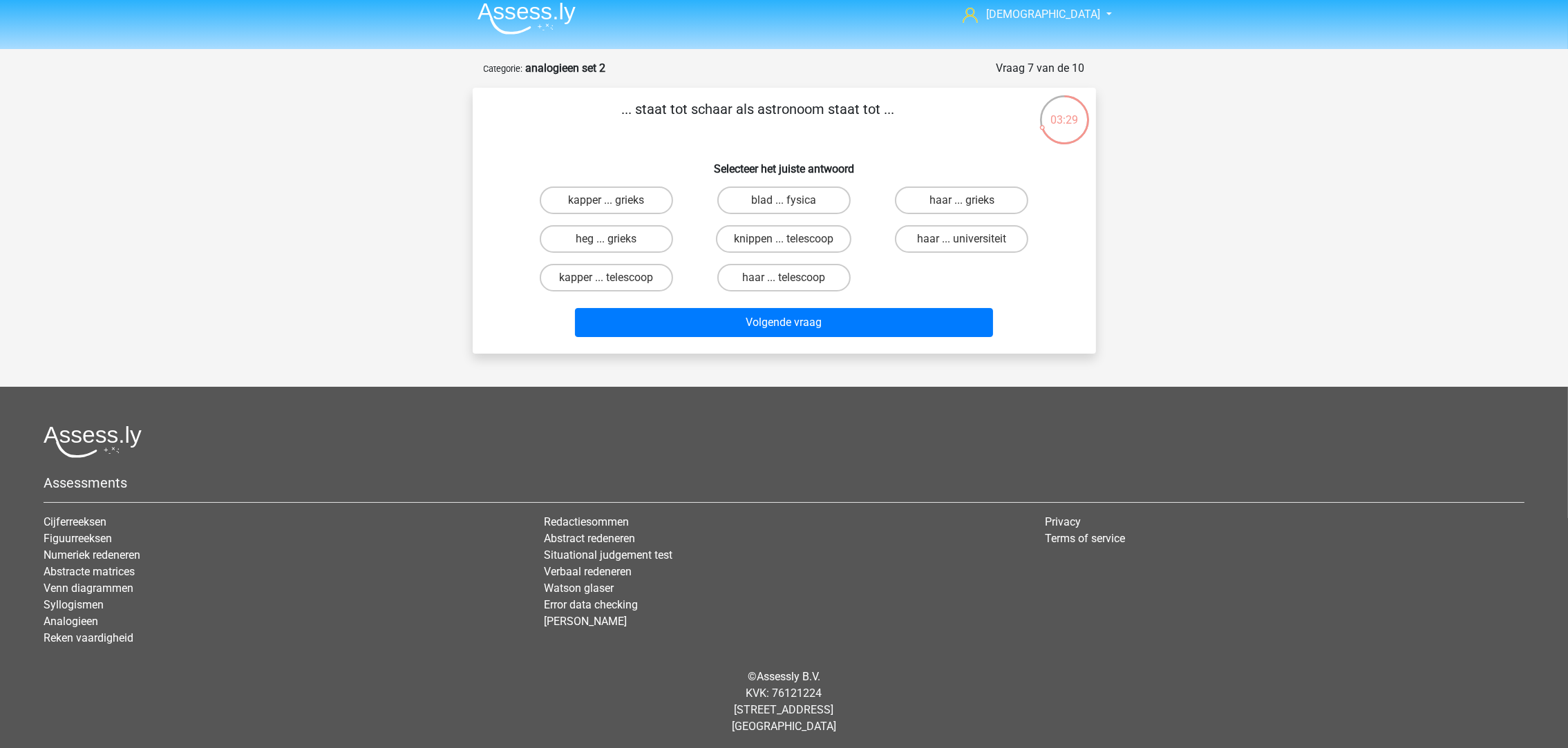
click at [641, 274] on label "kapper ... telescoop" at bounding box center [606, 278] width 133 height 28
click at [615, 278] on input "kapper ... telescoop" at bounding box center [610, 282] width 9 height 9
radio input "true"
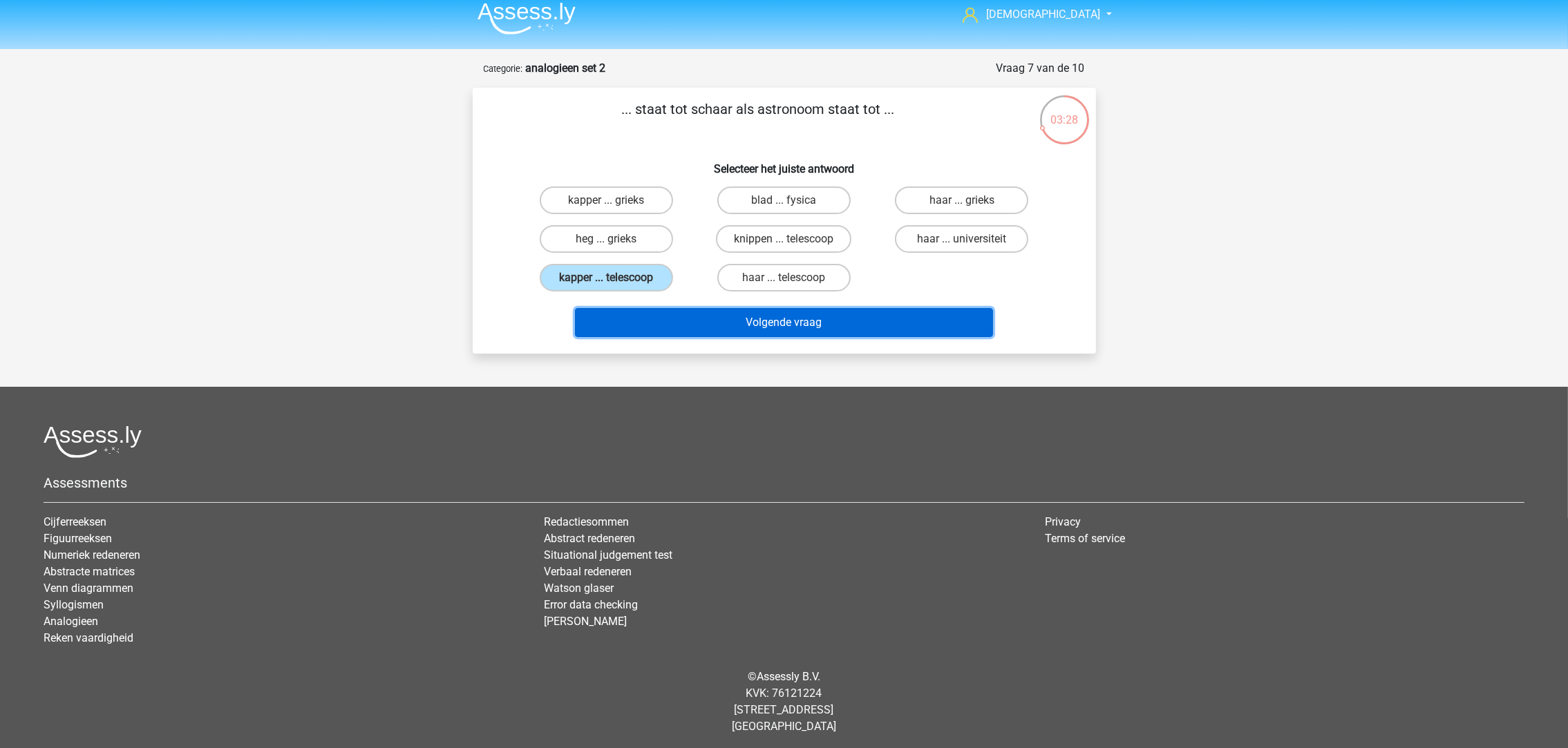
click at [708, 314] on button "Volgende vraag" at bounding box center [784, 323] width 418 height 29
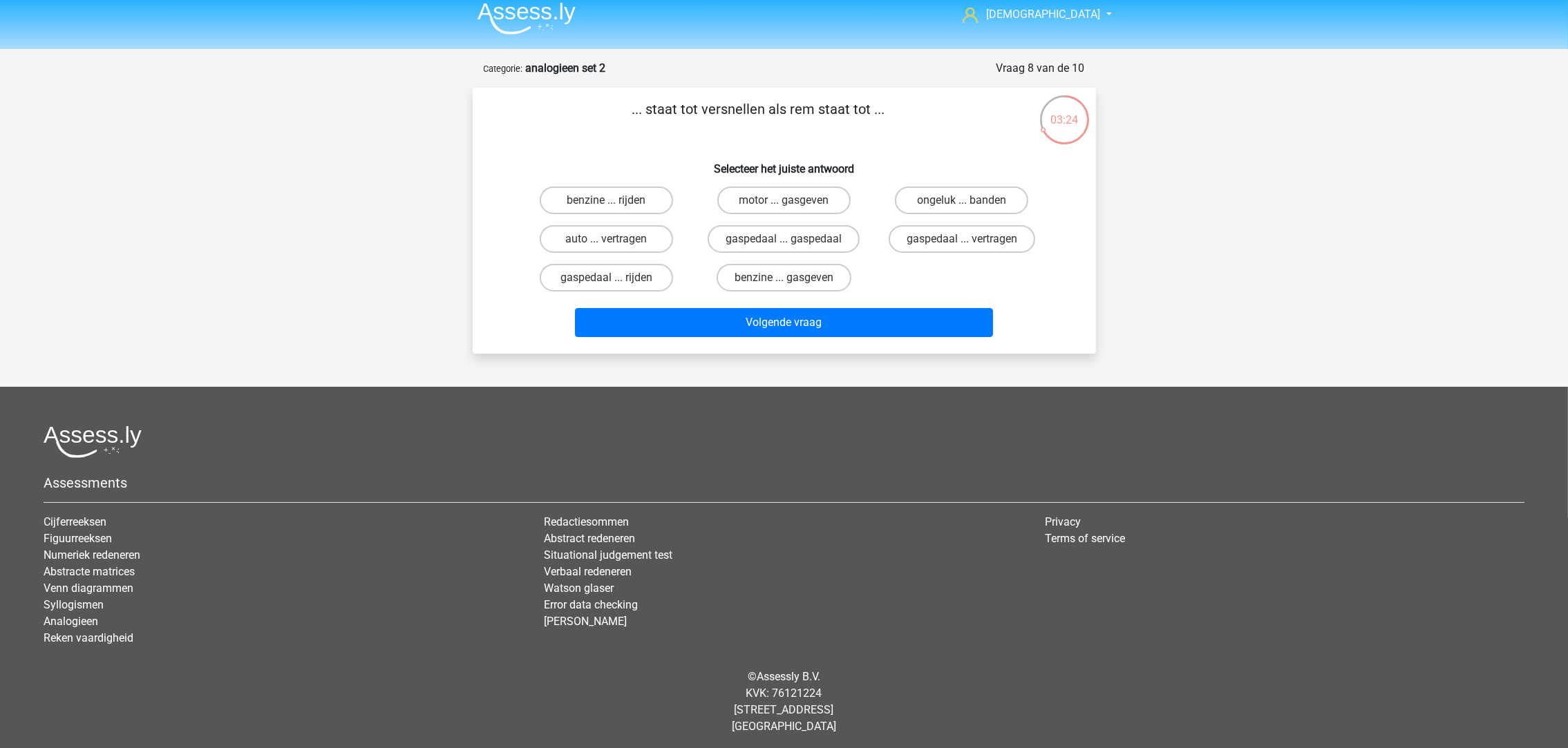
click at [943, 237] on label "gaspedaal ... vertragen" at bounding box center [961, 239] width 146 height 28
click at [962, 239] on input "gaspedaal ... vertragen" at bounding box center [966, 244] width 9 height 9
radio input "true"
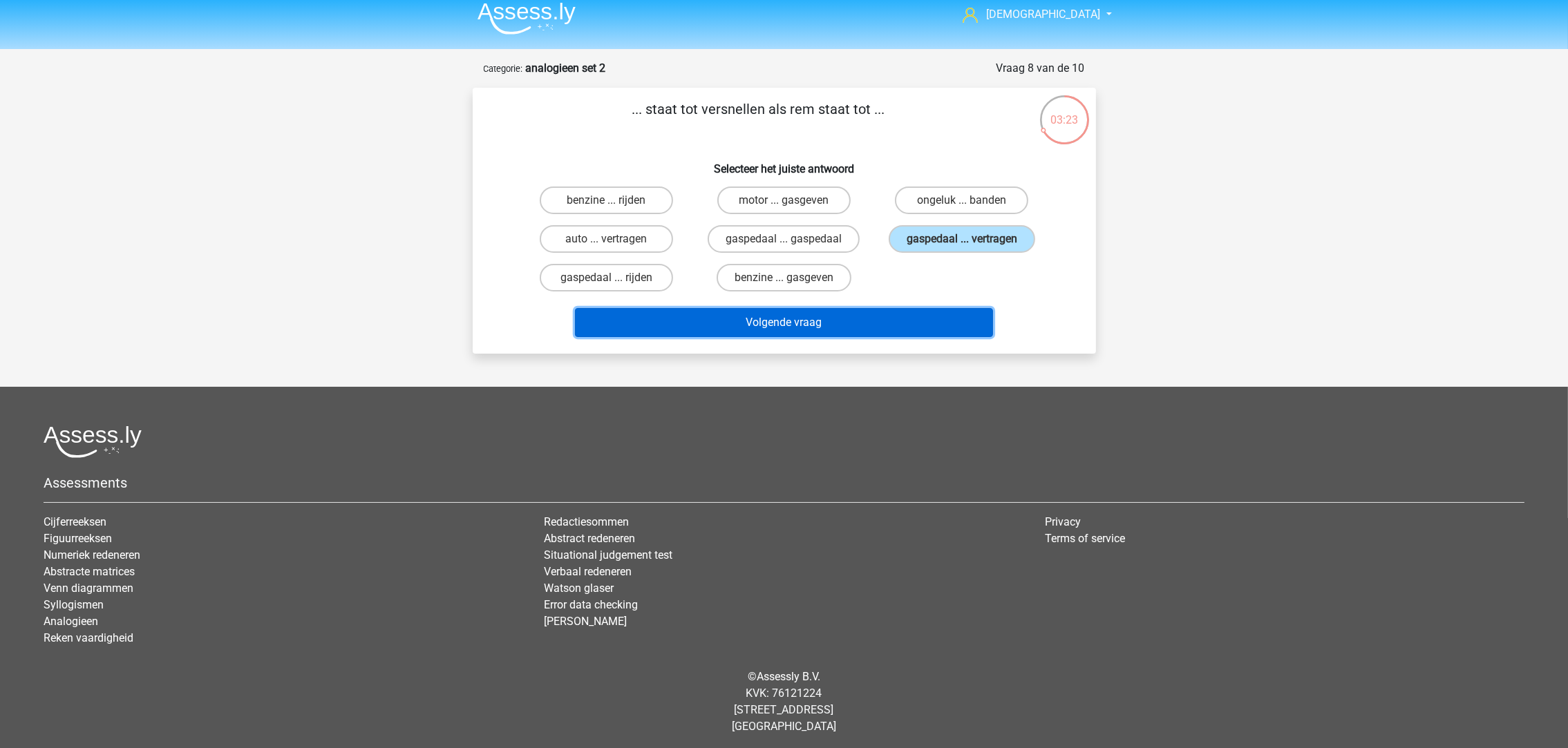
click at [856, 309] on button "Volgende vraag" at bounding box center [784, 323] width 418 height 29
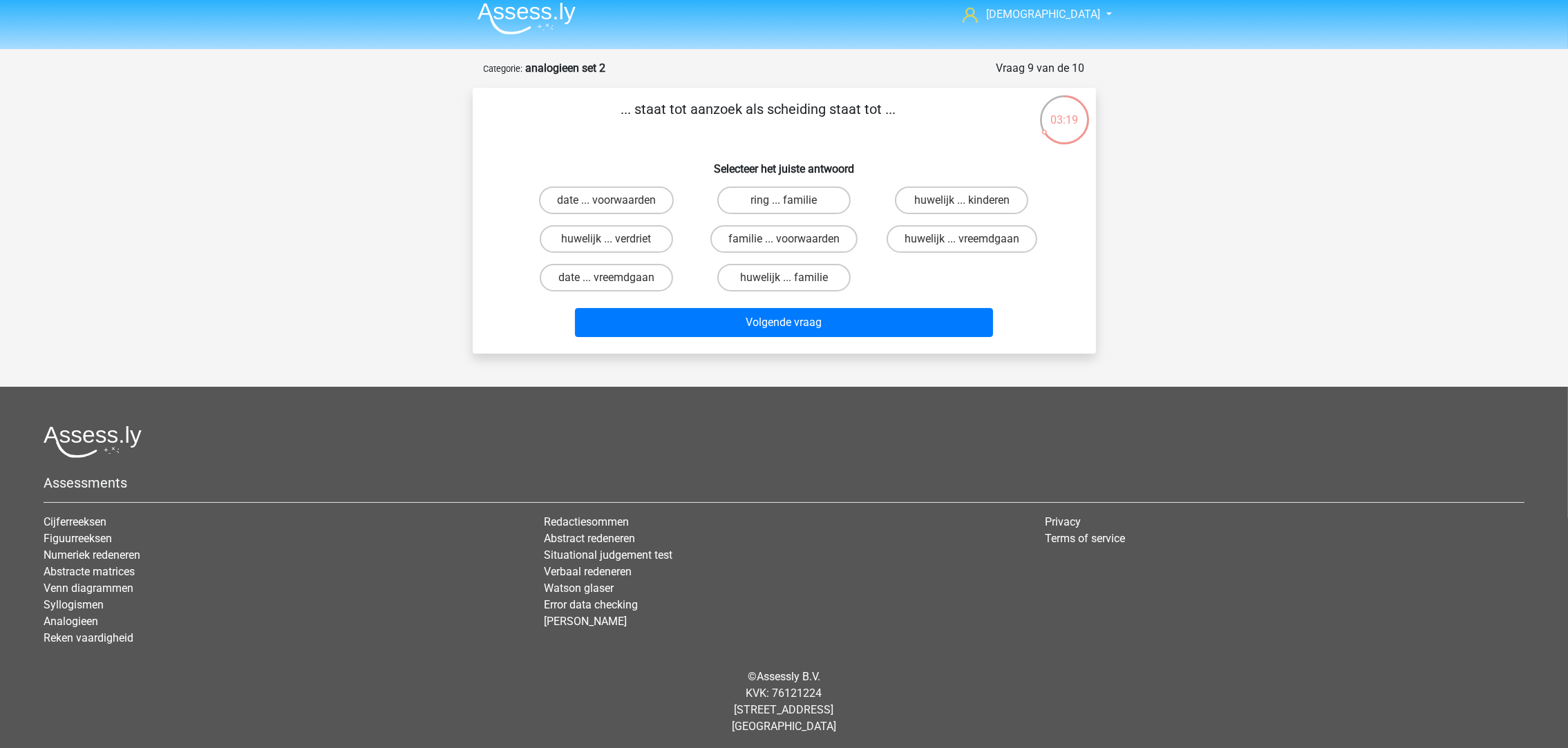
click at [650, 274] on label "date ... vreemdgaan" at bounding box center [606, 278] width 133 height 28
click at [615, 278] on input "date ... vreemdgaan" at bounding box center [610, 282] width 9 height 9
radio input "true"
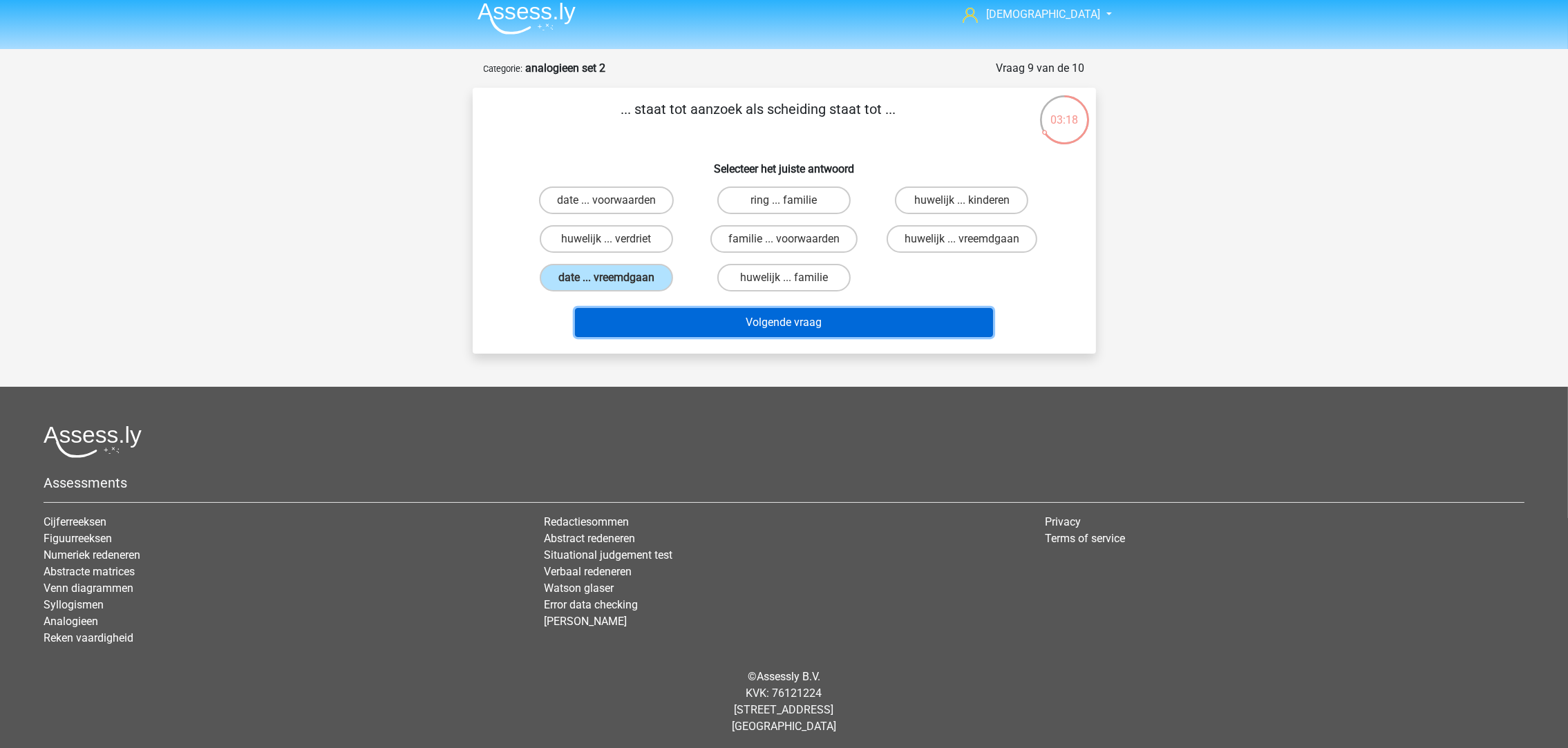
click at [710, 314] on button "Volgende vraag" at bounding box center [784, 323] width 418 height 29
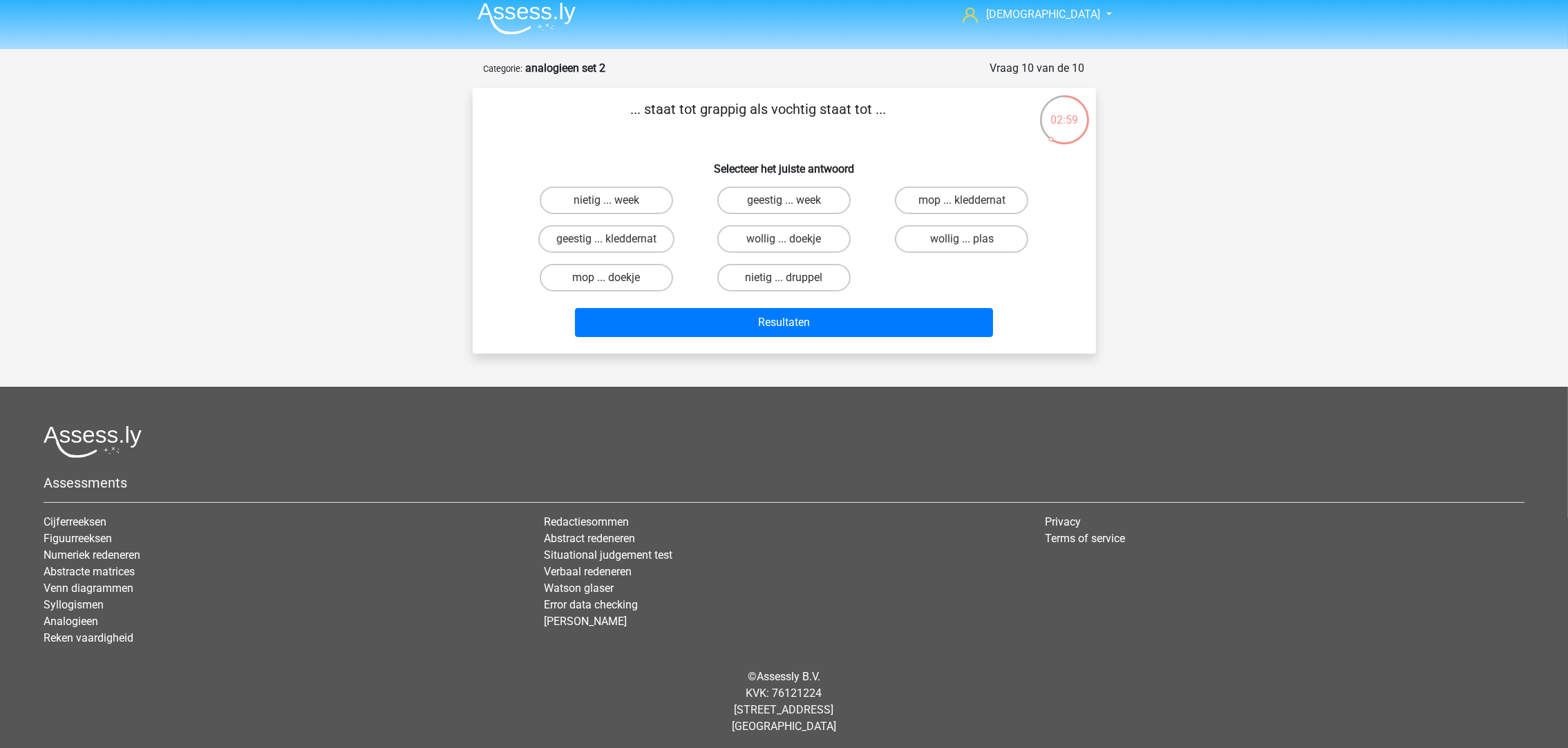
click at [826, 203] on label "geestig ... week" at bounding box center [784, 200] width 133 height 28
click at [792, 203] on input "geestig ... week" at bounding box center [788, 204] width 9 height 9
radio input "true"
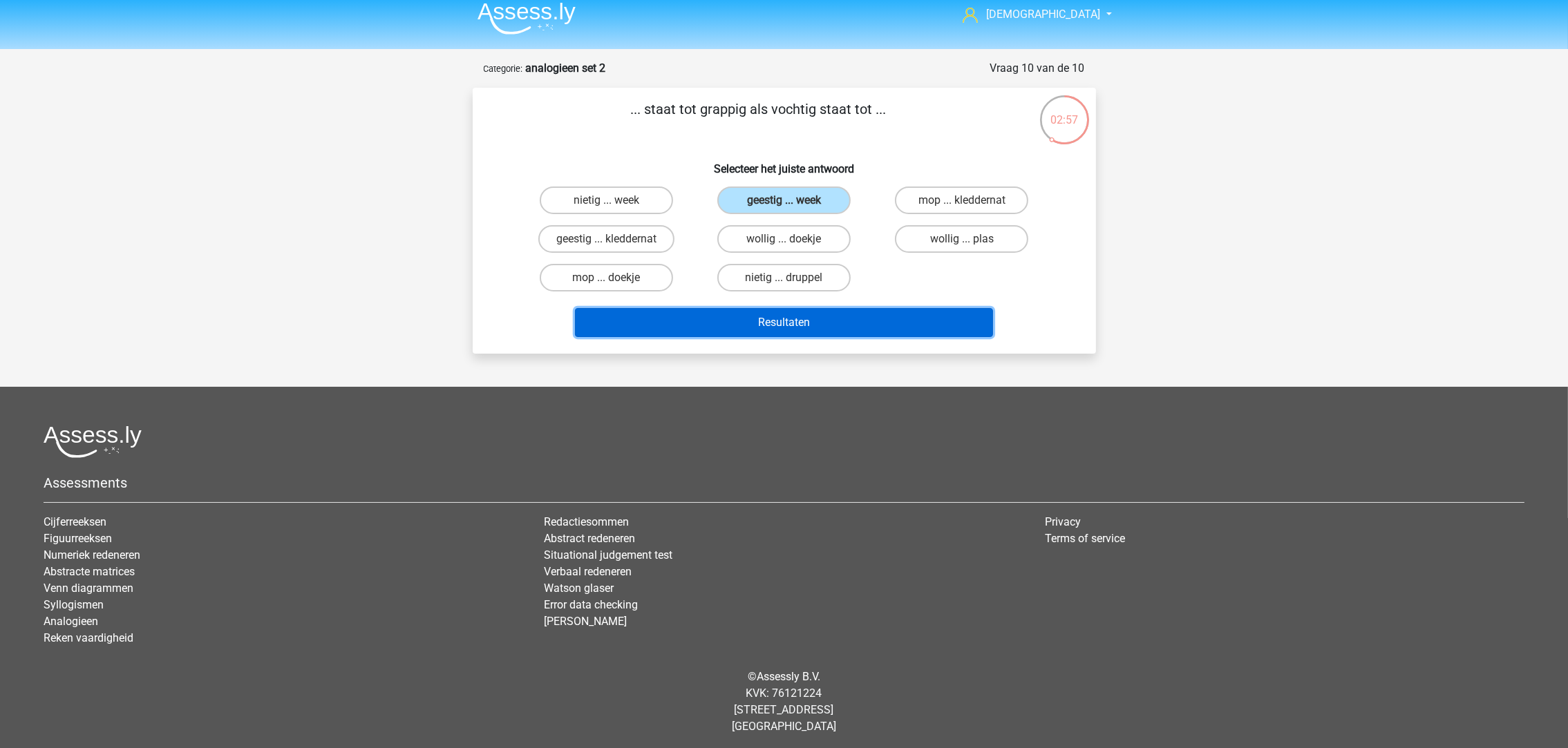
click at [849, 311] on button "Resultaten" at bounding box center [784, 323] width 418 height 29
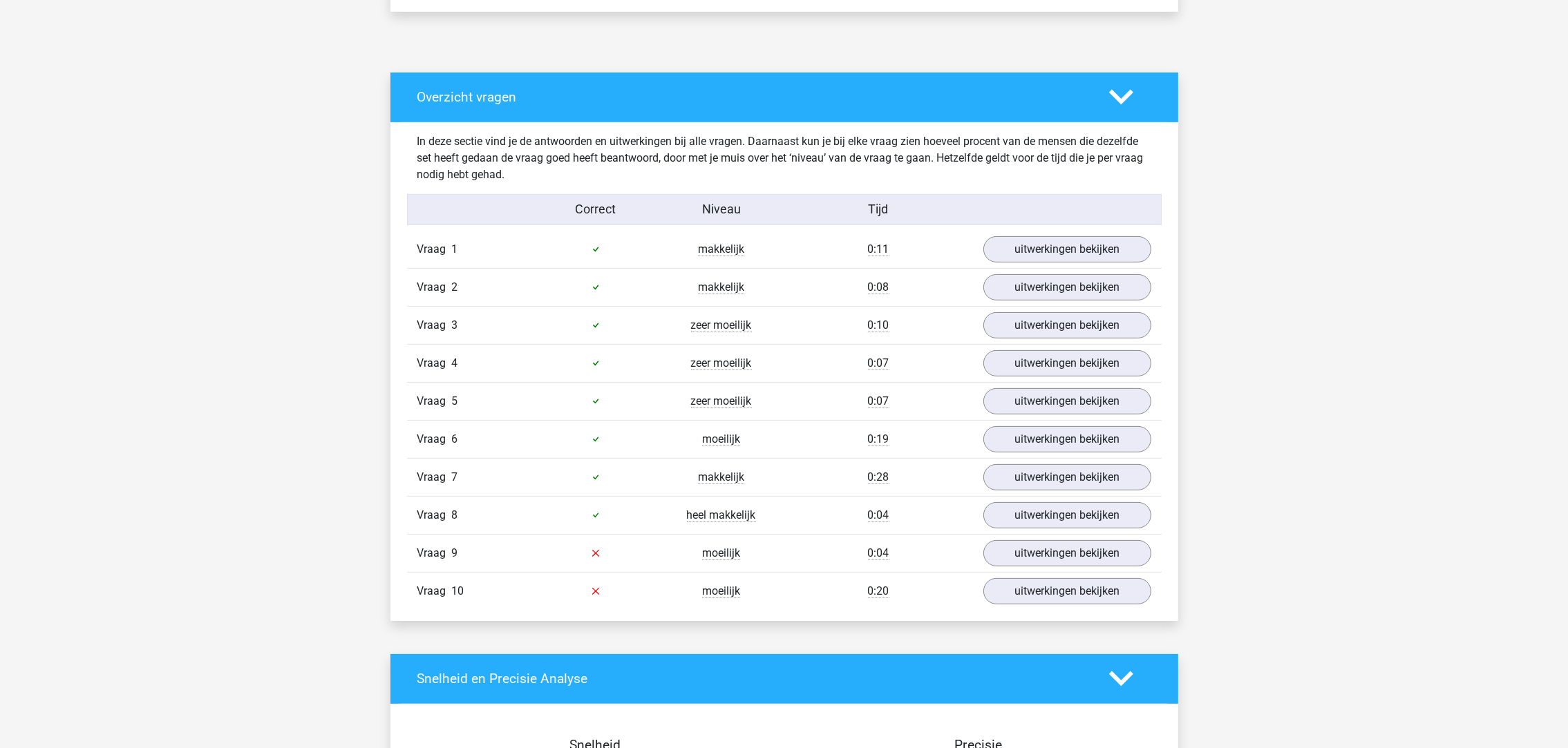
scroll to position [725, 0]
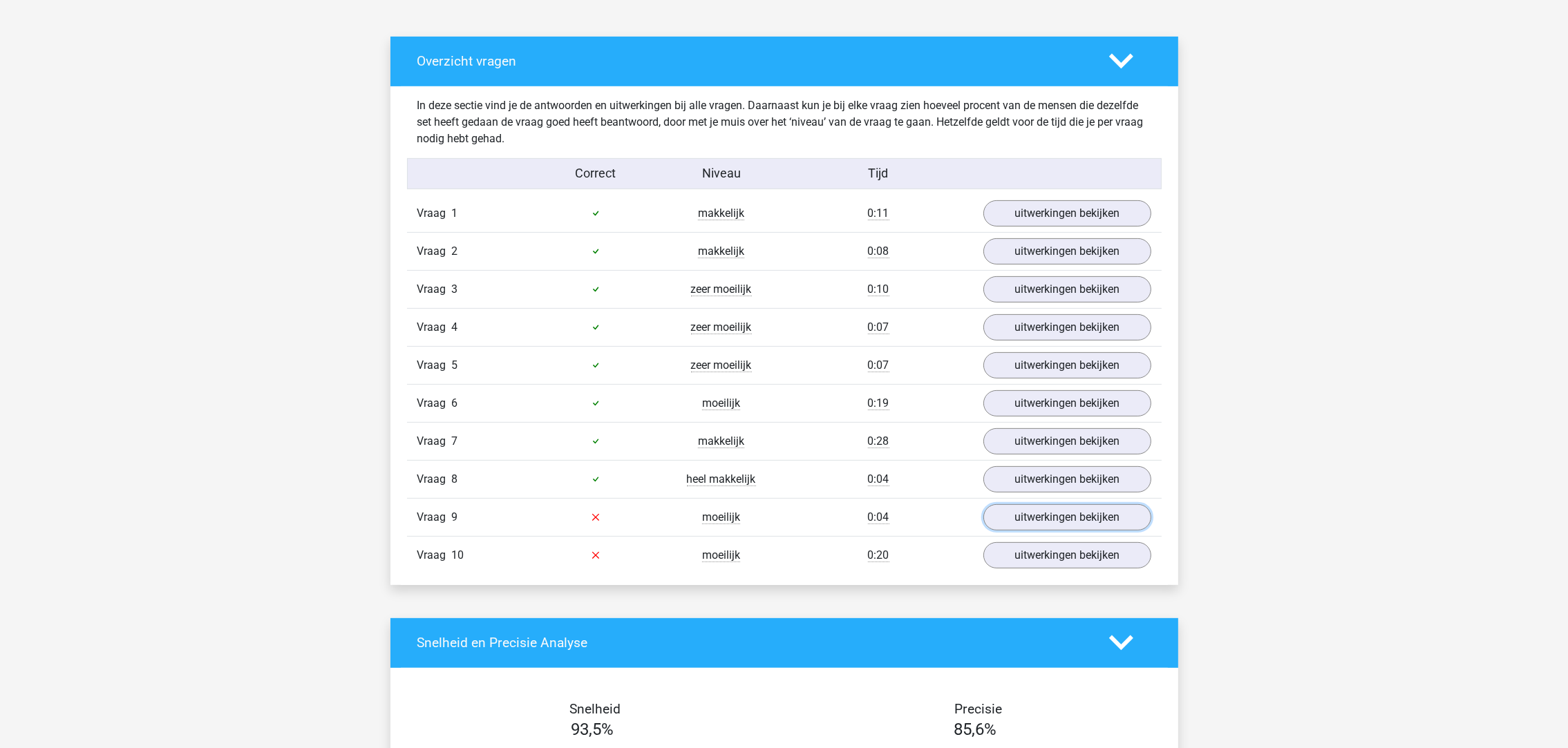
click at [1023, 515] on link "uitwerkingen bekijken" at bounding box center [1067, 517] width 168 height 26
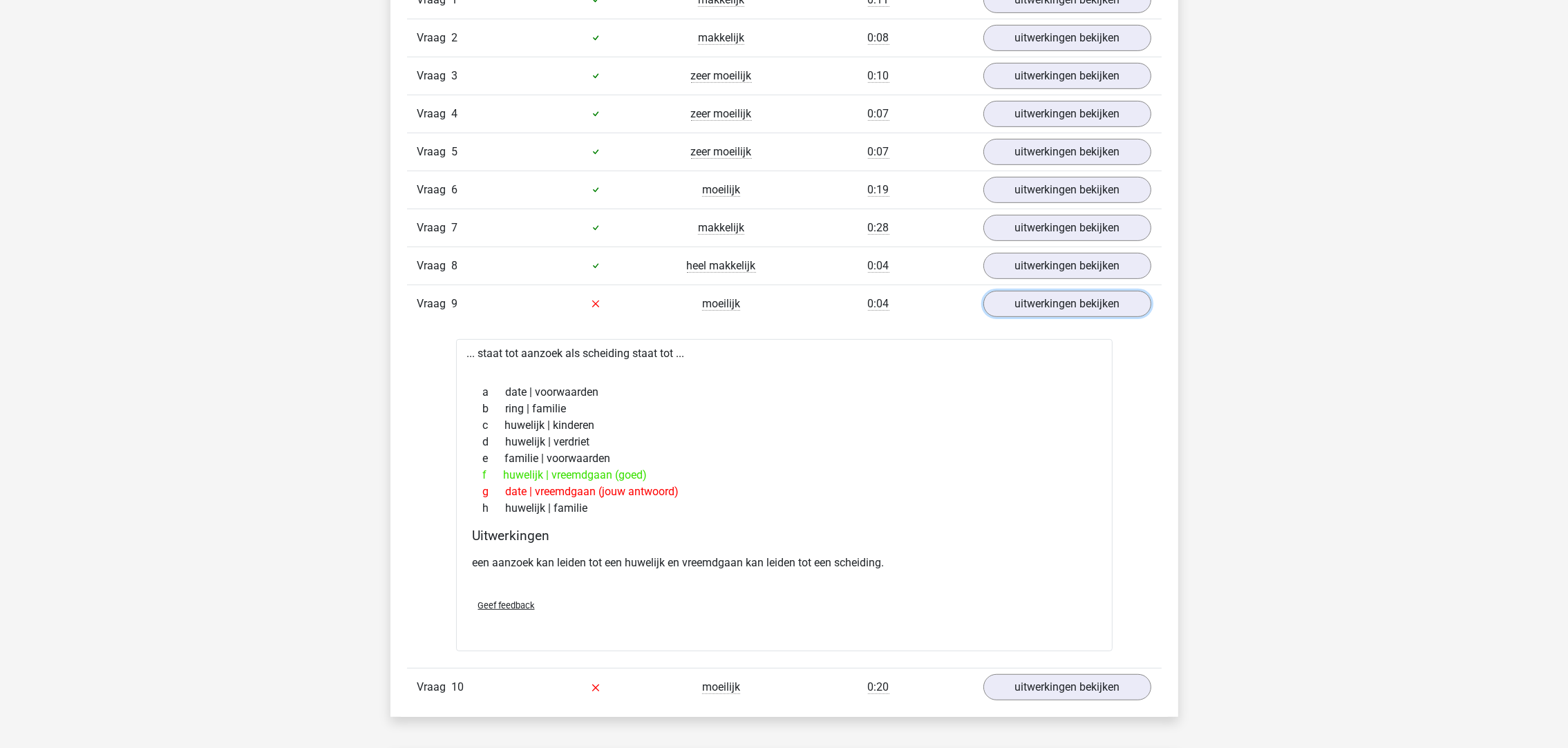
scroll to position [932, 0]
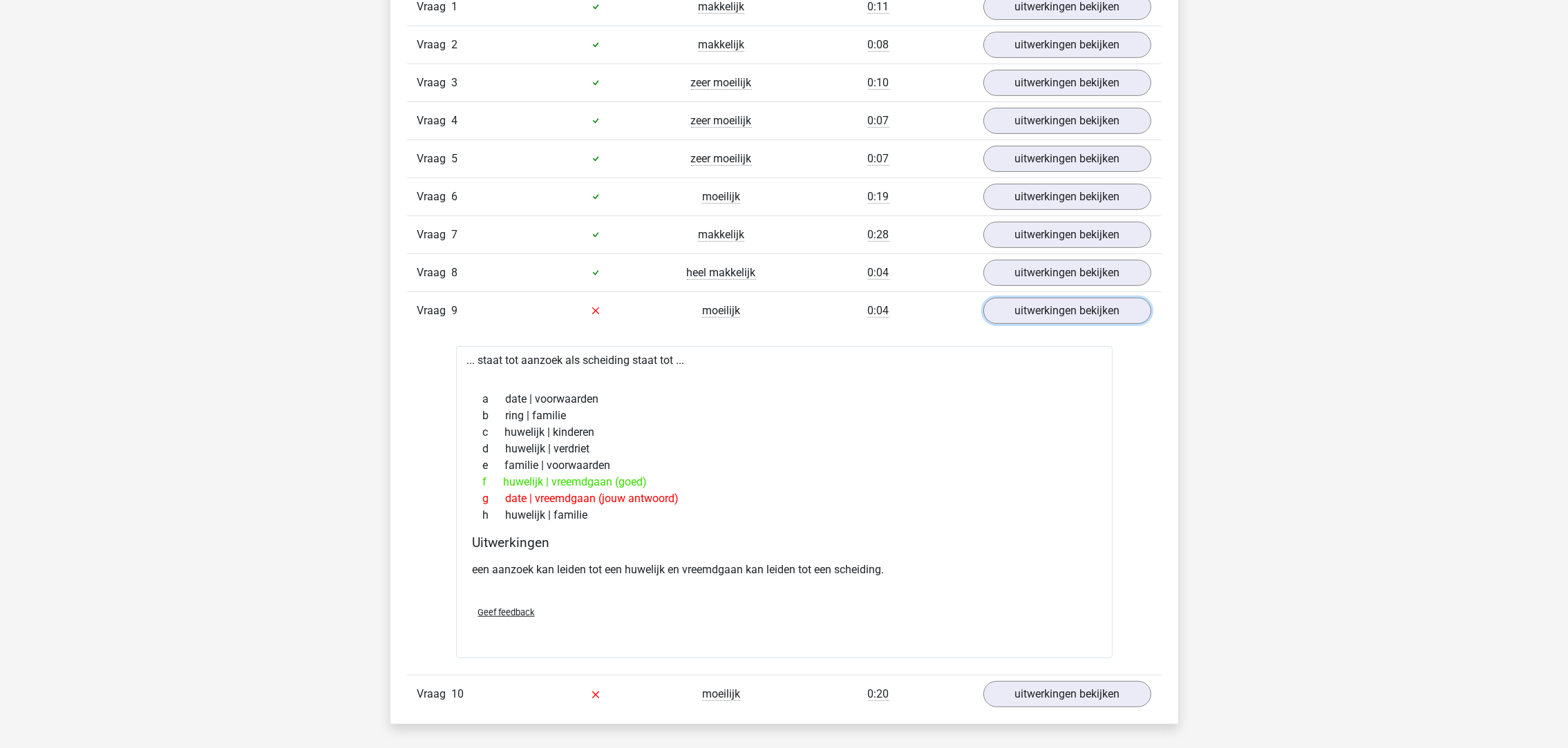
click at [1073, 312] on link "uitwerkingen bekijken" at bounding box center [1067, 311] width 168 height 26
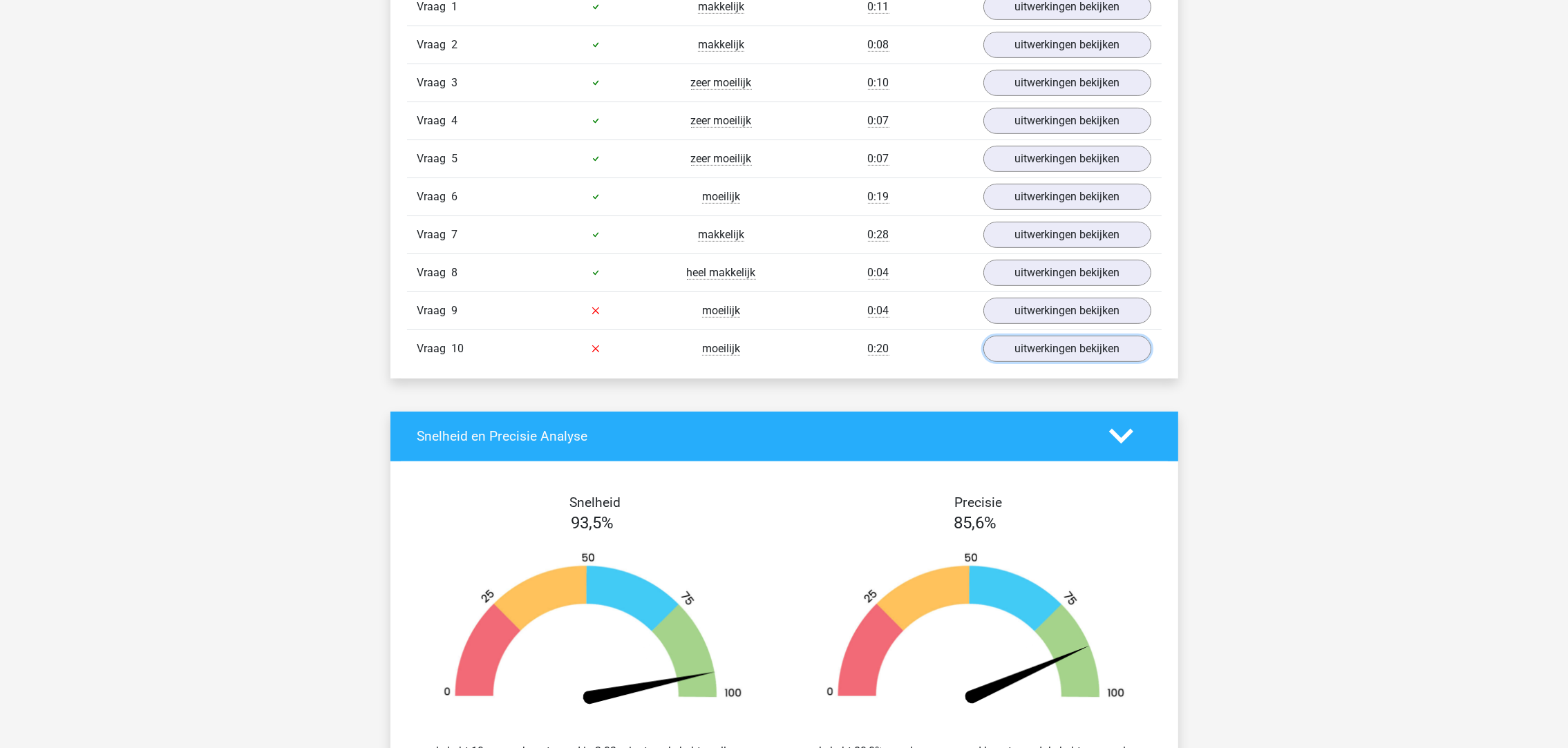
click at [1067, 351] on link "uitwerkingen bekijken" at bounding box center [1067, 349] width 168 height 26
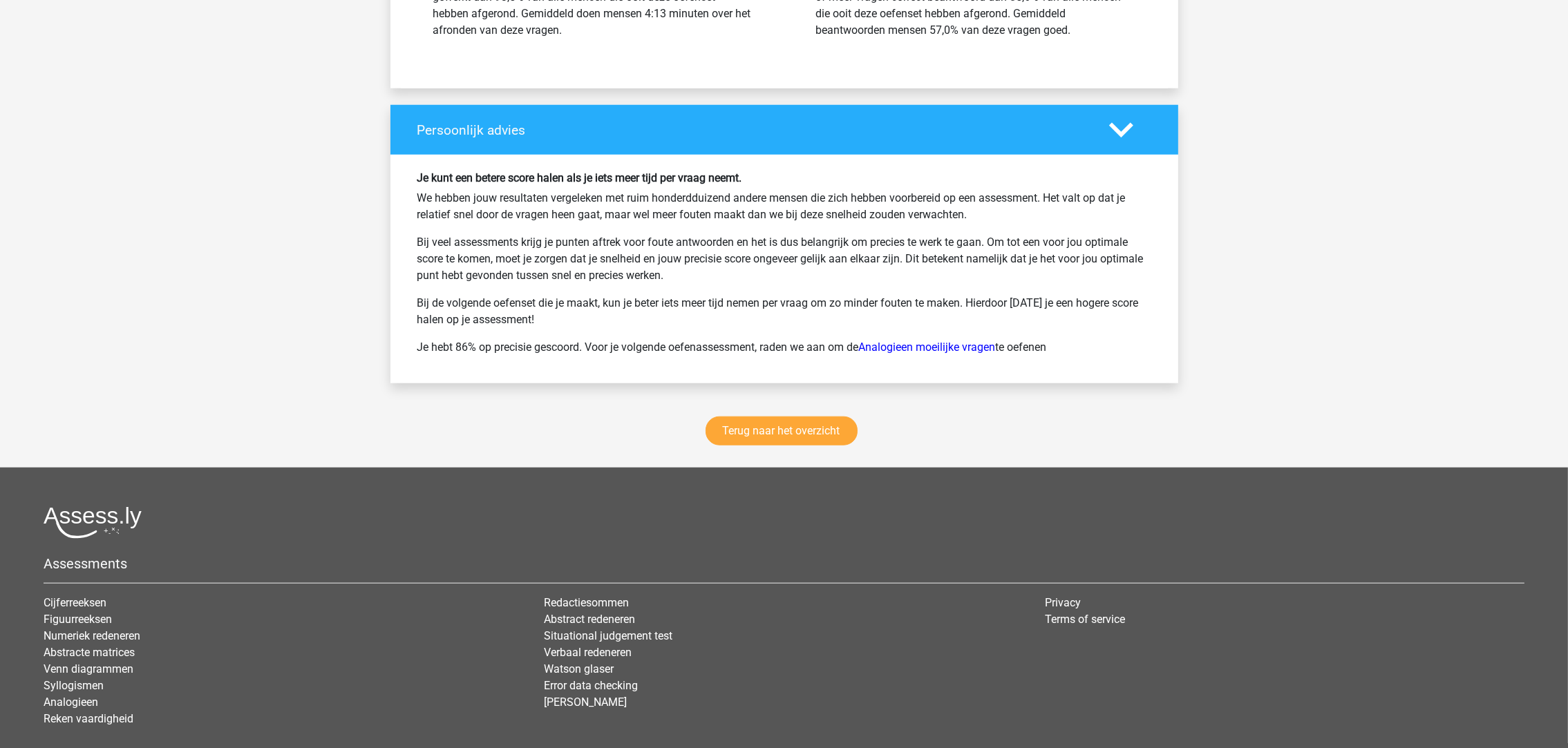
scroll to position [2072, 0]
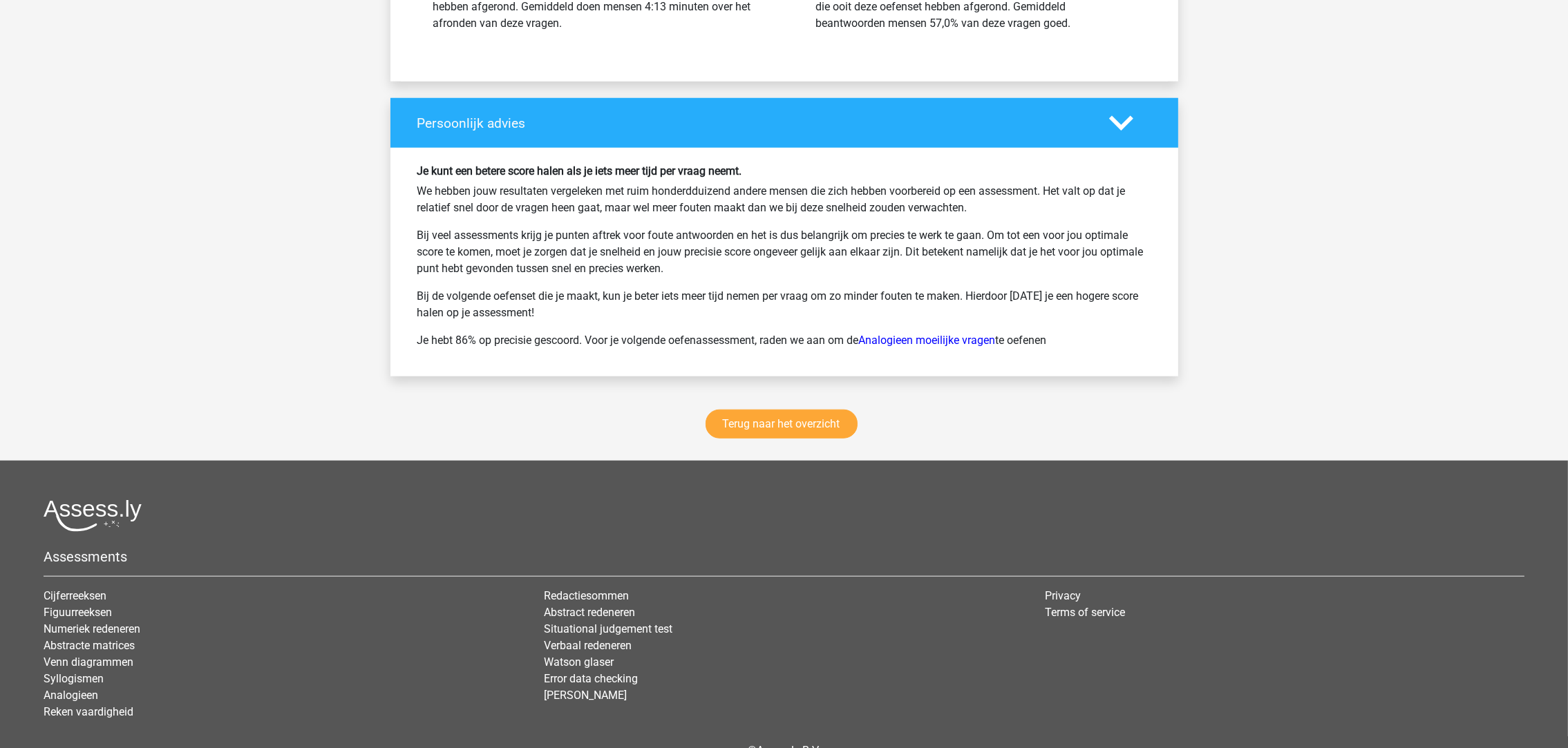
click at [921, 343] on link "Analogieen moeilijke vragen" at bounding box center [927, 341] width 137 height 13
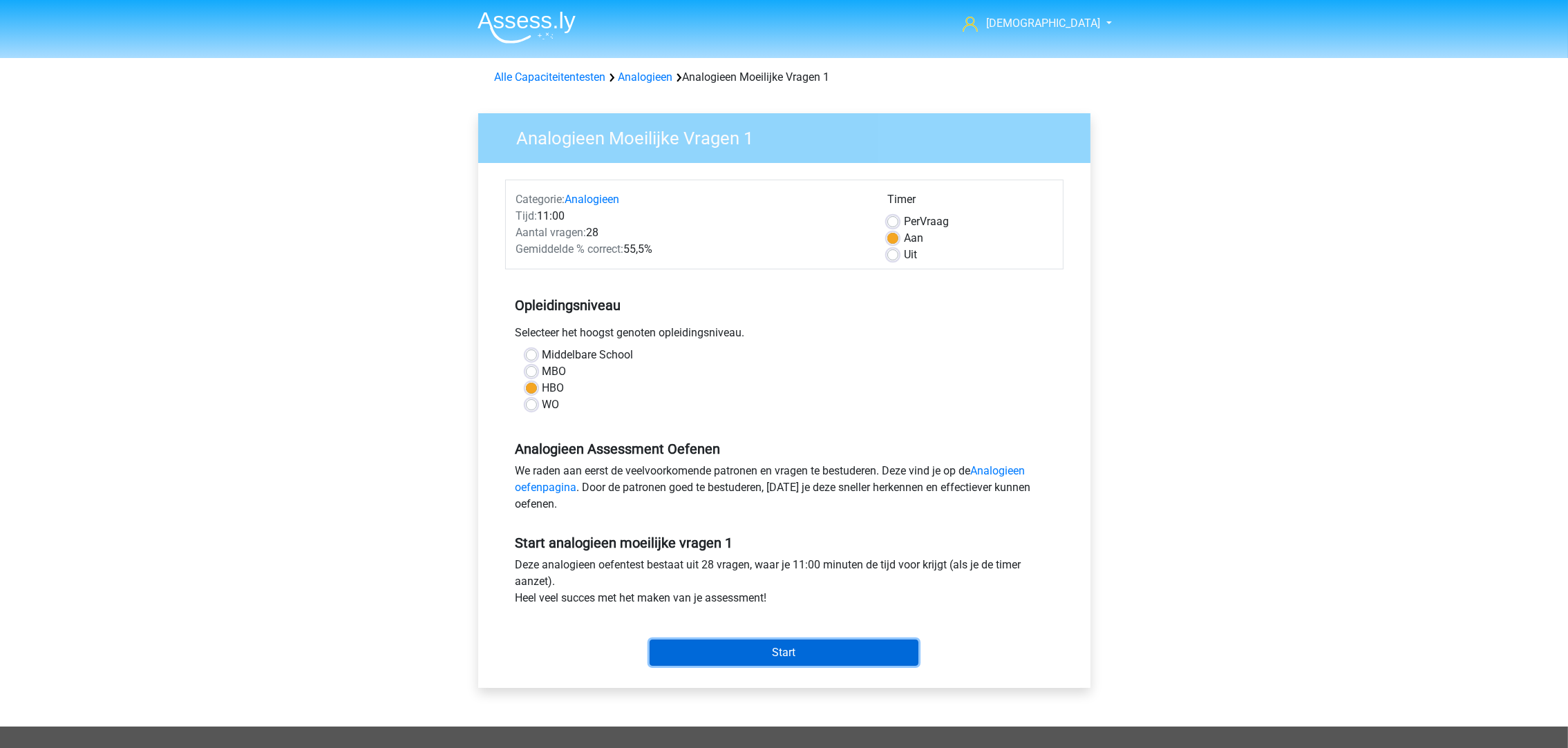
click at [837, 661] on input "Start" at bounding box center [784, 653] width 268 height 26
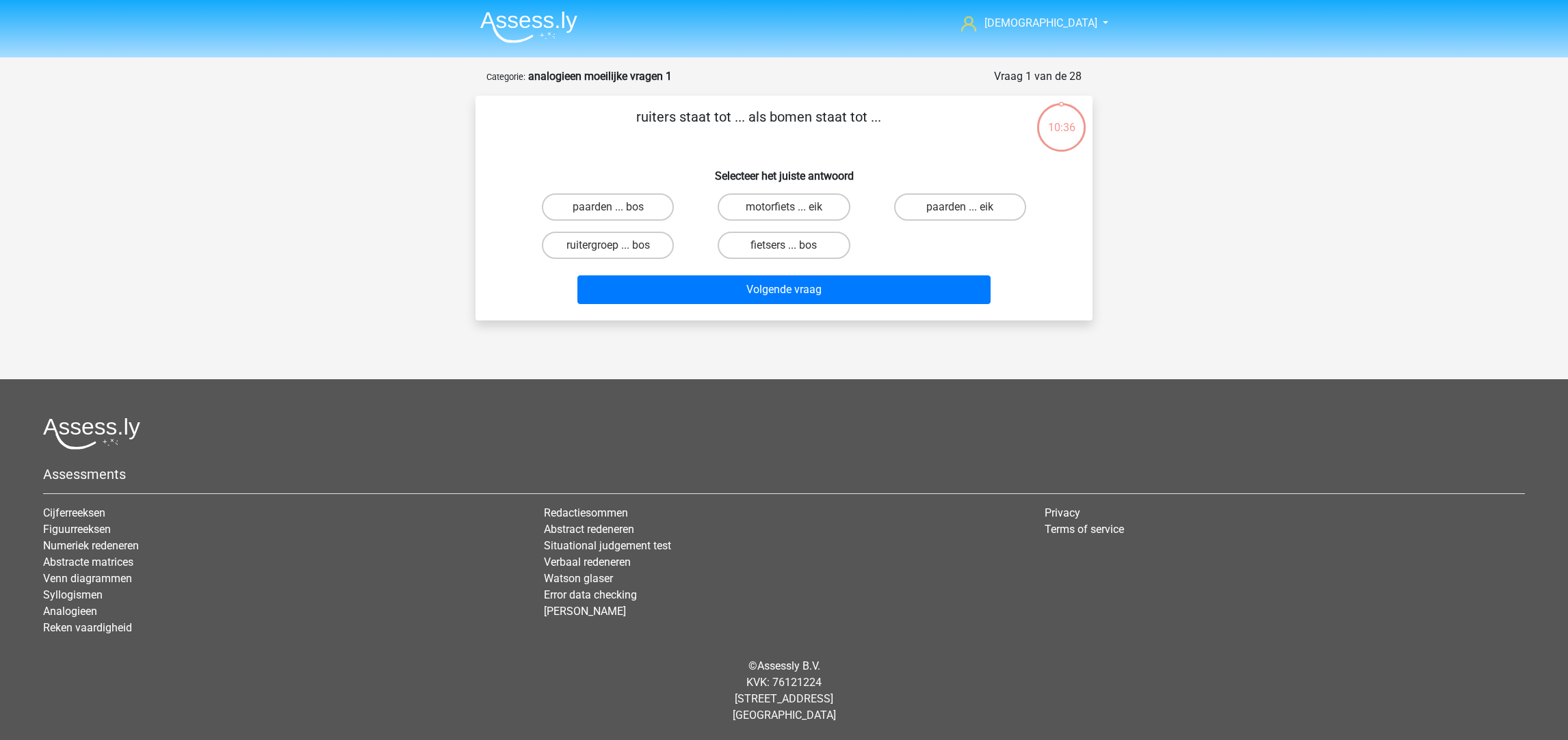
click at [635, 235] on label "ruitergroep ... bos" at bounding box center [607, 245] width 132 height 27
click at [617, 245] on input "ruitergroep ... bos" at bounding box center [612, 250] width 9 height 9
radio input "true"
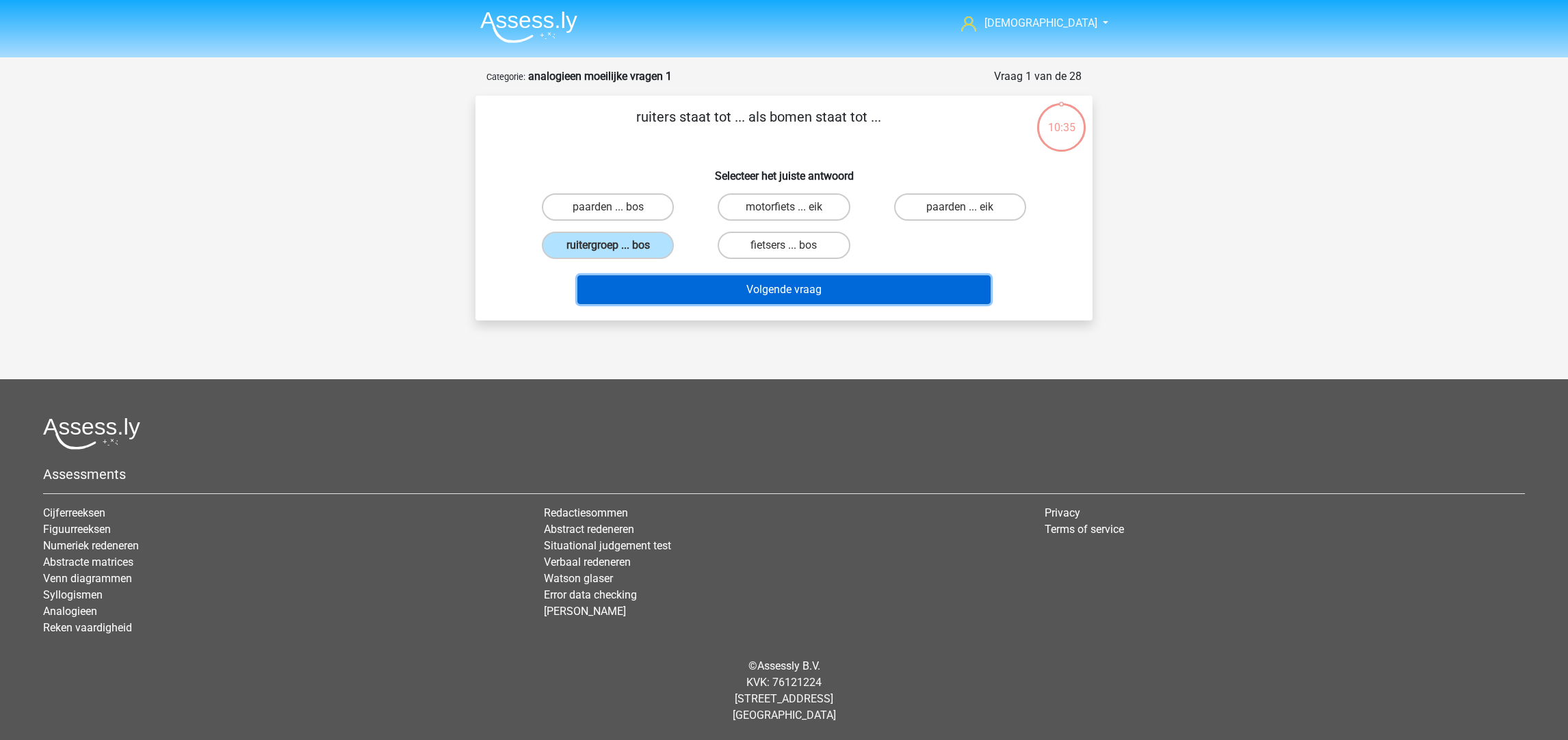
click at [768, 292] on button "Volgende vraag" at bounding box center [784, 290] width 414 height 29
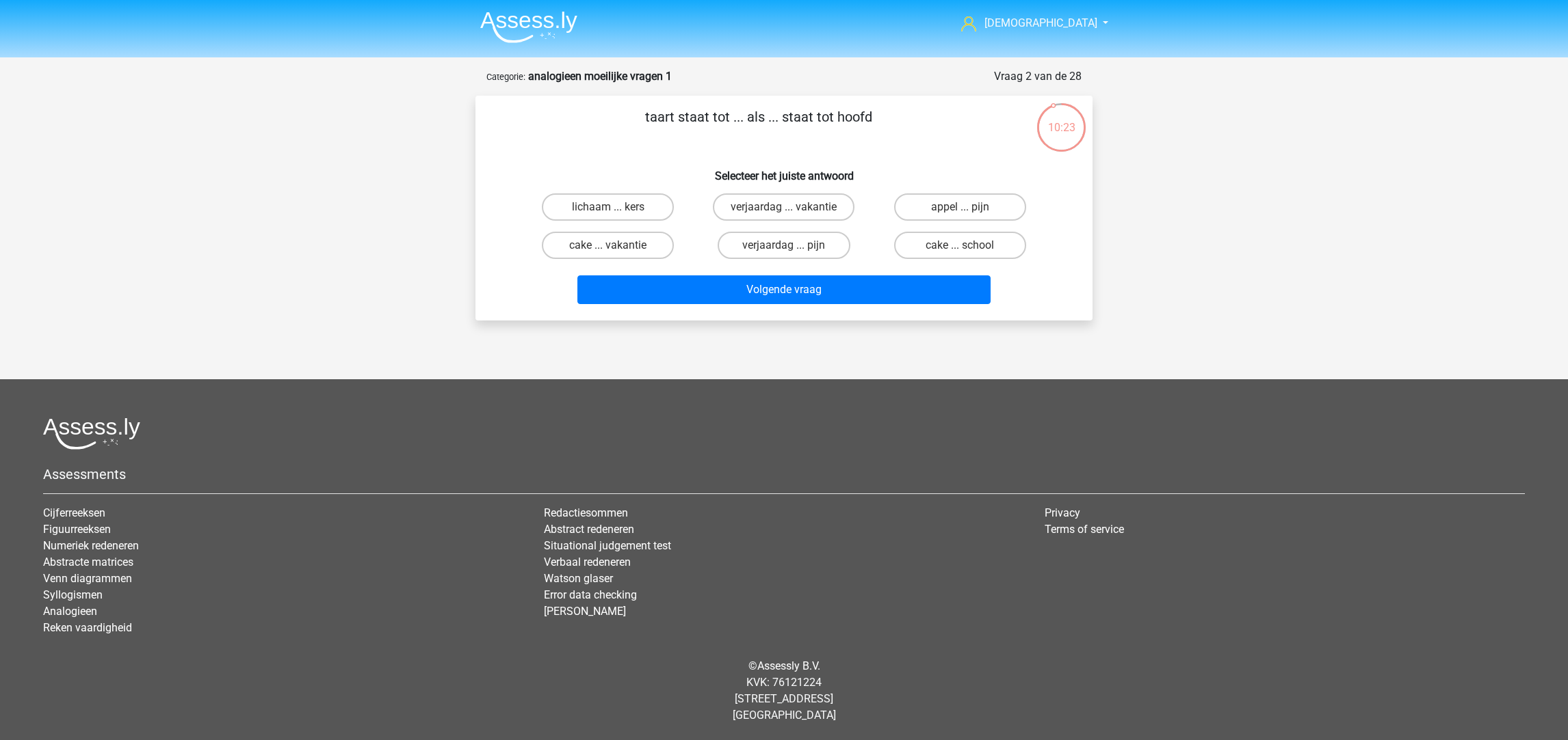
click at [965, 209] on input "appel ... pijn" at bounding box center [964, 212] width 9 height 9
radio input "true"
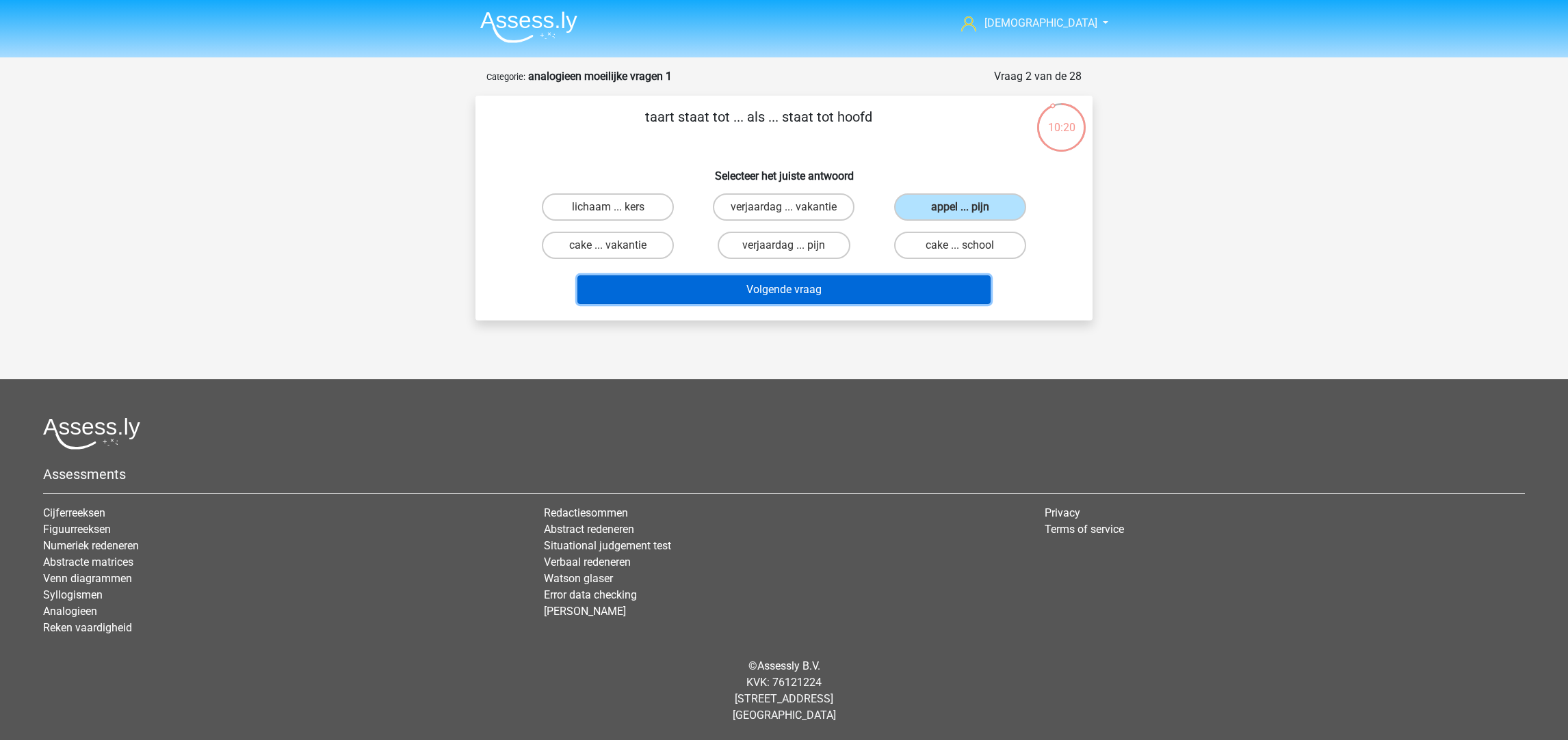
click at [861, 276] on button "Volgende vraag" at bounding box center [784, 290] width 414 height 29
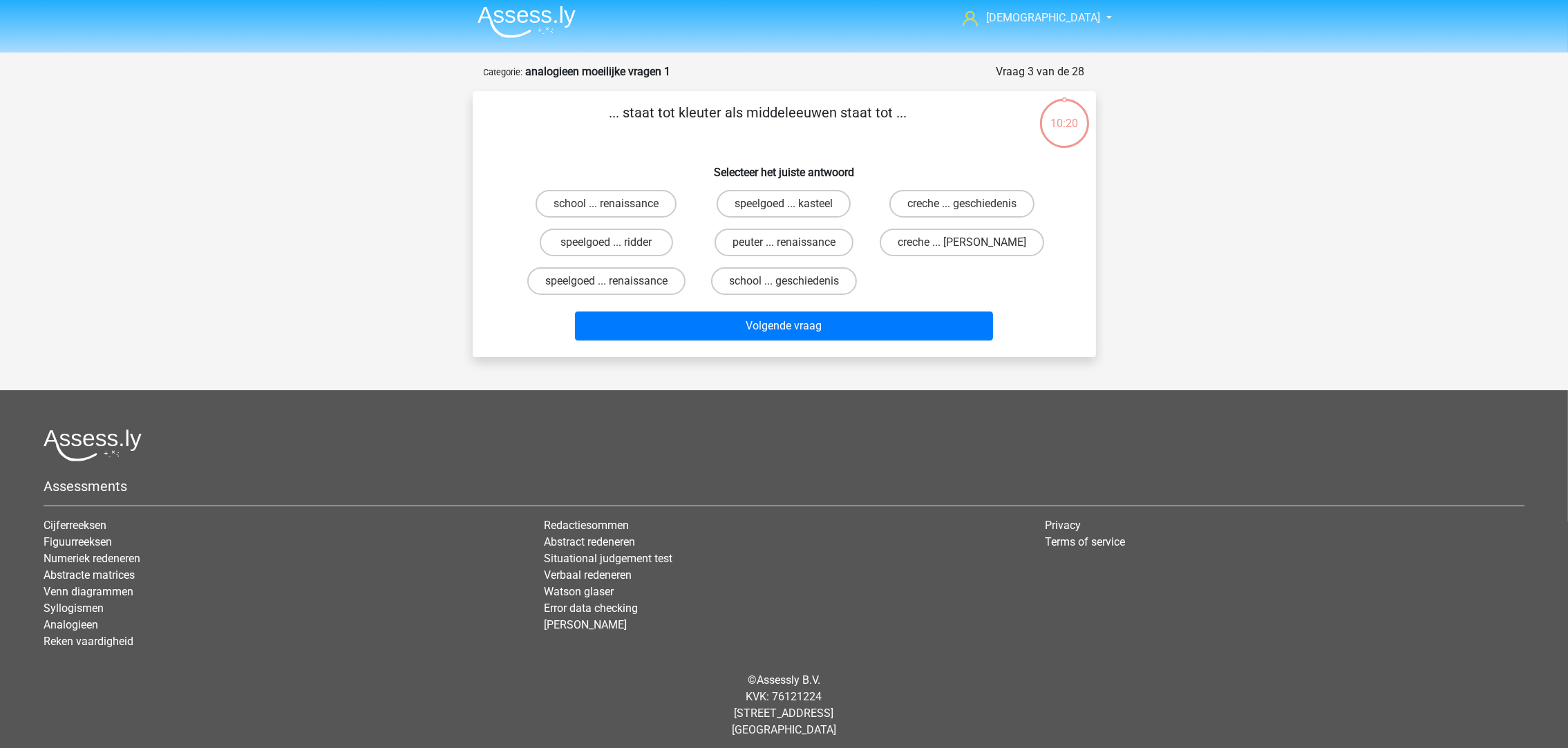
scroll to position [9, 0]
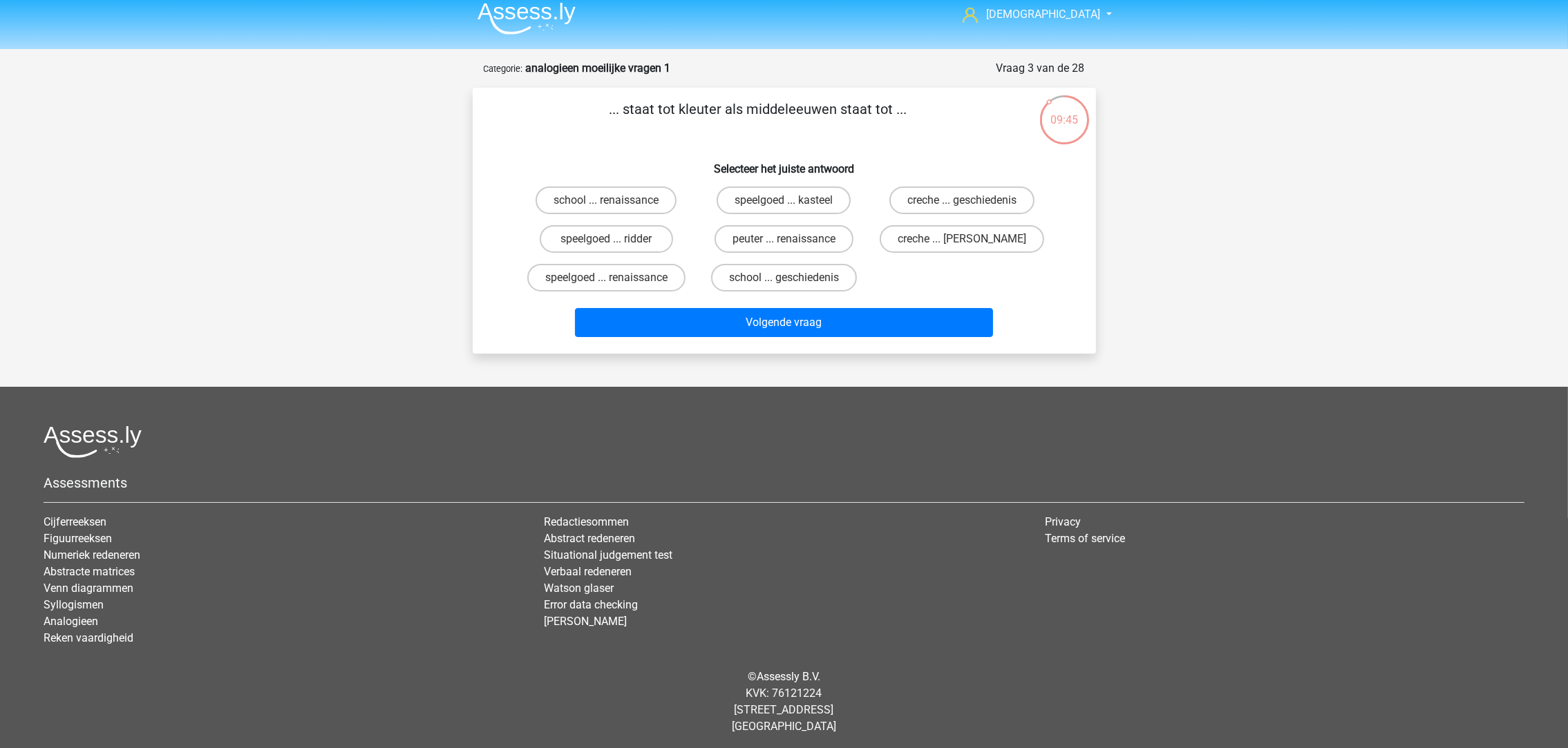
click at [765, 281] on label "school ... geschiedenis" at bounding box center [784, 278] width 146 height 28
click at [784, 281] on input "school ... geschiedenis" at bounding box center [788, 282] width 9 height 9
radio input "true"
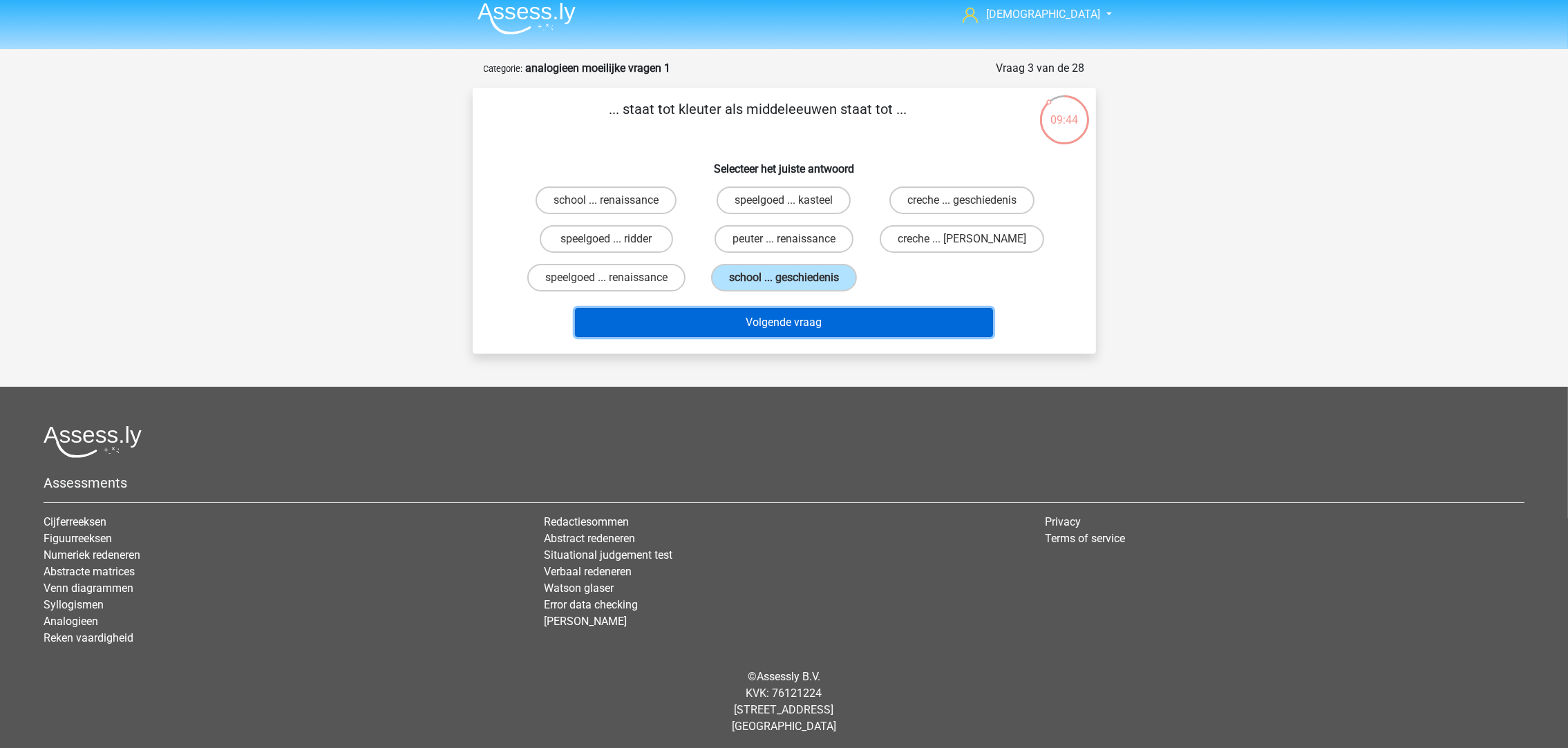
click at [789, 322] on button "Volgende vraag" at bounding box center [784, 323] width 418 height 29
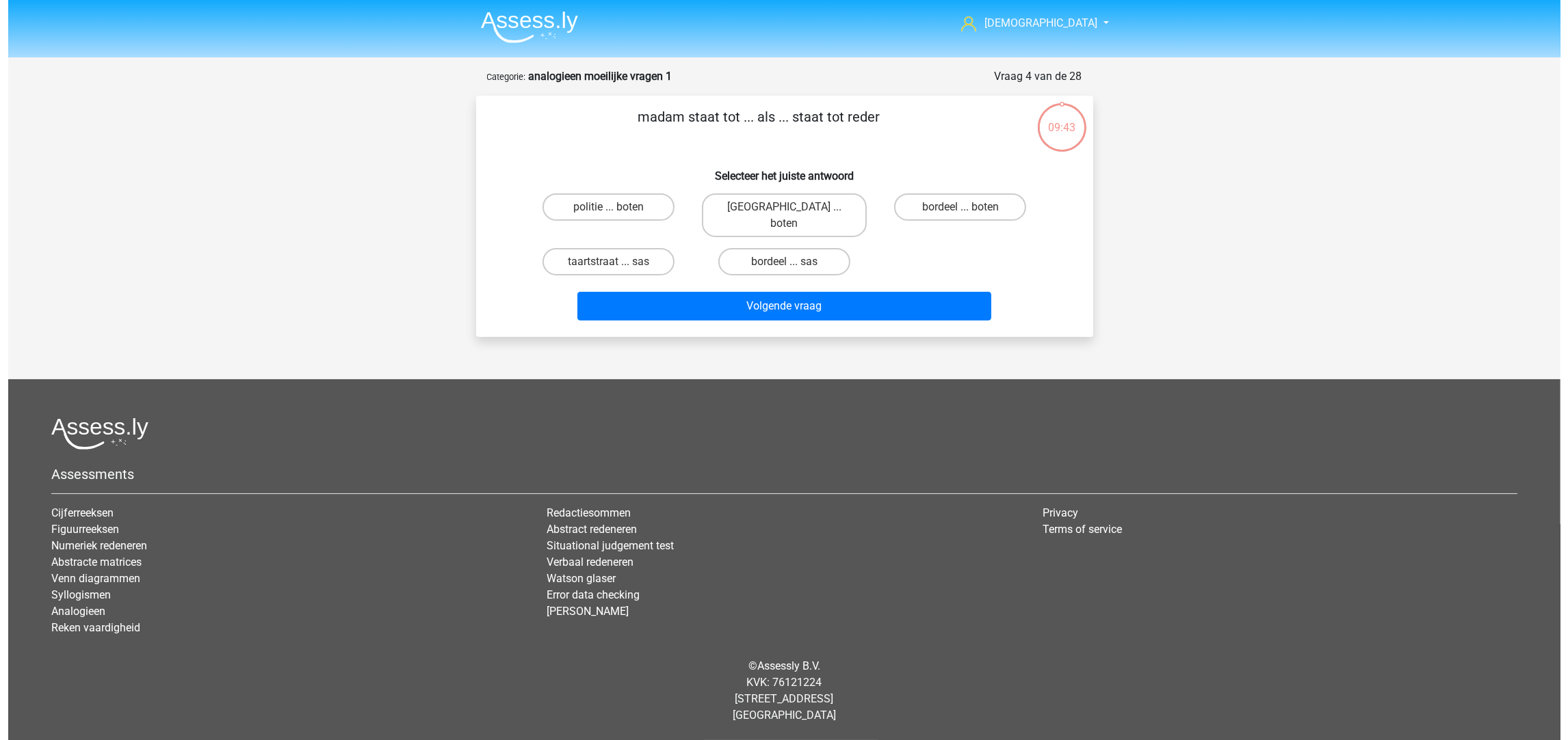
scroll to position [0, 0]
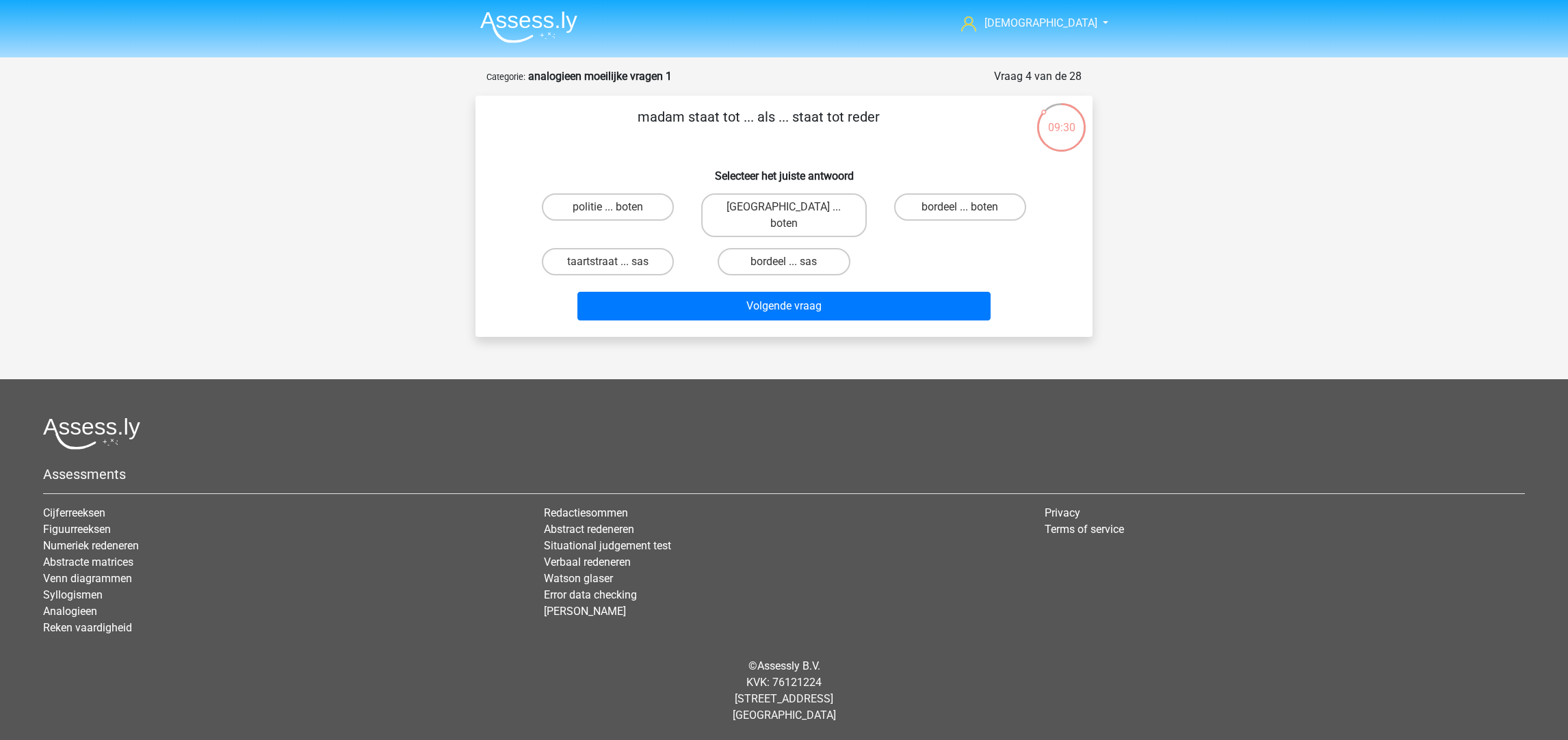
click at [931, 205] on label "bordeel ... boten" at bounding box center [959, 207] width 132 height 27
click at [959, 207] on input "bordeel ... boten" at bounding box center [964, 212] width 9 height 9
radio input "true"
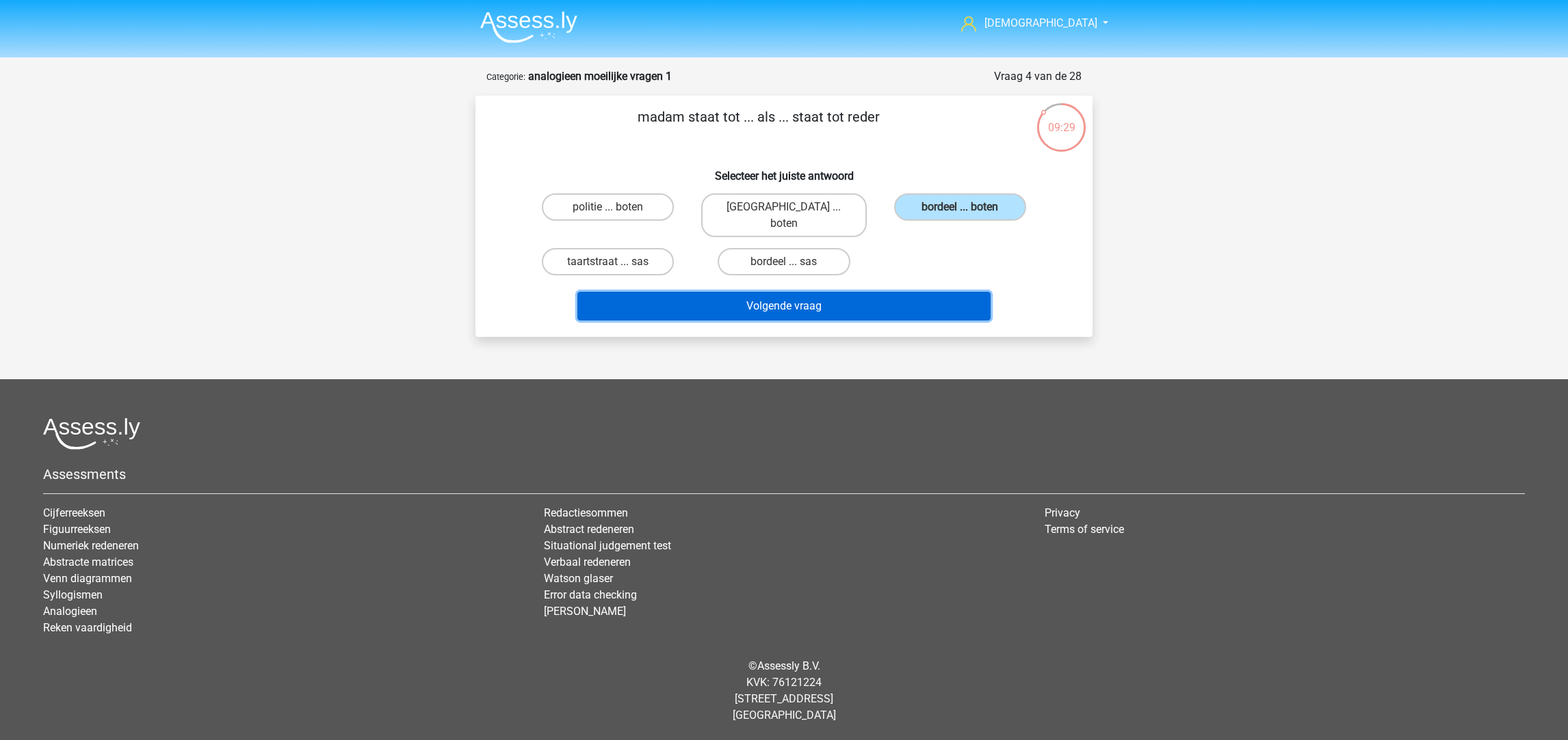
click at [869, 292] on button "Volgende vraag" at bounding box center [784, 307] width 414 height 29
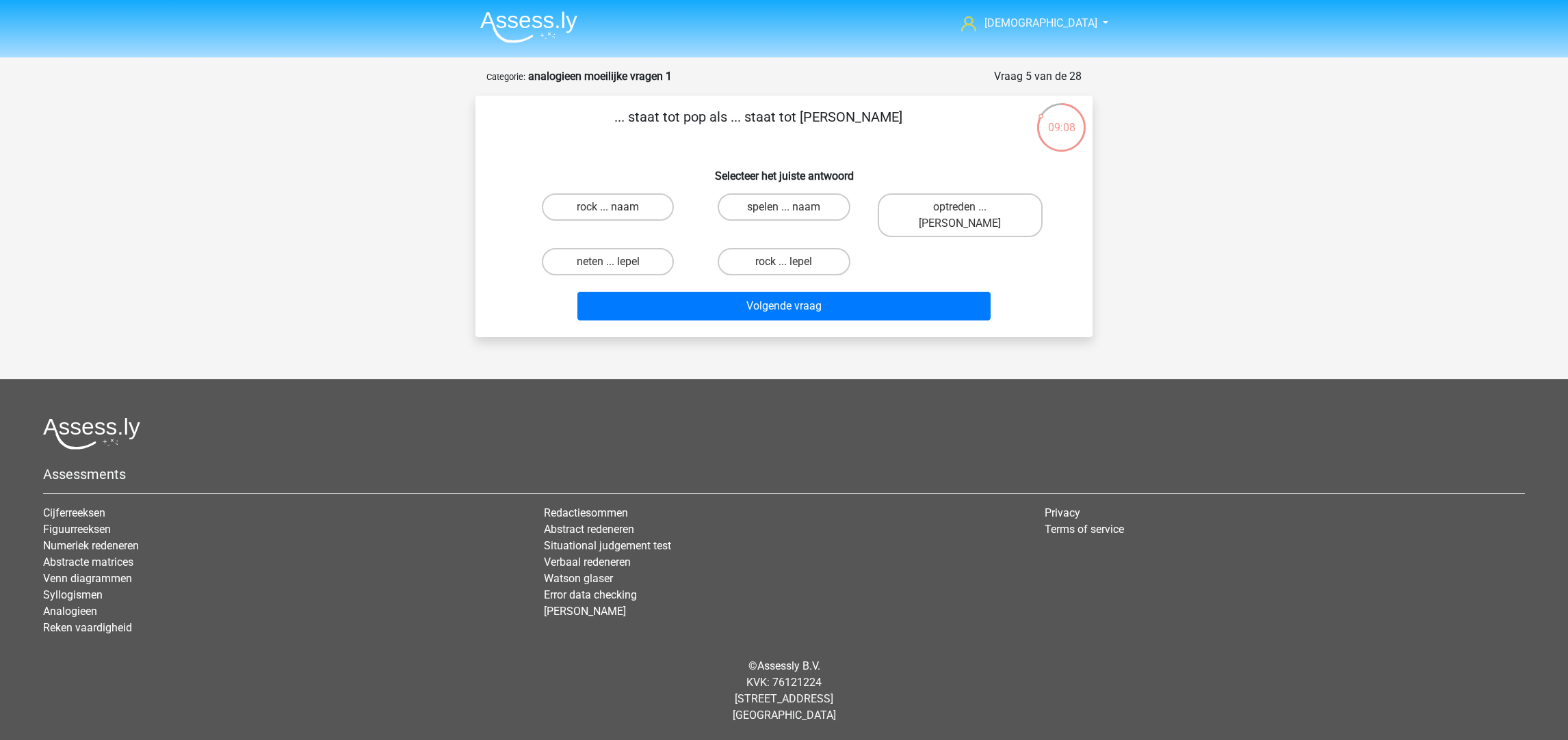
click at [746, 207] on label "spelen ... naam" at bounding box center [783, 207] width 132 height 27
click at [784, 207] on input "spelen ... naam" at bounding box center [788, 212] width 9 height 9
radio input "true"
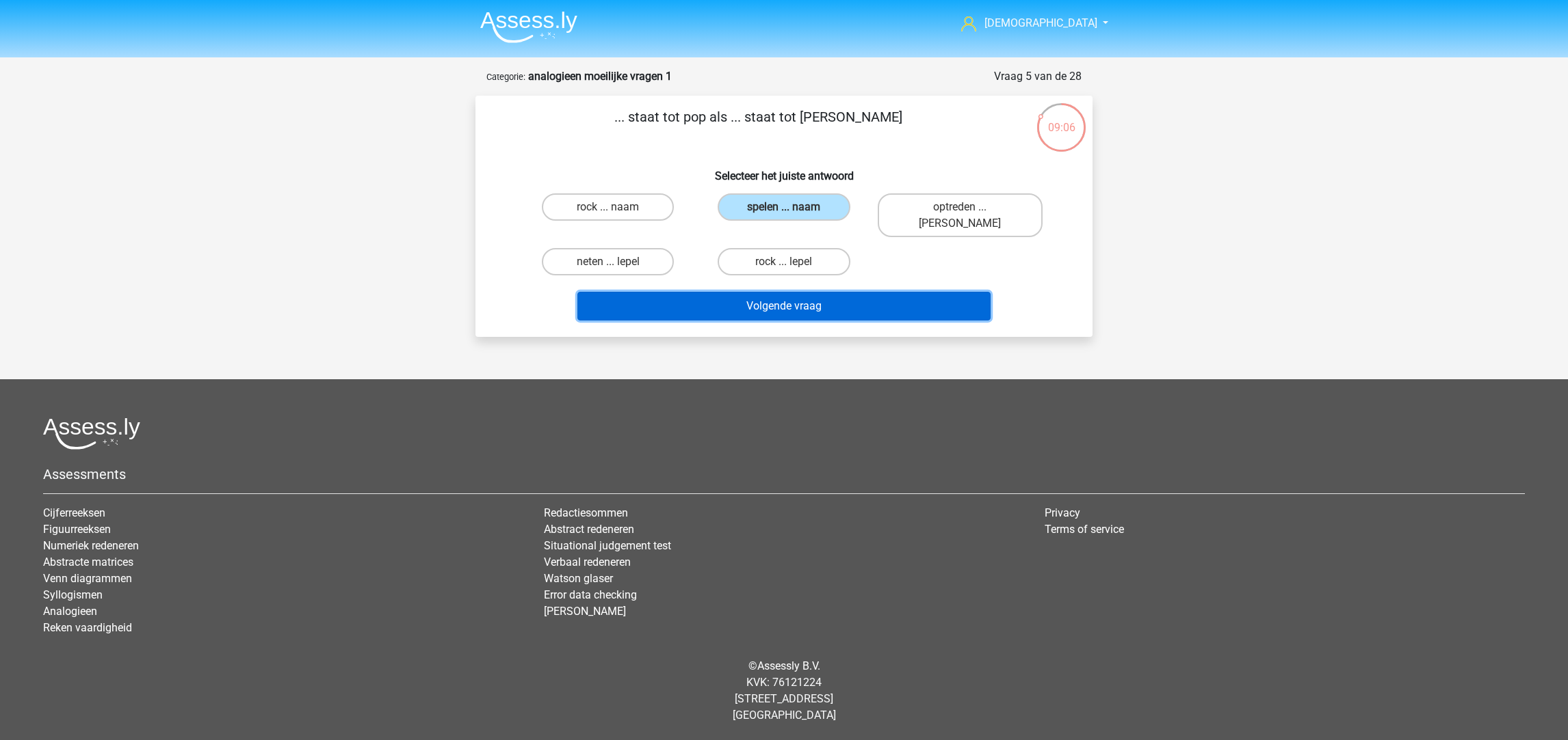
click at [779, 292] on button "Volgende vraag" at bounding box center [784, 307] width 414 height 29
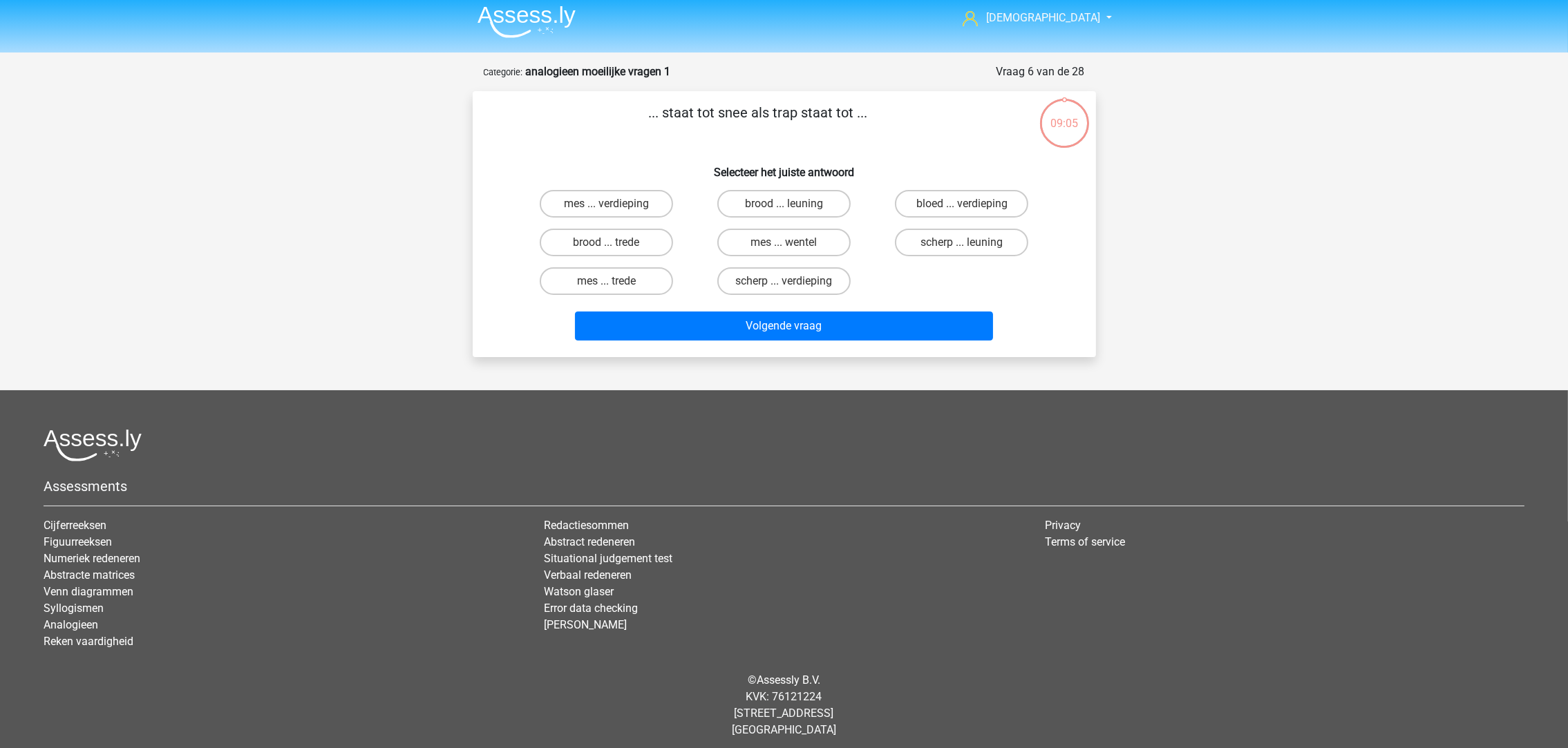
scroll to position [9, 0]
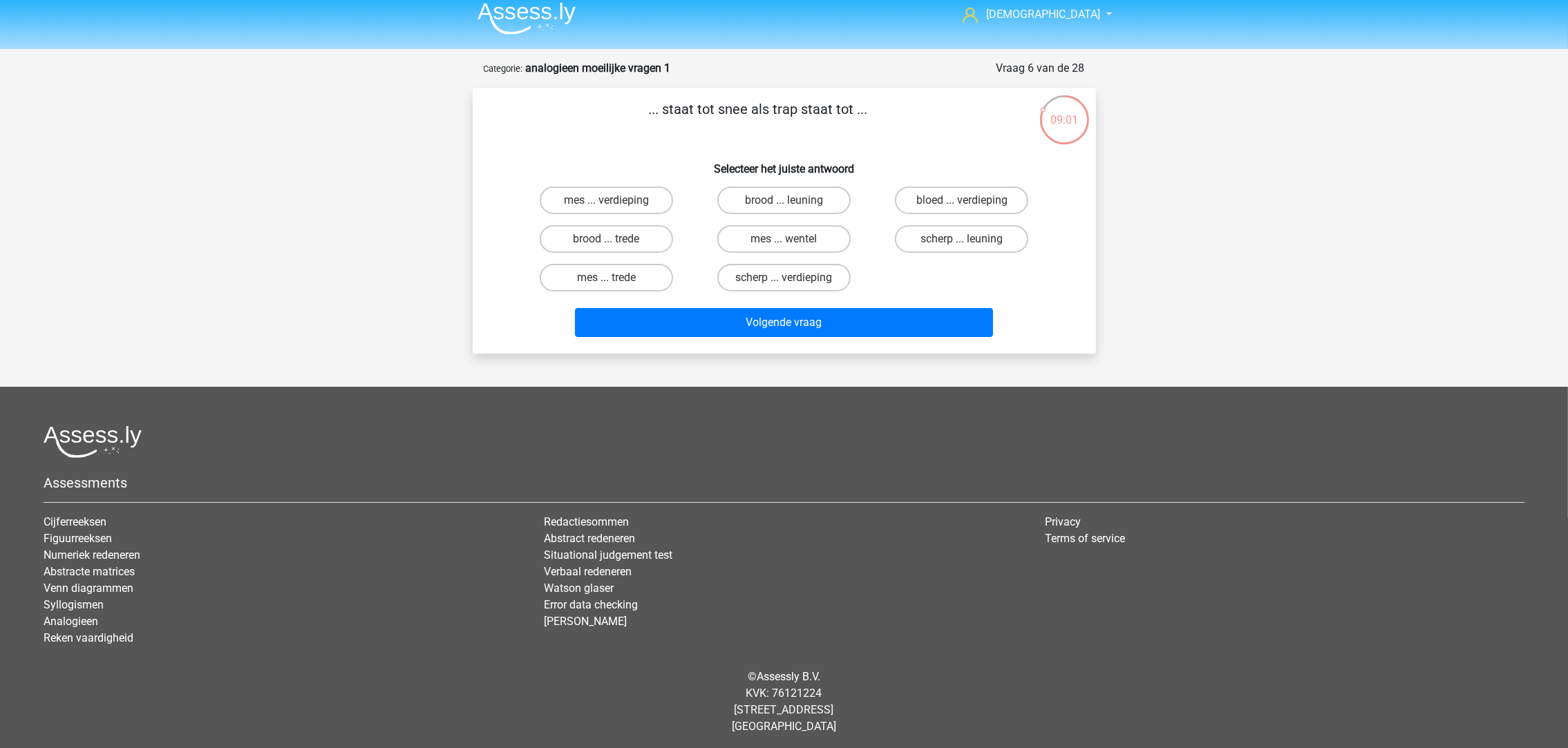
click at [627, 279] on label "mes ... trede" at bounding box center [606, 278] width 133 height 28
click at [615, 279] on input "mes ... trede" at bounding box center [610, 282] width 9 height 9
radio input "true"
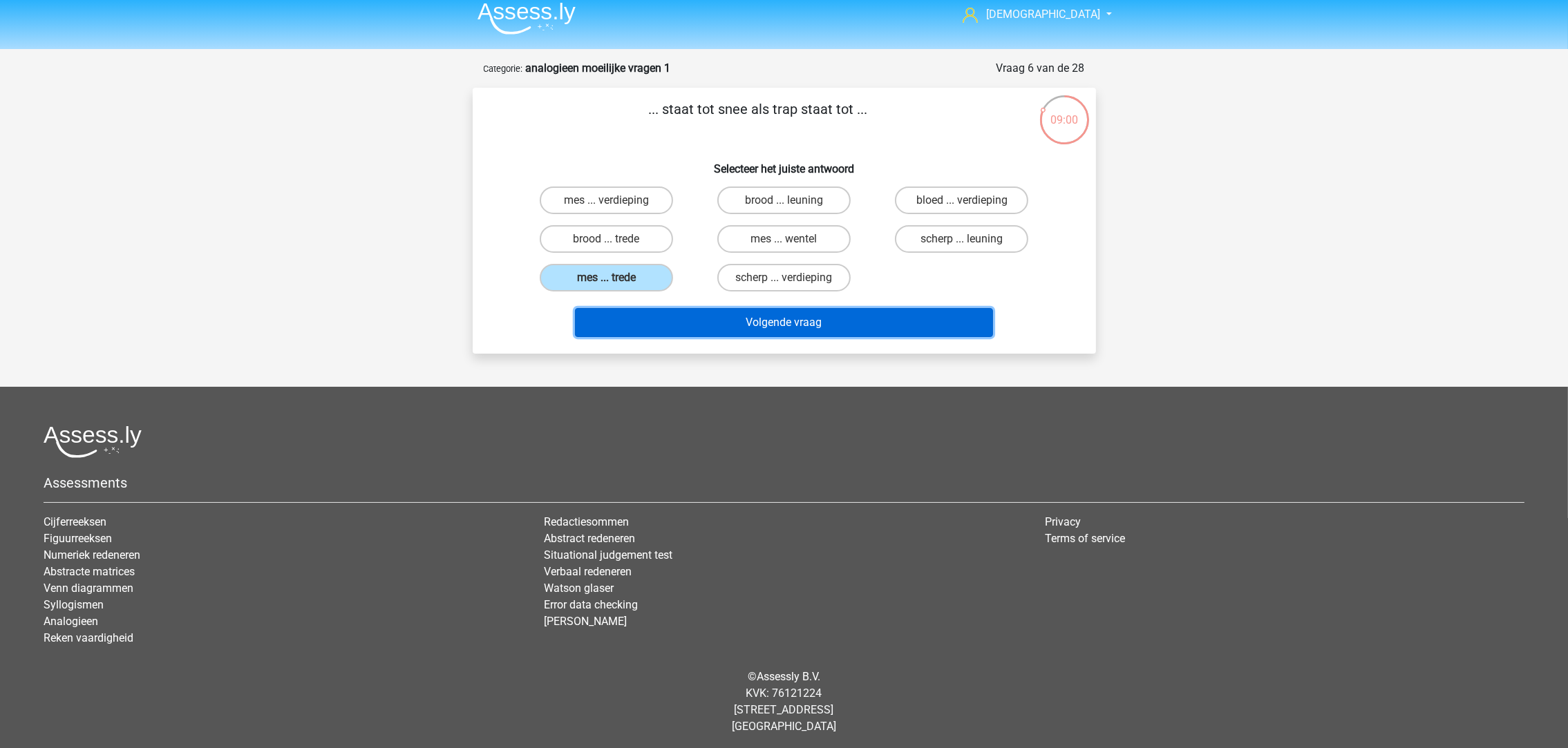
click at [697, 325] on button "Volgende vraag" at bounding box center [784, 323] width 418 height 29
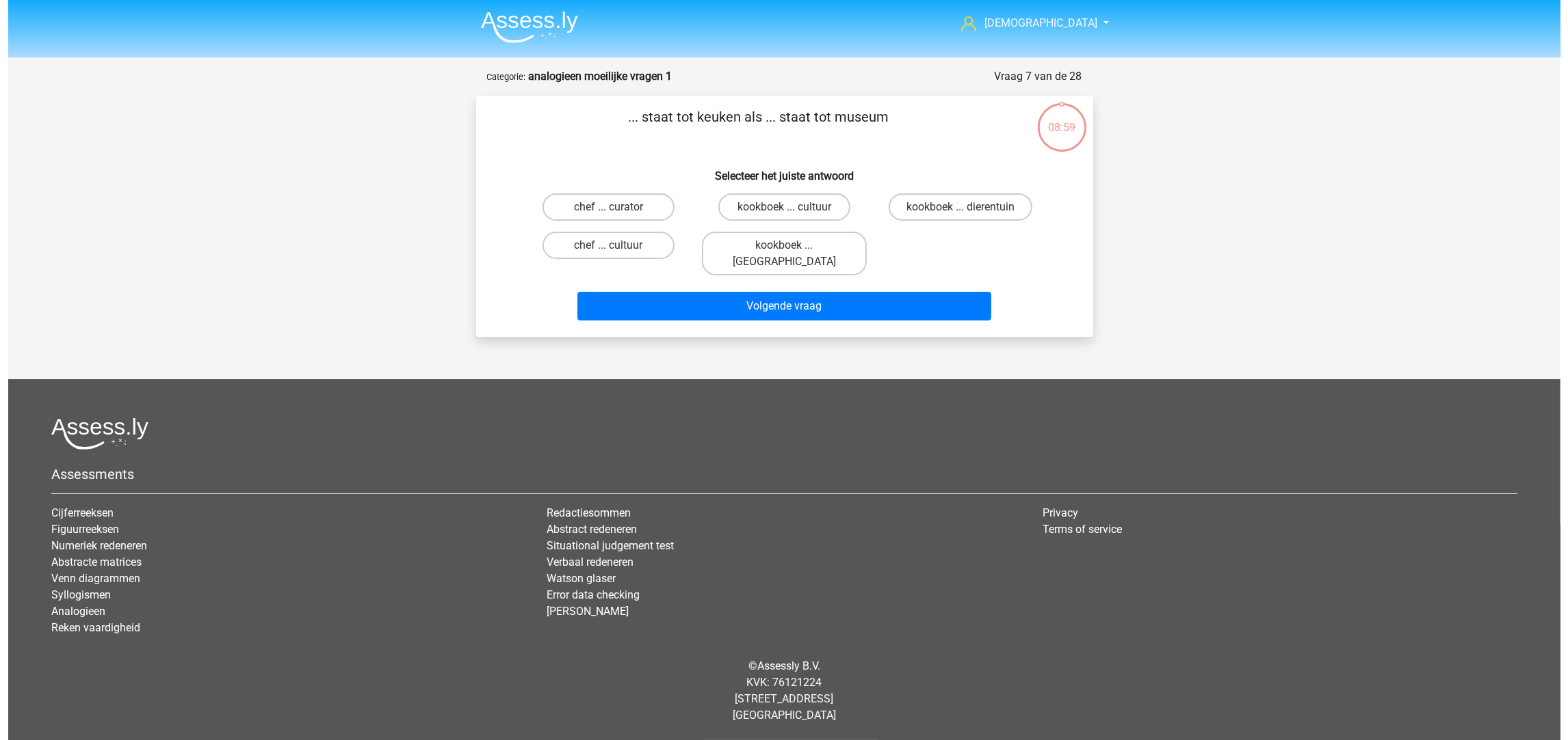
scroll to position [0, 0]
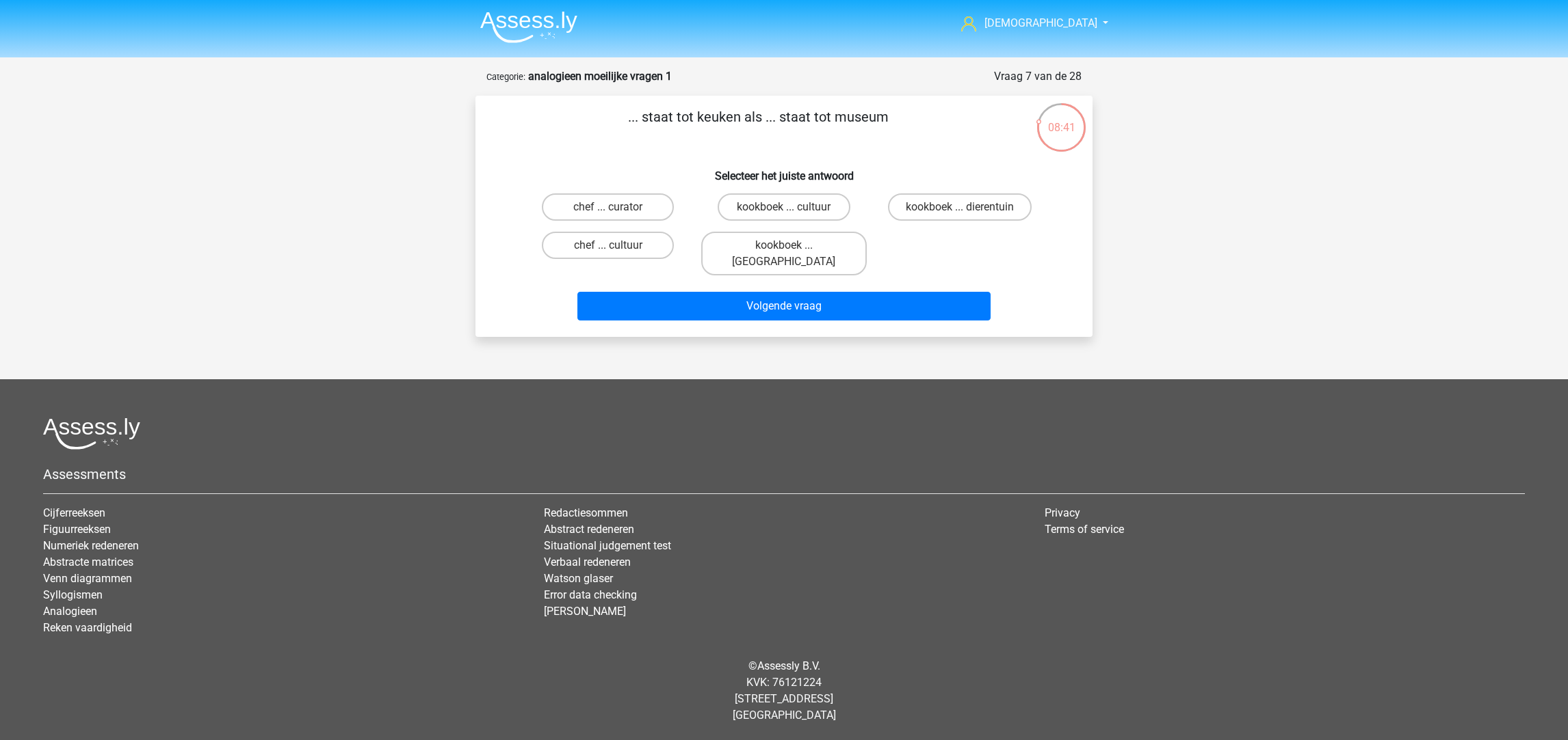
click at [645, 241] on label "chef ... cultuur" at bounding box center [607, 245] width 132 height 27
click at [617, 245] on input "chef ... cultuur" at bounding box center [612, 250] width 9 height 9
radio input "true"
click at [635, 197] on label "chef ... curator" at bounding box center [607, 207] width 132 height 27
click at [617, 207] on input "chef ... curator" at bounding box center [612, 212] width 9 height 9
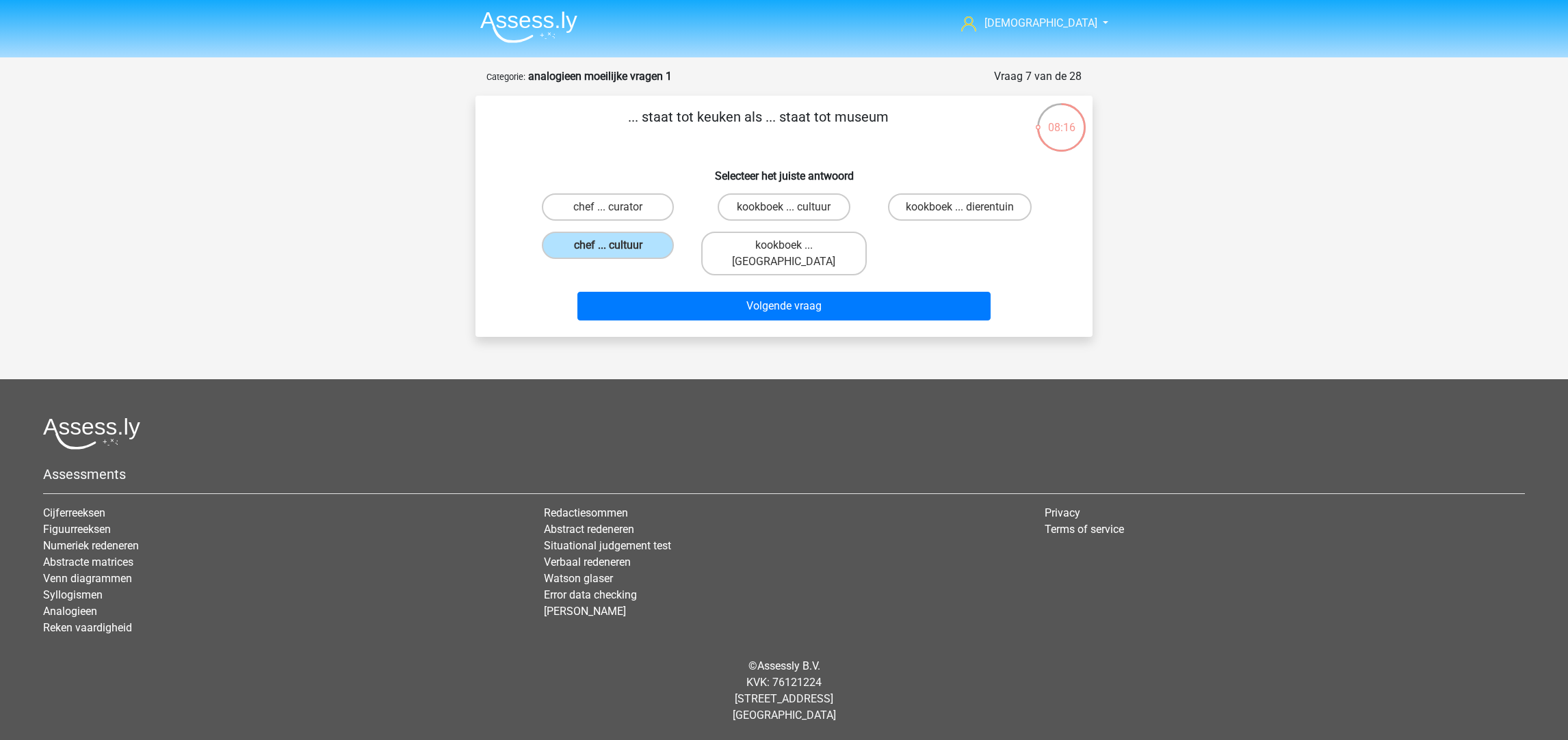
radio input "true"
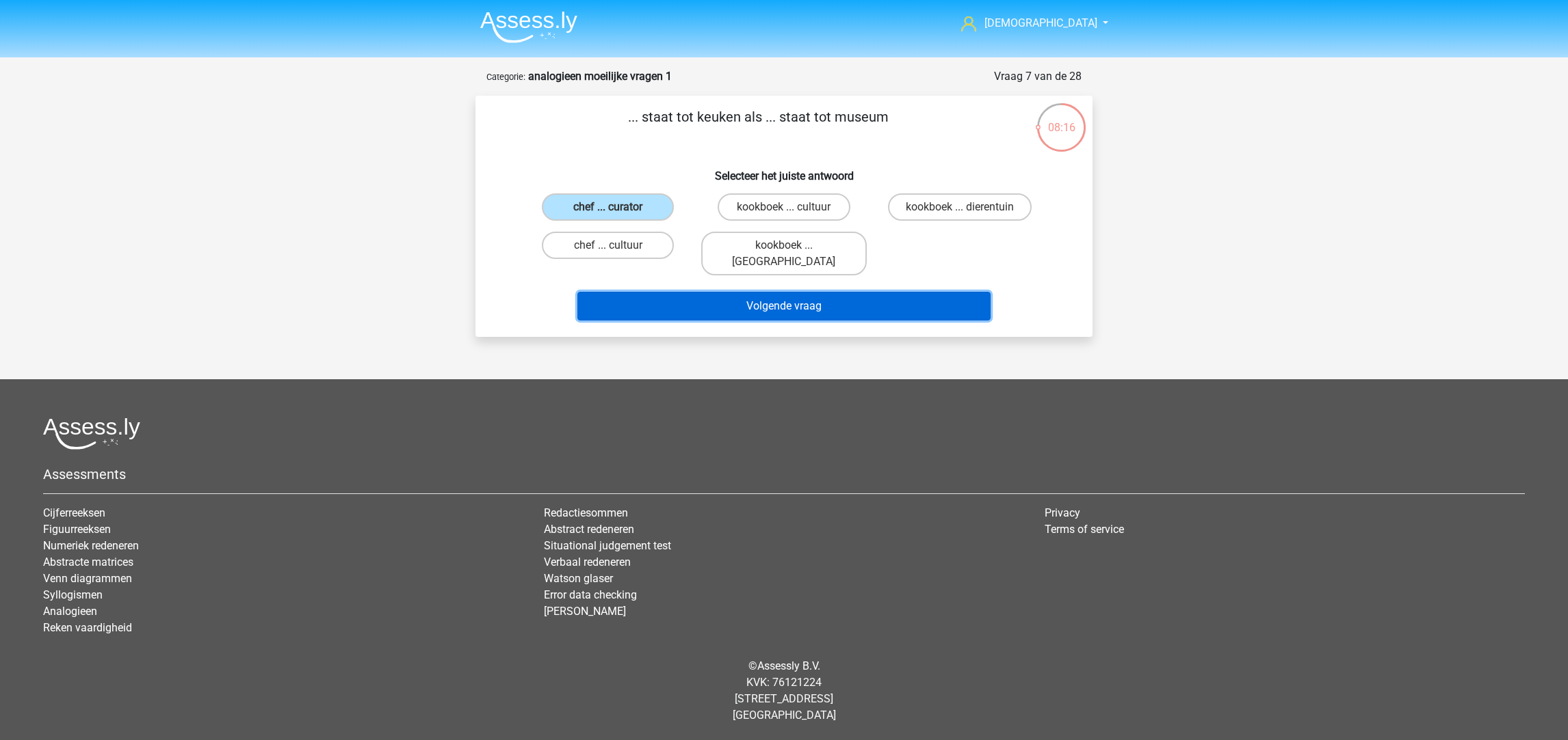
click at [715, 292] on button "Volgende vraag" at bounding box center [784, 307] width 414 height 29
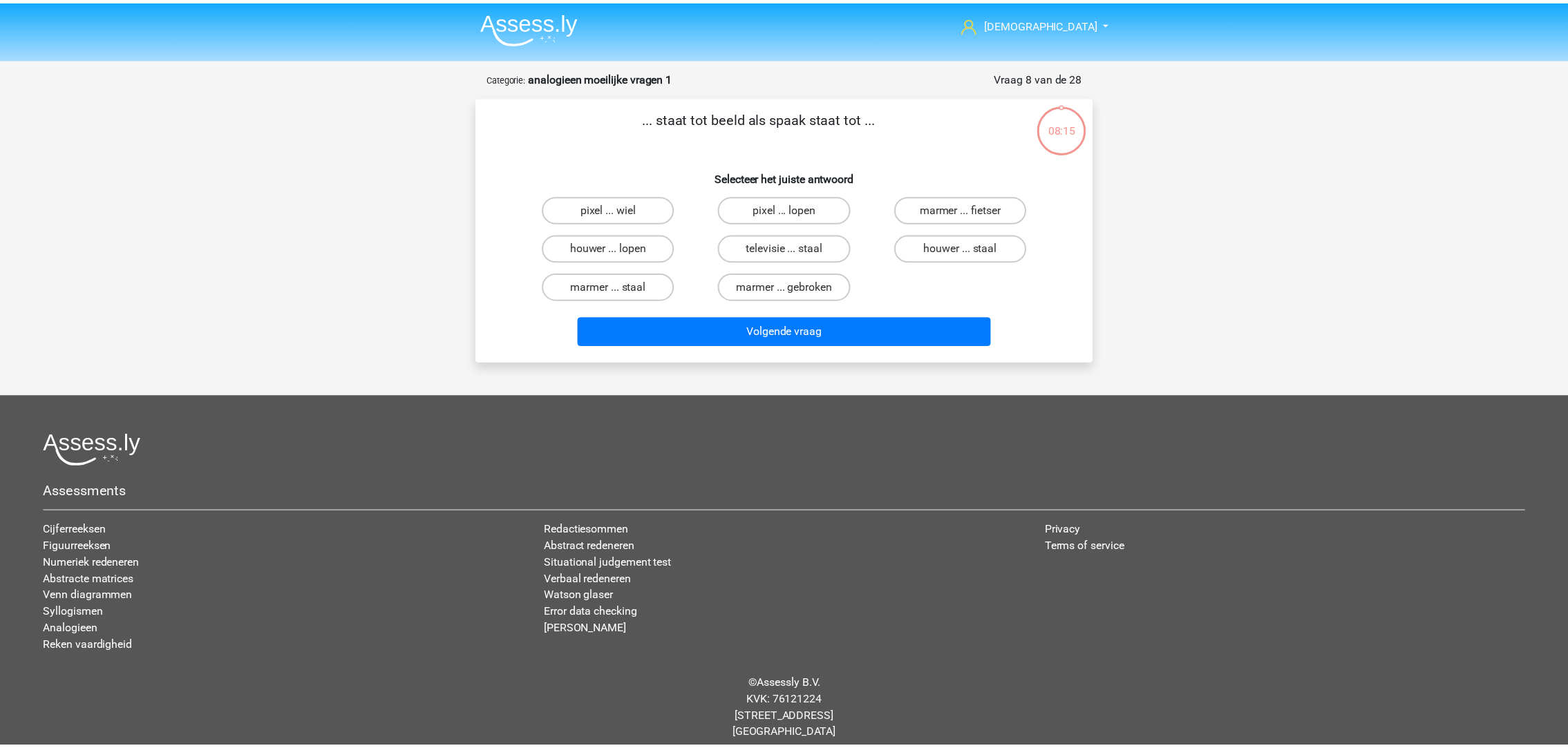
scroll to position [9, 0]
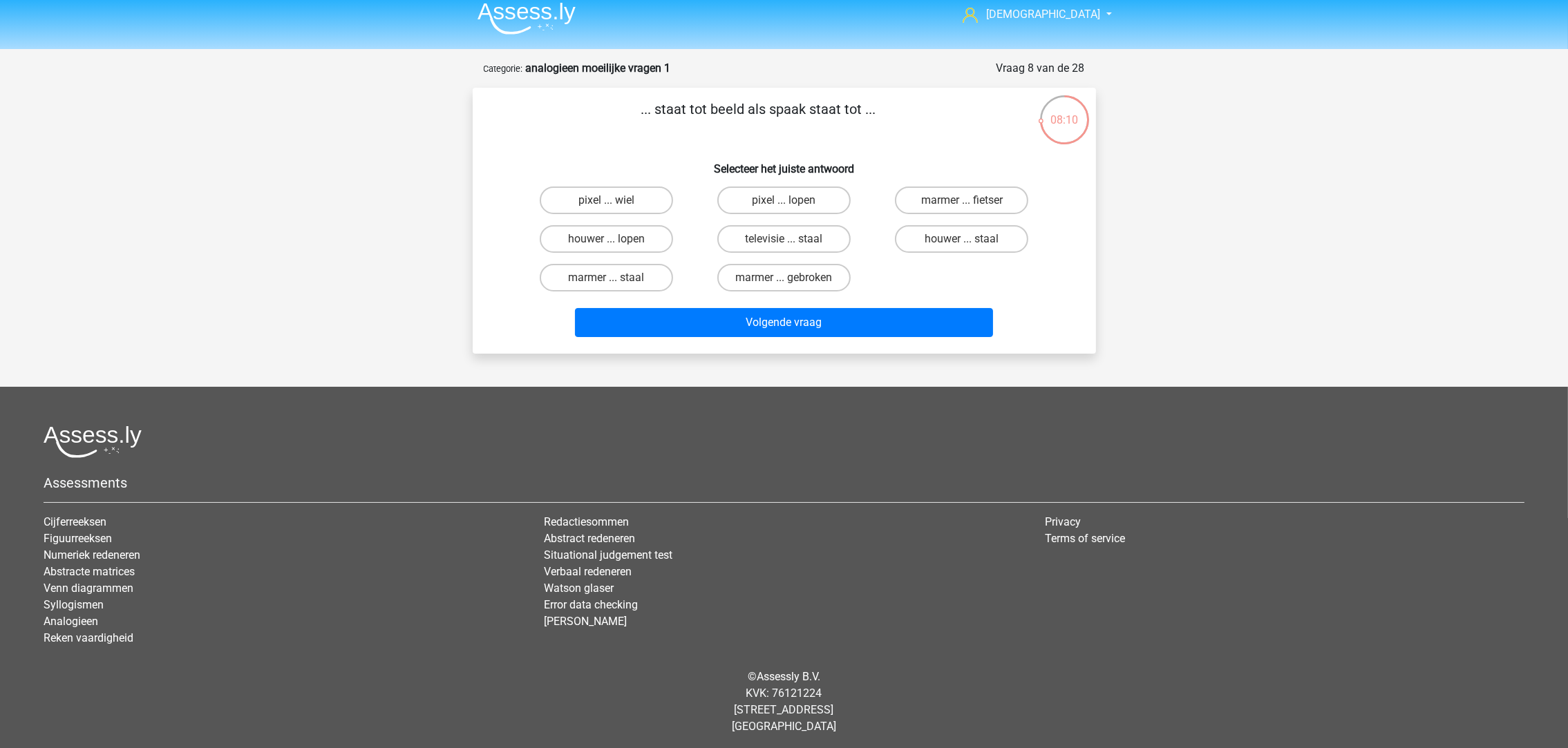
click at [625, 196] on label "pixel ... wiel" at bounding box center [606, 200] width 133 height 28
click at [615, 200] on input "pixel ... wiel" at bounding box center [610, 204] width 9 height 9
radio input "true"
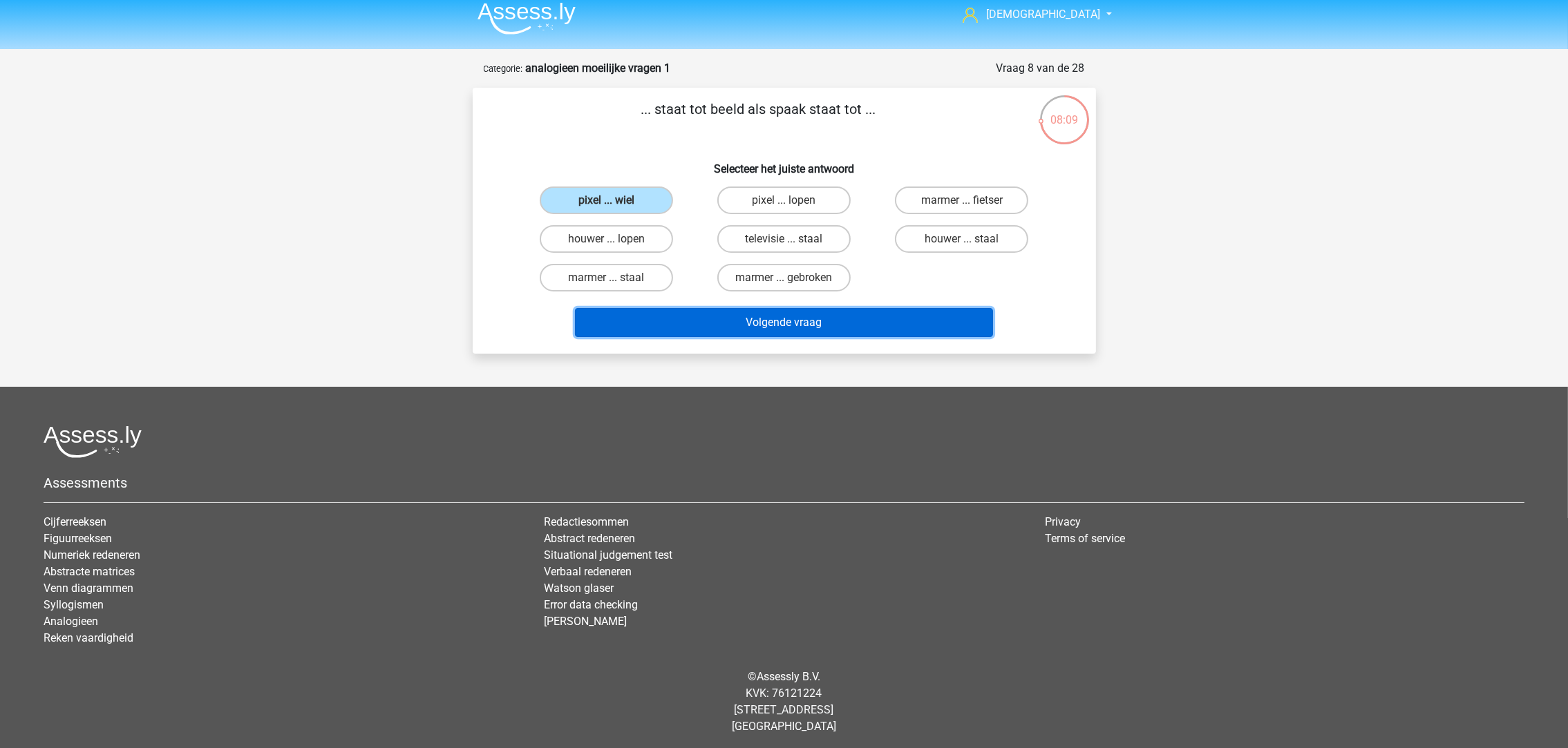
click at [753, 322] on button "Volgende vraag" at bounding box center [784, 323] width 418 height 29
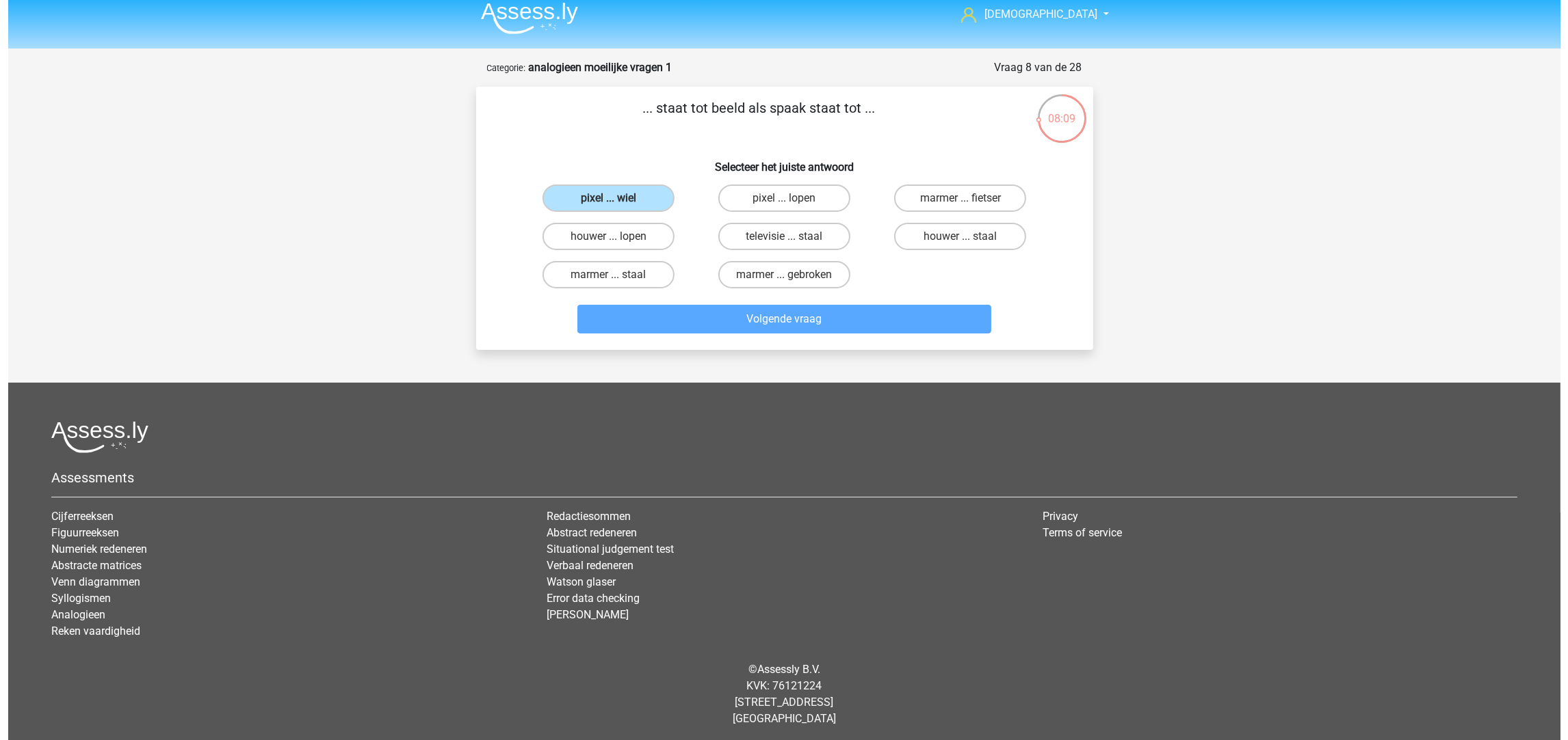
scroll to position [0, 0]
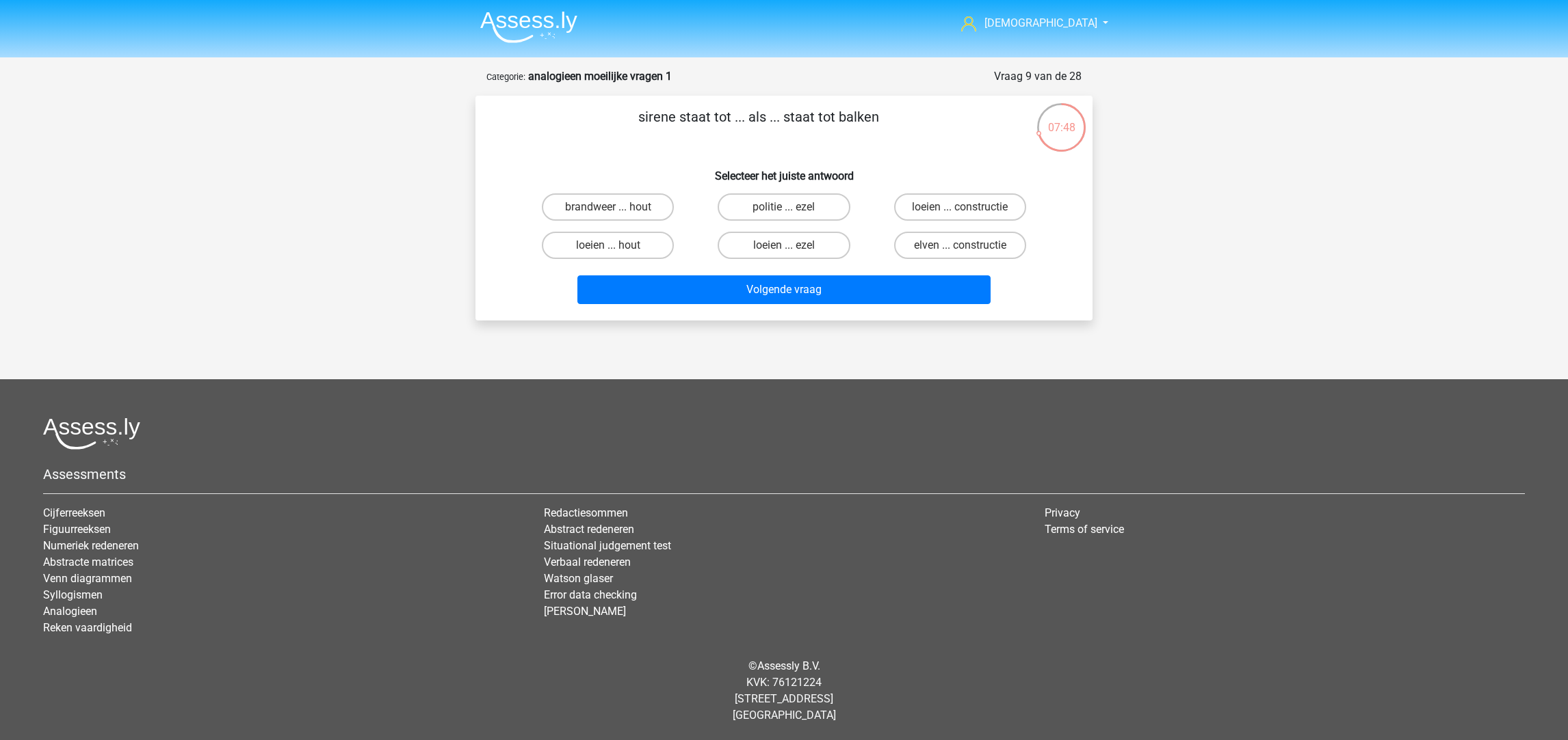
click at [820, 204] on label "politie ... ezel" at bounding box center [783, 207] width 132 height 27
click at [793, 207] on input "politie ... ezel" at bounding box center [788, 212] width 9 height 9
radio input "true"
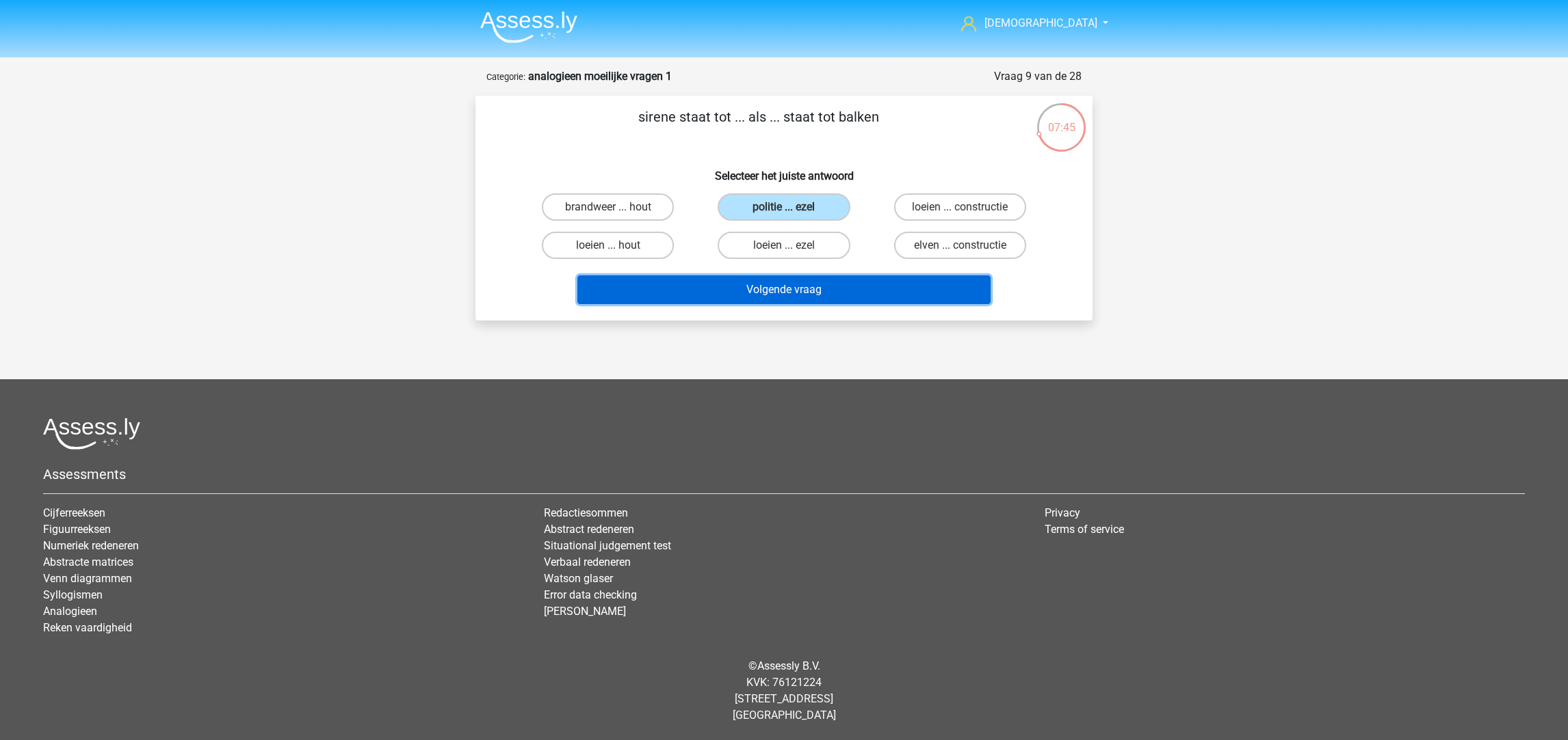
click at [820, 279] on button "Volgende vraag" at bounding box center [784, 290] width 414 height 29
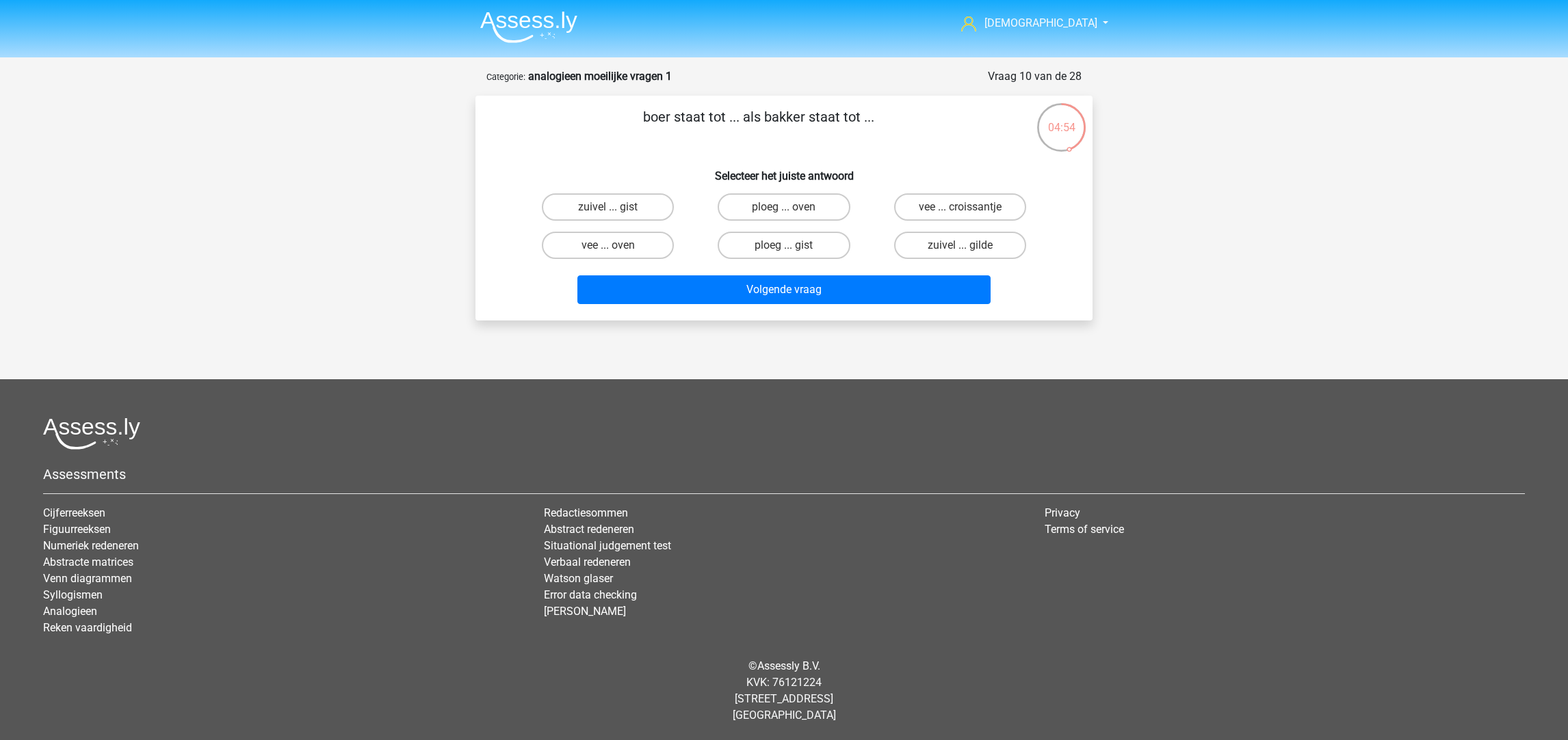
click at [639, 235] on label "vee ... oven" at bounding box center [607, 245] width 132 height 27
click at [617, 245] on input "vee ... oven" at bounding box center [612, 250] width 9 height 9
radio input "true"
click at [753, 201] on label "ploeg ... oven" at bounding box center [783, 207] width 132 height 27
click at [784, 207] on input "ploeg ... oven" at bounding box center [788, 212] width 9 height 9
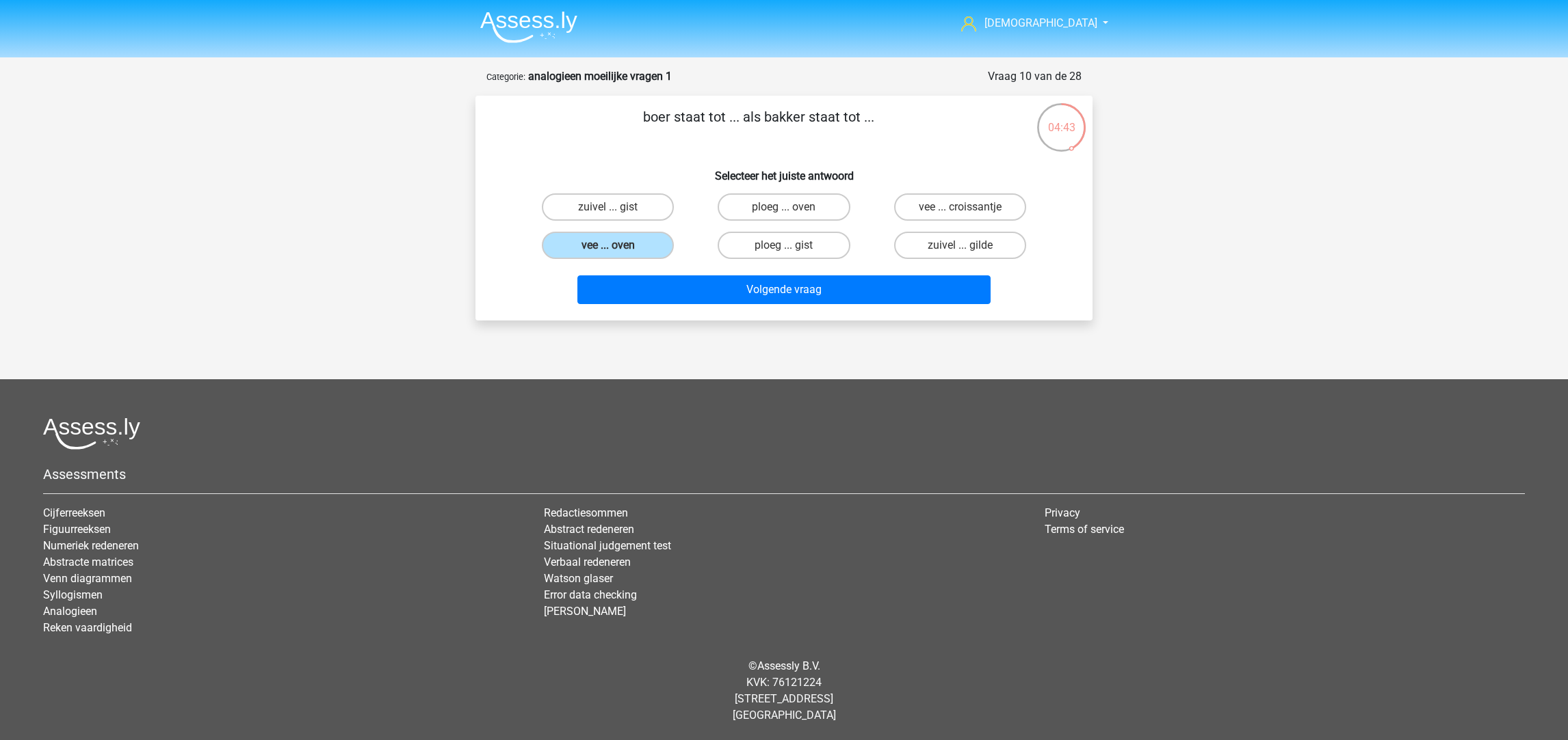
radio input "true"
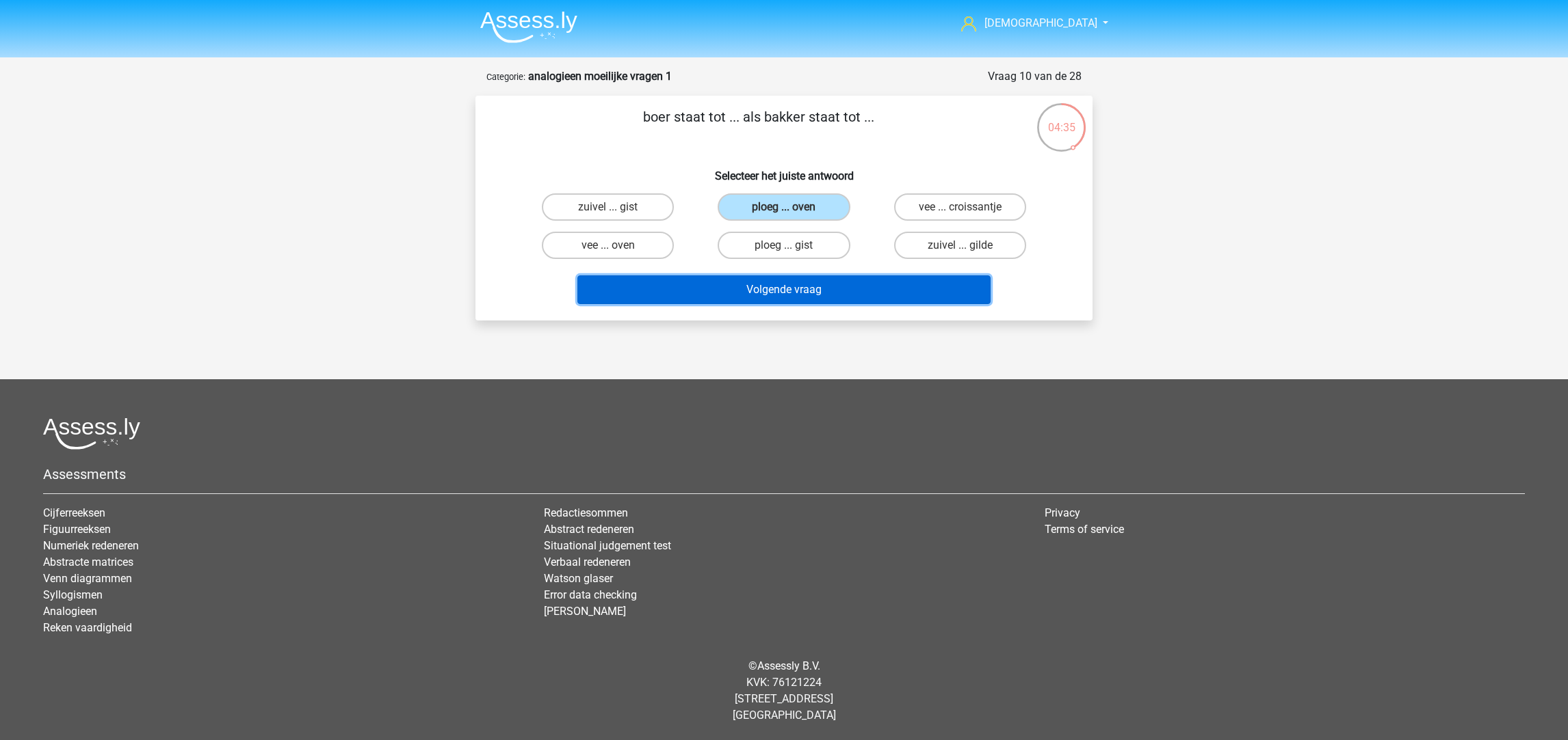
click at [760, 286] on button "Volgende vraag" at bounding box center [784, 290] width 414 height 29
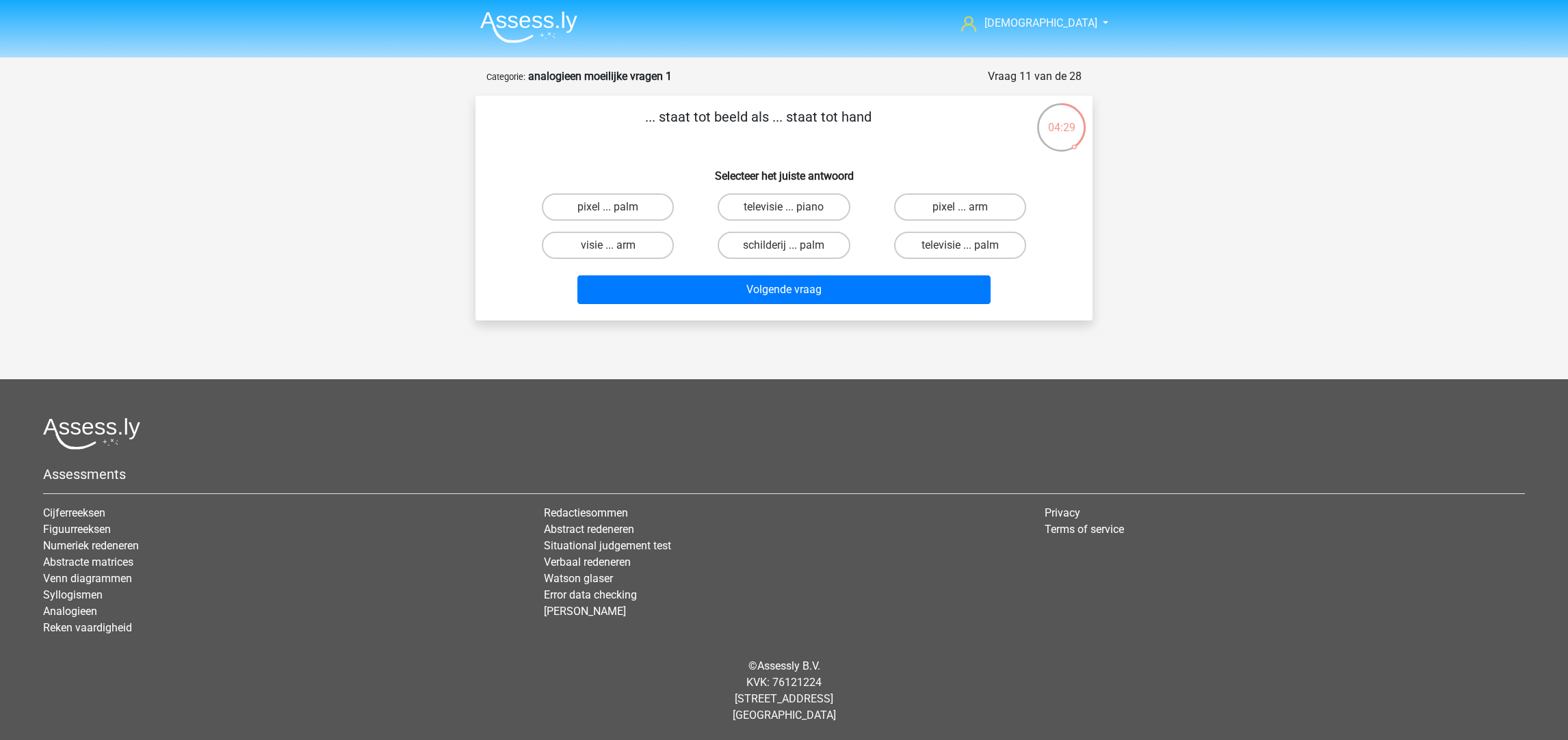
click at [640, 205] on label "pixel ... palm" at bounding box center [607, 207] width 132 height 27
click at [617, 207] on input "pixel ... palm" at bounding box center [612, 212] width 9 height 9
radio input "true"
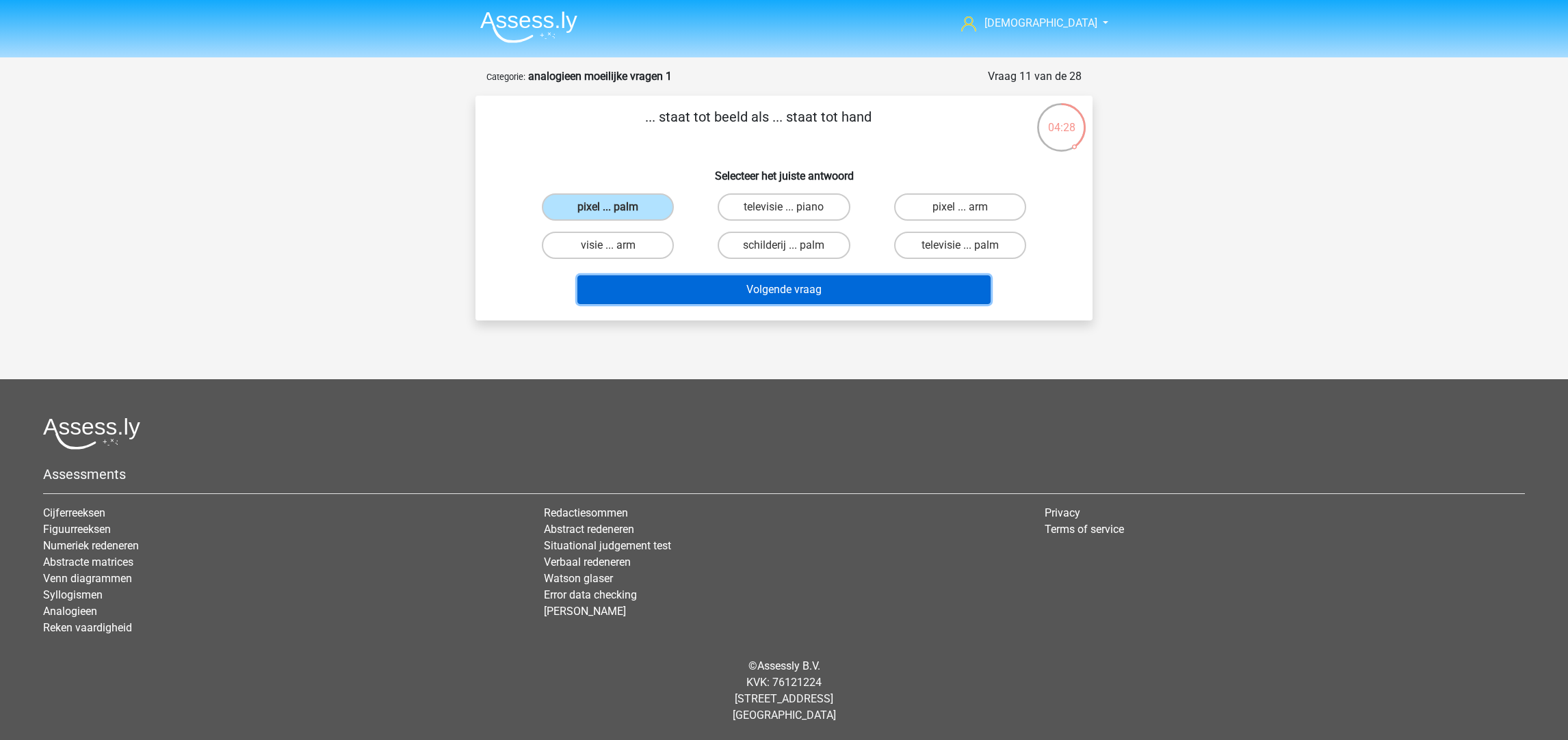
click at [753, 284] on button "Volgende vraag" at bounding box center [784, 290] width 414 height 29
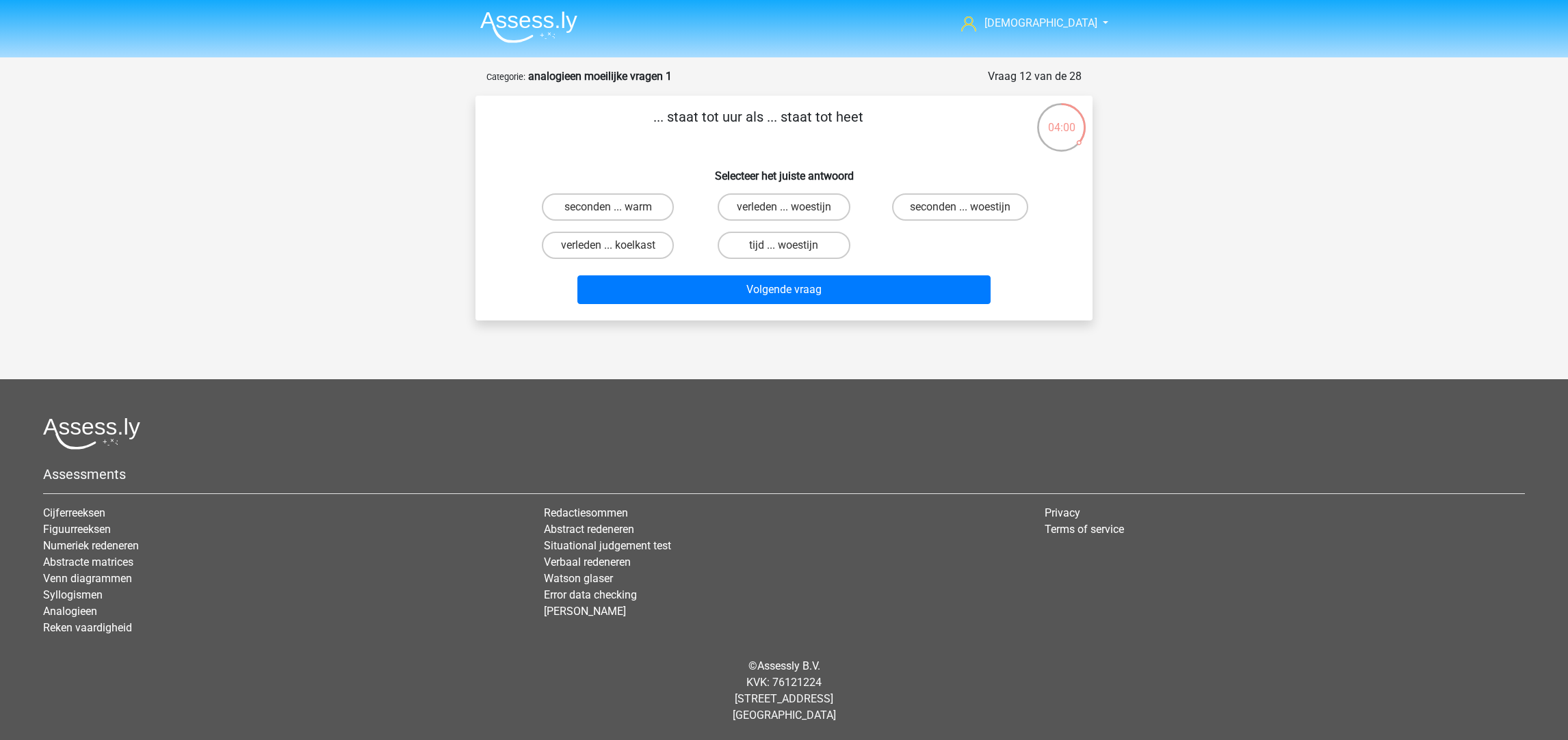
click at [803, 241] on label "tijd ... woestijn" at bounding box center [783, 245] width 132 height 27
click at [793, 245] on input "tijd ... woestijn" at bounding box center [788, 250] width 9 height 9
radio input "true"
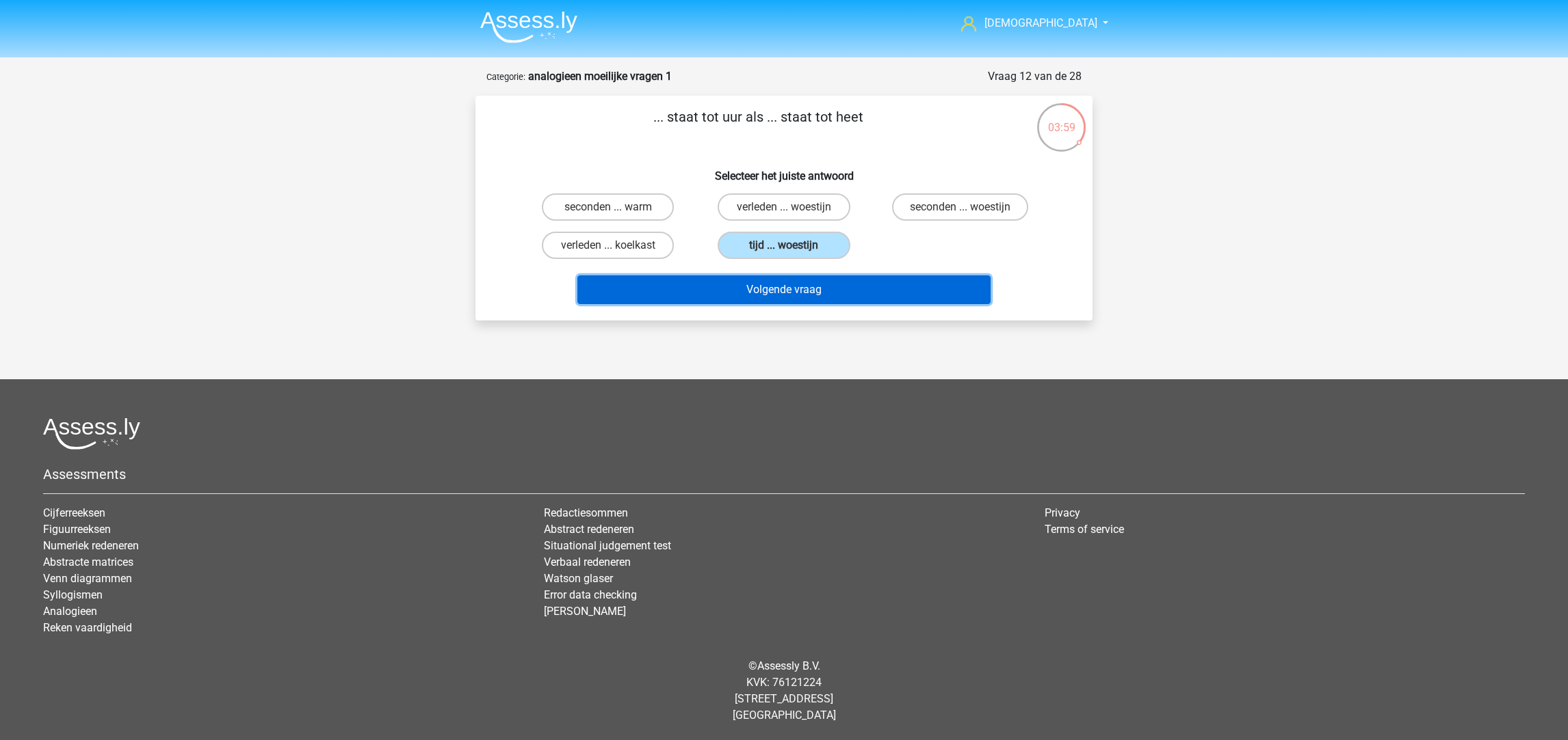
click at [810, 283] on button "Volgende vraag" at bounding box center [784, 290] width 414 height 29
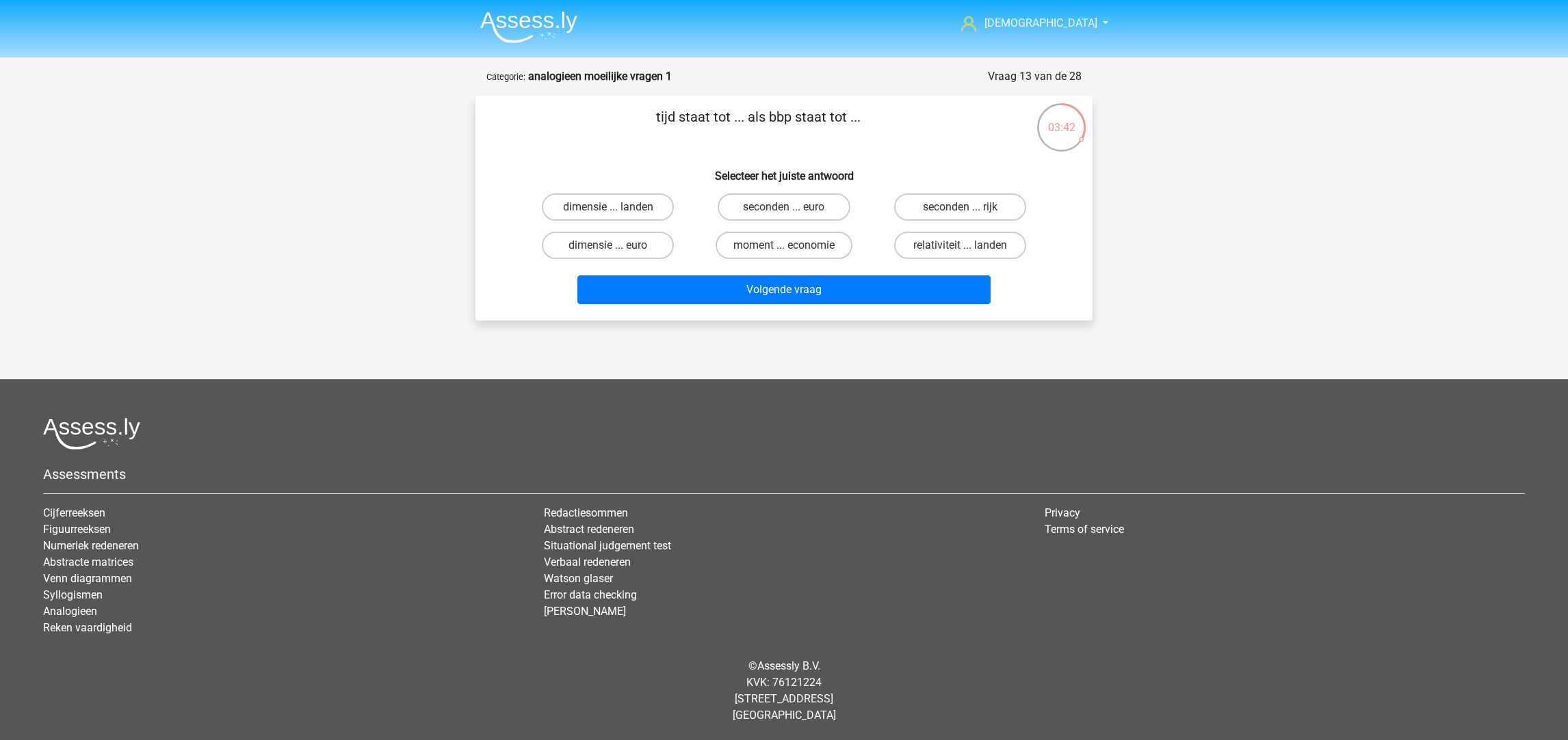
click at [965, 205] on label "seconden ... rijk" at bounding box center [959, 207] width 132 height 27
click at [965, 207] on input "seconden ... rijk" at bounding box center [964, 212] width 9 height 9
radio input "true"
click at [965, 205] on label "seconden ... rijk" at bounding box center [959, 207] width 132 height 27
click at [965, 207] on input "seconden ... rijk" at bounding box center [964, 212] width 9 height 9
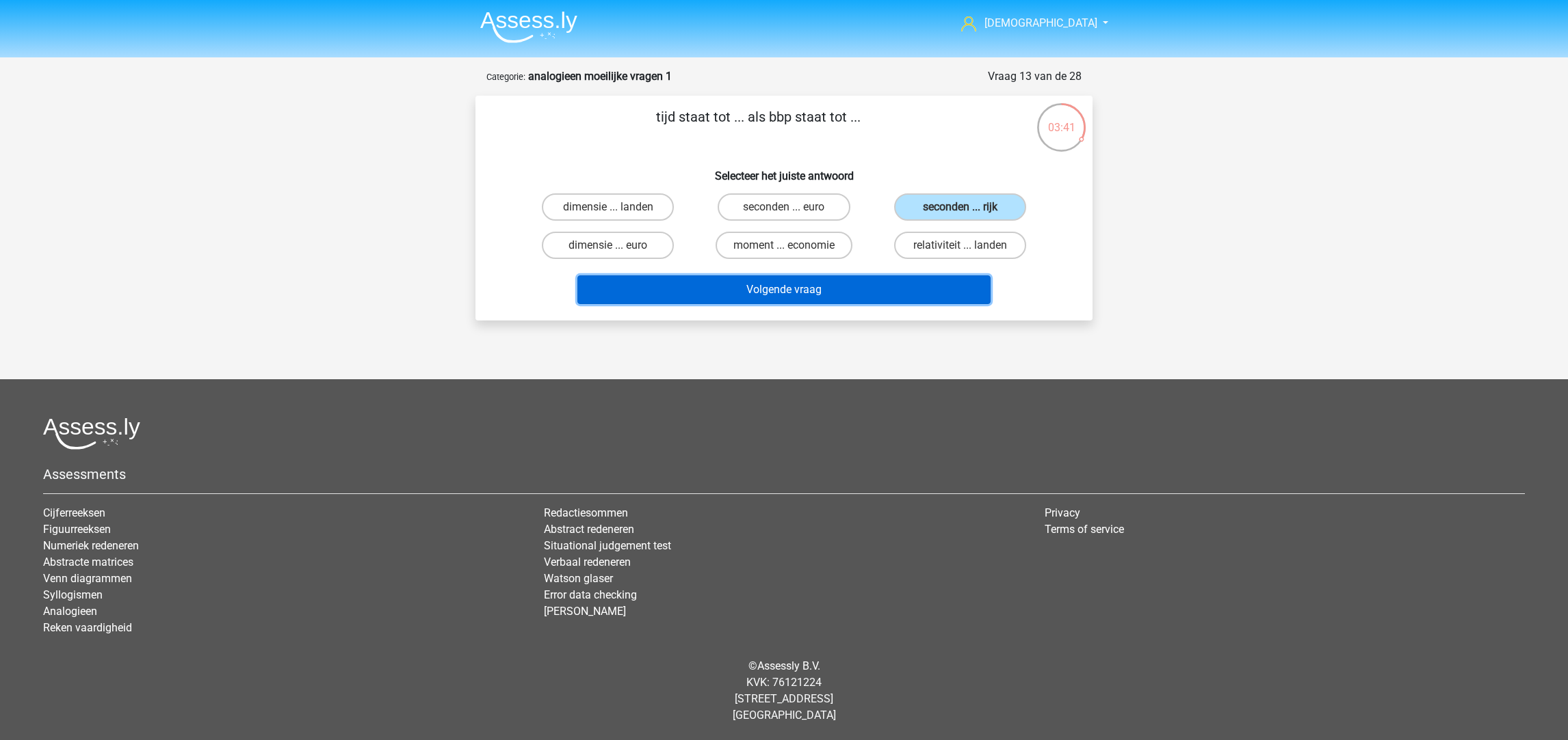
click at [918, 294] on button "Volgende vraag" at bounding box center [784, 290] width 414 height 29
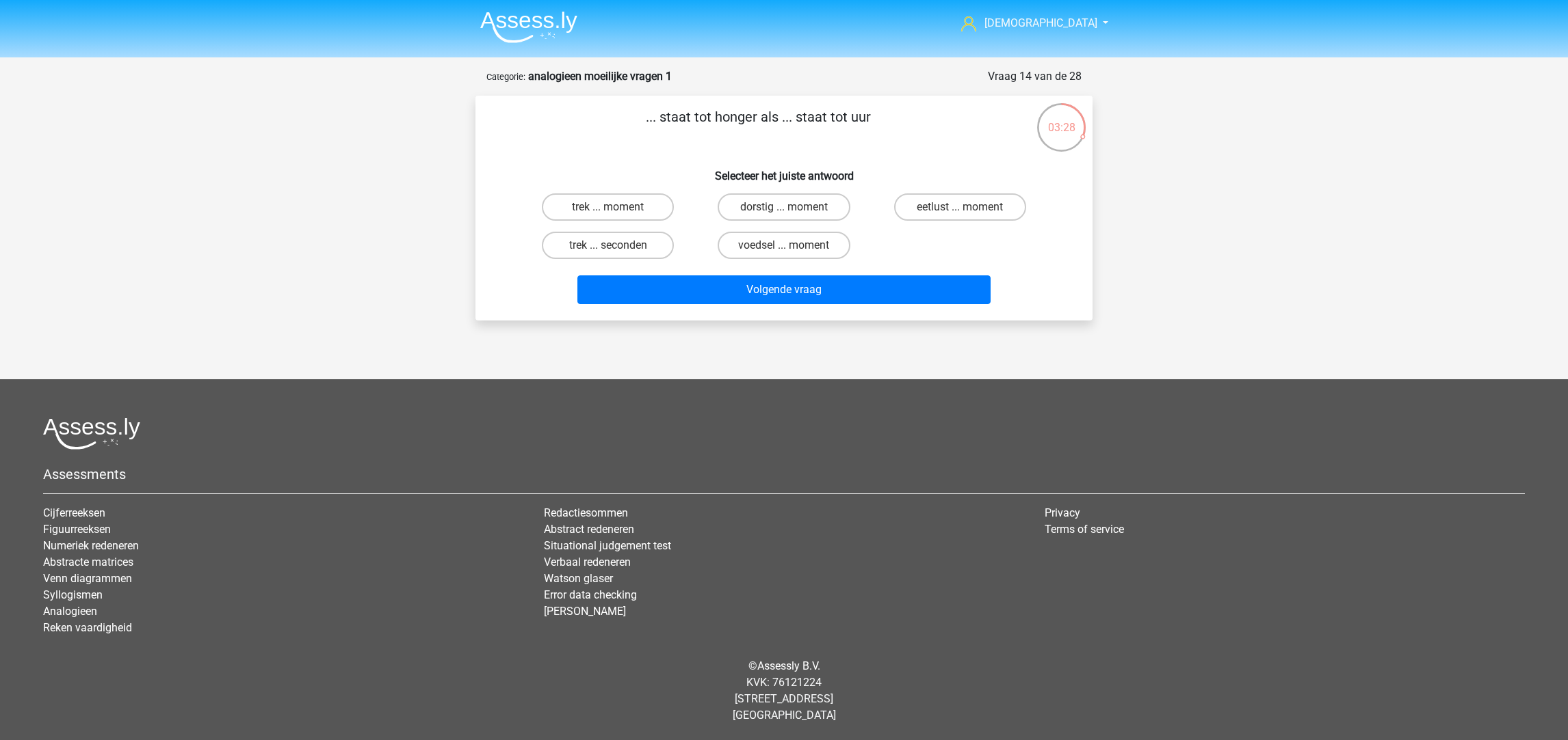
click at [635, 202] on label "trek ... moment" at bounding box center [607, 207] width 132 height 27
click at [617, 207] on input "trek ... moment" at bounding box center [612, 212] width 9 height 9
radio input "true"
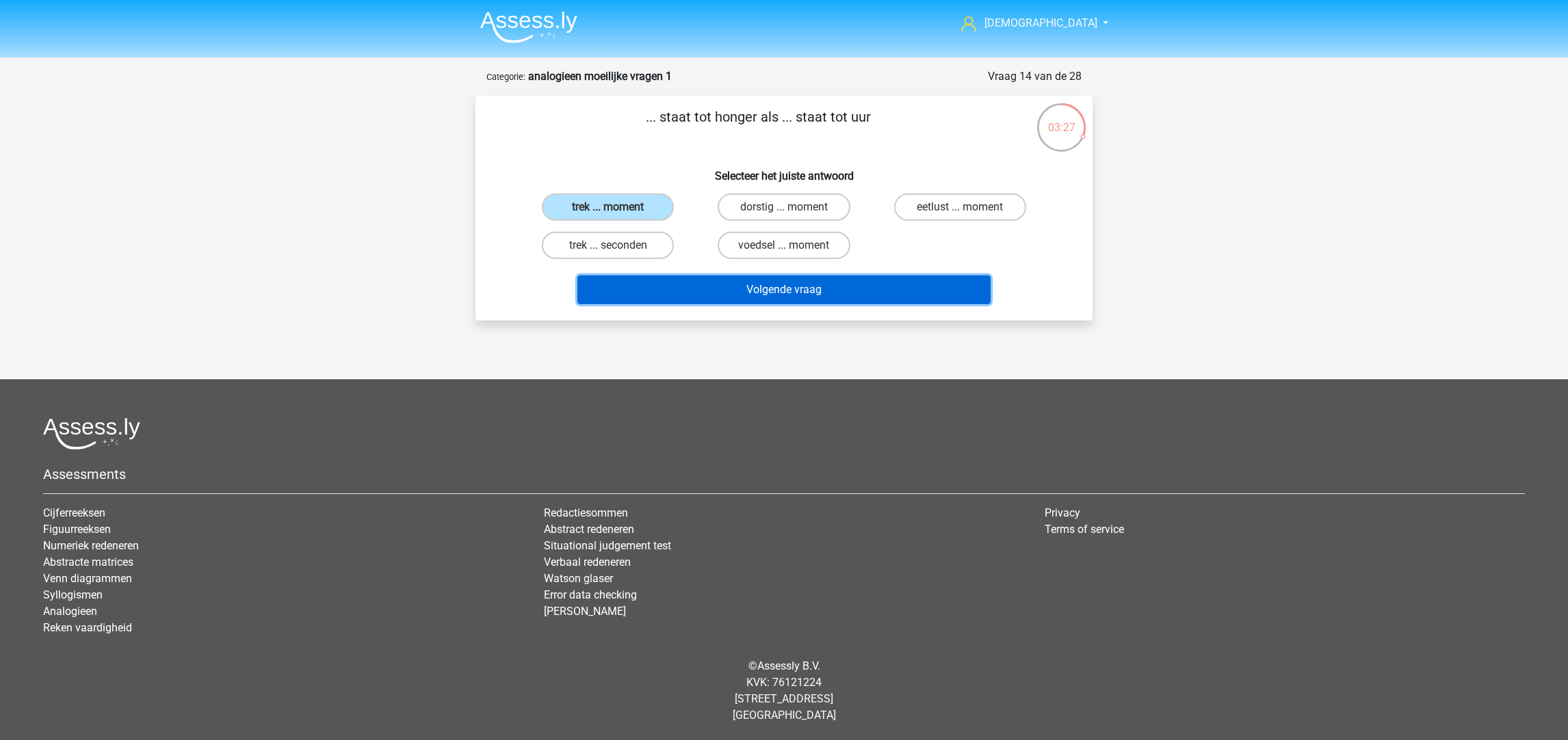
click at [729, 286] on button "Volgende vraag" at bounding box center [784, 290] width 414 height 29
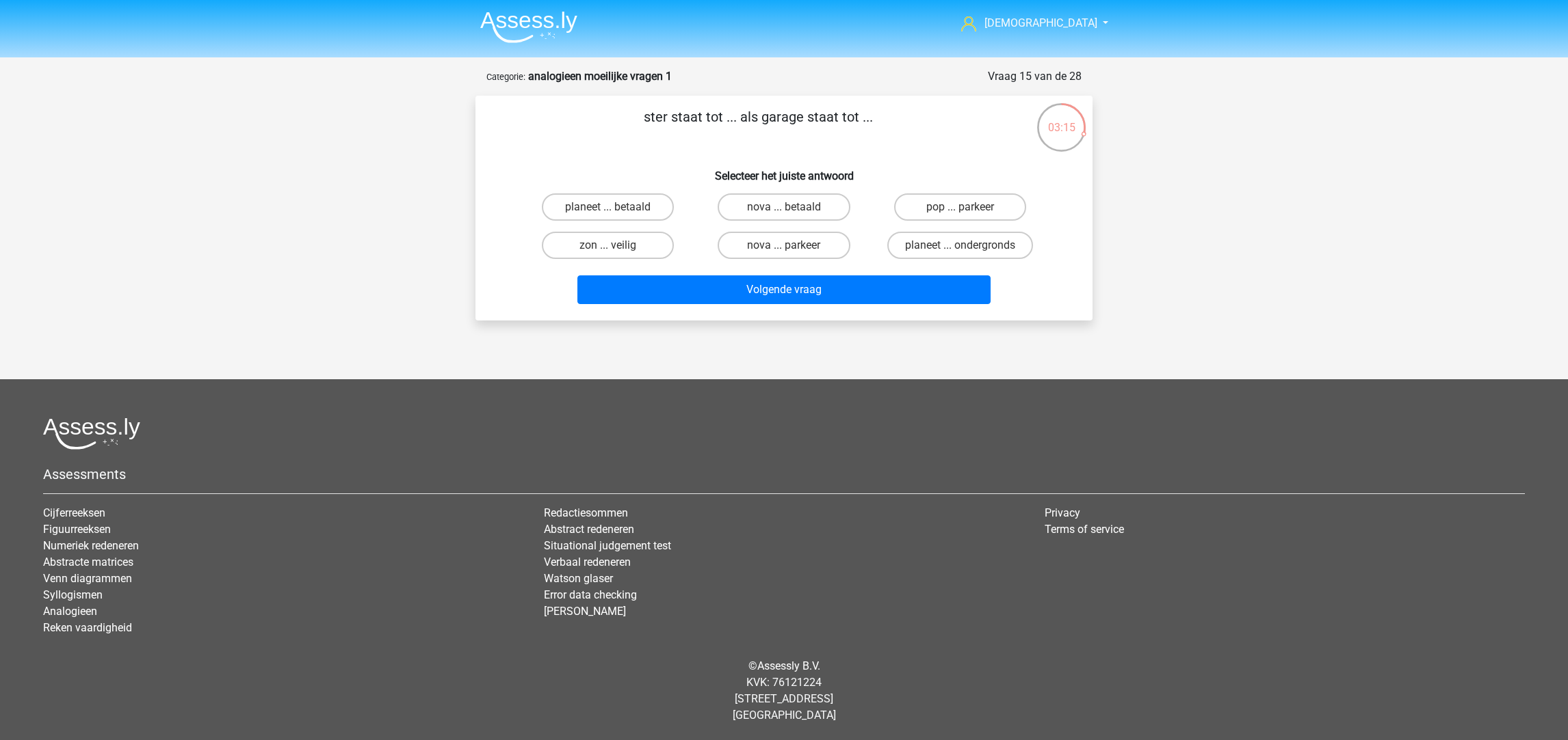
click at [951, 206] on label "pop ... parkeer" at bounding box center [959, 207] width 132 height 27
click at [959, 207] on input "pop ... parkeer" at bounding box center [964, 212] width 9 height 9
radio input "true"
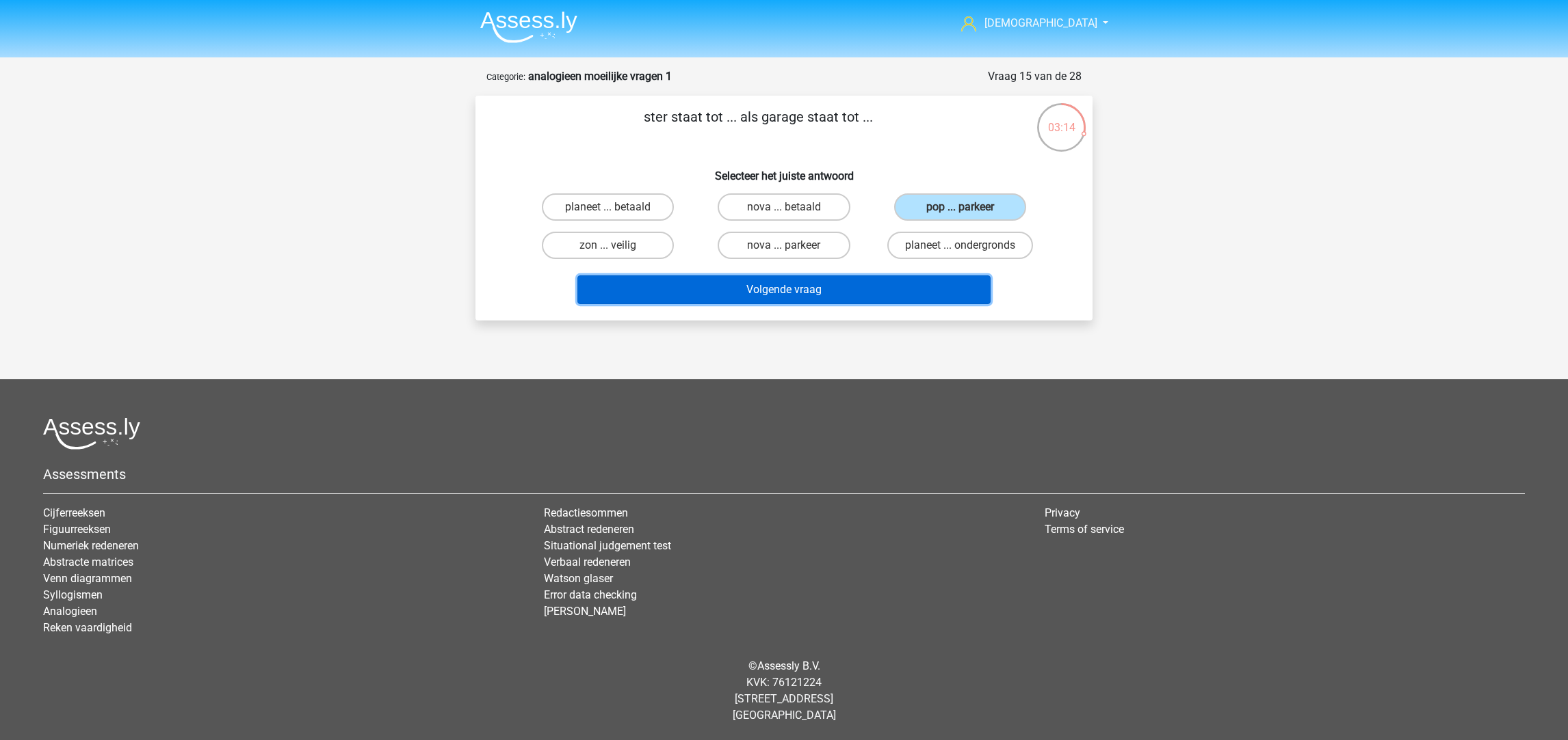
click at [872, 292] on button "Volgende vraag" at bounding box center [784, 290] width 414 height 29
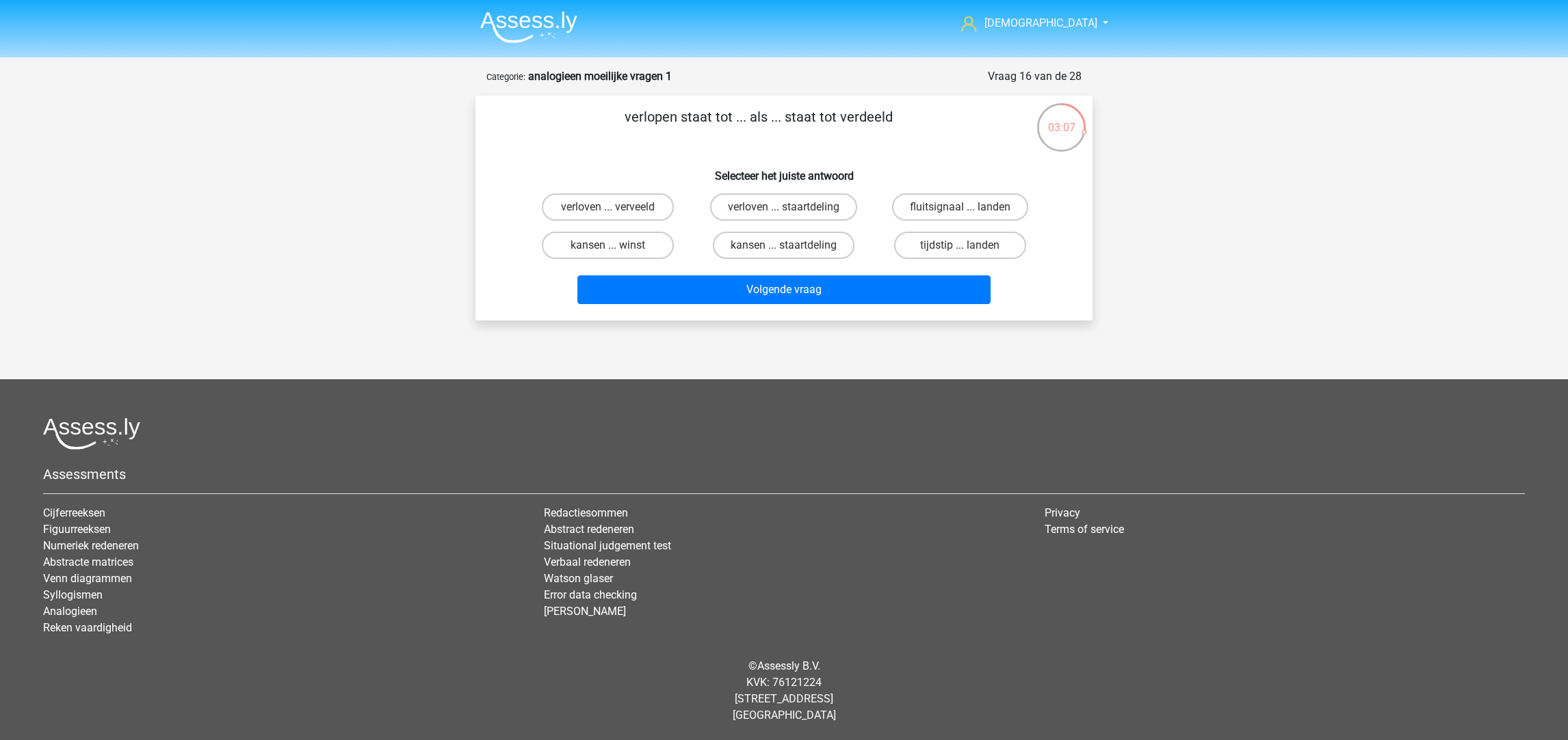
click at [635, 205] on label "verloven ... verveeld" at bounding box center [607, 207] width 132 height 27
click at [617, 207] on input "verloven ... verveeld" at bounding box center [612, 212] width 9 height 9
radio input "true"
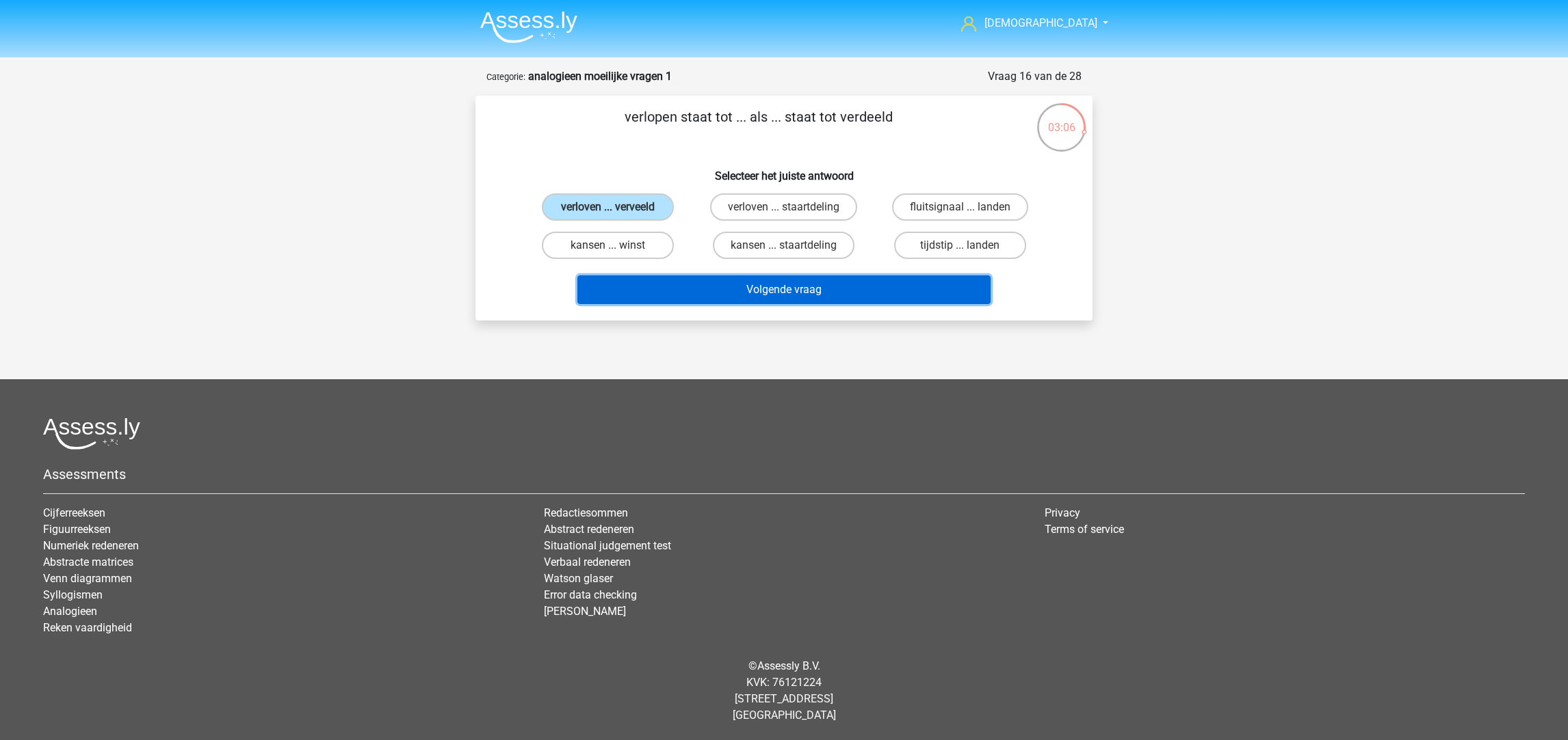
click at [758, 292] on button "Volgende vraag" at bounding box center [784, 290] width 414 height 29
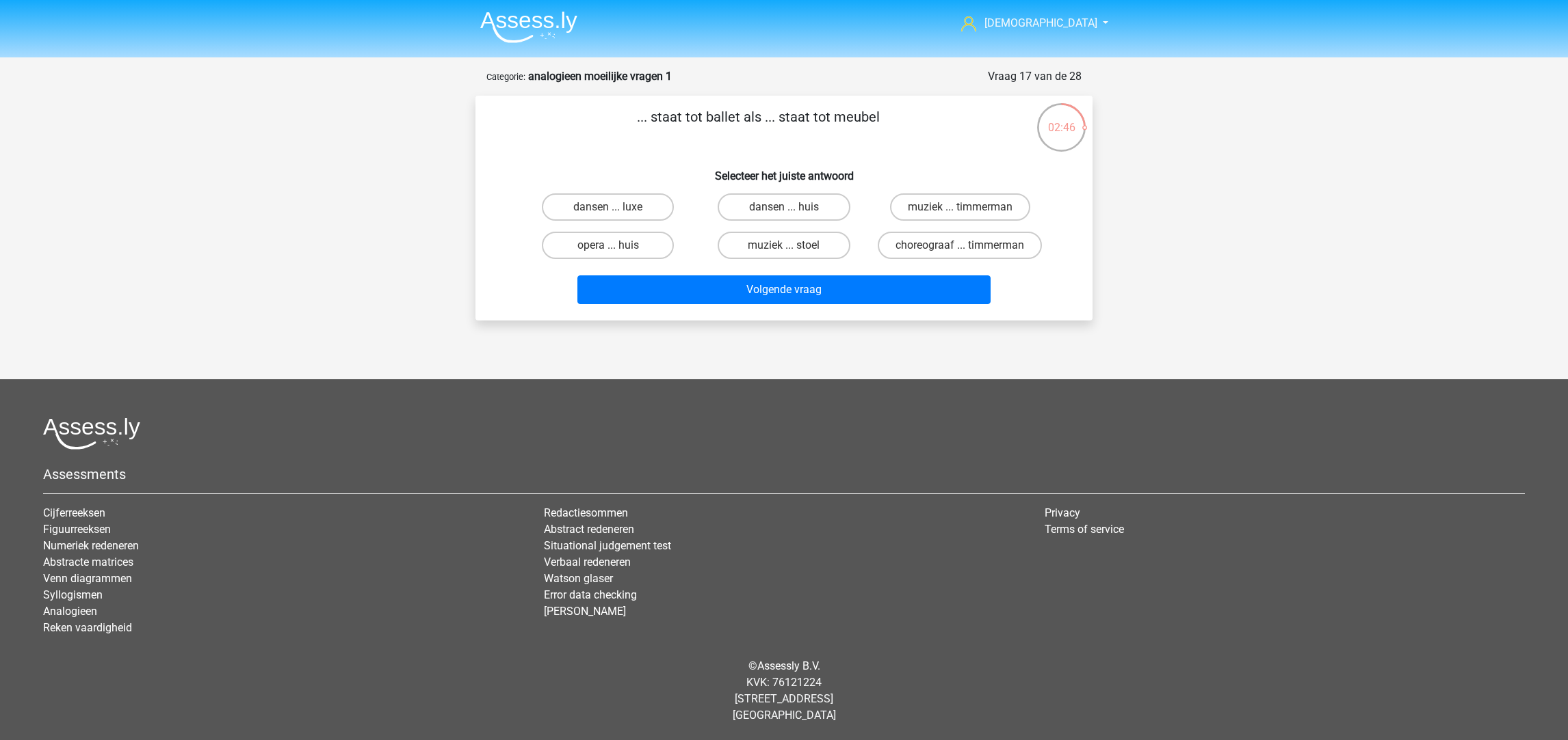
click at [902, 235] on label "choreograaf ... timmerman" at bounding box center [959, 245] width 164 height 27
click at [959, 245] on input "choreograaf ... timmerman" at bounding box center [964, 250] width 9 height 9
radio input "true"
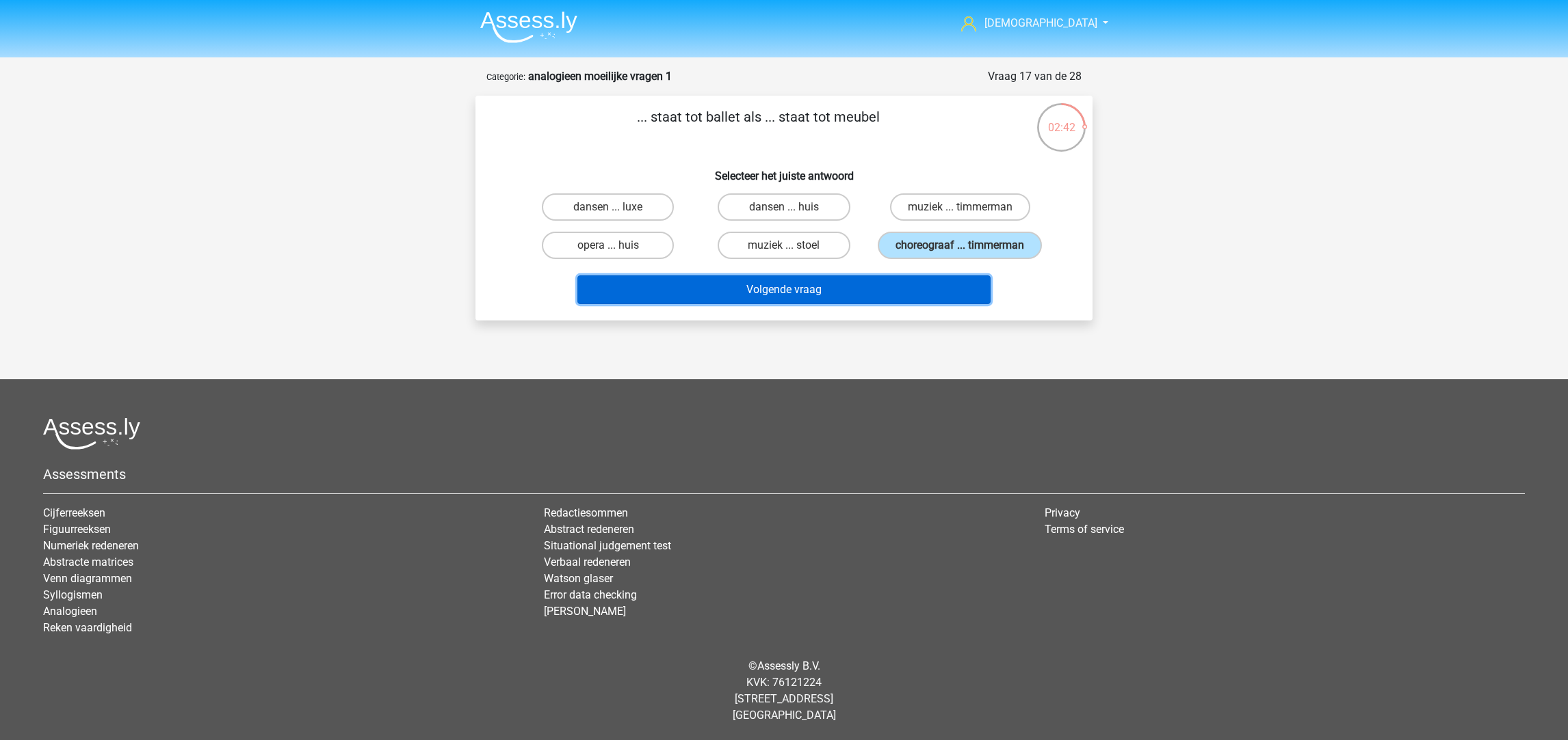
click at [869, 286] on button "Volgende vraag" at bounding box center [784, 290] width 414 height 29
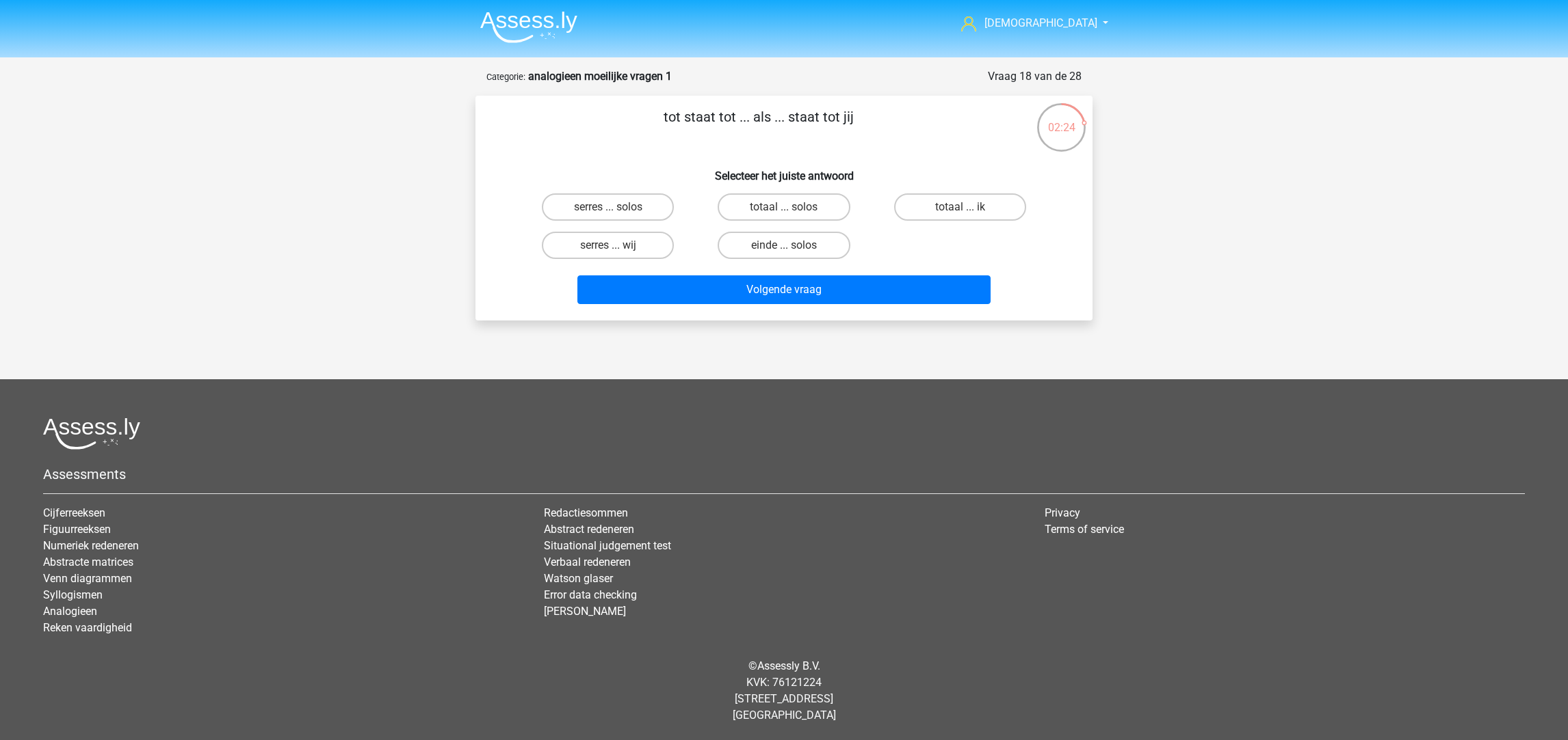
click at [770, 206] on label "totaal ... solos" at bounding box center [783, 207] width 132 height 27
click at [784, 207] on input "totaal ... solos" at bounding box center [788, 212] width 9 height 9
radio input "true"
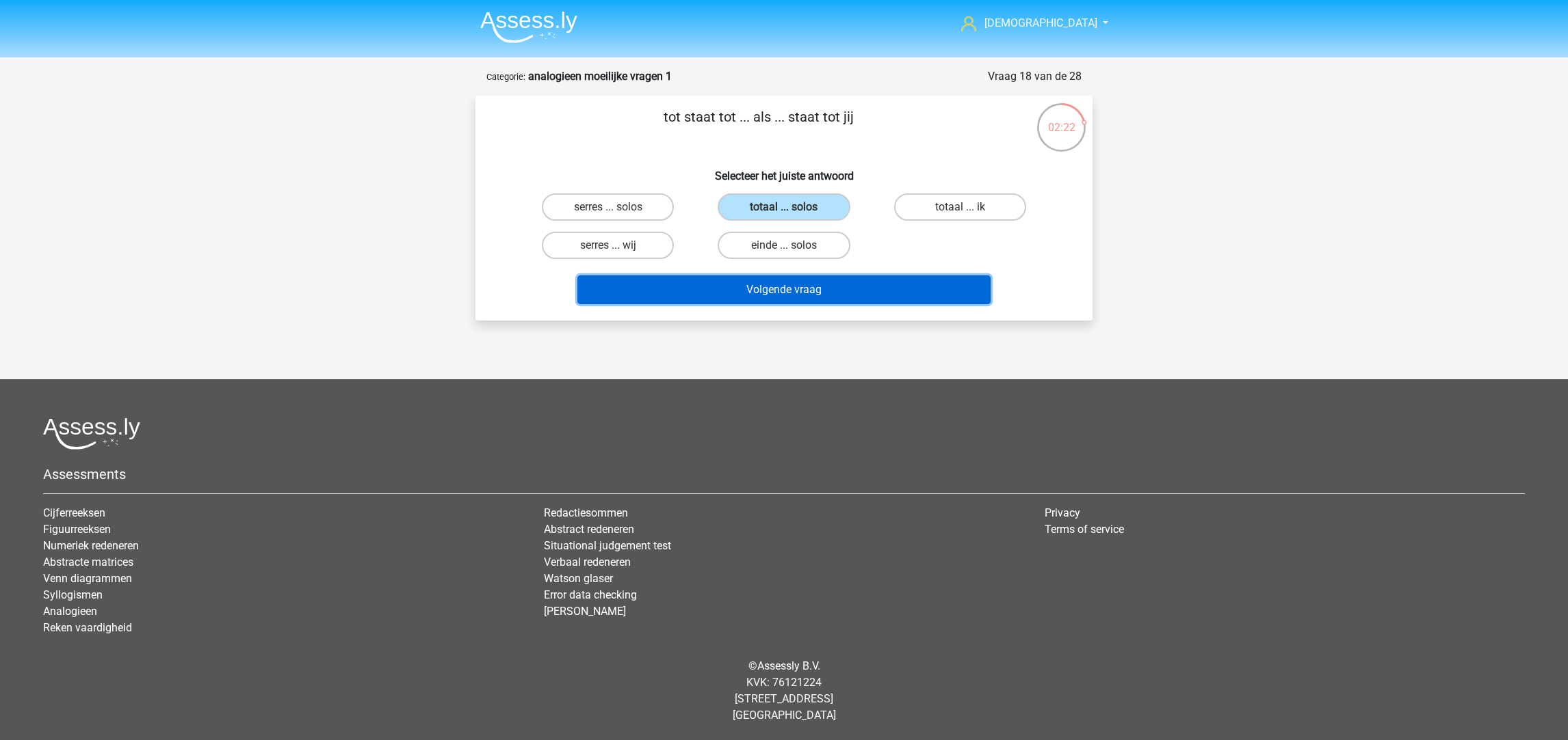
click at [807, 276] on button "Volgende vraag" at bounding box center [784, 290] width 414 height 29
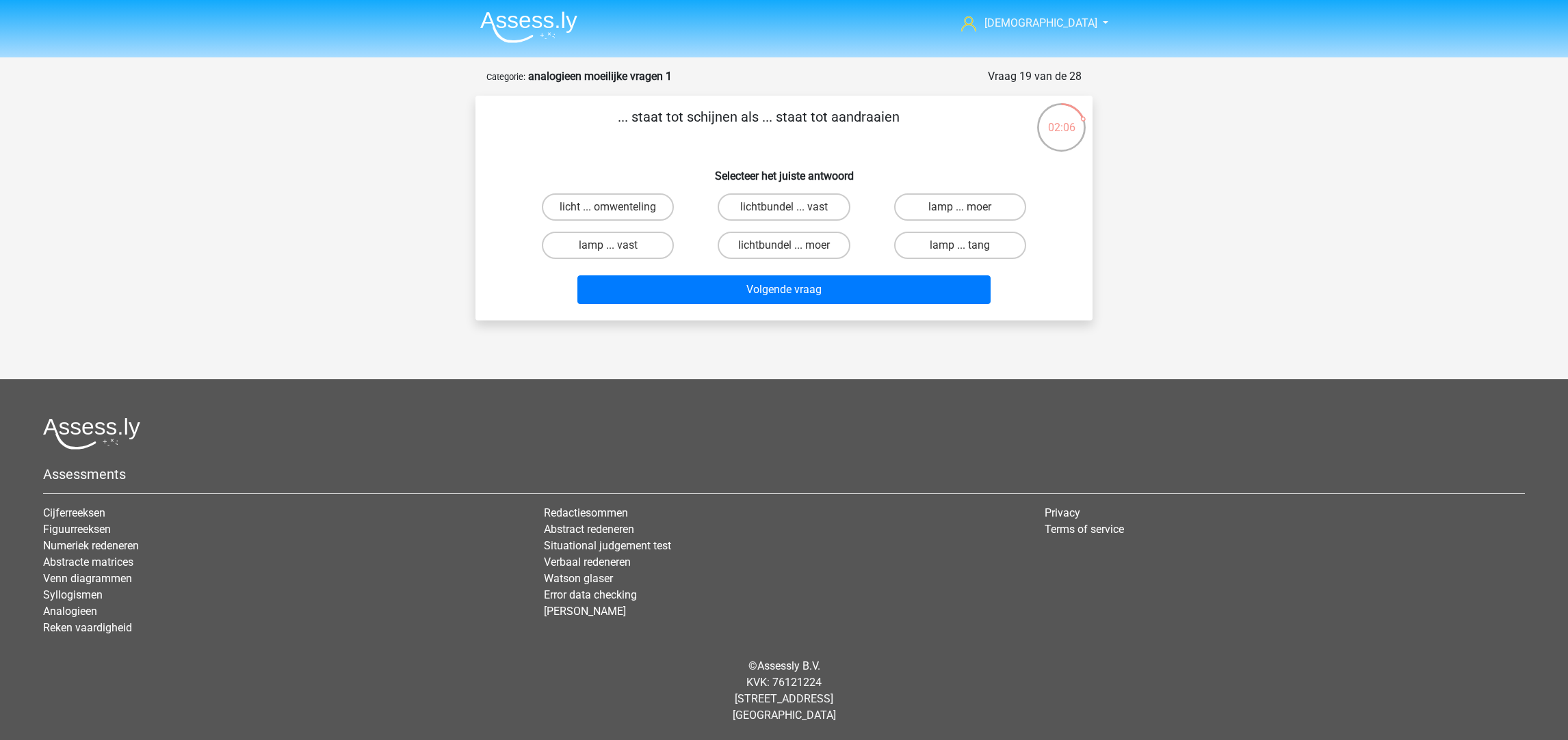
click at [944, 243] on label "lamp ... tang" at bounding box center [959, 245] width 132 height 27
click at [959, 245] on input "lamp ... tang" at bounding box center [964, 250] width 9 height 9
radio input "true"
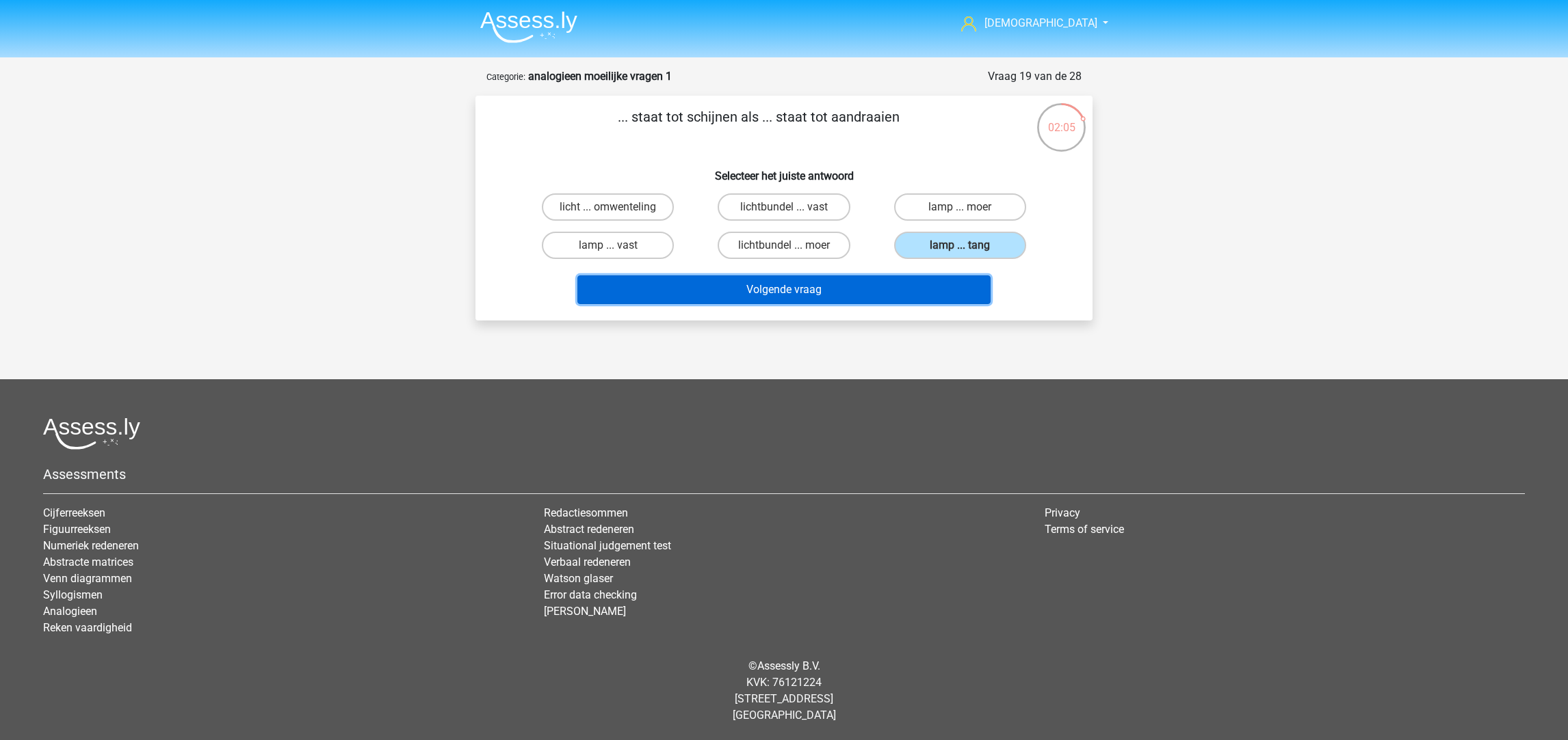
click at [767, 279] on button "Volgende vraag" at bounding box center [784, 290] width 414 height 29
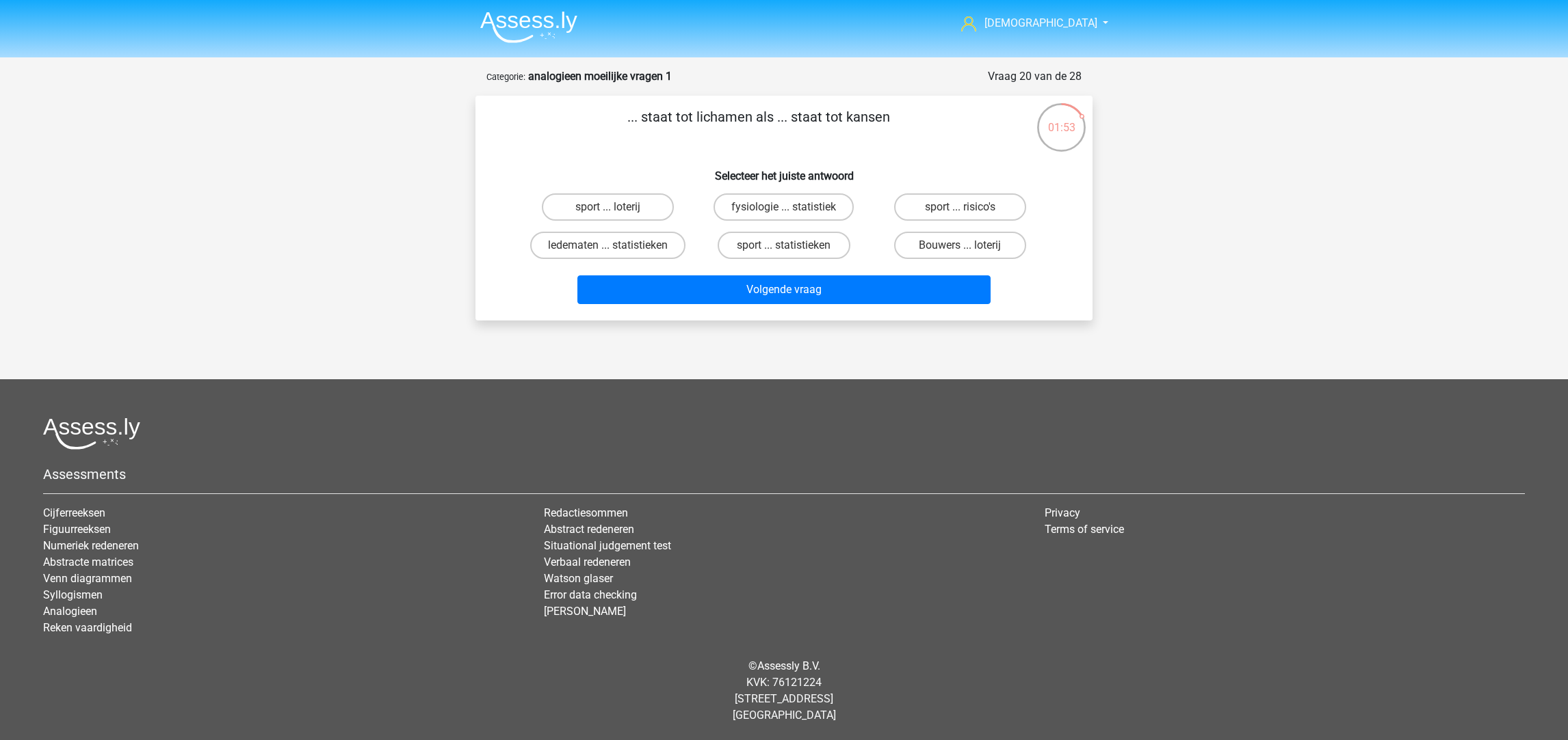
click at [646, 243] on label "ledematen ... statistieken" at bounding box center [608, 245] width 156 height 27
click at [617, 245] on input "ledematen ... statistieken" at bounding box center [612, 250] width 9 height 9
radio input "true"
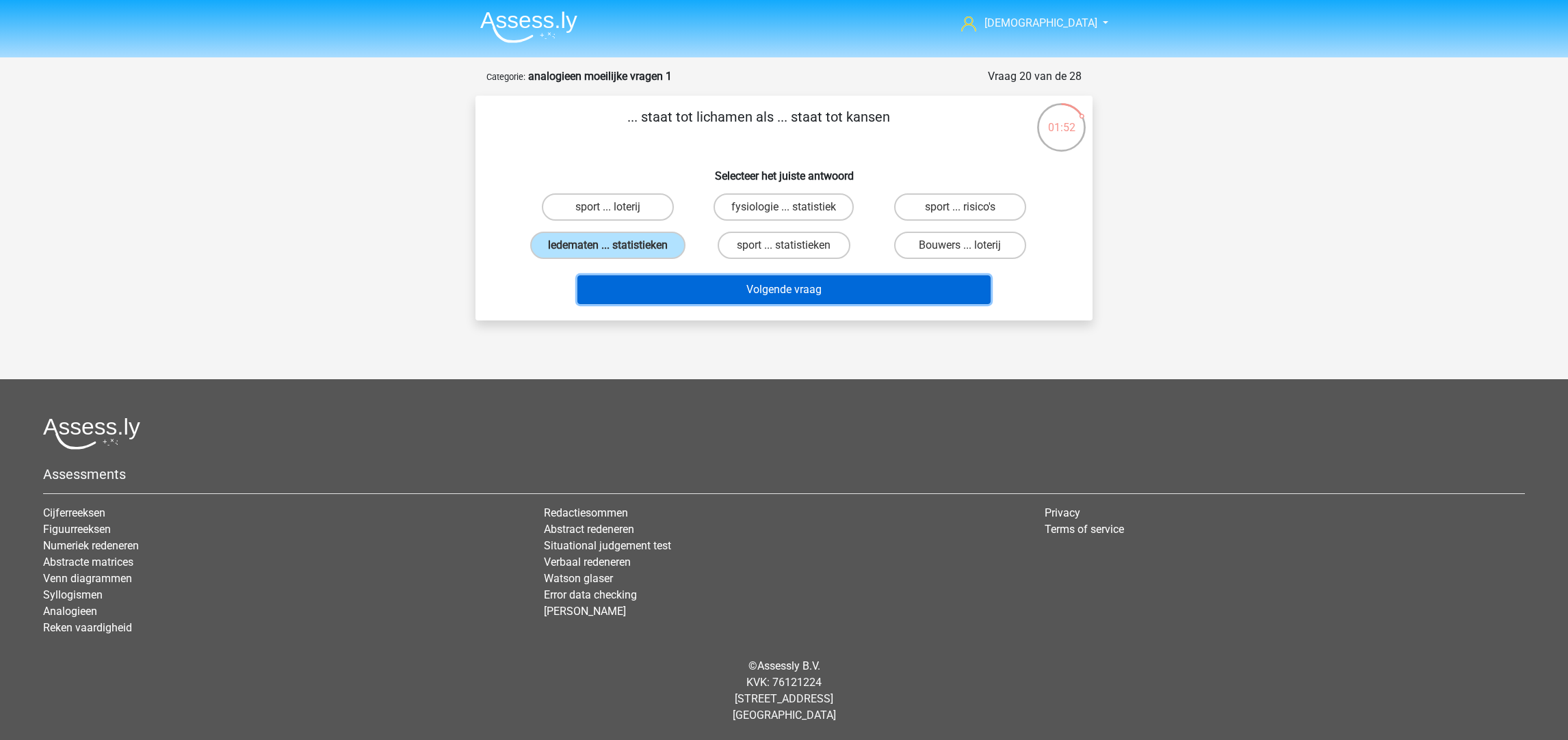
click at [704, 292] on button "Volgende vraag" at bounding box center [784, 290] width 414 height 29
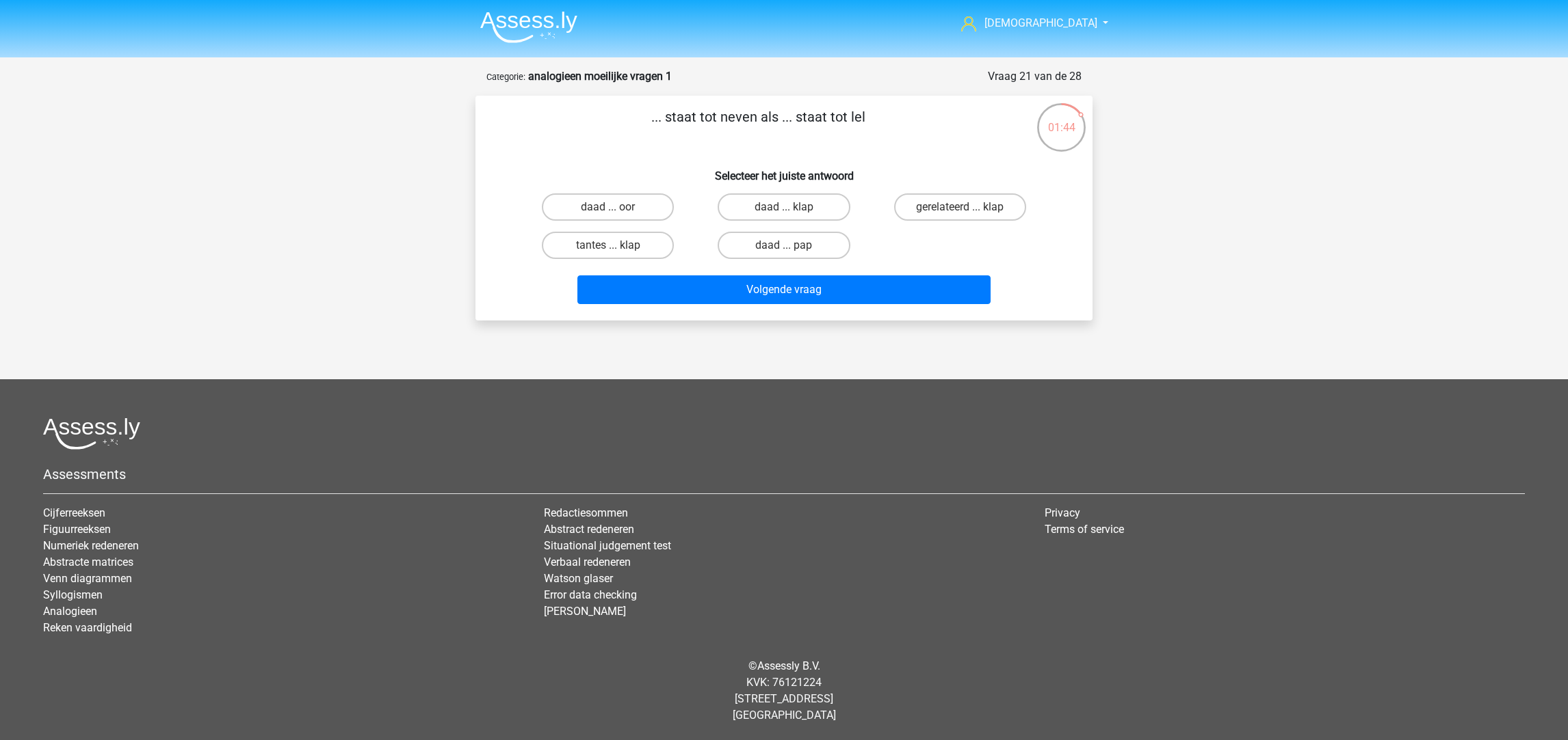
click at [650, 245] on label "tantes ... klap" at bounding box center [607, 245] width 132 height 27
click at [617, 245] on input "tantes ... klap" at bounding box center [612, 250] width 9 height 9
radio input "true"
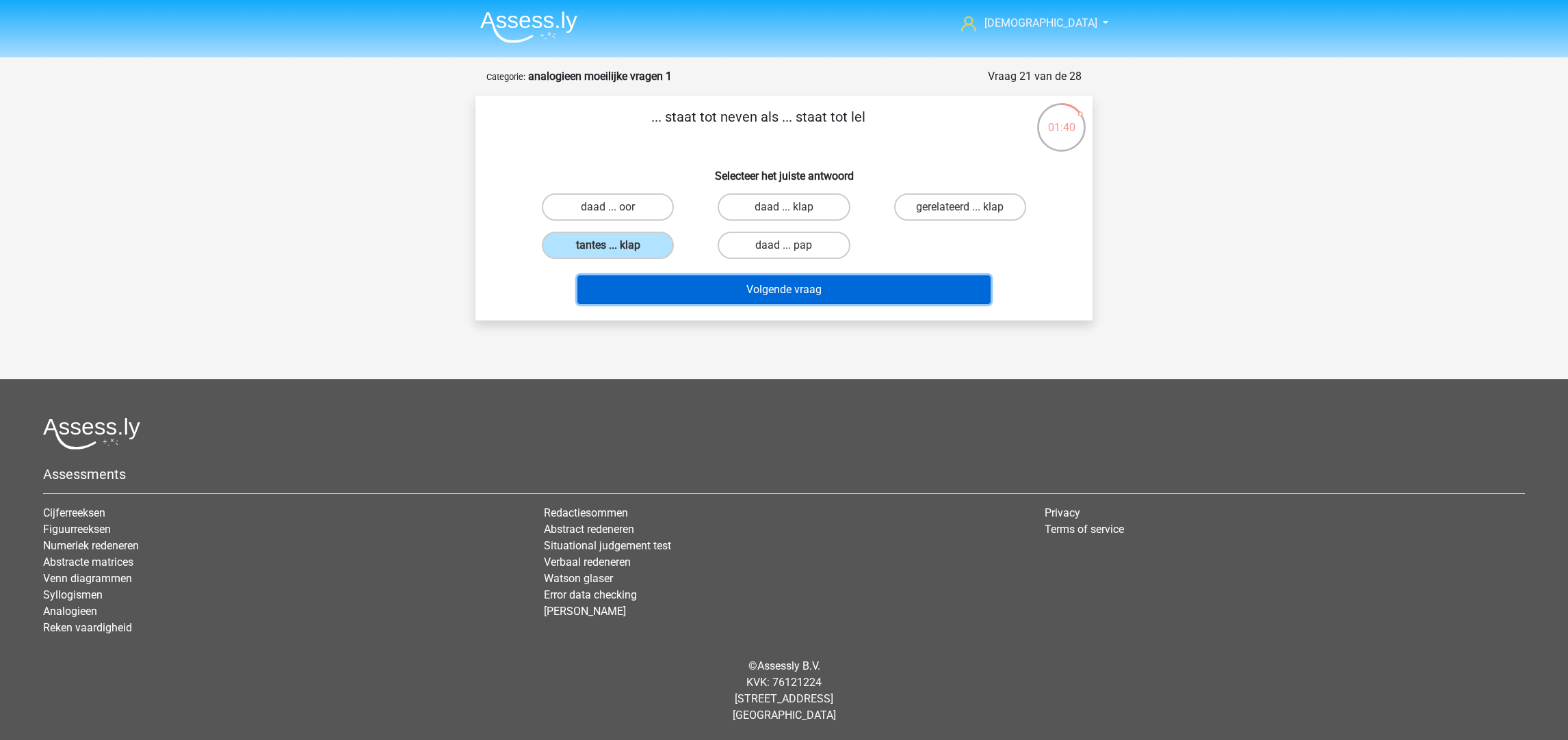
click at [686, 279] on button "Volgende vraag" at bounding box center [784, 290] width 414 height 29
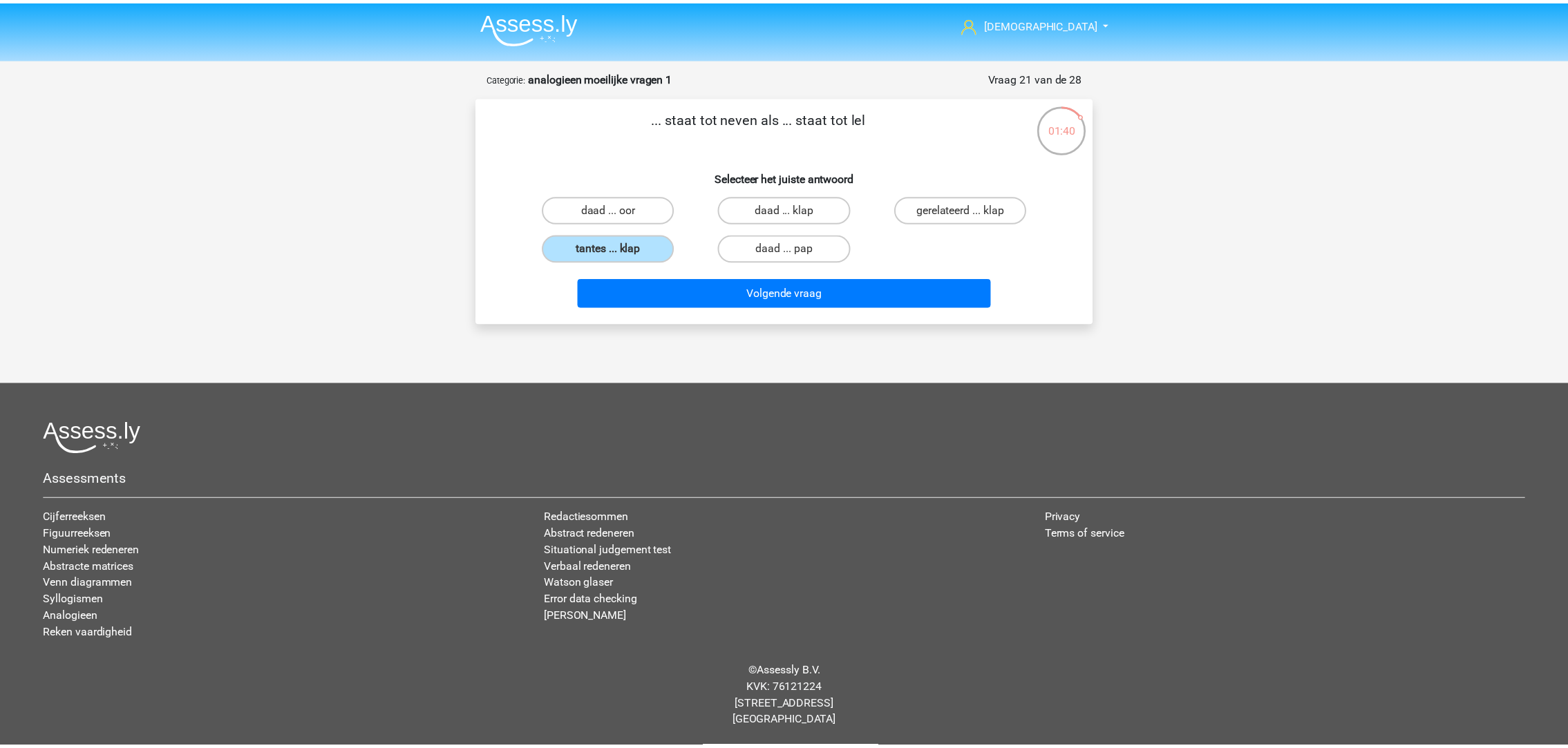
scroll to position [5, 0]
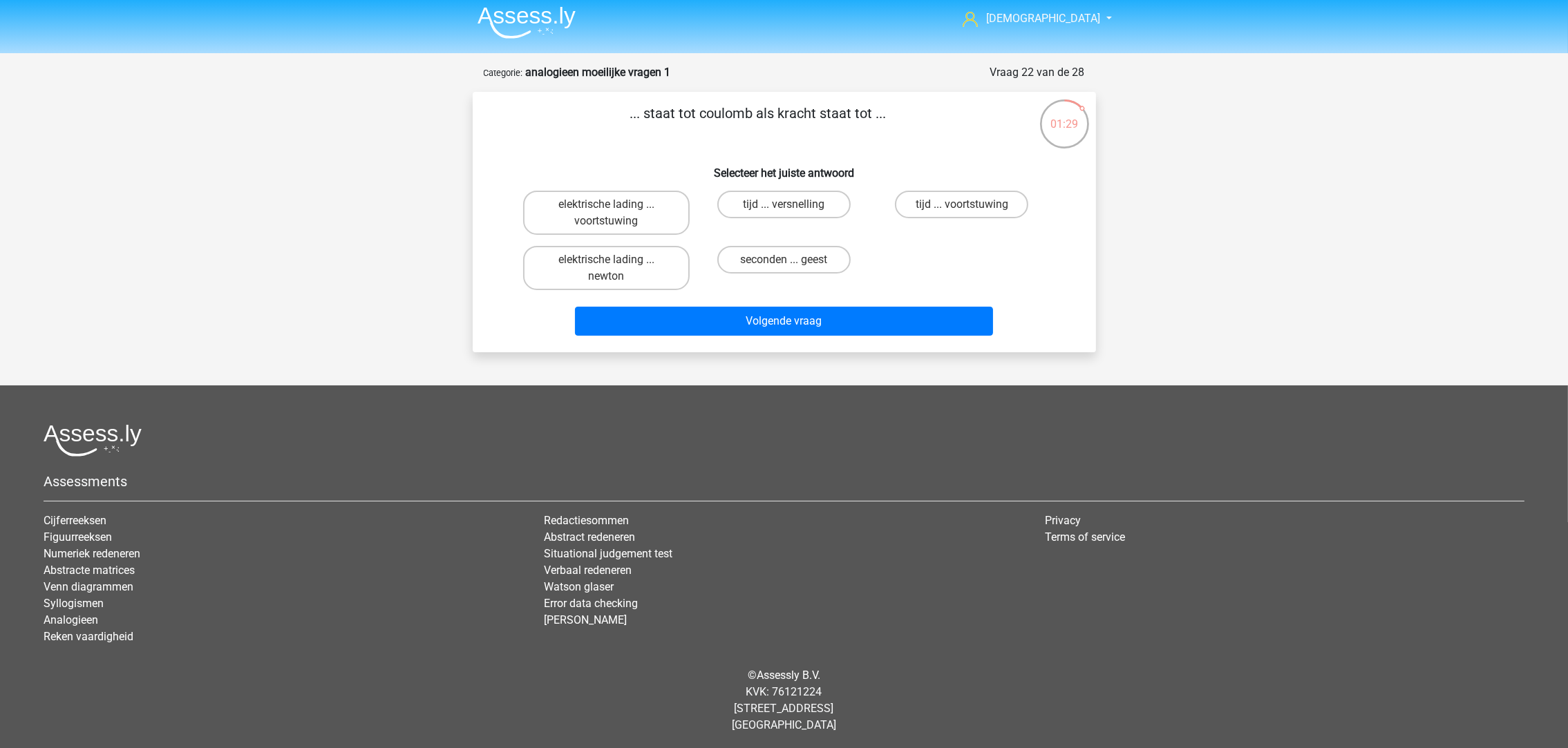
click at [616, 266] on label "elektrische lading ... newton" at bounding box center [606, 268] width 167 height 44
click at [615, 266] on input "elektrische lading ... newton" at bounding box center [610, 264] width 9 height 9
radio input "true"
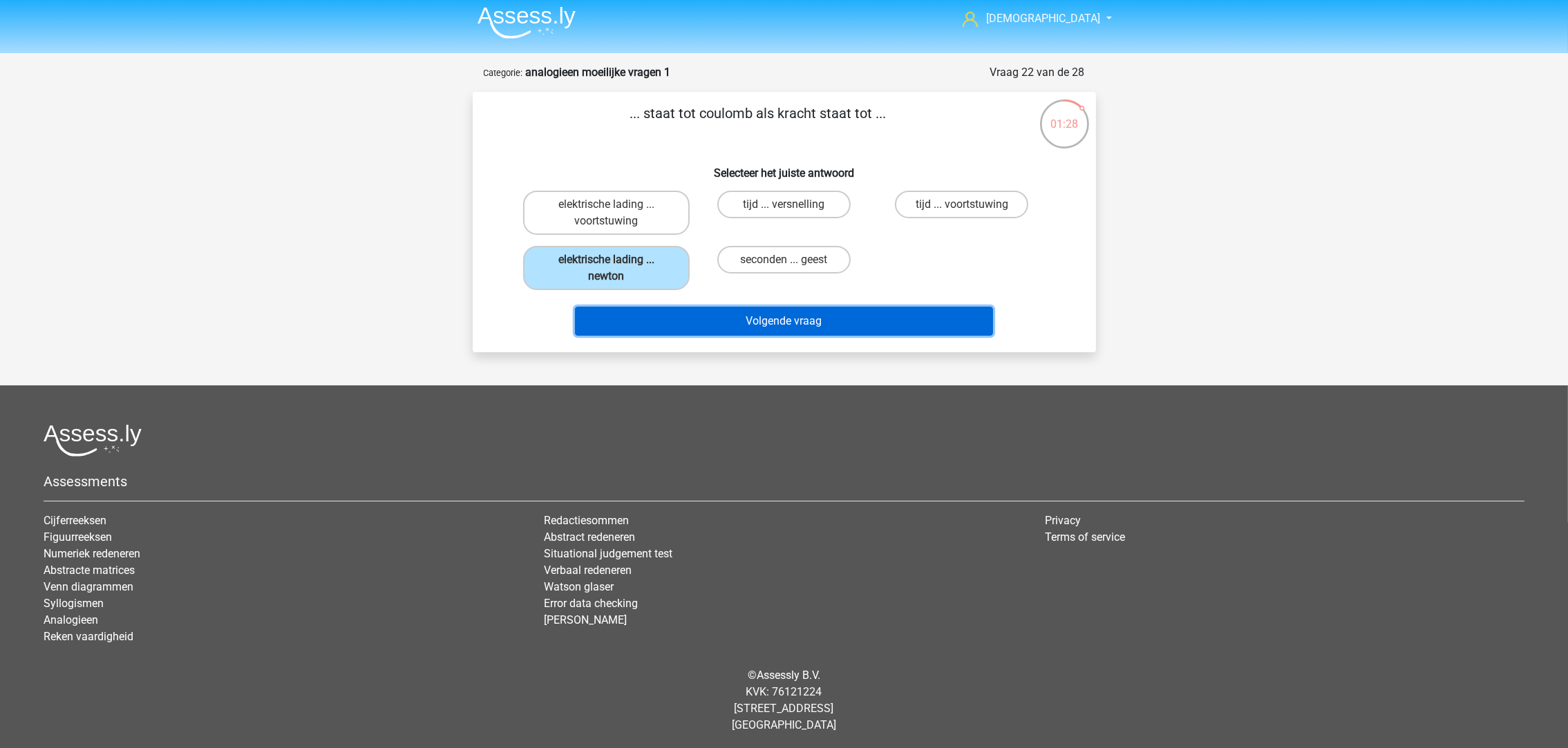
click at [690, 317] on button "Volgende vraag" at bounding box center [784, 322] width 418 height 29
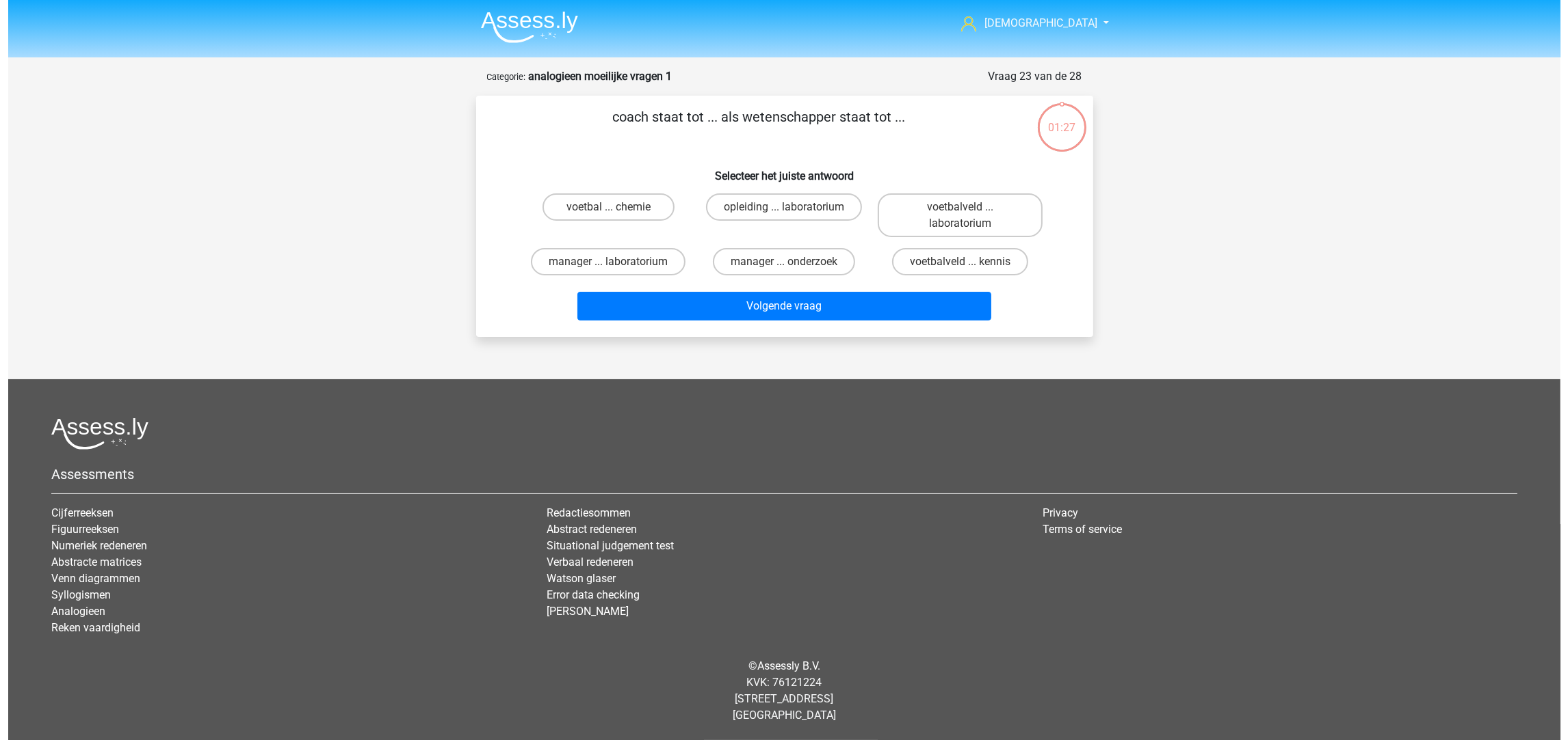
scroll to position [0, 0]
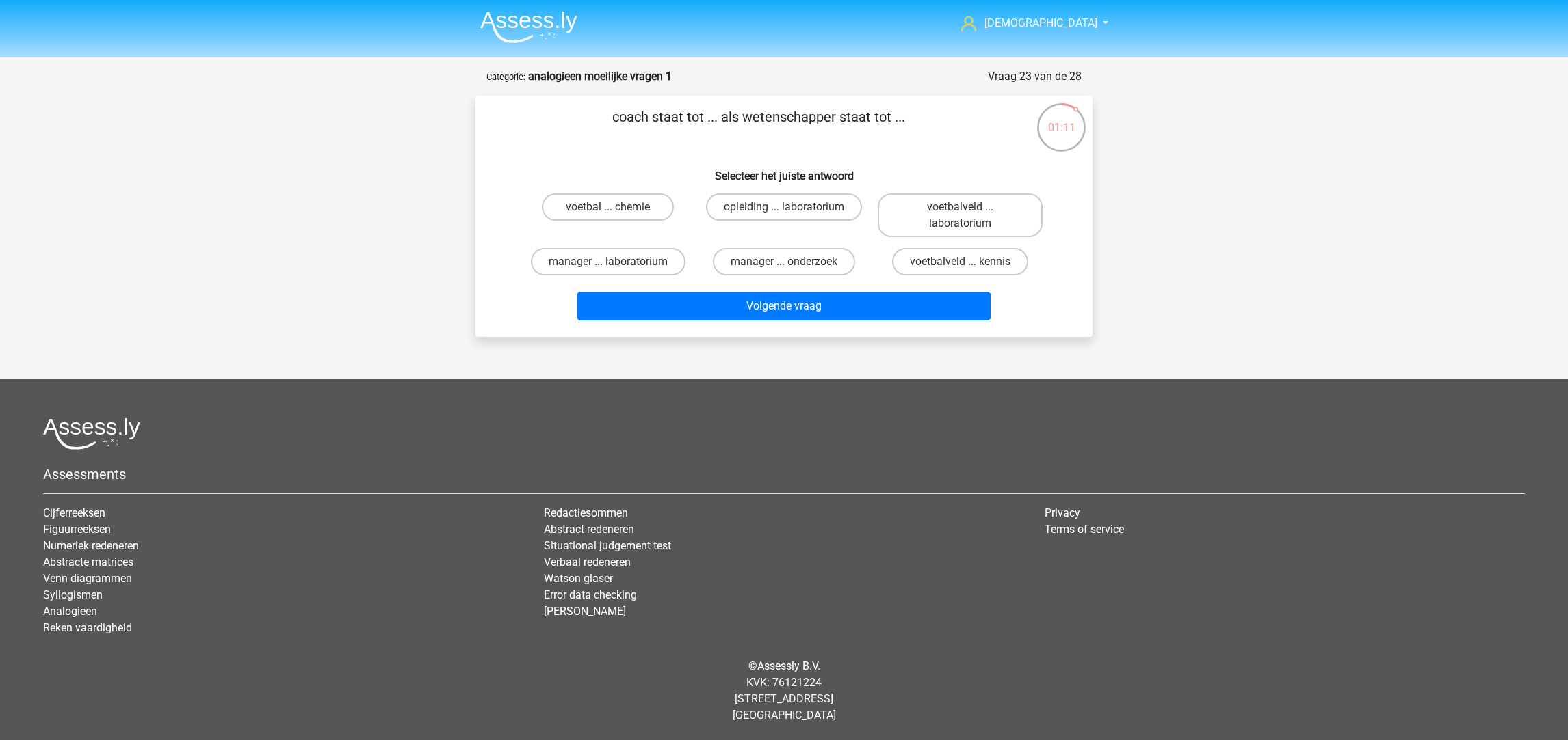
click at [937, 210] on label "voetbalveld ... laboratorium" at bounding box center [959, 215] width 165 height 44
click at [959, 210] on input "voetbalveld ... laboratorium" at bounding box center [964, 212] width 9 height 9
radio input "true"
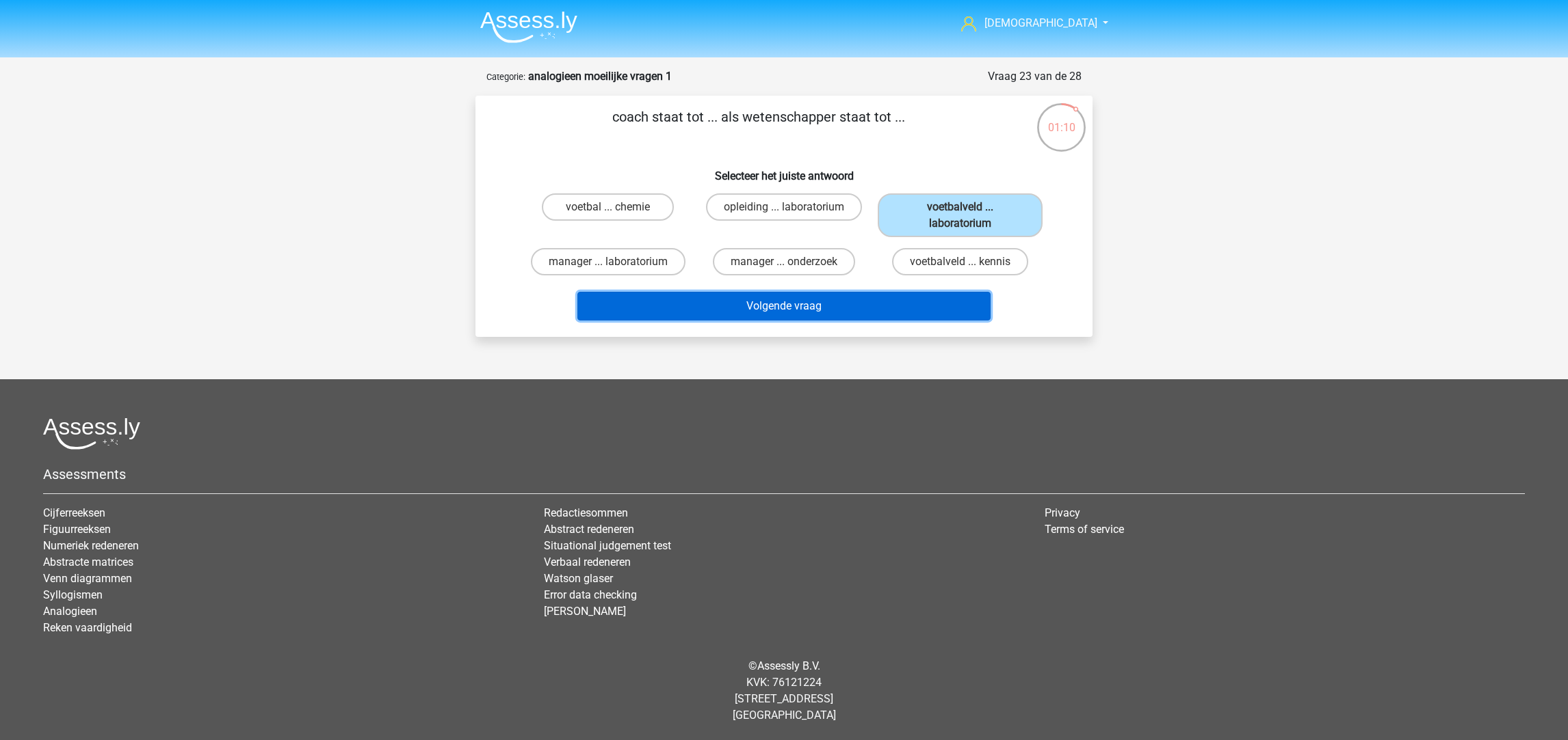
click at [824, 303] on button "Volgende vraag" at bounding box center [784, 307] width 414 height 29
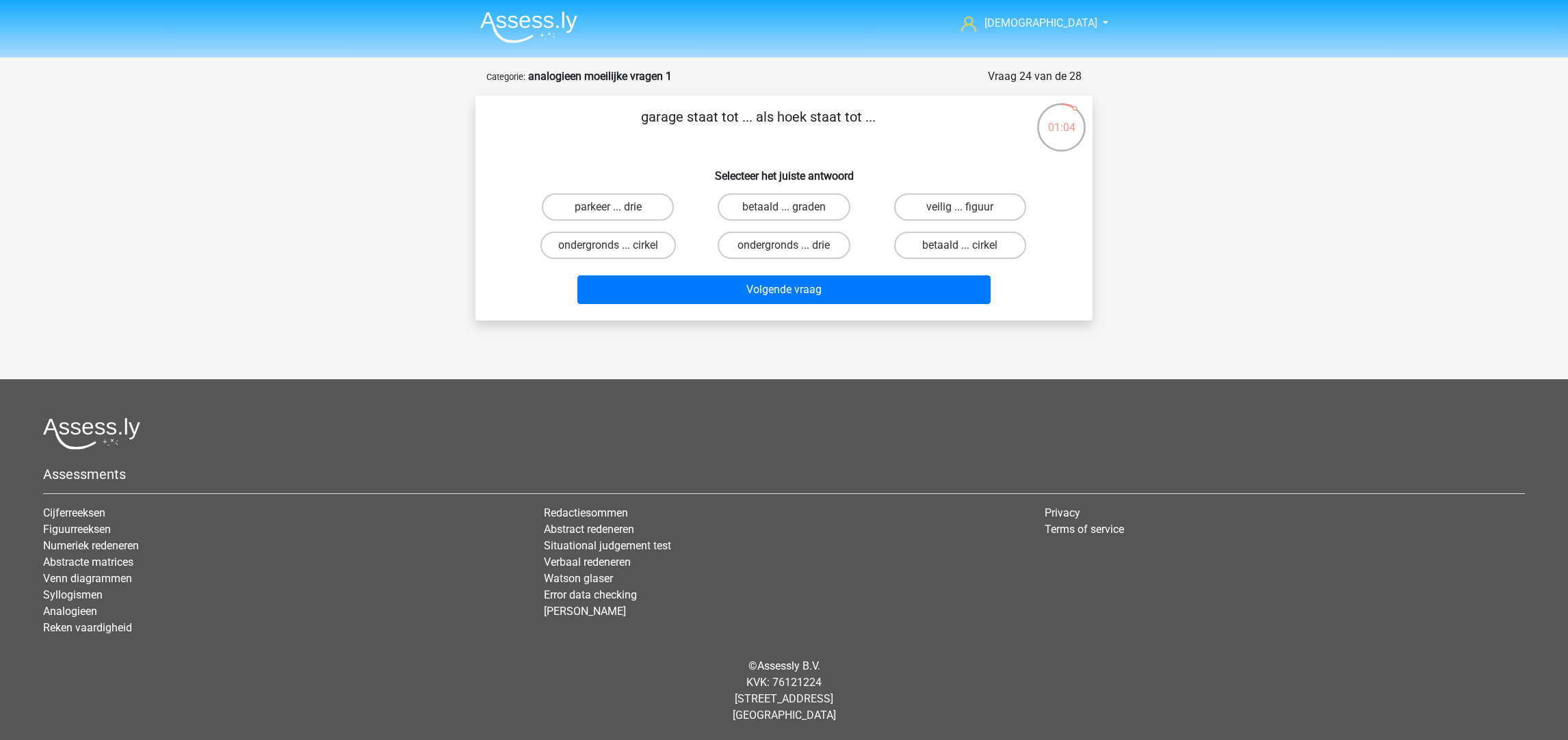
click at [633, 208] on label "parkeer ... drie" at bounding box center [607, 207] width 132 height 27
click at [617, 208] on input "parkeer ... drie" at bounding box center [612, 212] width 9 height 9
radio input "true"
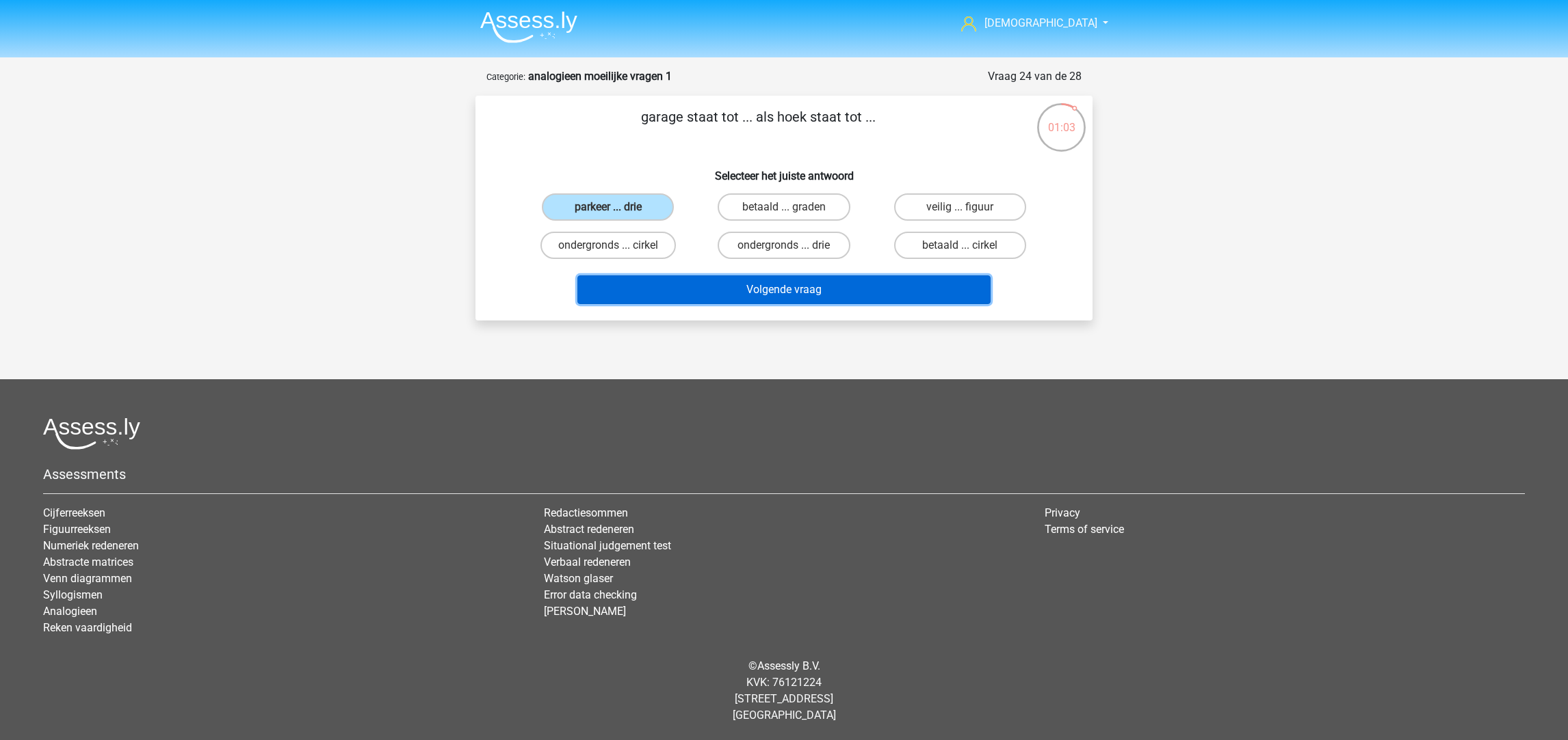
click at [748, 289] on button "Volgende vraag" at bounding box center [784, 290] width 414 height 29
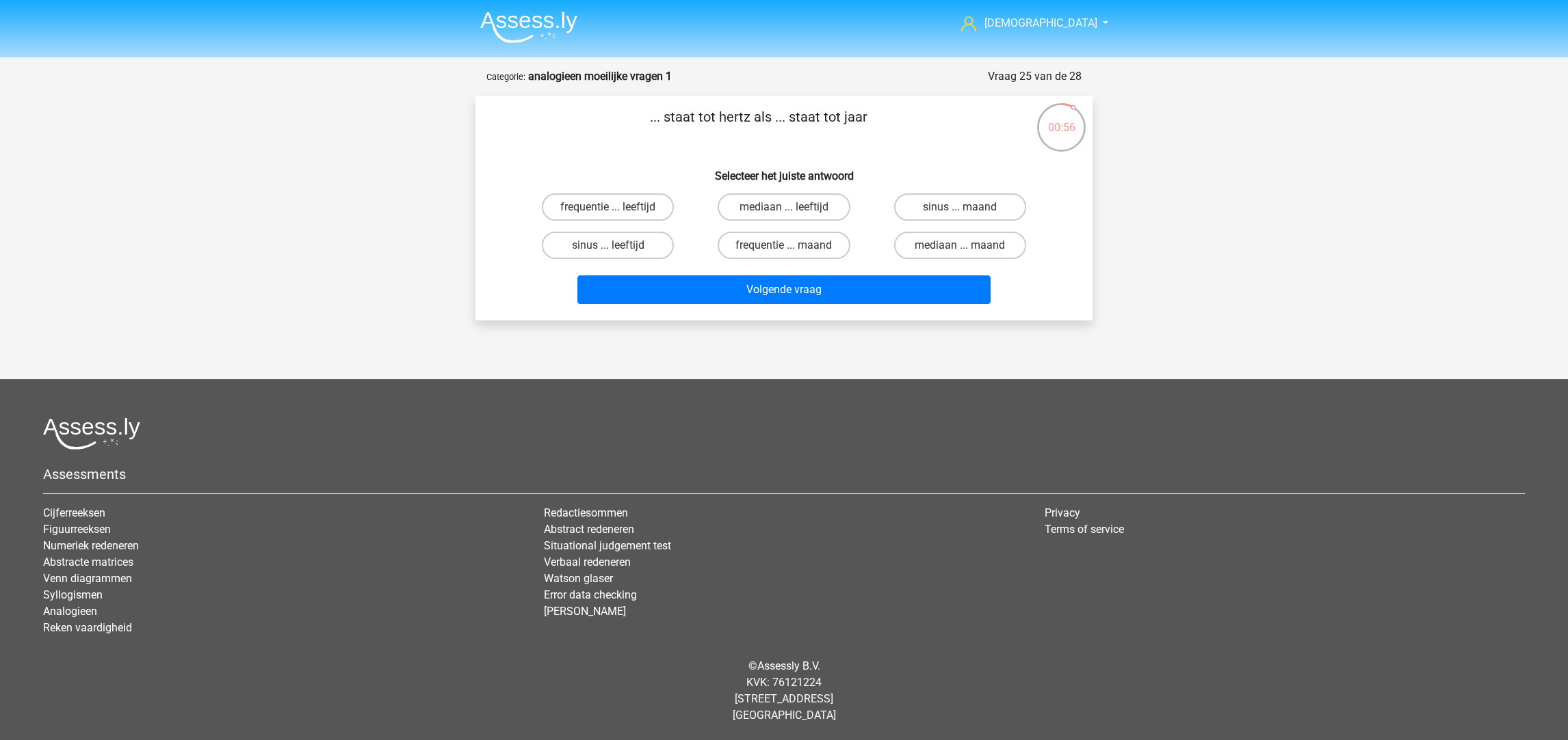
click at [813, 239] on label "frequentie ... maand" at bounding box center [783, 245] width 132 height 27
click at [793, 245] on input "frequentie ... maand" at bounding box center [788, 250] width 9 height 9
radio input "true"
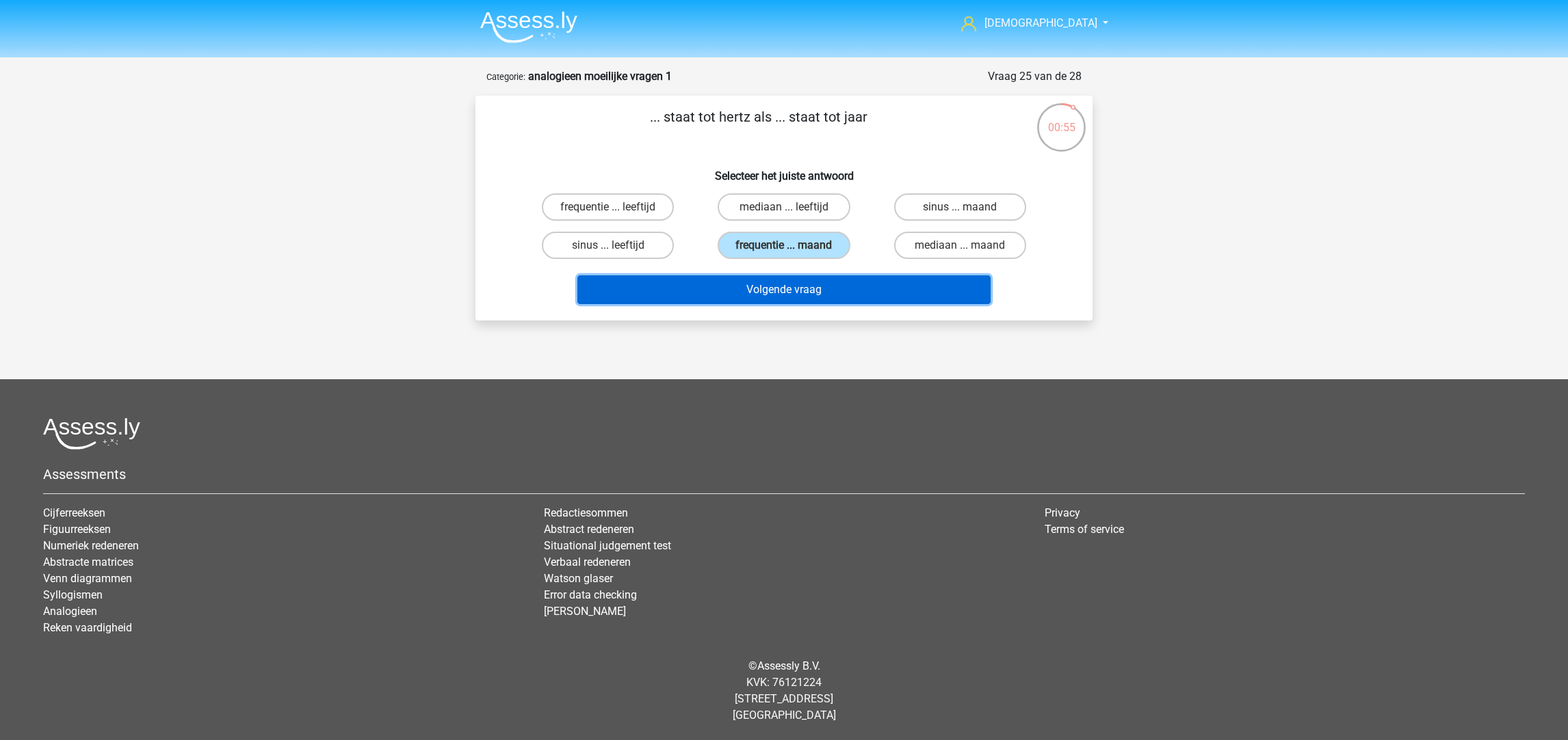
click at [849, 280] on button "Volgende vraag" at bounding box center [784, 290] width 414 height 29
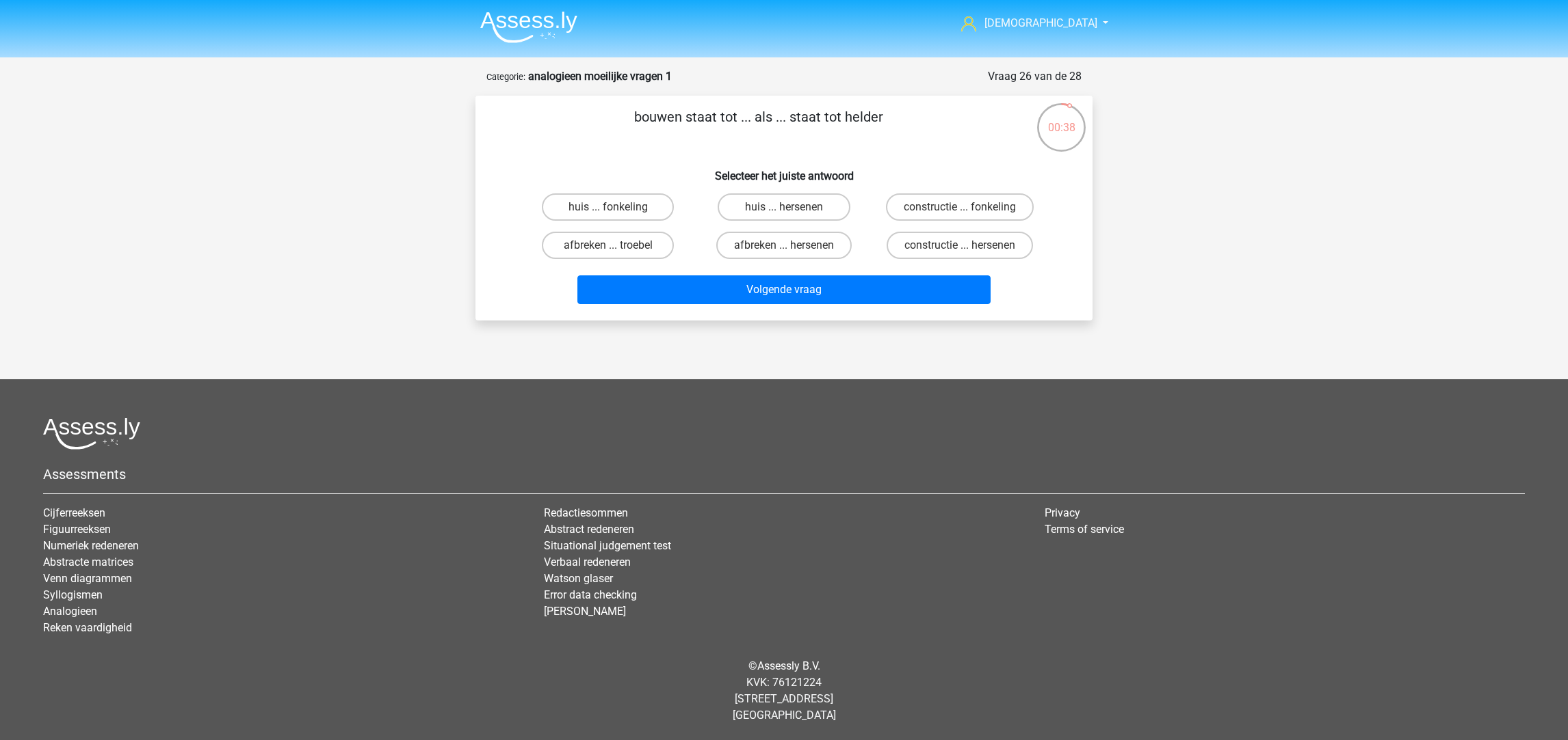
click at [639, 245] on label "afbreken ... troebel" at bounding box center [607, 245] width 132 height 27
click at [617, 245] on input "afbreken ... troebel" at bounding box center [612, 250] width 9 height 9
radio input "true"
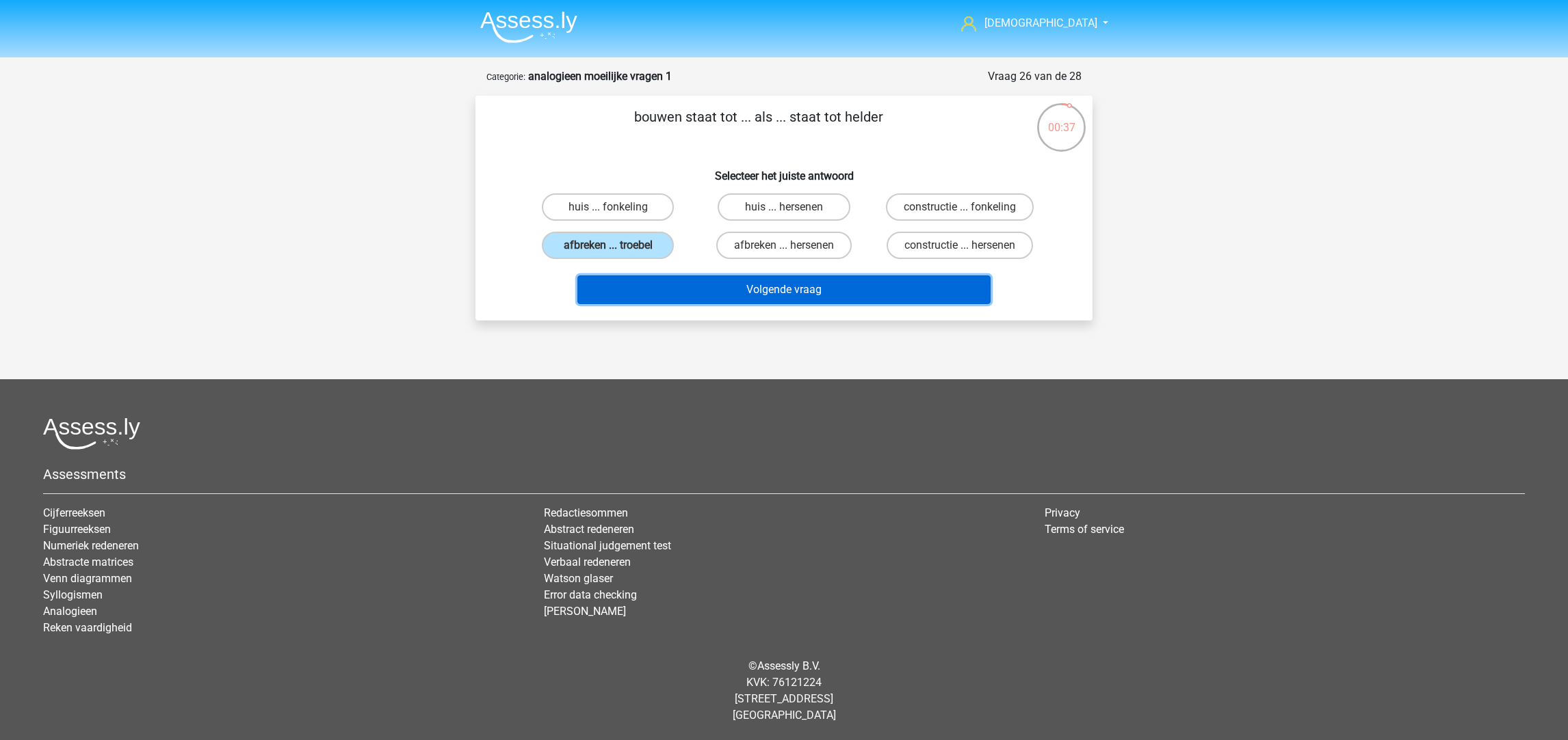
click at [738, 300] on button "Volgende vraag" at bounding box center [784, 290] width 414 height 29
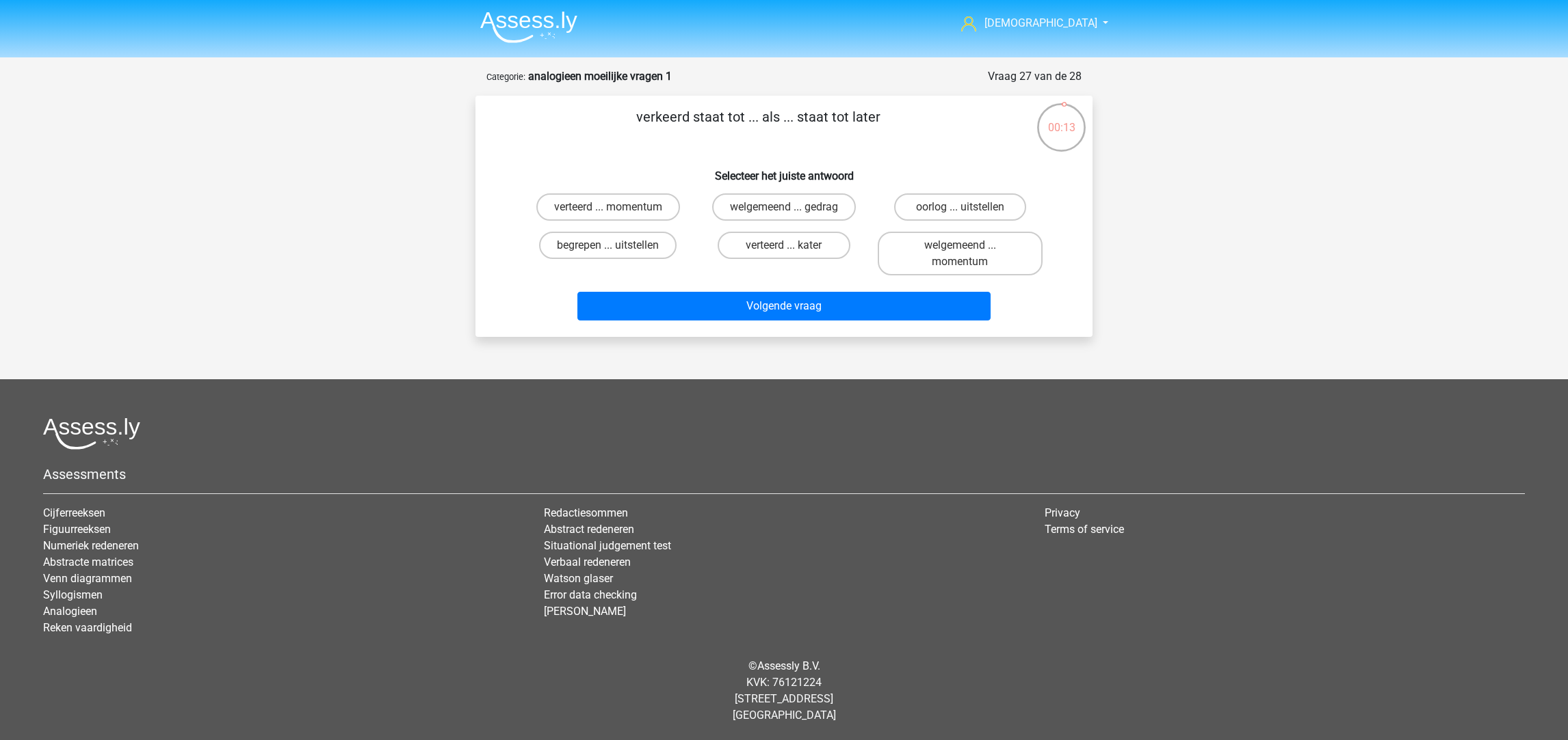
click at [786, 241] on label "verteerd ... kater" at bounding box center [783, 245] width 132 height 27
click at [786, 245] on input "verteerd ... kater" at bounding box center [788, 250] width 9 height 9
radio input "true"
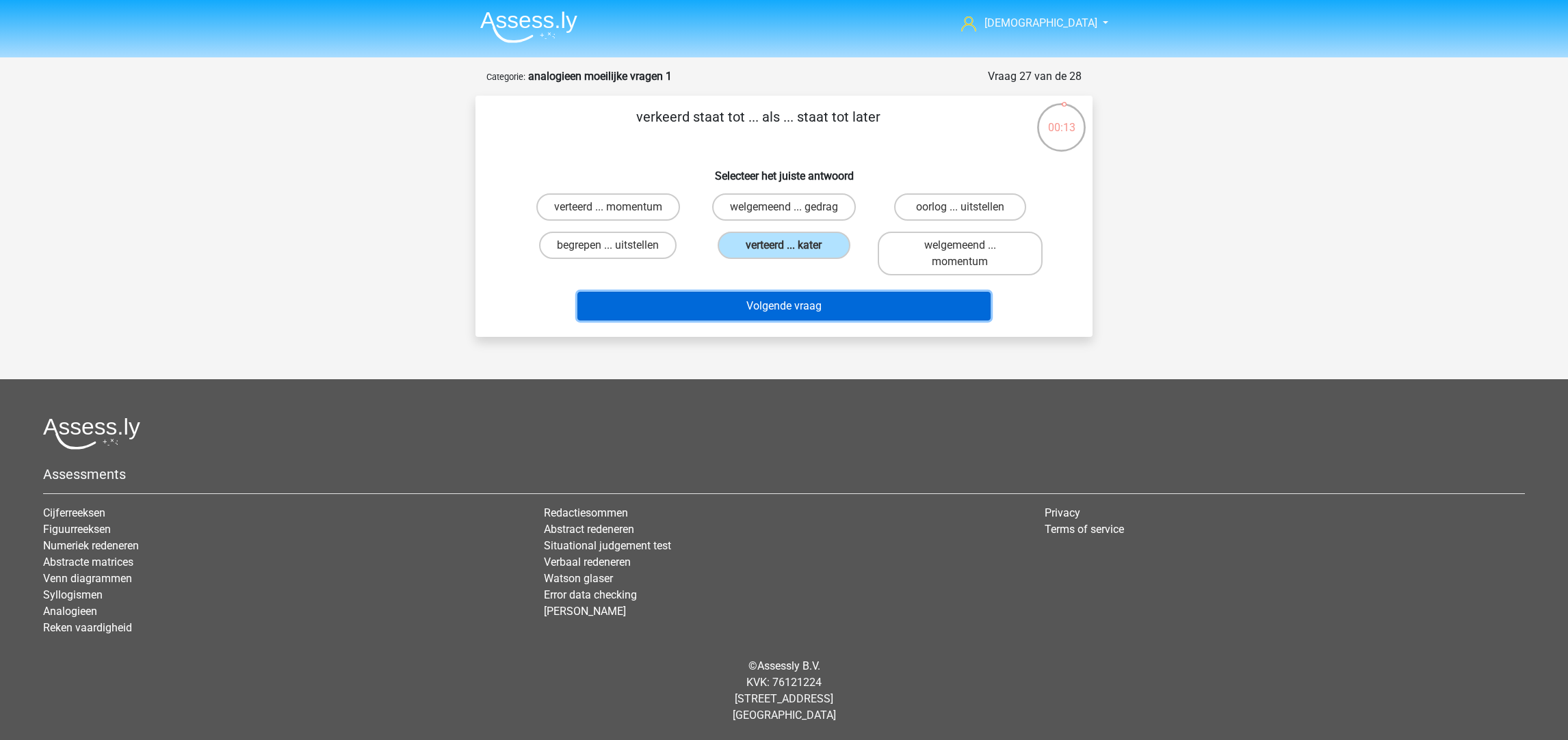
click at [805, 301] on button "Volgende vraag" at bounding box center [784, 307] width 414 height 29
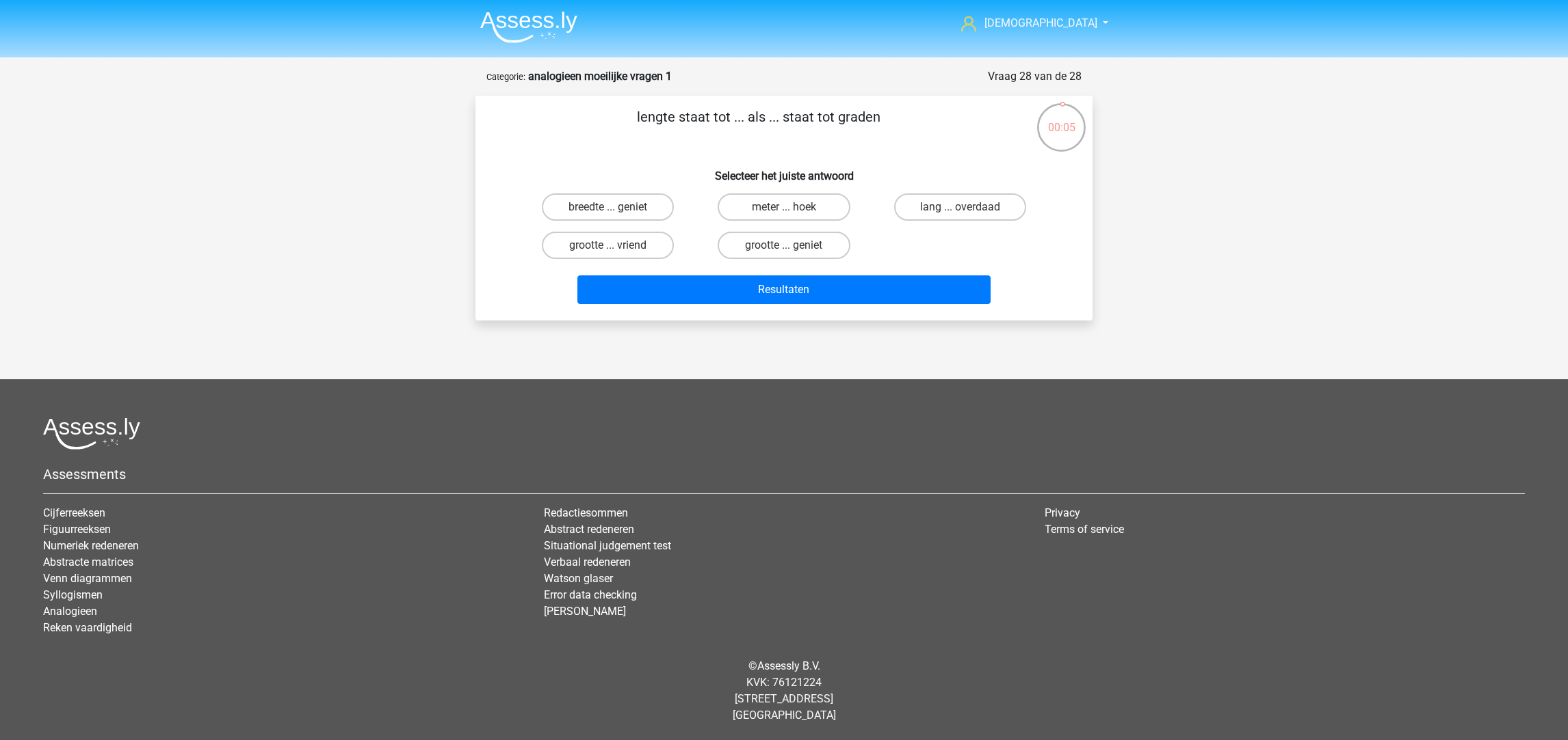
click at [753, 205] on label "meter ... hoek" at bounding box center [783, 207] width 132 height 27
click at [784, 207] on input "meter ... hoek" at bounding box center [788, 212] width 9 height 9
radio input "true"
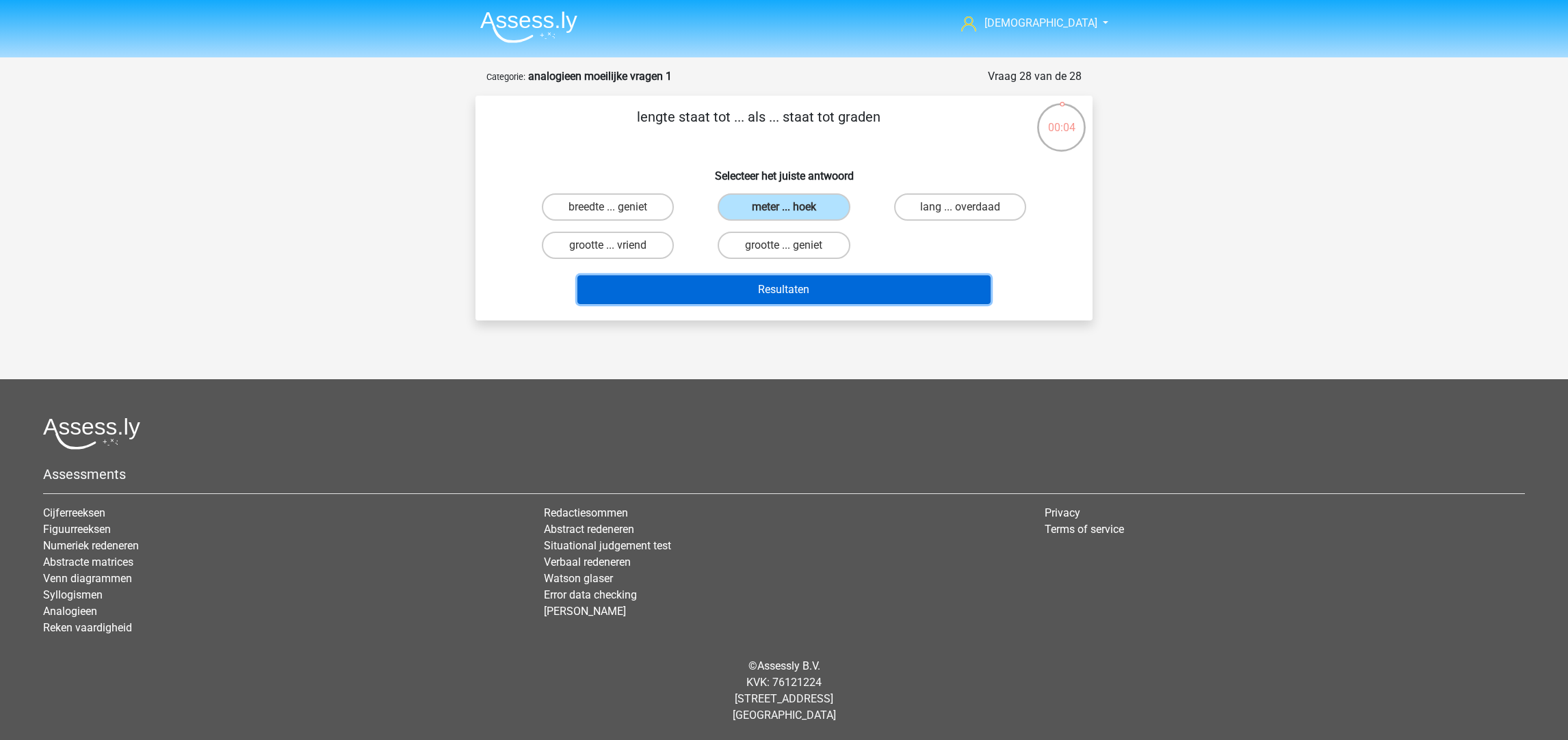
click at [778, 289] on button "Resultaten" at bounding box center [784, 290] width 414 height 29
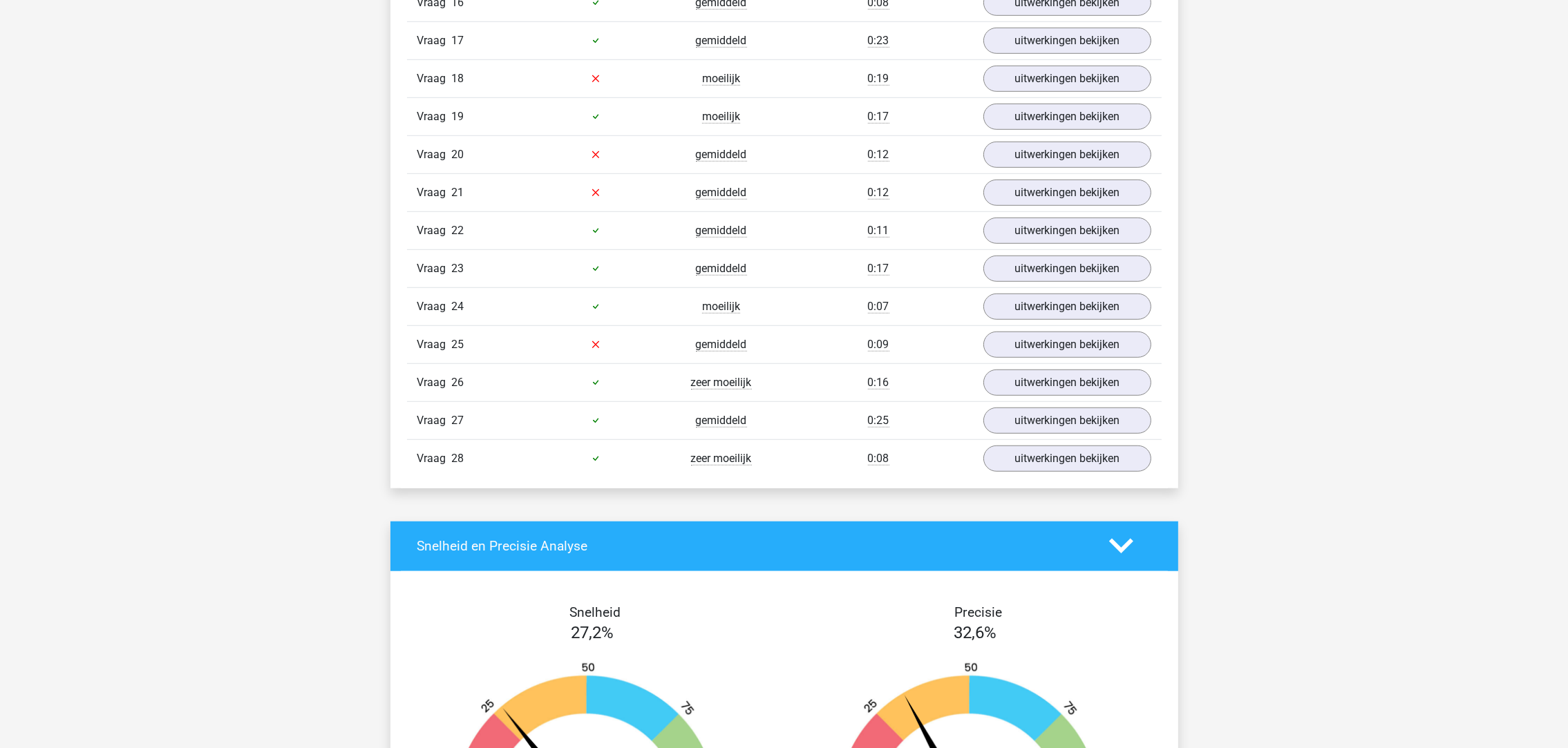
scroll to position [1559, 0]
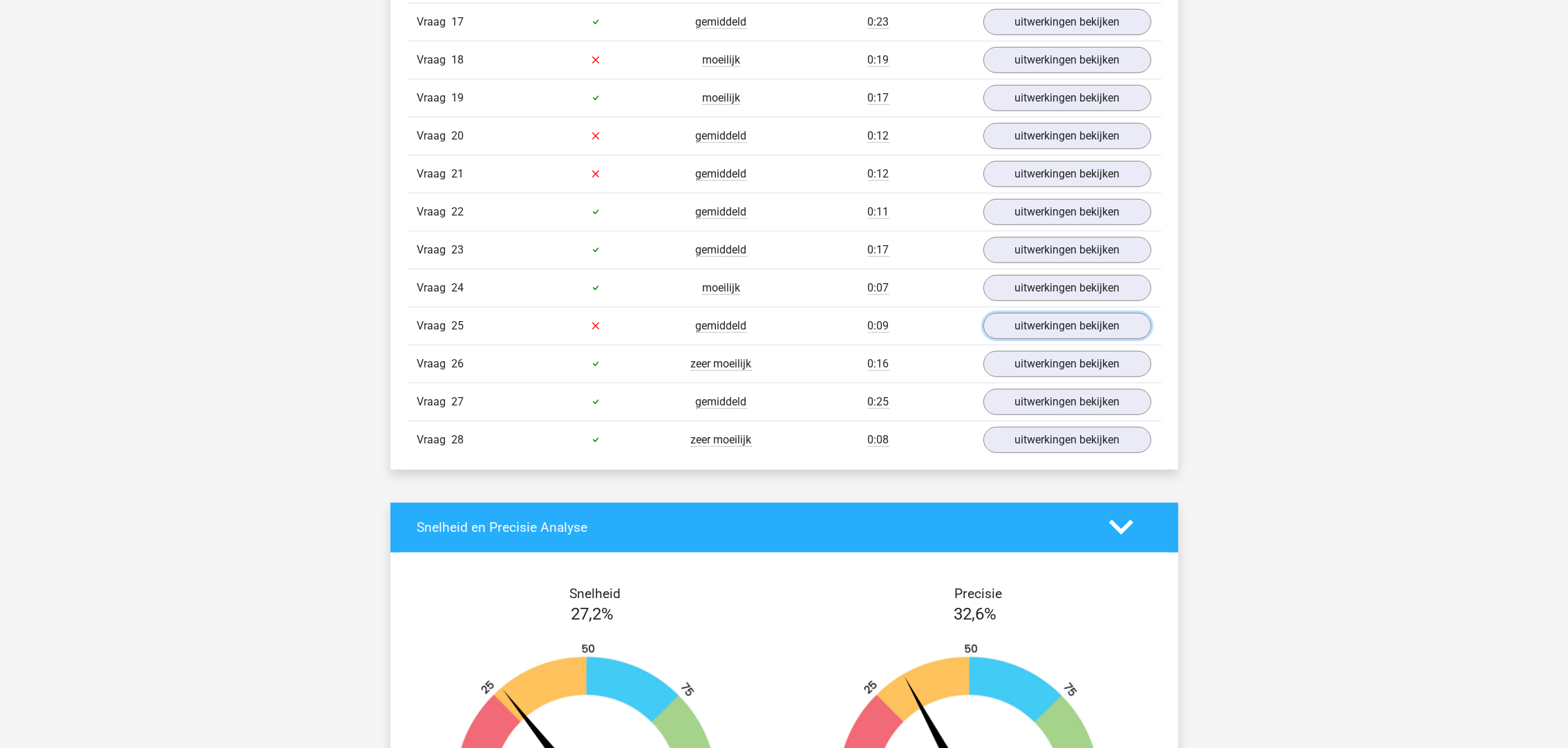
click at [1059, 339] on link "uitwerkingen bekijken" at bounding box center [1067, 326] width 168 height 26
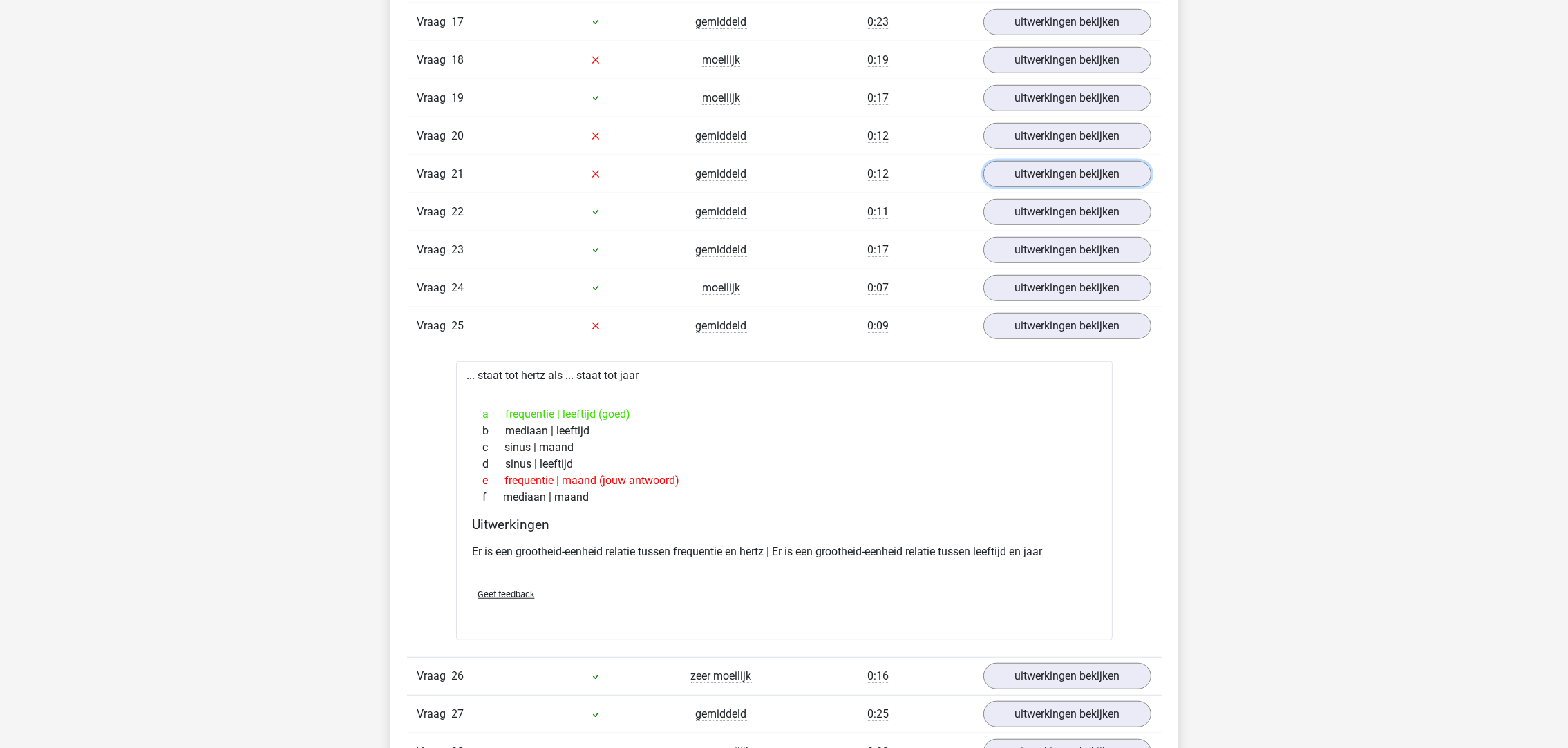
click at [1033, 178] on link "uitwerkingen bekijken" at bounding box center [1067, 174] width 168 height 26
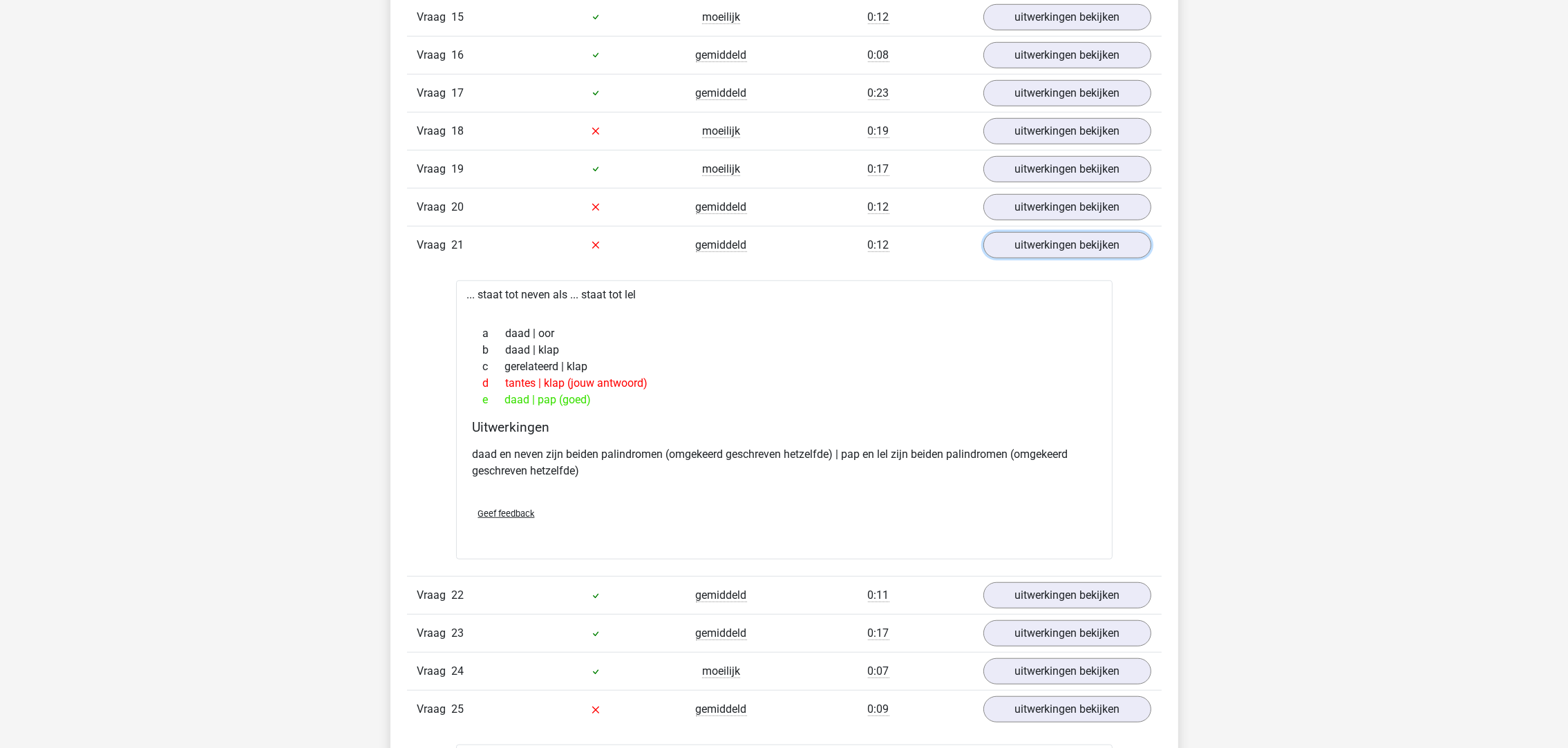
scroll to position [1456, 0]
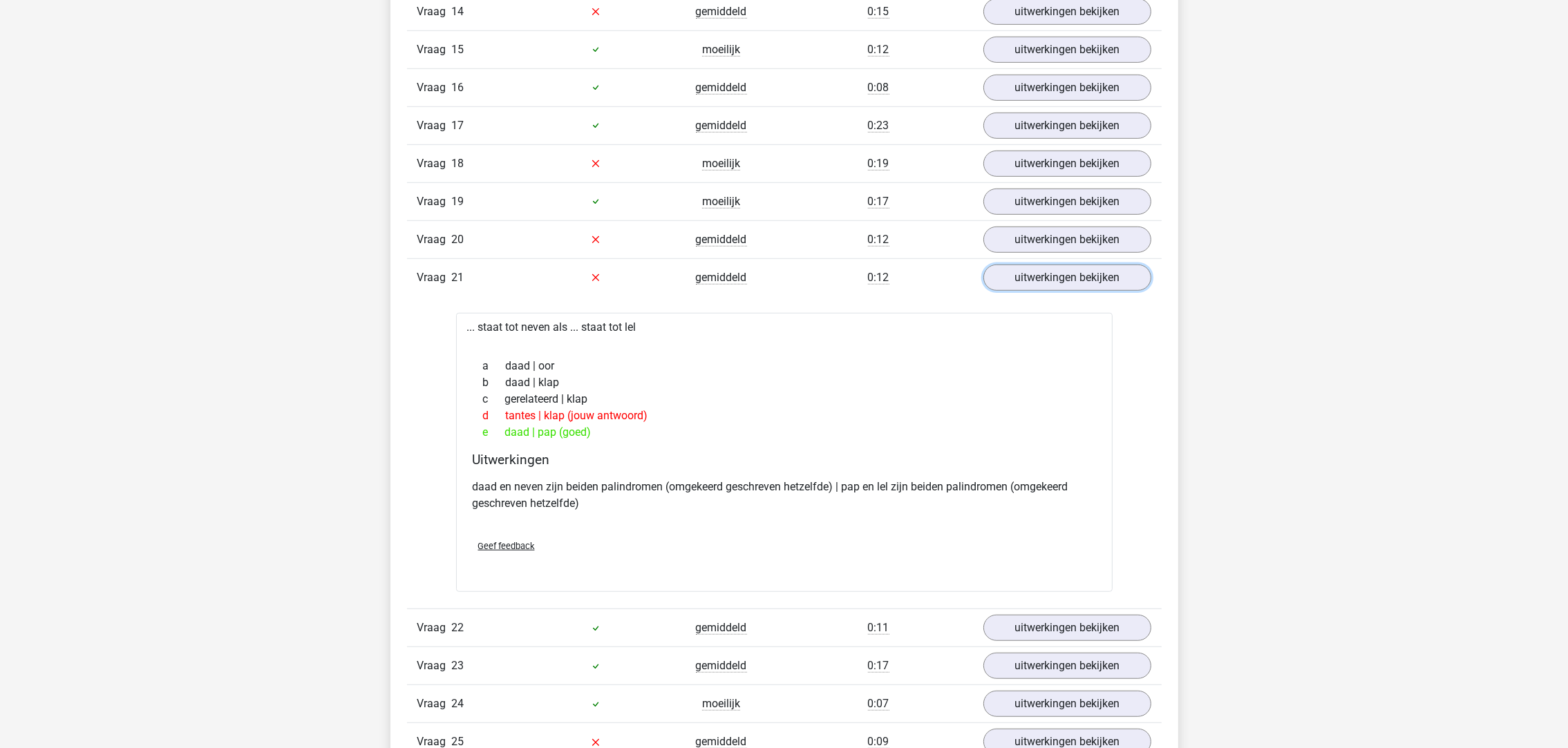
click at [1052, 282] on link "uitwerkingen bekijken" at bounding box center [1067, 278] width 168 height 26
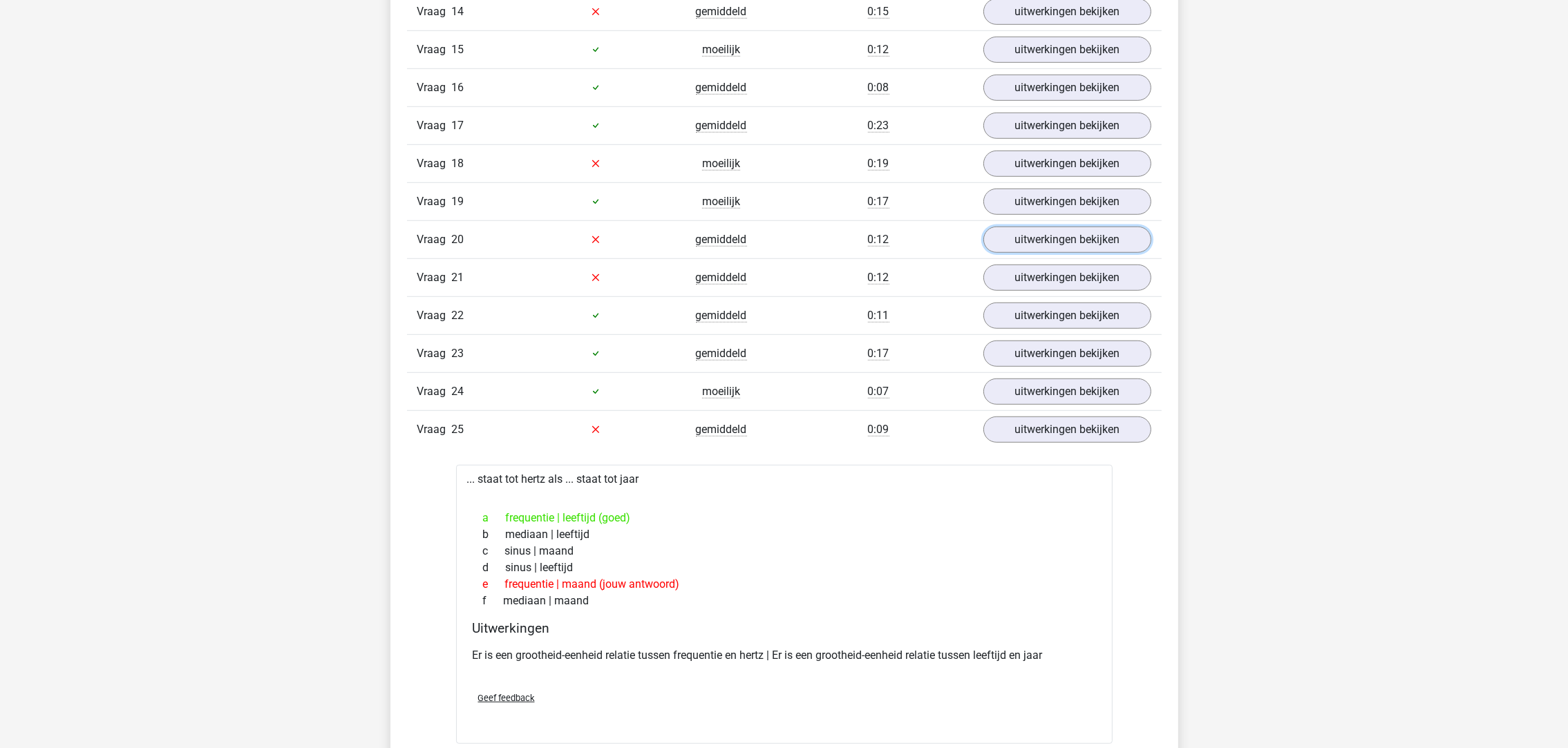
click at [1037, 236] on link "uitwerkingen bekijken" at bounding box center [1067, 239] width 168 height 26
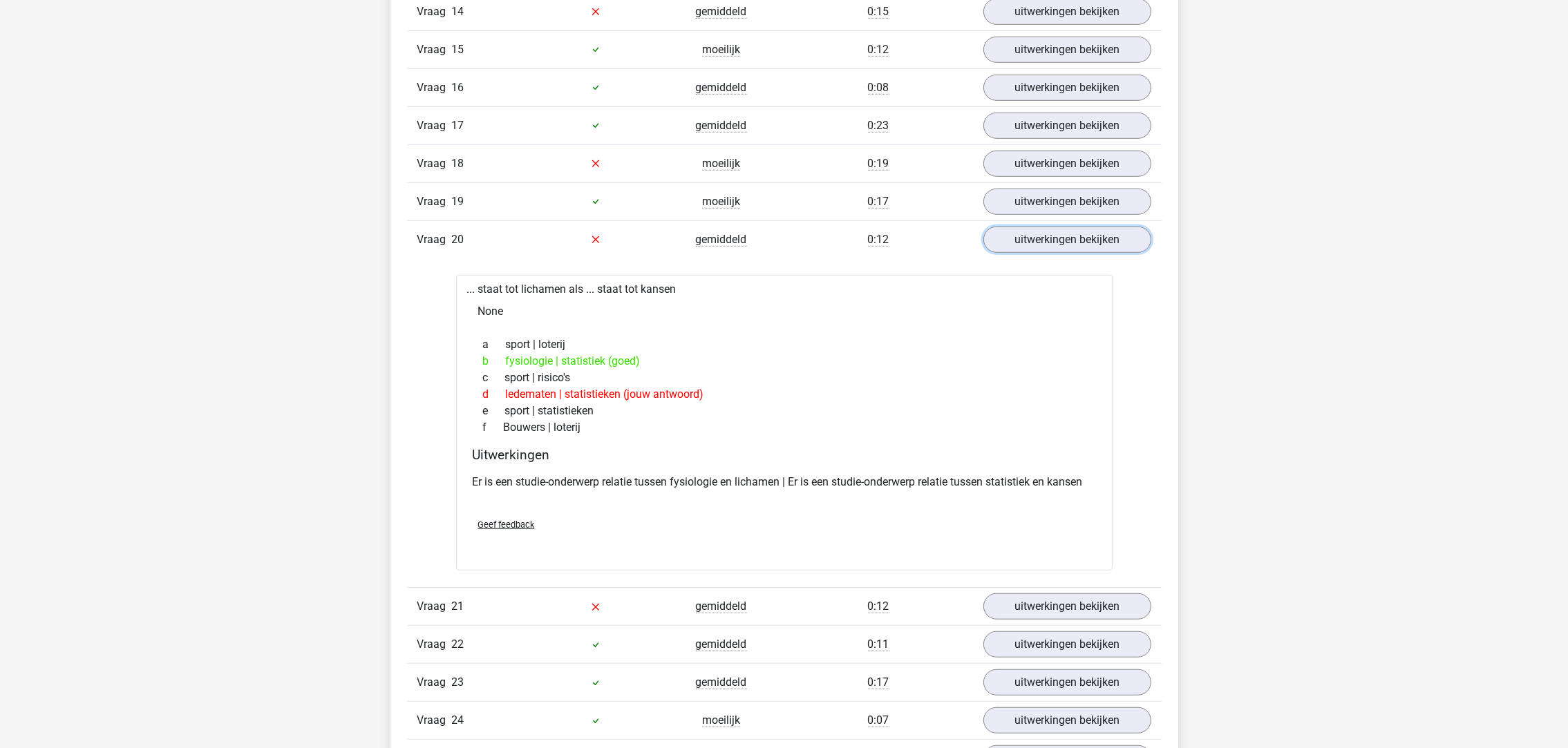
click at [1051, 244] on link "uitwerkingen bekijken" at bounding box center [1067, 239] width 168 height 26
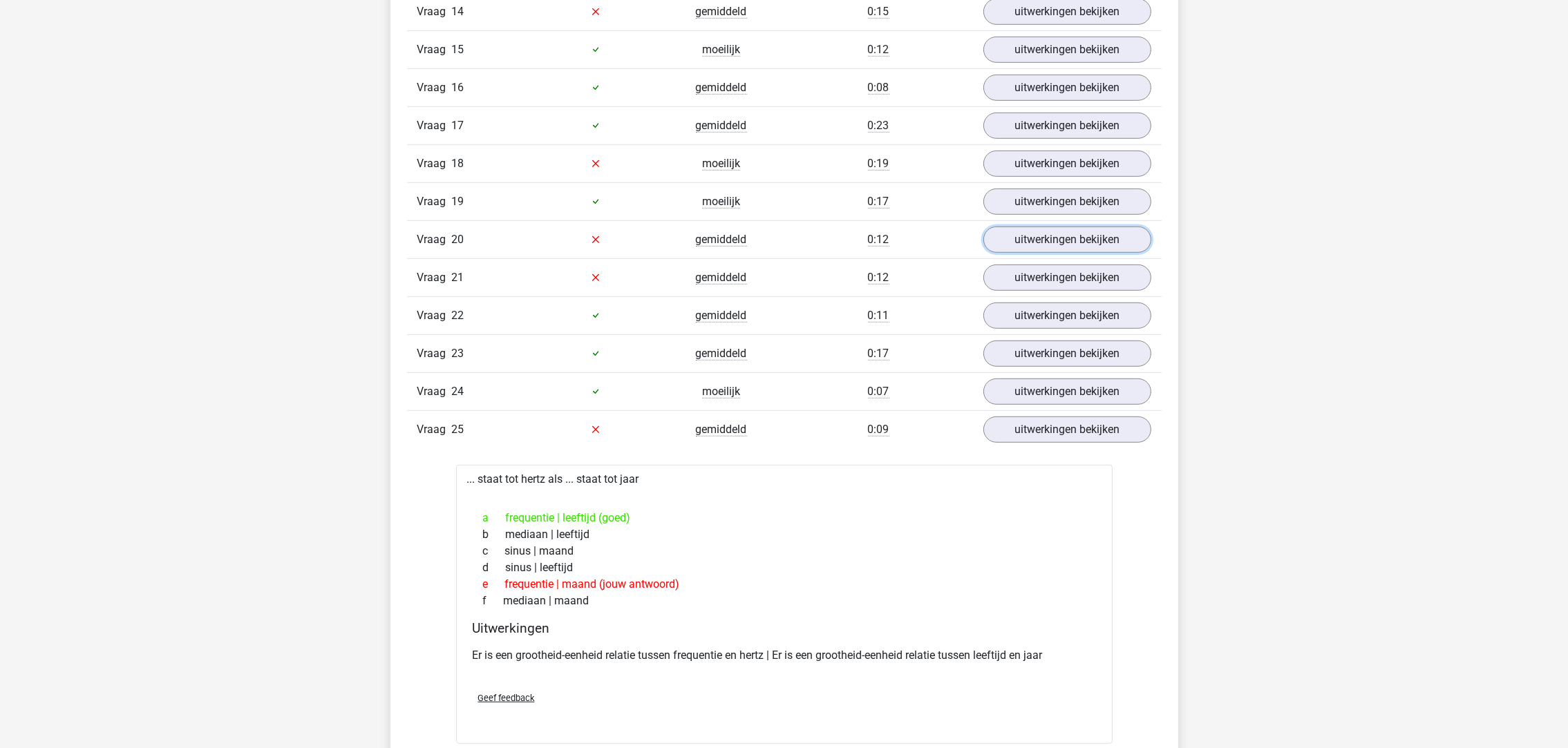
click at [1042, 236] on link "uitwerkingen bekijken" at bounding box center [1067, 239] width 168 height 26
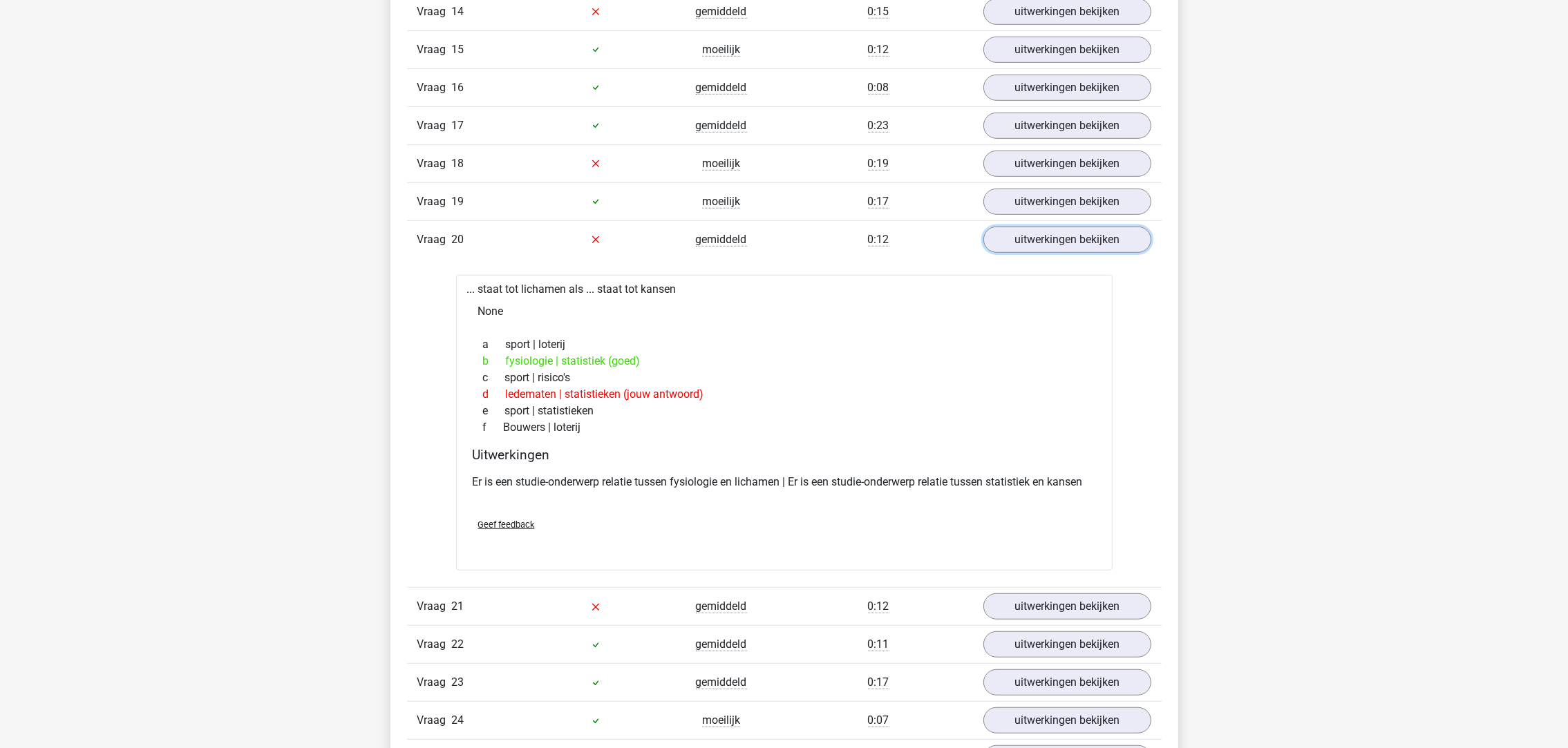
click at [1043, 237] on link "uitwerkingen bekijken" at bounding box center [1067, 239] width 168 height 26
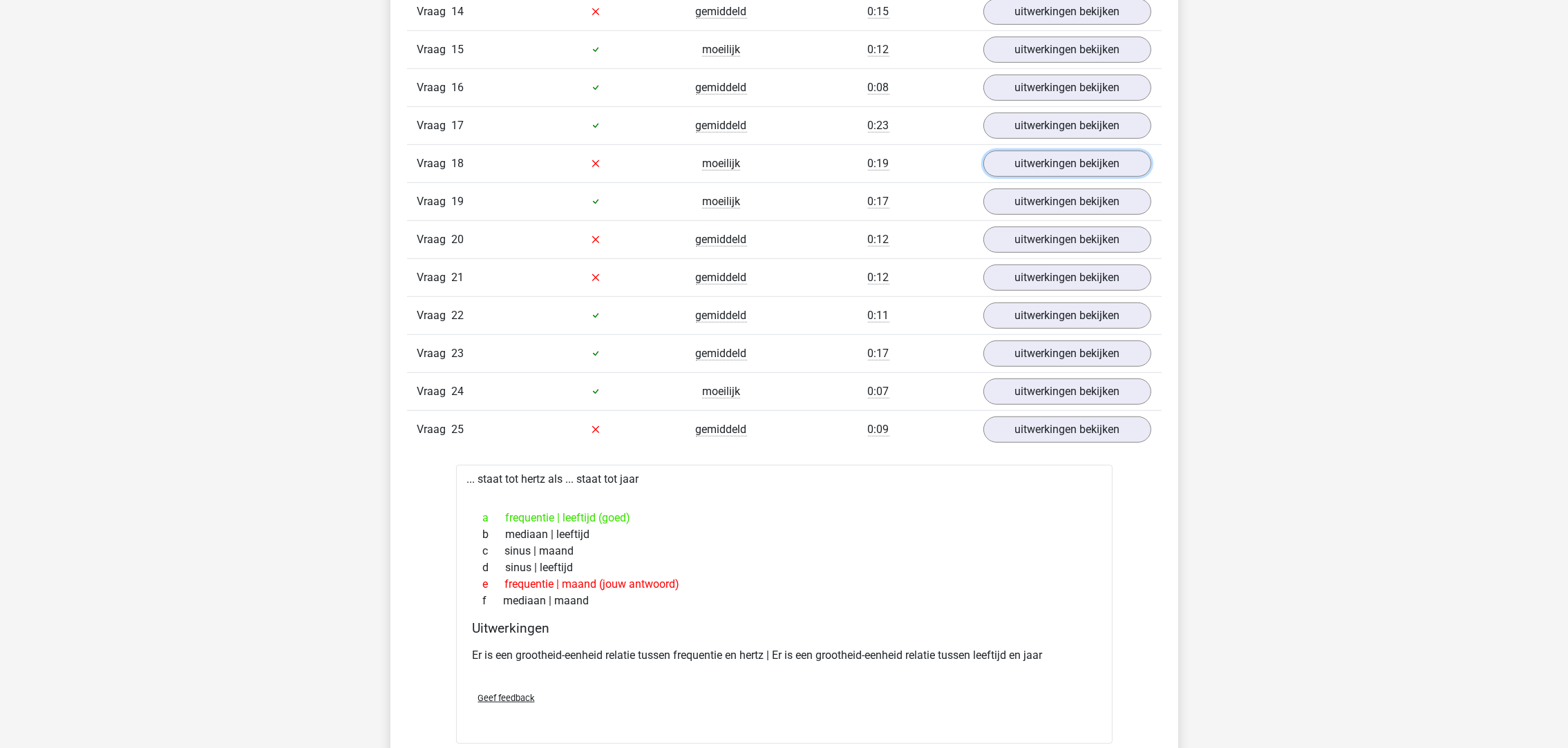
click at [1030, 177] on link "uitwerkingen bekijken" at bounding box center [1067, 164] width 168 height 26
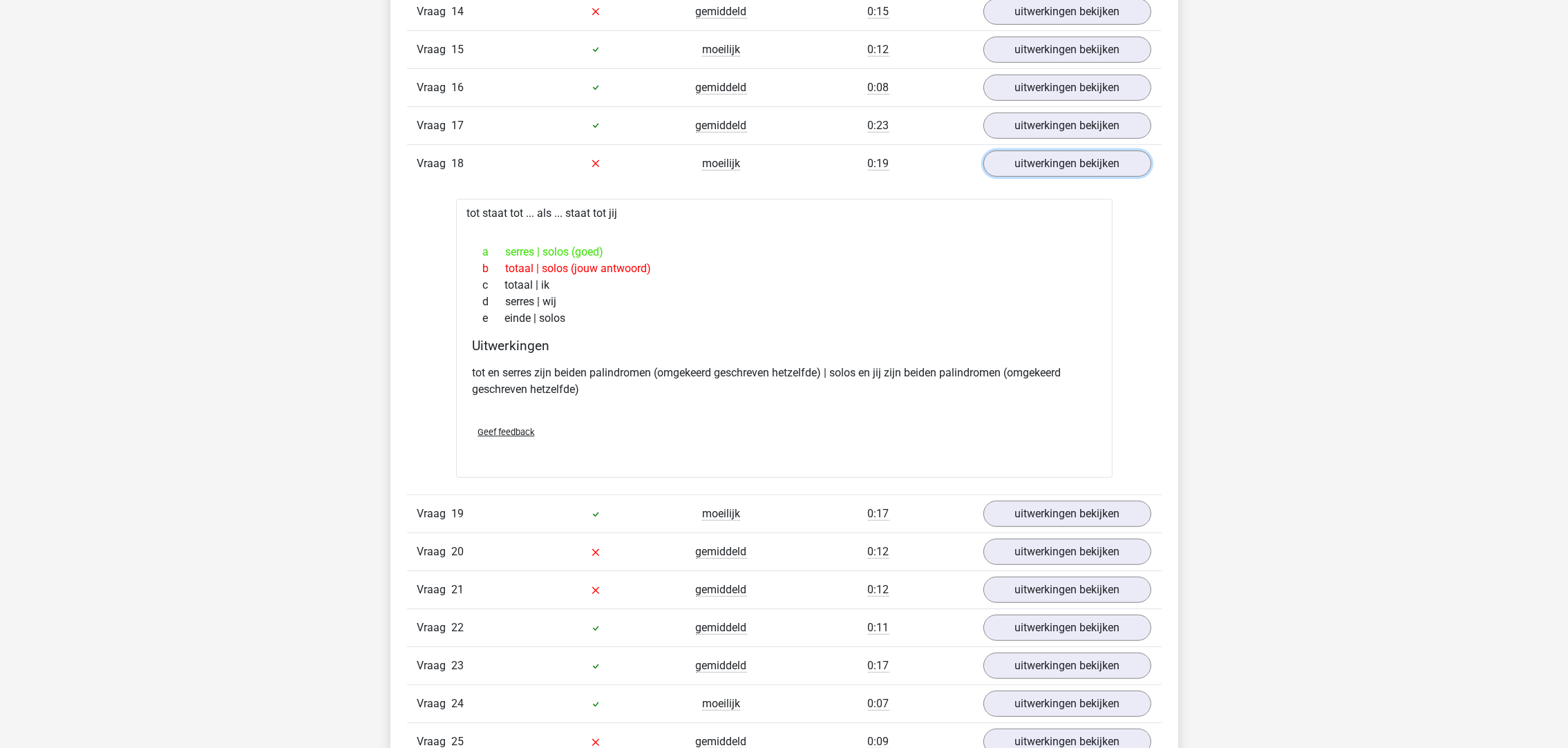
click at [1055, 173] on link "uitwerkingen bekijken" at bounding box center [1067, 164] width 168 height 26
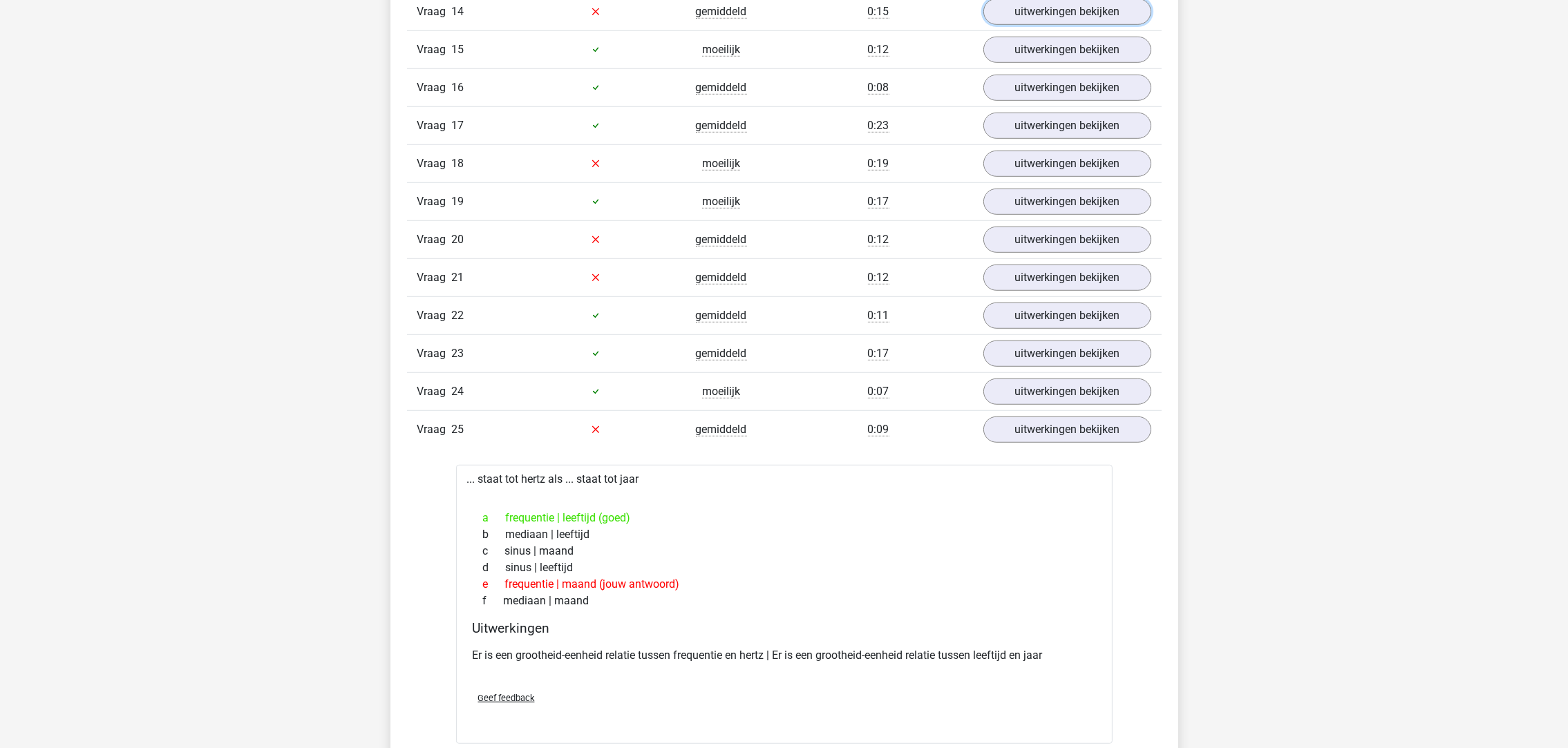
click at [1038, 15] on link "uitwerkingen bekijken" at bounding box center [1067, 12] width 168 height 26
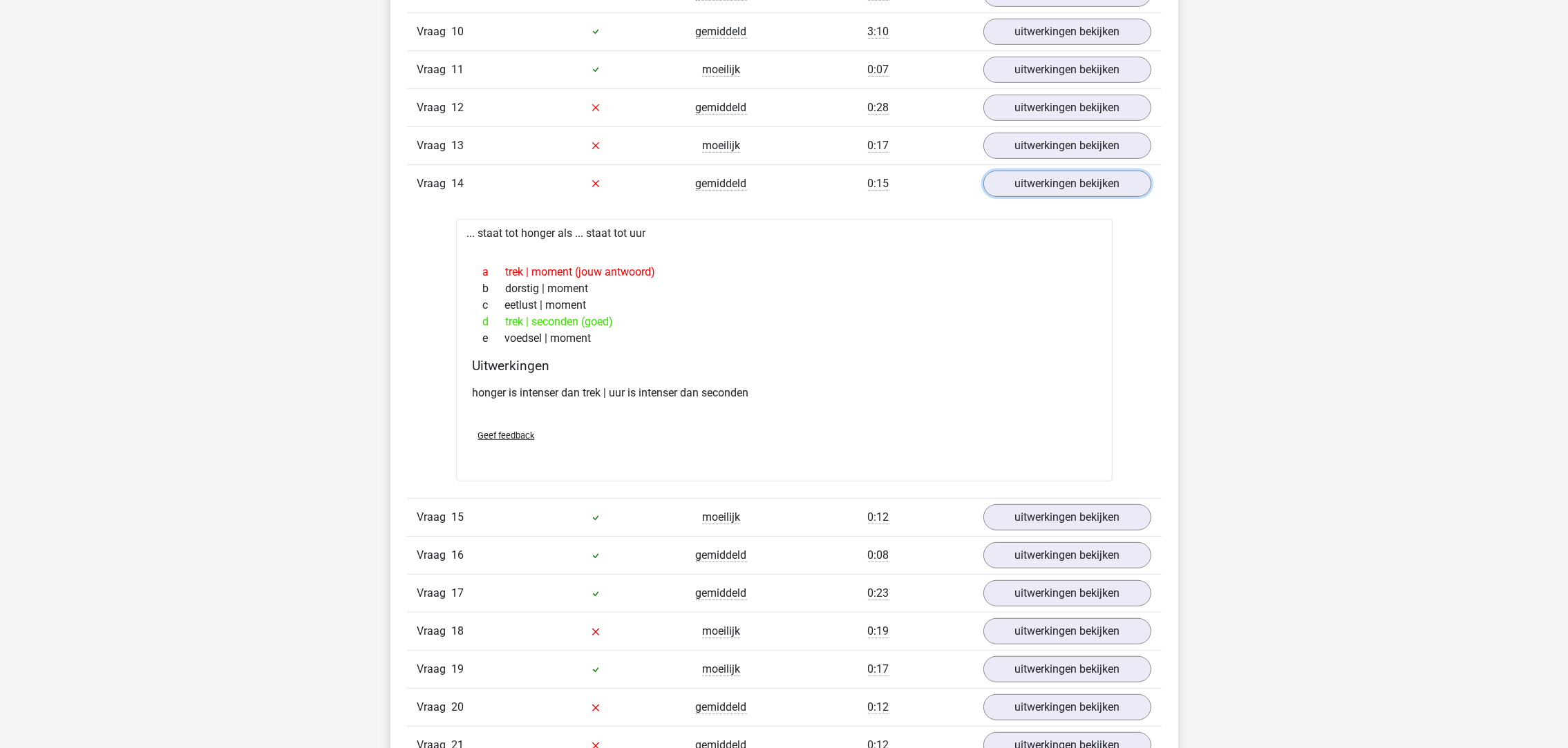
scroll to position [1249, 0]
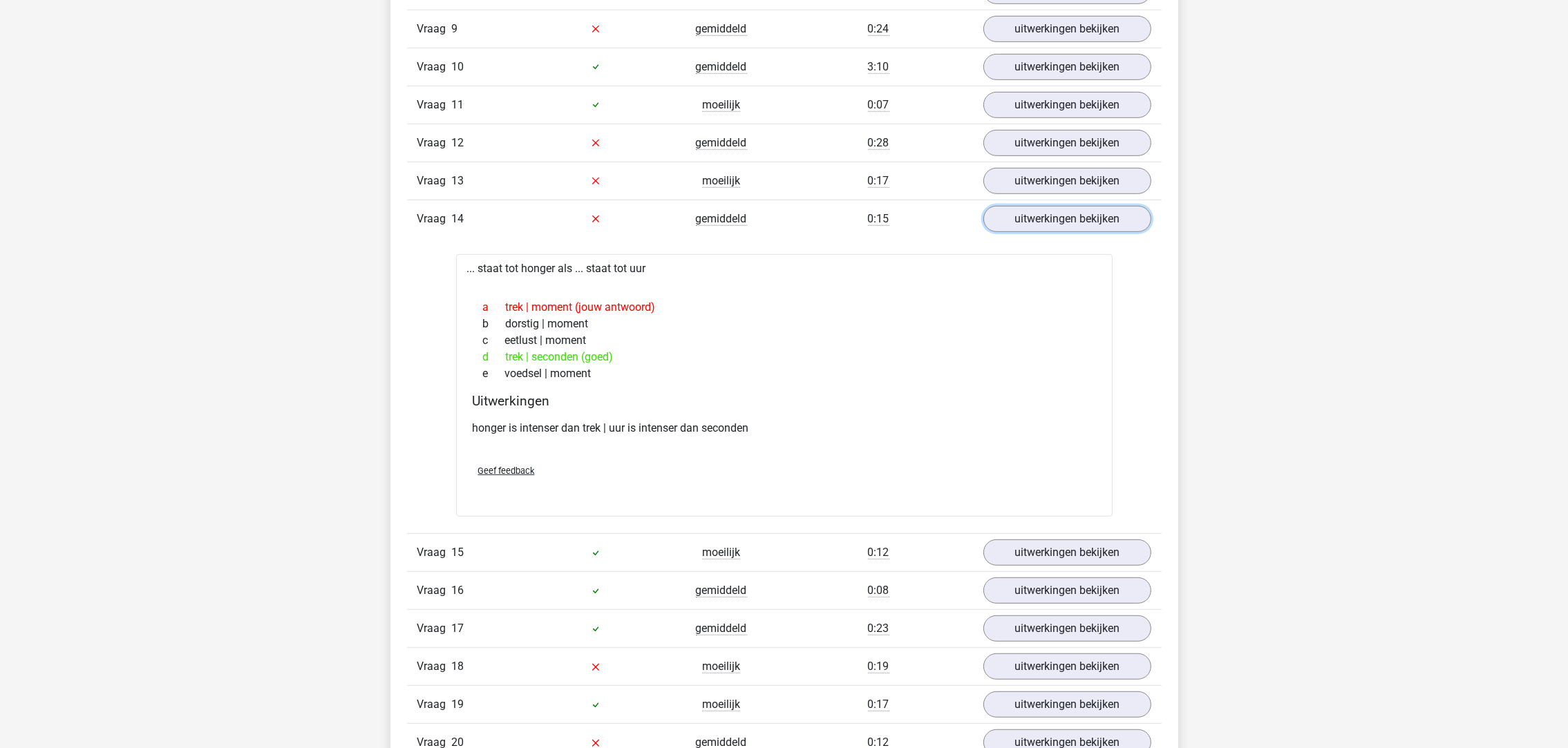
click at [1038, 226] on link "uitwerkingen bekijken" at bounding box center [1067, 219] width 168 height 26
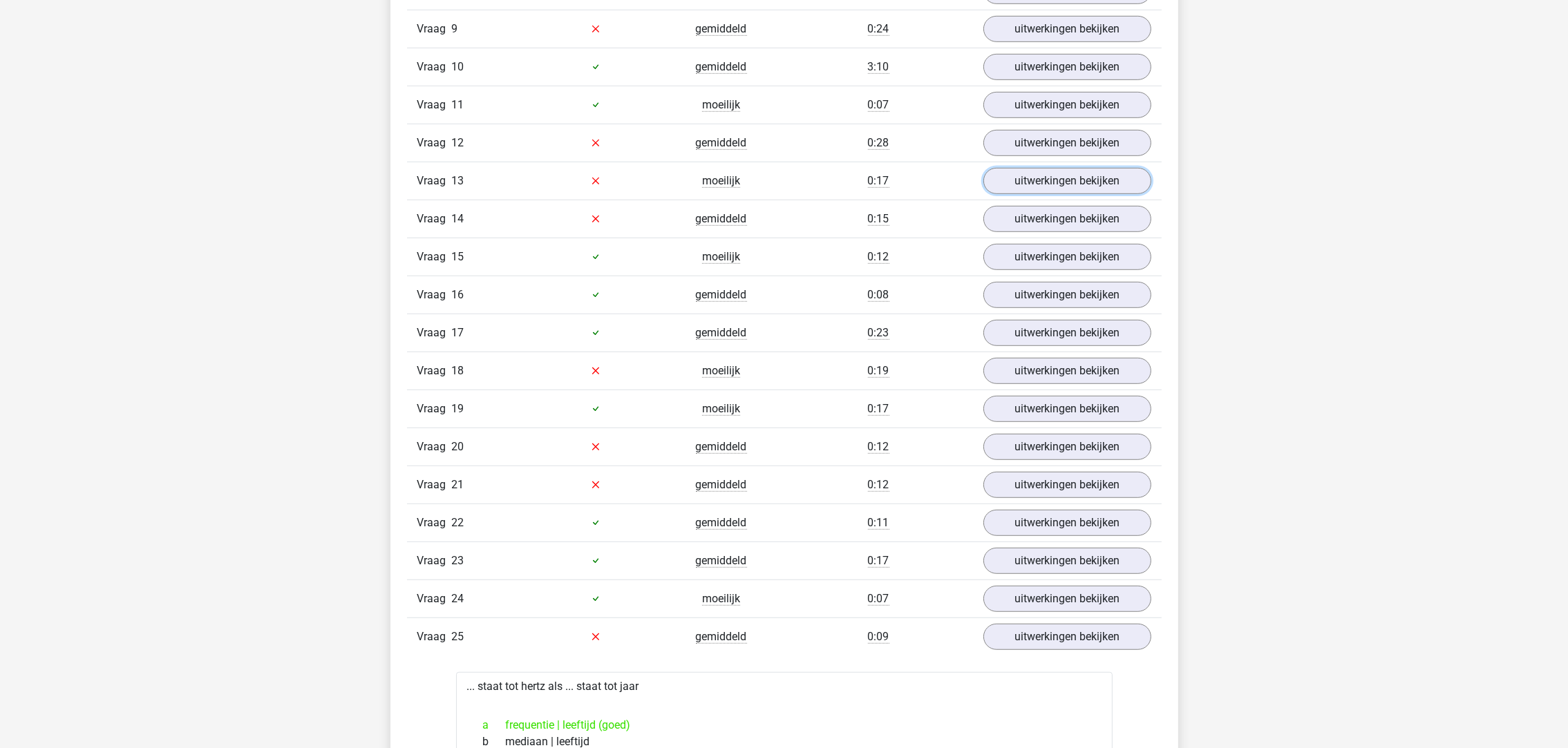
click at [1038, 186] on link "uitwerkingen bekijken" at bounding box center [1067, 181] width 168 height 26
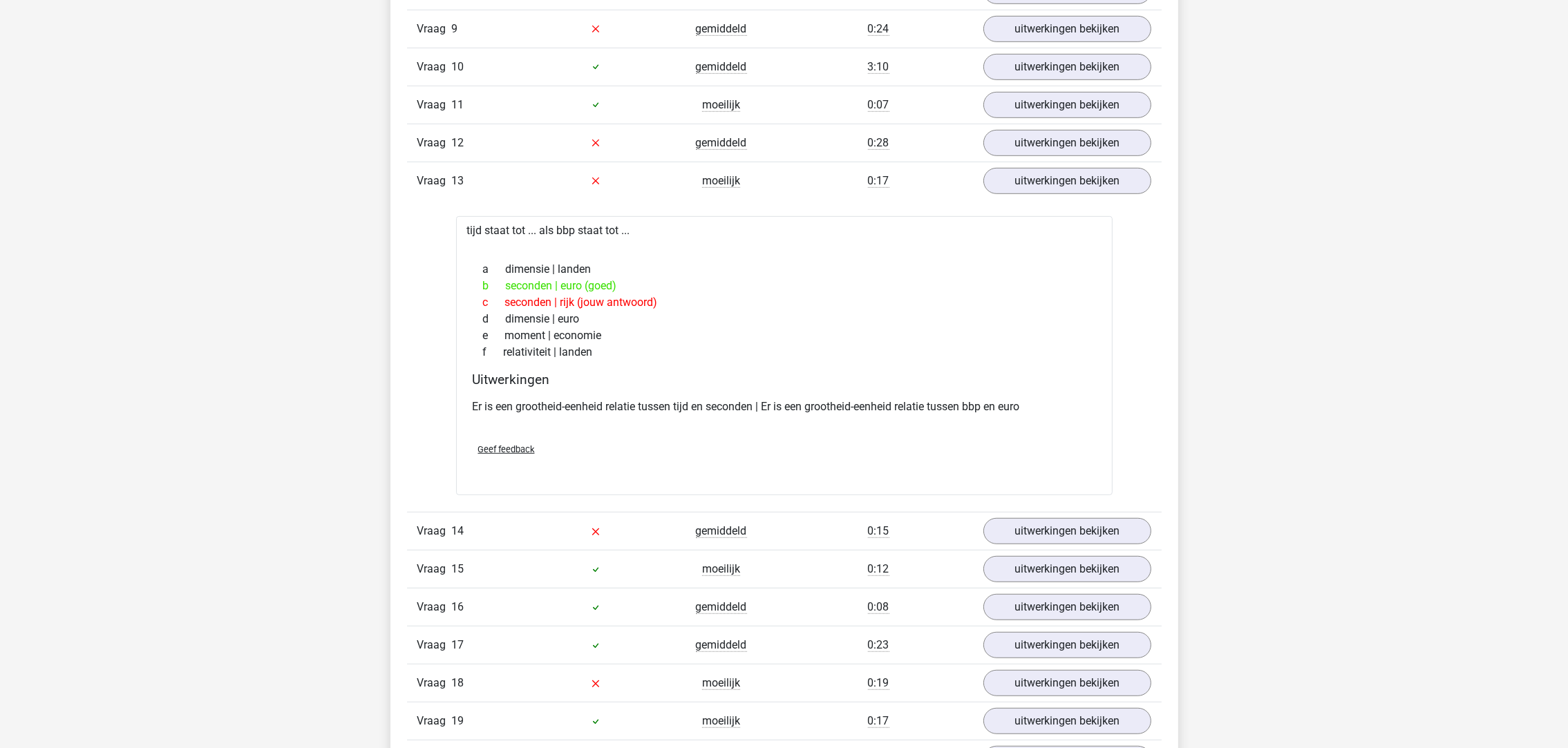
click at [1037, 199] on div "Vraag 13 moeilijk 0:17 uitwerkingen bekijken" at bounding box center [784, 180] width 755 height 38
click at [1064, 183] on link "uitwerkingen bekijken" at bounding box center [1067, 181] width 168 height 26
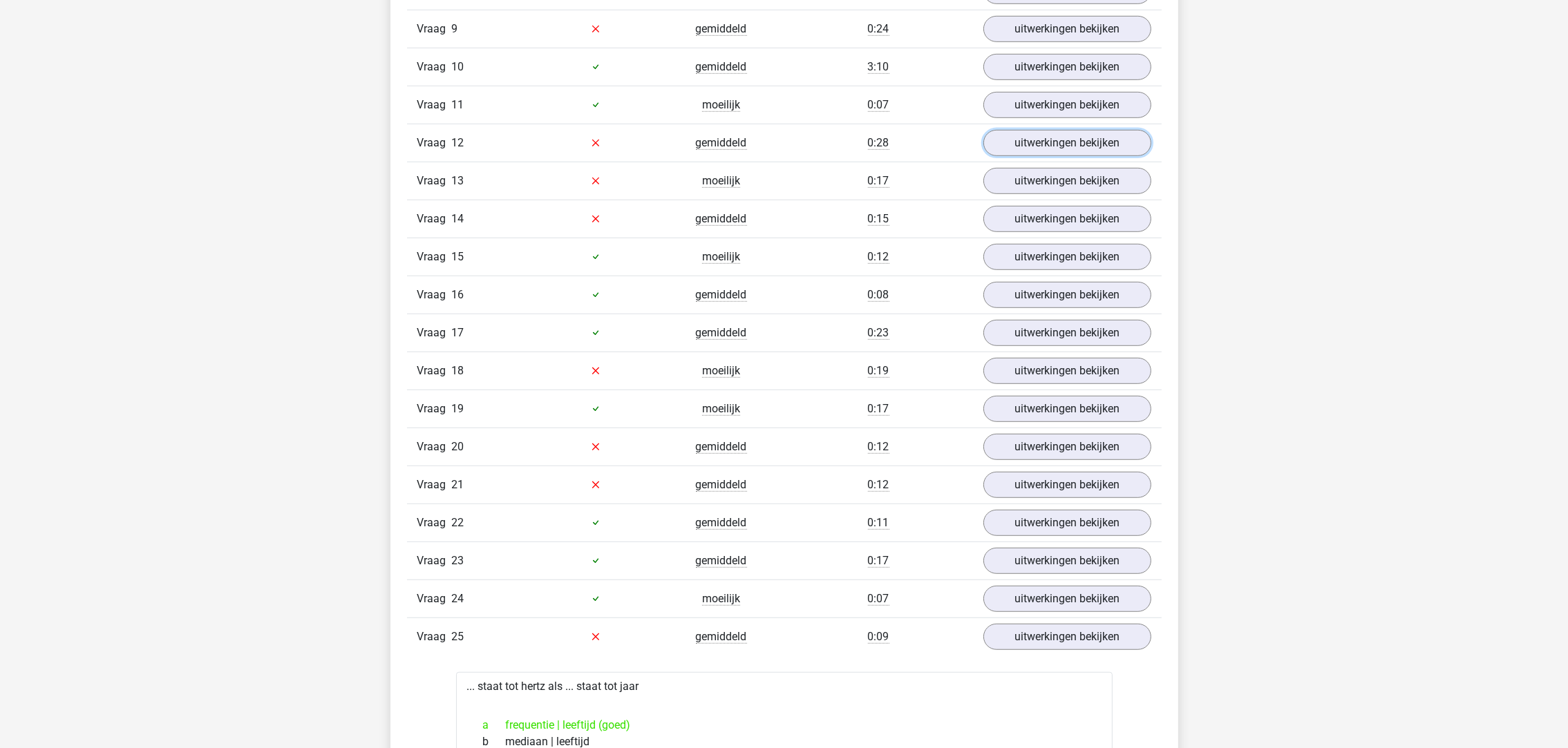
click at [1051, 142] on link "uitwerkingen bekijken" at bounding box center [1067, 143] width 168 height 26
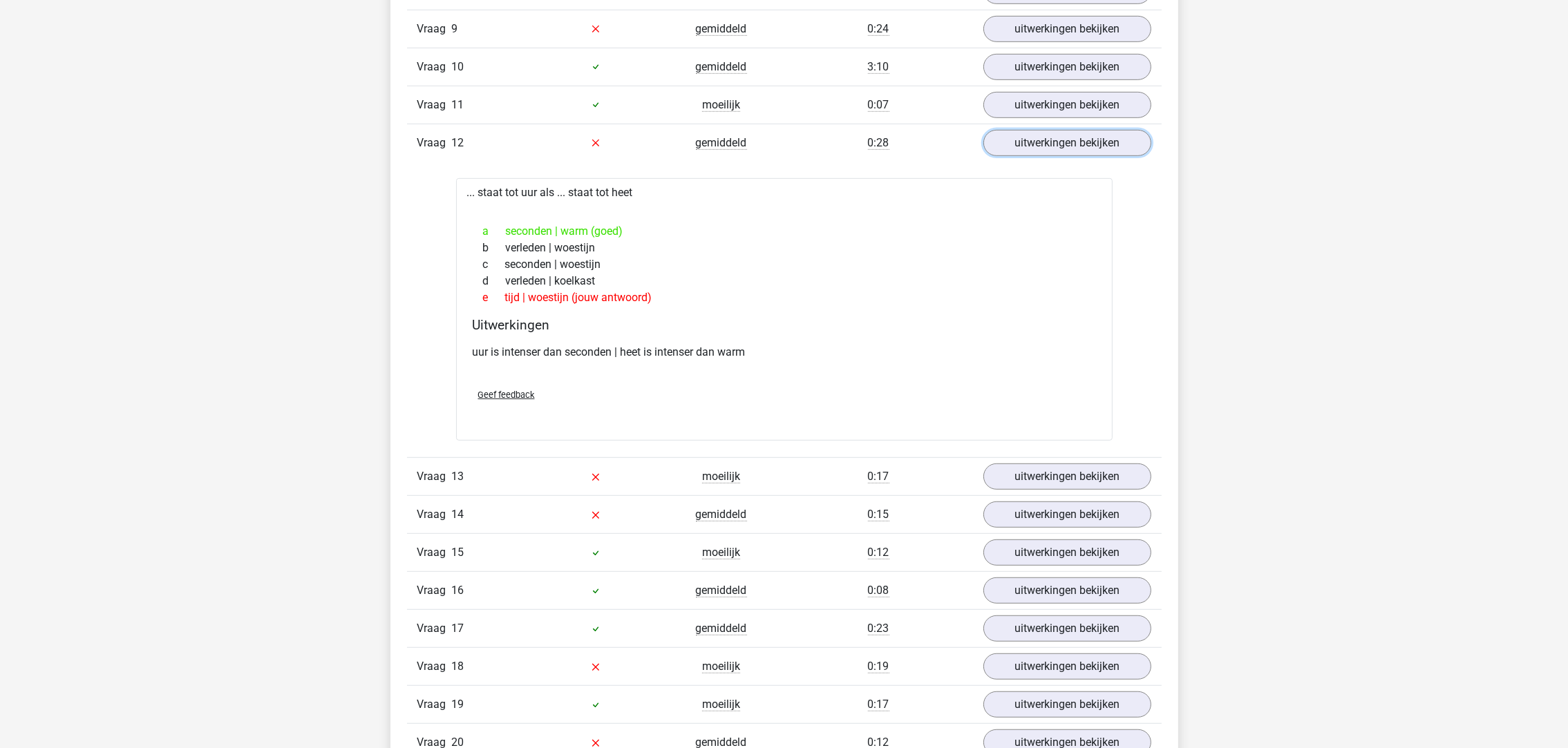
click at [1051, 142] on link "uitwerkingen bekijken" at bounding box center [1067, 143] width 168 height 26
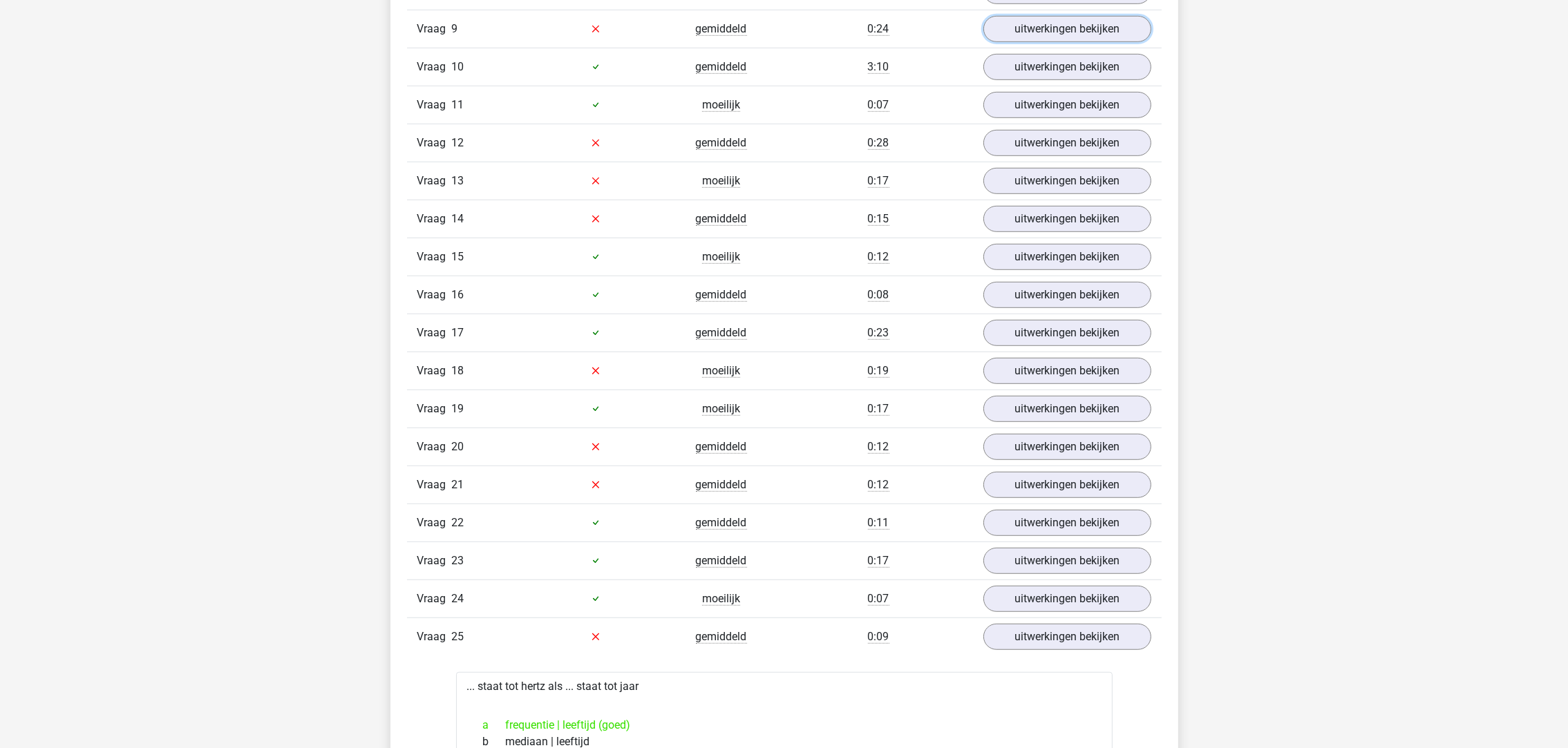
click at [1056, 37] on link "uitwerkingen bekijken" at bounding box center [1067, 29] width 168 height 26
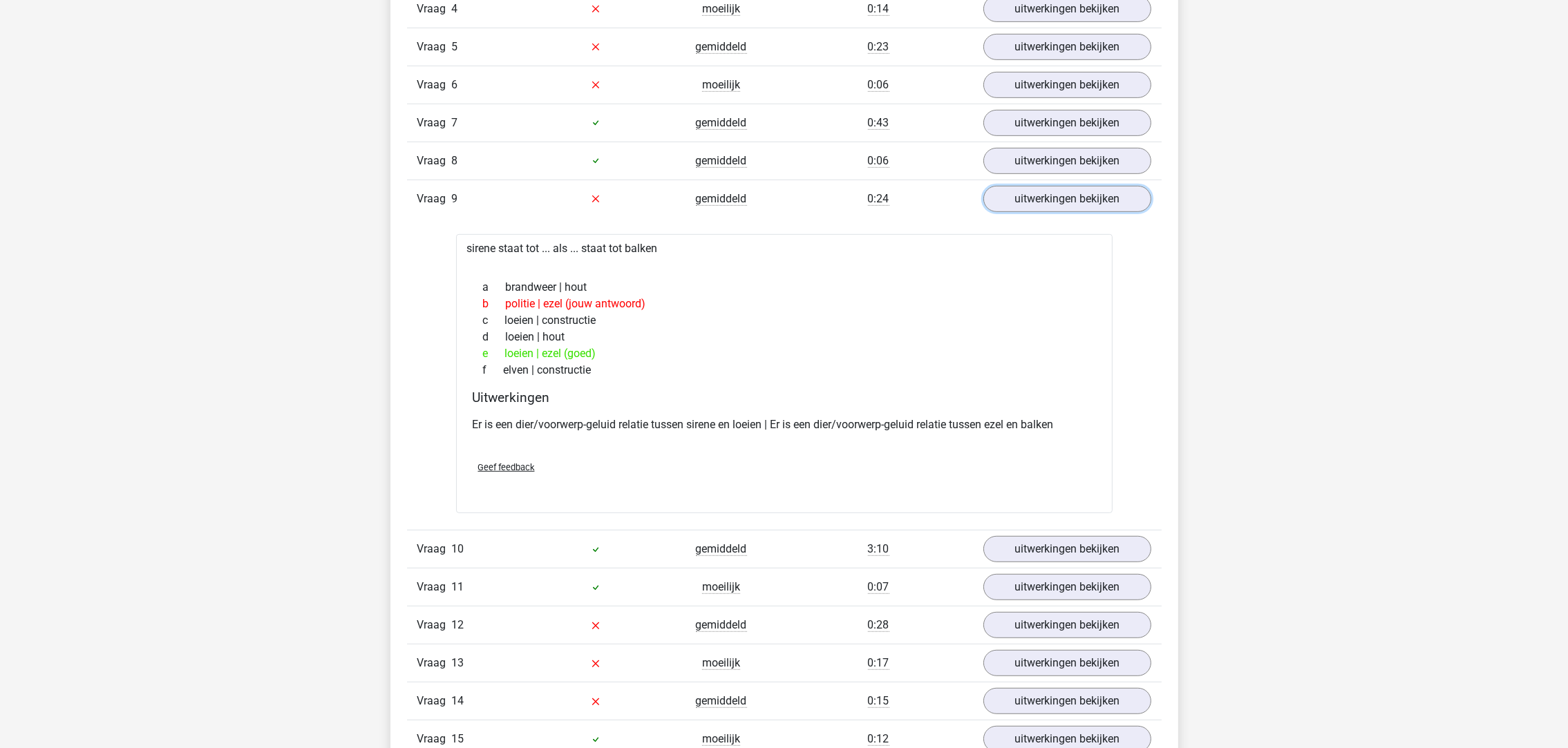
scroll to position [1041, 0]
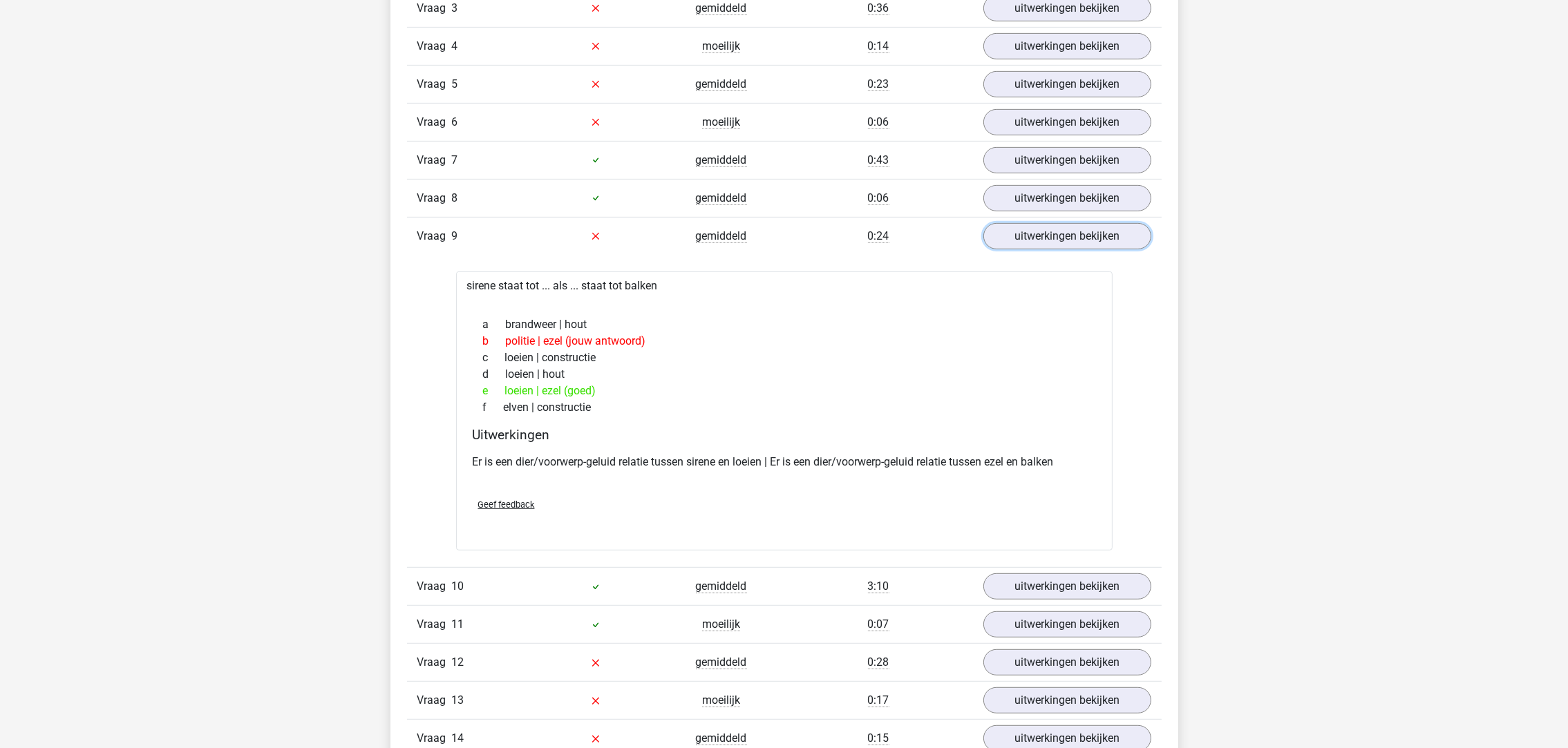
click at [1077, 244] on link "uitwerkingen bekijken" at bounding box center [1067, 236] width 168 height 26
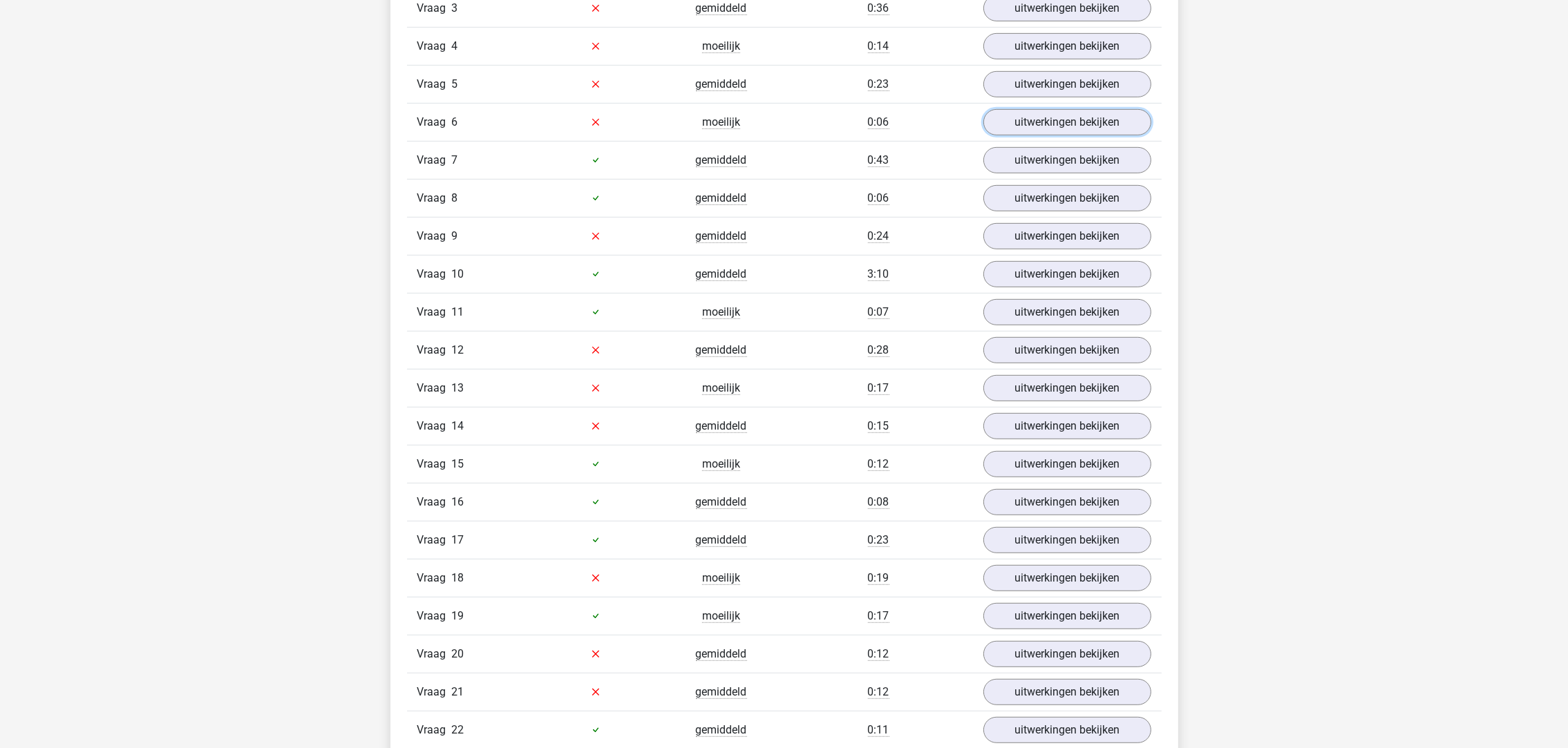
click at [1056, 120] on link "uitwerkingen bekijken" at bounding box center [1067, 122] width 168 height 26
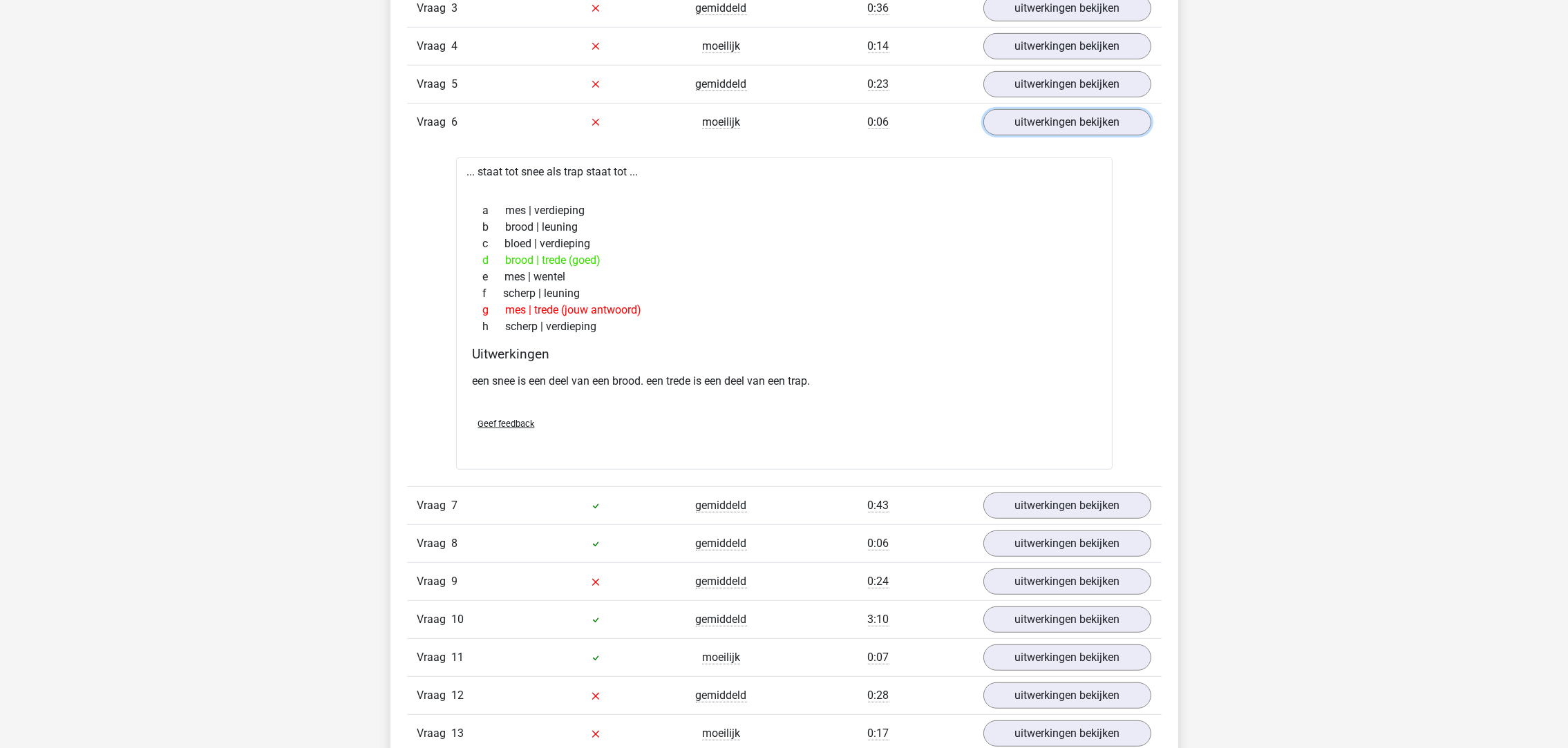
click at [1056, 124] on link "uitwerkingen bekijken" at bounding box center [1067, 122] width 168 height 26
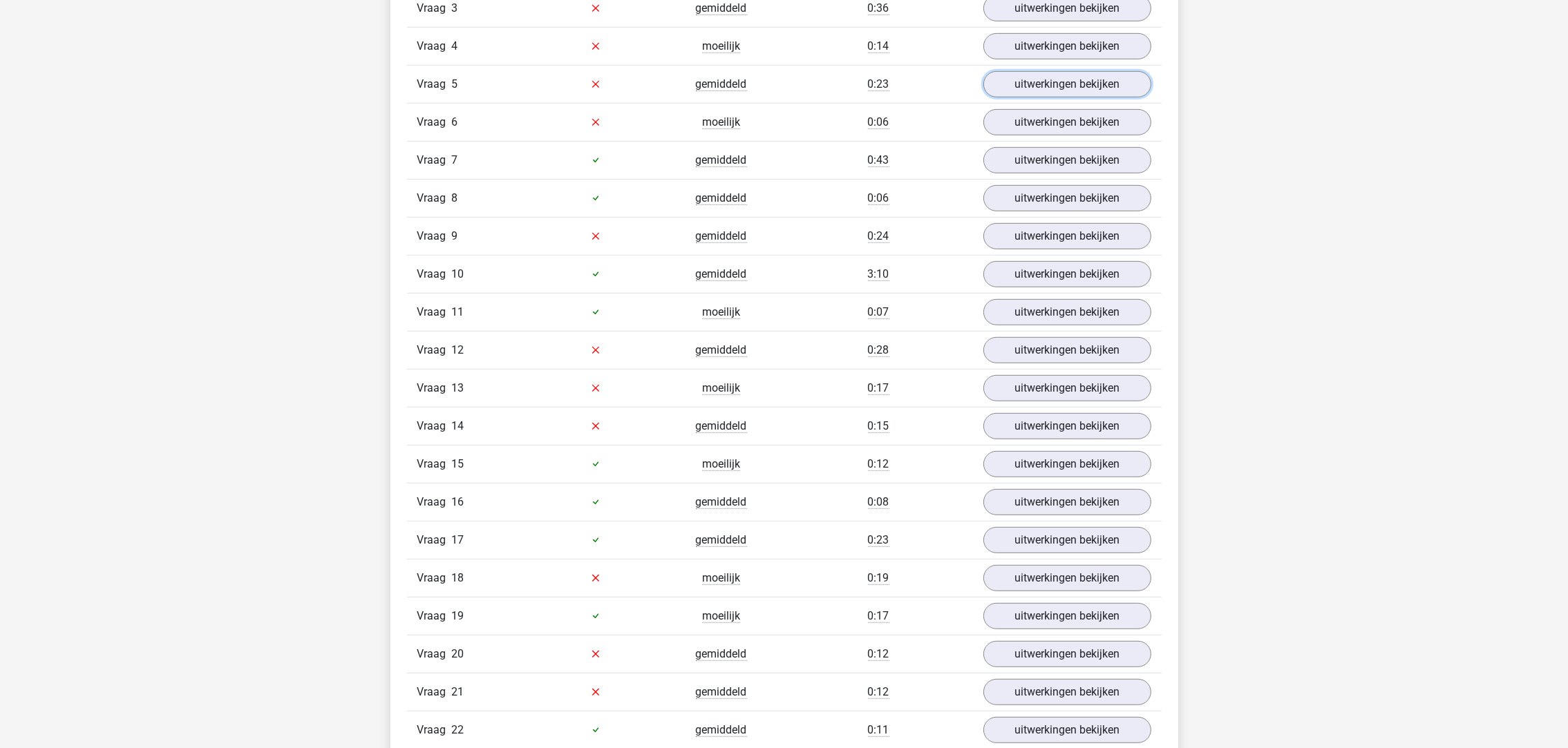
click at [1051, 90] on link "uitwerkingen bekijken" at bounding box center [1067, 84] width 168 height 26
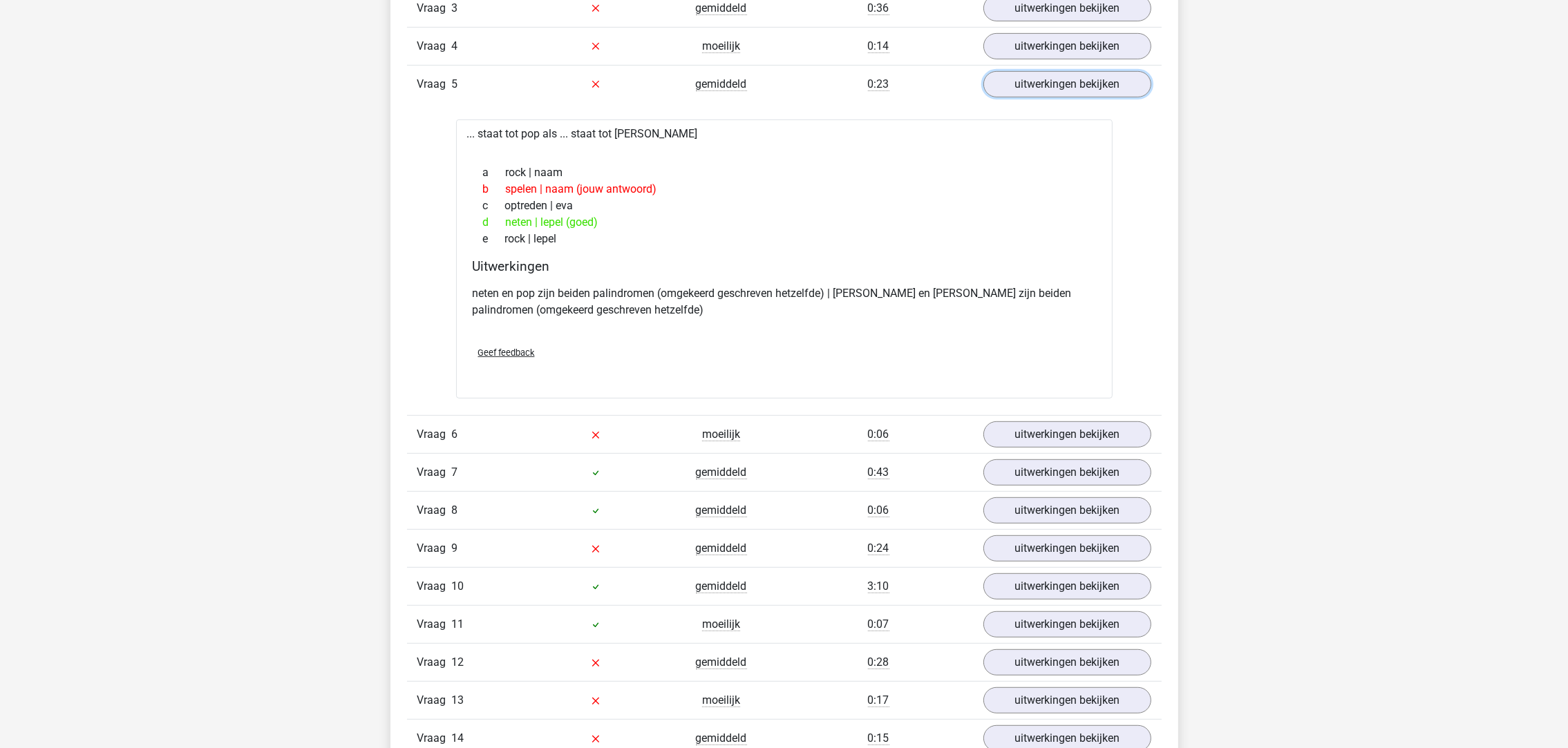
click at [1046, 92] on link "uitwerkingen bekijken" at bounding box center [1067, 84] width 168 height 26
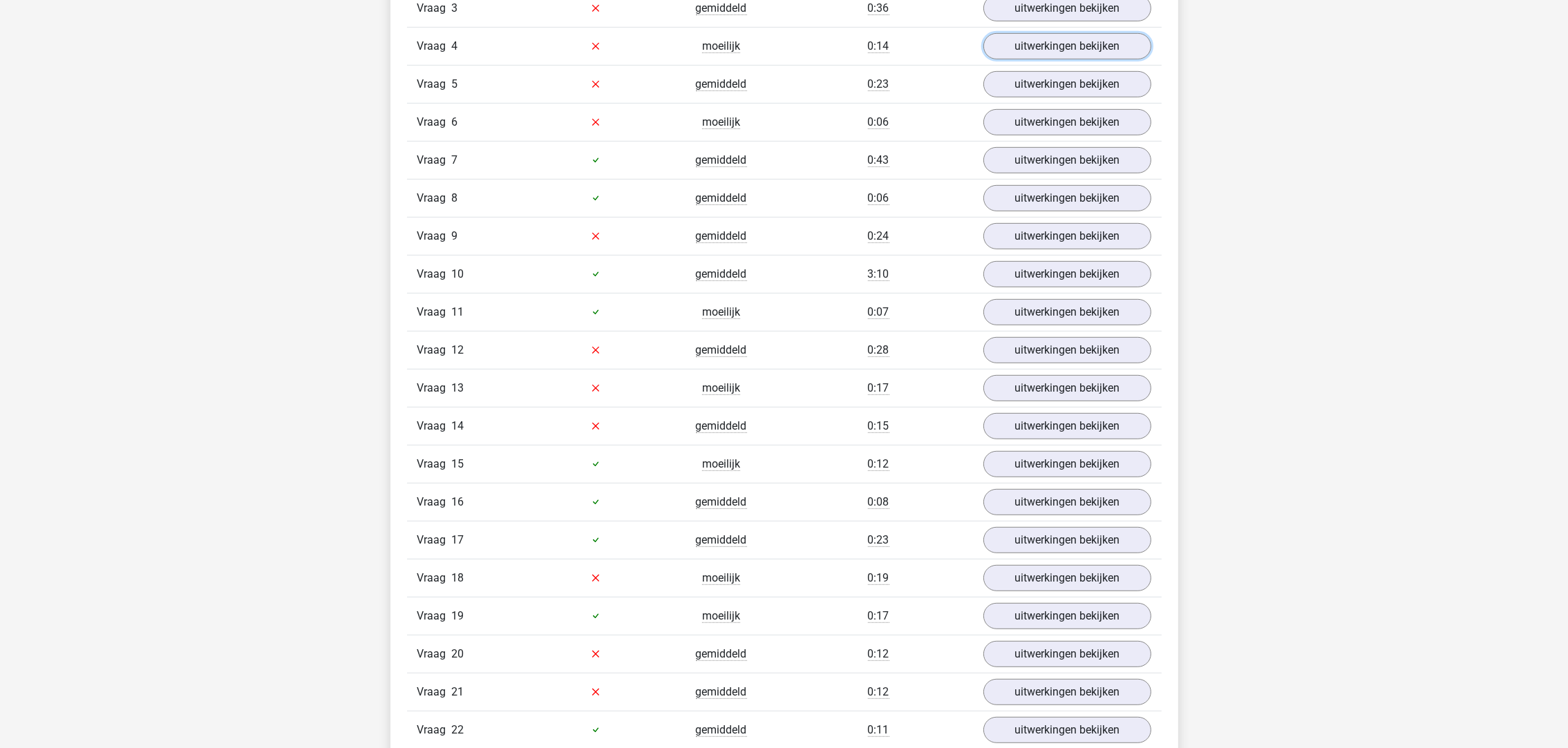
click at [1038, 49] on link "uitwerkingen bekijken" at bounding box center [1067, 47] width 168 height 26
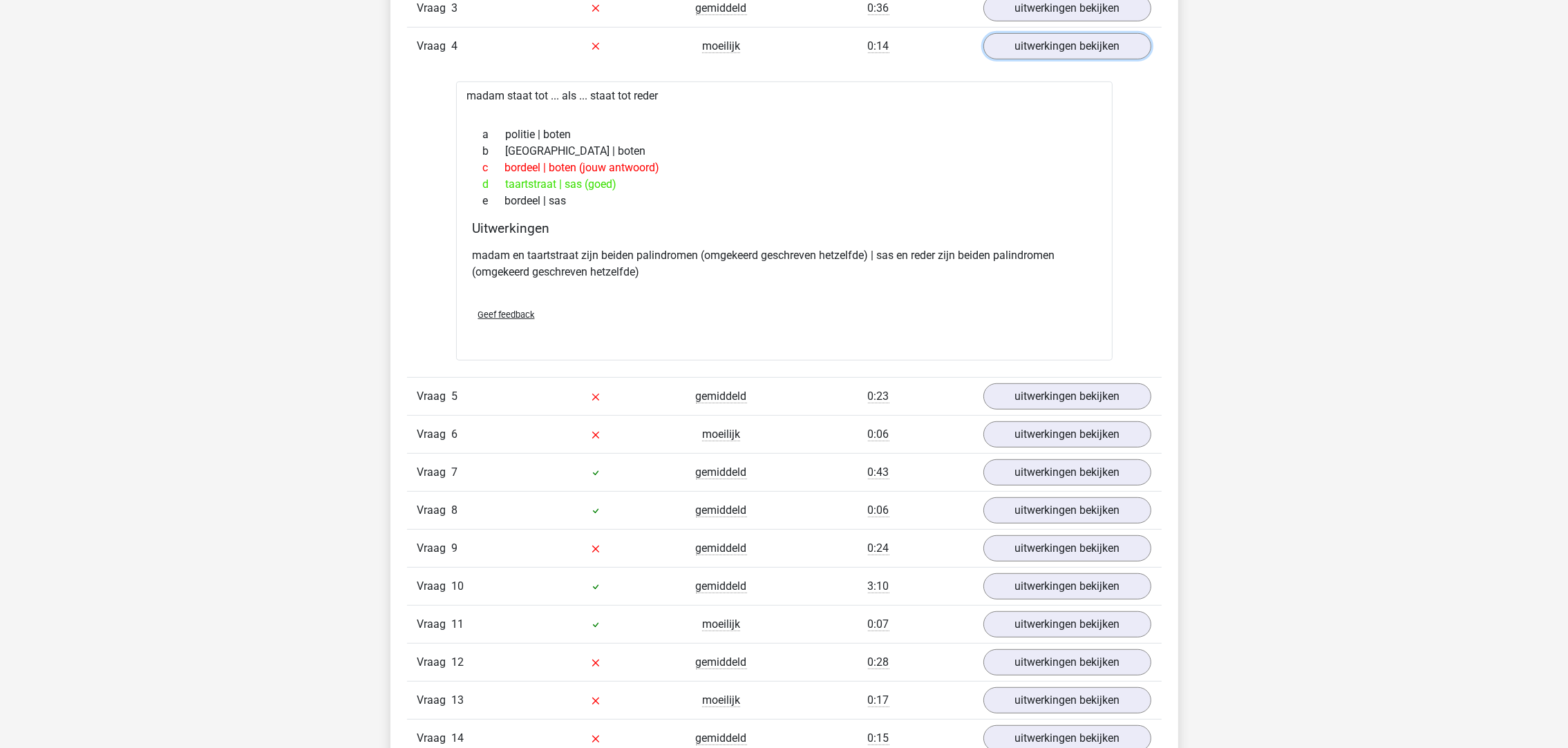
scroll to position [938, 0]
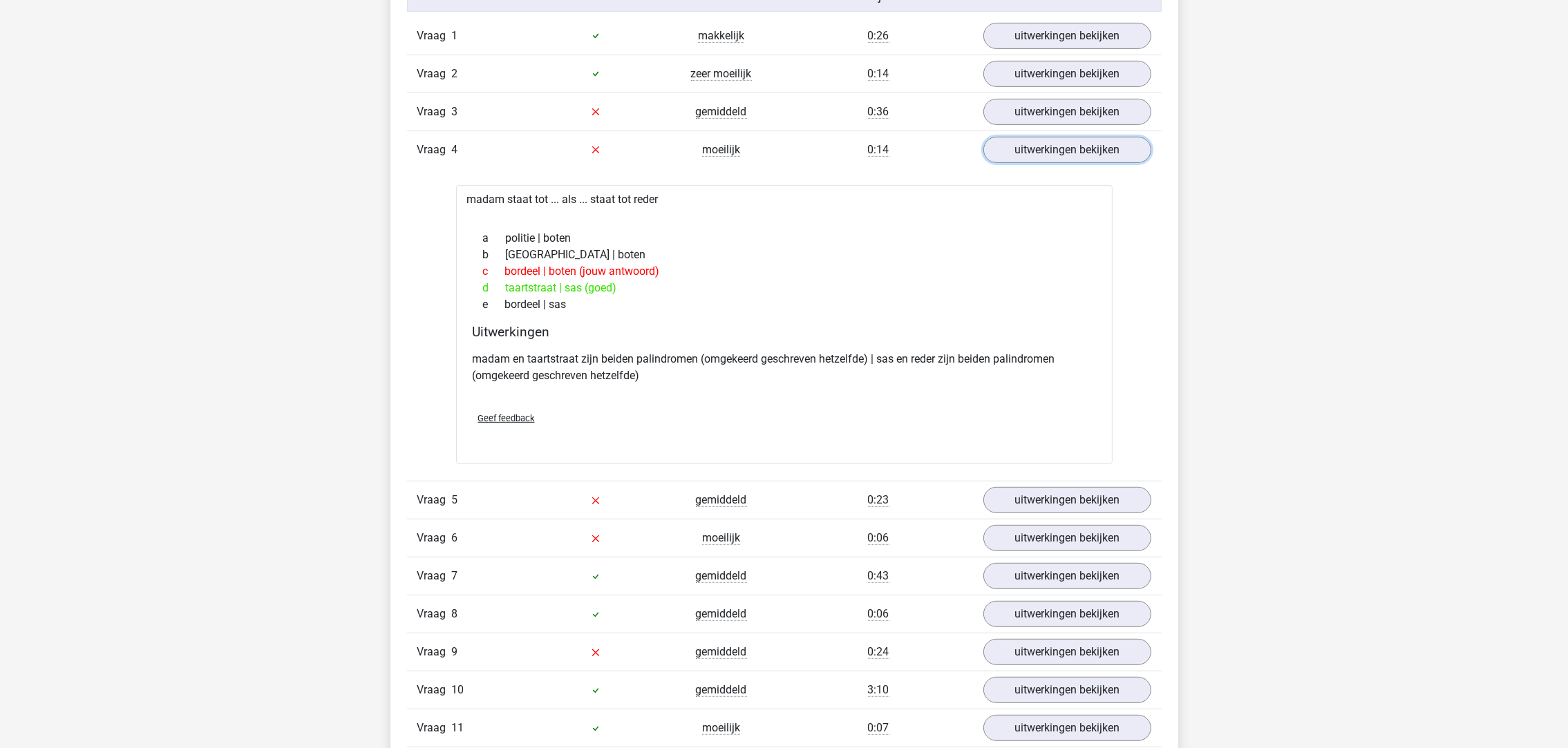
click at [1039, 151] on link "uitwerkingen bekijken" at bounding box center [1067, 150] width 168 height 26
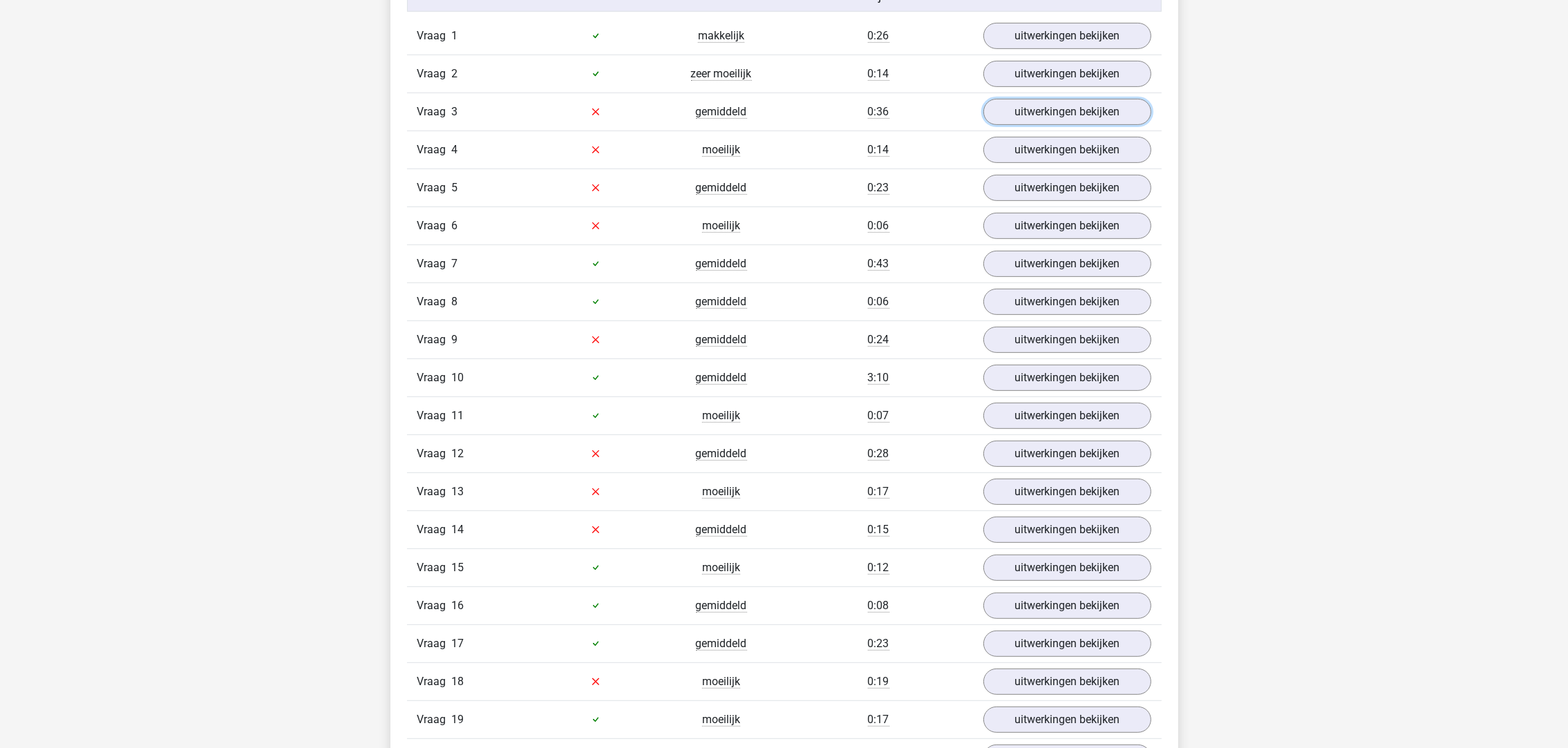
click at [1038, 123] on link "uitwerkingen bekijken" at bounding box center [1067, 112] width 168 height 26
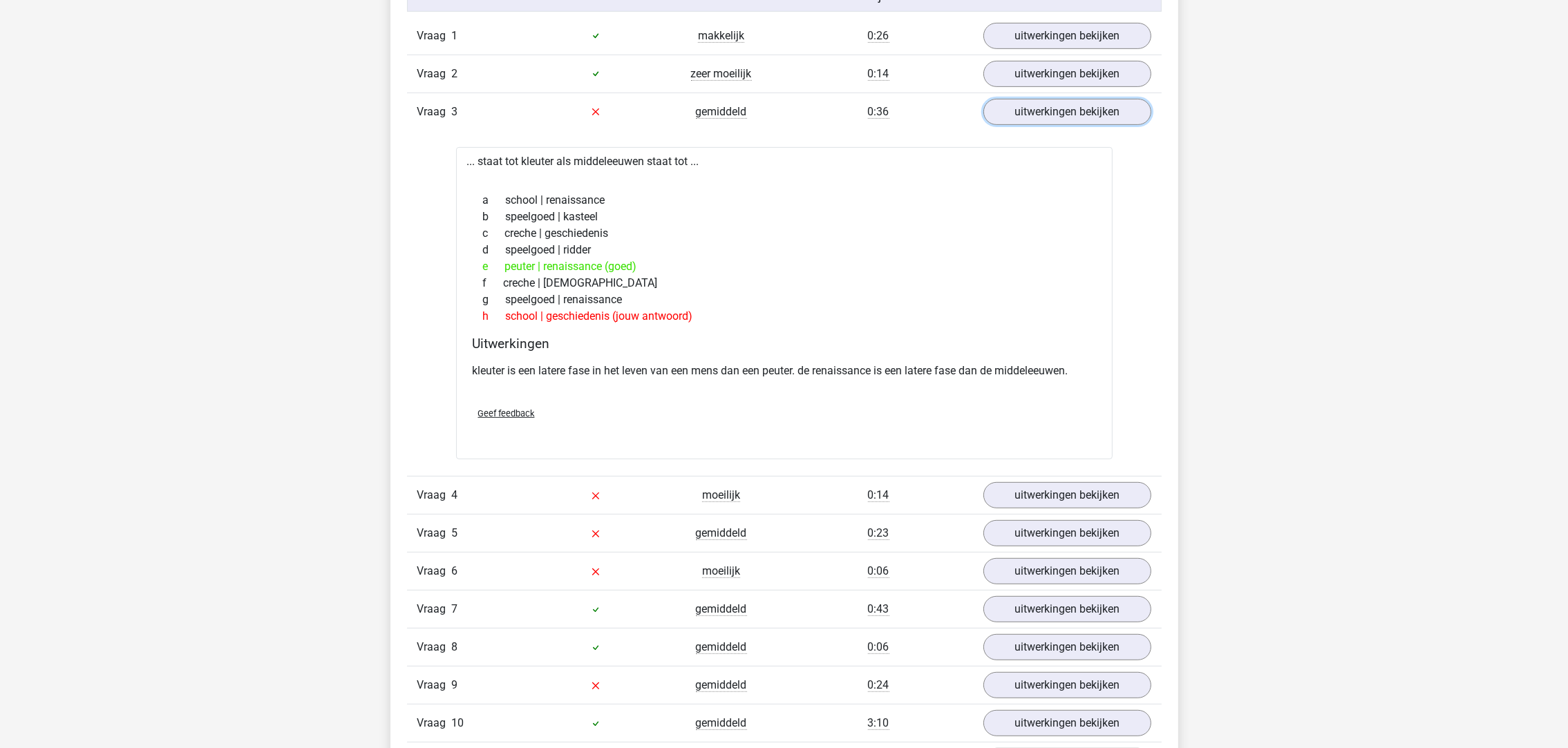
click at [1038, 123] on link "uitwerkingen bekijken" at bounding box center [1067, 112] width 168 height 26
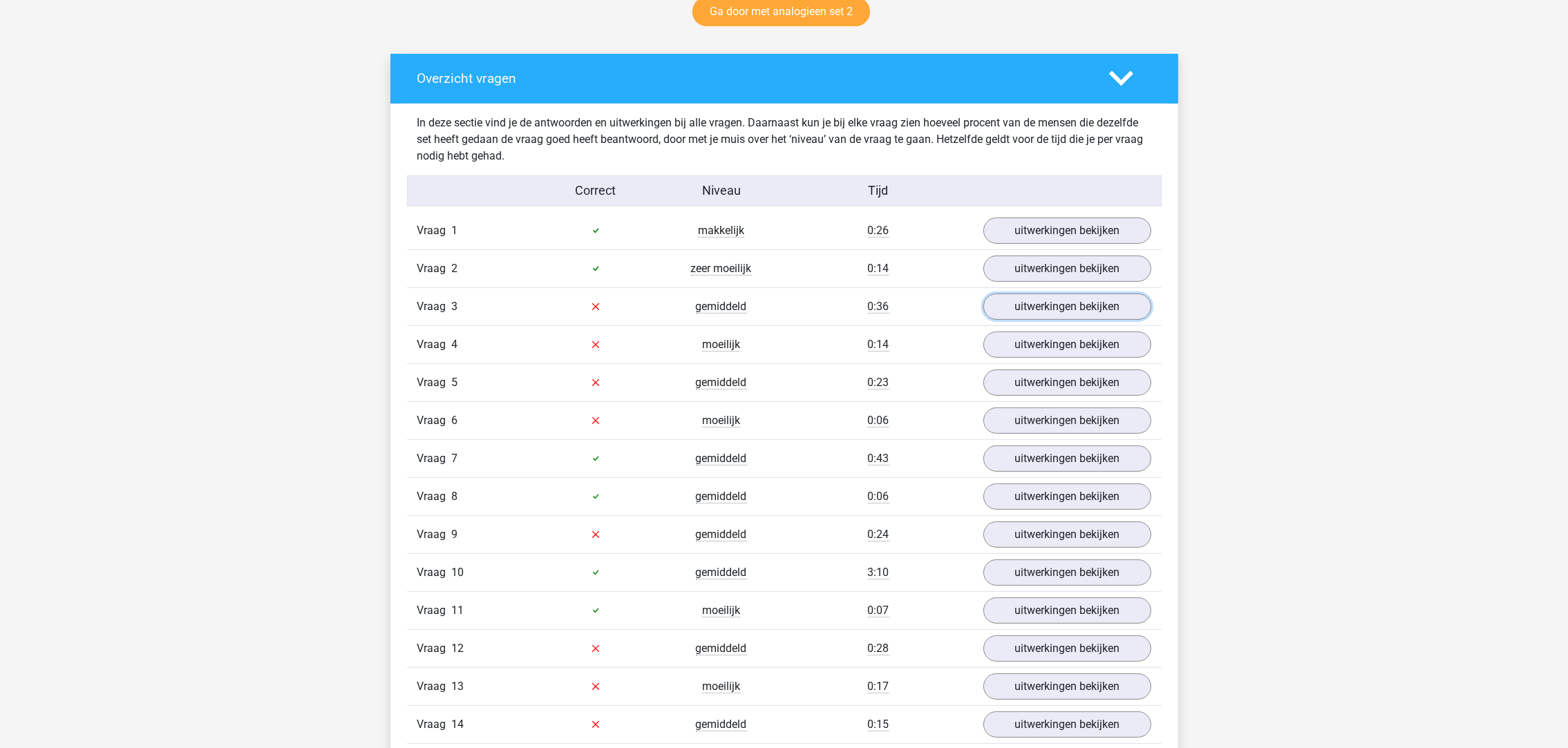
scroll to position [731, 0]
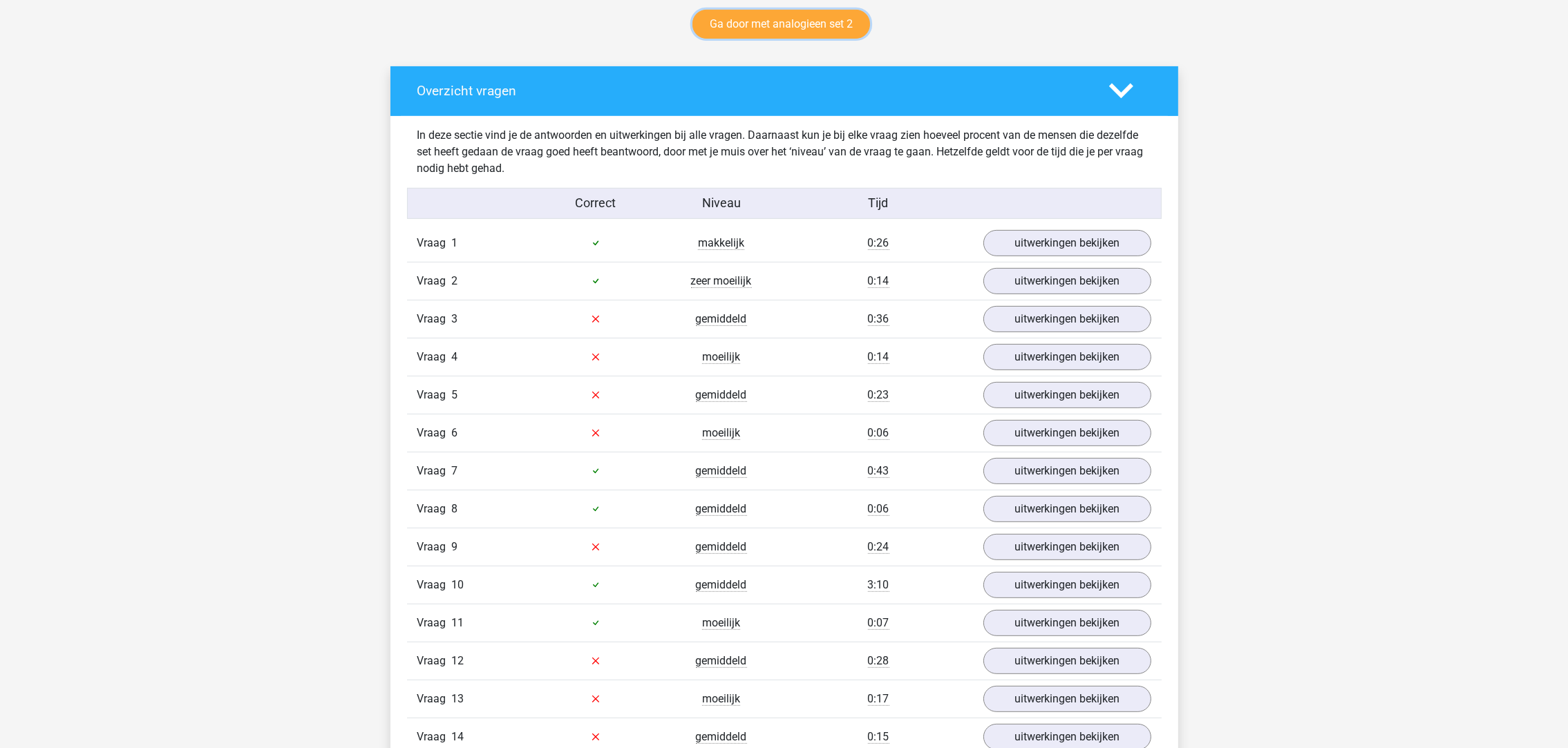
click at [839, 23] on link "Ga door met analogieen set 2" at bounding box center [781, 24] width 178 height 29
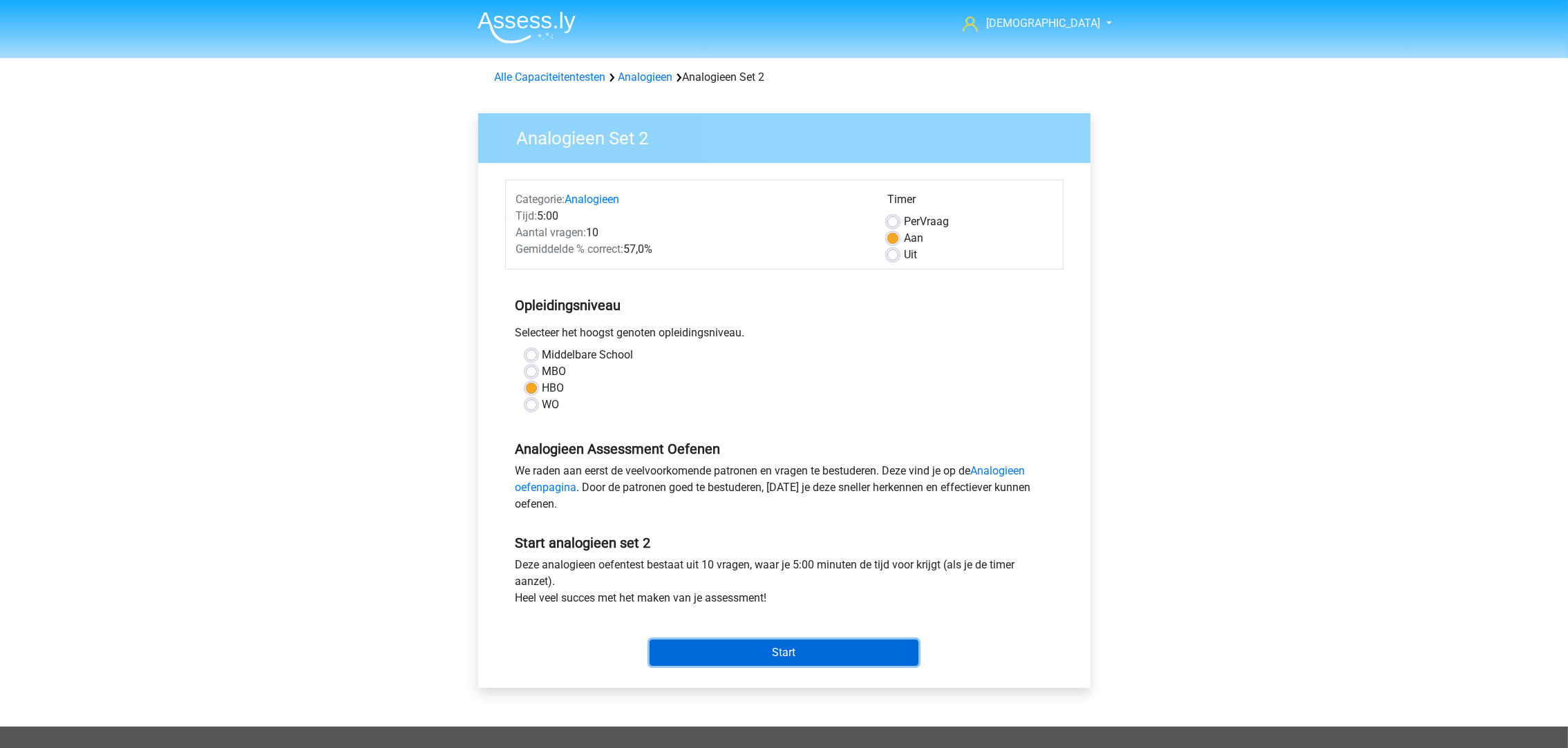
click at [865, 647] on input "Start" at bounding box center [784, 653] width 268 height 26
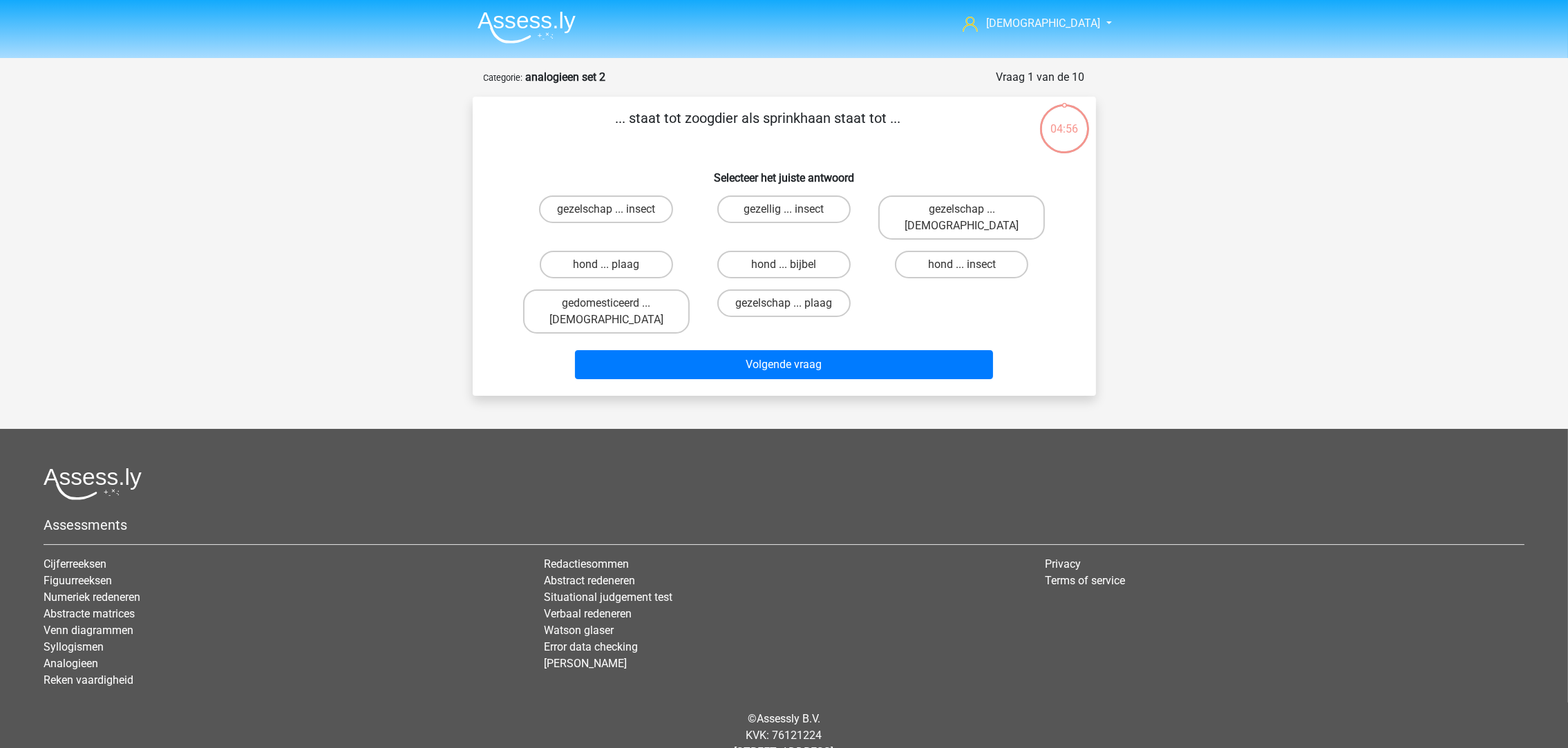
click at [1001, 251] on label "hond ... insect" at bounding box center [961, 265] width 133 height 28
click at [971, 265] on input "hond ... insect" at bounding box center [966, 269] width 9 height 9
radio input "true"
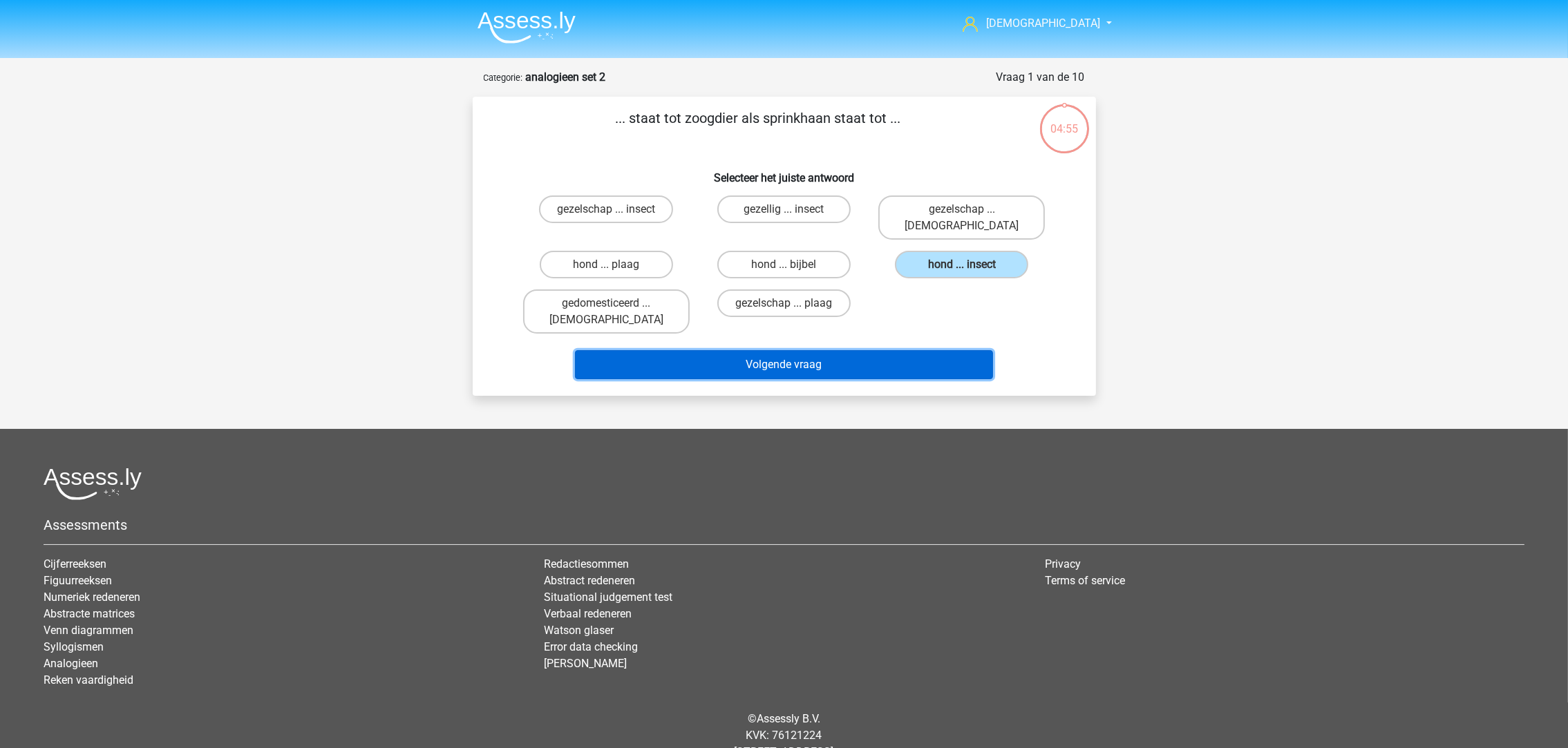
click at [894, 350] on button "Volgende vraag" at bounding box center [784, 365] width 418 height 29
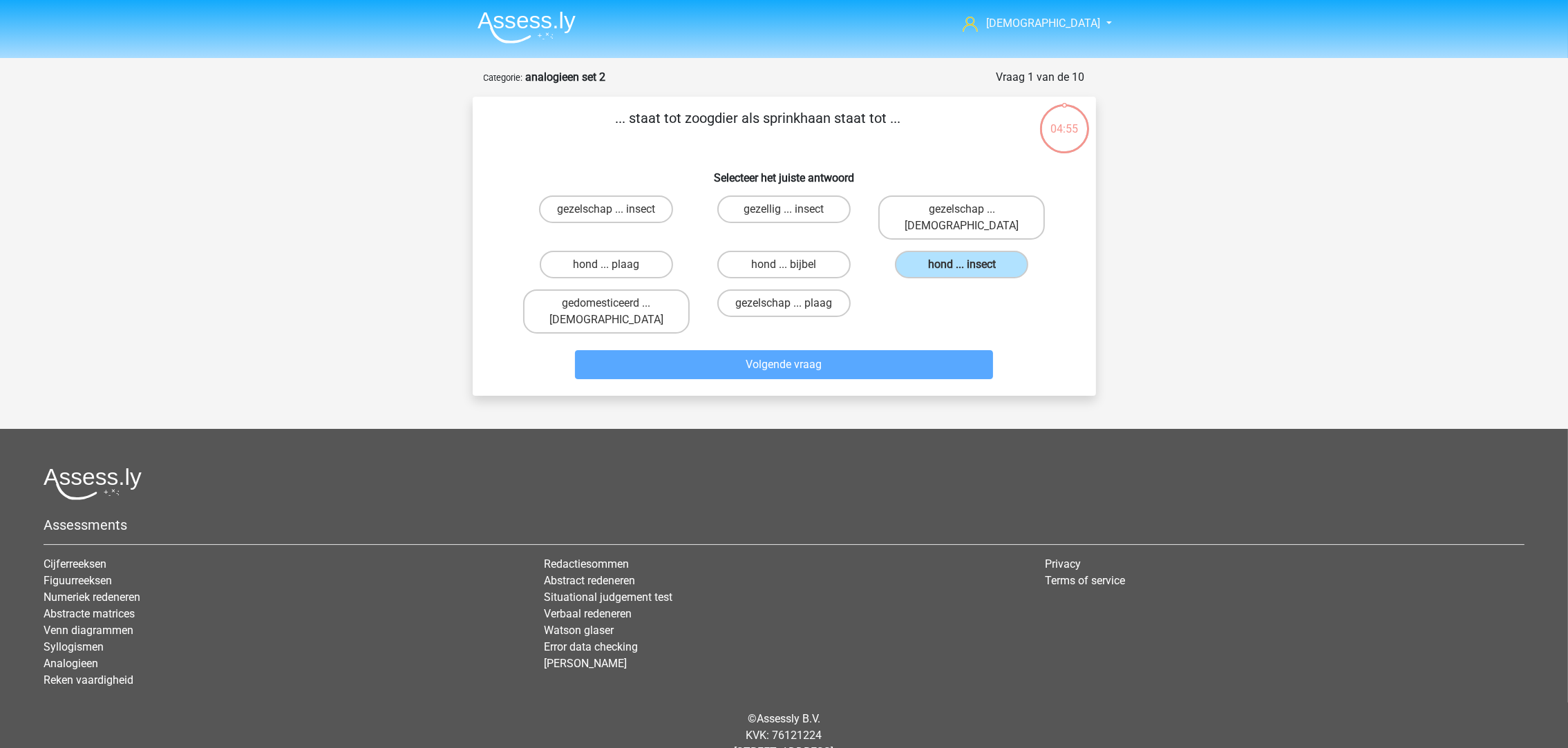
scroll to position [9, 0]
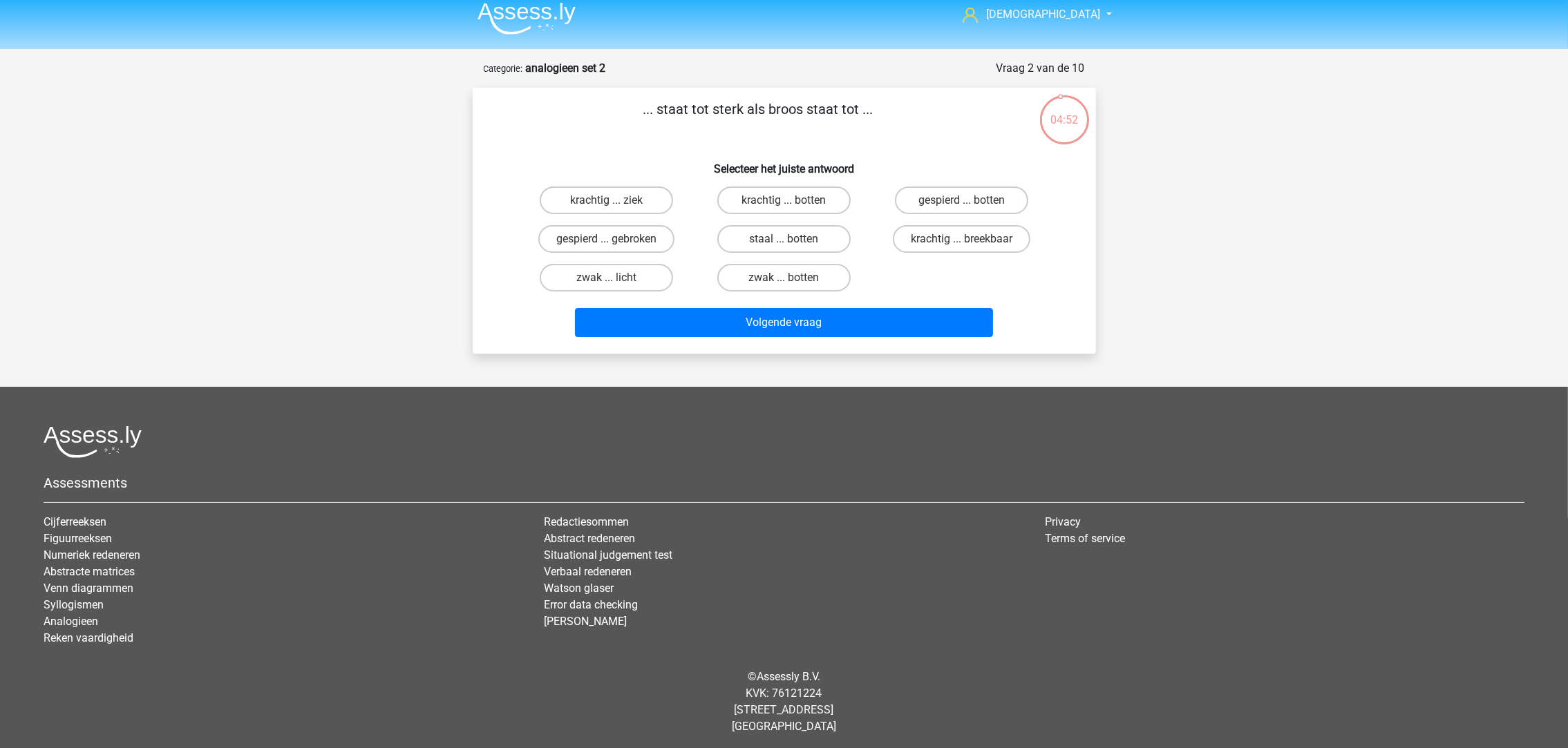
click at [946, 232] on label "krachtig ... breekbaar" at bounding box center [961, 239] width 138 height 28
click at [962, 239] on input "krachtig ... breekbaar" at bounding box center [966, 244] width 9 height 9
radio input "true"
click at [931, 335] on div "Volgende vraag" at bounding box center [784, 325] width 533 height 34
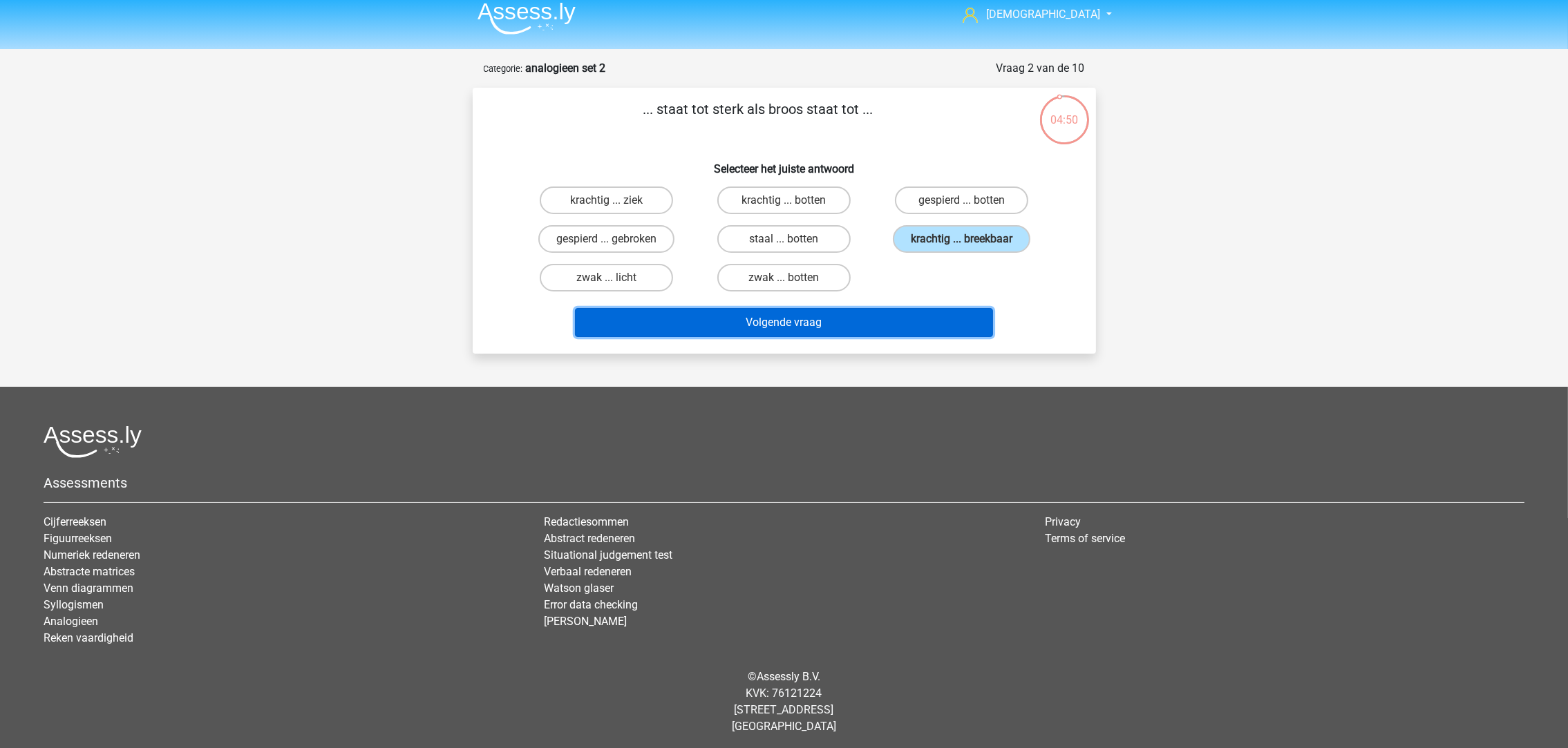
click at [927, 318] on button "Volgende vraag" at bounding box center [784, 323] width 418 height 29
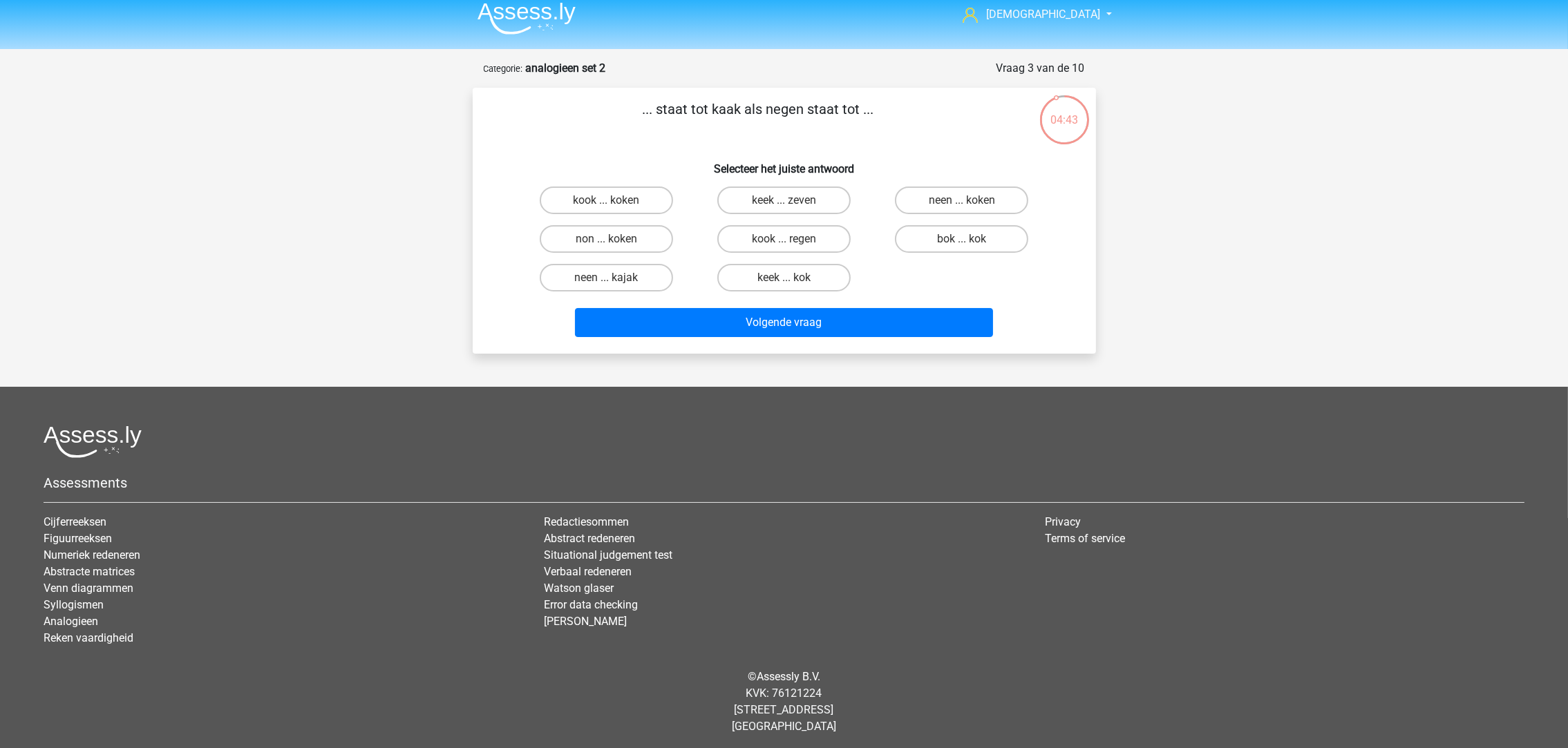
click at [602, 279] on label "neen ... kajak" at bounding box center [606, 278] width 133 height 28
click at [606, 279] on input "neen ... kajak" at bounding box center [610, 282] width 9 height 9
radio input "true"
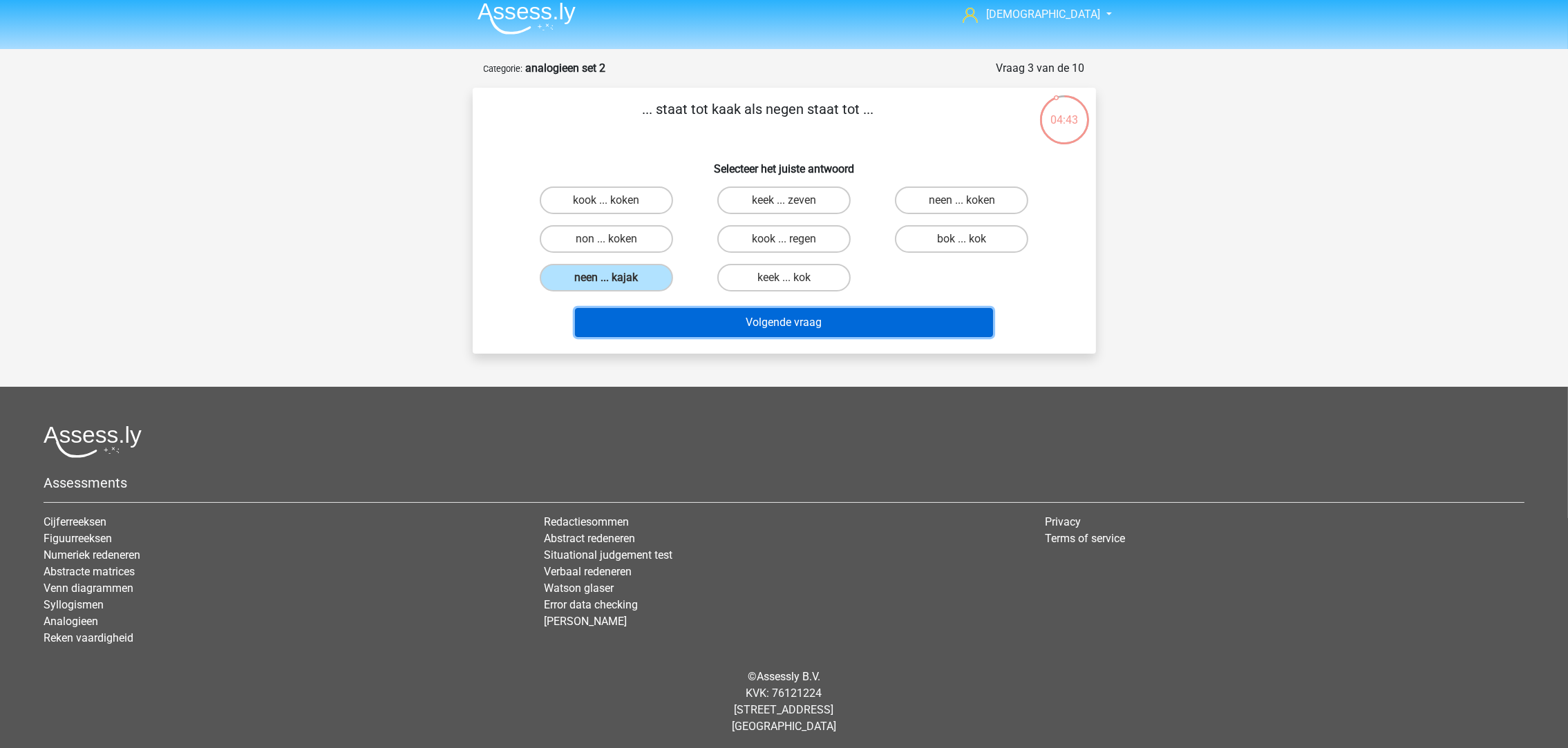
click at [662, 319] on button "Volgende vraag" at bounding box center [784, 323] width 418 height 29
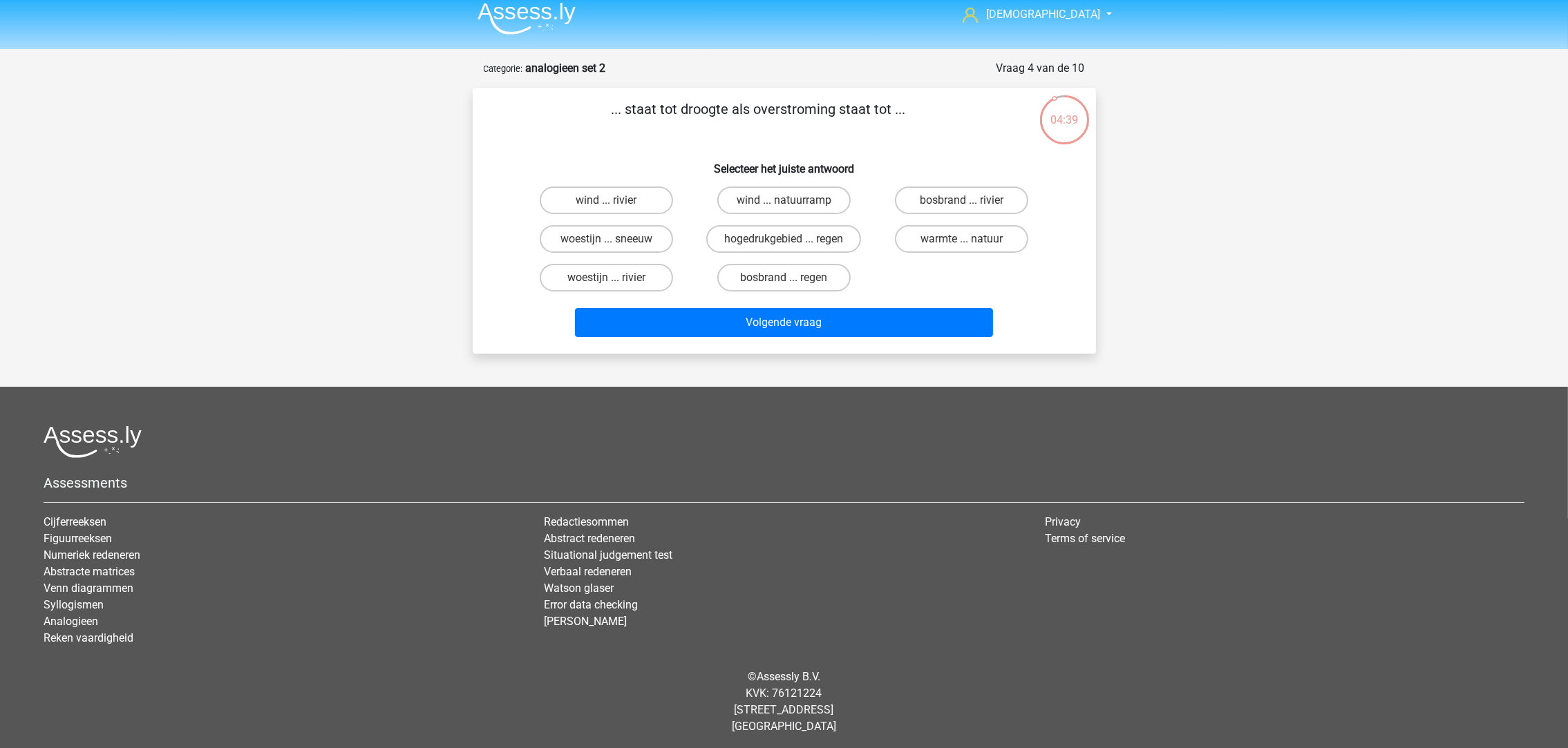
click at [820, 286] on label "bosbrand ... regen" at bounding box center [784, 278] width 133 height 28
click at [792, 286] on input "bosbrand ... regen" at bounding box center [788, 282] width 9 height 9
radio input "true"
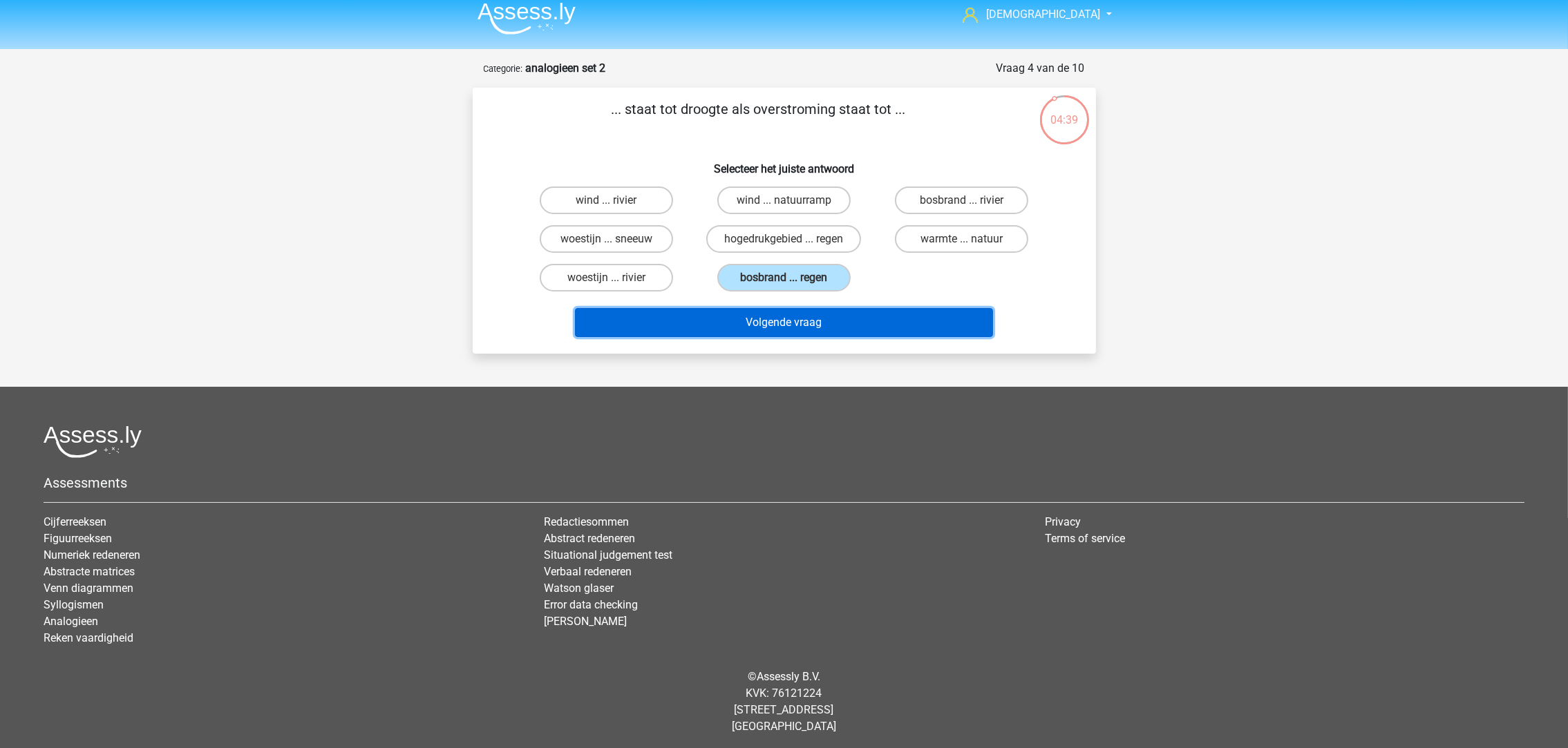
click at [813, 321] on button "Volgende vraag" at bounding box center [784, 323] width 418 height 29
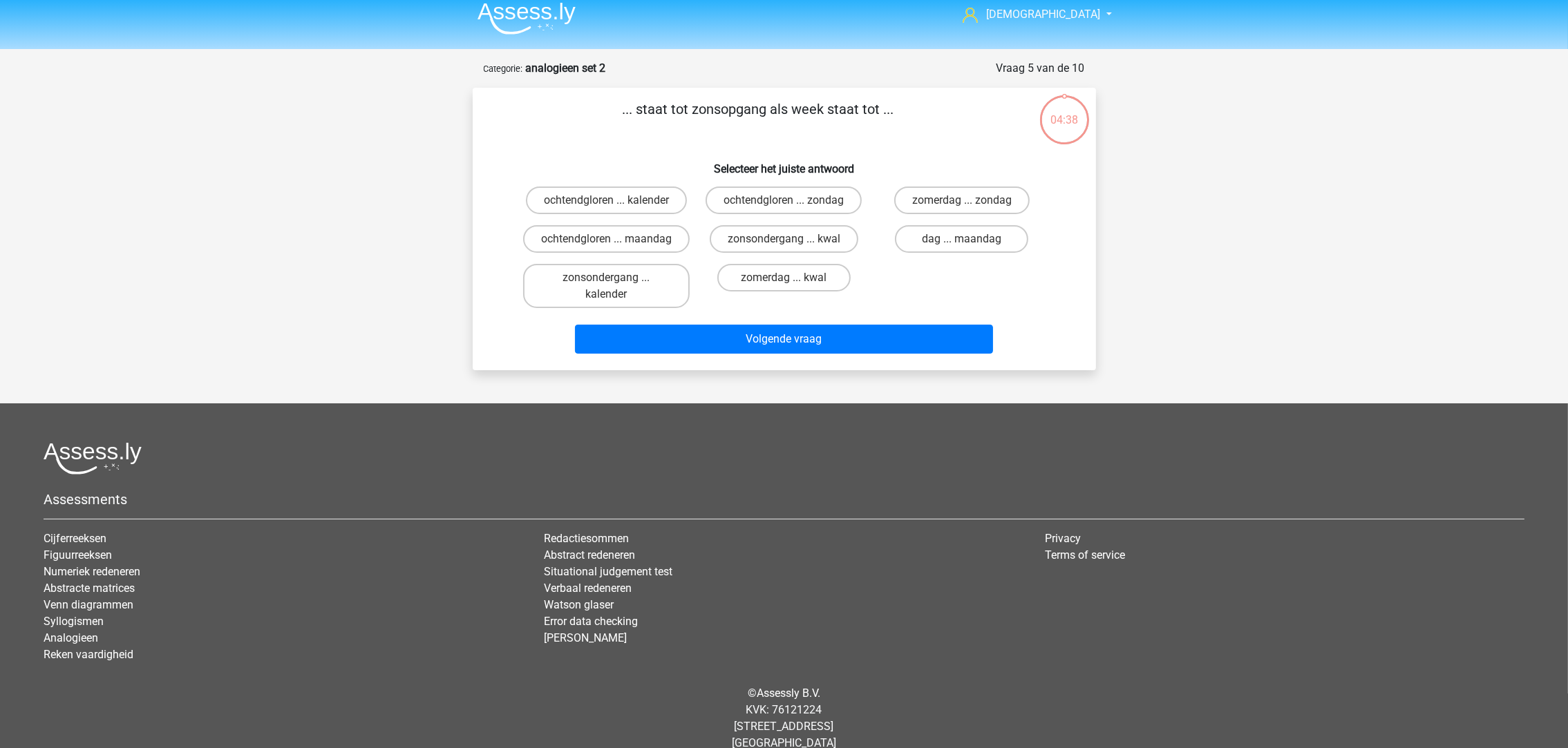
scroll to position [25, 0]
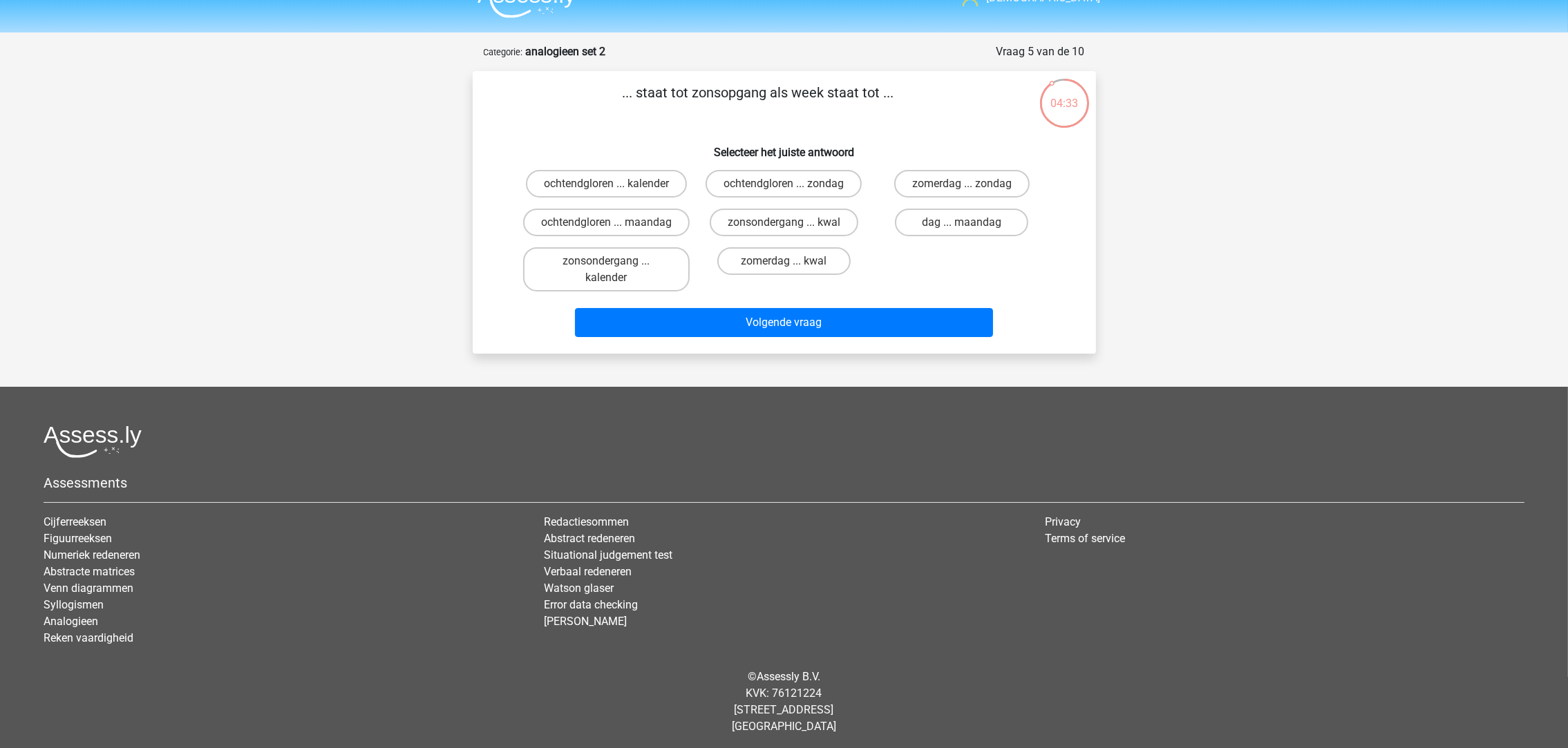
click at [919, 218] on label "dag ... maandag" at bounding box center [961, 223] width 133 height 28
click at [962, 223] on input "dag ... maandag" at bounding box center [966, 227] width 9 height 9
radio input "true"
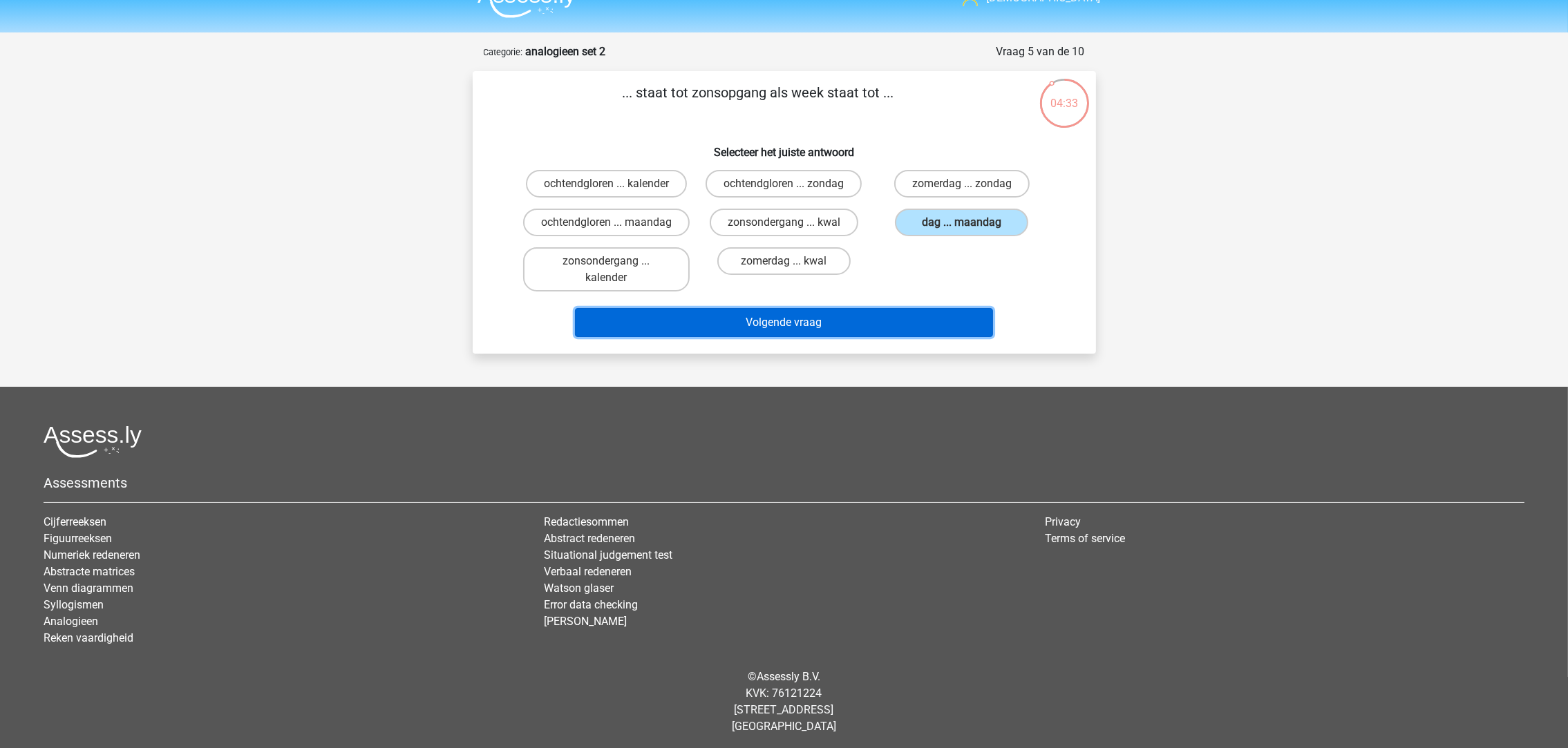
click at [910, 311] on button "Volgende vraag" at bounding box center [784, 323] width 418 height 29
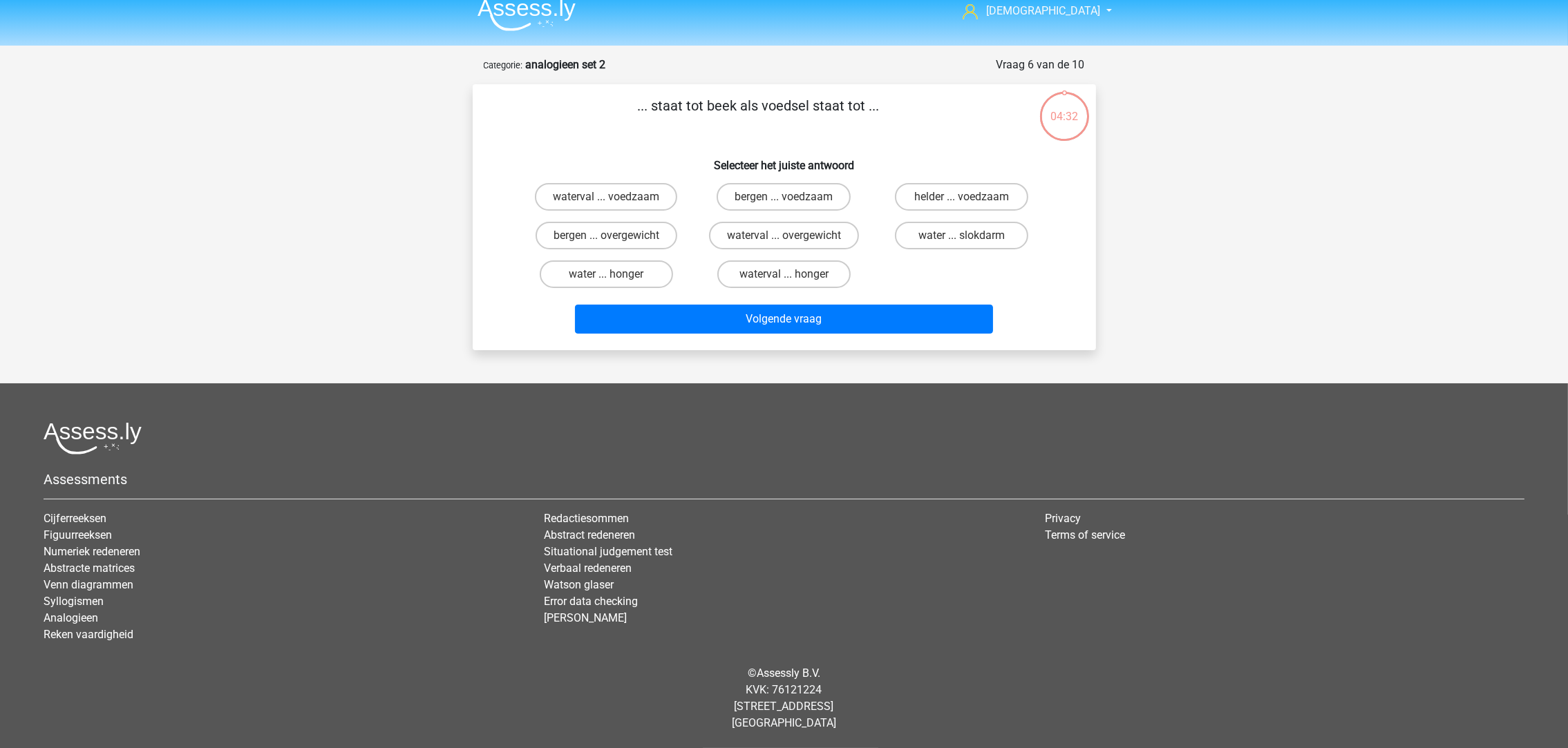
scroll to position [9, 0]
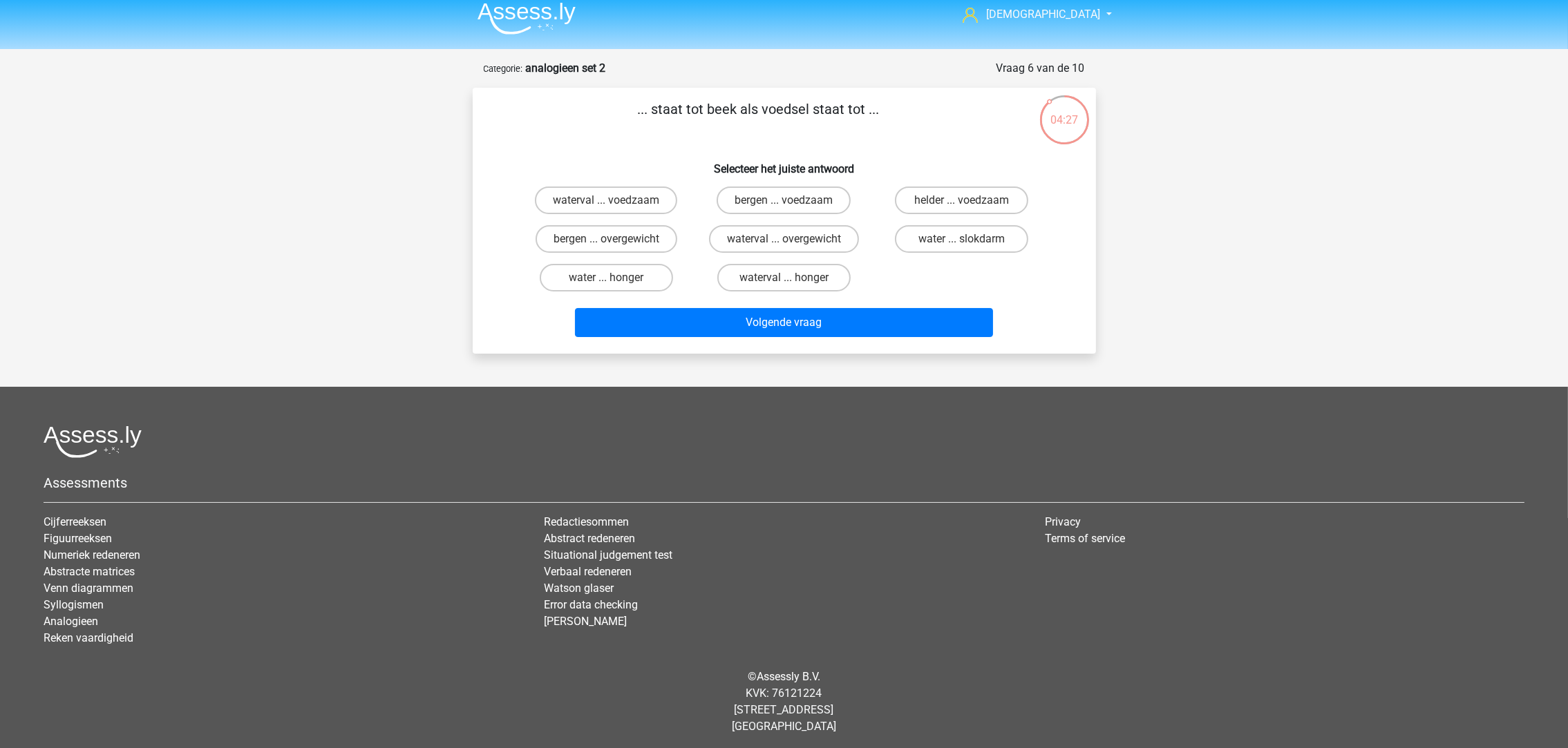
click at [910, 236] on label "water ... slokdarm" at bounding box center [961, 239] width 133 height 28
click at [962, 239] on input "water ... slokdarm" at bounding box center [966, 244] width 9 height 9
radio input "true"
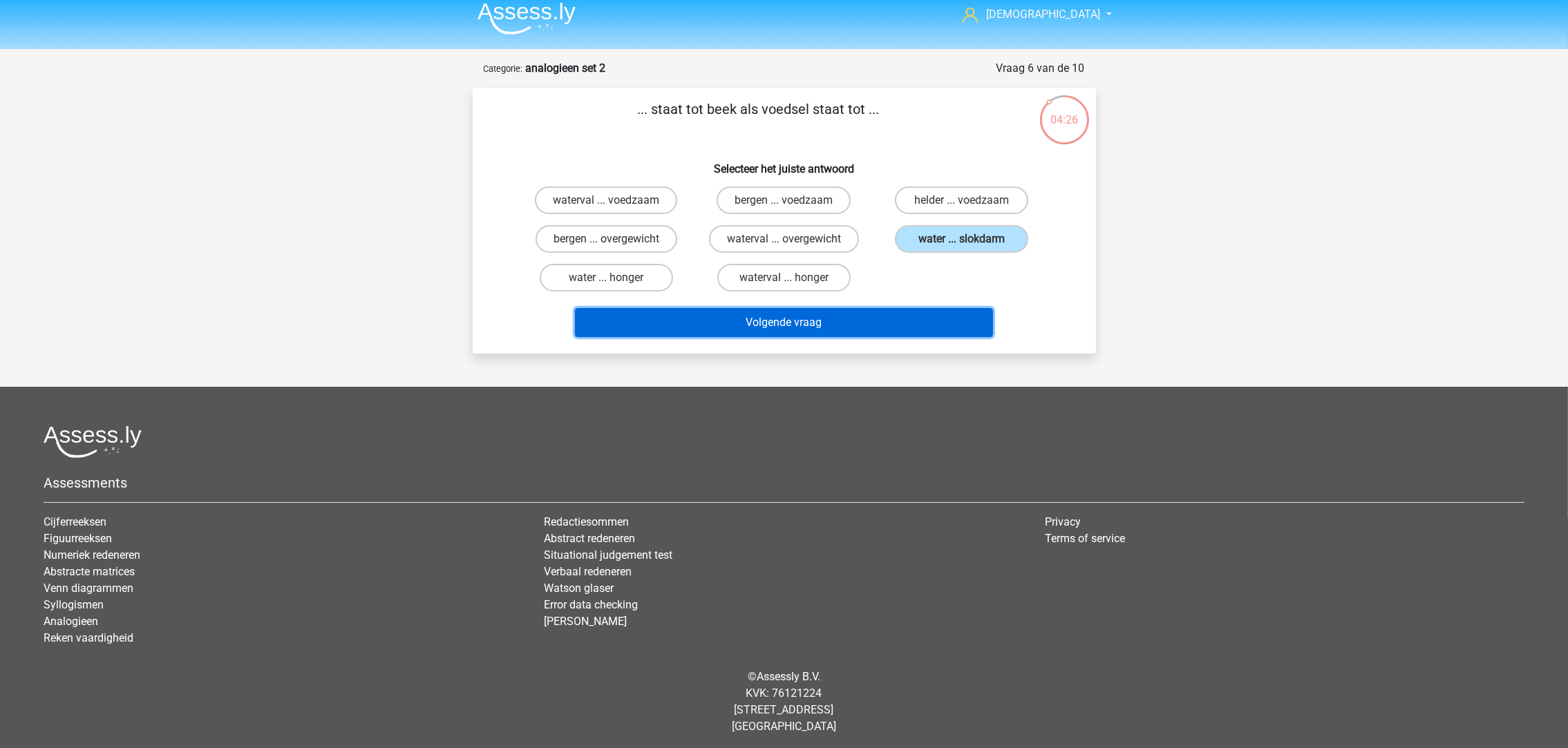
click at [872, 324] on button "Volgende vraag" at bounding box center [784, 323] width 418 height 29
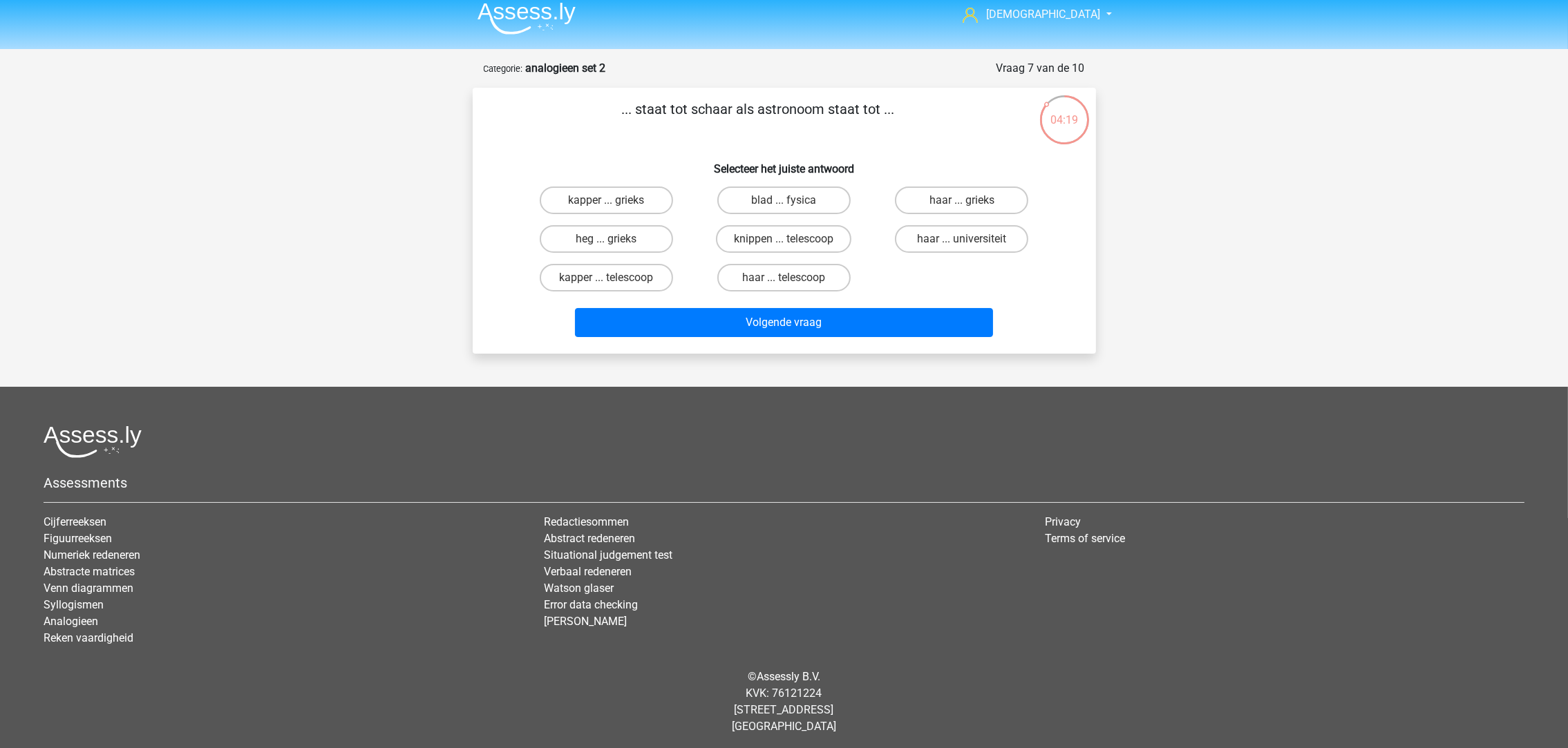
click at [597, 282] on label "kapper ... telescoop" at bounding box center [606, 278] width 133 height 28
click at [606, 282] on input "kapper ... telescoop" at bounding box center [610, 282] width 9 height 9
radio input "true"
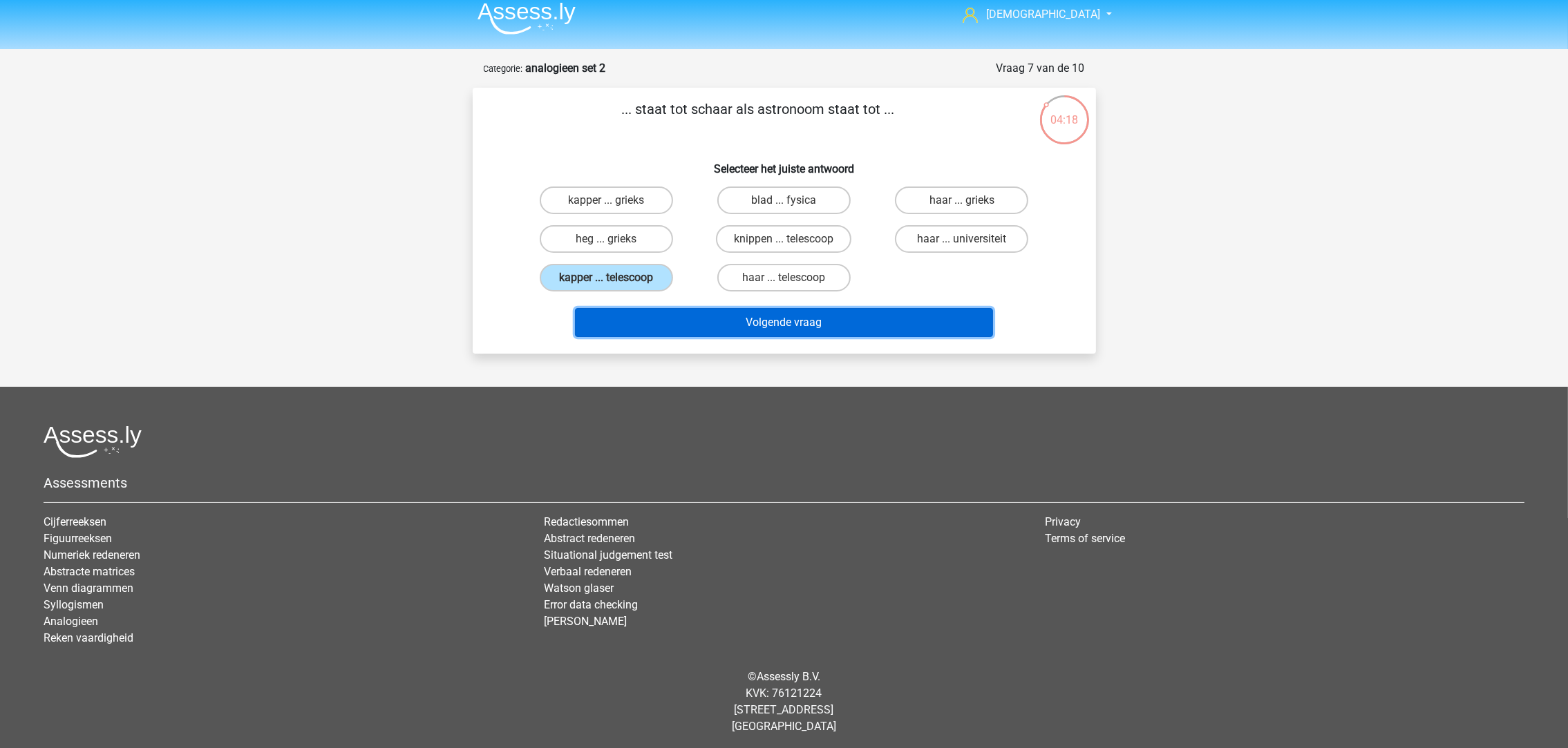
click at [678, 310] on button "Volgende vraag" at bounding box center [784, 323] width 418 height 29
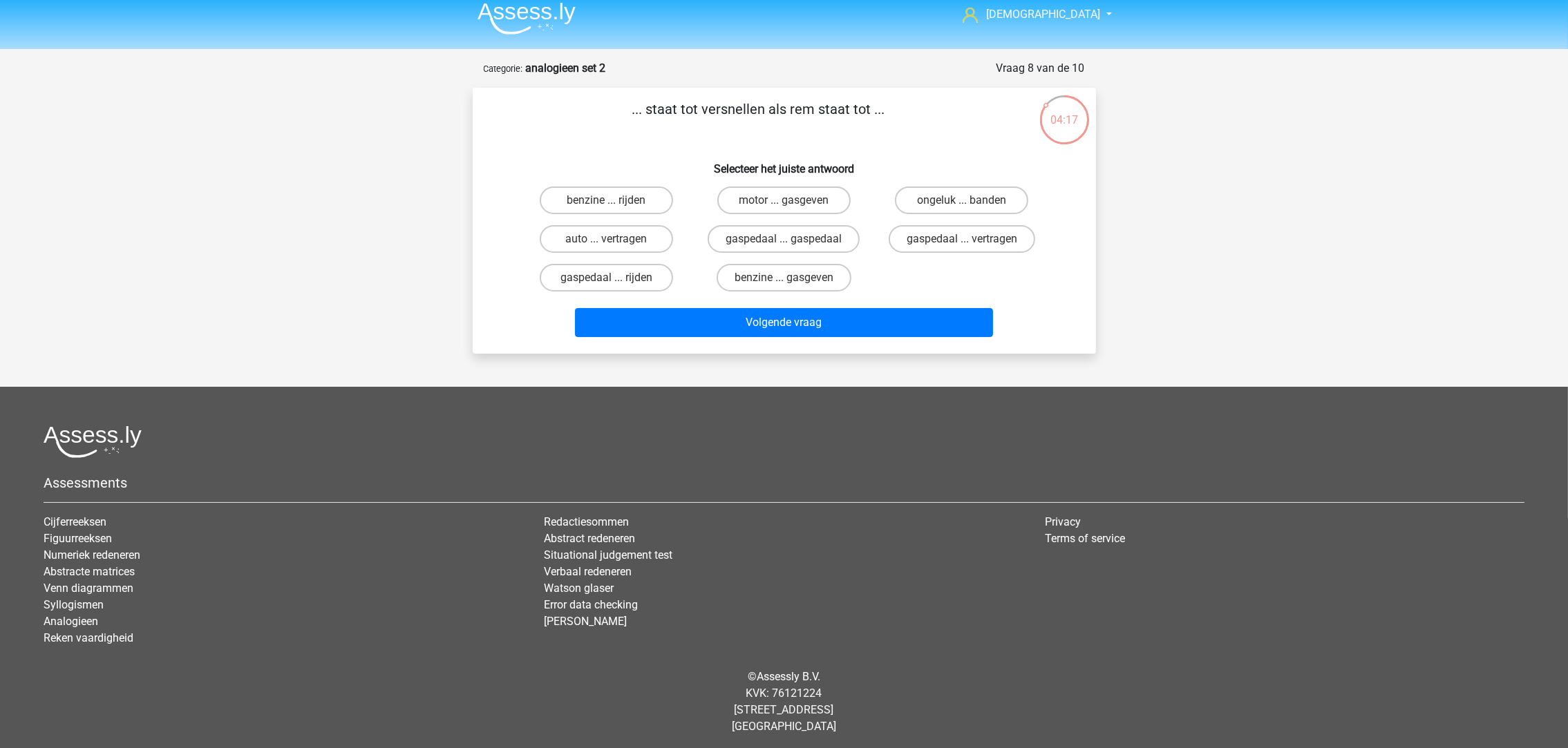
click at [949, 231] on label "gaspedaal ... vertragen" at bounding box center [961, 239] width 146 height 28
click at [962, 239] on input "gaspedaal ... vertragen" at bounding box center [966, 244] width 9 height 9
radio input "true"
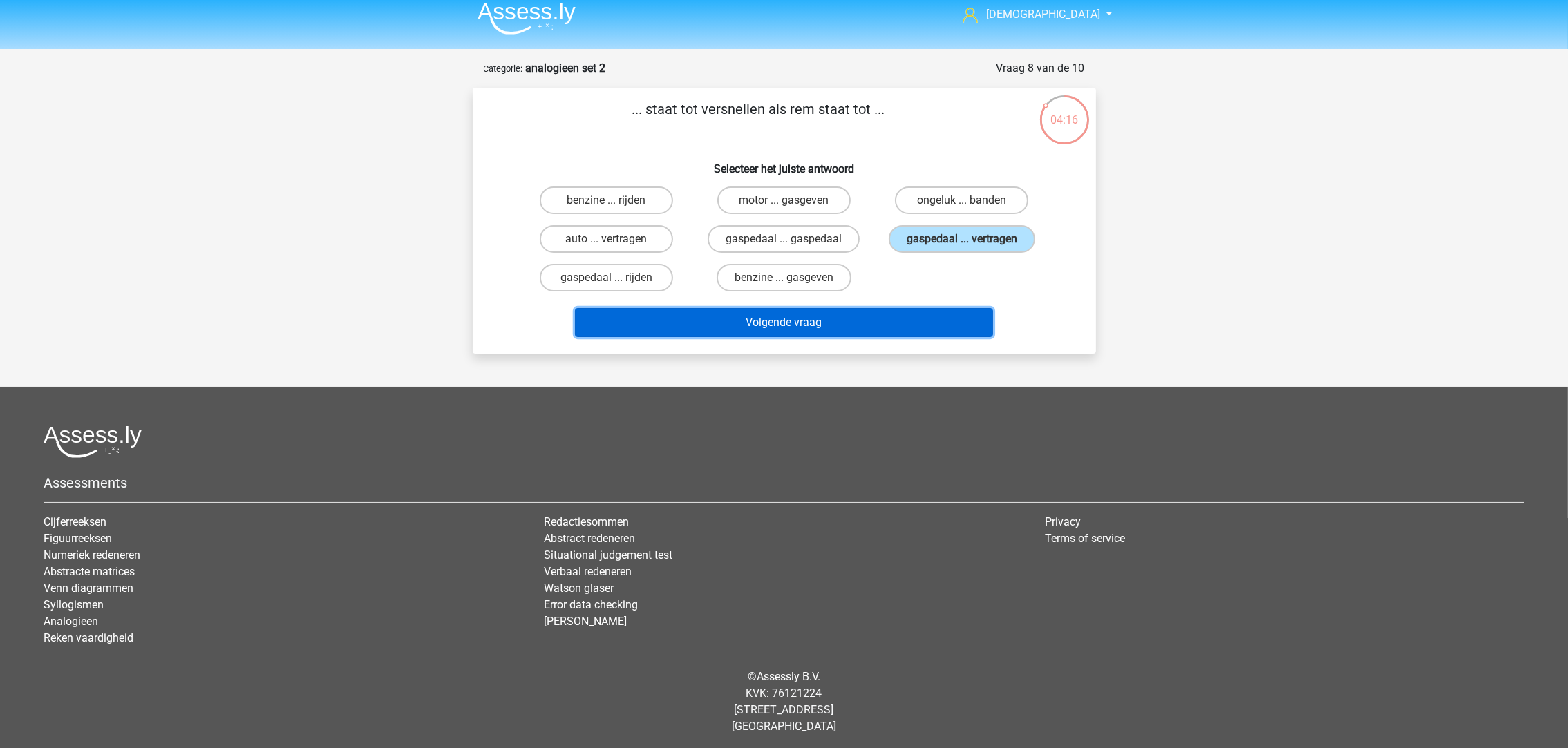
click at [896, 327] on button "Volgende vraag" at bounding box center [784, 323] width 418 height 29
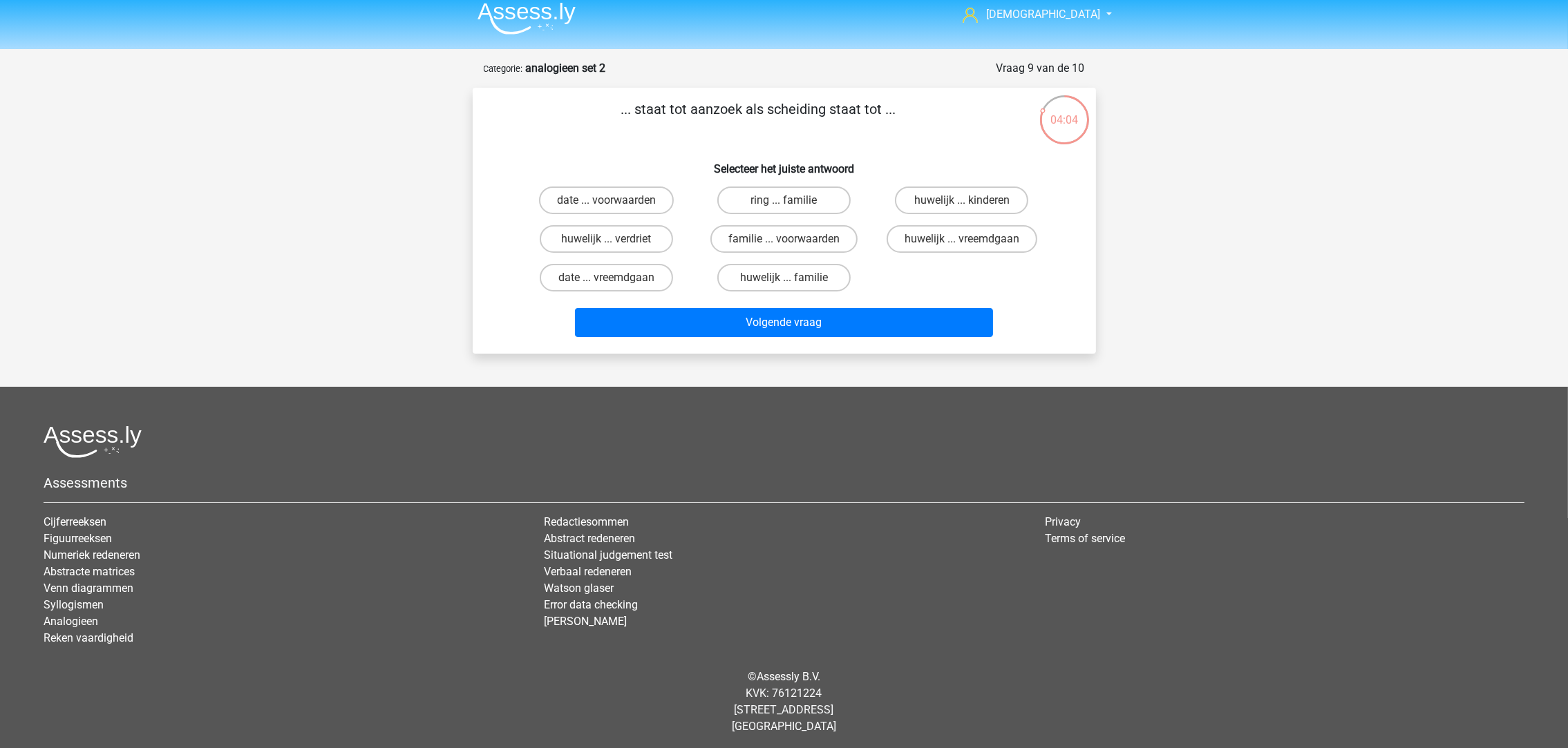
click at [934, 240] on label "huwelijk ... vreemdgaan" at bounding box center [961, 239] width 151 height 28
click at [962, 240] on input "huwelijk ... vreemdgaan" at bounding box center [966, 244] width 9 height 9
radio input "true"
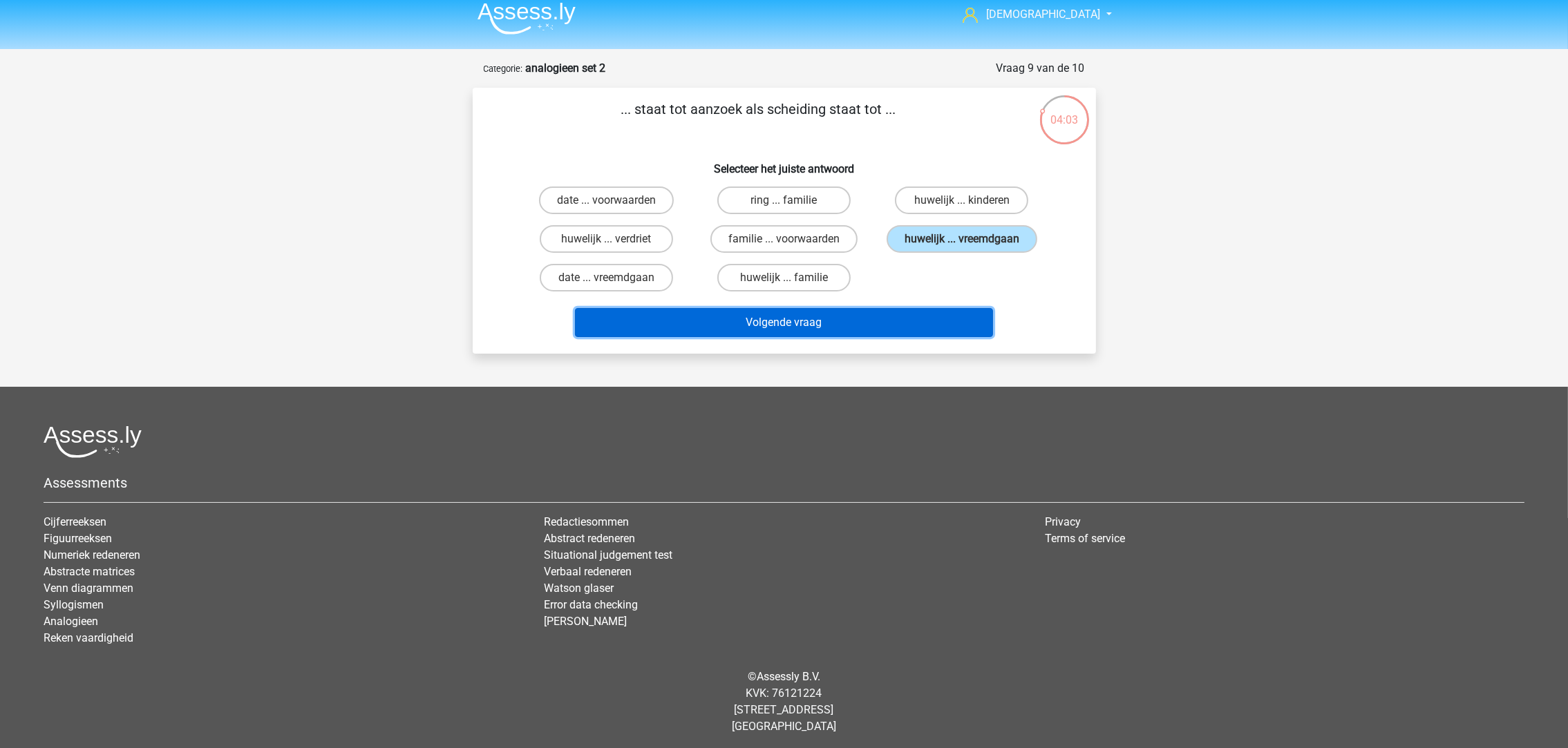
click at [907, 318] on button "Volgende vraag" at bounding box center [784, 323] width 418 height 29
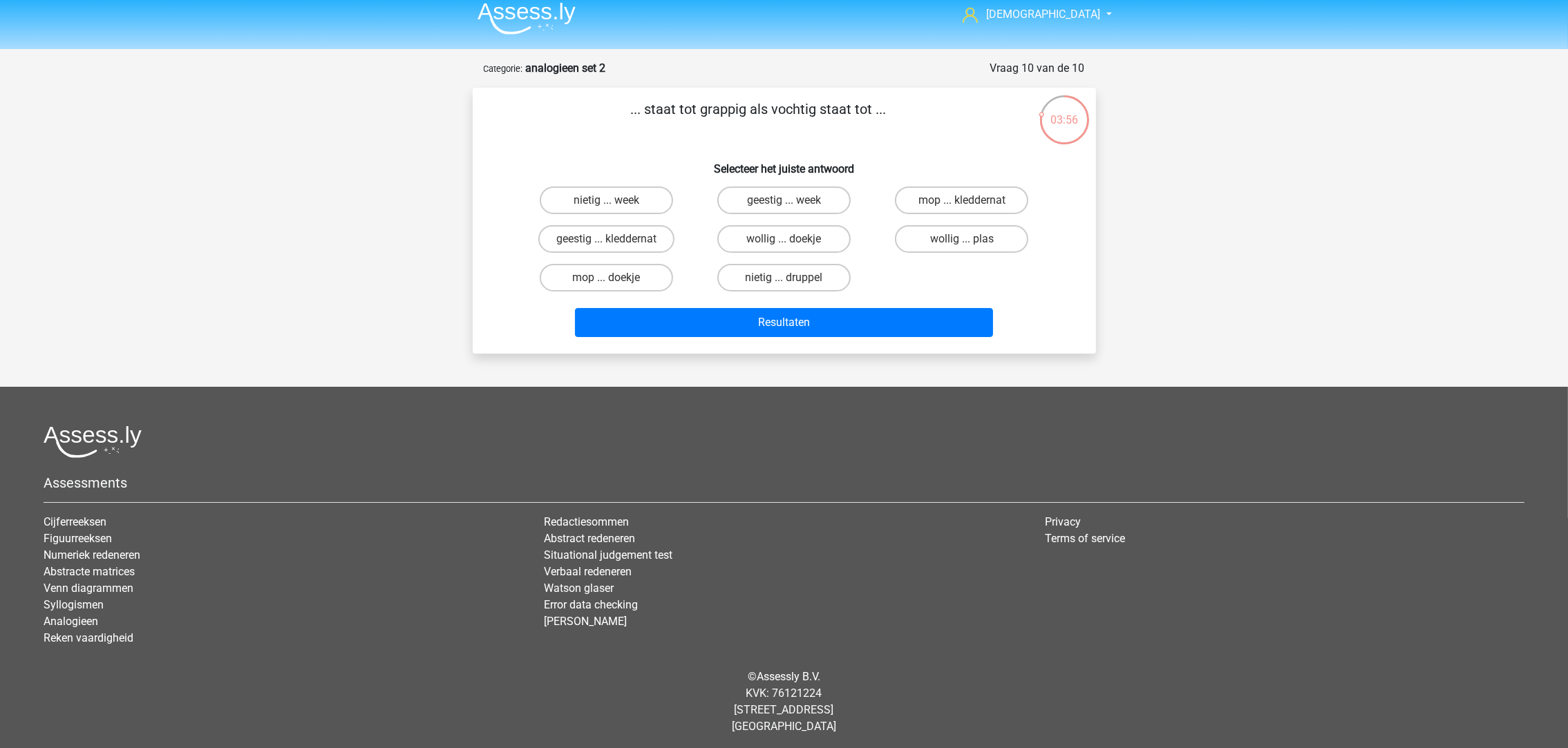
click at [637, 237] on label "geestig ... kleddernat" at bounding box center [606, 239] width 136 height 28
click at [615, 239] on input "geestig ... kleddernat" at bounding box center [610, 244] width 9 height 9
radio input "true"
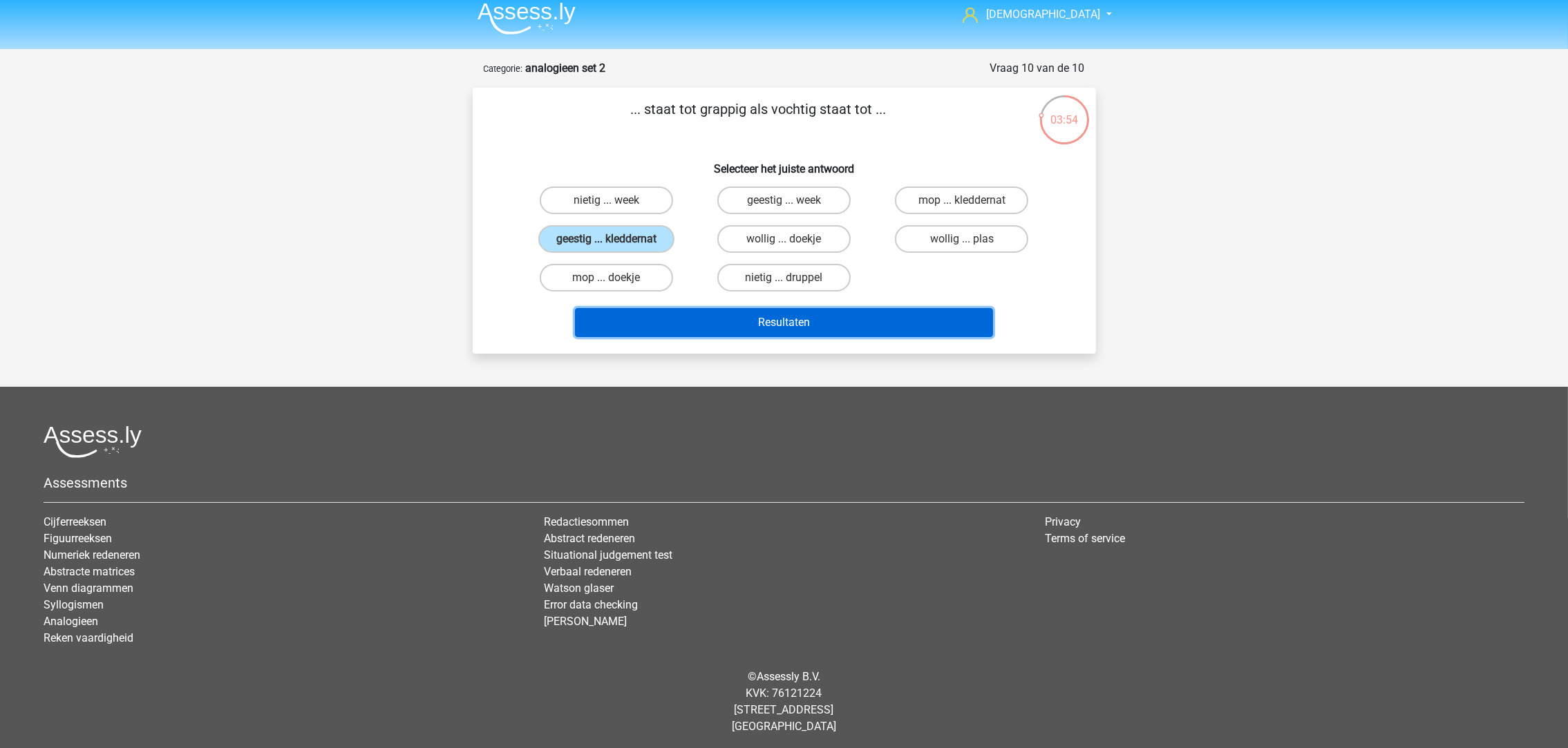
click at [733, 322] on button "Resultaten" at bounding box center [784, 323] width 418 height 29
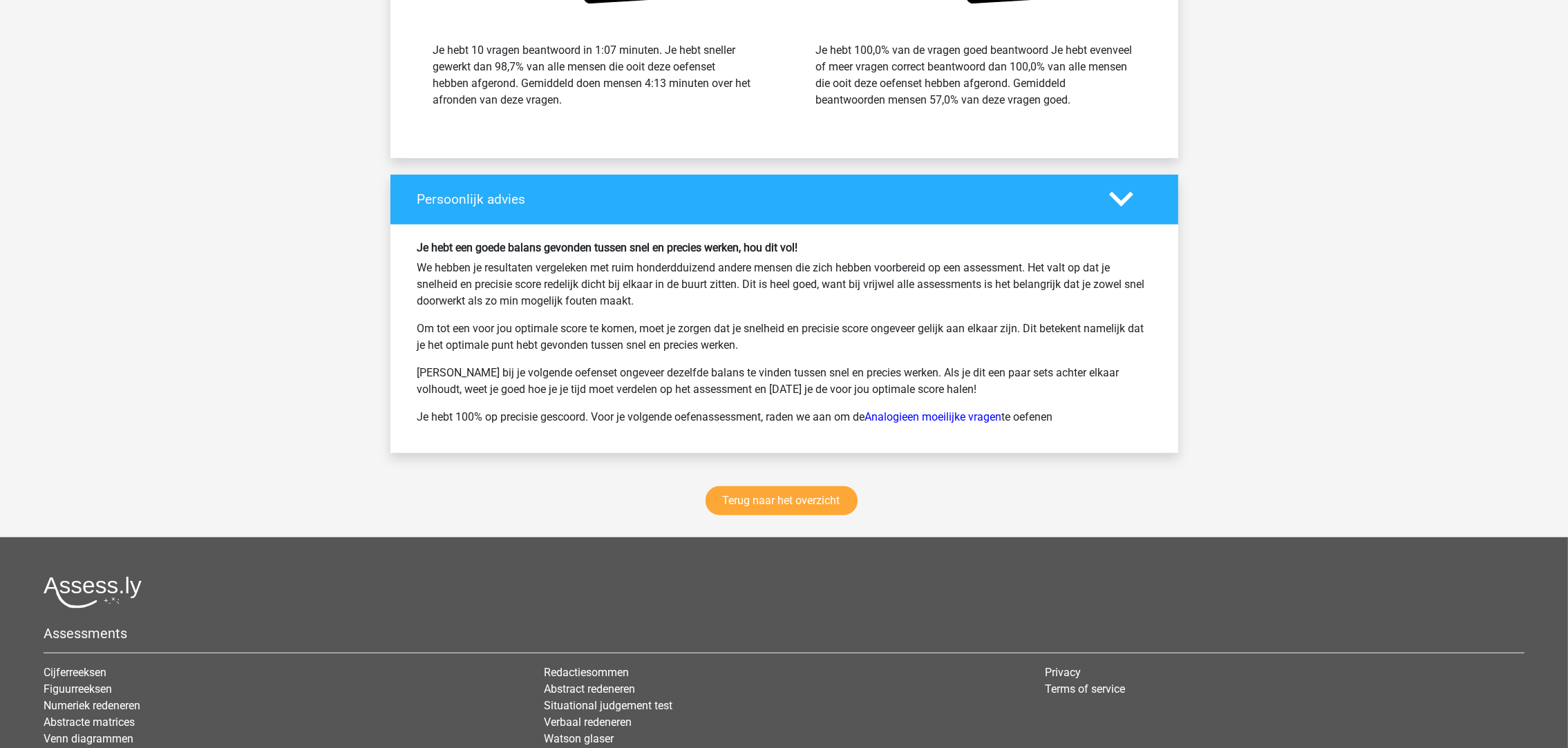
scroll to position [1658, 0]
